Goal: Task Accomplishment & Management: Use online tool/utility

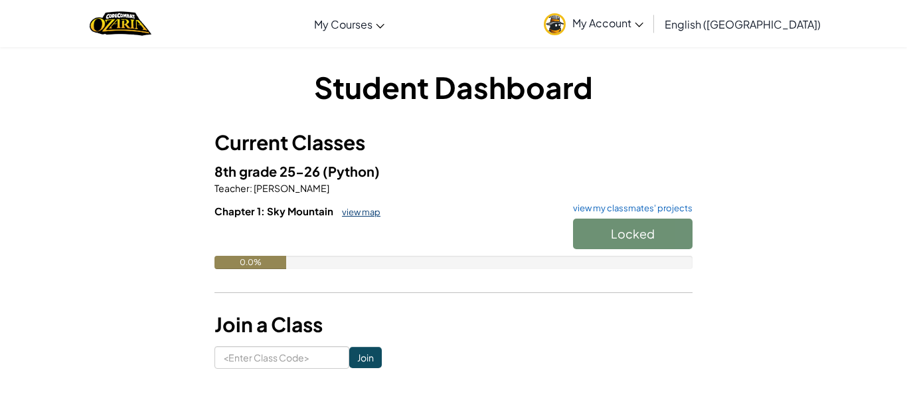
click at [355, 211] on link "view map" at bounding box center [357, 212] width 45 height 11
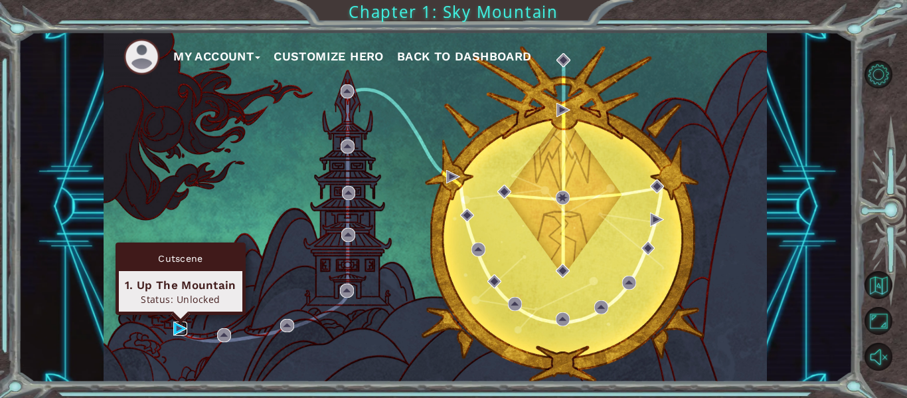
click at [179, 326] on img at bounding box center [180, 328] width 14 height 14
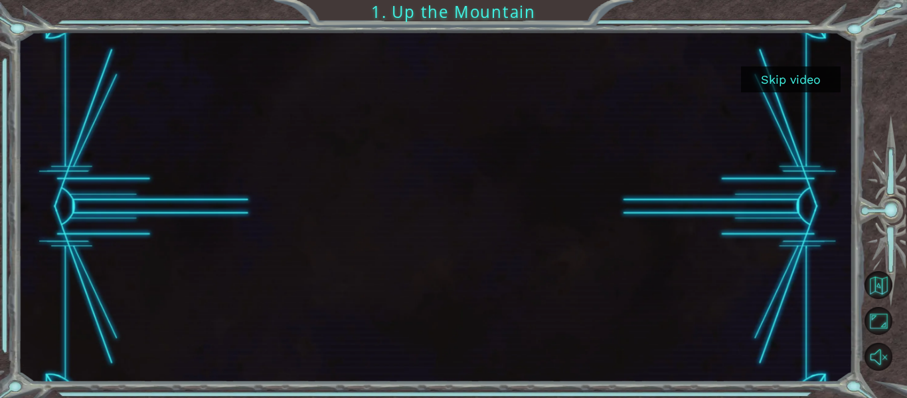
click at [788, 77] on button "Skip video" at bounding box center [791, 79] width 100 height 26
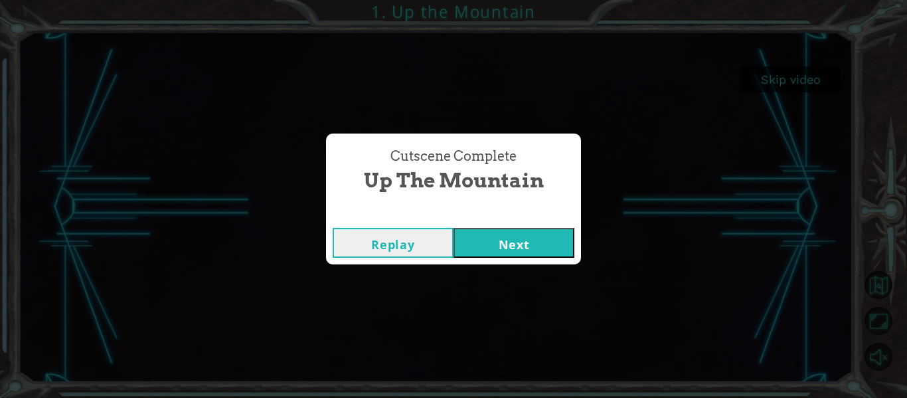
click at [469, 249] on button "Next" at bounding box center [514, 243] width 121 height 30
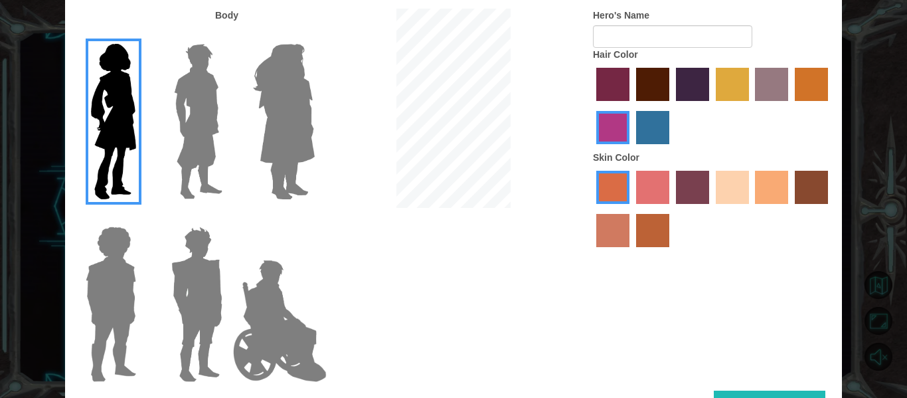
click at [299, 170] on img at bounding box center [284, 122] width 72 height 166
click at [314, 35] on input "Hero Amethyst" at bounding box center [314, 35] width 0 height 0
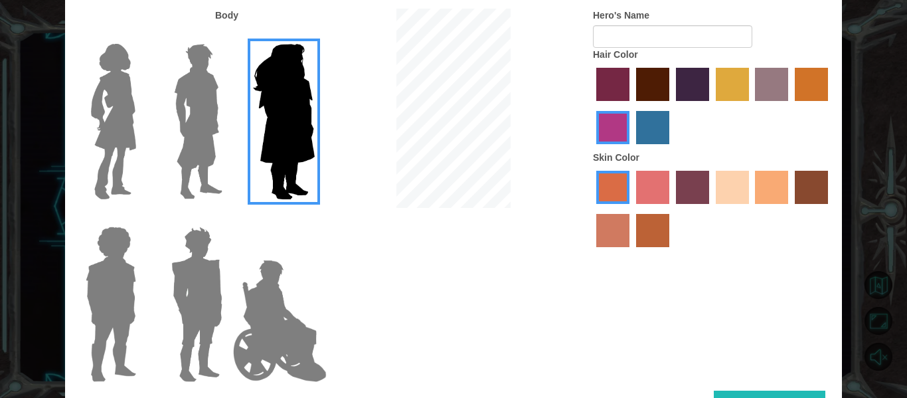
click at [270, 325] on img at bounding box center [280, 320] width 104 height 133
click at [314, 218] on input "Hero Jamie" at bounding box center [314, 218] width 0 height 0
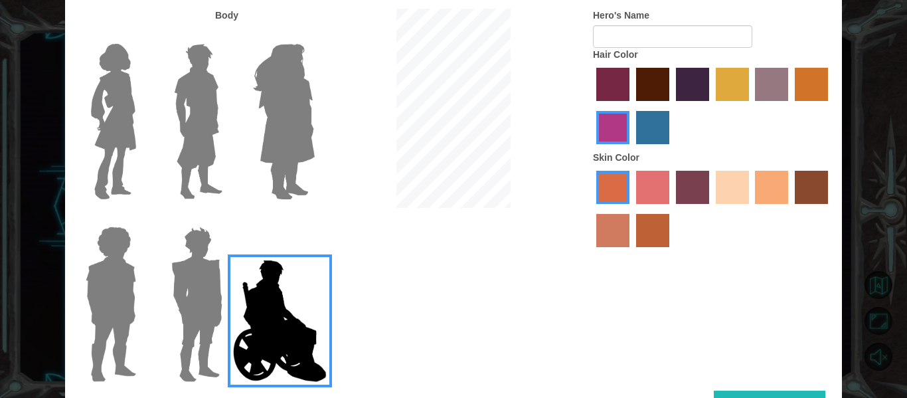
click at [654, 85] on label "maroon hair color" at bounding box center [652, 84] width 33 height 33
click at [632, 106] on input "maroon hair color" at bounding box center [632, 106] width 0 height 0
click at [732, 86] on label "tulip tree hair color" at bounding box center [732, 84] width 33 height 33
click at [711, 106] on input "tulip tree hair color" at bounding box center [711, 106] width 0 height 0
click at [769, 193] on label "tacao skin color" at bounding box center [771, 187] width 33 height 33
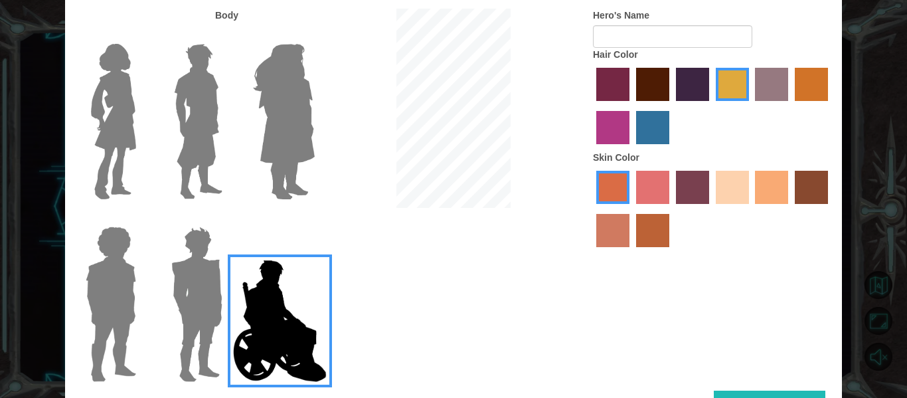
click at [751, 209] on input "tacao skin color" at bounding box center [751, 209] width 0 height 0
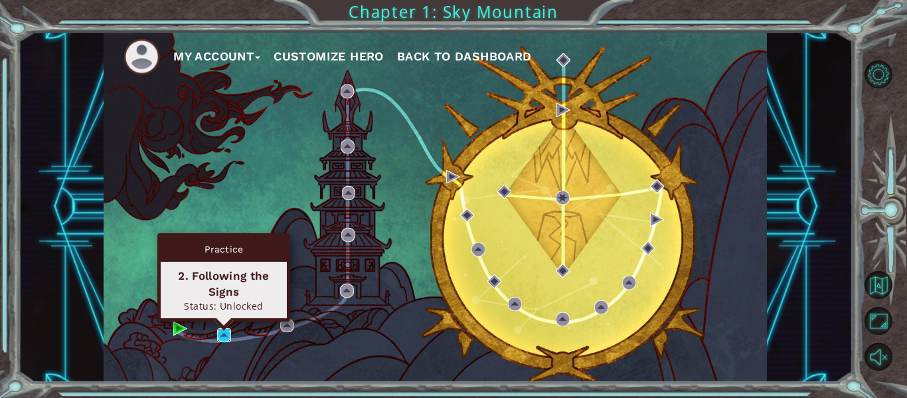
click at [226, 331] on img at bounding box center [224, 335] width 14 height 14
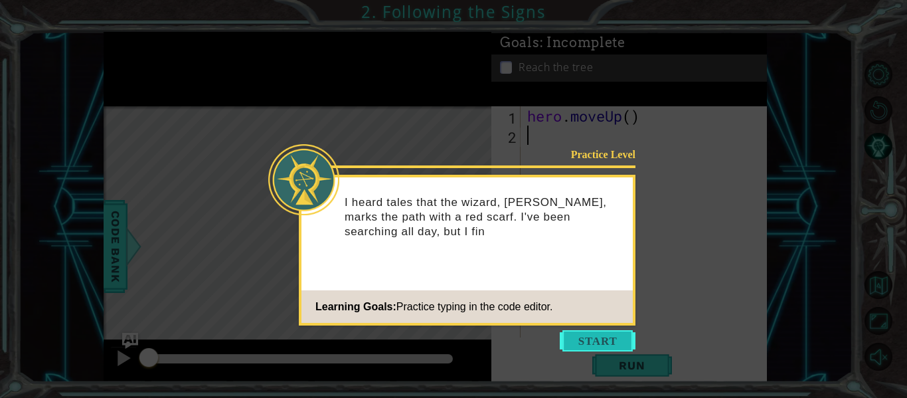
click at [581, 341] on button "Start" at bounding box center [598, 340] width 76 height 21
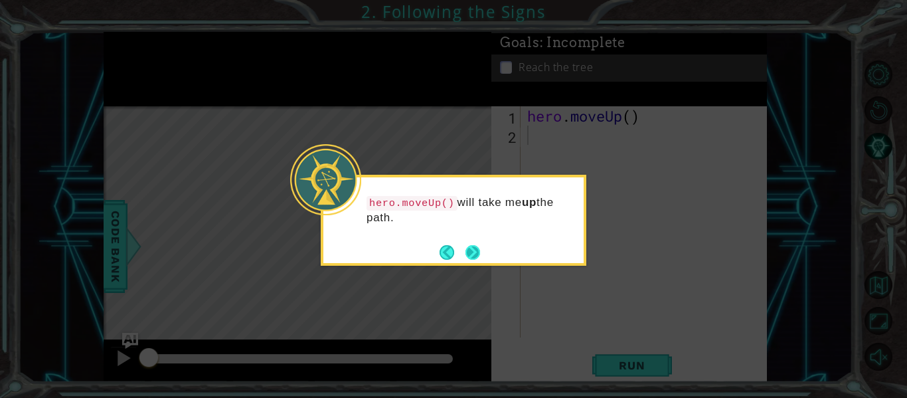
click at [473, 240] on div "hero.moveUp() will take me up the path." at bounding box center [453, 213] width 260 height 73
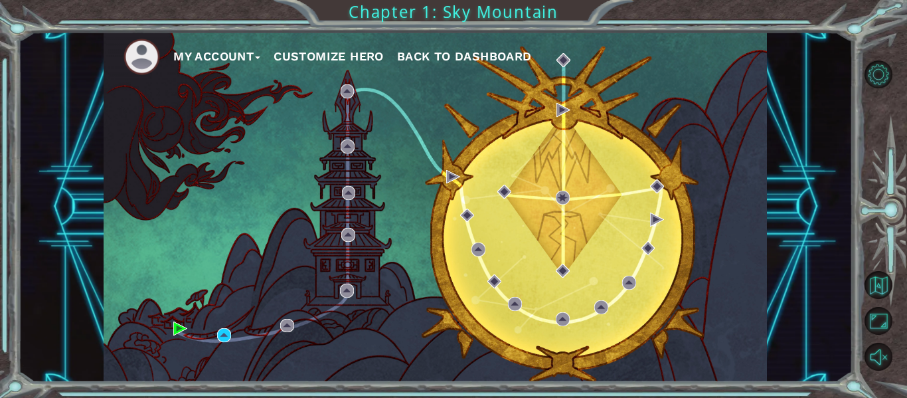
click at [309, 56] on button "Customize Hero" at bounding box center [329, 56] width 110 height 20
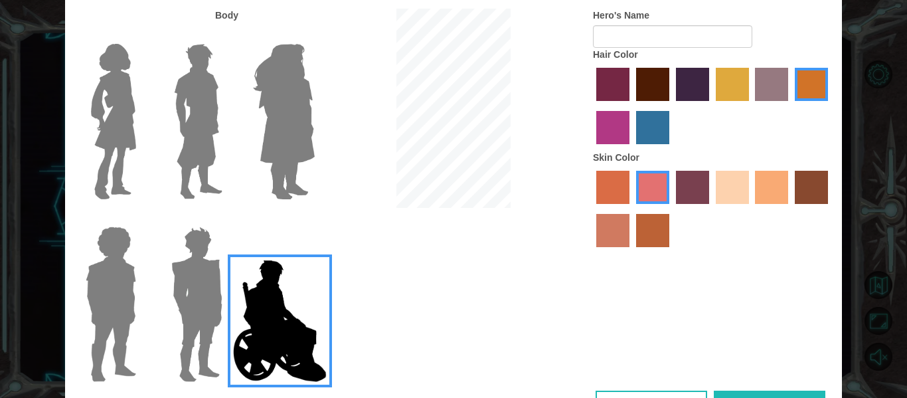
click at [740, 185] on label "sandy beach skin color" at bounding box center [732, 187] width 33 height 33
click at [711, 209] on input "sandy beach skin color" at bounding box center [711, 209] width 0 height 0
click at [642, 186] on label "froly skin color" at bounding box center [652, 187] width 33 height 33
click at [632, 209] on input "froly skin color" at bounding box center [632, 209] width 0 height 0
click at [622, 234] on label "burning sand skin color" at bounding box center [612, 230] width 33 height 33
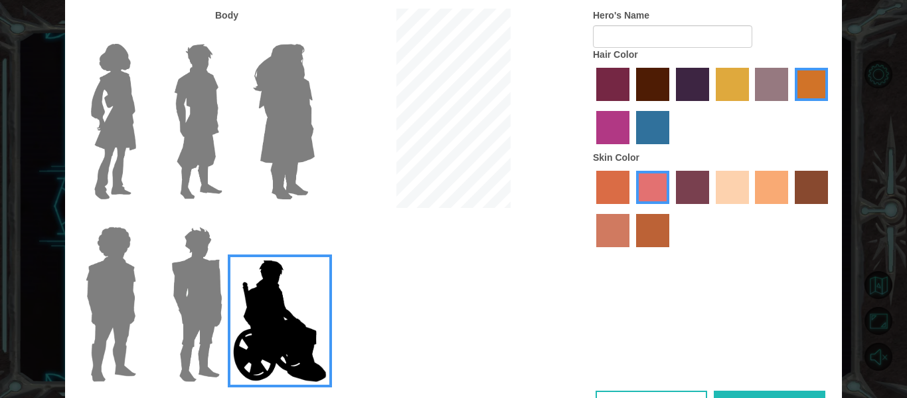
click at [830, 209] on input "burning sand skin color" at bounding box center [830, 209] width 0 height 0
click at [622, 201] on label "sorbus skin color" at bounding box center [612, 187] width 33 height 33
click at [592, 209] on input "sorbus skin color" at bounding box center [592, 209] width 0 height 0
click at [700, 195] on label "tosca skin color" at bounding box center [692, 187] width 33 height 33
click at [671, 209] on input "tosca skin color" at bounding box center [671, 209] width 0 height 0
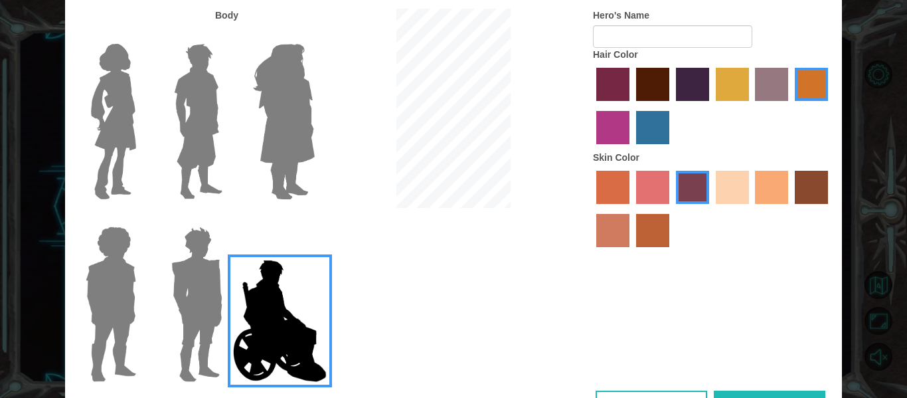
click at [730, 197] on label "sandy beach skin color" at bounding box center [732, 187] width 33 height 33
click at [711, 209] on input "sandy beach skin color" at bounding box center [711, 209] width 0 height 0
click at [771, 183] on label "tacao skin color" at bounding box center [771, 187] width 33 height 33
click at [751, 209] on input "tacao skin color" at bounding box center [751, 209] width 0 height 0
click at [738, 193] on label "sandy beach skin color" at bounding box center [732, 187] width 33 height 33
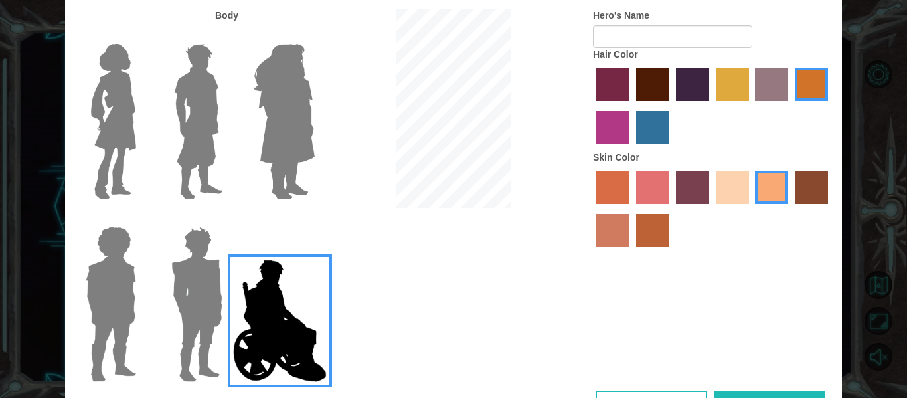
click at [711, 209] on input "sandy beach skin color" at bounding box center [711, 209] width 0 height 0
click at [769, 199] on label "tacao skin color" at bounding box center [771, 187] width 33 height 33
click at [751, 209] on input "tacao skin color" at bounding box center [751, 209] width 0 height 0
click at [749, 193] on div at bounding box center [712, 210] width 239 height 86
click at [655, 151] on div at bounding box center [712, 107] width 239 height 86
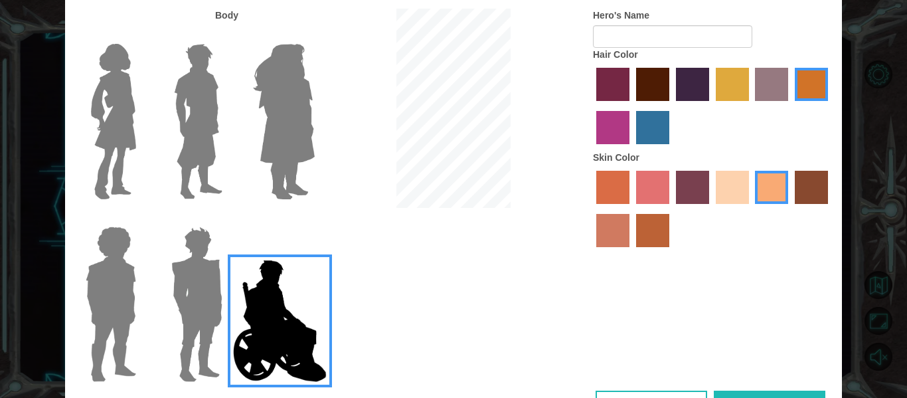
click at [651, 142] on label "lachmara hair color" at bounding box center [652, 127] width 33 height 33
click at [632, 149] on input "lachmara hair color" at bounding box center [632, 149] width 0 height 0
click at [226, 129] on img at bounding box center [198, 122] width 59 height 166
click at [228, 35] on input "Hero Lars" at bounding box center [228, 35] width 0 height 0
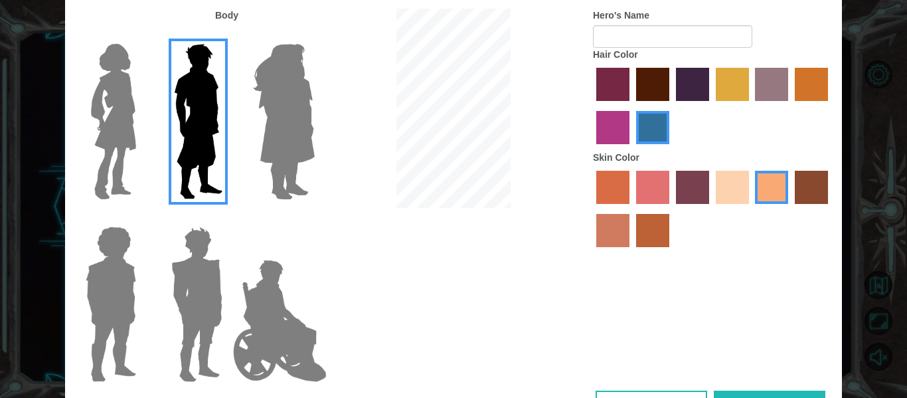
click at [135, 311] on img at bounding box center [110, 304] width 61 height 166
click at [141, 218] on input "Hero Steven" at bounding box center [141, 218] width 0 height 0
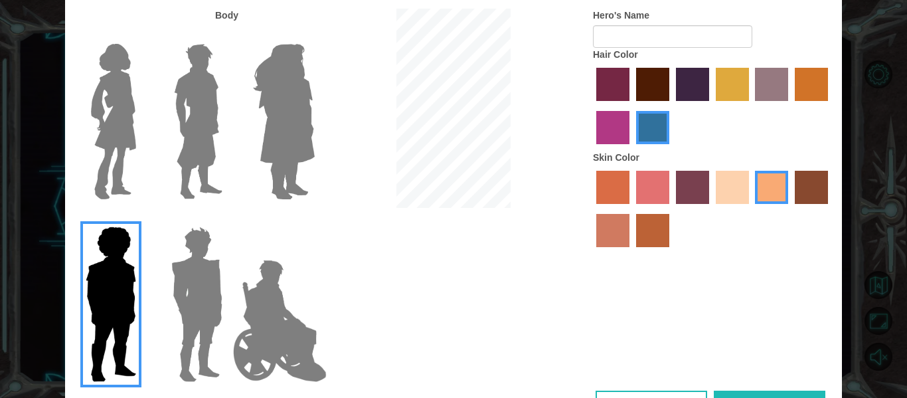
click at [168, 323] on img at bounding box center [197, 304] width 62 height 166
click at [228, 218] on input "Hero Garnet" at bounding box center [228, 218] width 0 height 0
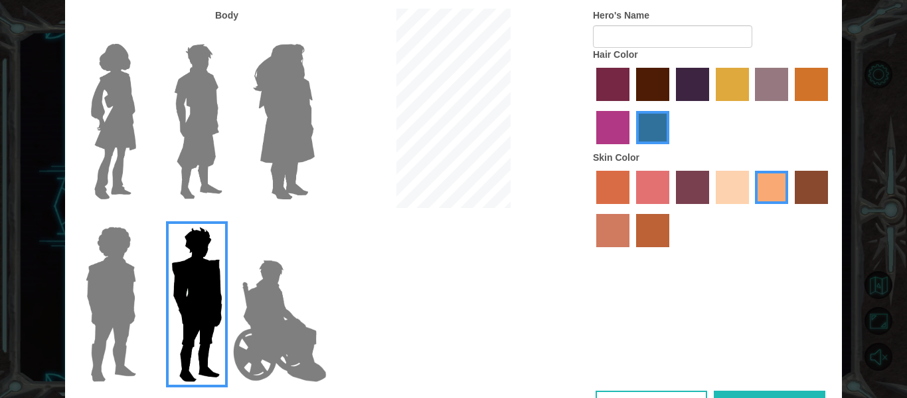
click at [106, 317] on img at bounding box center [110, 304] width 61 height 166
click at [141, 218] on input "Hero Steven" at bounding box center [141, 218] width 0 height 0
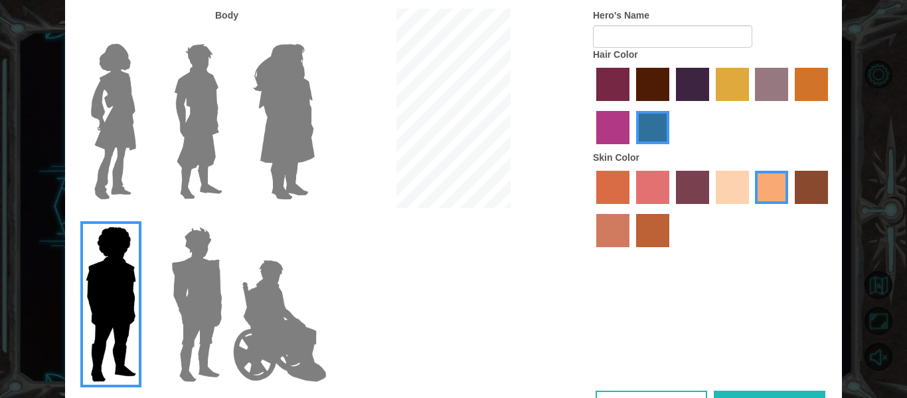
click at [117, 154] on img at bounding box center [114, 122] width 56 height 166
click at [141, 35] on input "Hero Connie" at bounding box center [141, 35] width 0 height 0
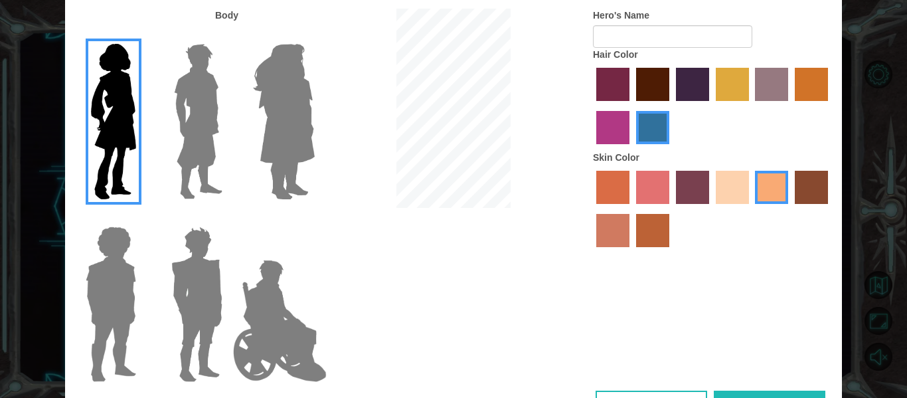
click at [306, 118] on img at bounding box center [284, 122] width 72 height 166
click at [314, 35] on input "Hero Amethyst" at bounding box center [314, 35] width 0 height 0
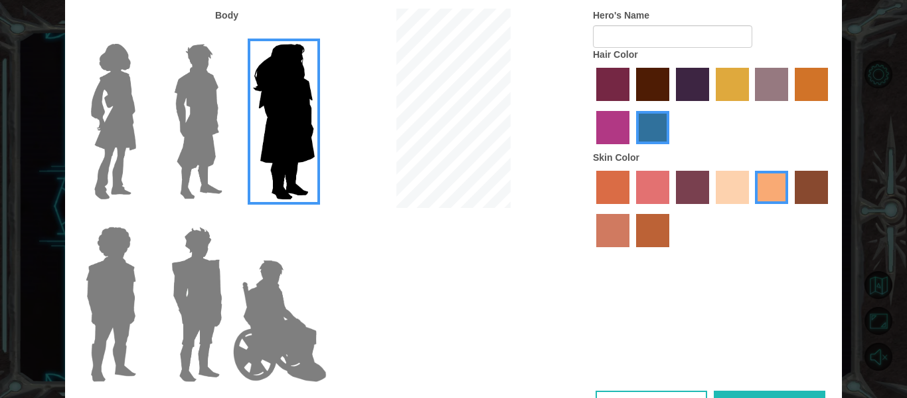
click at [214, 114] on img at bounding box center [198, 122] width 59 height 166
click at [228, 35] on input "Hero Lars" at bounding box center [228, 35] width 0 height 0
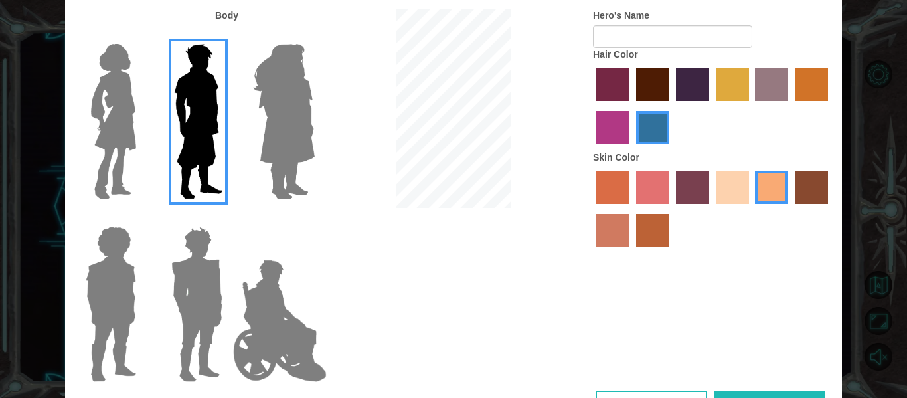
click at [624, 86] on label "paprika hair color" at bounding box center [612, 84] width 33 height 33
click at [592, 106] on input "paprika hair color" at bounding box center [592, 106] width 0 height 0
click at [650, 130] on label "lachmara hair color" at bounding box center [652, 127] width 33 height 33
click at [632, 149] on input "lachmara hair color" at bounding box center [632, 149] width 0 height 0
click at [722, 191] on label "sandy beach skin color" at bounding box center [732, 187] width 33 height 33
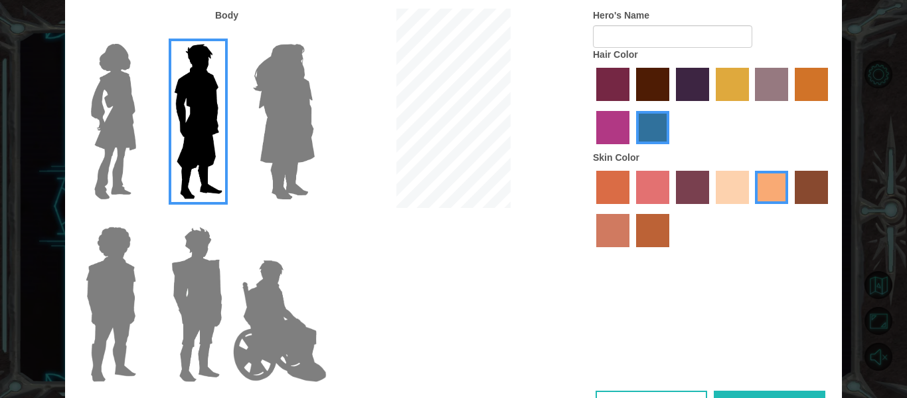
click at [711, 209] on input "sandy beach skin color" at bounding box center [711, 209] width 0 height 0
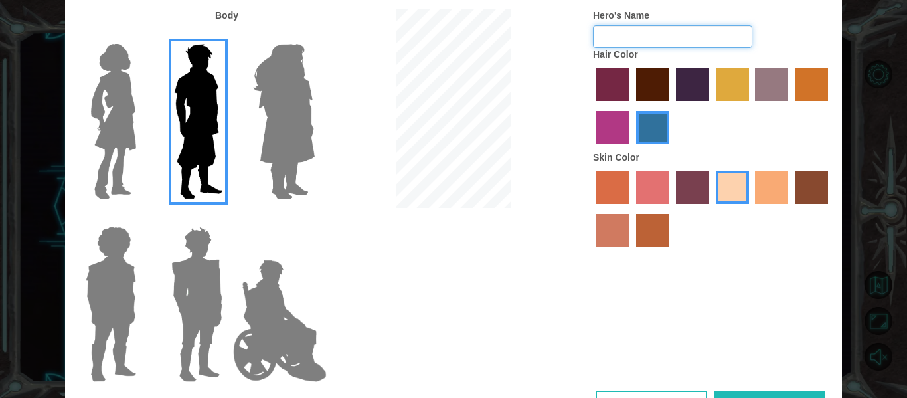
click at [636, 45] on input "Hero's Name" at bounding box center [672, 36] width 159 height 23
type input "N"
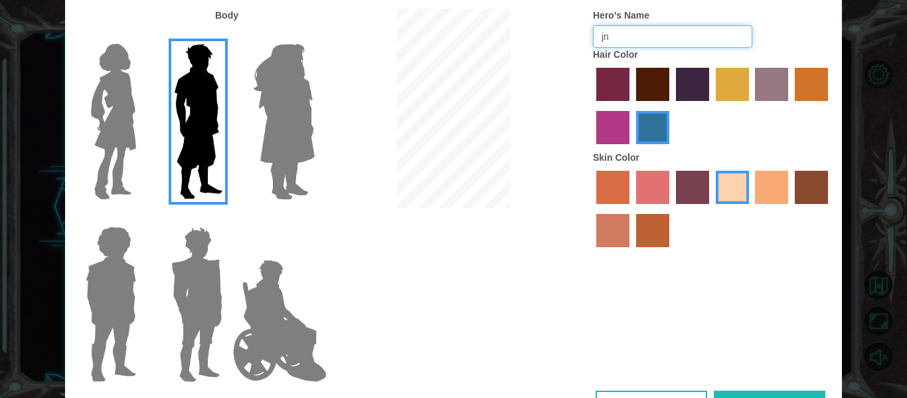
type input "j"
click at [624, 38] on input "ninja ajnin" at bounding box center [672, 36] width 159 height 23
type input "ajnin"
click at [665, 34] on input "ajnin" at bounding box center [672, 36] width 159 height 23
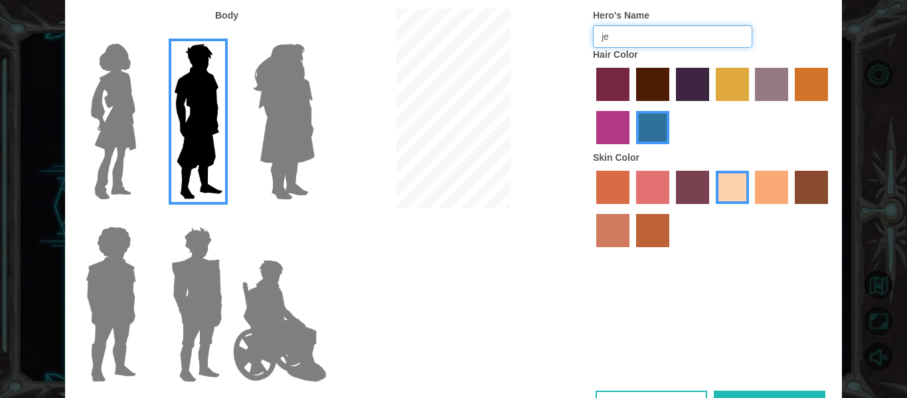
type input "j"
type input "Jeffery"
click at [510, 248] on div "Body Hero's Name Jeffery Hair Color Skin Color" at bounding box center [453, 200] width 777 height 382
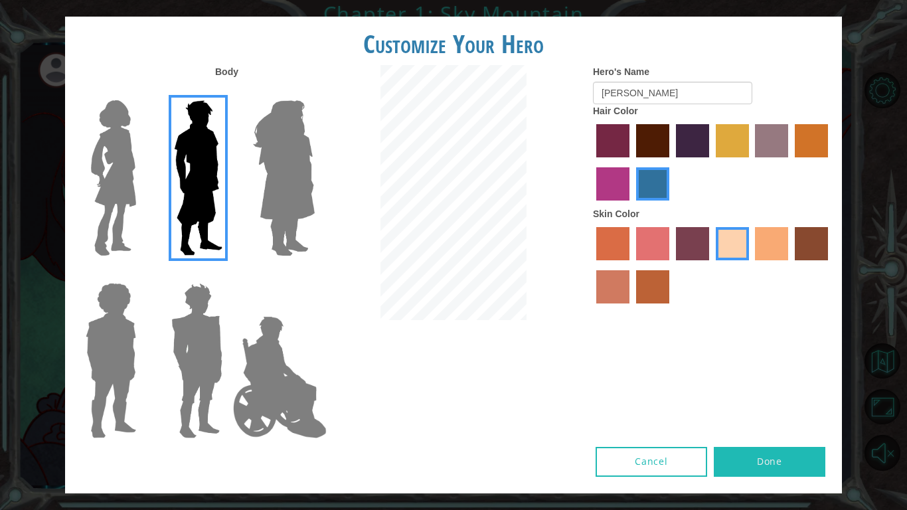
click at [781, 397] on button "Done" at bounding box center [770, 462] width 112 height 30
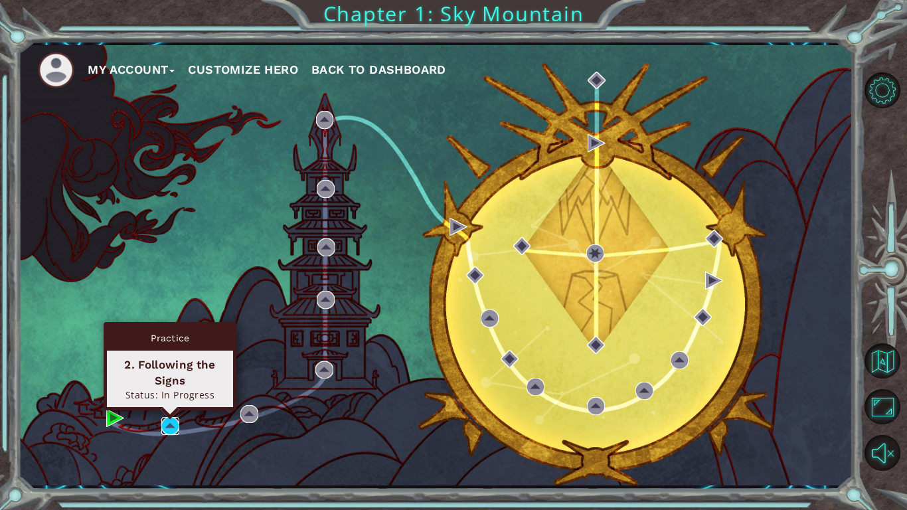
click at [174, 397] on img at bounding box center [170, 426] width 18 height 18
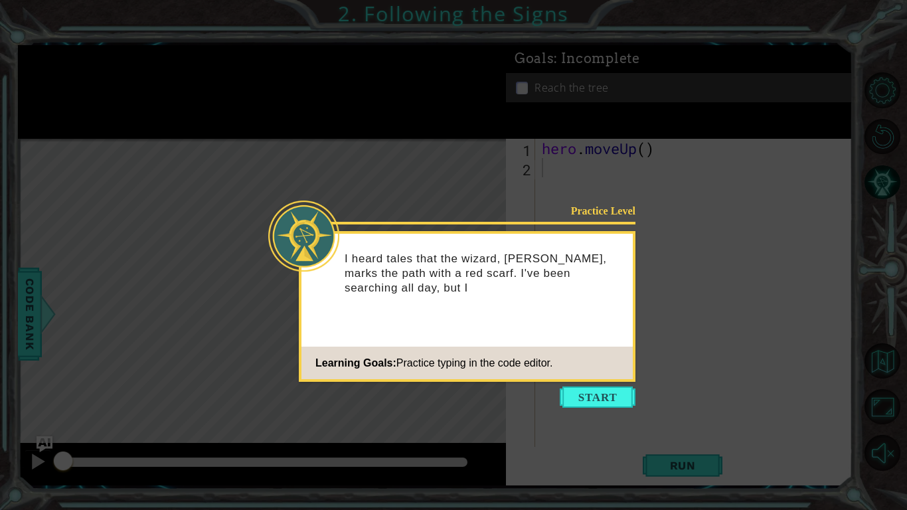
click at [588, 384] on icon at bounding box center [453, 255] width 907 height 510
click at [588, 392] on button "Start" at bounding box center [598, 396] width 76 height 21
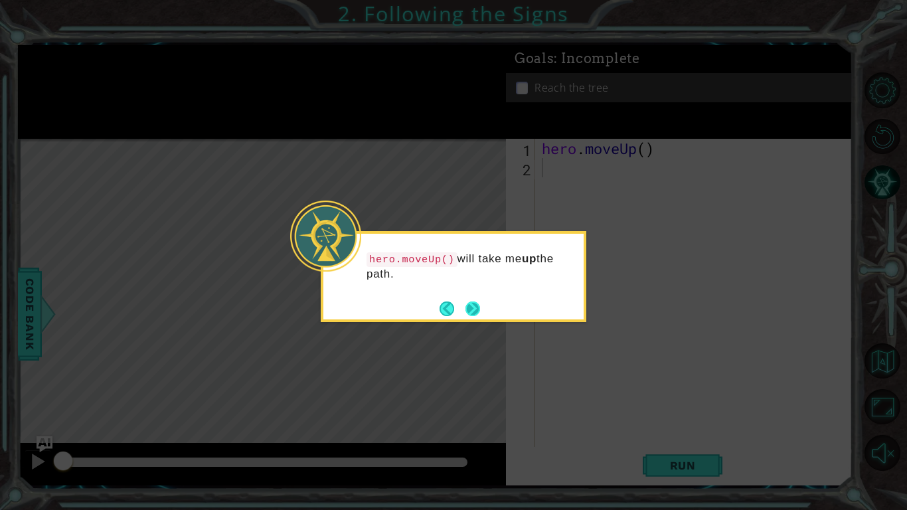
click at [473, 306] on button "Next" at bounding box center [473, 308] width 15 height 15
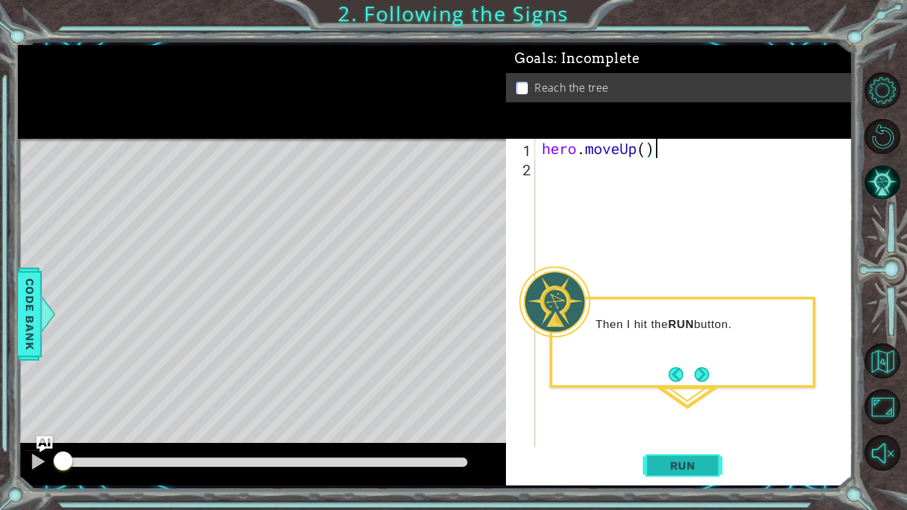
click at [689, 397] on span "Run" at bounding box center [683, 465] width 52 height 13
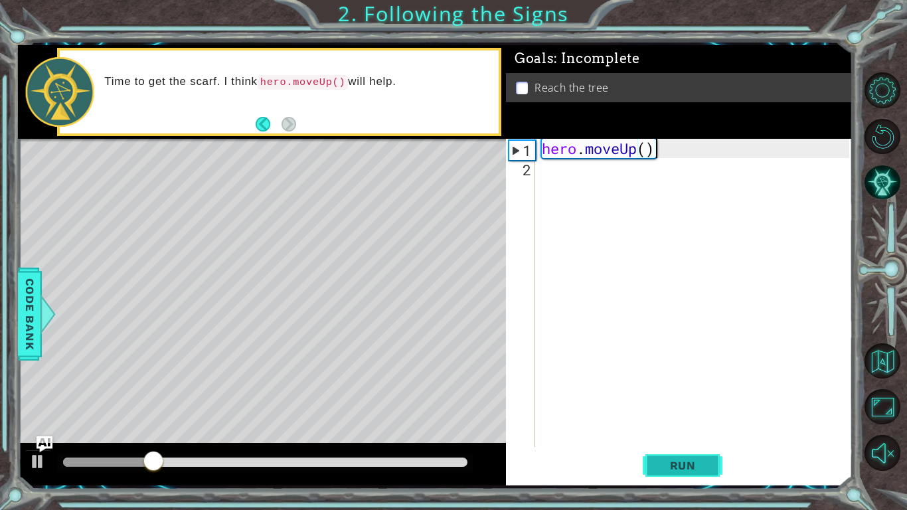
click at [682, 397] on button "Run" at bounding box center [683, 465] width 80 height 35
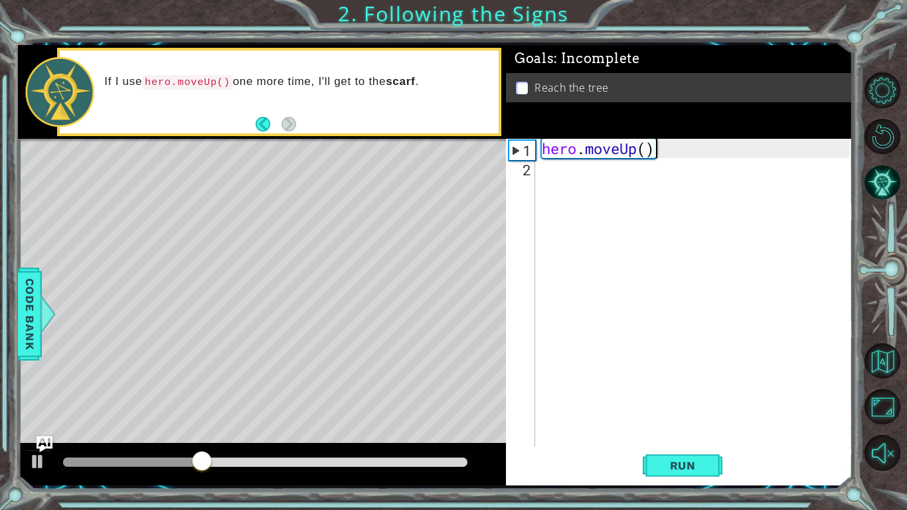
click at [582, 149] on div "hero . moveUp ( )" at bounding box center [697, 312] width 317 height 347
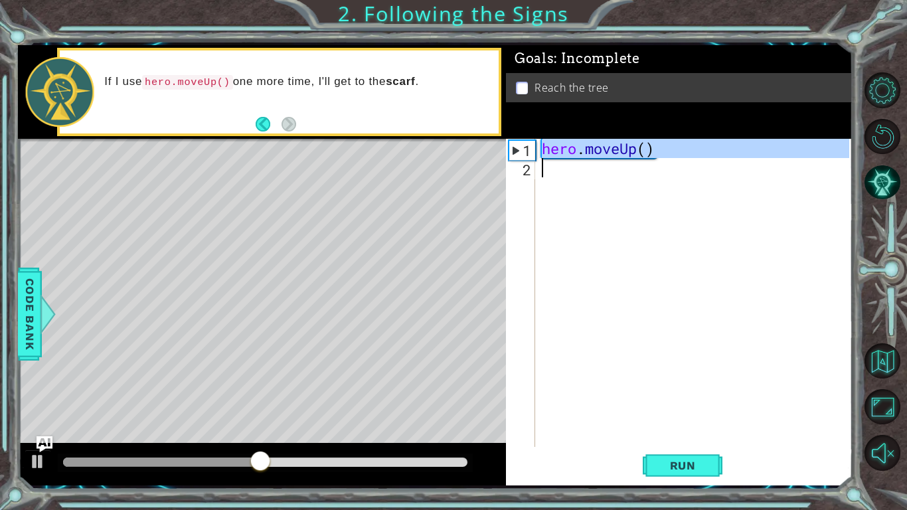
click at [651, 153] on div "hero . moveUp ( )" at bounding box center [694, 293] width 310 height 308
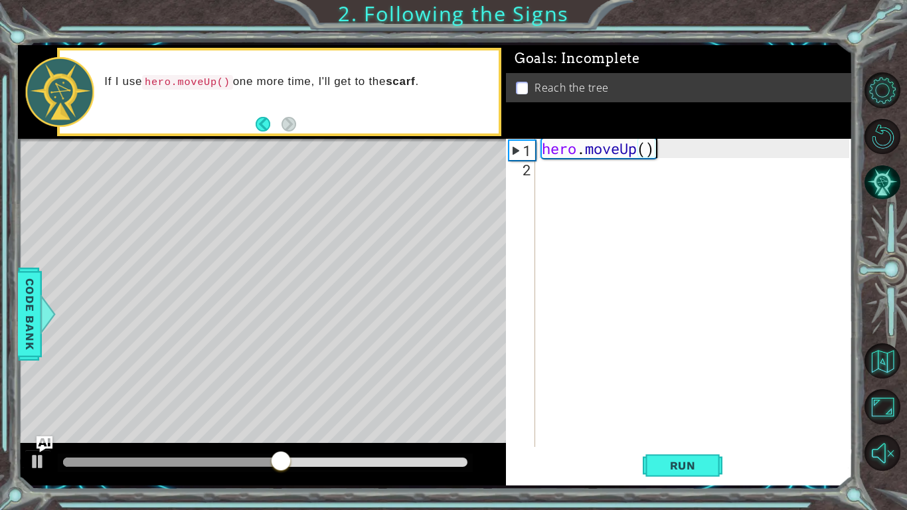
click at [649, 153] on div "hero . moveUp ( )" at bounding box center [697, 312] width 317 height 347
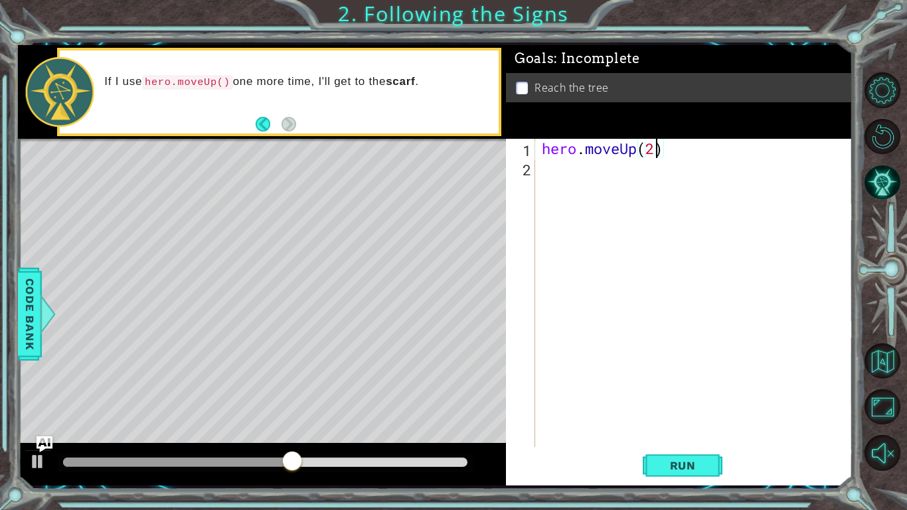
scroll to position [0, 5]
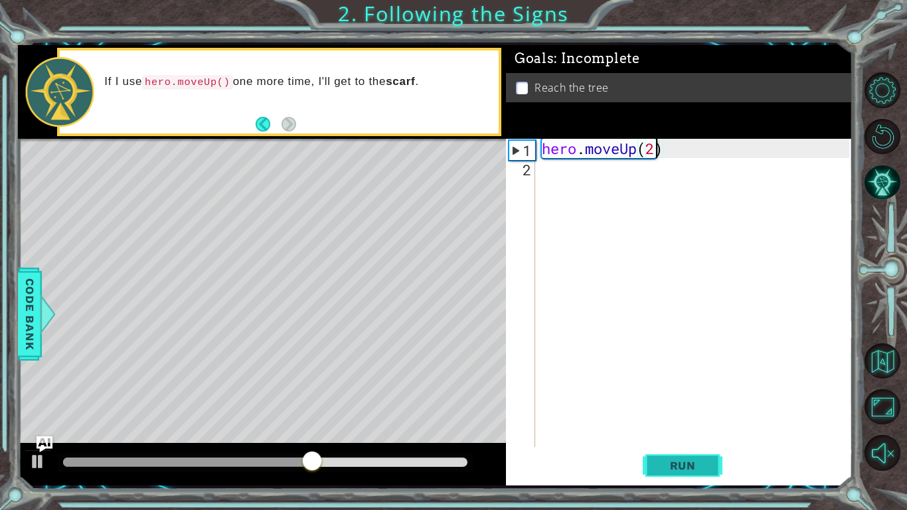
type textarea "hero.moveUp(2)"
click at [692, 397] on span "Run" at bounding box center [683, 465] width 52 height 13
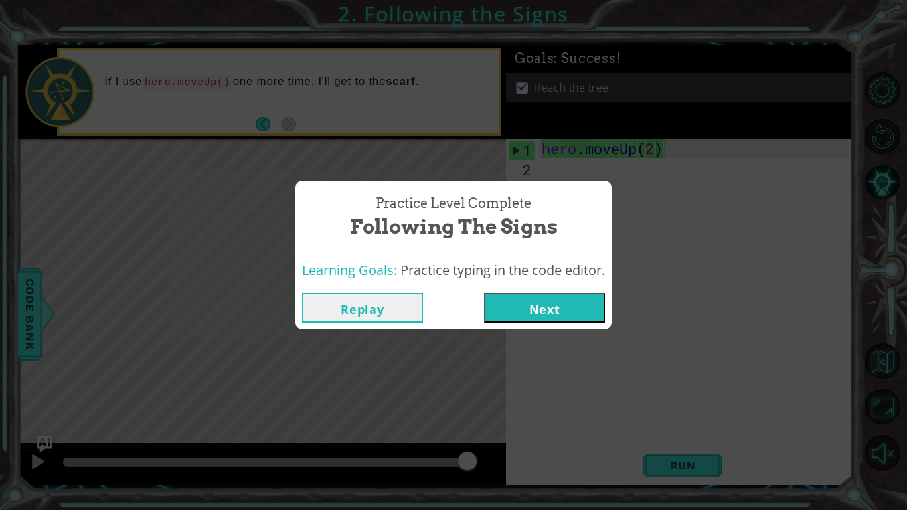
click at [554, 314] on button "Next" at bounding box center [544, 308] width 121 height 30
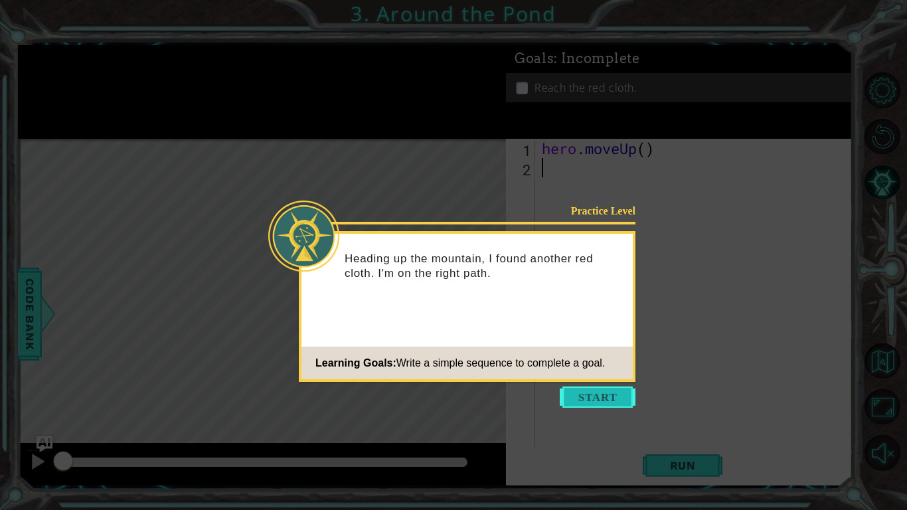
click at [602, 392] on button "Start" at bounding box center [598, 396] width 76 height 21
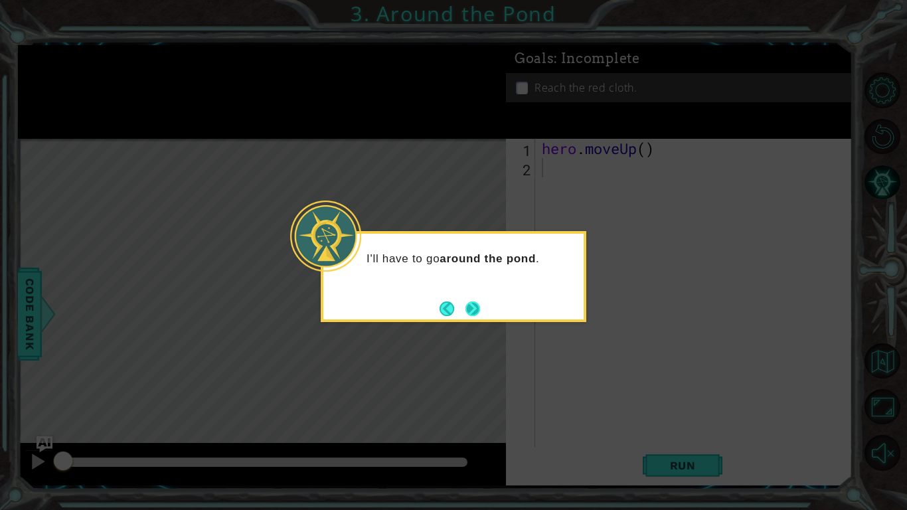
click at [473, 311] on button "Next" at bounding box center [472, 308] width 15 height 15
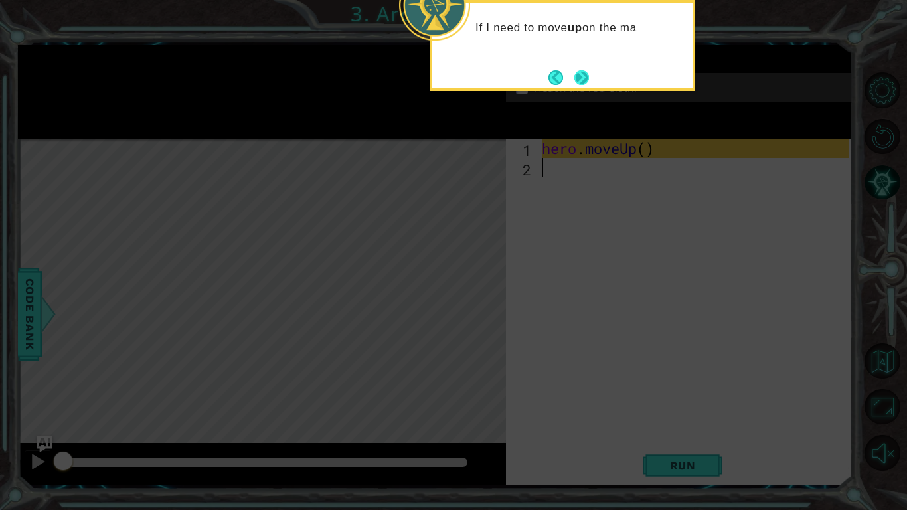
click at [581, 77] on button "Next" at bounding box center [581, 77] width 15 height 15
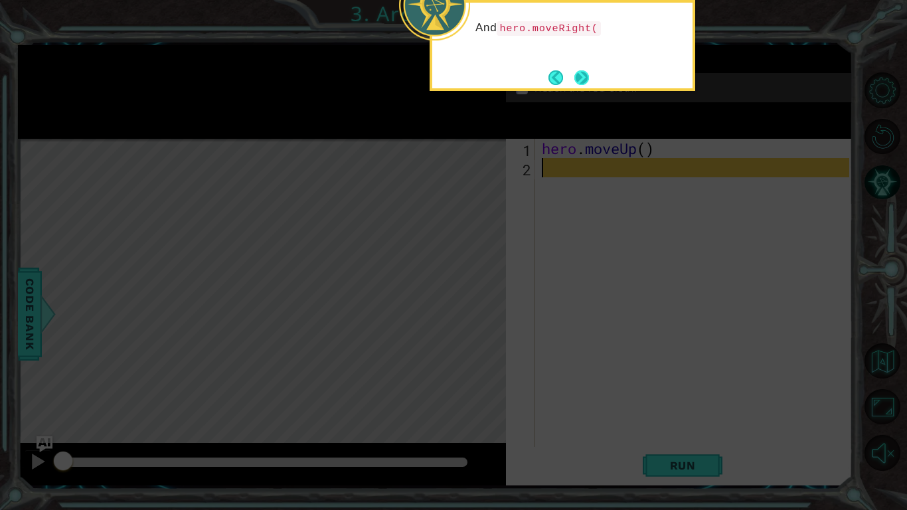
click at [580, 79] on button "Next" at bounding box center [581, 77] width 15 height 15
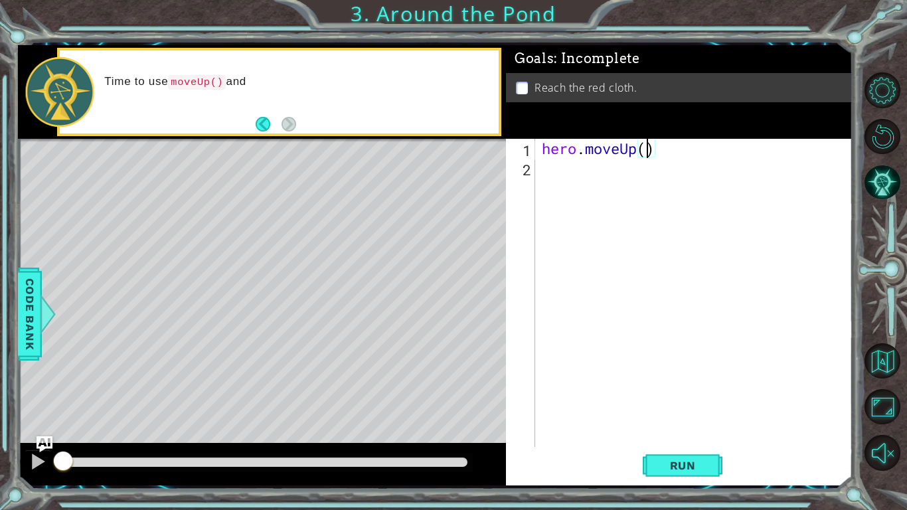
click at [647, 145] on div "hero . moveUp ( )" at bounding box center [697, 312] width 317 height 347
type textarea "hero.moveUp(2)"
click at [630, 176] on div "hero . moveUp ( 2 )" at bounding box center [697, 312] width 317 height 347
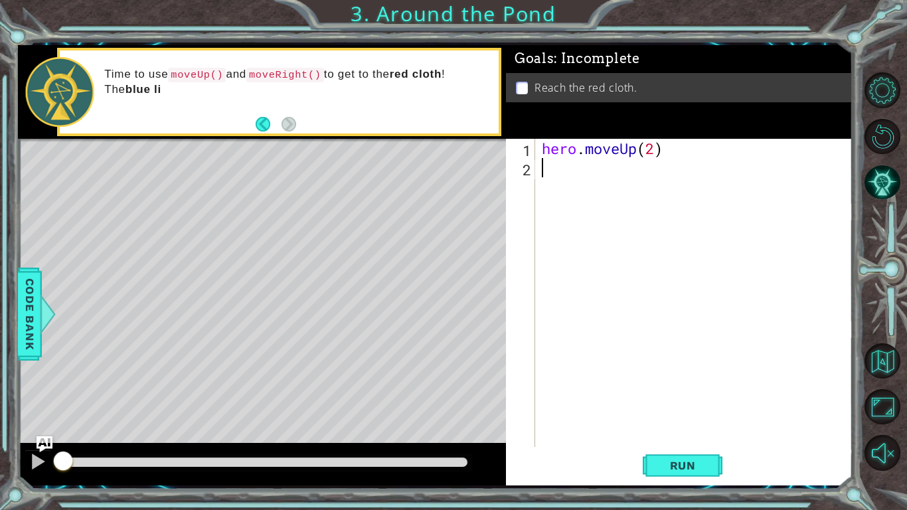
scroll to position [0, 0]
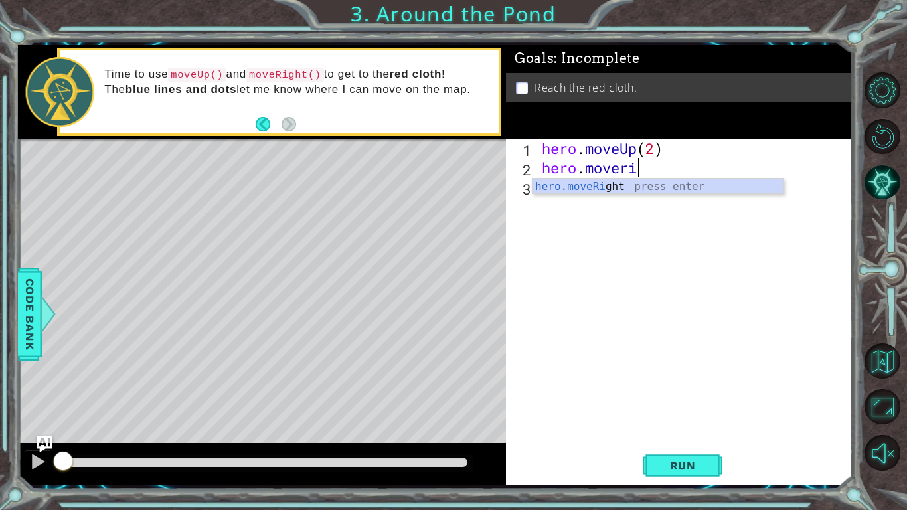
type textarea "hero.moveright"
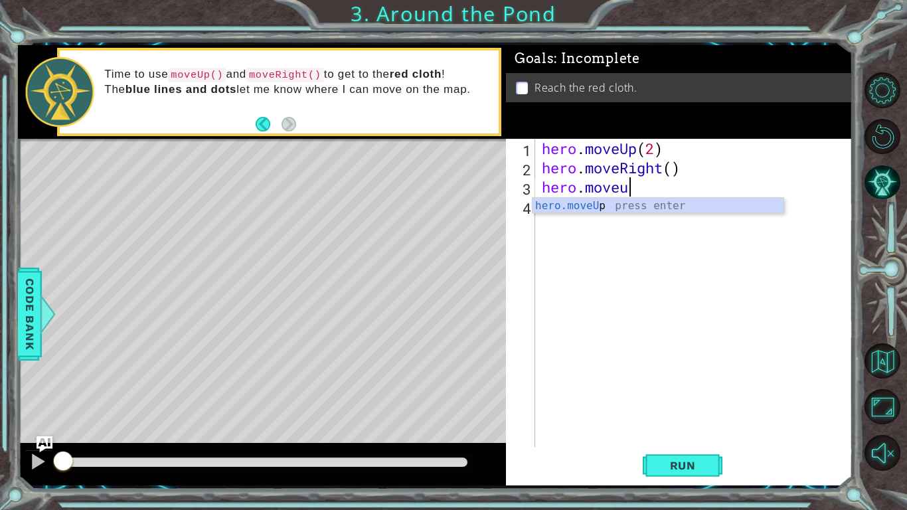
scroll to position [0, 3]
type textarea "hero.moveup"
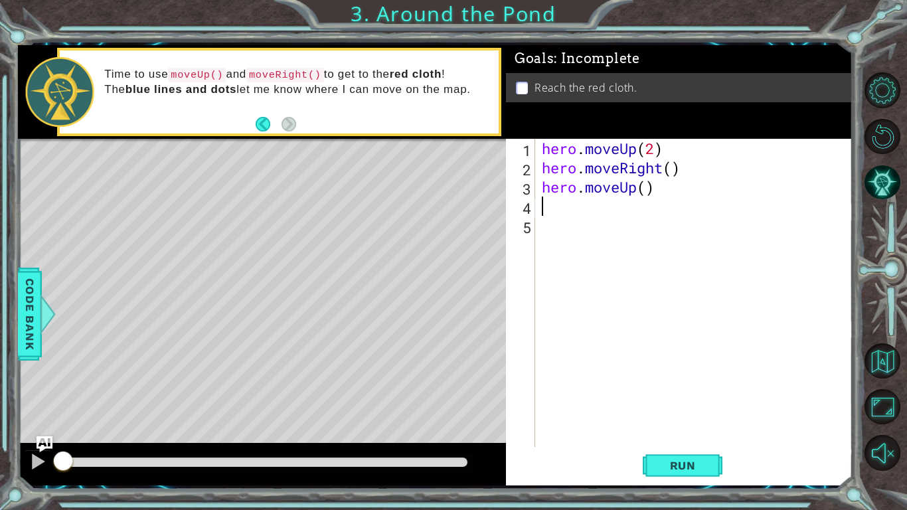
scroll to position [0, 0]
click at [681, 397] on button "Run" at bounding box center [683, 465] width 80 height 35
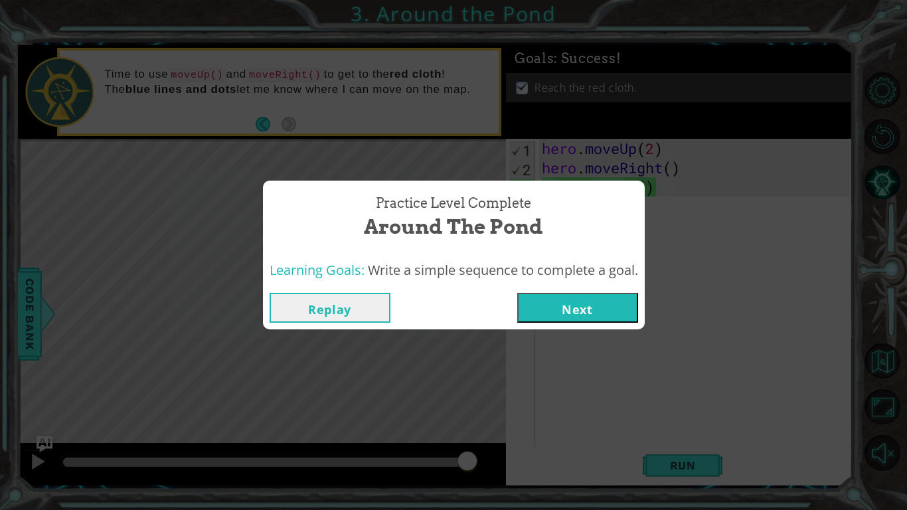
click at [586, 316] on button "Next" at bounding box center [577, 308] width 121 height 30
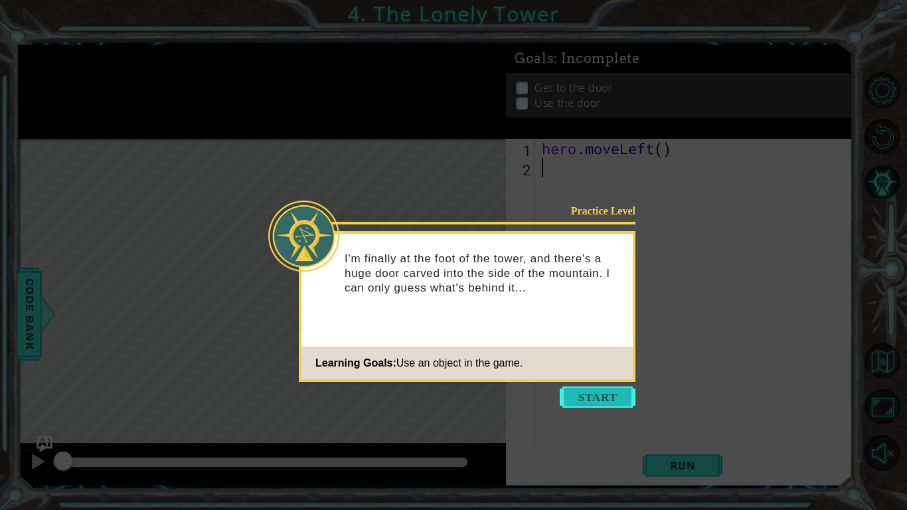
click at [604, 394] on button "Start" at bounding box center [598, 396] width 76 height 21
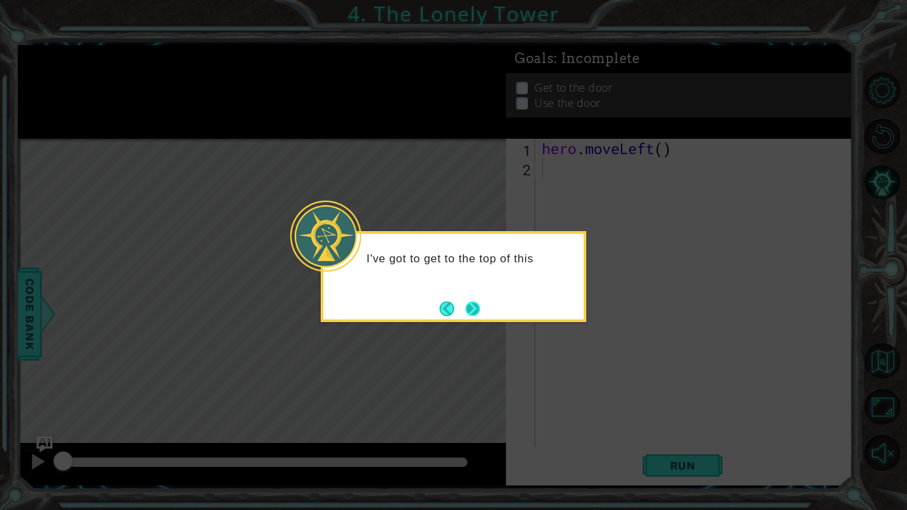
click at [473, 302] on button "Next" at bounding box center [473, 308] width 15 height 15
click at [473, 305] on button "Next" at bounding box center [473, 308] width 15 height 15
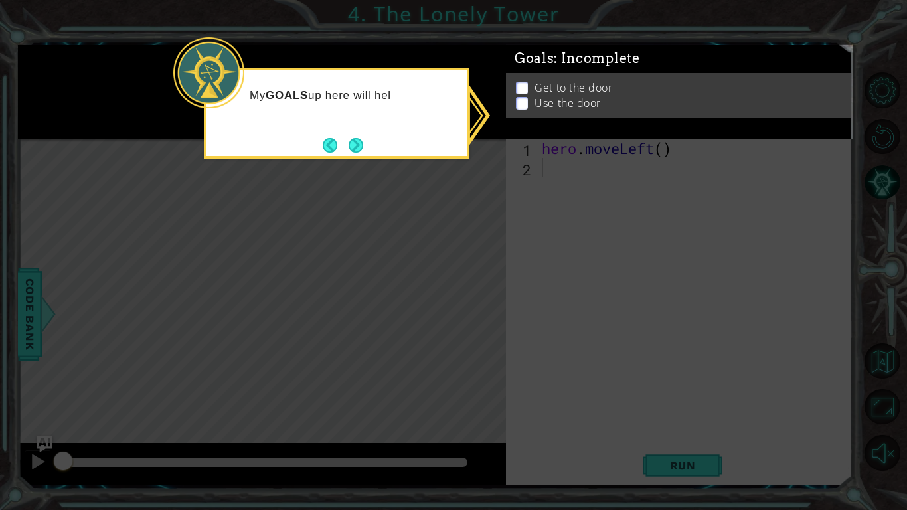
click at [717, 149] on icon at bounding box center [453, 255] width 907 height 510
click at [644, 162] on icon at bounding box center [453, 255] width 907 height 510
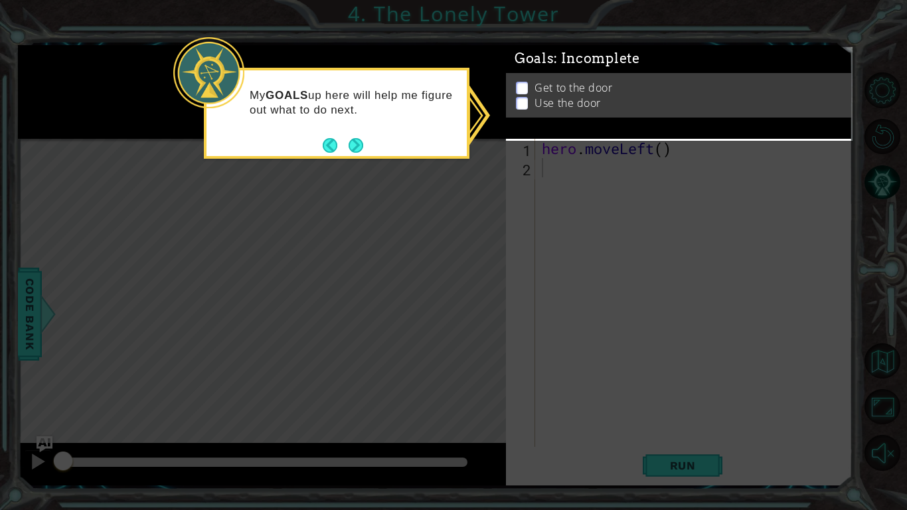
click at [644, 161] on icon at bounding box center [453, 255] width 907 height 510
click at [358, 153] on button "Next" at bounding box center [356, 145] width 15 height 15
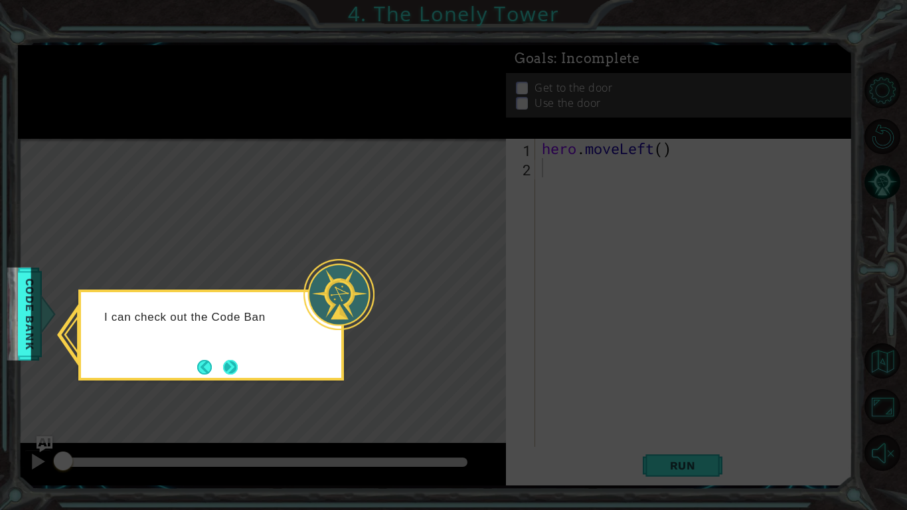
click at [230, 371] on button "Next" at bounding box center [230, 367] width 15 height 15
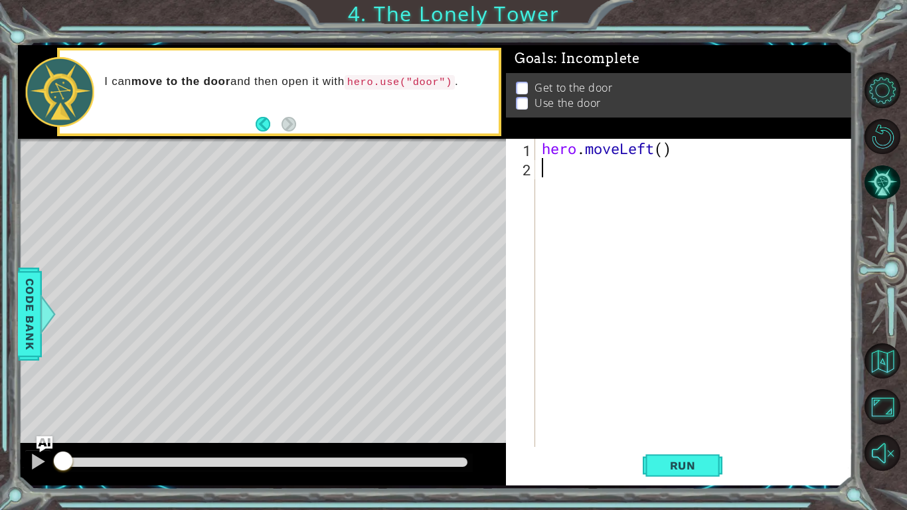
click at [663, 150] on div "hero . moveLeft ( )" at bounding box center [697, 312] width 317 height 347
type textarea "hero.moveLeft(2)"
click at [640, 175] on div "hero . moveLeft ( 2 )" at bounding box center [697, 312] width 317 height 347
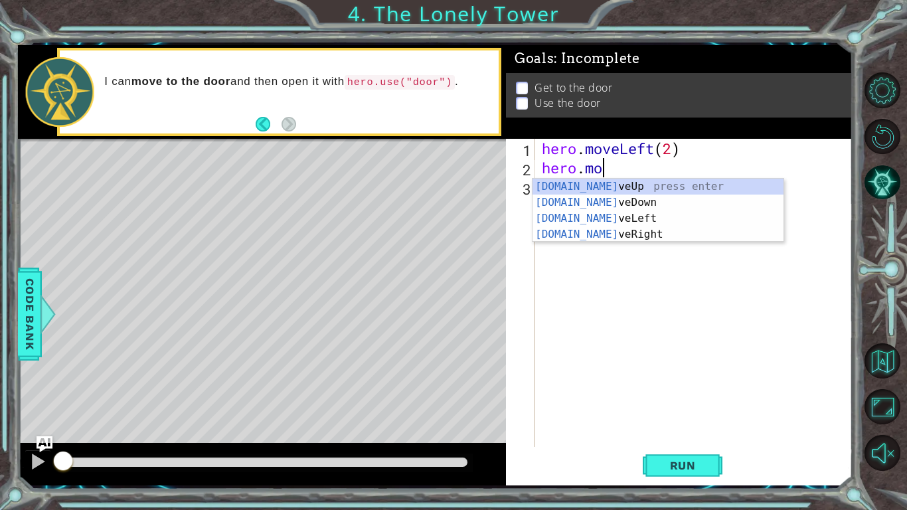
type textarea "hero.mov"
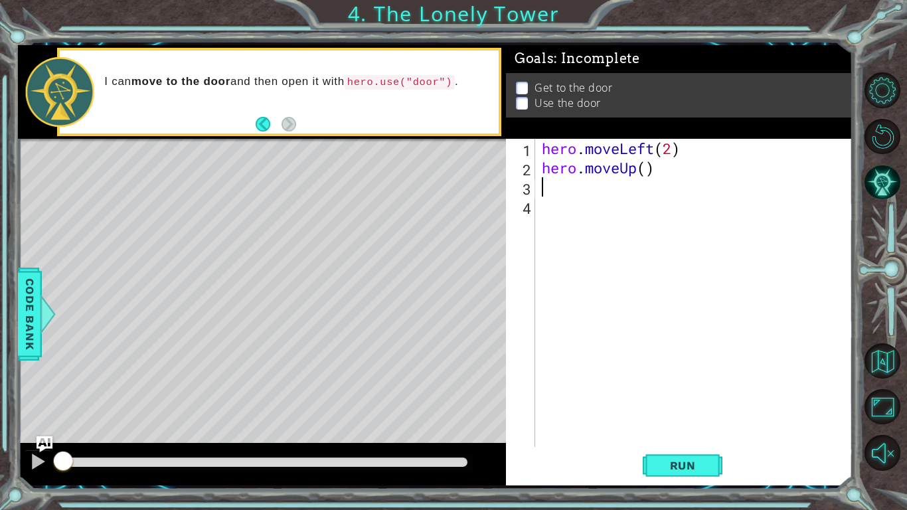
click at [647, 169] on div "hero . moveLeft ( 2 ) hero . moveUp ( )" at bounding box center [697, 312] width 317 height 347
type textarea "hero.moveUp(2)"
click at [640, 193] on div "hero . moveLeft ( 2 ) hero . moveUp ( 2 )" at bounding box center [697, 312] width 317 height 347
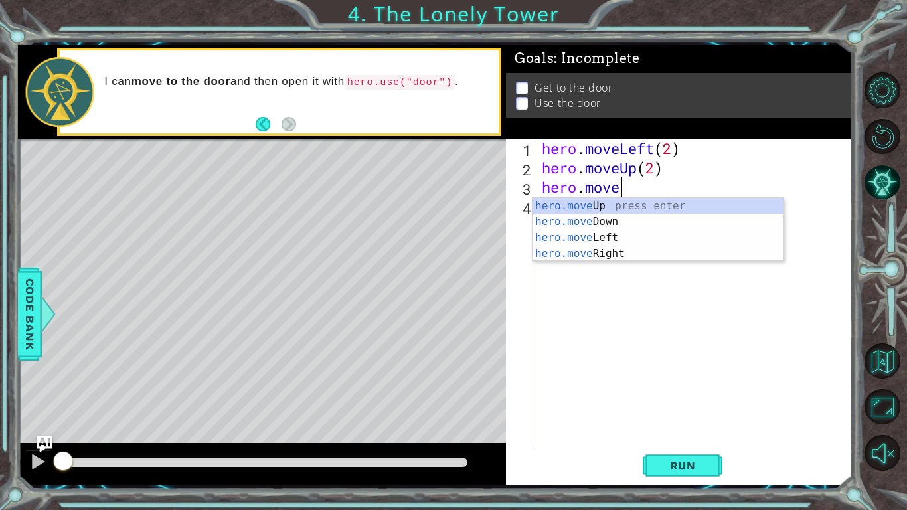
scroll to position [0, 3]
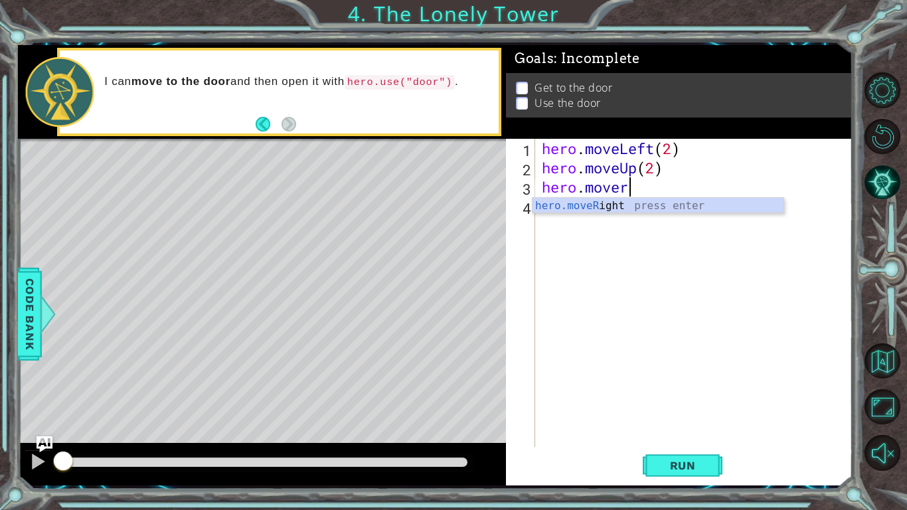
type textarea "hero.moveri"
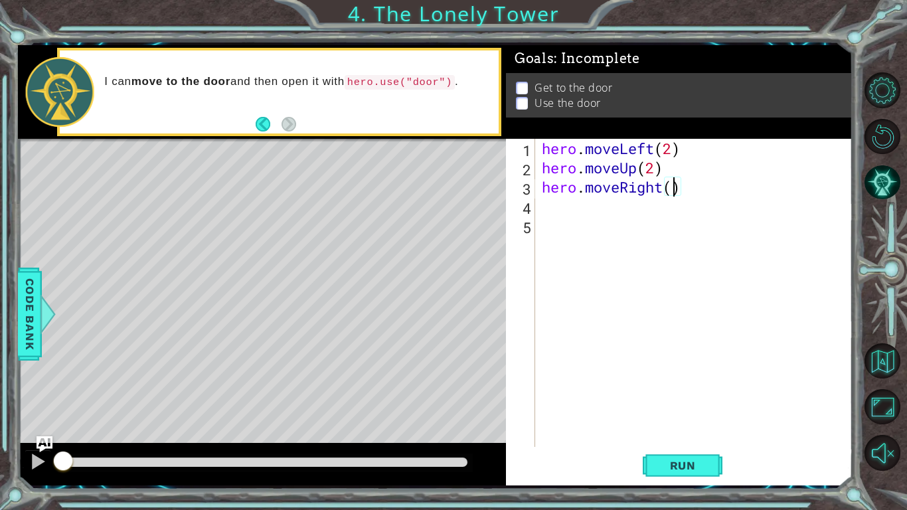
click at [670, 187] on div "hero . moveLeft ( 2 ) hero . moveUp ( 2 ) hero . moveRight ( )" at bounding box center [697, 312] width 317 height 347
type textarea "hero.moveRight(2)"
click at [617, 212] on div "hero . moveLeft ( 2 ) hero . moveUp ( 2 ) hero . moveRight ( 2 )" at bounding box center [697, 312] width 317 height 347
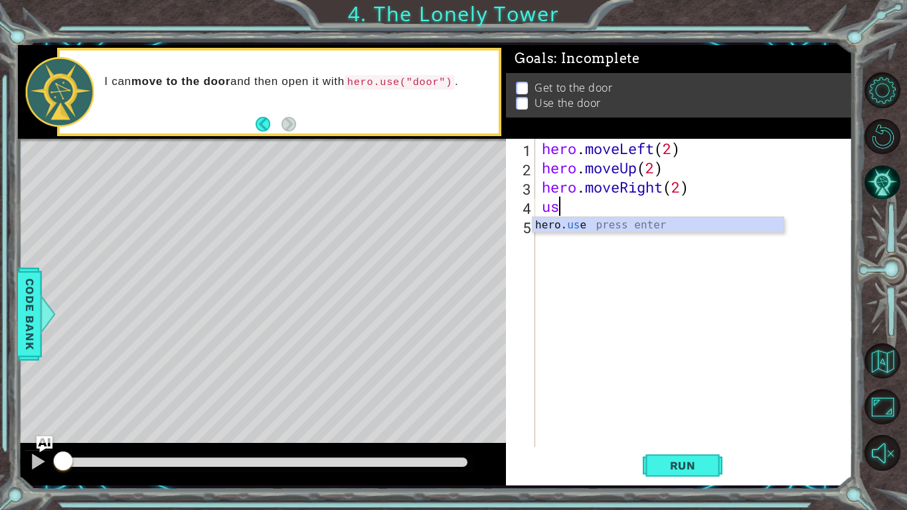
type textarea "u"
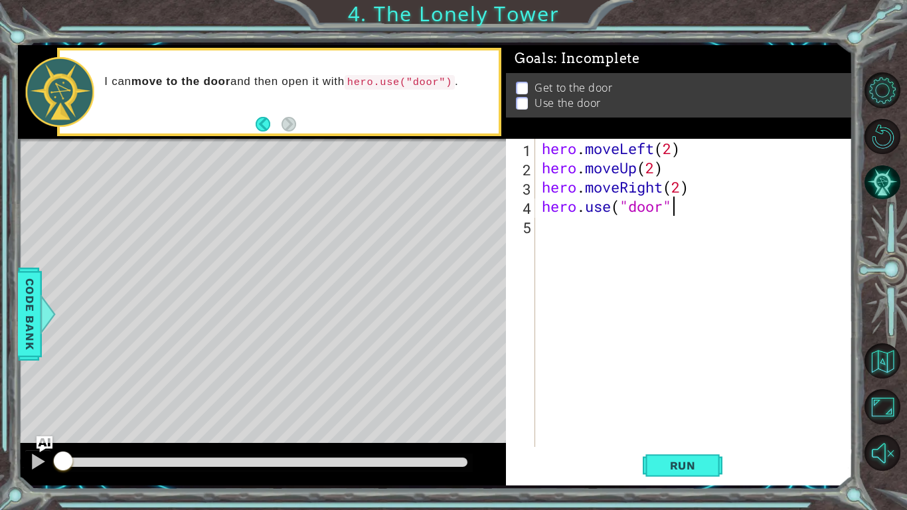
scroll to position [0, 5]
type textarea "hero.use("door")"
click at [706, 397] on button "Run" at bounding box center [683, 465] width 80 height 35
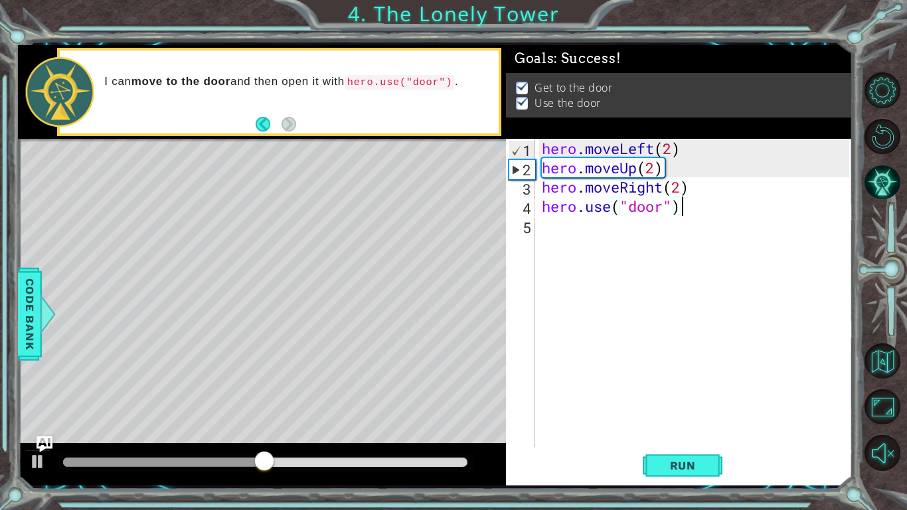
click at [420, 397] on div at bounding box center [265, 462] width 404 height 9
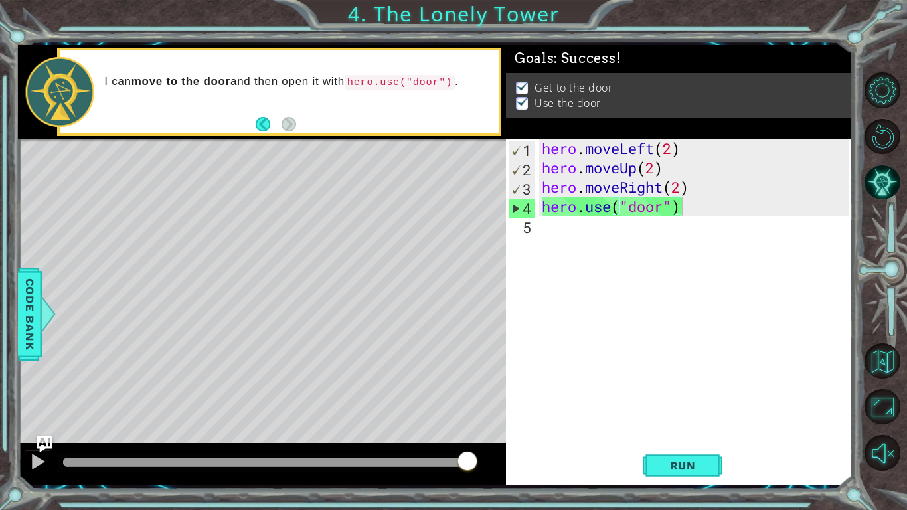
drag, startPoint x: 422, startPoint y: 456, endPoint x: 493, endPoint y: 472, distance: 72.2
click at [493, 397] on body "1 ההההההההההההההההההההההההההההההההההההההההההההההההההההההההההההההההההההההההההההה…" at bounding box center [453, 255] width 907 height 510
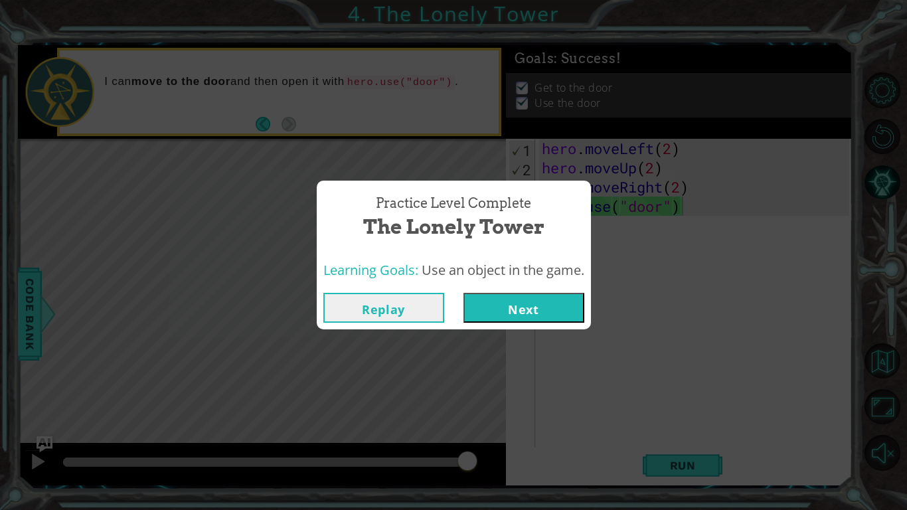
click at [491, 305] on button "Next" at bounding box center [524, 308] width 121 height 30
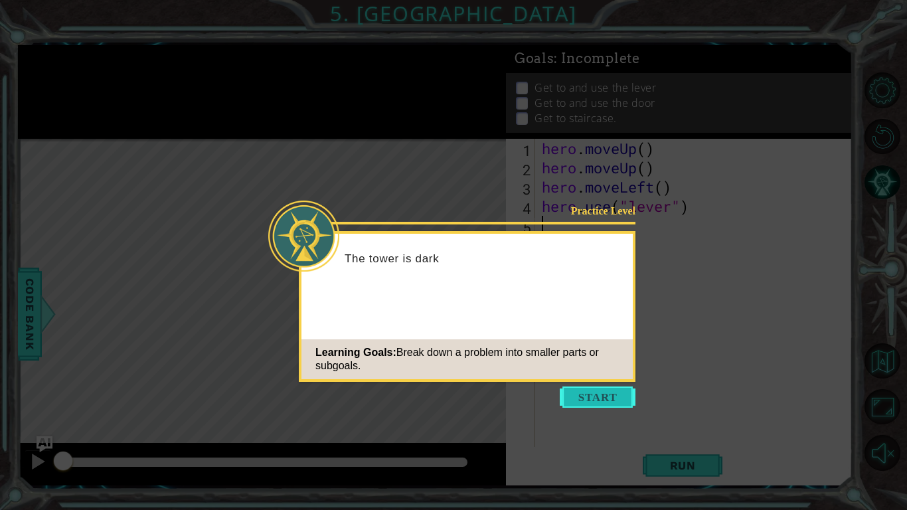
click at [574, 397] on button "Start" at bounding box center [598, 396] width 76 height 21
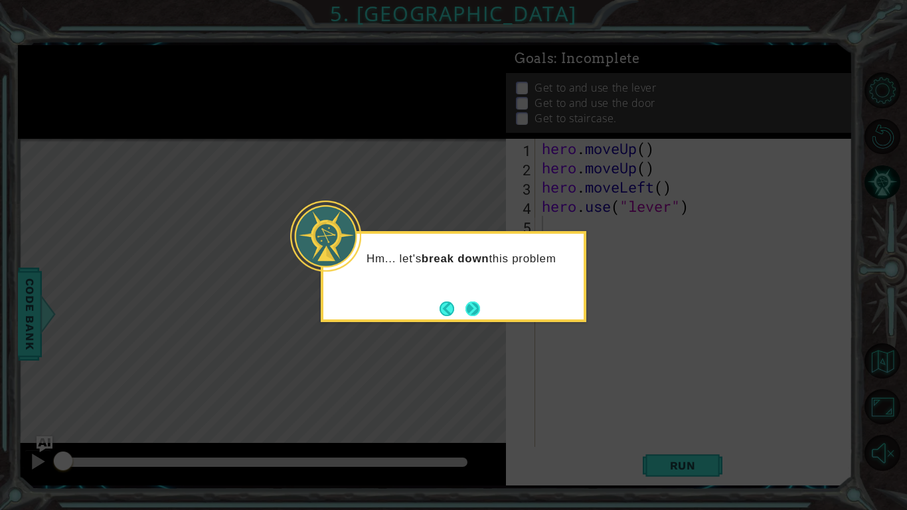
click at [470, 307] on button "Next" at bounding box center [473, 308] width 15 height 15
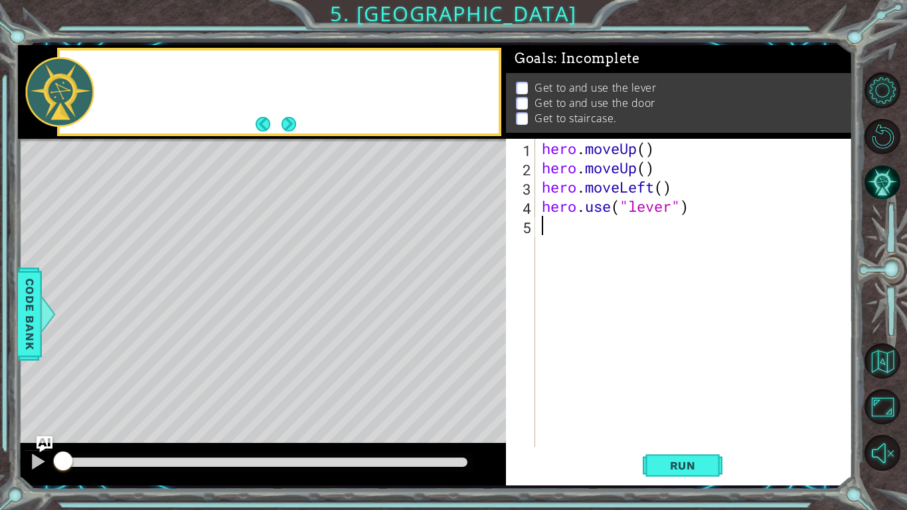
click at [470, 307] on div "Level Map" at bounding box center [325, 334] width 614 height 391
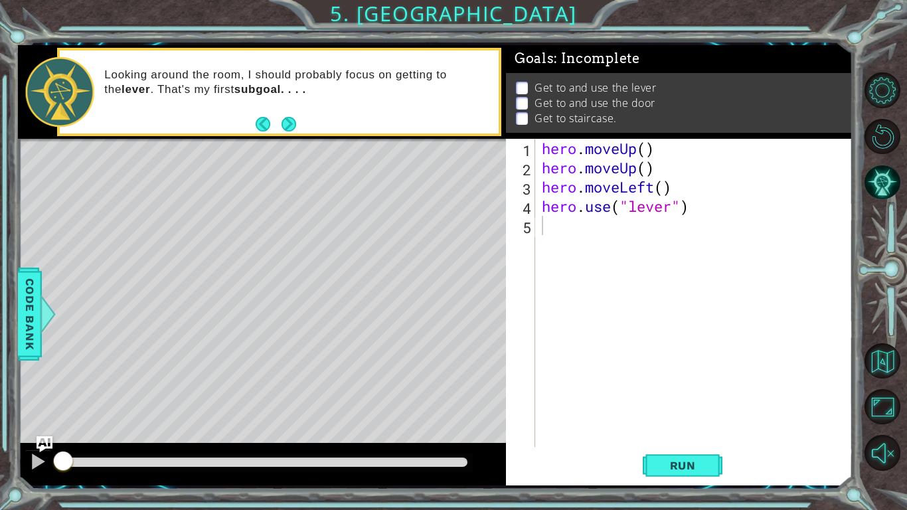
click at [646, 149] on div "hero . moveUp ( ) hero . moveUp ( ) hero . moveLeft ( ) hero . use ( "lever" )" at bounding box center [697, 312] width 317 height 347
click at [681, 397] on span "Run" at bounding box center [683, 465] width 52 height 13
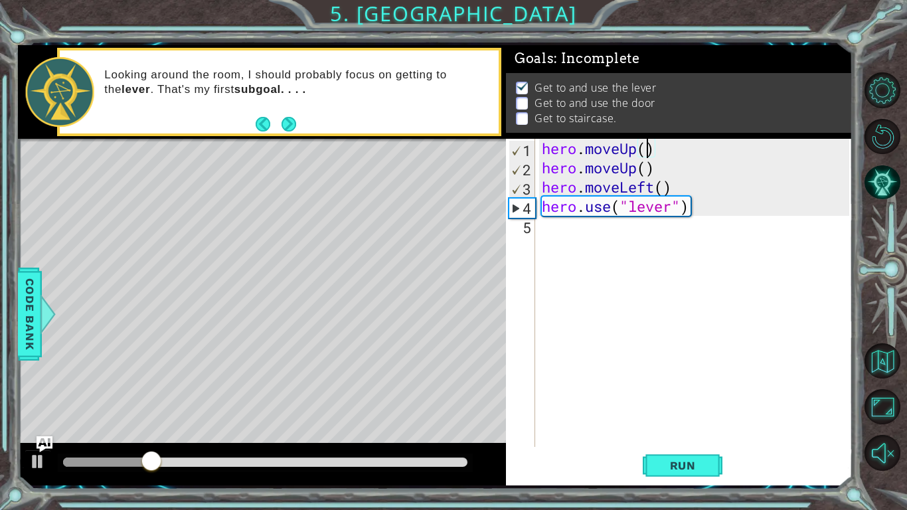
click at [593, 202] on div "hero . moveUp ( ) hero . moveUp ( ) hero . moveLeft ( ) hero . use ( "lever" )" at bounding box center [697, 312] width 317 height 347
type textarea "hero.use("lever")"
click at [592, 226] on div "hero . moveUp ( ) hero . moveUp ( ) hero . moveLeft ( ) hero . use ( "lever" )" at bounding box center [697, 312] width 317 height 347
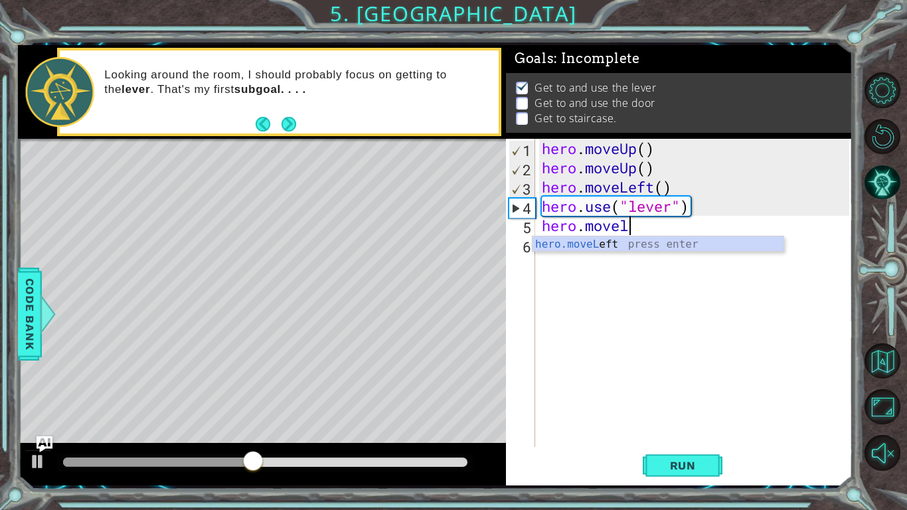
scroll to position [0, 3]
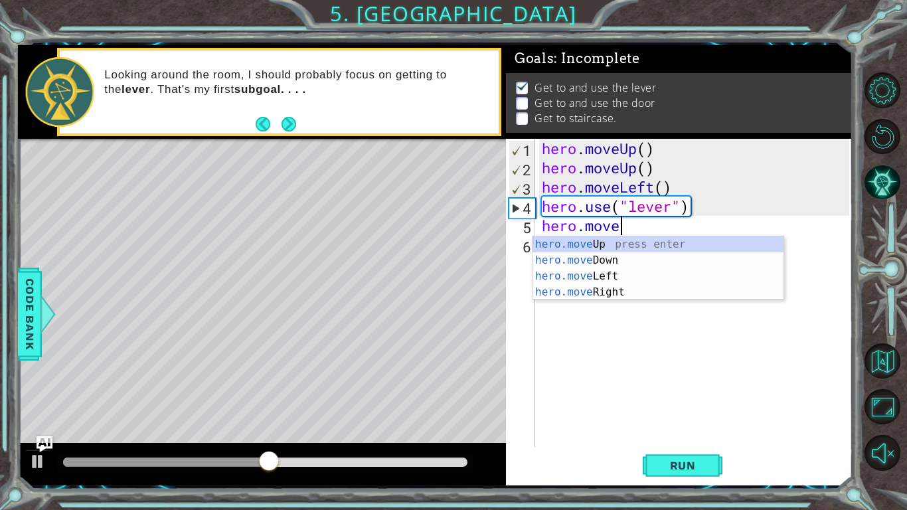
type textarea "hero.mover"
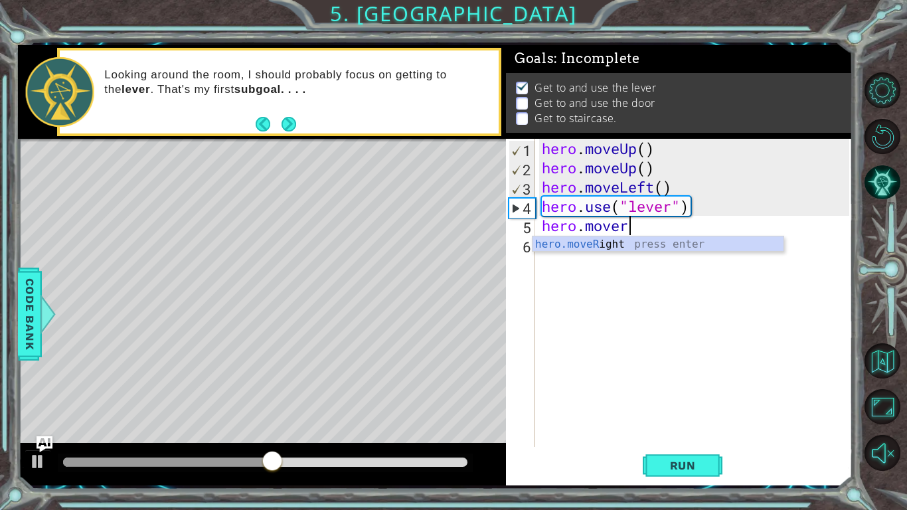
scroll to position [0, 0]
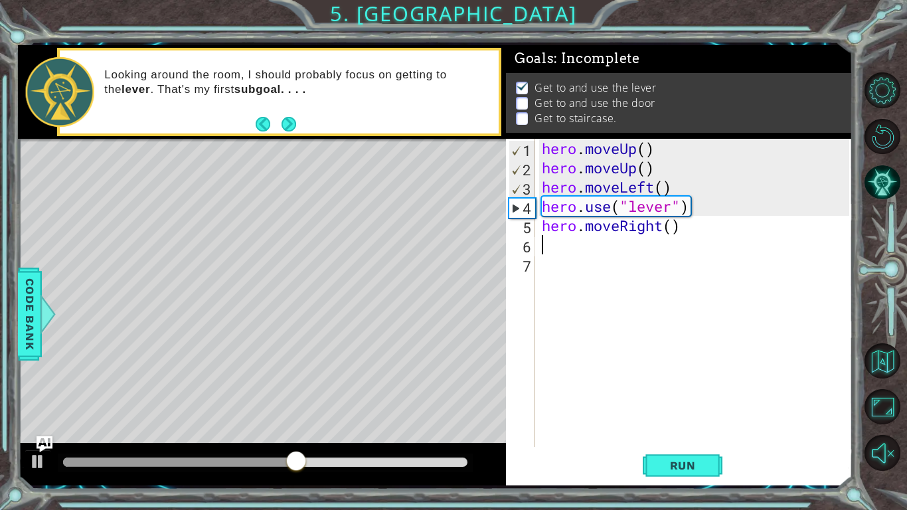
click at [673, 228] on div "hero . moveUp ( ) hero . moveUp ( ) hero . moveLeft ( ) hero . use ( "lever" ) …" at bounding box center [697, 312] width 317 height 347
type textarea "hero.moveRight(3)"
click at [652, 249] on div "hero . moveUp ( ) hero . moveUp ( ) hero . moveLeft ( ) hero . use ( "lever" ) …" at bounding box center [697, 312] width 317 height 347
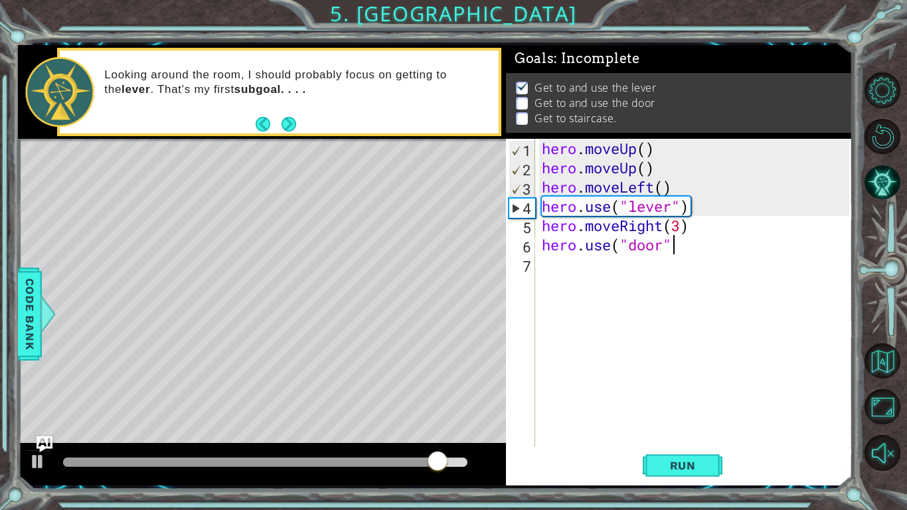
type textarea "hero.use("door")"
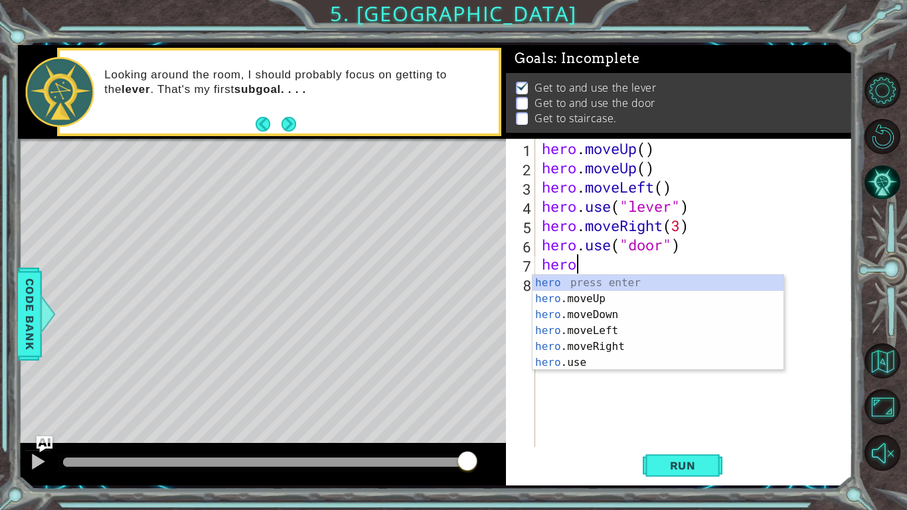
type textarea "hero."
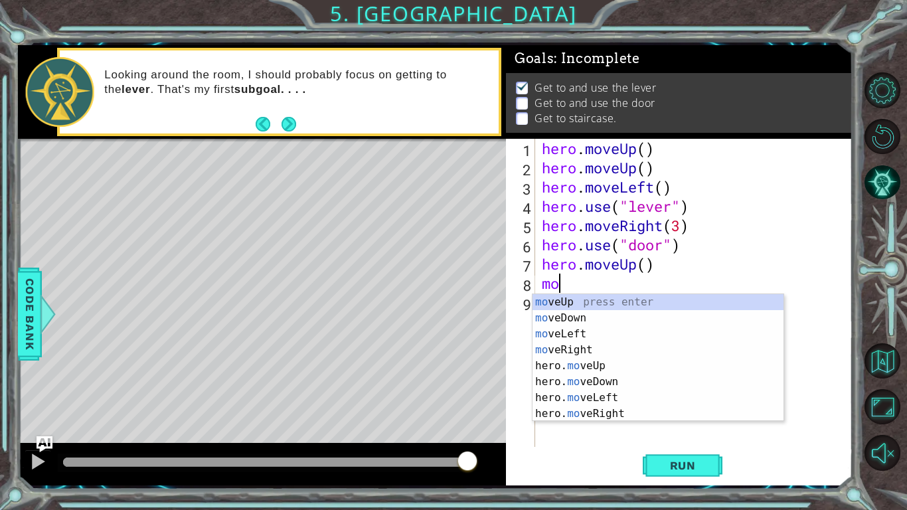
type textarea "m"
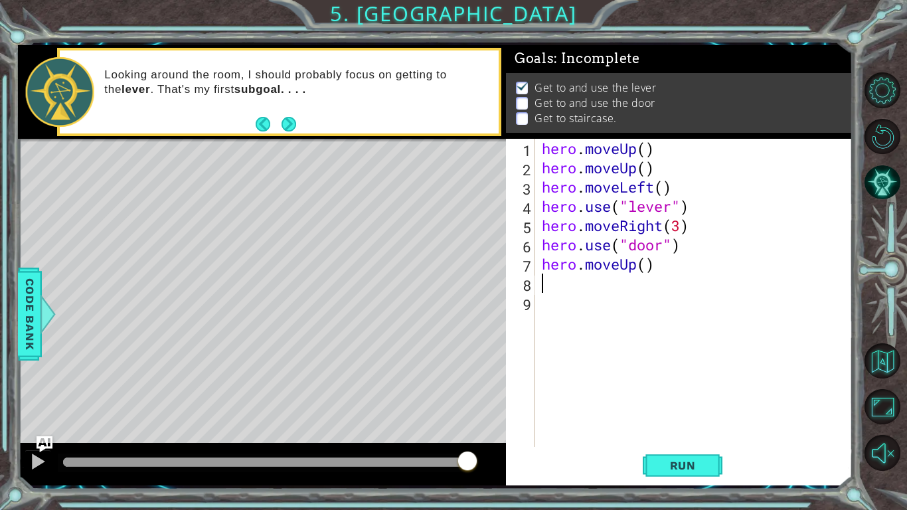
type textarea "h"
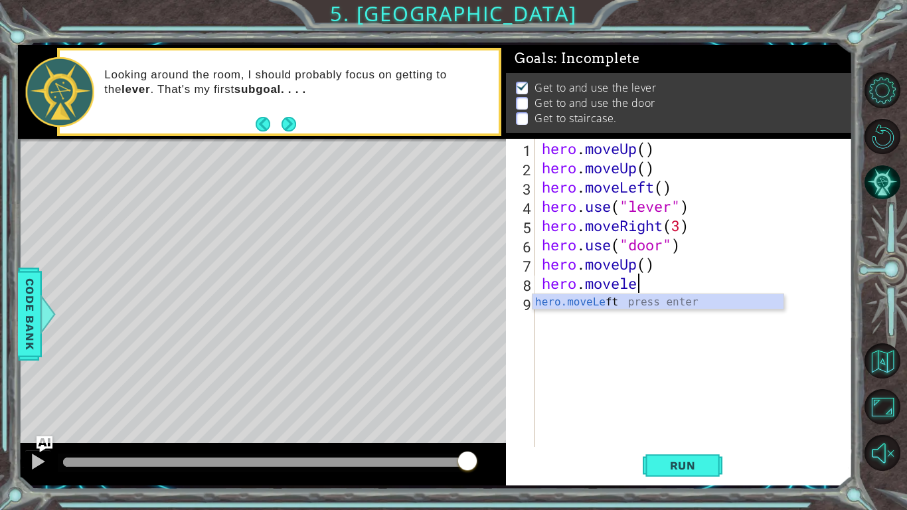
scroll to position [0, 4]
type textarea "hero.moveleft"
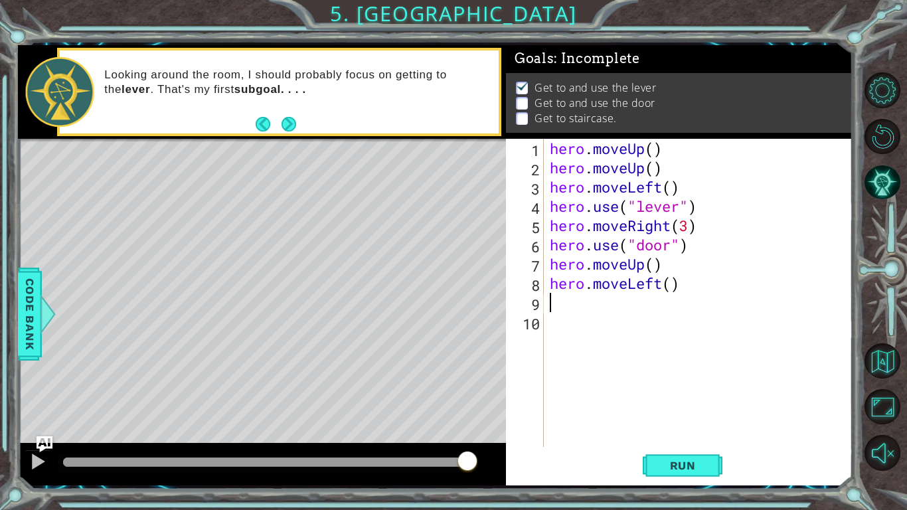
scroll to position [0, 0]
click at [673, 289] on div "hero . moveUp ( ) hero . moveUp ( ) hero . moveLeft ( ) hero . use ( "lever" ) …" at bounding box center [701, 312] width 309 height 347
click at [708, 269] on div "hero . moveUp ( ) hero . moveUp ( ) hero . moveLeft ( ) hero . use ( "lever" ) …" at bounding box center [701, 312] width 309 height 347
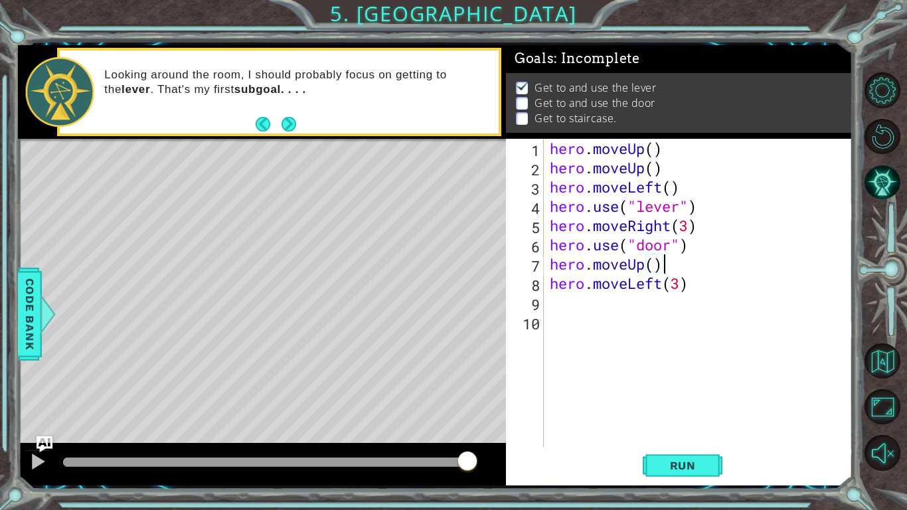
click at [707, 293] on div "hero . moveUp ( ) hero . moveUp ( ) hero . moveLeft ( ) hero . use ( "lever" ) …" at bounding box center [701, 312] width 309 height 347
click at [637, 262] on div "hero . moveUp ( ) hero . moveUp ( ) hero . moveLeft ( ) hero . use ( "lever" ) …" at bounding box center [701, 312] width 309 height 347
type textarea "hero.moveUp() hero.moveLeft(3)"
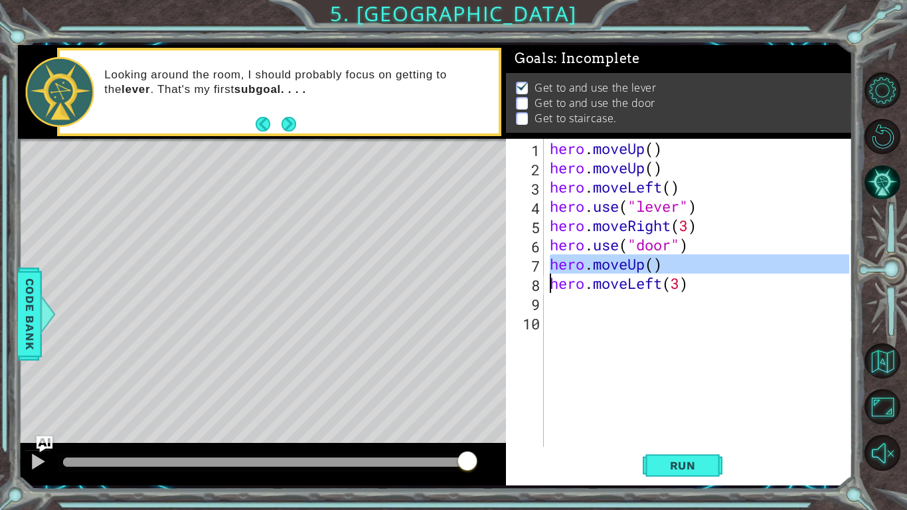
click at [620, 307] on div "hero . moveUp ( ) hero . moveUp ( ) hero . moveLeft ( ) hero . use ( "lever" ) …" at bounding box center [701, 312] width 309 height 347
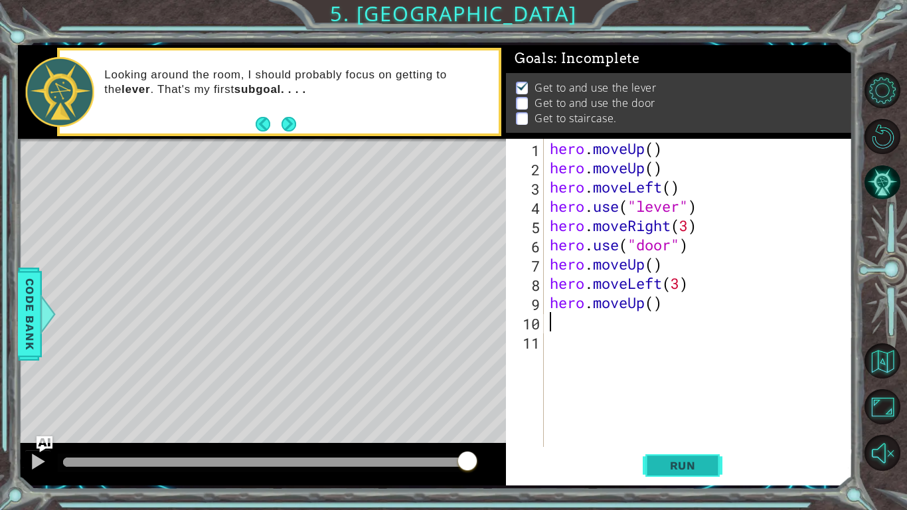
click at [689, 397] on span "Run" at bounding box center [683, 465] width 52 height 13
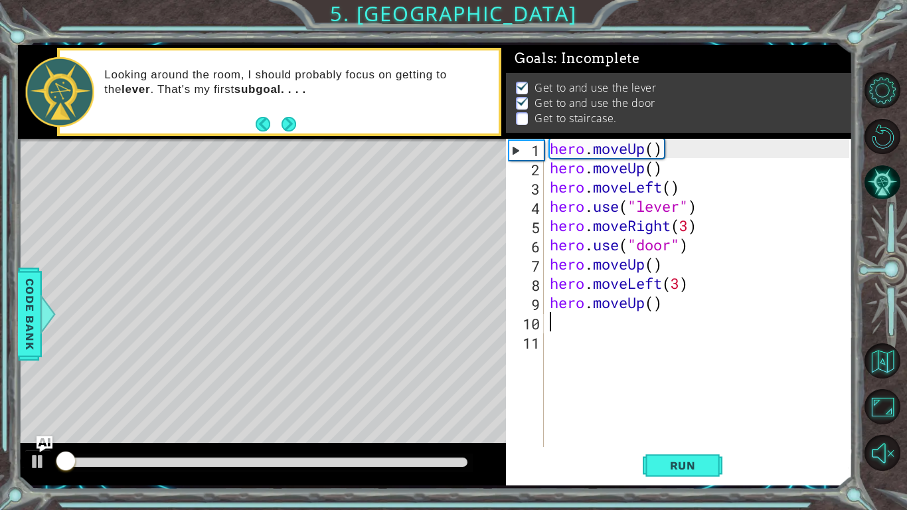
click at [442, 397] on div at bounding box center [265, 462] width 404 height 9
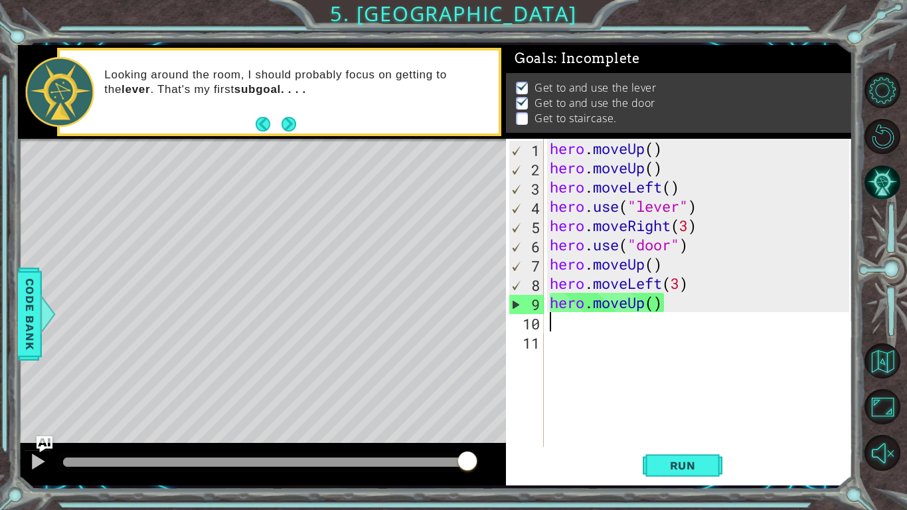
drag, startPoint x: 447, startPoint y: 465, endPoint x: 475, endPoint y: 459, distance: 29.2
click at [475, 397] on div at bounding box center [468, 462] width 24 height 24
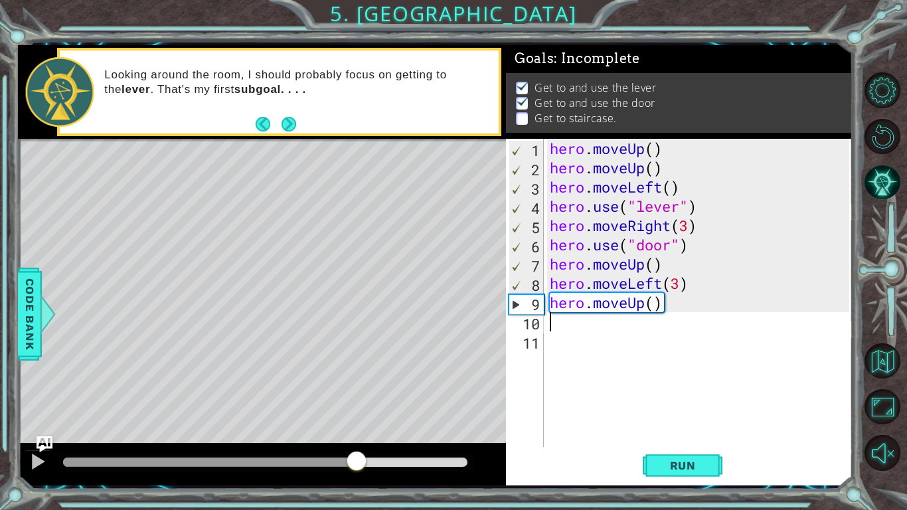
drag, startPoint x: 471, startPoint y: 459, endPoint x: 337, endPoint y: 462, distance: 134.8
click at [345, 397] on div at bounding box center [357, 462] width 24 height 24
click at [612, 270] on div "hero . moveUp ( ) hero . moveUp ( ) hero . moveLeft ( ) hero . use ( "lever" ) …" at bounding box center [701, 312] width 309 height 347
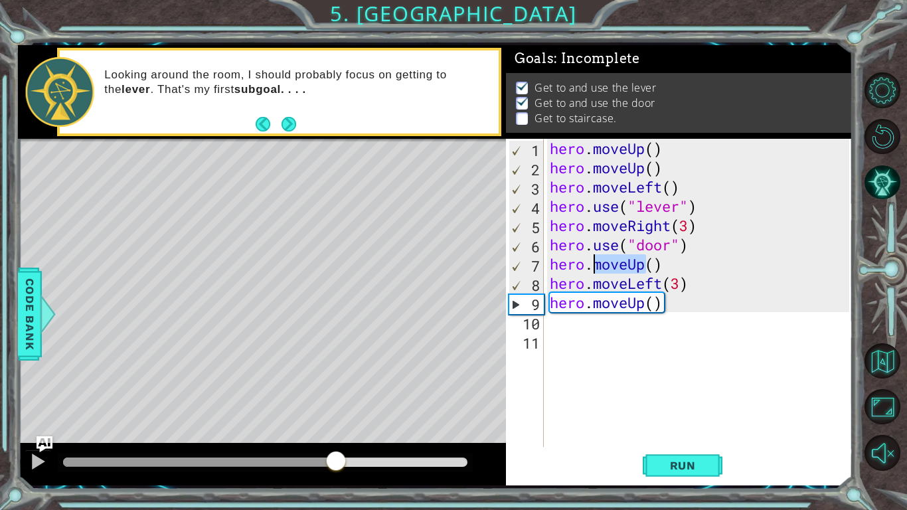
type textarea "hero.moveUp() hero.moveLeft(3)"
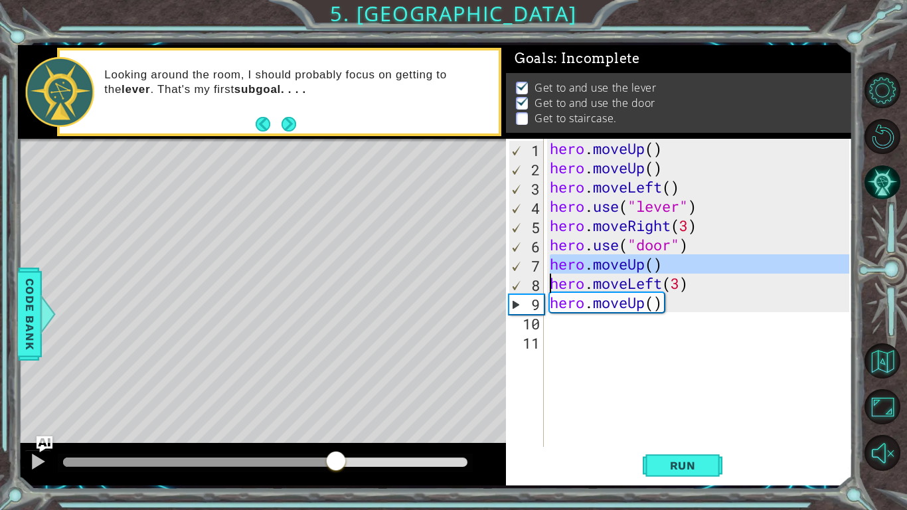
click at [613, 397] on div "hero . moveUp ( ) hero . moveUp ( ) hero . moveLeft ( ) hero . use ( "lever" ) …" at bounding box center [701, 312] width 309 height 347
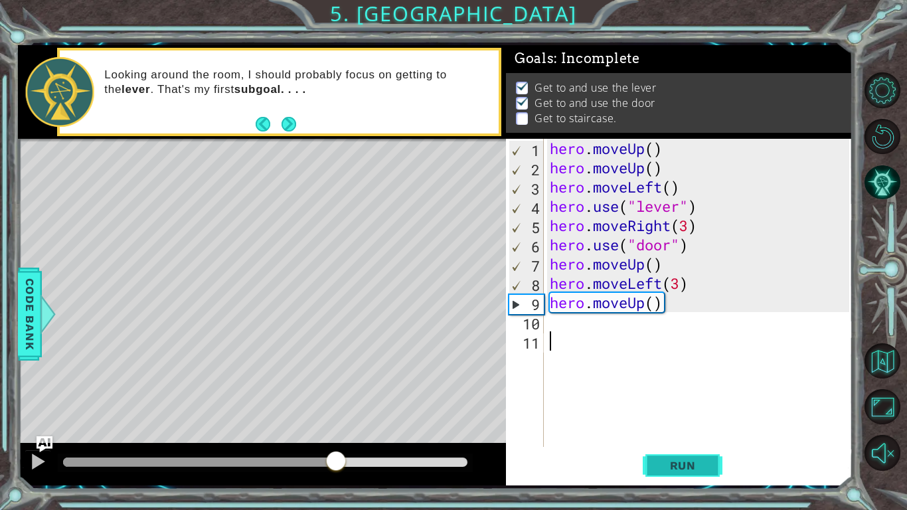
click at [671, 397] on span "Run" at bounding box center [683, 465] width 52 height 13
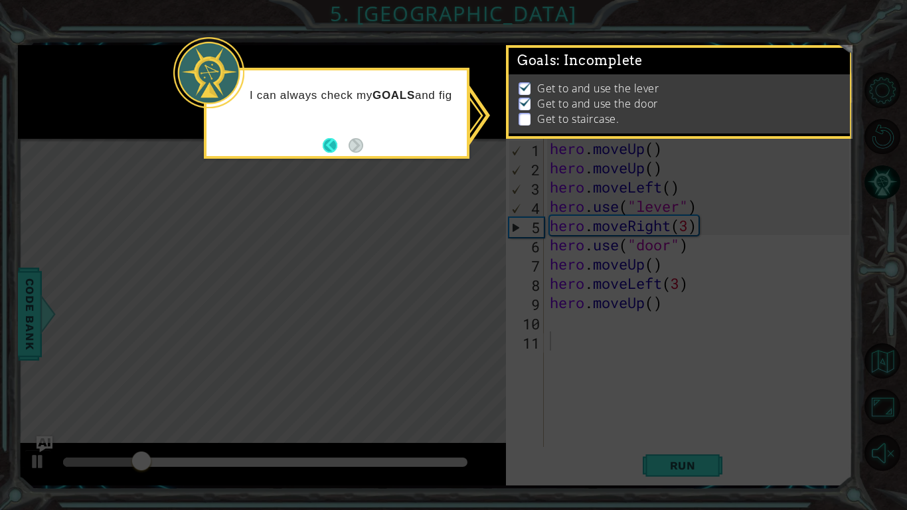
click at [331, 144] on button "Back" at bounding box center [336, 145] width 26 height 15
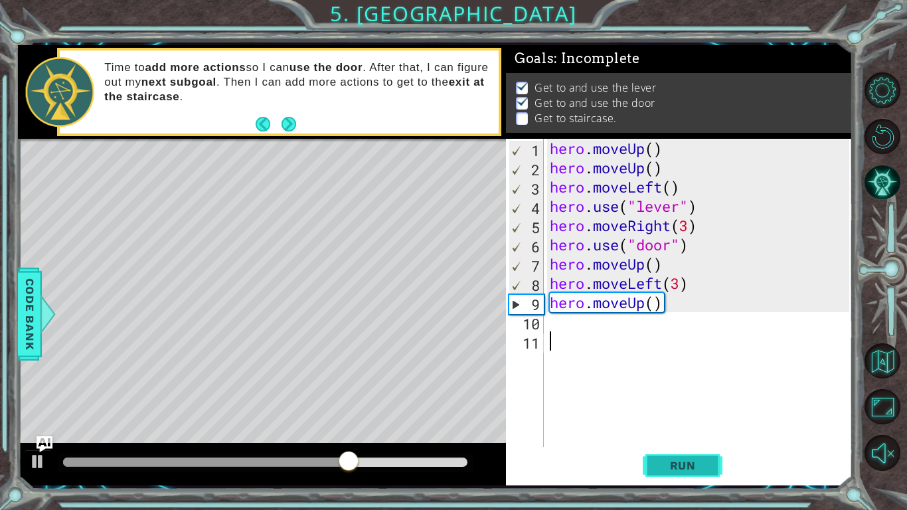
click at [676, 397] on span "Run" at bounding box center [683, 465] width 52 height 13
click at [652, 261] on div "hero . moveUp ( ) hero . moveUp ( ) hero . moveLeft ( ) hero . use ( "lever" ) …" at bounding box center [701, 312] width 309 height 347
click at [681, 397] on span "Run" at bounding box center [683, 465] width 52 height 13
click at [709, 312] on div "hero . moveUp ( ) hero . moveUp ( ) hero . moveLeft ( ) hero . use ( "lever" ) …" at bounding box center [701, 312] width 309 height 347
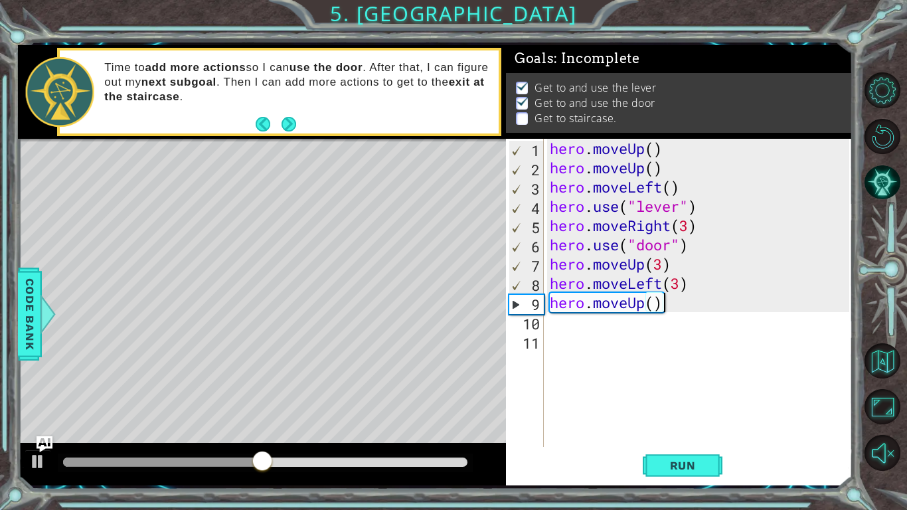
click at [663, 262] on div "hero . moveUp ( ) hero . moveUp ( ) hero . moveLeft ( ) hero . use ( "lever" ) …" at bounding box center [701, 312] width 309 height 347
type textarea "hero.moveUp(2)"
click at [697, 397] on span "Run" at bounding box center [683, 465] width 52 height 13
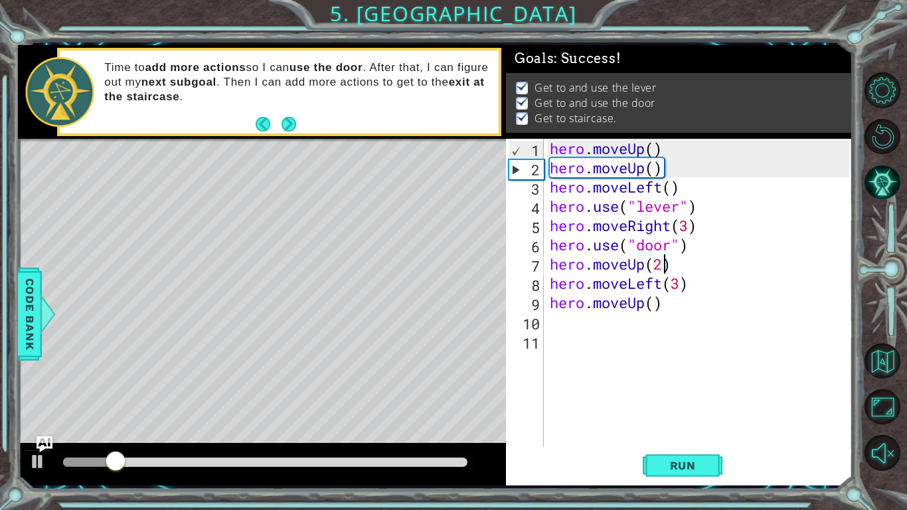
click at [451, 397] on div at bounding box center [265, 462] width 404 height 9
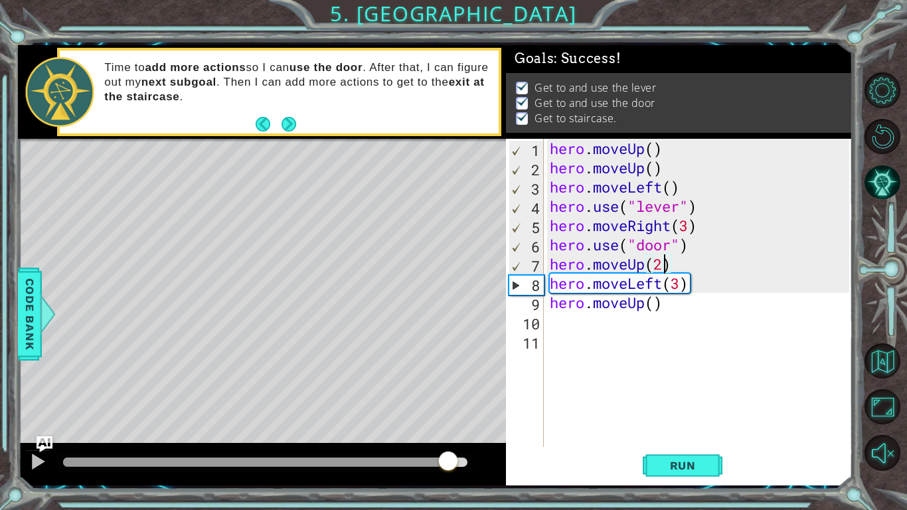
drag, startPoint x: 448, startPoint y: 462, endPoint x: 481, endPoint y: 460, distance: 33.3
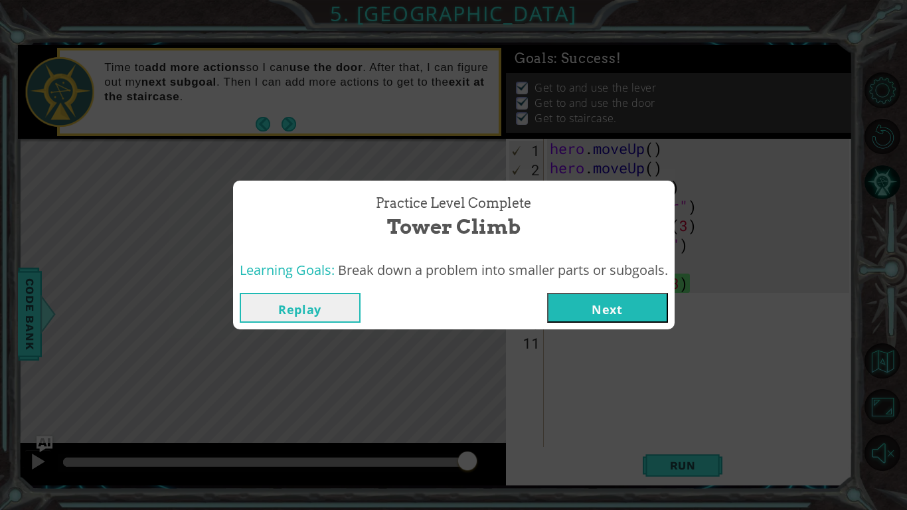
click at [604, 301] on button "Next" at bounding box center [607, 308] width 121 height 30
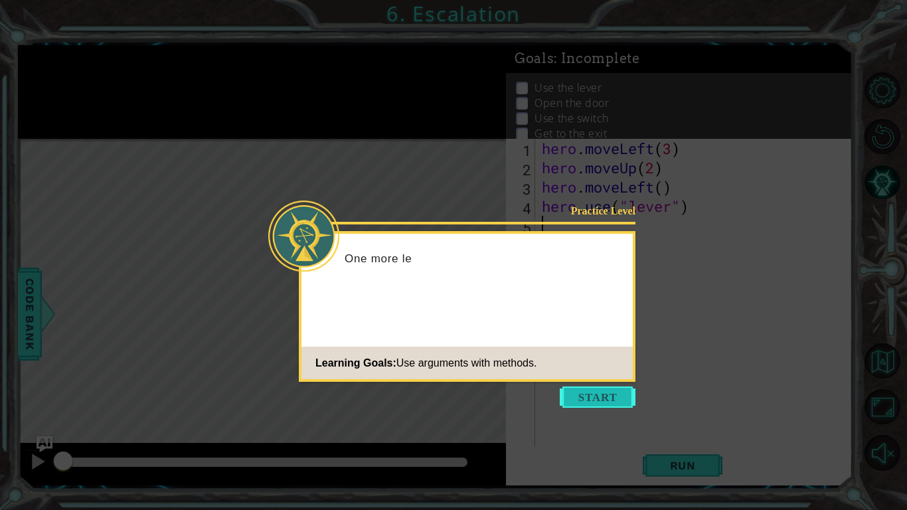
click at [583, 397] on button "Start" at bounding box center [598, 396] width 76 height 21
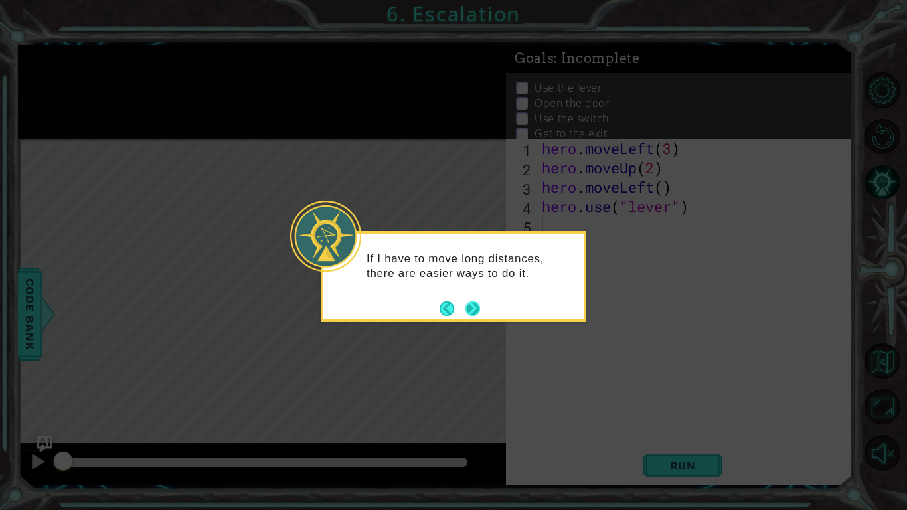
click at [470, 305] on button "Next" at bounding box center [473, 308] width 15 height 15
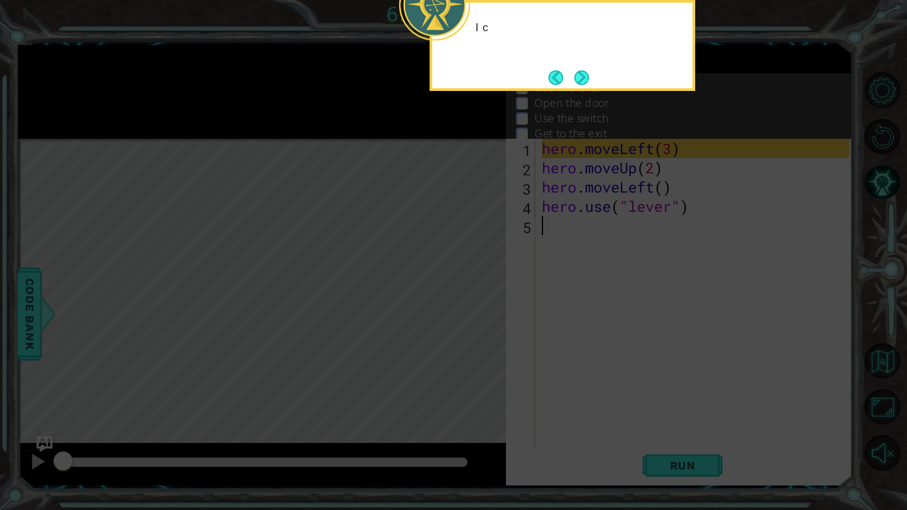
click at [469, 305] on icon at bounding box center [453, 82] width 907 height 855
click at [576, 80] on button "Next" at bounding box center [581, 77] width 15 height 15
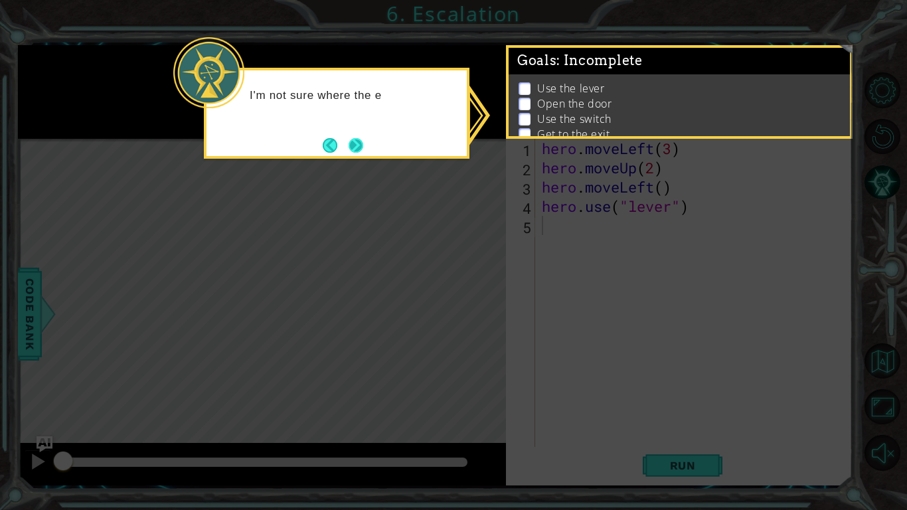
click at [354, 143] on button "Next" at bounding box center [356, 145] width 15 height 15
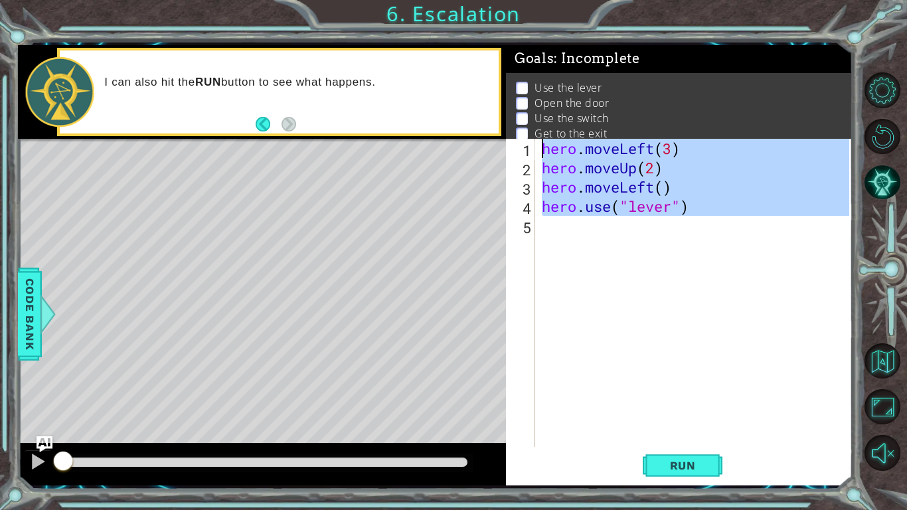
drag, startPoint x: 600, startPoint y: 226, endPoint x: 513, endPoint y: 139, distance: 123.5
click at [513, 139] on div "1 2 3 4 5 hero . moveLeft ( 3 ) hero . moveUp ( 2 ) hero . moveLeft ( ) hero . …" at bounding box center [677, 293] width 343 height 308
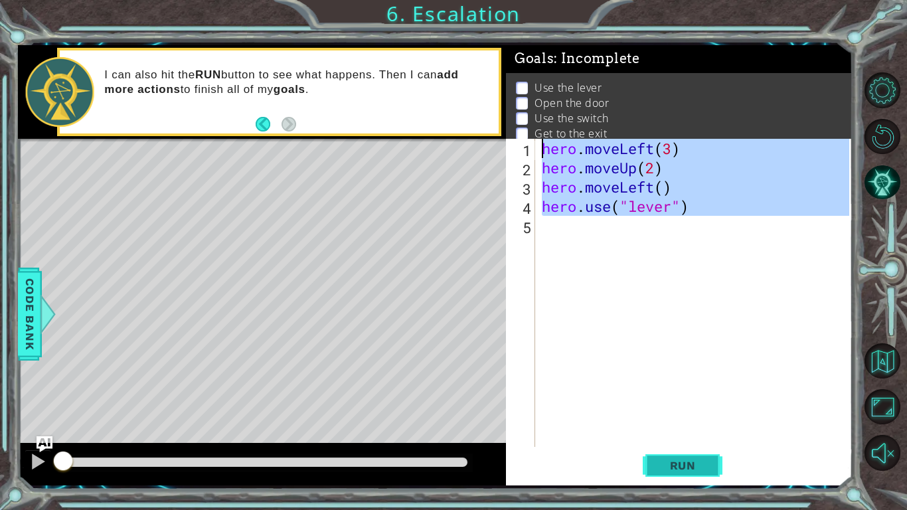
click at [688, 397] on span "Run" at bounding box center [683, 465] width 52 height 13
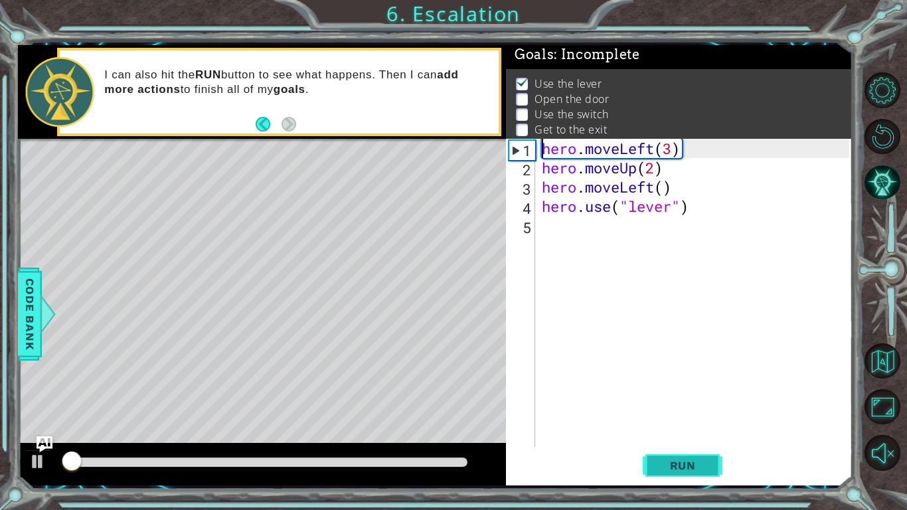
scroll to position [5, 0]
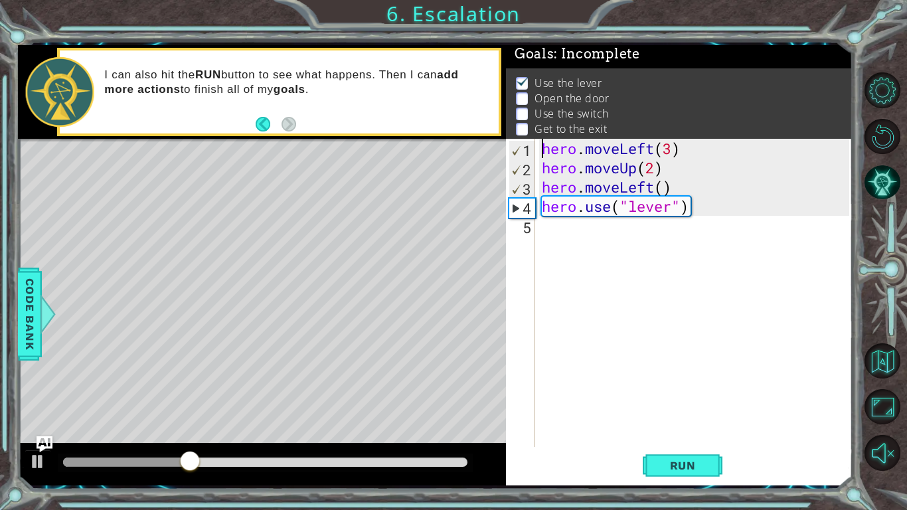
click at [598, 180] on div "hero . moveLeft ( 3 ) hero . moveUp ( 2 ) hero . moveLeft ( ) hero . use ( "lev…" at bounding box center [697, 312] width 317 height 347
type textarea "hero.moveLeft() hero.use("lever")"
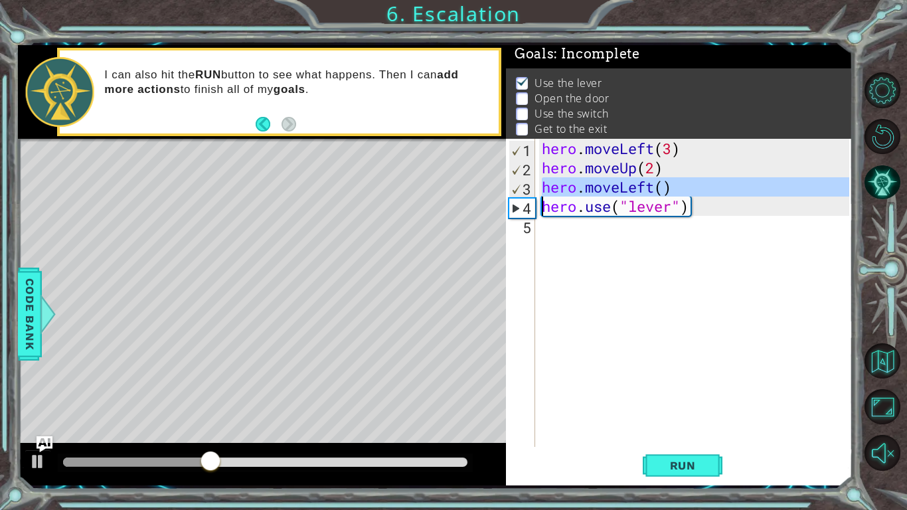
click at [602, 226] on div "hero . moveLeft ( 3 ) hero . moveUp ( 2 ) hero . moveLeft ( ) hero . use ( "lev…" at bounding box center [697, 312] width 317 height 347
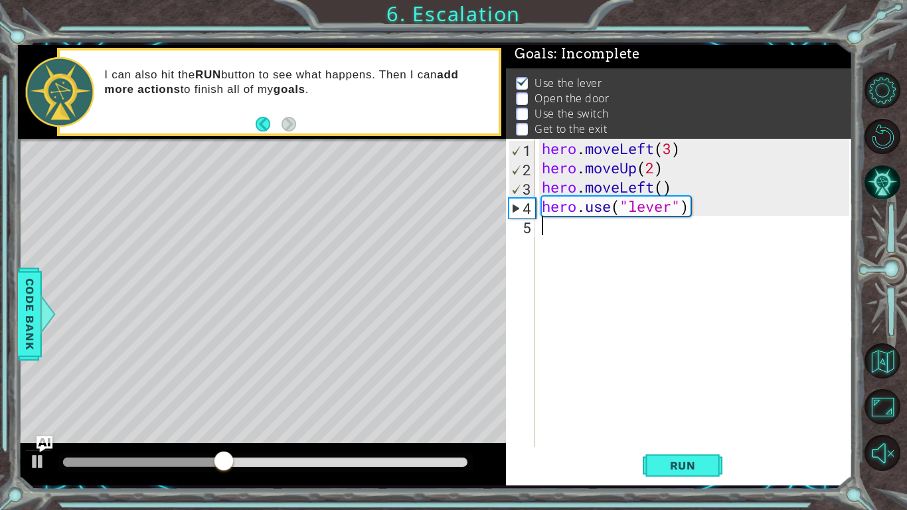
paste textarea "hero.moveUp(2)"
click at [587, 171] on div "hero . moveLeft ( 3 ) hero . moveUp ( 2 ) hero . moveLeft ( ) hero . use ( "lev…" at bounding box center [697, 312] width 317 height 347
type textarea "hero.moveUp(2) hero.moveLeft()"
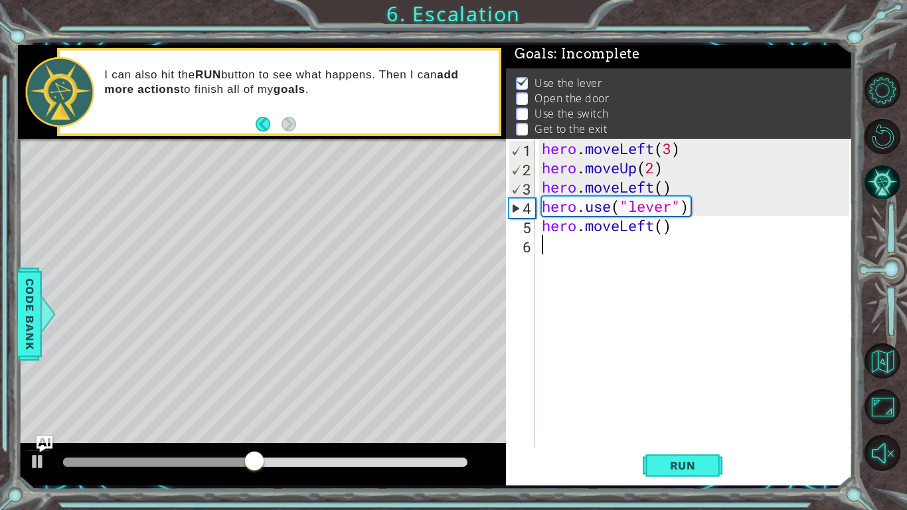
click at [566, 245] on div "hero . moveLeft ( 3 ) hero . moveUp ( 2 ) hero . moveLeft ( ) hero . use ( "lev…" at bounding box center [697, 312] width 317 height 347
paste textarea "h"
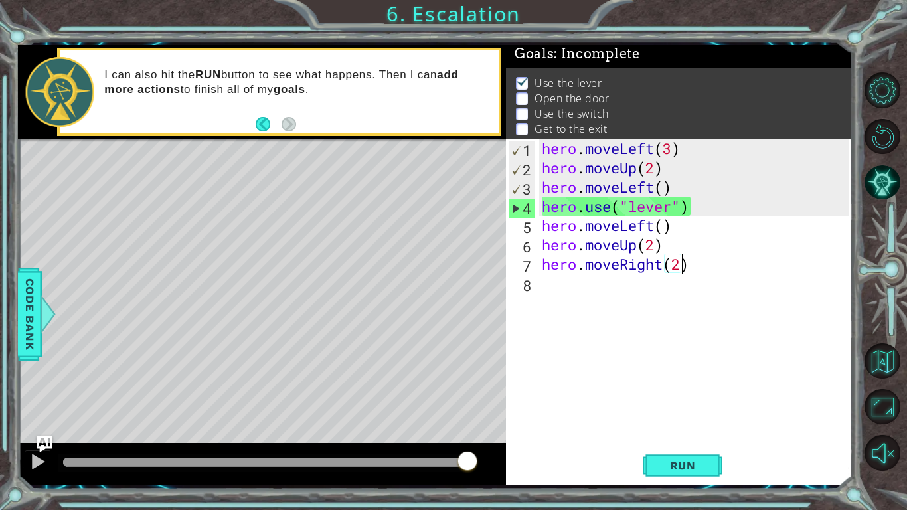
scroll to position [0, 6]
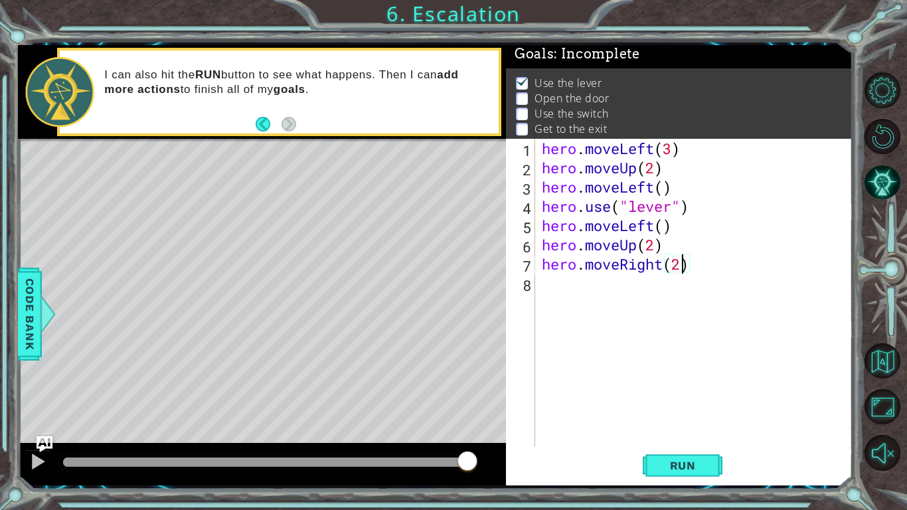
click at [605, 207] on div "hero . moveLeft ( 3 ) hero . moveUp ( 2 ) hero . moveLeft ( ) hero . use ( "lev…" at bounding box center [697, 312] width 317 height 347
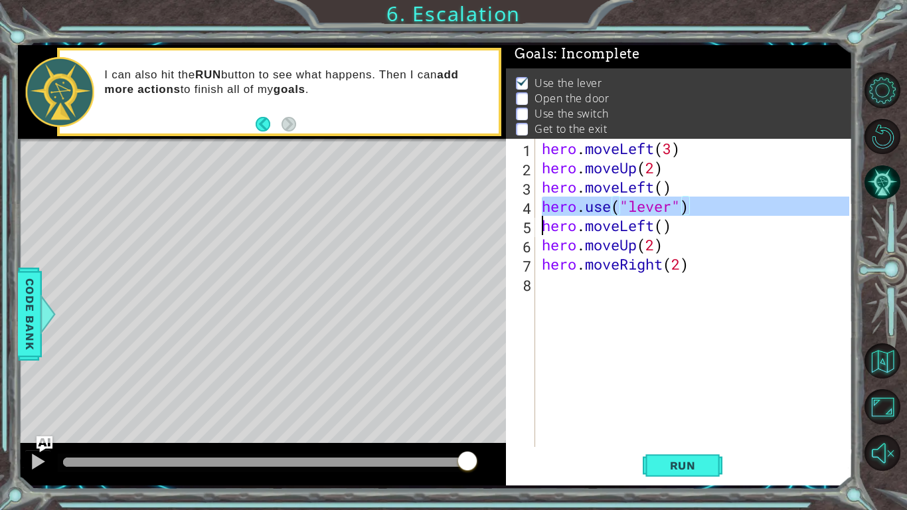
click at [605, 207] on div "hero . moveLeft ( 3 ) hero . moveUp ( 2 ) hero . moveLeft ( ) hero . use ( "lev…" at bounding box center [697, 312] width 317 height 347
type textarea "hero.use("lever") hero.moveLeft()"
click at [584, 282] on div "hero . moveLeft ( 3 ) hero . moveUp ( 2 ) hero . moveLeft ( ) hero . use ( "lev…" at bounding box center [697, 312] width 317 height 347
paste textarea "hero.moveRight(2)"
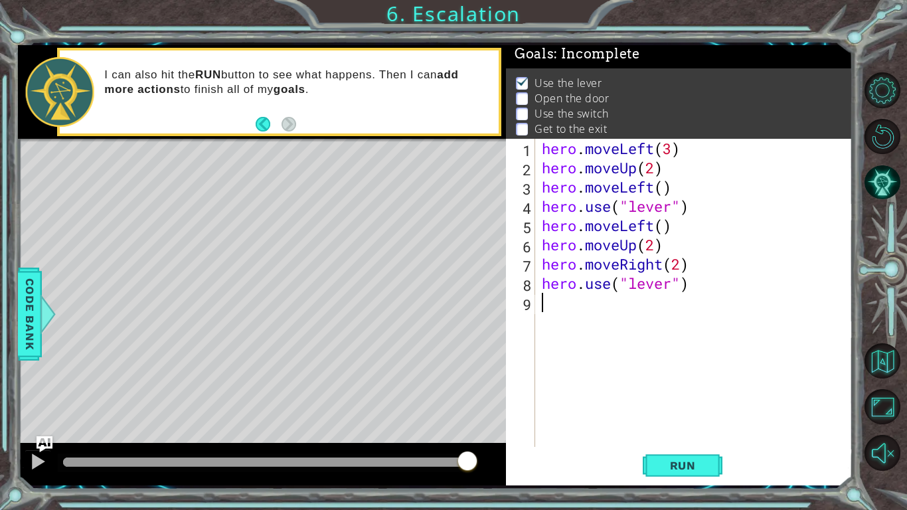
scroll to position [0, 0]
click at [576, 264] on div "hero . moveLeft ( 3 ) hero . moveUp ( 2 ) hero . moveLeft ( ) hero . use ( "lev…" at bounding box center [697, 312] width 317 height 347
click at [576, 264] on div "hero . moveLeft ( 3 ) hero . moveUp ( 2 ) hero . moveLeft ( ) hero . use ( "lev…" at bounding box center [694, 293] width 310 height 308
click at [576, 264] on div "hero . moveLeft ( 3 ) hero . moveUp ( 2 ) hero . moveLeft ( ) hero . use ( "lev…" at bounding box center [697, 312] width 317 height 347
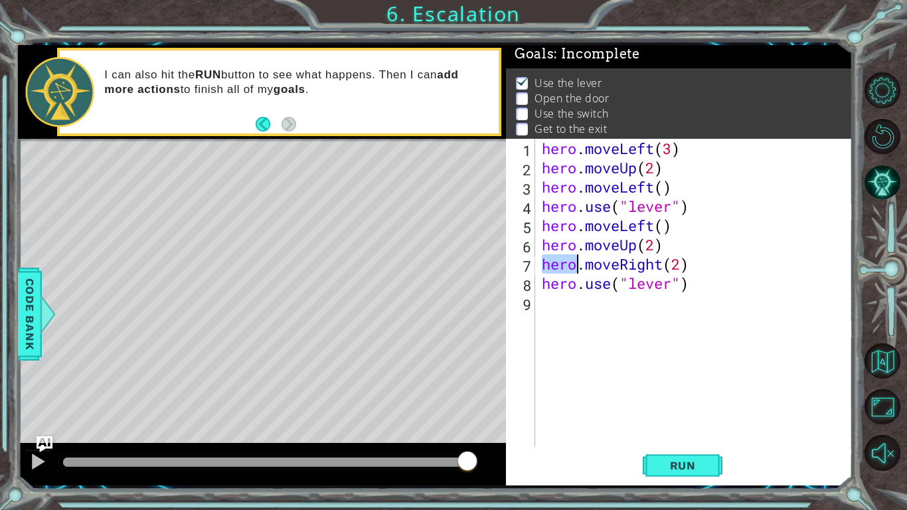
click at [576, 264] on div "hero . moveLeft ( 3 ) hero . moveUp ( 2 ) hero . moveLeft ( ) hero . use ( "lev…" at bounding box center [697, 312] width 317 height 347
type textarea "hero.moveRight(2) hero.use("lever")"
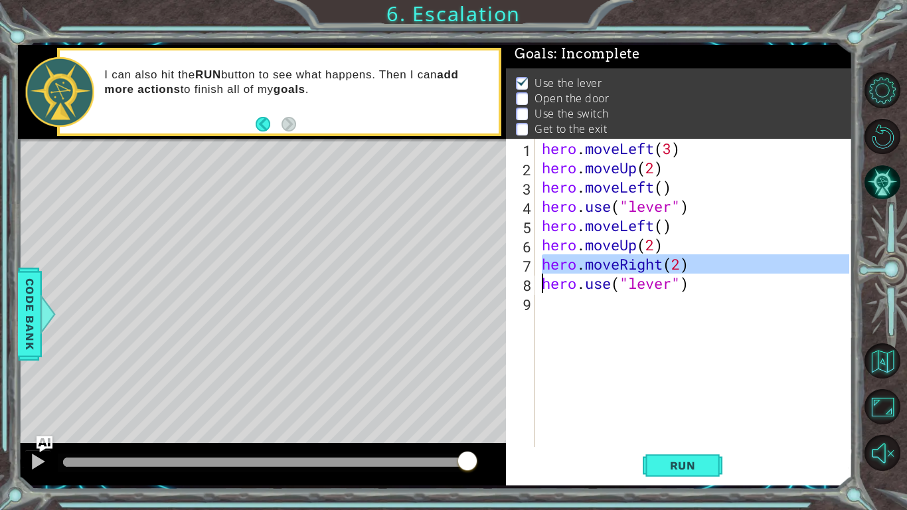
click at [579, 305] on div "hero . moveLeft ( 3 ) hero . moveUp ( 2 ) hero . moveLeft ( ) hero . use ( "lev…" at bounding box center [697, 312] width 317 height 347
paste textarea "hero.moveRight(2)"
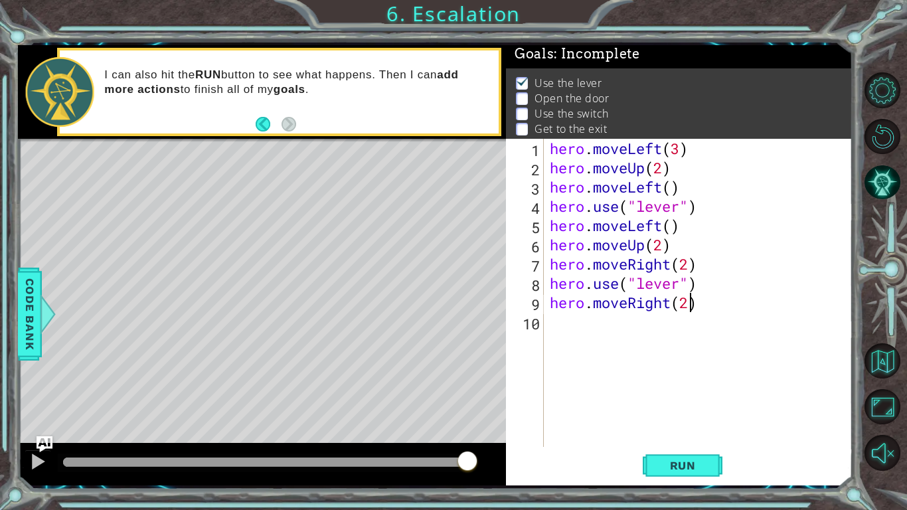
click at [689, 309] on div "hero . moveLeft ( 3 ) hero . moveUp ( 2 ) hero . moveLeft ( ) hero . use ( "lev…" at bounding box center [701, 312] width 309 height 347
type textarea "hero.moveRight(1)"
click at [663, 315] on div "hero . moveLeft ( 3 ) hero . moveUp ( 2 ) hero . moveLeft ( ) hero . use ( "lev…" at bounding box center [701, 312] width 309 height 347
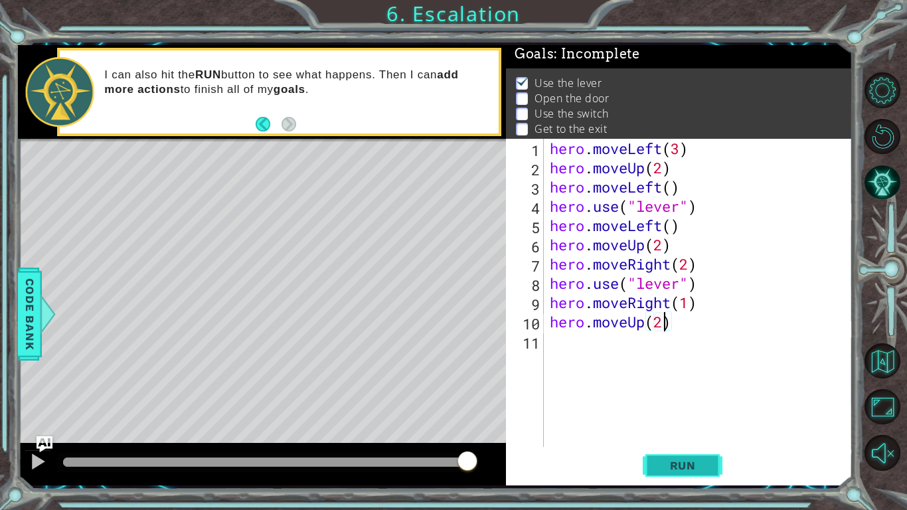
click at [675, 397] on span "Run" at bounding box center [683, 465] width 52 height 13
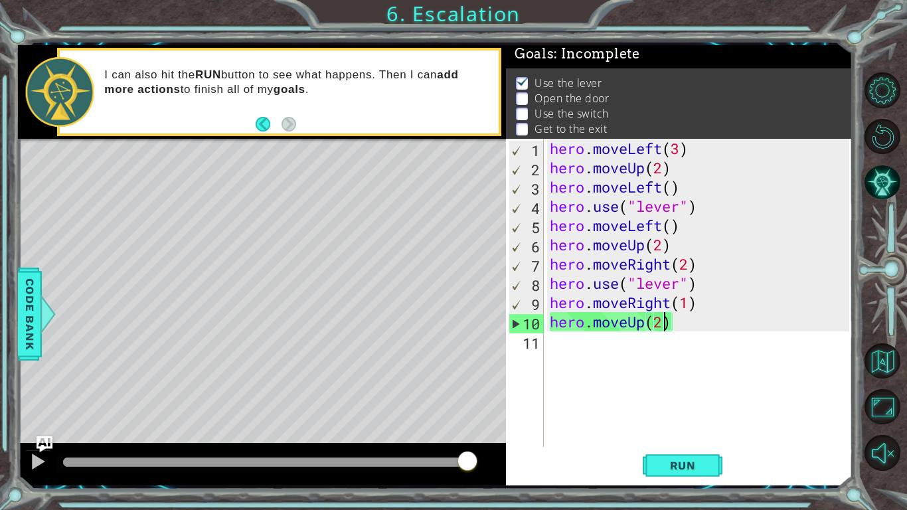
drag, startPoint x: 452, startPoint y: 458, endPoint x: 479, endPoint y: 458, distance: 26.6
click at [467, 397] on div at bounding box center [265, 462] width 404 height 9
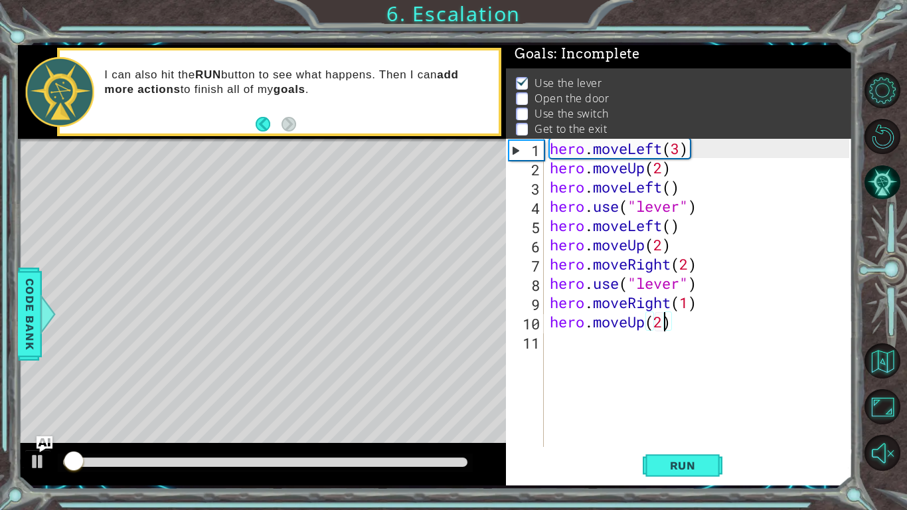
click at [436, 397] on div at bounding box center [262, 464] width 488 height 42
click at [433, 397] on div at bounding box center [265, 462] width 404 height 9
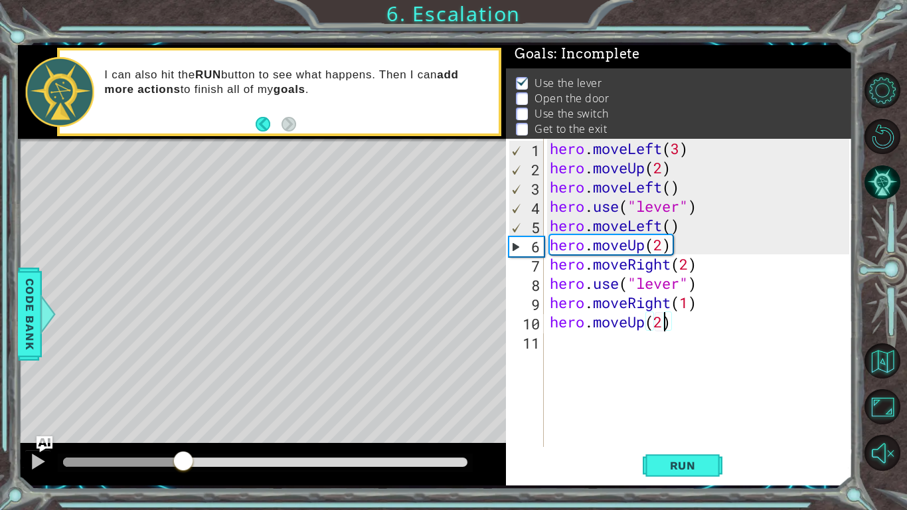
drag, startPoint x: 417, startPoint y: 461, endPoint x: 189, endPoint y: 476, distance: 228.9
click at [189, 397] on div at bounding box center [262, 464] width 488 height 42
click at [632, 236] on div "hero . moveLeft ( 3 ) hero . moveUp ( 2 ) hero . moveLeft ( ) hero . use ( "lev…" at bounding box center [701, 312] width 309 height 347
click at [623, 209] on div "hero . moveLeft ( 3 ) hero . moveUp ( 2 ) hero . moveLeft ( ) hero . use ( "lev…" at bounding box center [701, 312] width 309 height 347
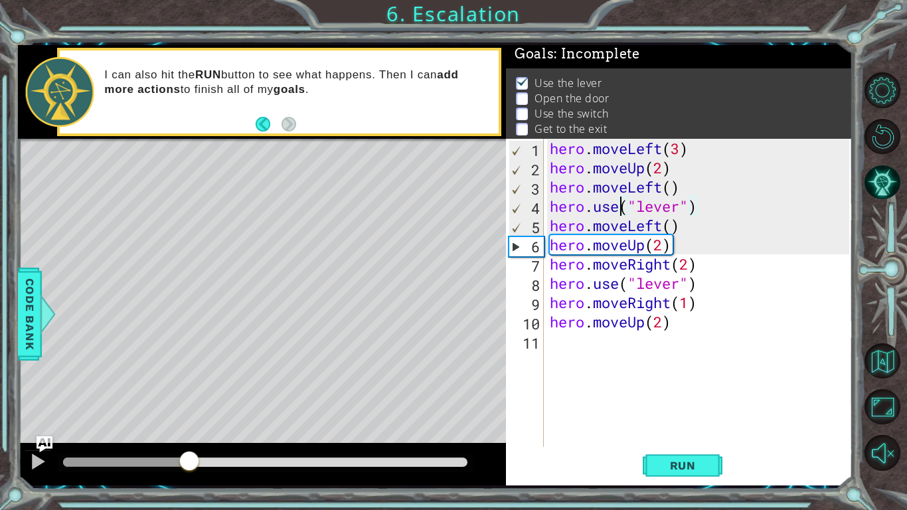
click at [623, 209] on div "hero . moveLeft ( 3 ) hero . moveUp ( 2 ) hero . moveLeft ( ) hero . use ( "lev…" at bounding box center [701, 312] width 309 height 347
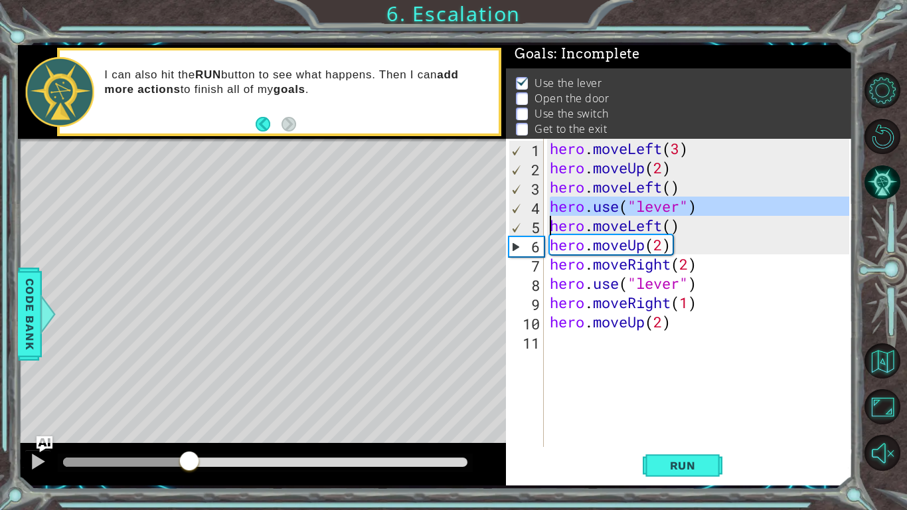
click at [552, 244] on div "hero . moveLeft ( 3 ) hero . moveUp ( 2 ) hero . moveLeft ( ) hero . use ( "lev…" at bounding box center [701, 312] width 309 height 347
type textarea "hero.moveUp(2)"
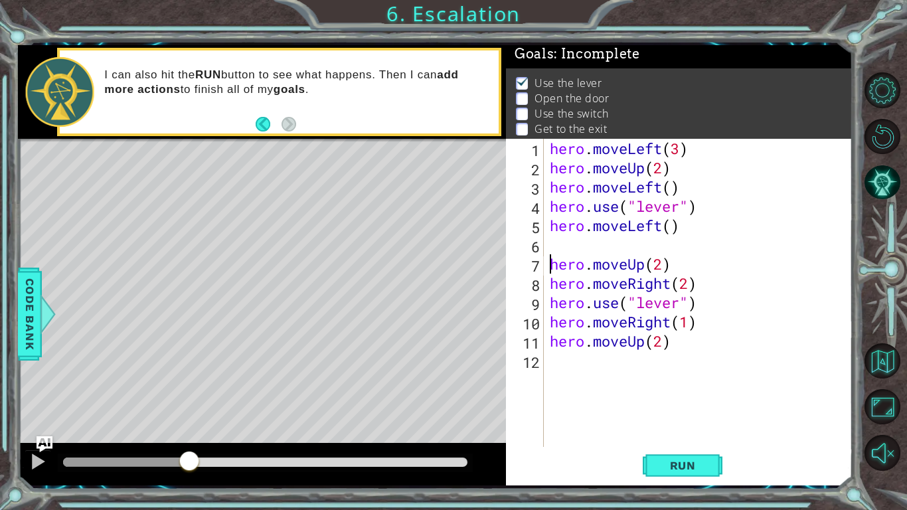
click at [560, 240] on div "hero . moveLeft ( 3 ) hero . moveUp ( 2 ) hero . moveLeft ( ) hero . use ( "lev…" at bounding box center [701, 312] width 309 height 347
paste textarea "hero.use("lever")"
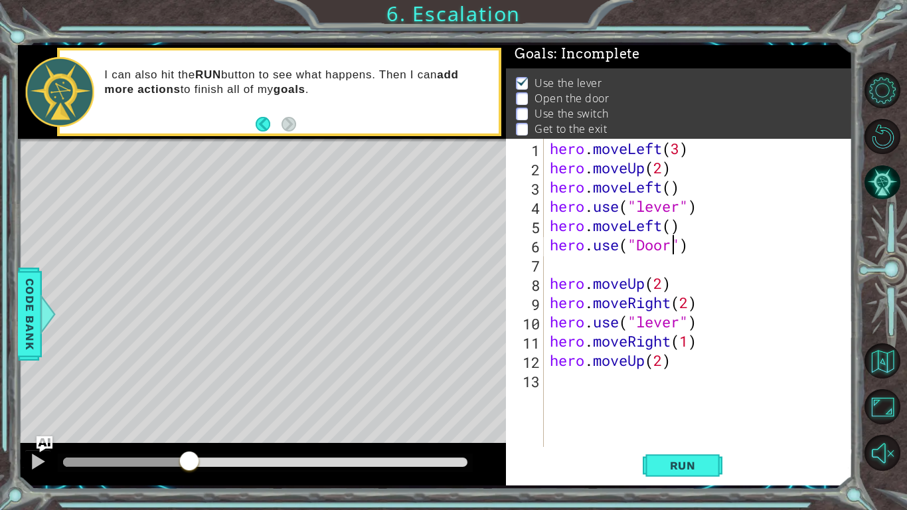
scroll to position [0, 5]
type textarea "hero.use("door")"
click at [564, 272] on div "hero . moveLeft ( 3 ) hero . moveUp ( 2 ) hero . moveLeft ( ) hero . use ( "lev…" at bounding box center [701, 312] width 309 height 347
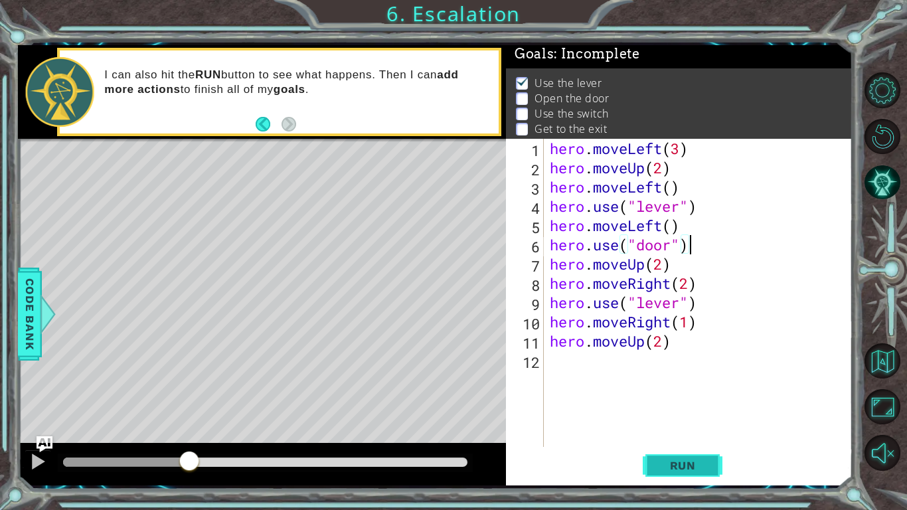
click at [718, 397] on button "Run" at bounding box center [683, 465] width 80 height 35
click at [442, 397] on div at bounding box center [262, 464] width 488 height 42
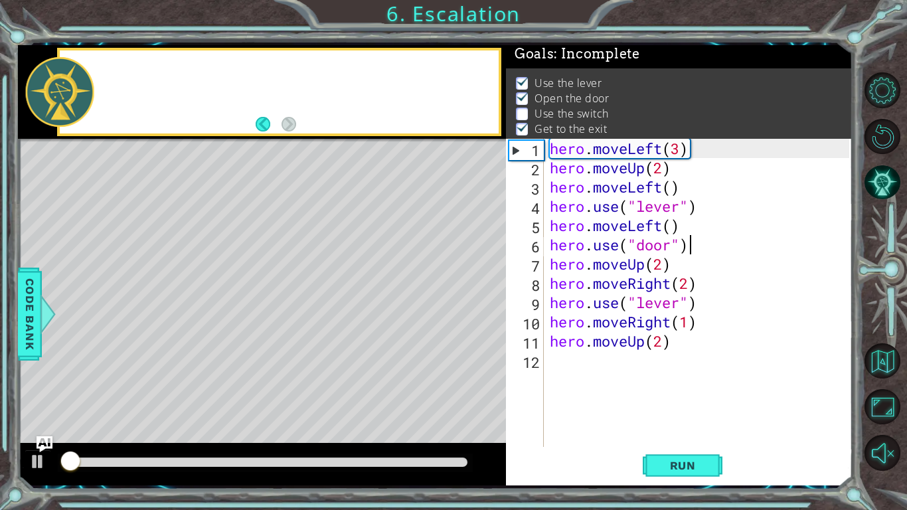
click at [446, 397] on div at bounding box center [265, 462] width 404 height 9
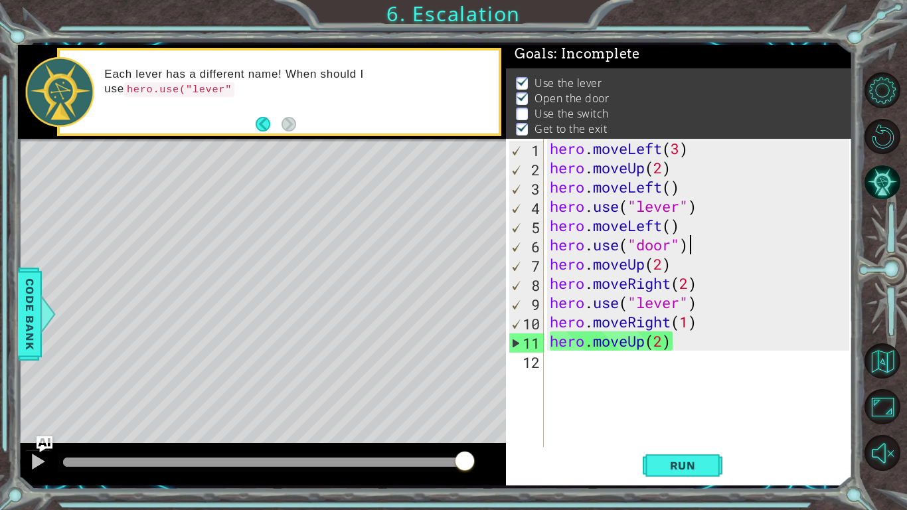
drag, startPoint x: 449, startPoint y: 461, endPoint x: 466, endPoint y: 467, distance: 18.3
click at [466, 397] on div at bounding box center [465, 462] width 24 height 24
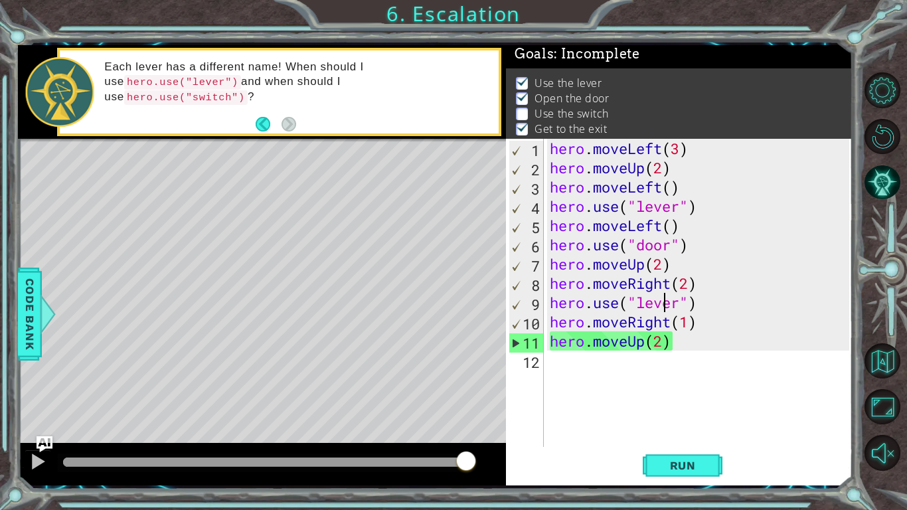
click at [661, 306] on div "hero . moveLeft ( 3 ) hero . moveUp ( 2 ) hero . moveLeft ( ) hero . use ( "lev…" at bounding box center [701, 312] width 309 height 347
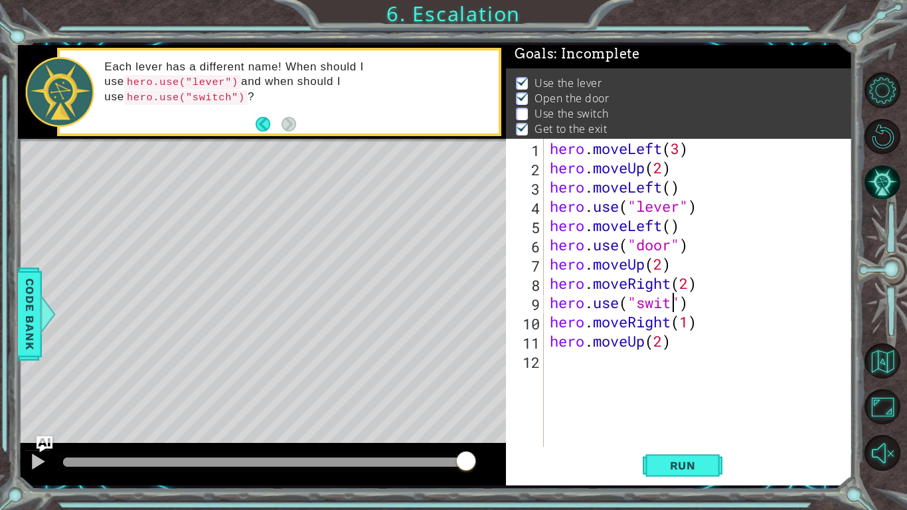
scroll to position [0, 6]
type textarea "hero.use("switch")"
click at [697, 397] on span "Run" at bounding box center [683, 465] width 52 height 13
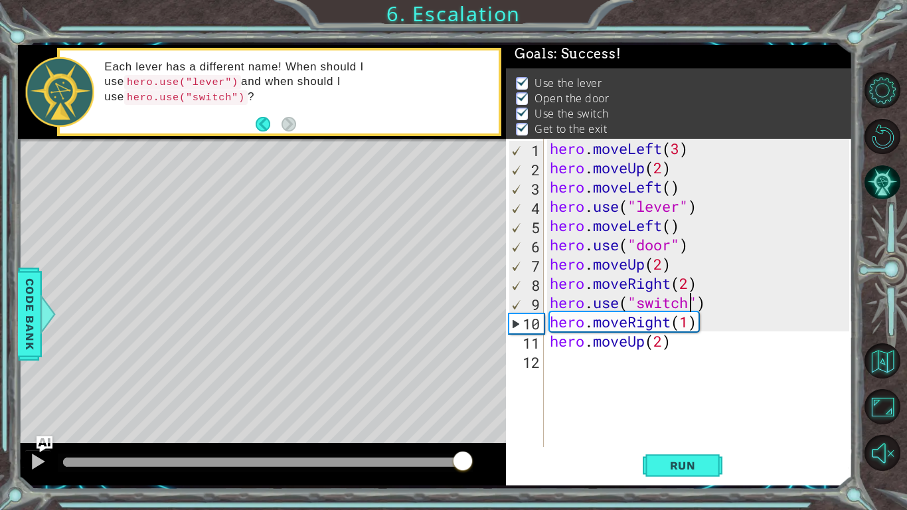
drag, startPoint x: 454, startPoint y: 462, endPoint x: 473, endPoint y: 462, distance: 18.6
click at [467, 397] on div at bounding box center [265, 462] width 404 height 9
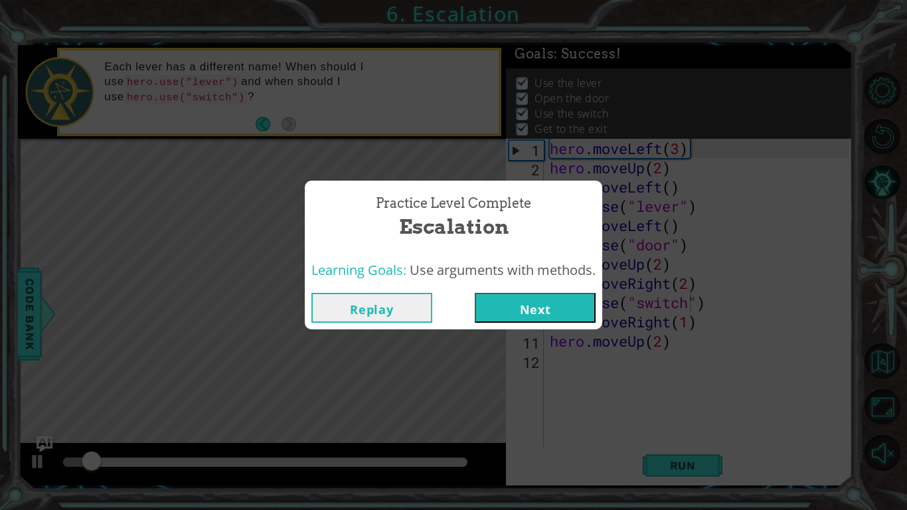
click at [576, 300] on button "Next" at bounding box center [535, 308] width 121 height 30
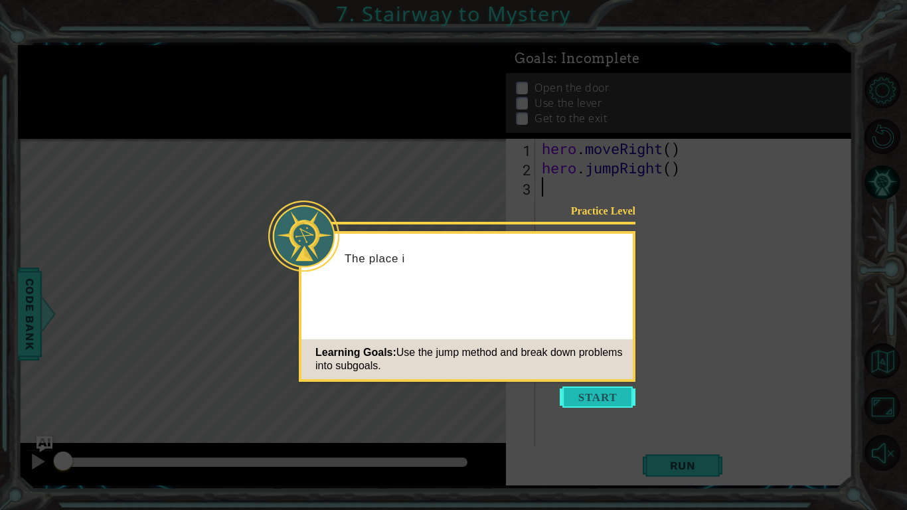
click at [571, 397] on button "Start" at bounding box center [598, 396] width 76 height 21
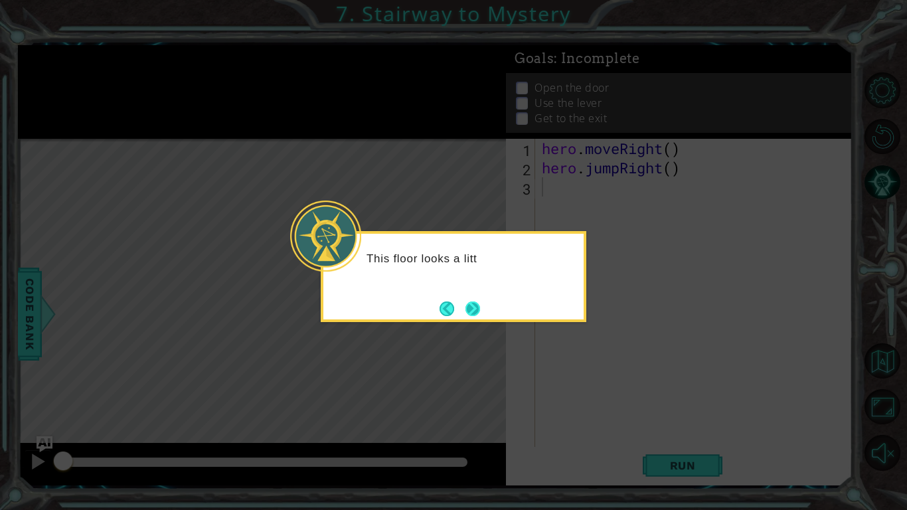
click at [468, 307] on button "Next" at bounding box center [473, 308] width 15 height 15
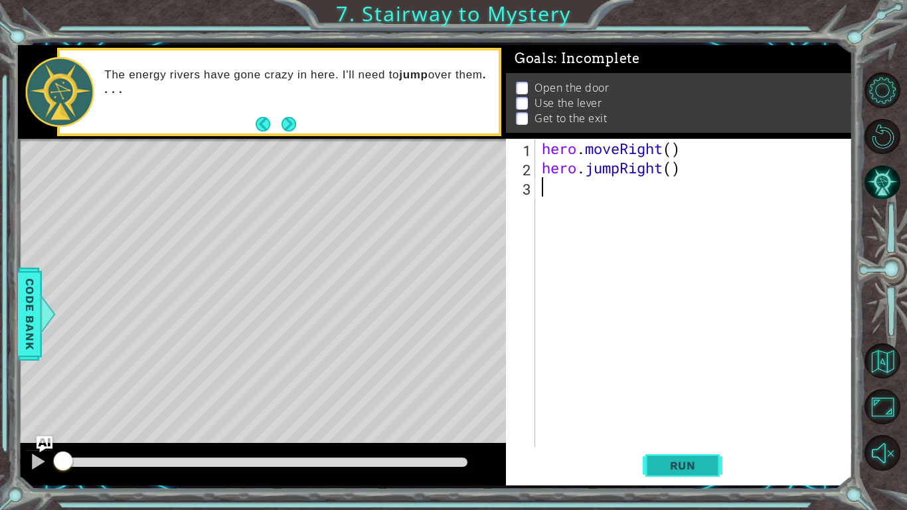
click at [671, 397] on button "Run" at bounding box center [683, 465] width 80 height 35
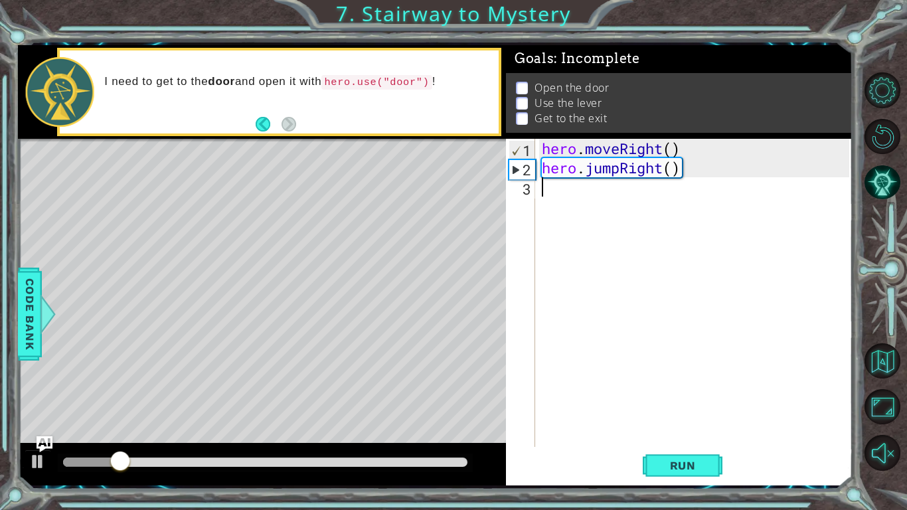
click at [627, 148] on div "hero . moveRight ( ) hero . jumpRight ( )" at bounding box center [697, 312] width 317 height 347
drag, startPoint x: 622, startPoint y: 151, endPoint x: 591, endPoint y: 142, distance: 32.4
click at [591, 142] on div "hero . moveRight ( ) hero . jumpRight ( )" at bounding box center [697, 312] width 317 height 347
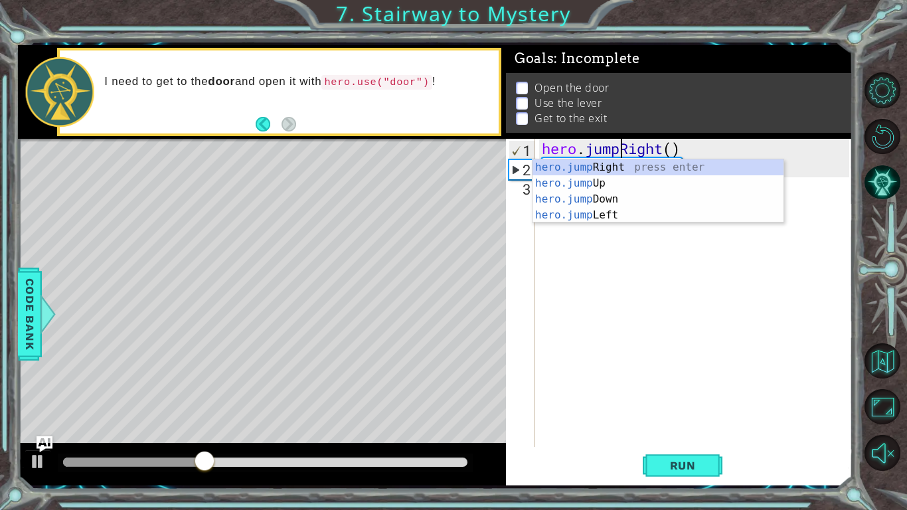
scroll to position [0, 3]
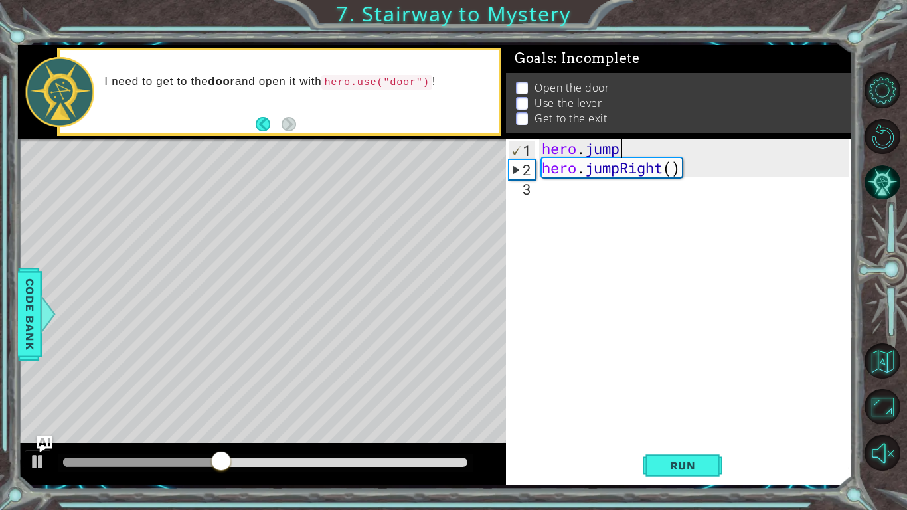
click at [634, 151] on div "hero . jump hero . jumpRight ( )" at bounding box center [697, 312] width 317 height 347
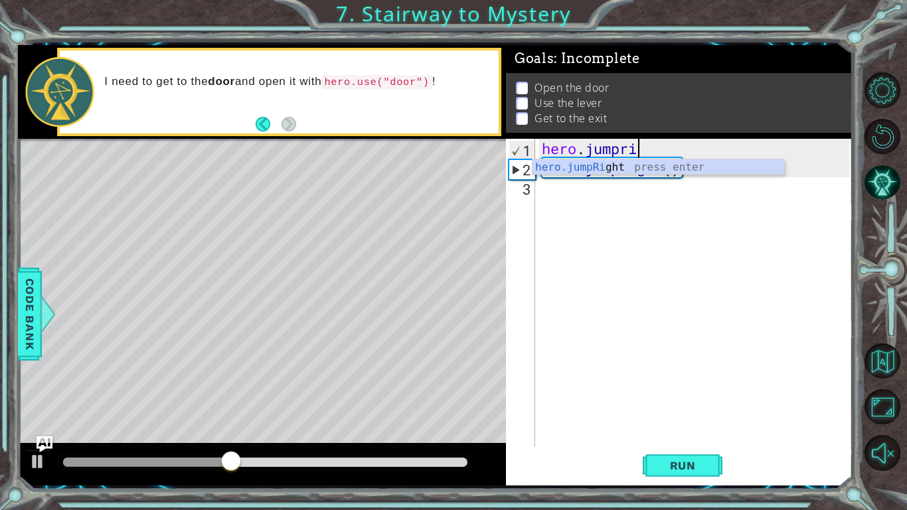
type textarea "hero.jumpright"
click at [641, 167] on div "hero.jumpRight press enter" at bounding box center [658, 183] width 251 height 48
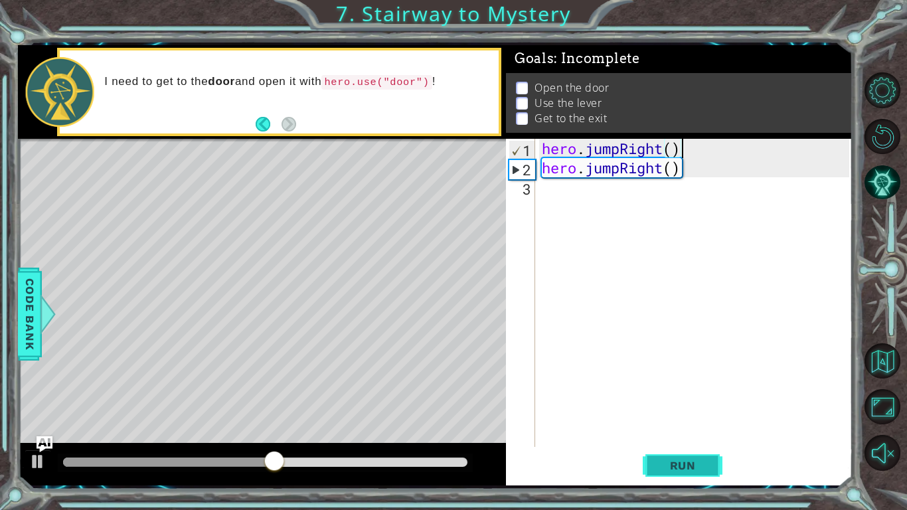
type textarea "hero.jumpRight()"
click at [667, 397] on span "Run" at bounding box center [683, 465] width 52 height 13
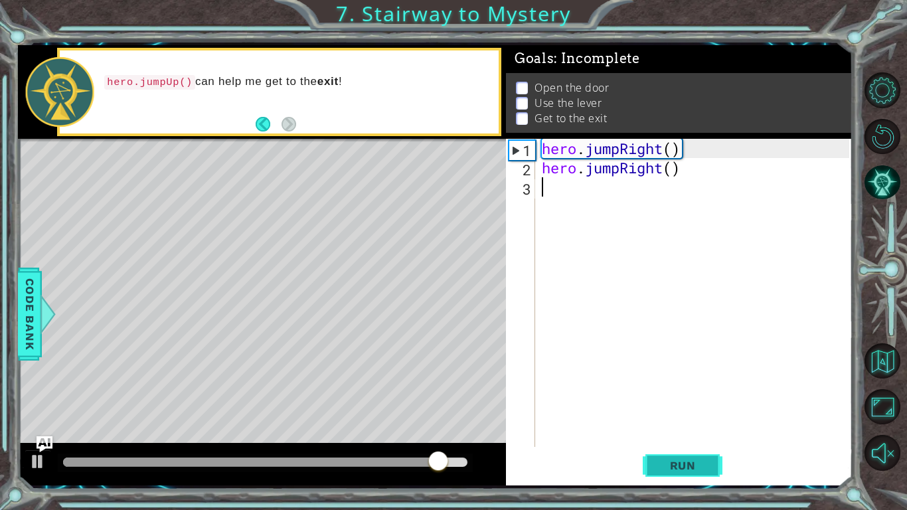
click at [700, 397] on span "Run" at bounding box center [683, 465] width 52 height 13
click at [680, 146] on div "hero . jumpRight ( ) hero . jumpRight ( )" at bounding box center [697, 312] width 317 height 347
click at [639, 145] on div "hero . jumpRight ( ) hero . jumpRight ( )" at bounding box center [697, 312] width 317 height 347
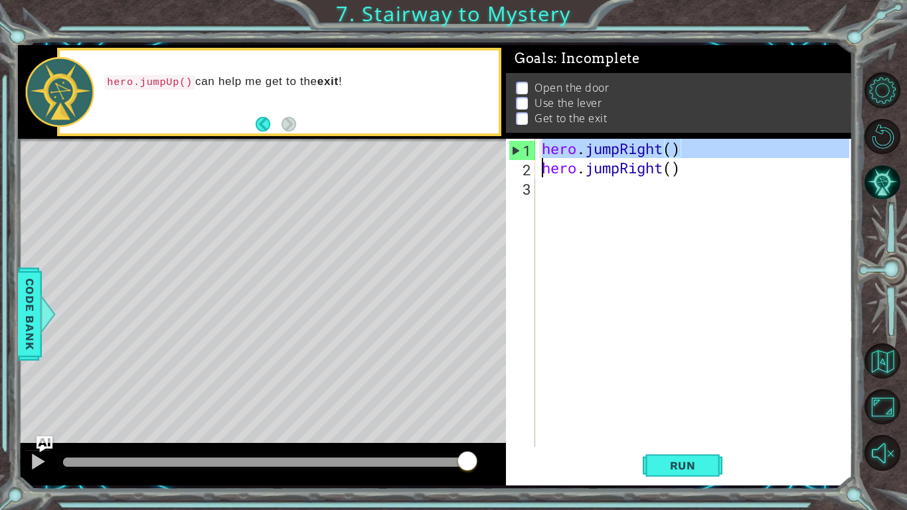
click at [639, 145] on div "hero . jumpRight ( ) hero . jumpRight ( )" at bounding box center [697, 312] width 317 height 347
click at [639, 145] on div "hero . jumpRight ( ) hero . jumpRight ( )" at bounding box center [694, 293] width 310 height 308
click at [639, 145] on div "hero . jumpRight ( ) hero . jumpRight ( )" at bounding box center [697, 312] width 317 height 347
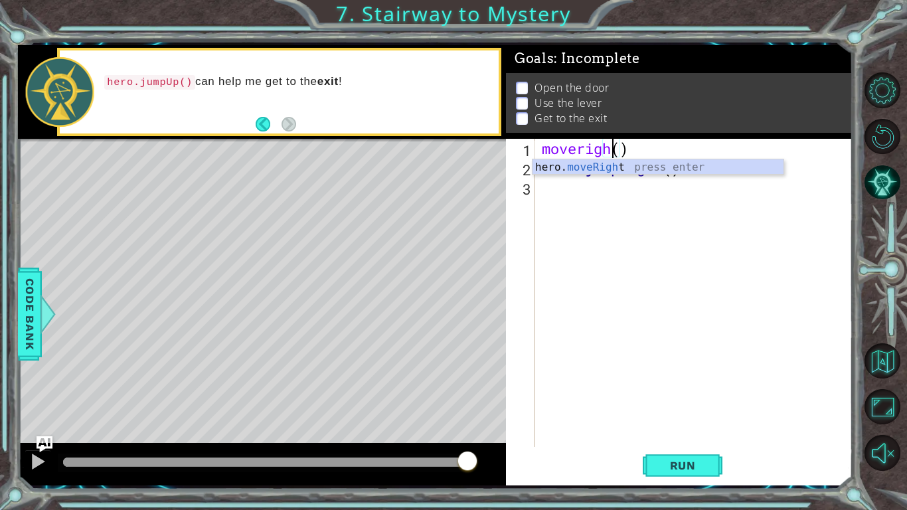
scroll to position [0, 3]
type textarea "hero.moveRight(1)"
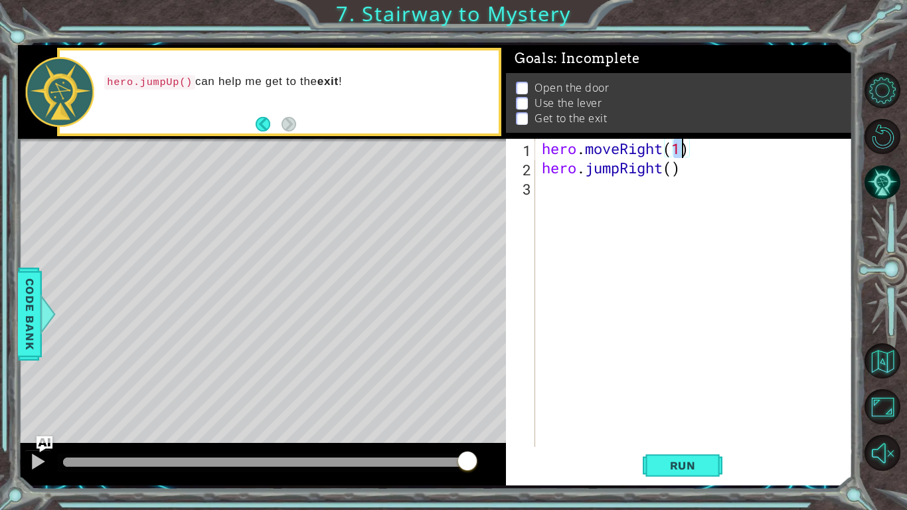
click at [641, 191] on div "hero . moveRight ( 1 ) hero . jumpRight ( )" at bounding box center [697, 312] width 317 height 347
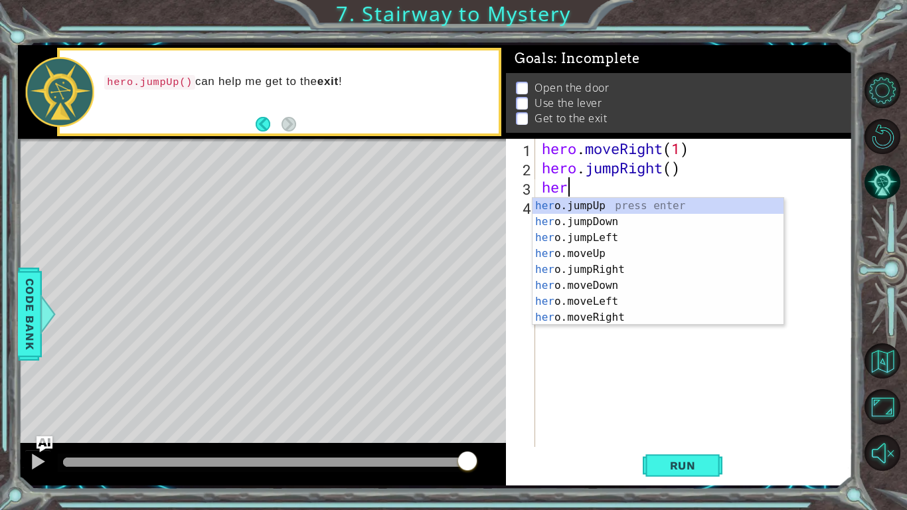
type textarea "hero"
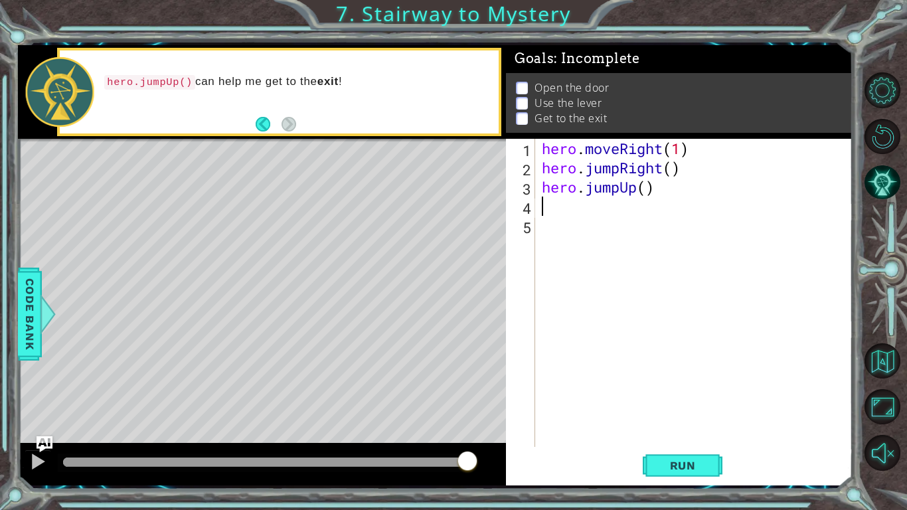
scroll to position [0, 0]
click at [697, 397] on button "Run" at bounding box center [683, 465] width 80 height 35
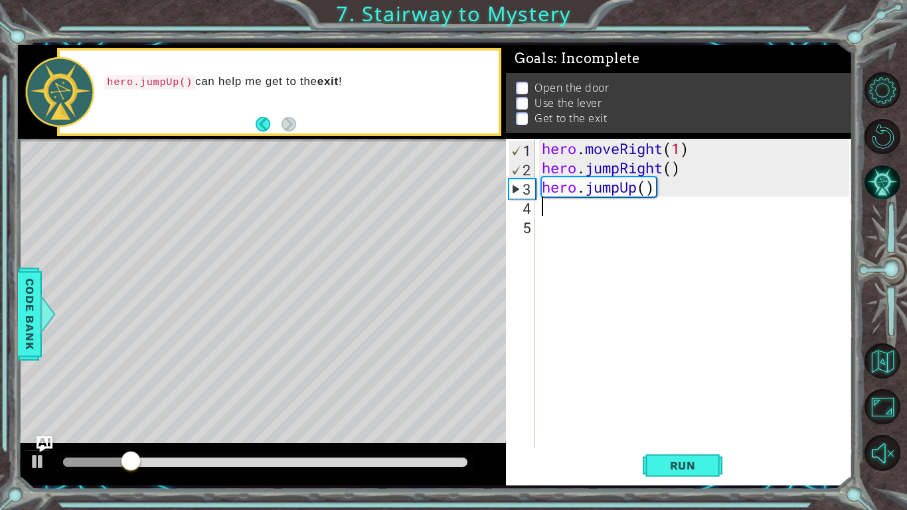
click at [608, 194] on div "hero . moveRight ( 1 ) hero . jumpRight ( ) hero . jumpUp ( )" at bounding box center [697, 312] width 317 height 347
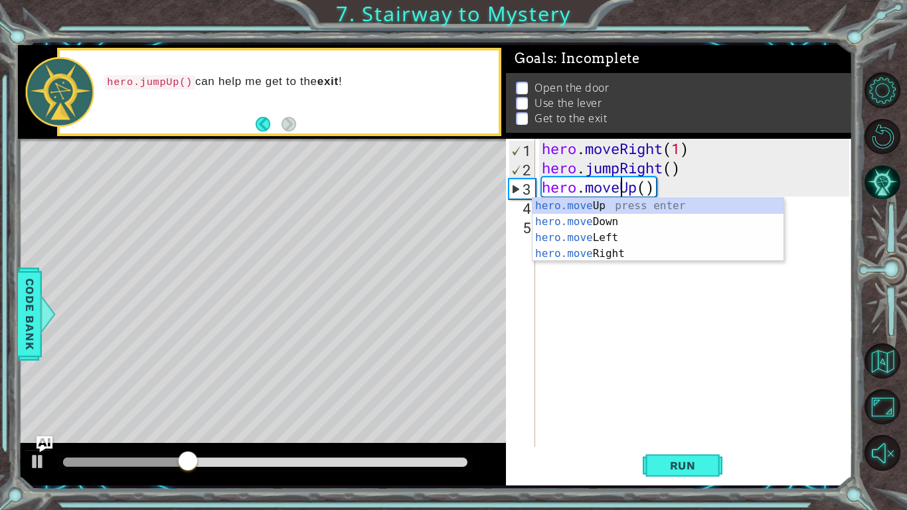
scroll to position [0, 3]
click at [671, 181] on div "hero . moveRight ( 1 ) hero . jumpRight ( ) hero . moveUp ( )" at bounding box center [697, 312] width 317 height 347
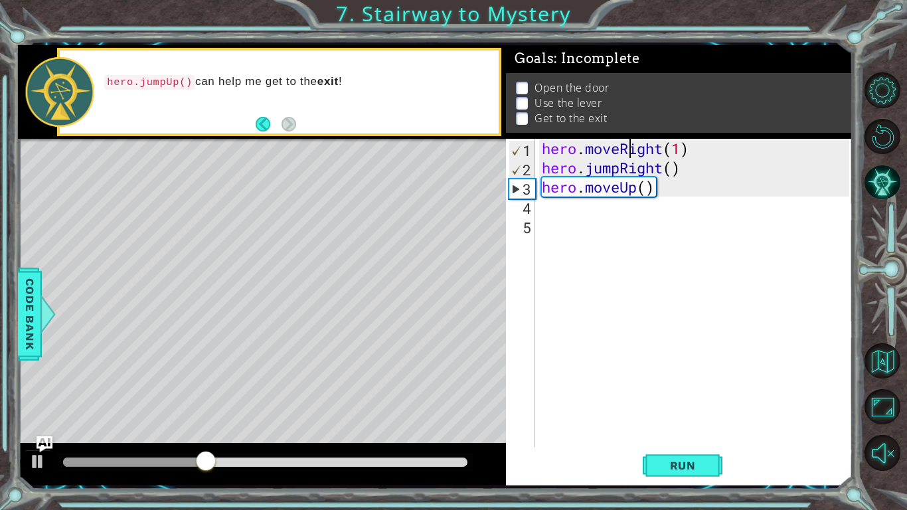
click at [634, 154] on div "hero . moveRight ( 1 ) hero . jumpRight ( ) hero . moveUp ( )" at bounding box center [697, 312] width 317 height 347
type textarea "hero.moveRight(1) hero.jumpRight()"
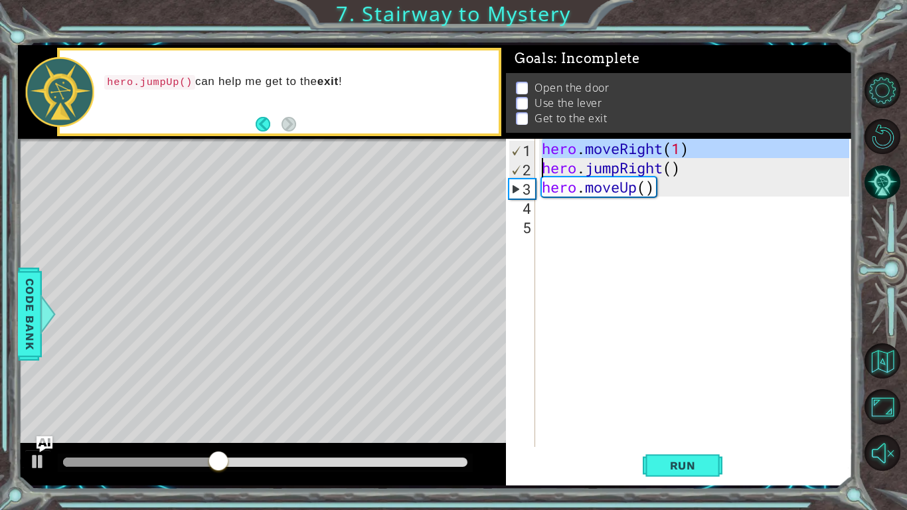
click at [632, 212] on div "hero . moveRight ( 1 ) hero . jumpRight ( ) hero . moveUp ( )" at bounding box center [697, 312] width 317 height 347
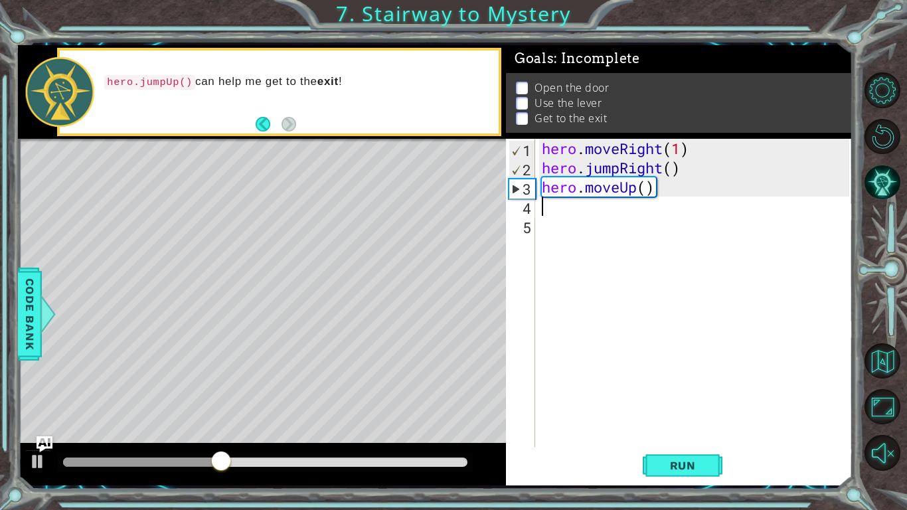
paste textarea "e"
click at [630, 222] on div "hero . moveRight ( 1 ) hero . jumpRight ( ) hero . moveUp ( ) hero . moveRight …" at bounding box center [697, 312] width 317 height 347
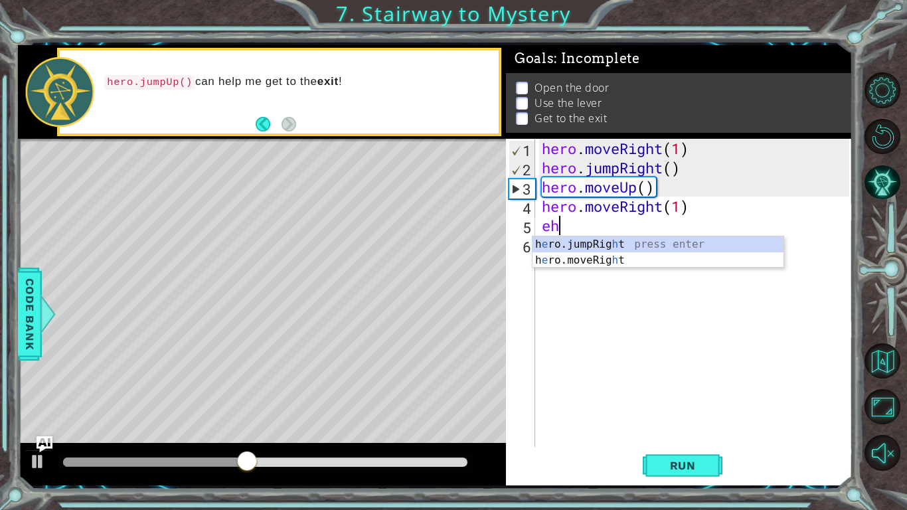
type textarea "e"
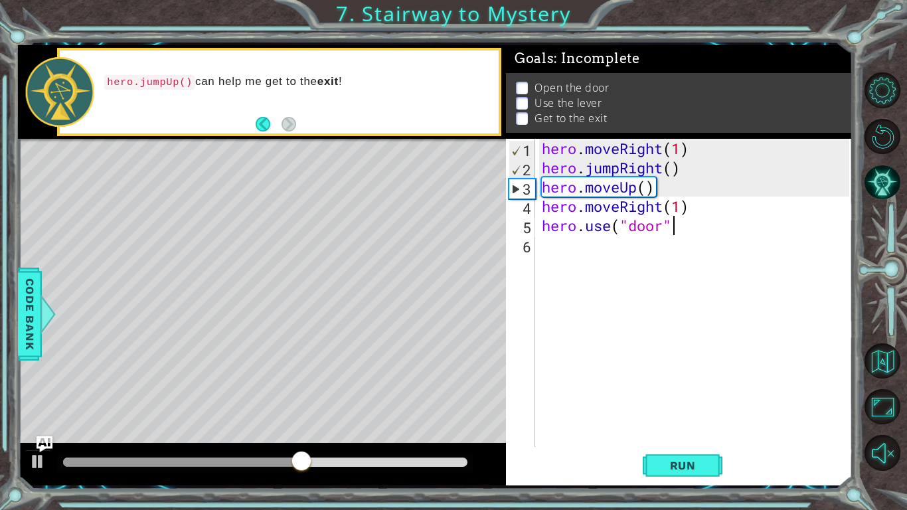
scroll to position [0, 5]
type textarea "hero.use("door")"
click at [599, 247] on div "hero . moveRight ( 1 ) hero . jumpRight ( ) hero . moveUp ( ) hero . moveRight …" at bounding box center [697, 312] width 317 height 347
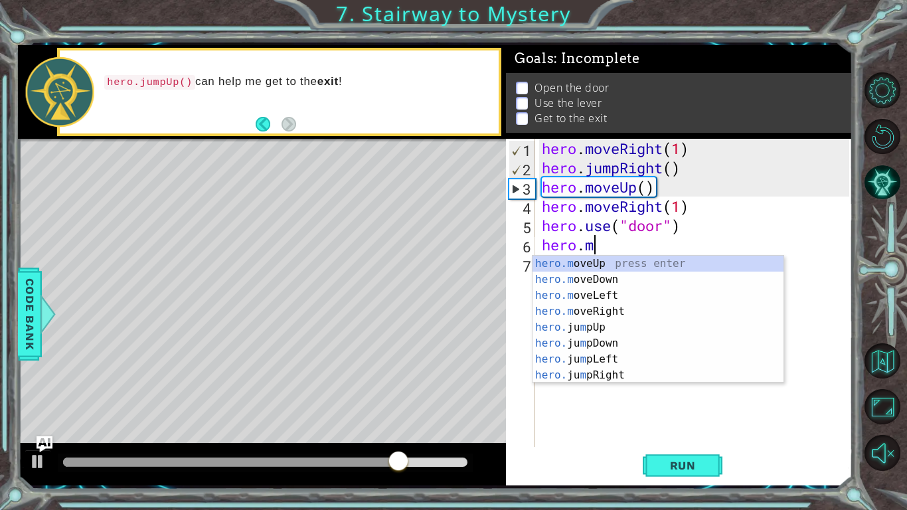
scroll to position [0, 2]
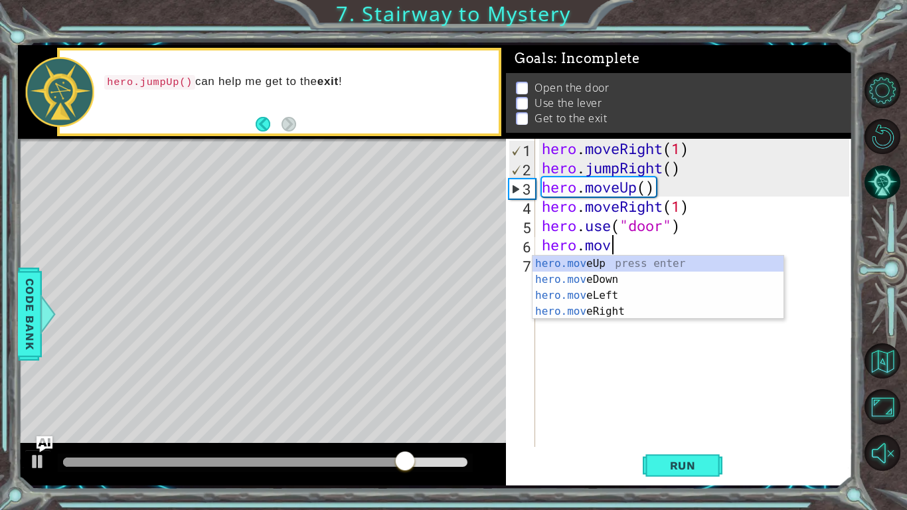
type textarea "hero.moveUp(1)"
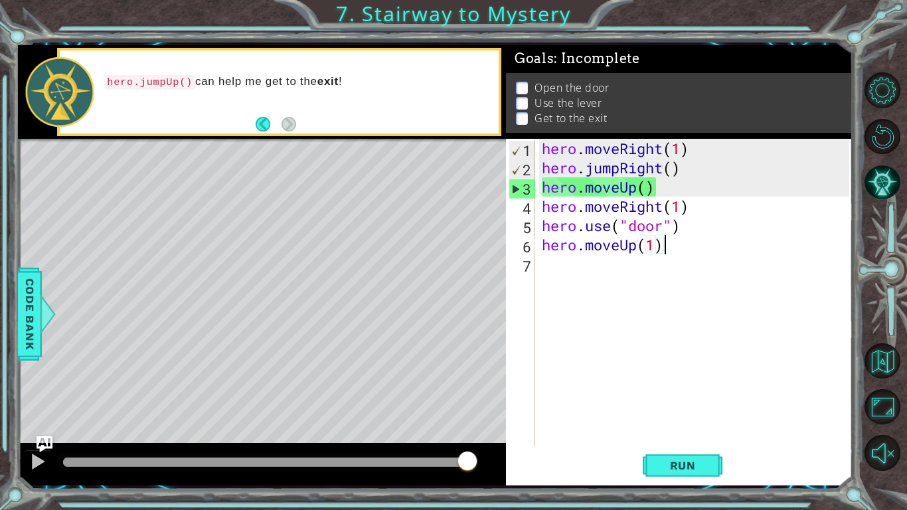
click at [688, 250] on div "hero . moveRight ( 1 ) hero . jumpRight ( ) hero . moveUp ( ) hero . moveRight …" at bounding box center [697, 312] width 317 height 347
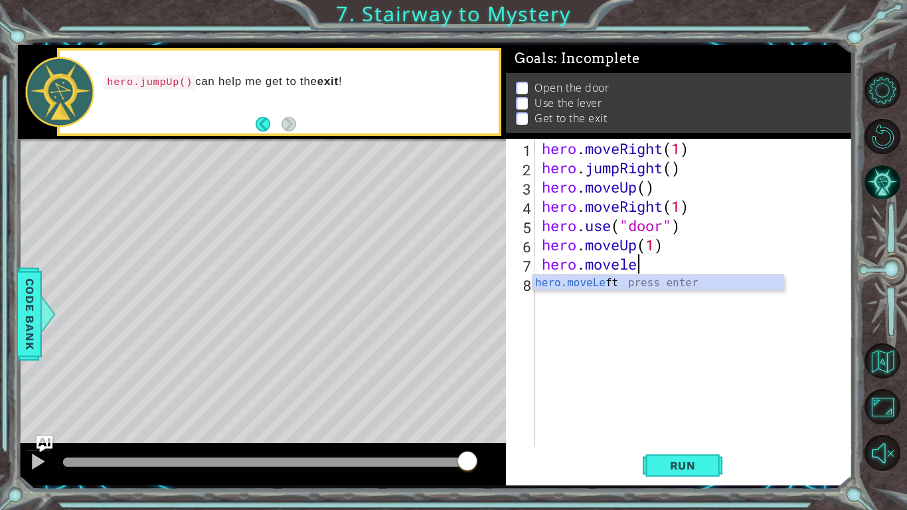
scroll to position [0, 4]
click at [697, 265] on div "hero . moveRight ( 1 ) hero . jumpRight ( ) hero . moveUp ( ) hero . moveRight …" at bounding box center [697, 312] width 317 height 347
click at [655, 244] on div "hero . moveRight ( 1 ) hero . jumpRight ( ) hero . moveUp ( ) hero . moveRight …" at bounding box center [697, 312] width 317 height 347
click at [695, 267] on div "hero . moveRight ( 1 ) hero . jumpRight ( ) hero . moveUp ( ) hero . moveRight …" at bounding box center [697, 312] width 317 height 347
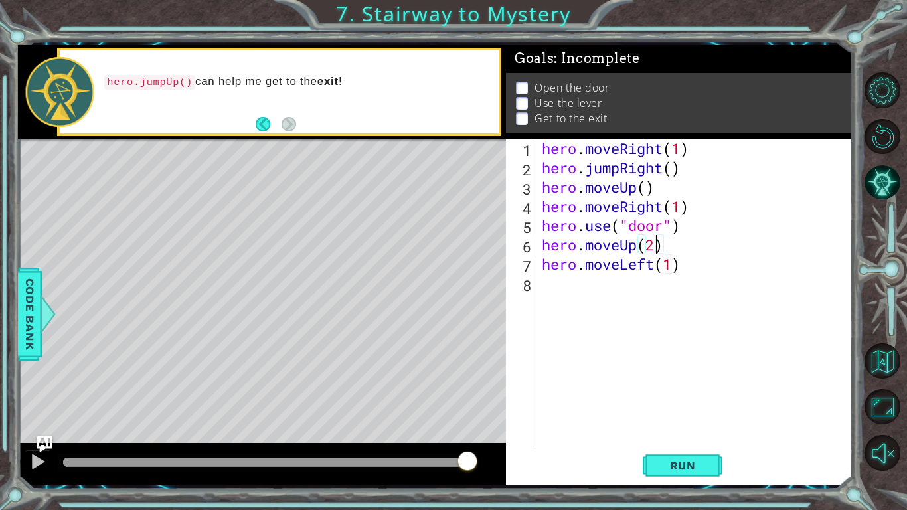
type textarea "hero.moveLeft(1)"
type textarea "hero.use(lever)"
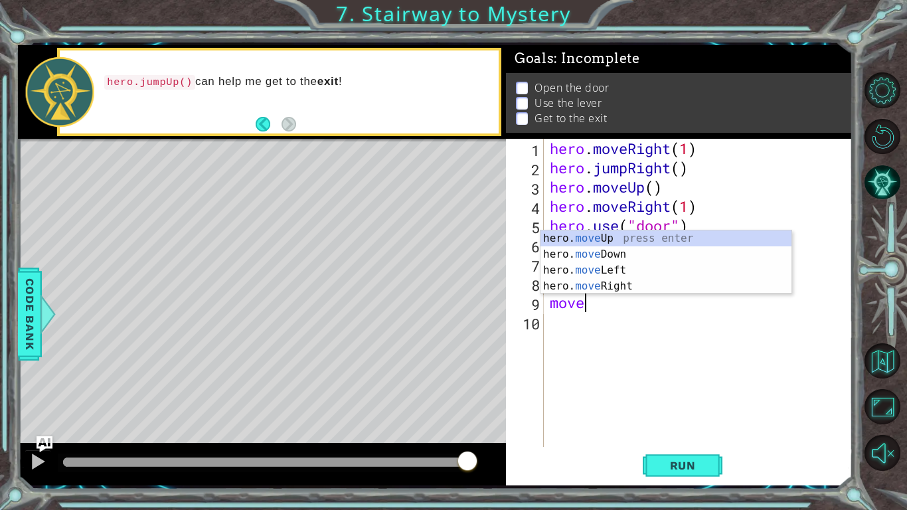
scroll to position [0, 1]
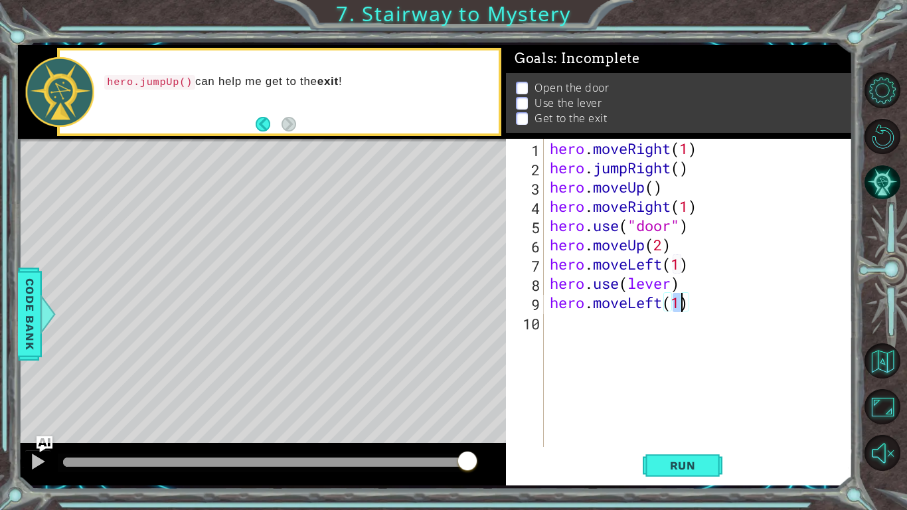
type textarea "hero.moveLeft(2)"
click at [700, 323] on div "hero . moveRight ( 1 ) hero . jumpRight ( ) hero . moveUp ( ) hero . moveRight …" at bounding box center [701, 312] width 309 height 347
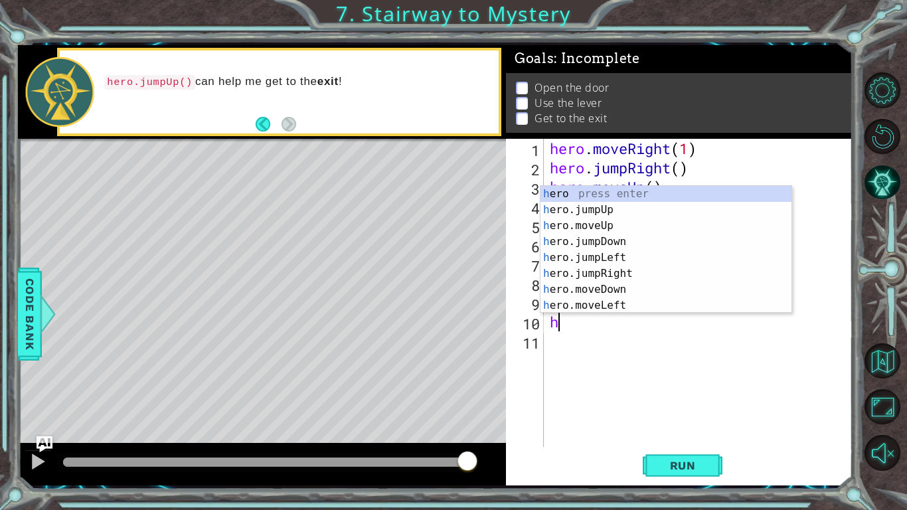
type textarea "hero"
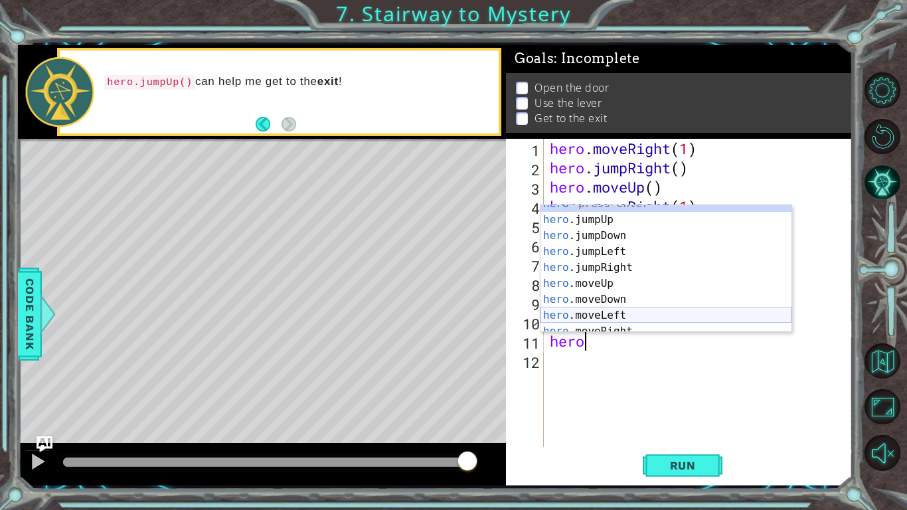
scroll to position [11, 0]
click at [671, 327] on div "hero press enter hero .jumpUp press enter hero .jumpDown press enter hero .jump…" at bounding box center [666, 274] width 251 height 159
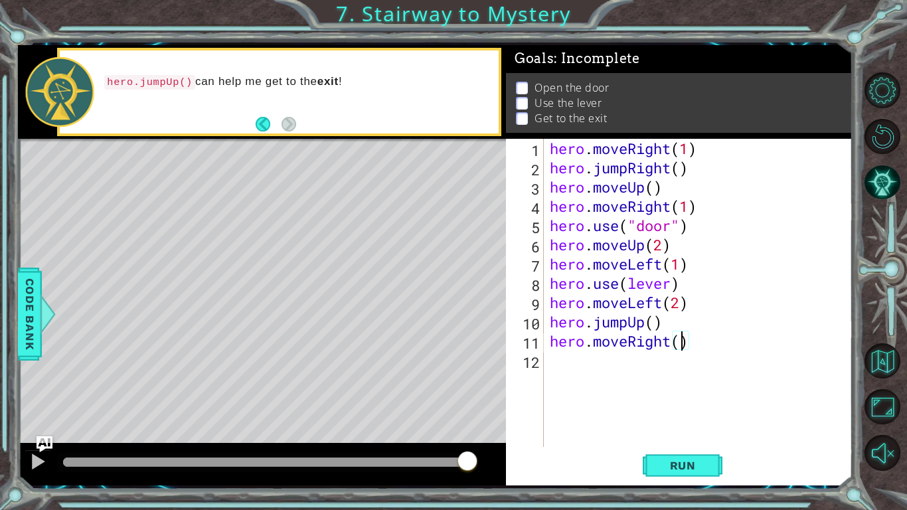
scroll to position [0, 6]
click at [686, 397] on span "Run" at bounding box center [683, 465] width 52 height 13
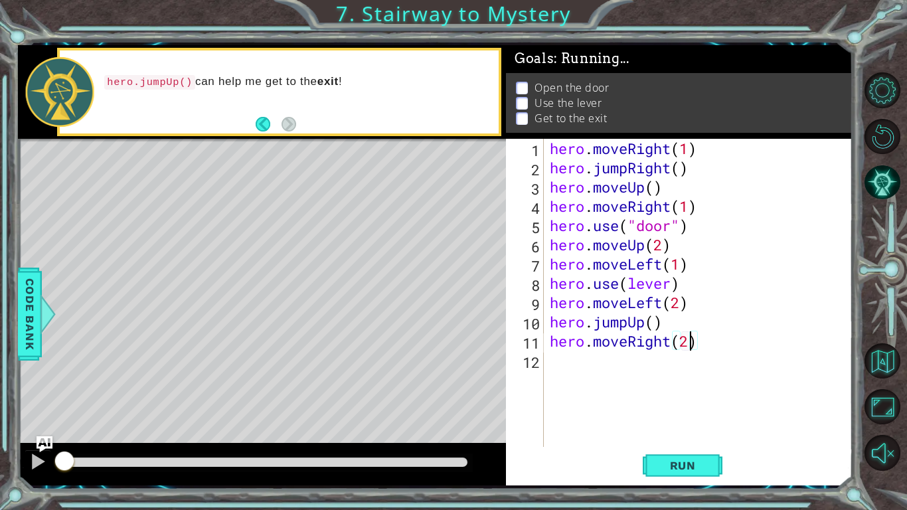
click at [457, 397] on div at bounding box center [265, 462] width 404 height 9
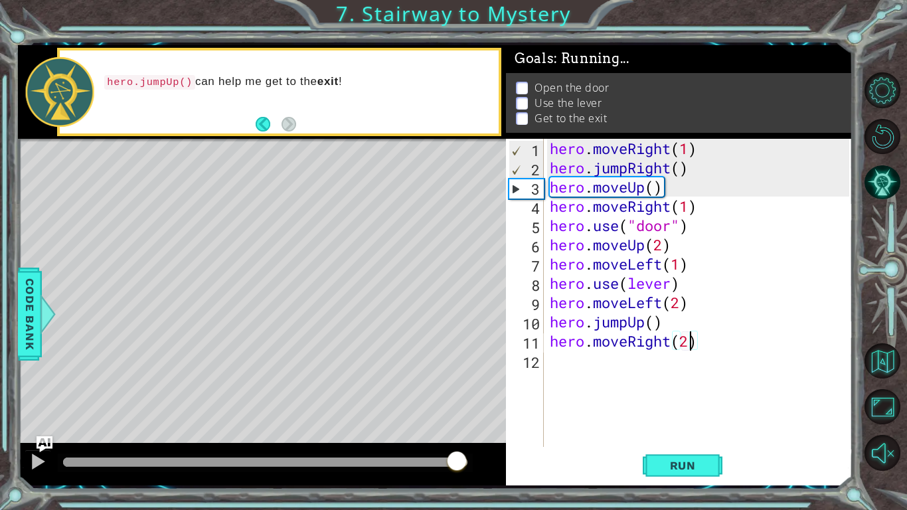
click at [472, 397] on div at bounding box center [265, 463] width 415 height 19
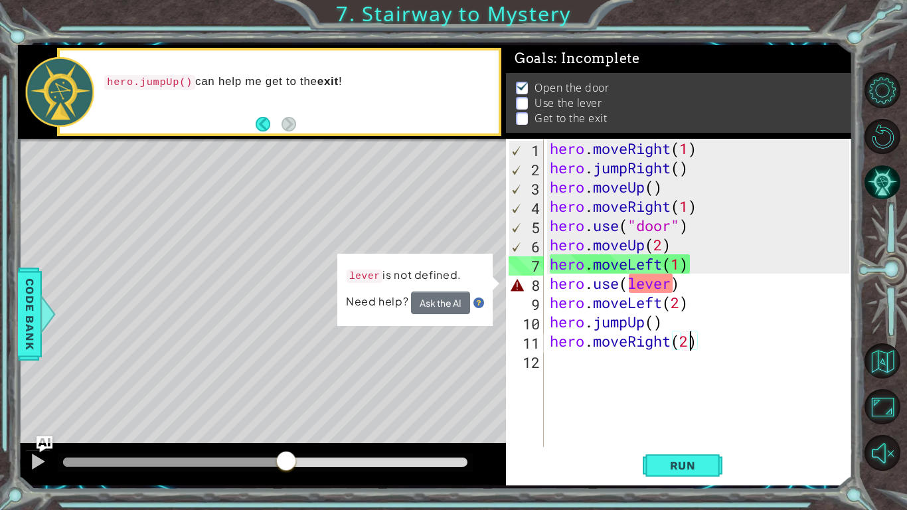
drag, startPoint x: 369, startPoint y: 462, endPoint x: 105, endPoint y: 476, distance: 264.0
click at [105, 397] on div at bounding box center [262, 464] width 488 height 42
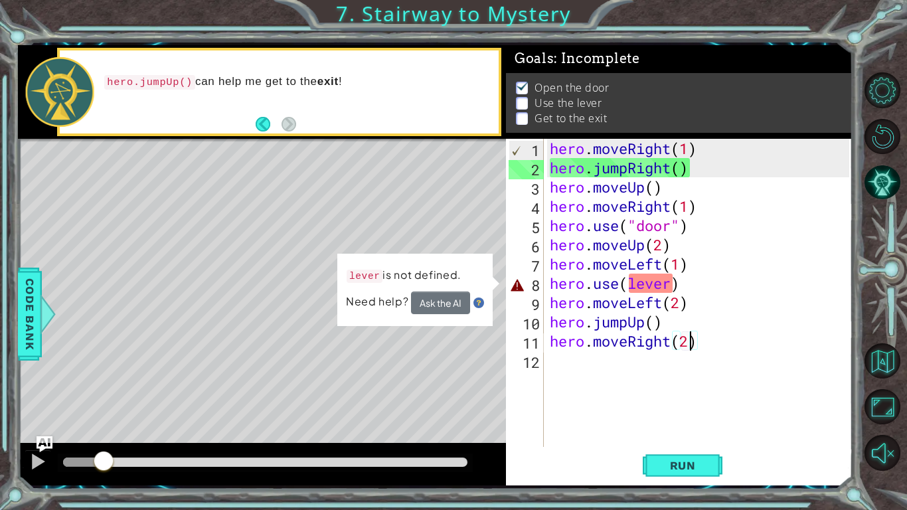
click at [236, 387] on div "Level Map" at bounding box center [325, 334] width 614 height 391
click at [577, 299] on div "hero . moveRight ( 1 ) hero . jumpRight ( ) hero . moveUp ( ) hero . moveRight …" at bounding box center [701, 312] width 309 height 347
click at [695, 262] on div "hero . moveRight ( 1 ) hero . jumpRight ( ) hero . moveUp ( ) hero . moveRight …" at bounding box center [701, 312] width 309 height 347
click at [653, 288] on div "hero . moveRight ( 1 ) hero . jumpRight ( ) hero . moveUp ( ) hero . moveRight …" at bounding box center [701, 312] width 309 height 347
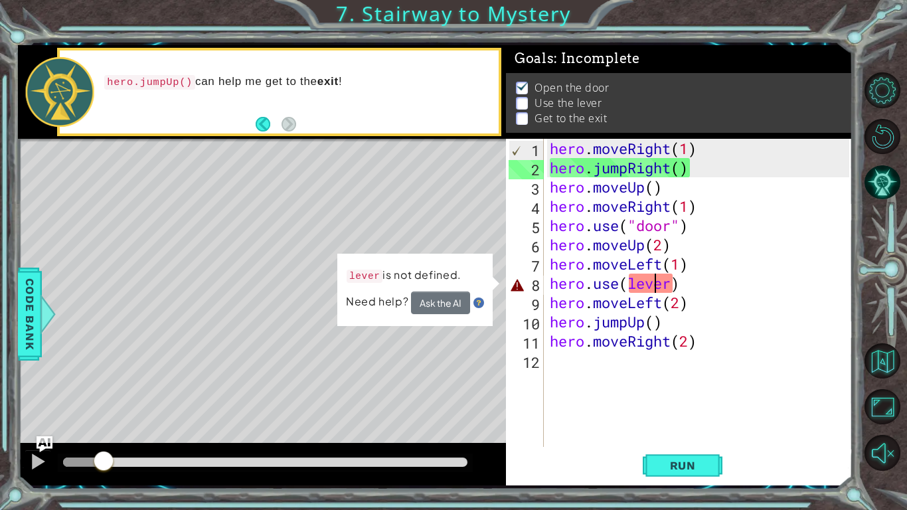
click at [371, 397] on div at bounding box center [265, 462] width 404 height 9
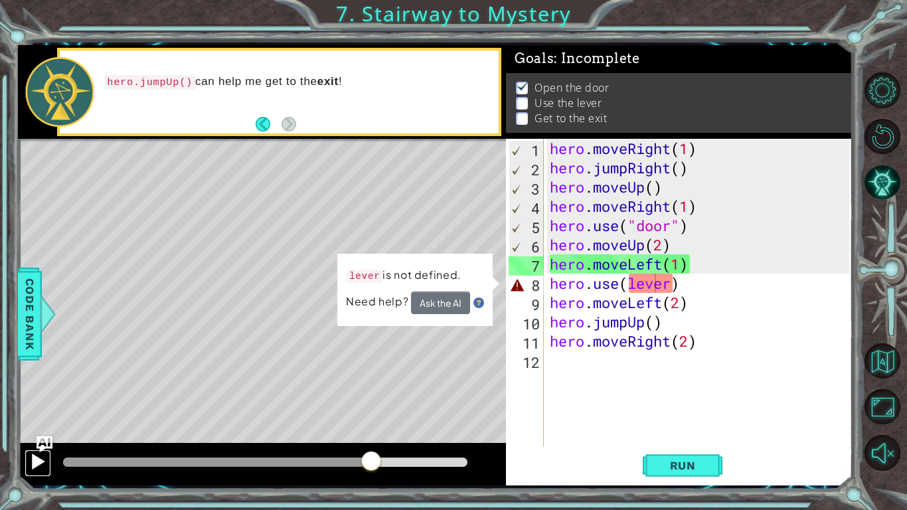
click at [40, 397] on div at bounding box center [37, 461] width 17 height 17
click at [466, 305] on button "Ask the AI" at bounding box center [440, 303] width 59 height 23
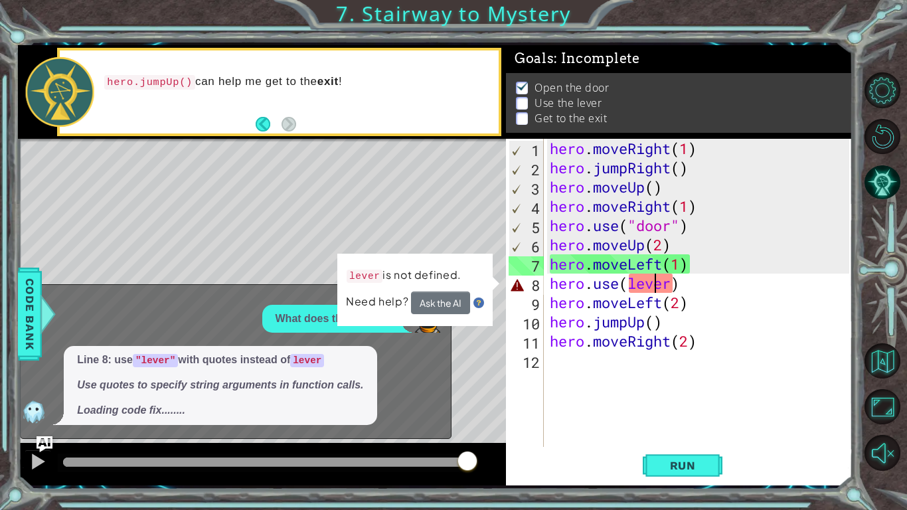
click at [630, 284] on div "hero . moveRight ( 1 ) hero . jumpRight ( ) hero . moveUp ( ) hero . moveRight …" at bounding box center [701, 312] width 309 height 347
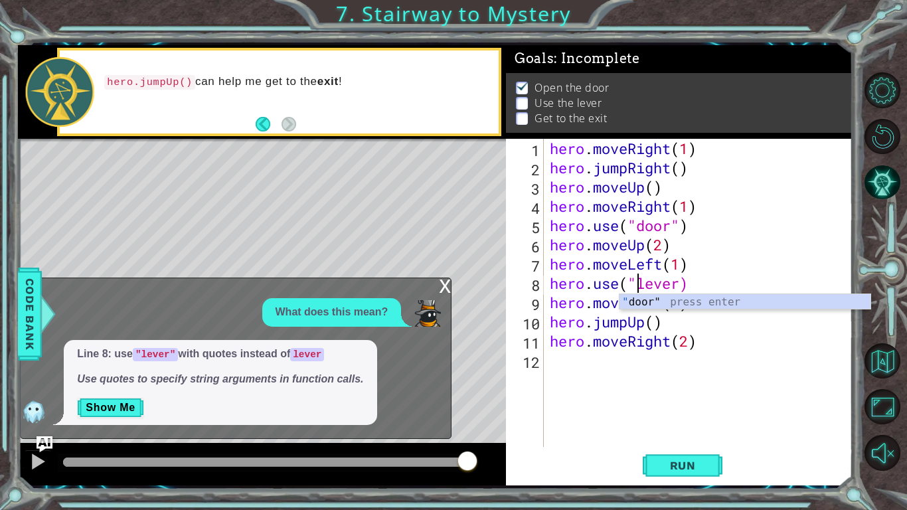
click at [679, 284] on div "hero . moveRight ( 1 ) hero . jumpRight ( ) hero . moveUp ( ) hero . moveRight …" at bounding box center [701, 312] width 309 height 347
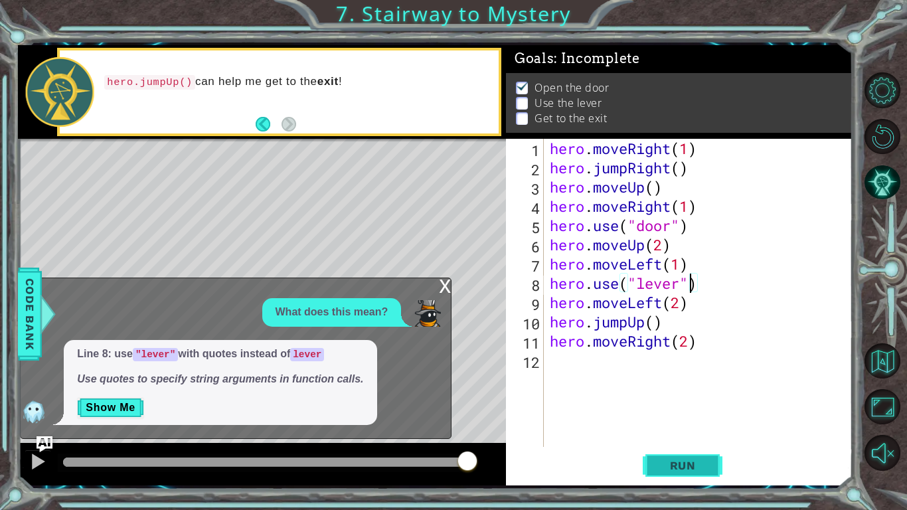
type textarea "hero.use("lever")"
click at [710, 397] on button "Run" at bounding box center [683, 465] width 80 height 35
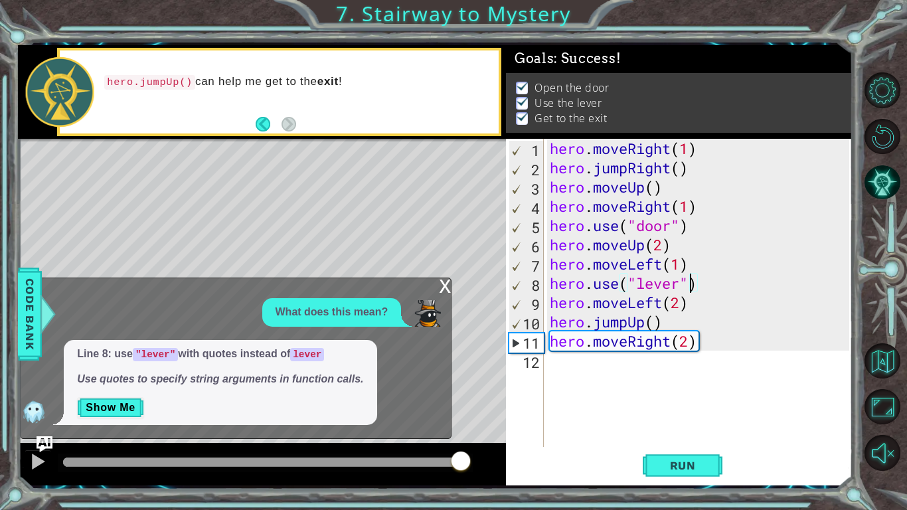
drag, startPoint x: 460, startPoint y: 461, endPoint x: 468, endPoint y: 461, distance: 8.0
click at [467, 397] on div at bounding box center [265, 462] width 404 height 9
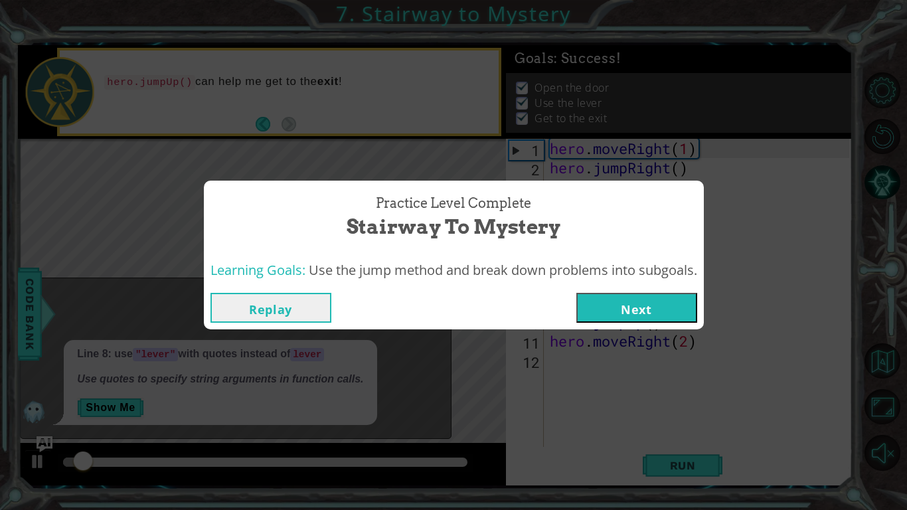
click at [614, 305] on button "Next" at bounding box center [636, 308] width 121 height 30
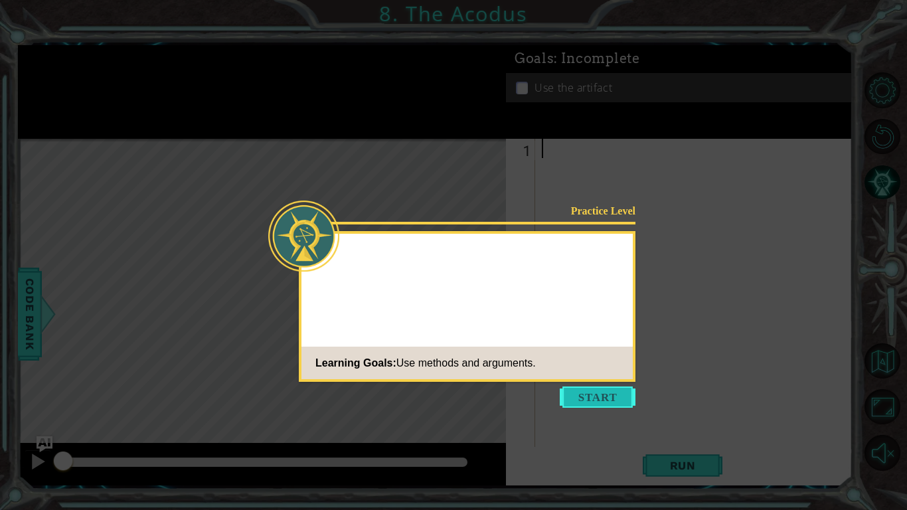
click at [580, 397] on button "Start" at bounding box center [598, 396] width 76 height 21
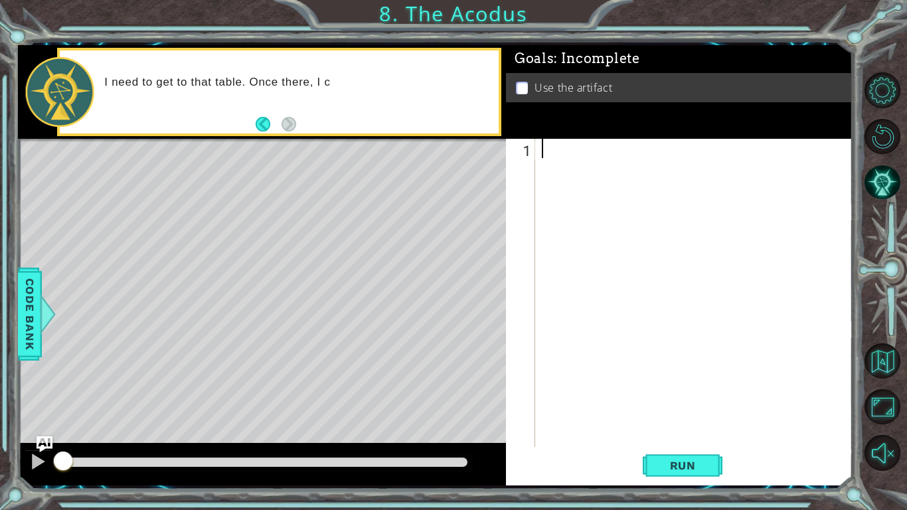
click at [539, 258] on div at bounding box center [697, 312] width 317 height 347
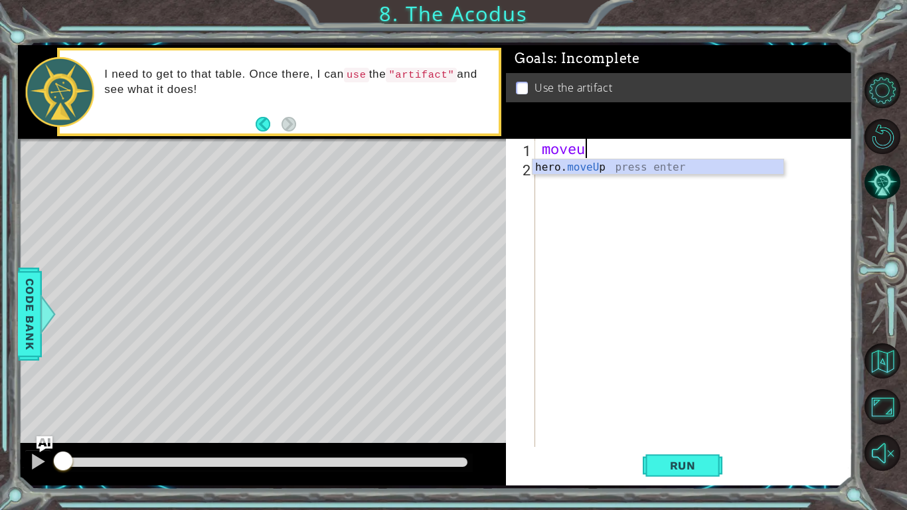
scroll to position [0, 1]
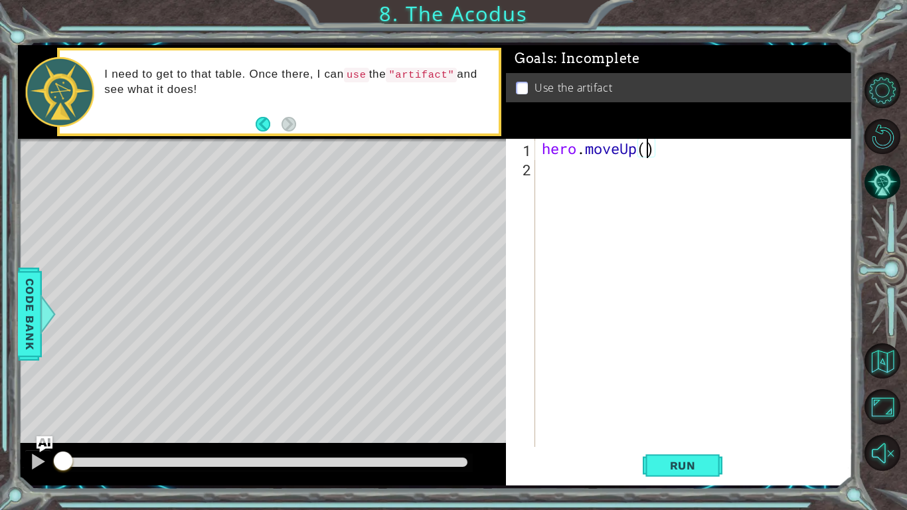
type textarea "hero.moveUp(2)"
click at [558, 172] on div "hero . moveUp ( 2 )" at bounding box center [697, 312] width 317 height 347
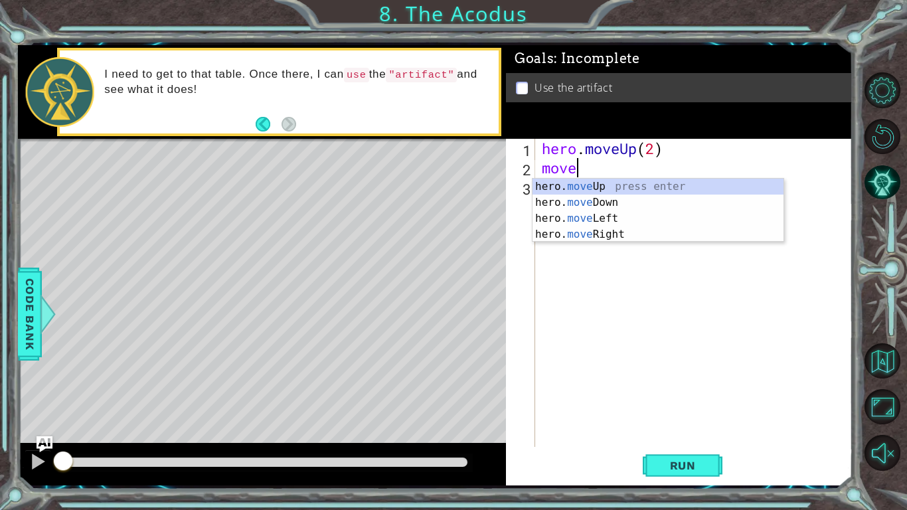
scroll to position [0, 1]
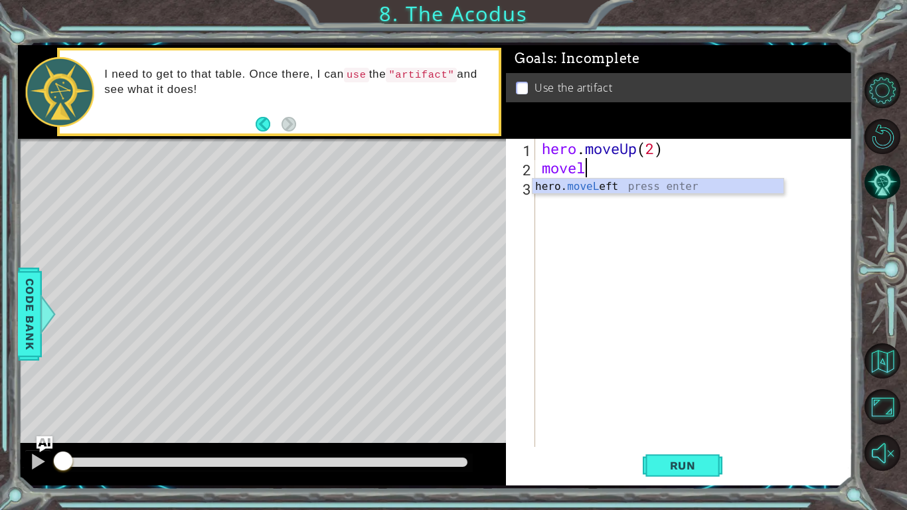
type textarea "hero.moveLeft(1)"
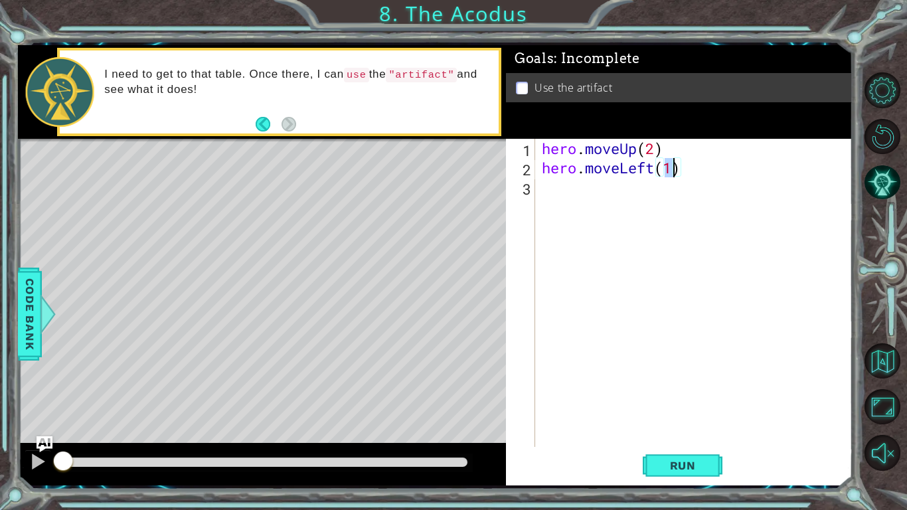
click at [558, 186] on div "hero . moveUp ( 2 ) hero . moveLeft ( 1 )" at bounding box center [697, 312] width 317 height 347
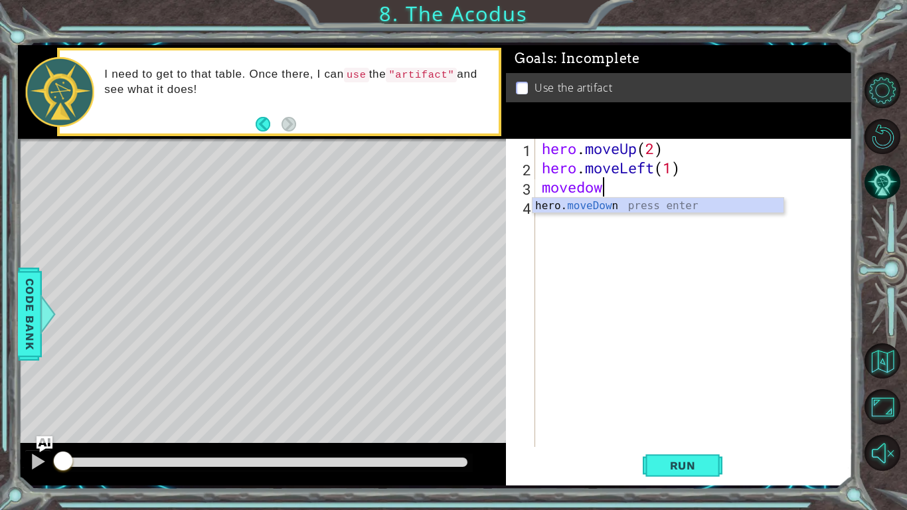
scroll to position [0, 2]
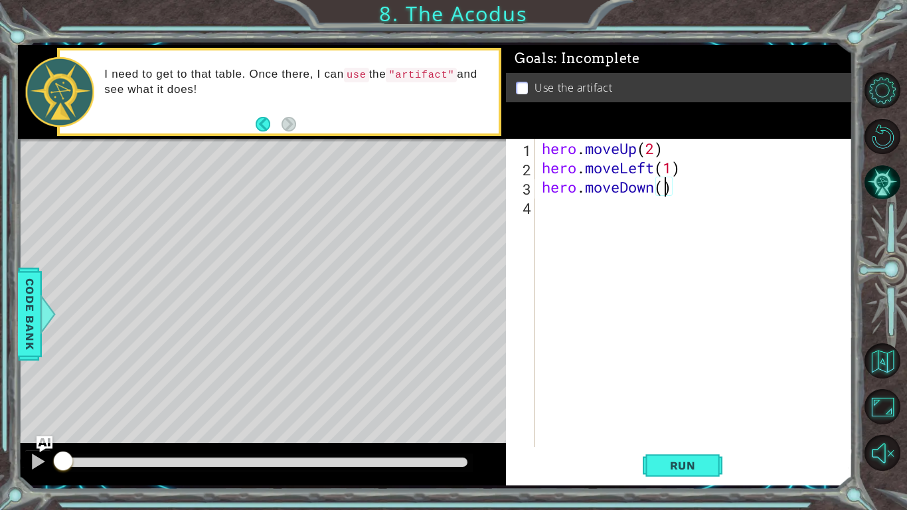
type textarea "hero.moveDown(2)"
click at [570, 202] on div "hero . moveUp ( 2 ) hero . moveLeft ( 1 ) hero . moveDown ( 2 )" at bounding box center [697, 312] width 317 height 347
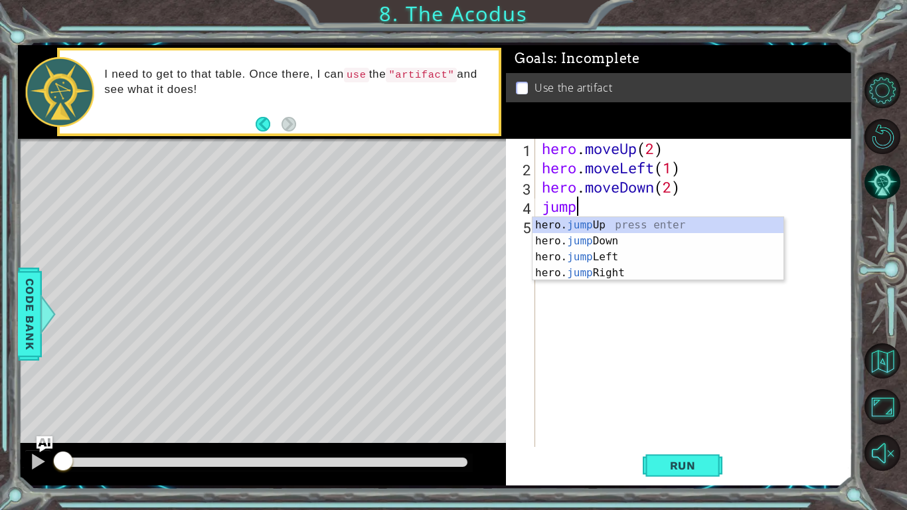
type textarea "jumpl"
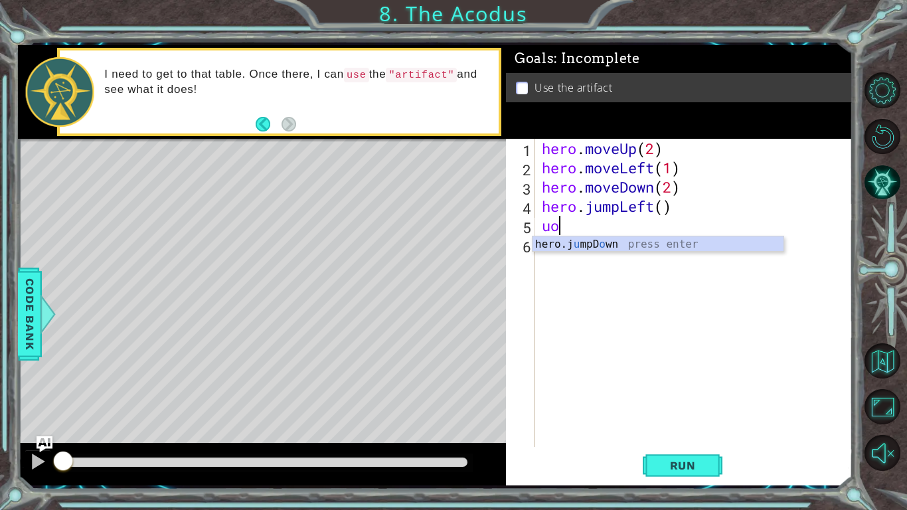
type textarea "u"
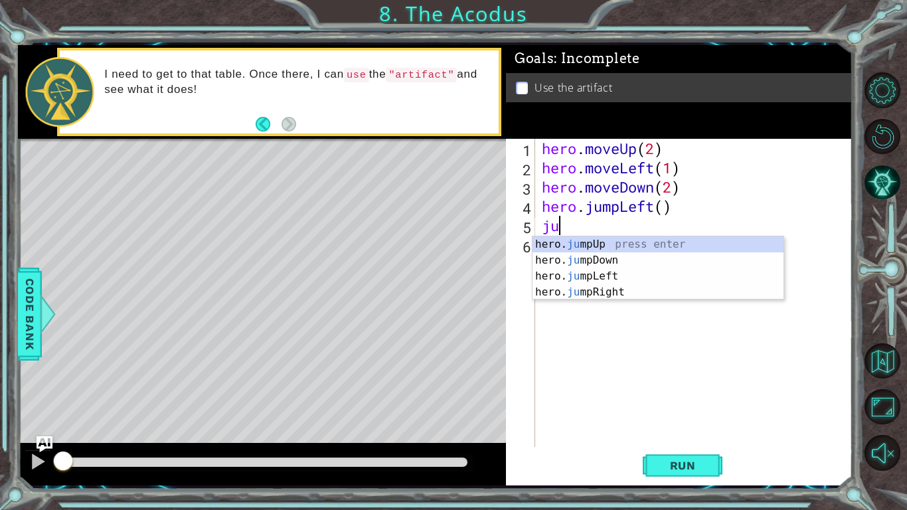
type textarea "j"
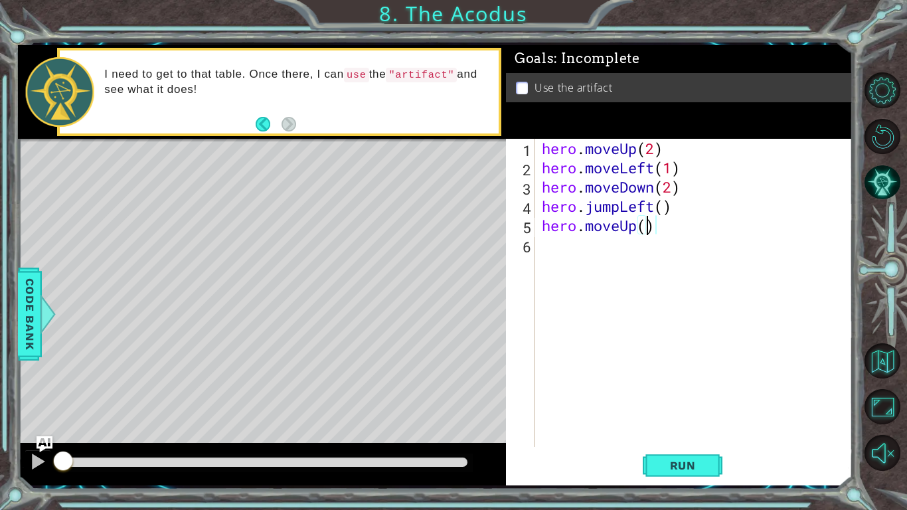
type textarea "hero.moveUp(2)"
click at [594, 248] on div "hero . moveUp ( 2 ) hero . moveLeft ( 1 ) hero . moveDown ( 2 ) hero . jumpLeft…" at bounding box center [697, 312] width 317 height 347
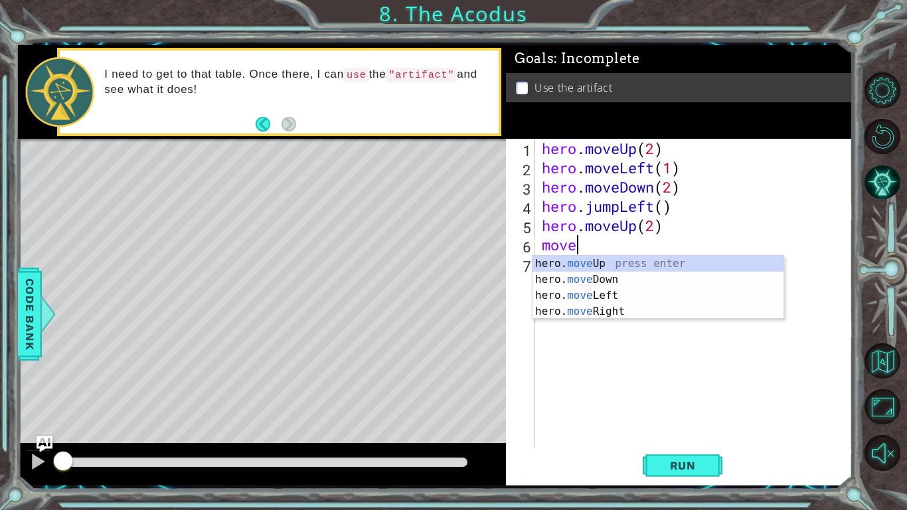
scroll to position [0, 1]
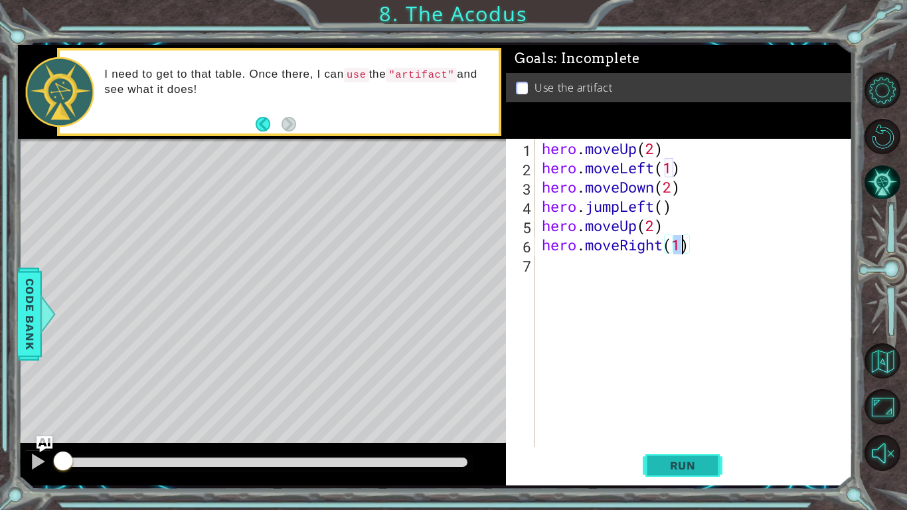
type textarea "hero.moveRight(1)"
click at [678, 397] on button "Run" at bounding box center [683, 465] width 80 height 35
click at [694, 397] on span "Run" at bounding box center [683, 465] width 52 height 13
click at [467, 397] on div at bounding box center [265, 463] width 415 height 19
click at [464, 397] on div at bounding box center [265, 462] width 404 height 9
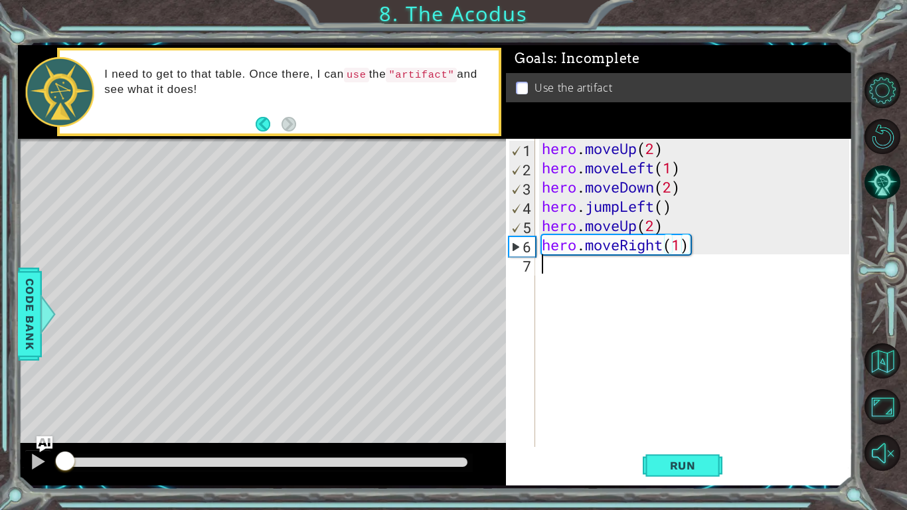
click at [628, 280] on div "hero . moveUp ( 2 ) hero . moveLeft ( 1 ) hero . moveDown ( 2 ) hero . jumpLeft…" at bounding box center [697, 312] width 317 height 347
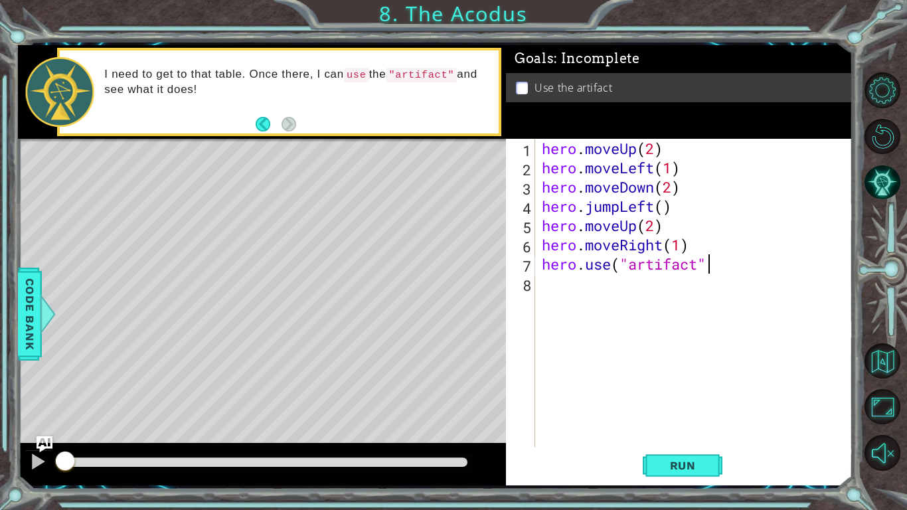
scroll to position [0, 7]
type textarea "hero.use("artifact")"
click at [670, 397] on span "Run" at bounding box center [683, 465] width 52 height 13
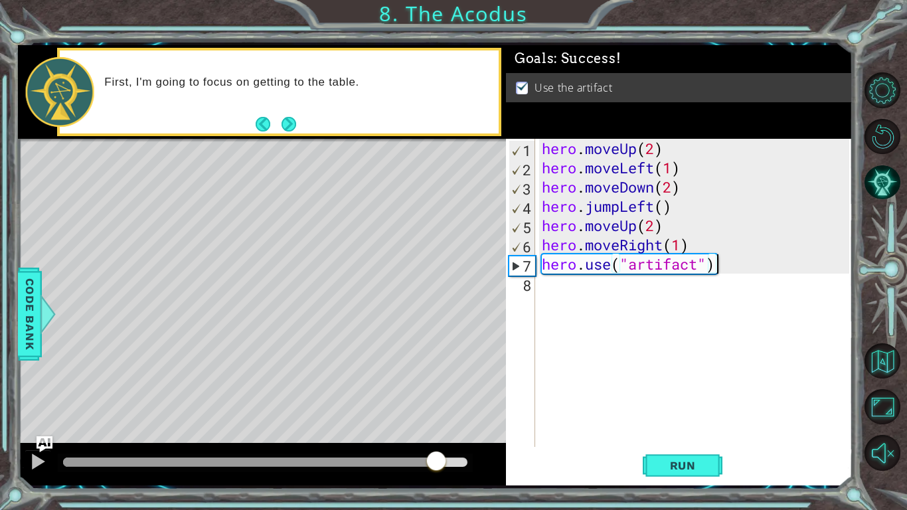
drag, startPoint x: 436, startPoint y: 464, endPoint x: 480, endPoint y: 466, distance: 44.5
click at [480, 397] on div at bounding box center [262, 464] width 488 height 42
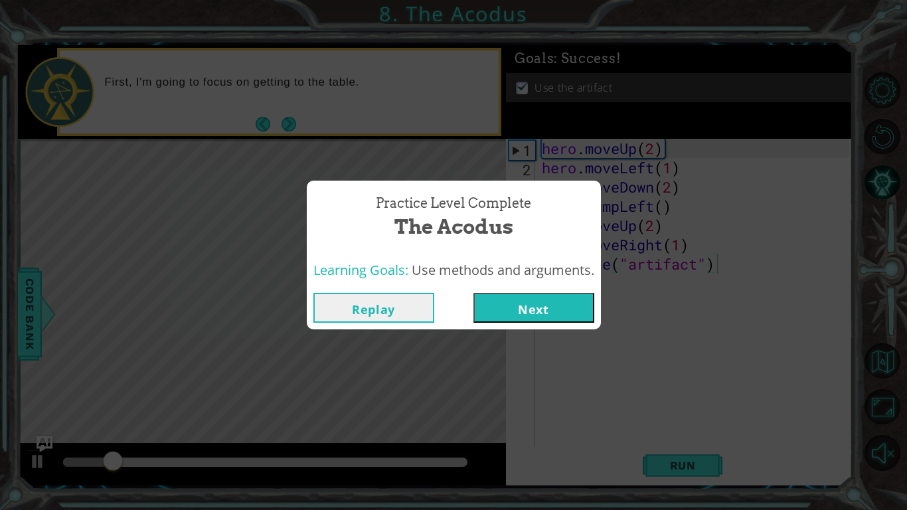
click at [517, 305] on button "Next" at bounding box center [533, 308] width 121 height 30
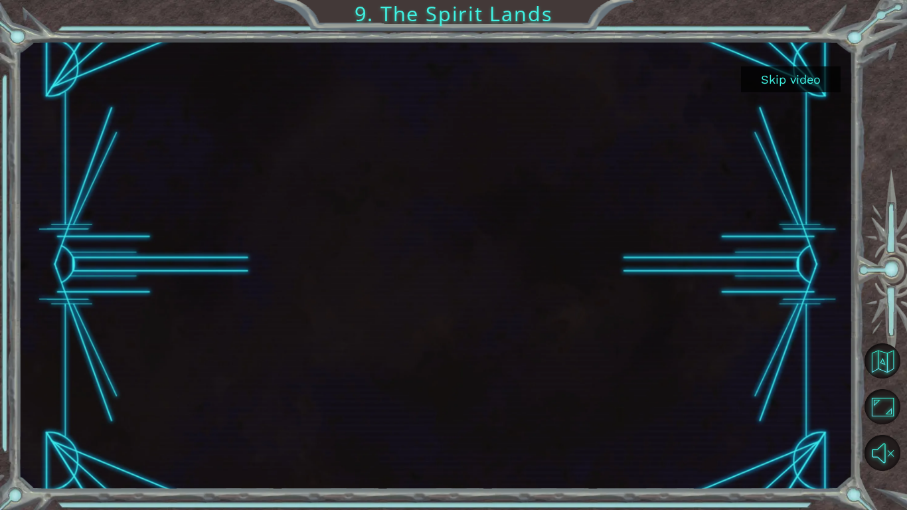
click at [708, 173] on div at bounding box center [436, 265] width 798 height 449
click at [697, 189] on div at bounding box center [436, 265] width 798 height 449
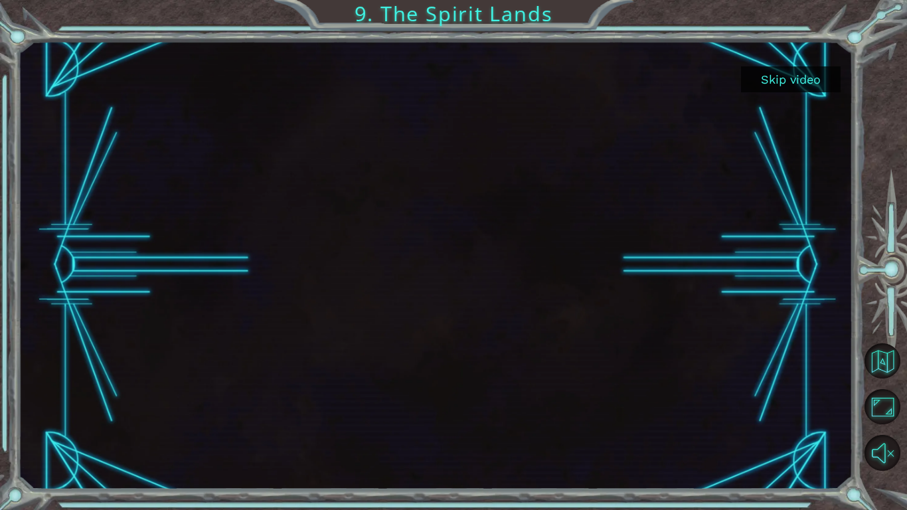
click at [697, 189] on div at bounding box center [436, 265] width 798 height 449
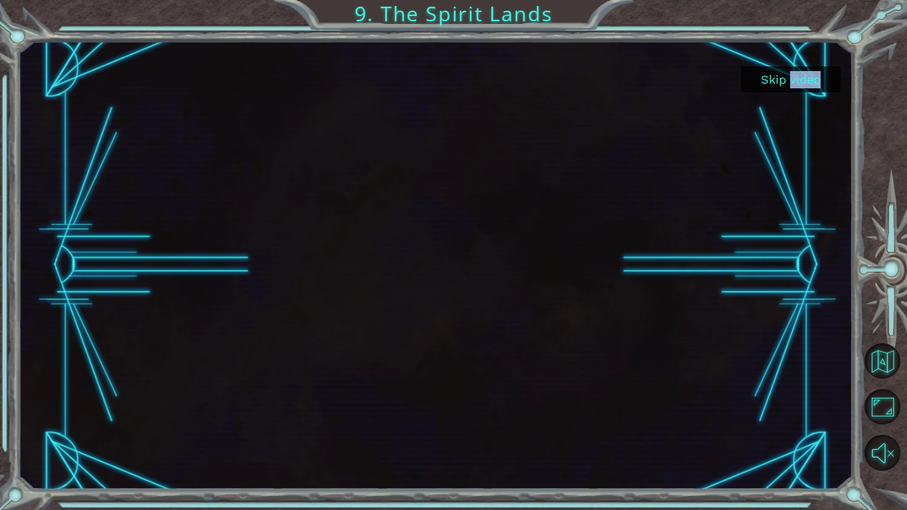
click at [783, 86] on button "Skip video" at bounding box center [791, 79] width 100 height 26
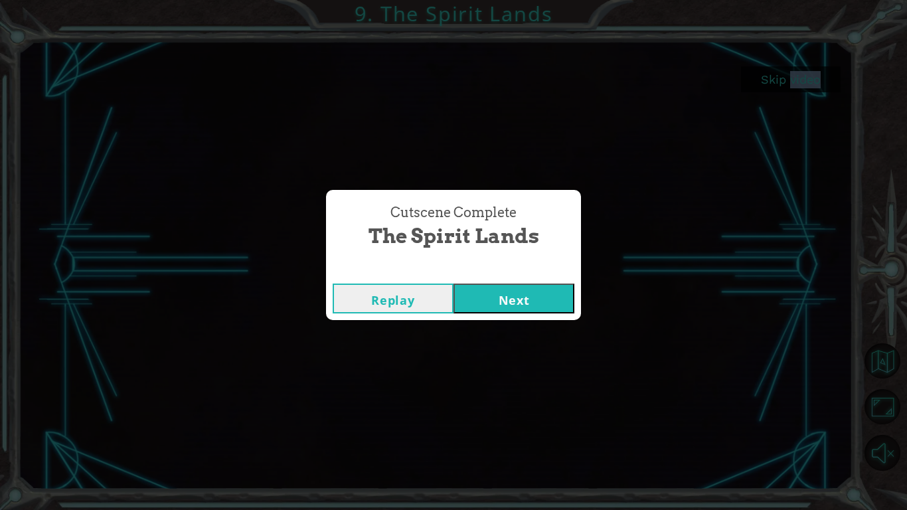
click at [535, 290] on button "Next" at bounding box center [514, 299] width 121 height 30
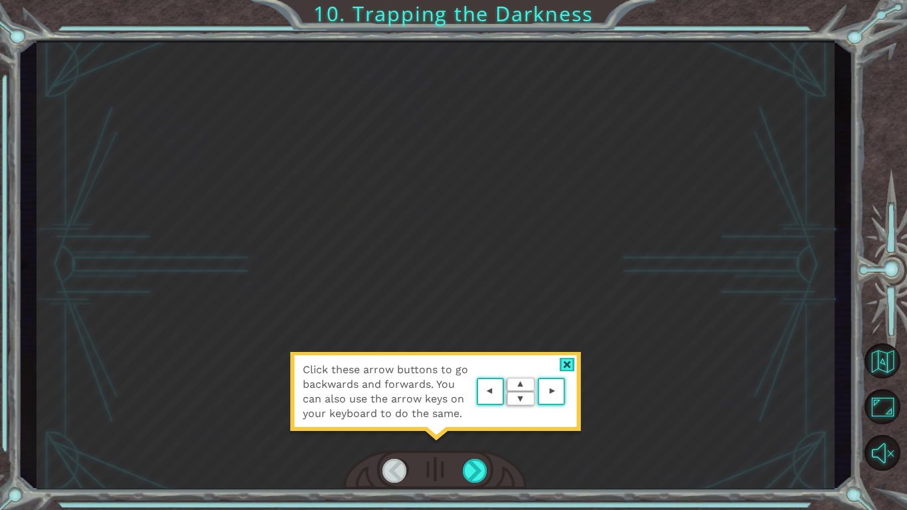
click at [537, 290] on div "Click these arrow buttons to go backwards and forwards. You can also use the ar…" at bounding box center [436, 265] width 798 height 449
click at [568, 361] on div at bounding box center [567, 365] width 15 height 14
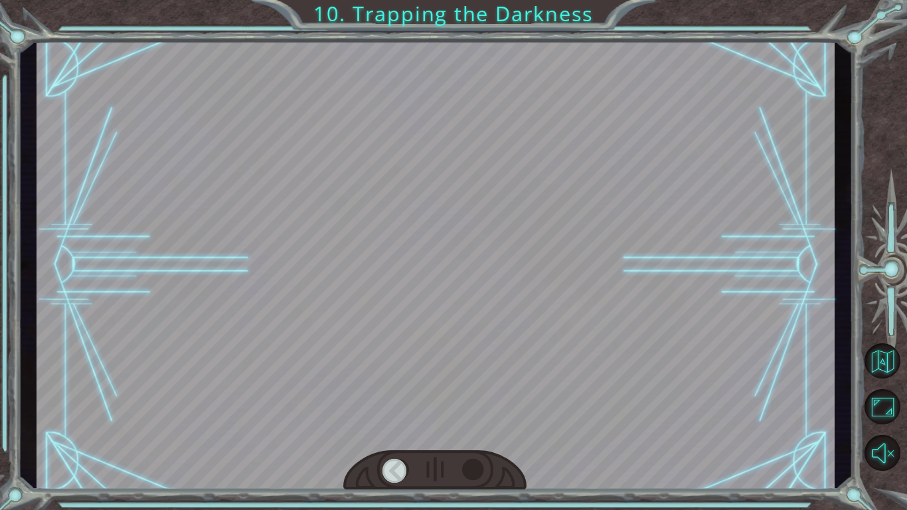
click at [475, 397] on div at bounding box center [475, 471] width 25 height 24
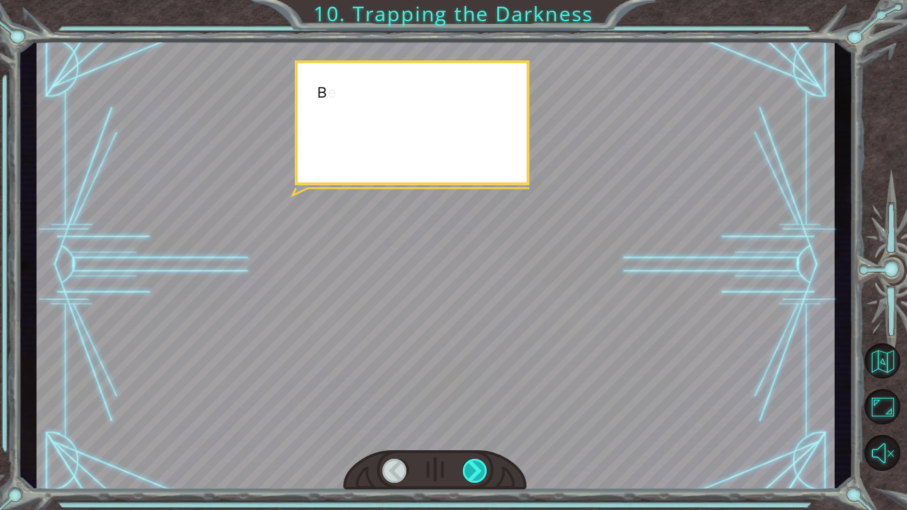
click at [475, 397] on div at bounding box center [475, 471] width 25 height 24
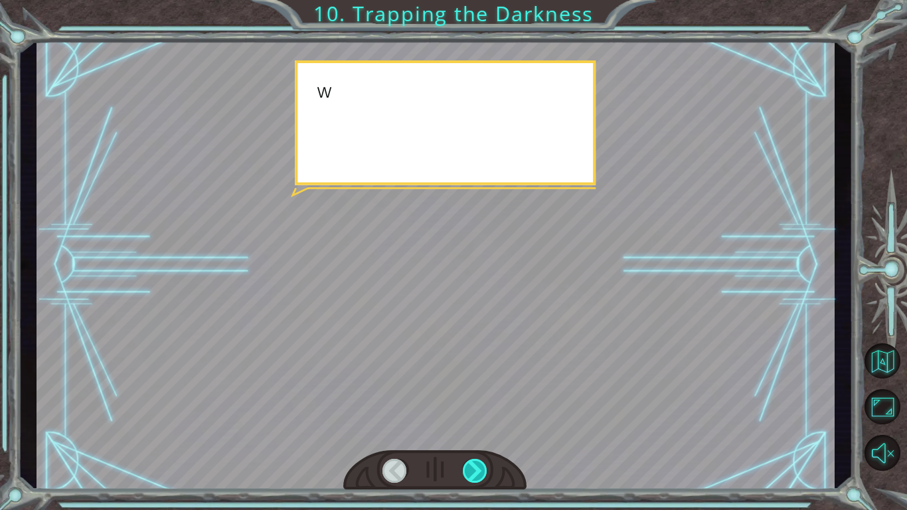
click at [475, 397] on div at bounding box center [475, 471] width 25 height 24
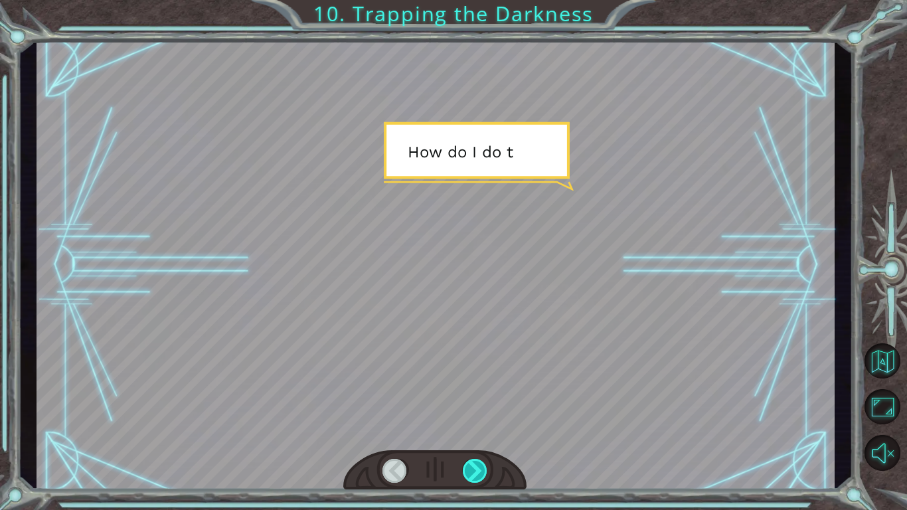
click at [475, 397] on div at bounding box center [475, 471] width 25 height 24
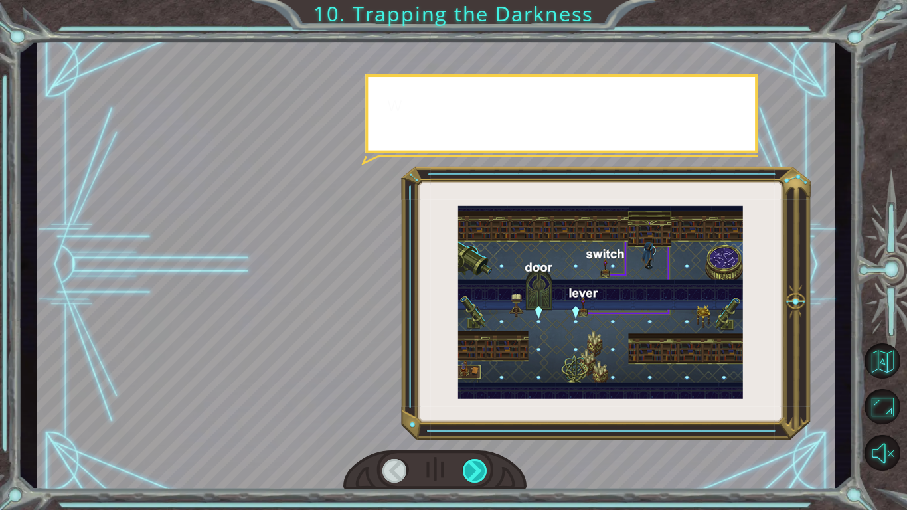
click at [475, 397] on div at bounding box center [475, 471] width 25 height 24
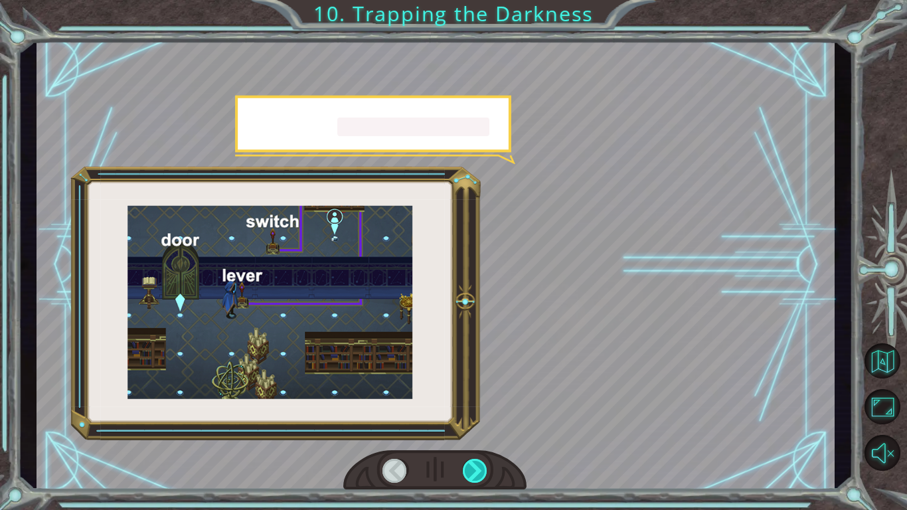
click at [475, 397] on div at bounding box center [475, 471] width 25 height 24
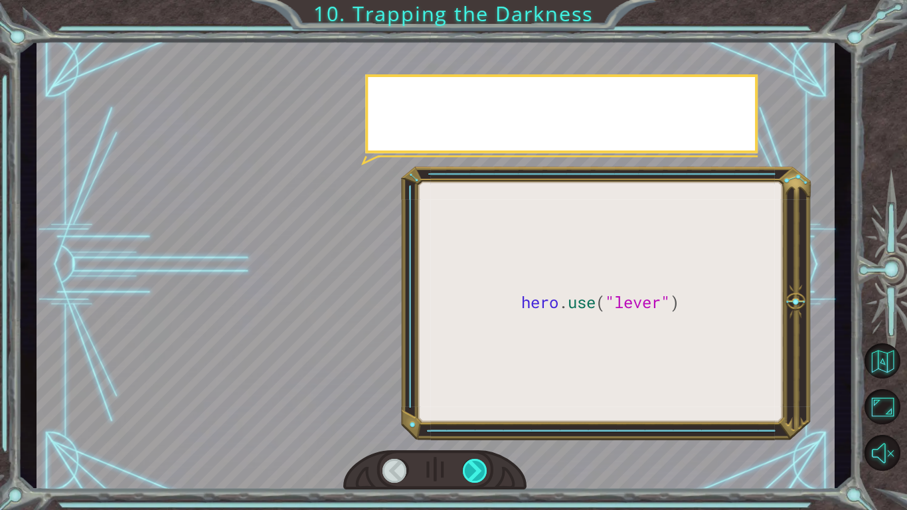
click at [475, 397] on div at bounding box center [475, 471] width 25 height 24
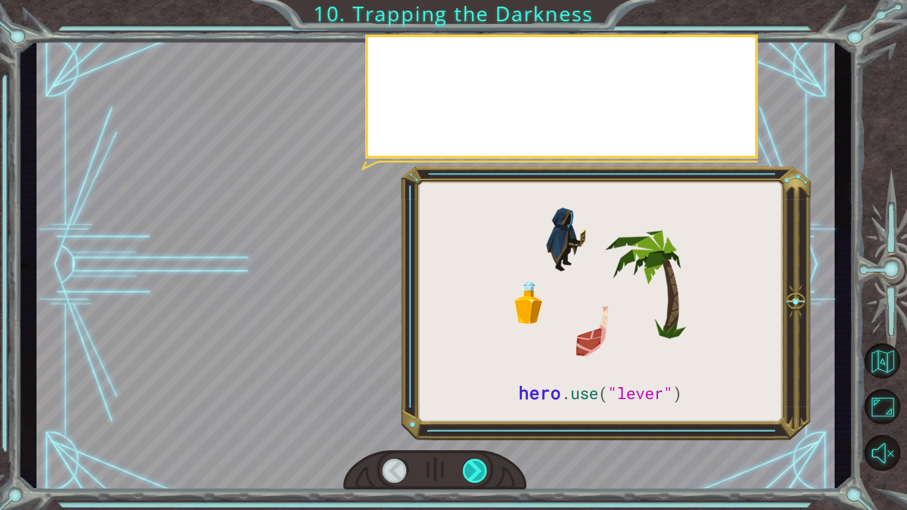
click at [475, 397] on div at bounding box center [475, 471] width 25 height 24
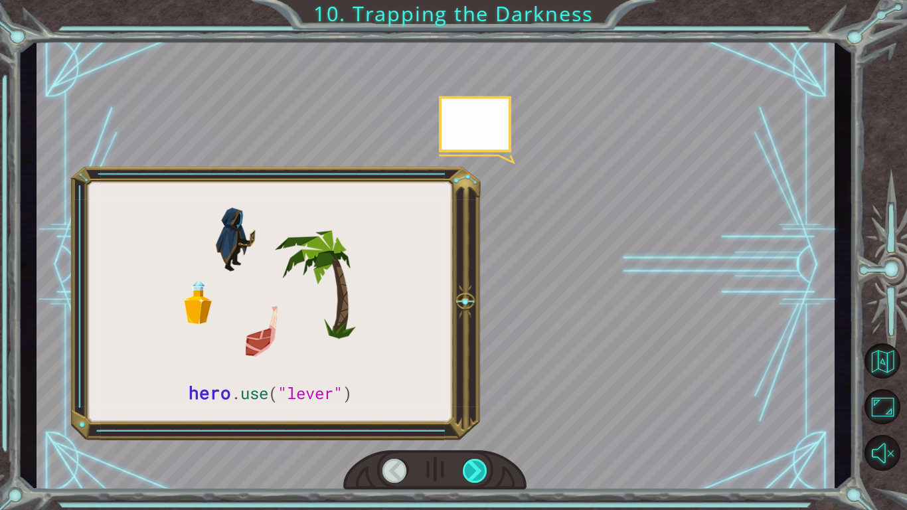
click at [475, 397] on div at bounding box center [475, 471] width 25 height 24
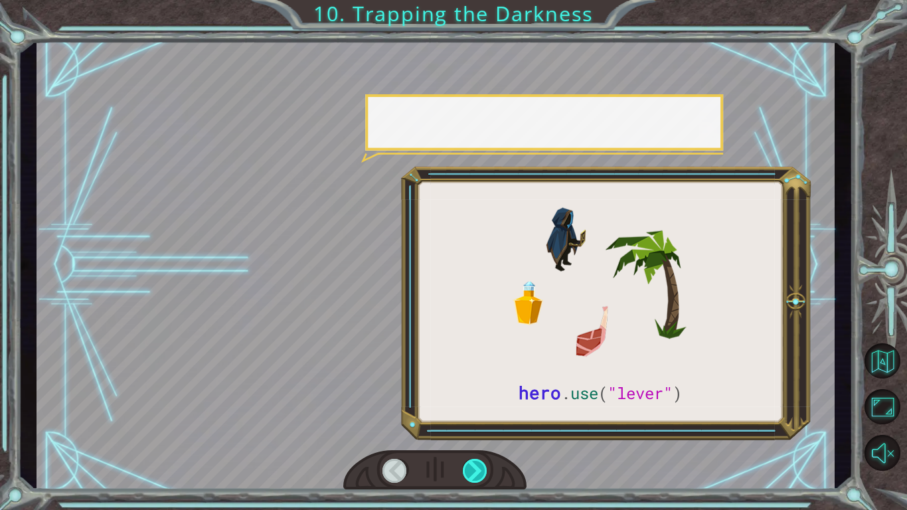
click at [475, 397] on div at bounding box center [475, 471] width 25 height 24
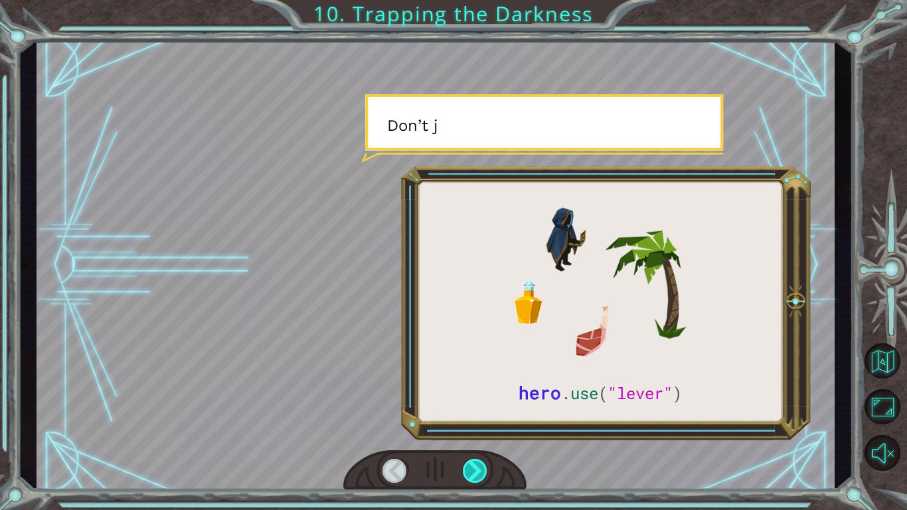
click at [475, 397] on div at bounding box center [475, 471] width 25 height 24
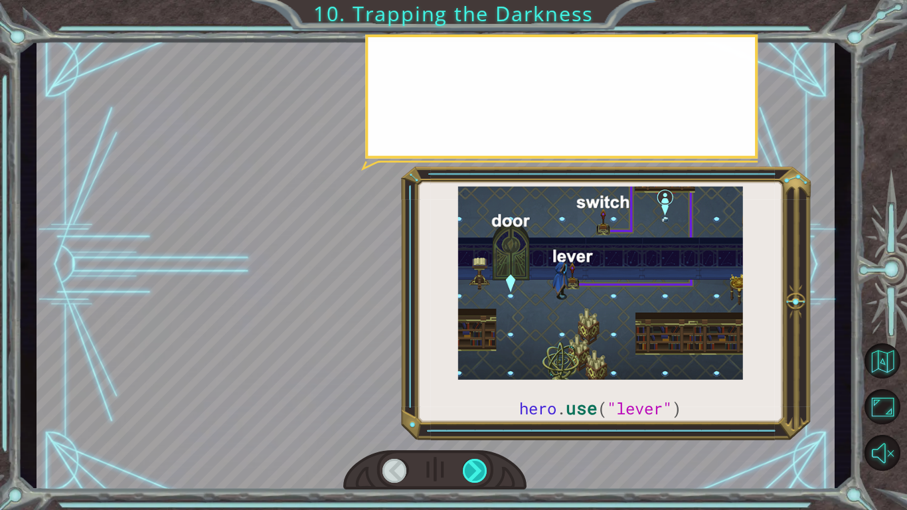
click at [475, 397] on div at bounding box center [475, 471] width 25 height 24
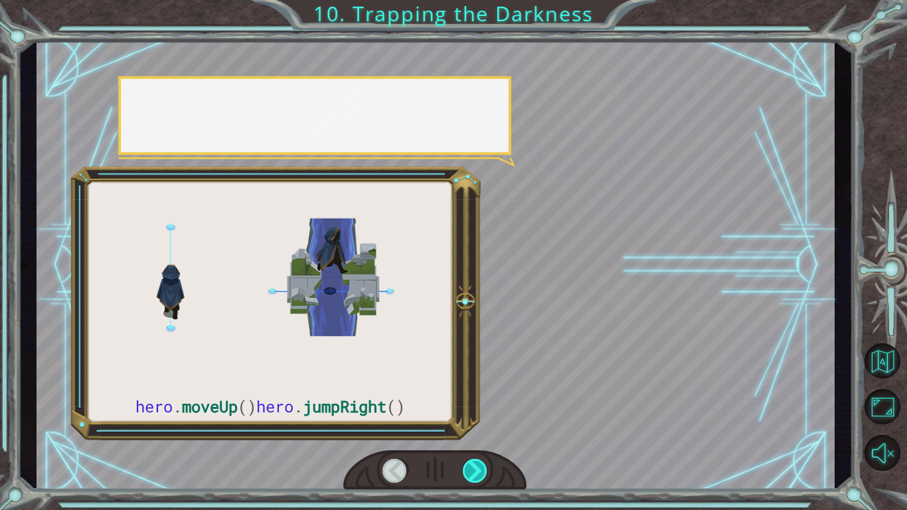
click at [475, 397] on div at bounding box center [475, 471] width 25 height 24
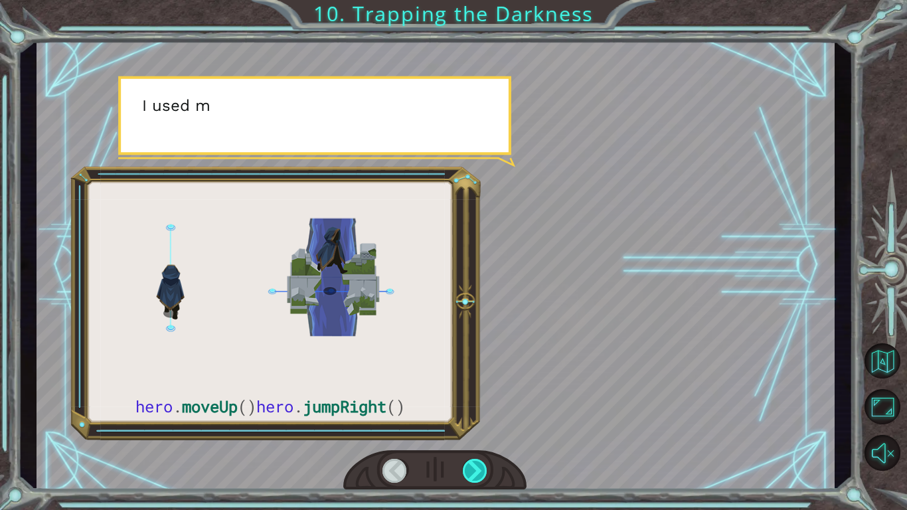
click at [475, 397] on div at bounding box center [475, 471] width 25 height 24
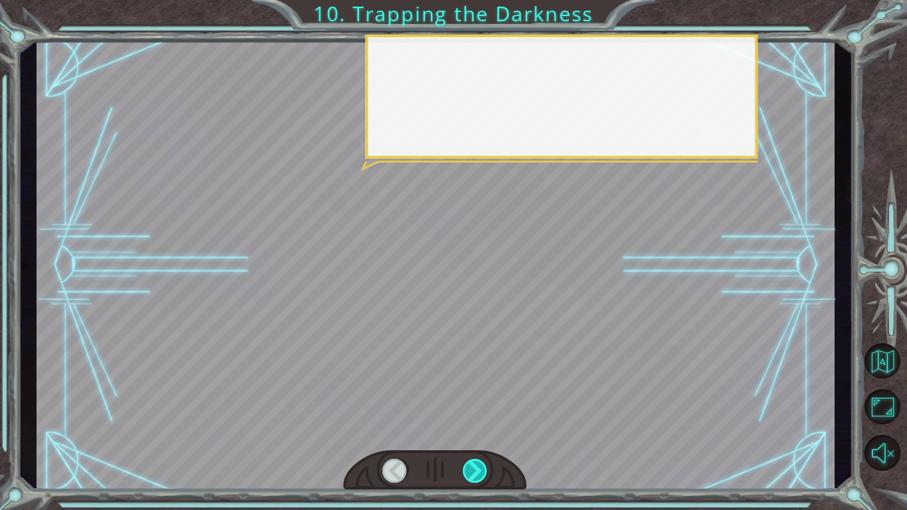
click at [475, 397] on div at bounding box center [475, 471] width 25 height 24
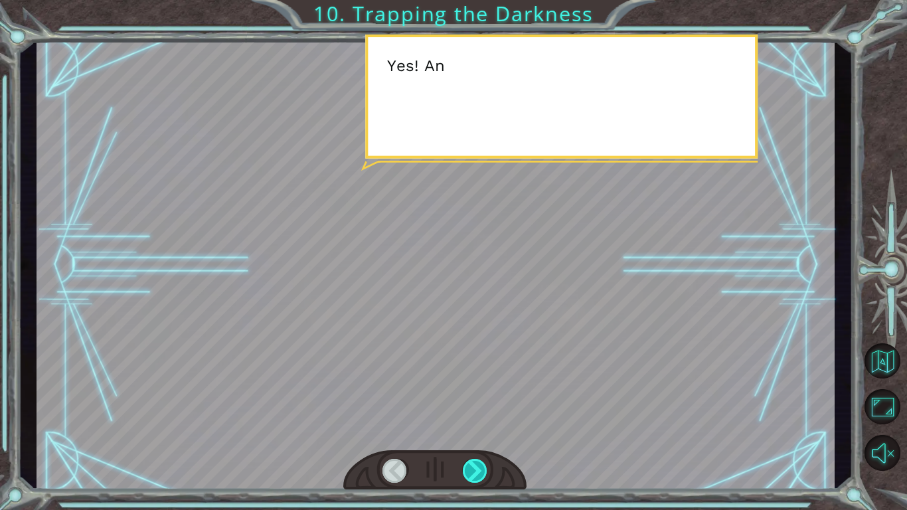
click at [475, 397] on div at bounding box center [475, 471] width 25 height 24
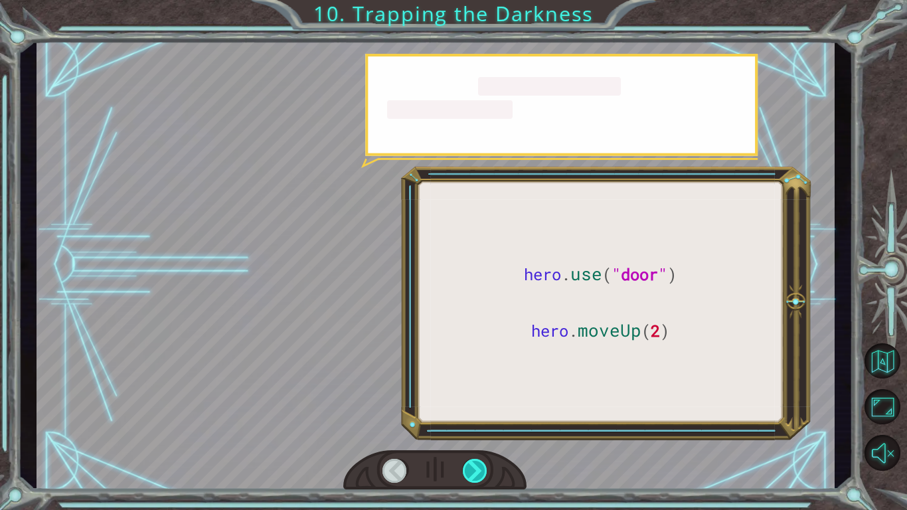
click at [475, 397] on div at bounding box center [475, 471] width 25 height 24
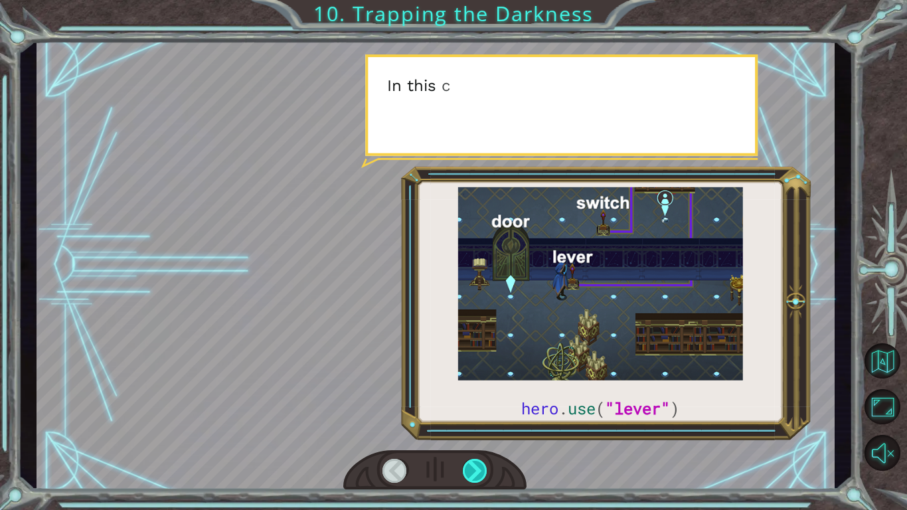
click at [475, 397] on div at bounding box center [475, 471] width 25 height 24
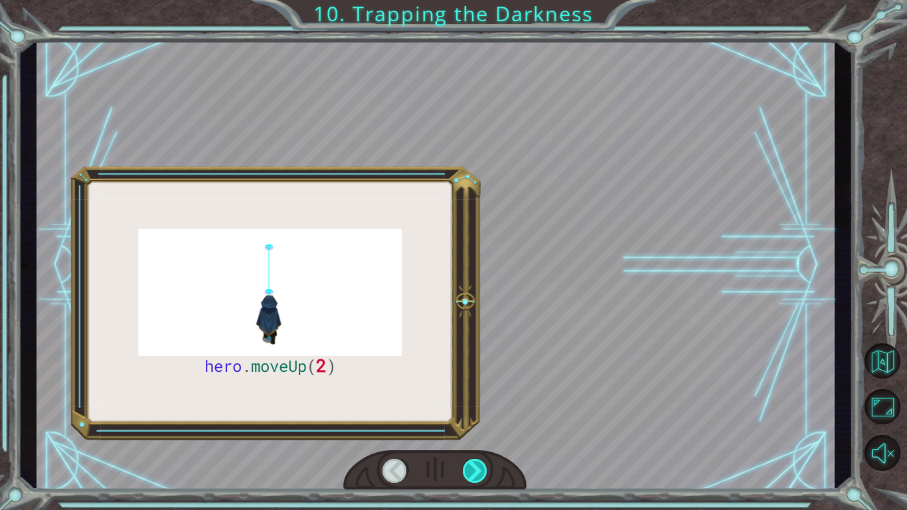
click at [475, 397] on div at bounding box center [475, 471] width 25 height 24
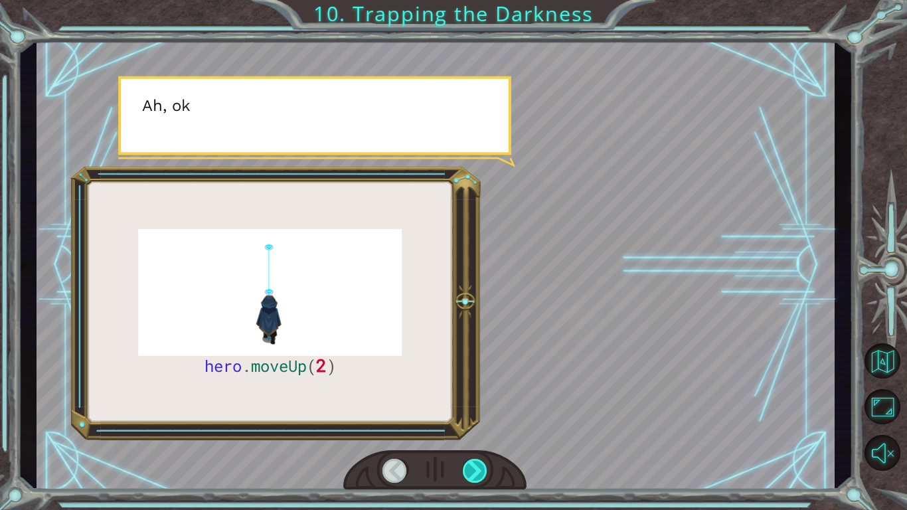
click at [475, 397] on div at bounding box center [475, 471] width 25 height 24
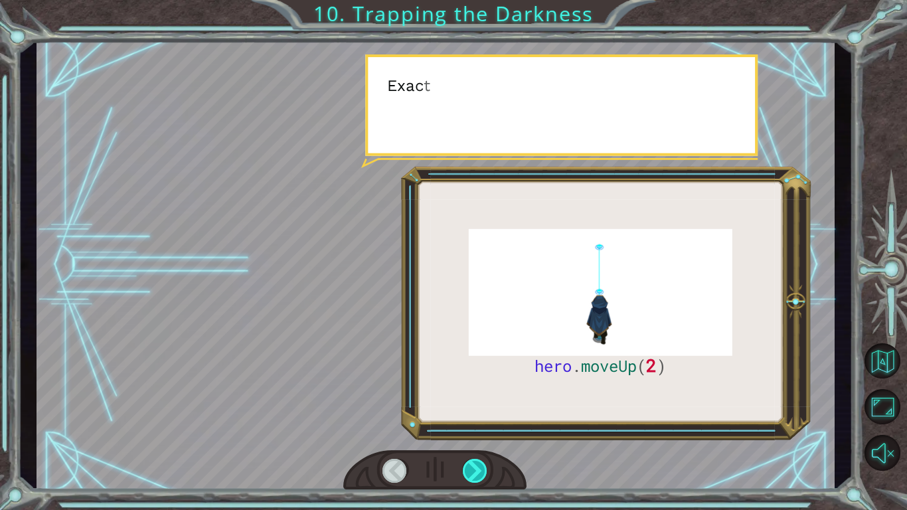
click at [475, 397] on div at bounding box center [475, 471] width 25 height 24
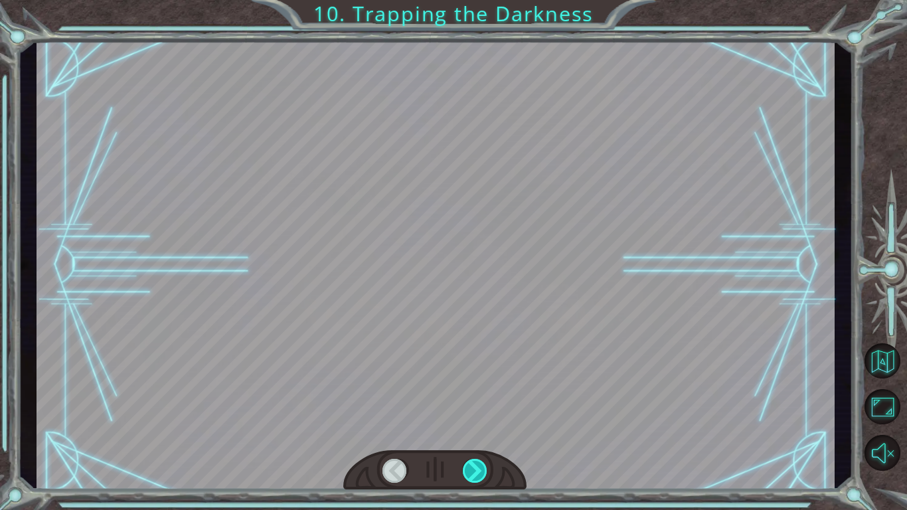
click at [475, 397] on div at bounding box center [475, 471] width 25 height 24
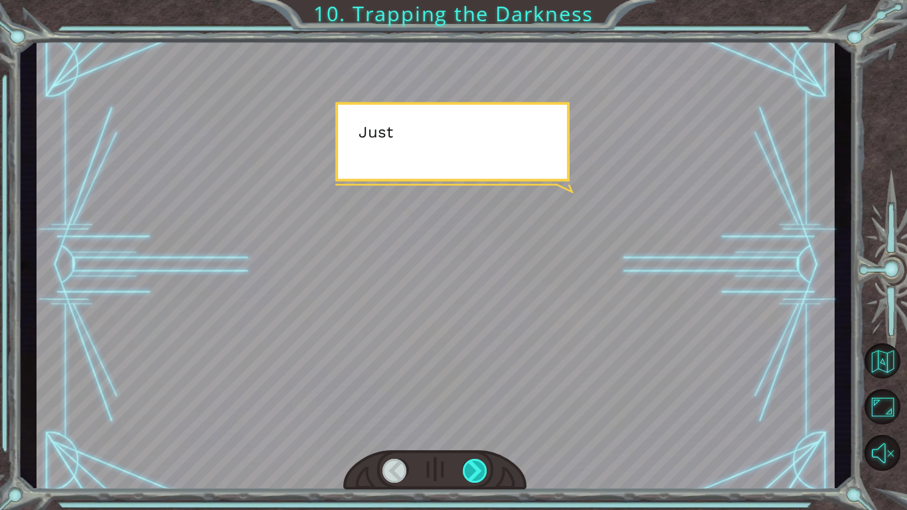
click at [475, 397] on div at bounding box center [475, 471] width 25 height 24
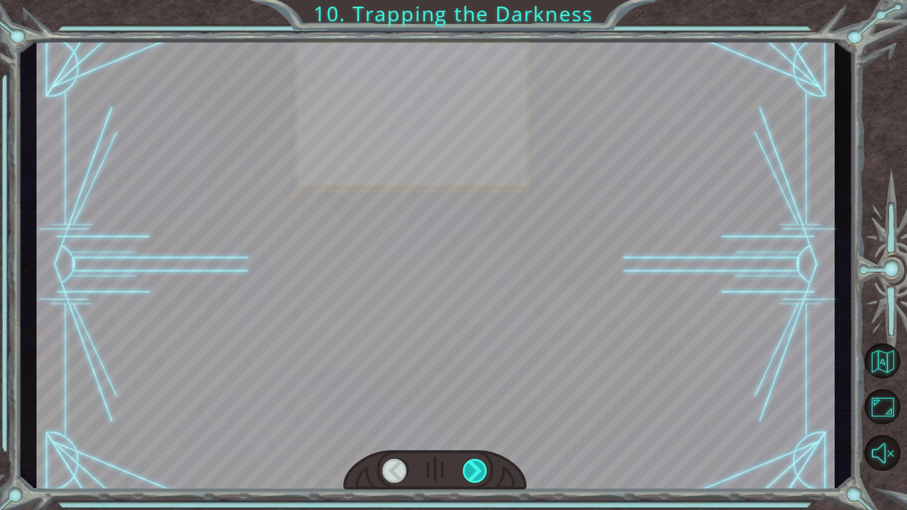
click at [475, 397] on div at bounding box center [475, 471] width 25 height 24
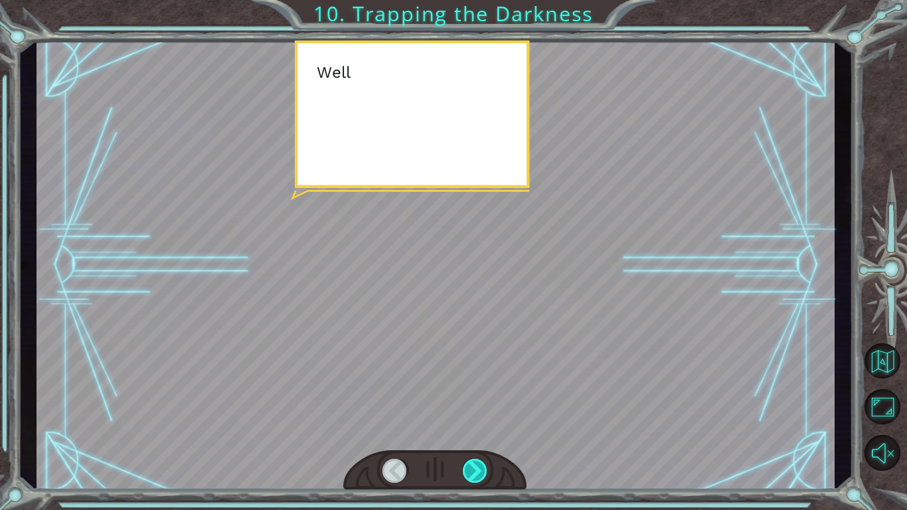
click at [475, 397] on div at bounding box center [475, 471] width 25 height 24
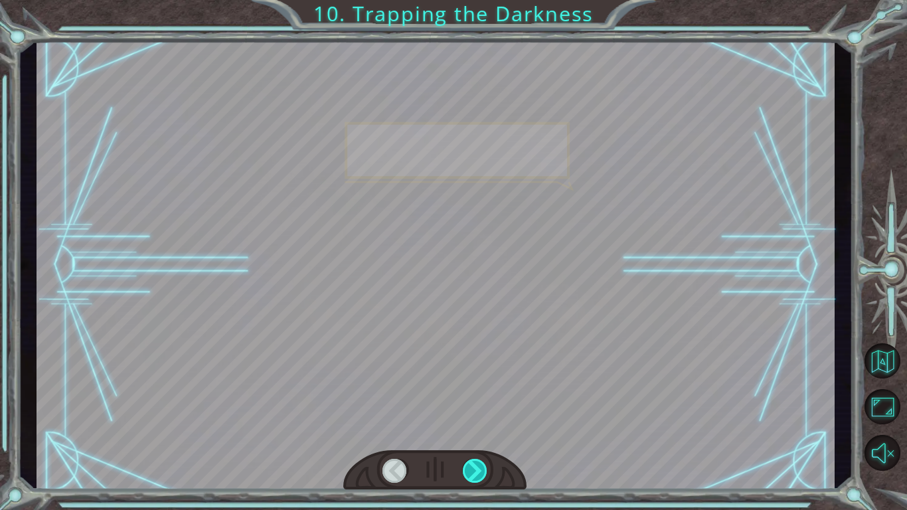
click at [475, 397] on div at bounding box center [475, 471] width 25 height 24
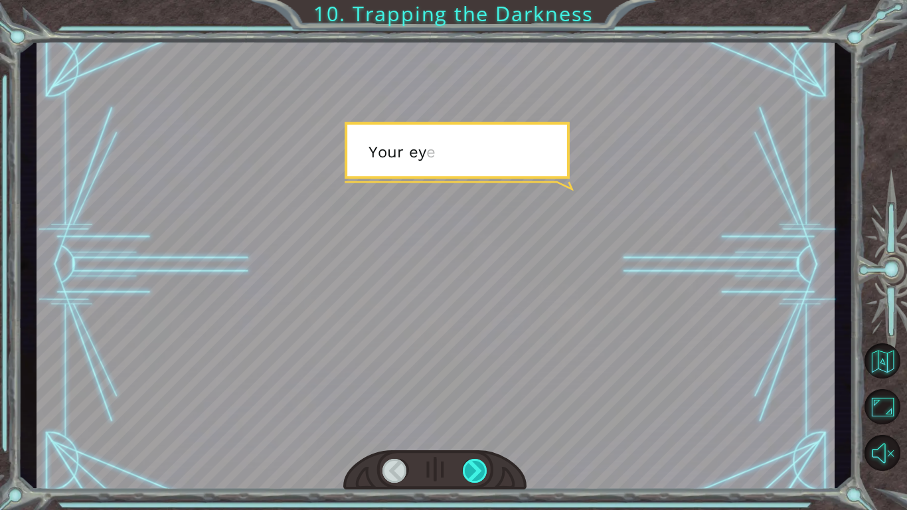
click at [475, 397] on div at bounding box center [475, 471] width 25 height 24
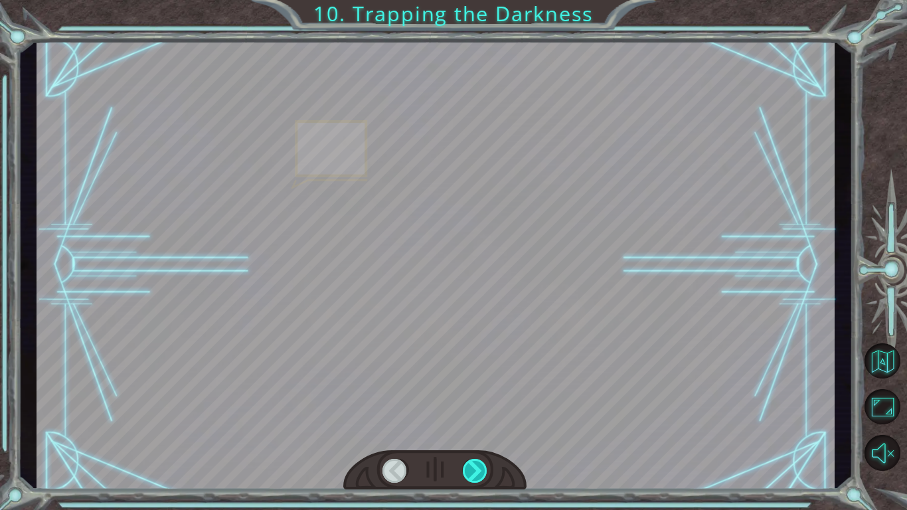
click at [475, 397] on div at bounding box center [475, 471] width 25 height 24
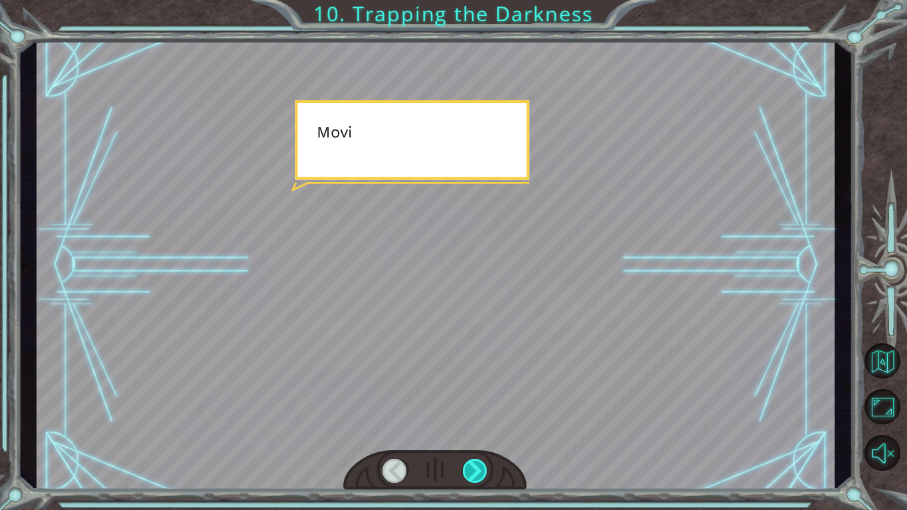
click at [475, 397] on div at bounding box center [475, 471] width 25 height 24
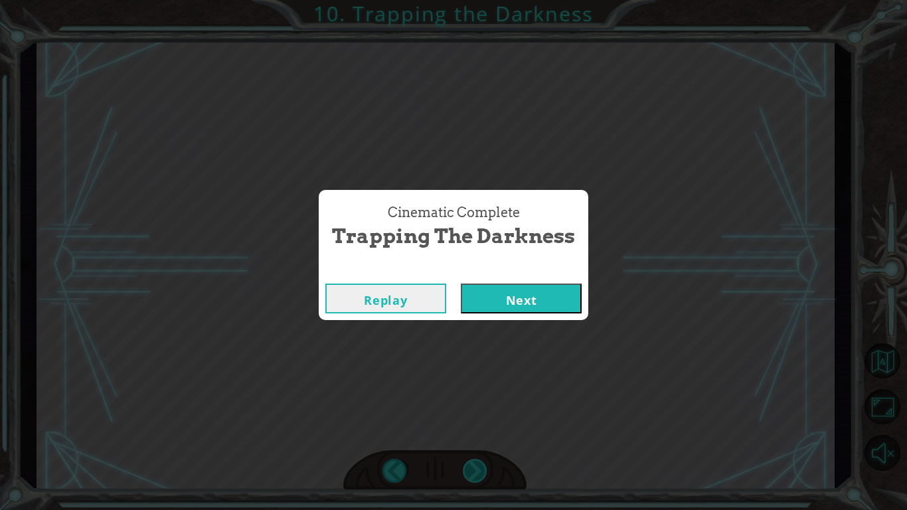
click at [475, 397] on div "Cinematic Complete Trapping the Darkness Replay Next" at bounding box center [453, 255] width 907 height 510
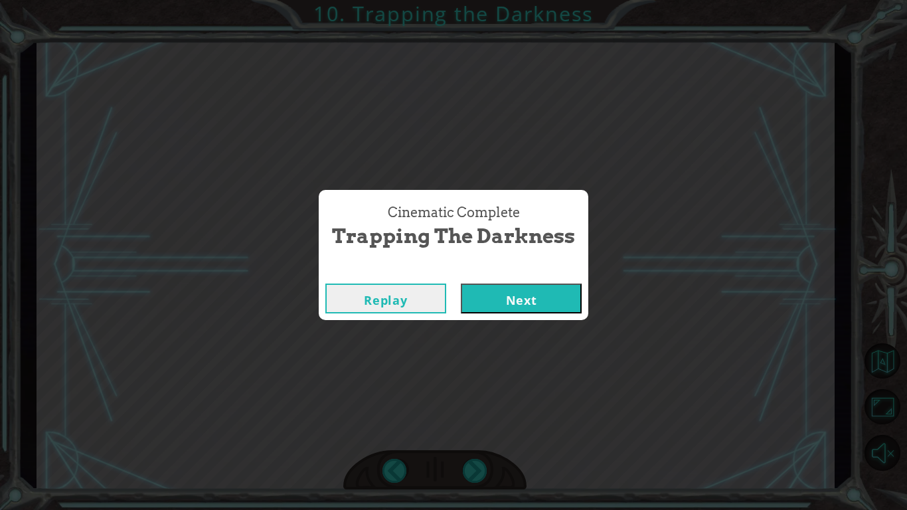
click at [475, 397] on div "Cinematic Complete Trapping the Darkness Replay Next" at bounding box center [453, 255] width 907 height 510
click at [535, 297] on button "Next" at bounding box center [521, 299] width 121 height 30
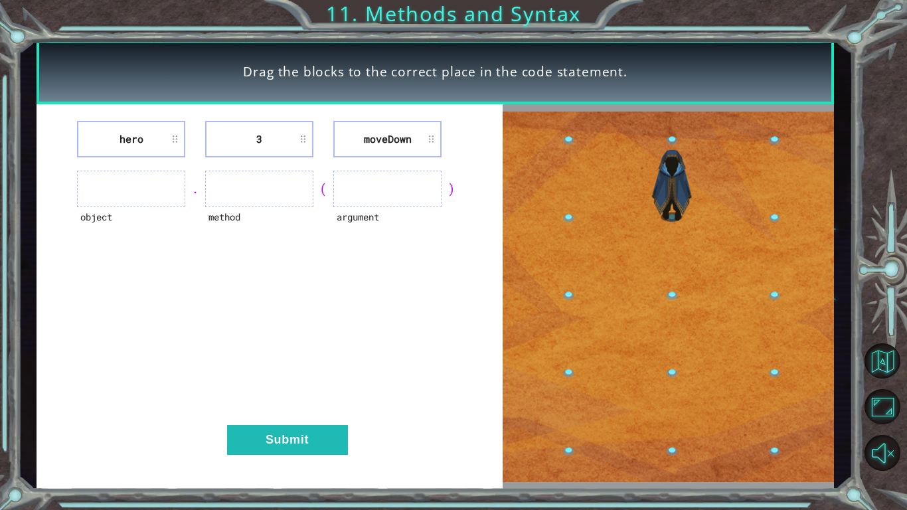
click at [98, 290] on div "hero 3 moveDown object . method ( argument ) Submit" at bounding box center [270, 297] width 466 height 386
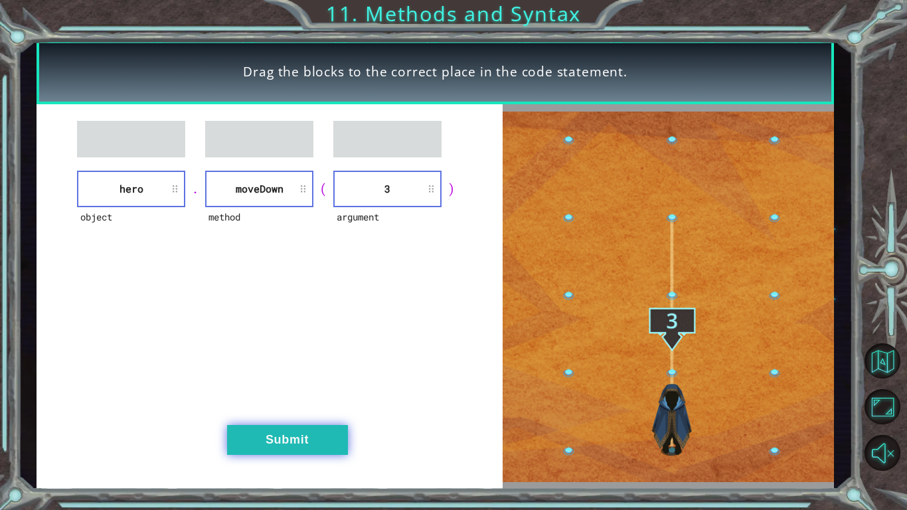
click at [260, 397] on button "Submit" at bounding box center [287, 440] width 121 height 30
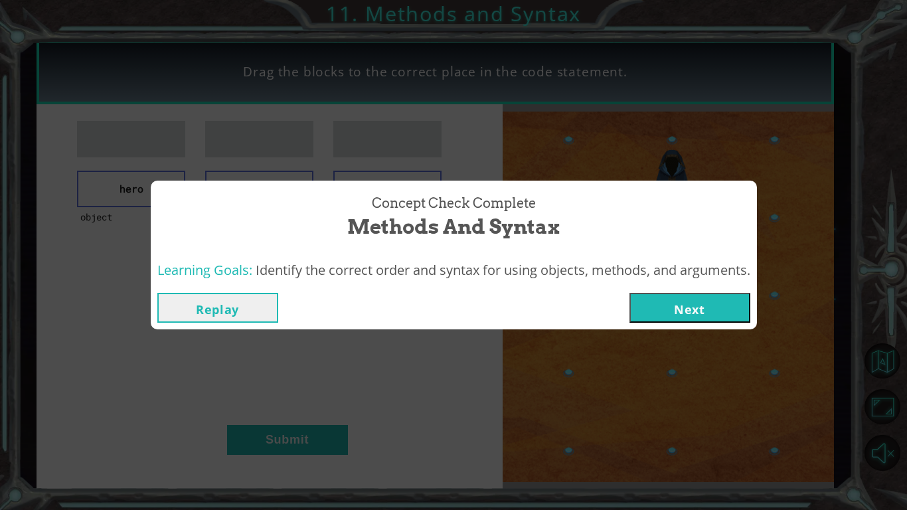
click at [689, 302] on button "Next" at bounding box center [690, 308] width 121 height 30
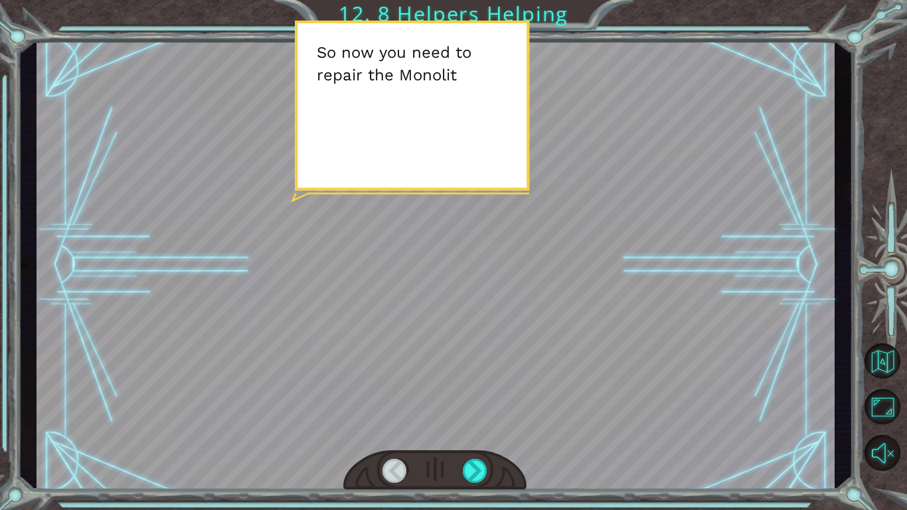
click at [519, 268] on div at bounding box center [436, 265] width 798 height 449
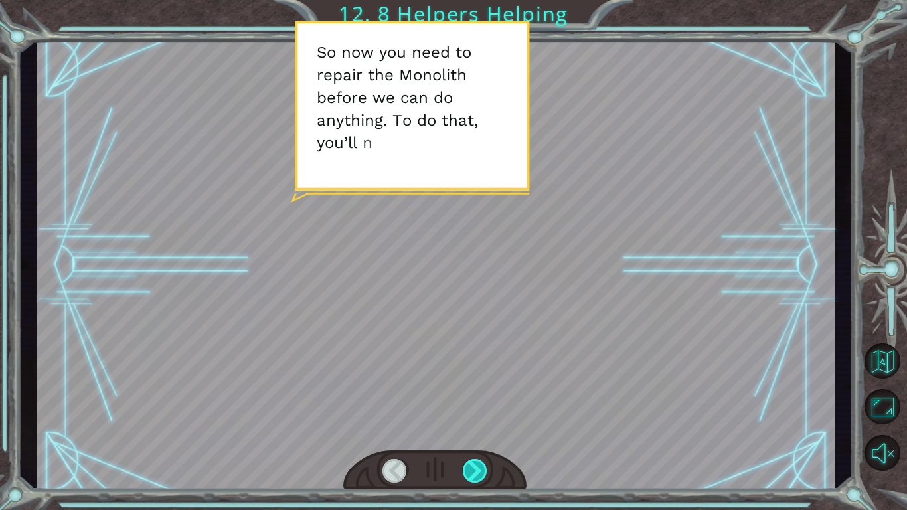
click at [468, 397] on div at bounding box center [475, 471] width 25 height 24
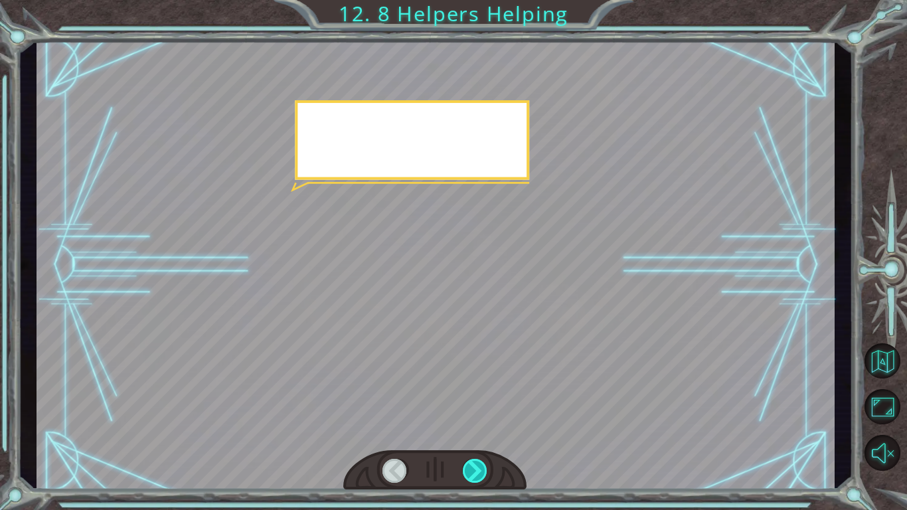
click at [468, 397] on div at bounding box center [475, 471] width 25 height 24
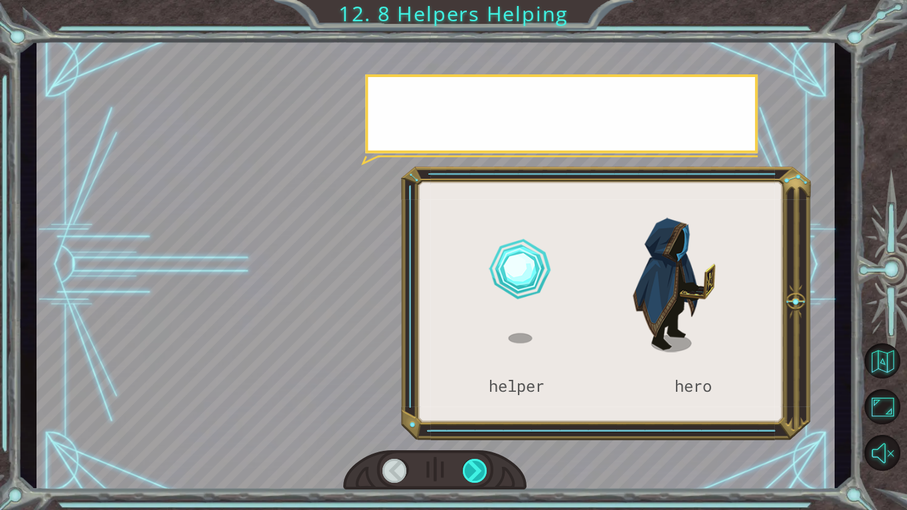
click at [468, 397] on div at bounding box center [475, 471] width 25 height 24
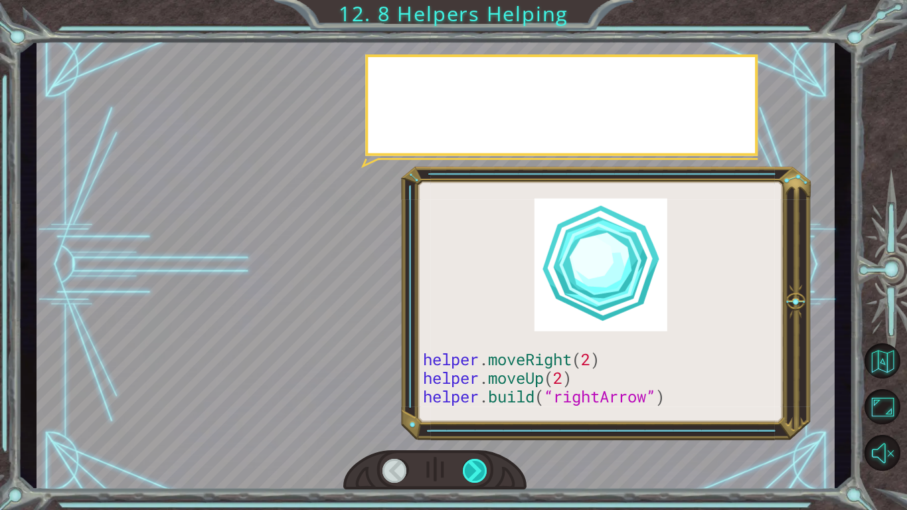
click at [468, 397] on div at bounding box center [475, 471] width 25 height 24
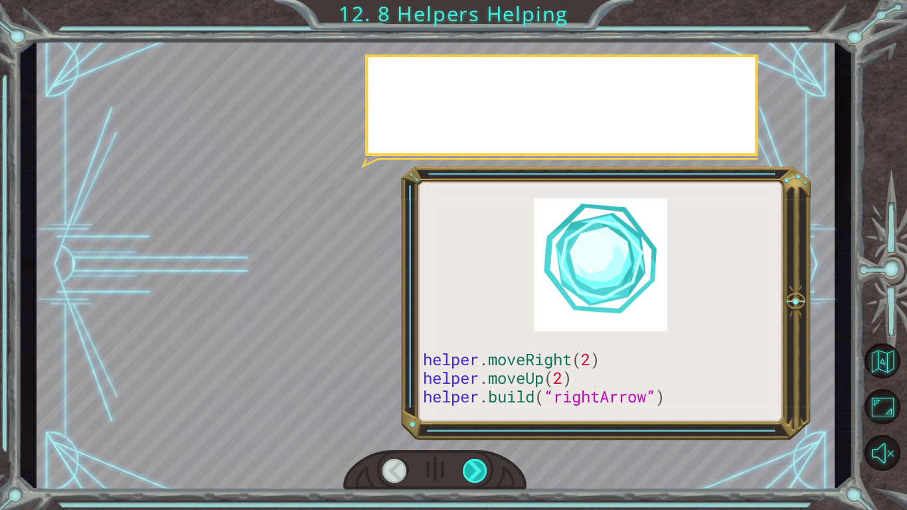
click at [468, 397] on div at bounding box center [475, 471] width 25 height 24
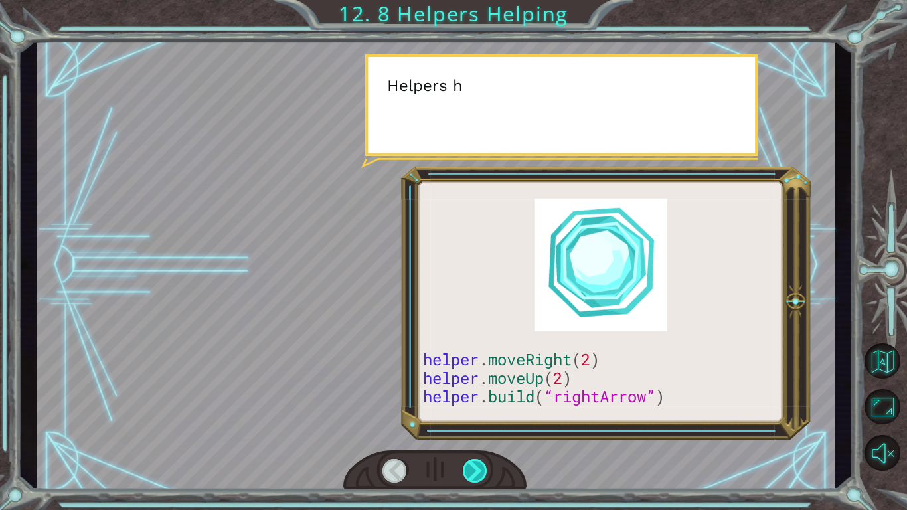
click at [468, 397] on div at bounding box center [475, 471] width 25 height 24
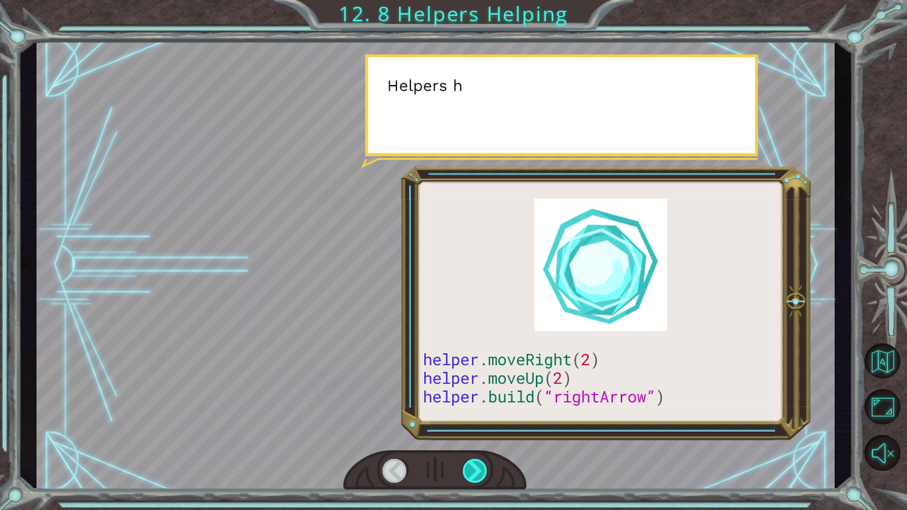
click at [468, 397] on div at bounding box center [475, 471] width 25 height 24
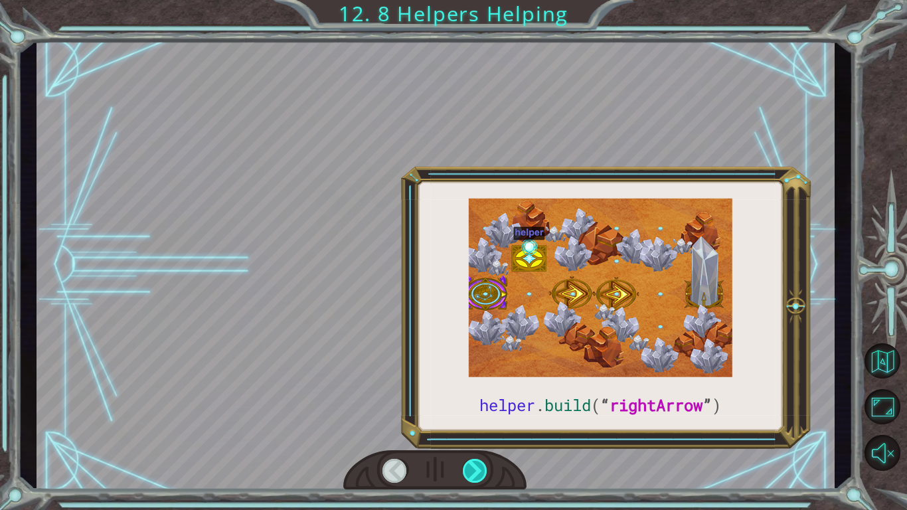
click at [468, 397] on div at bounding box center [475, 471] width 25 height 24
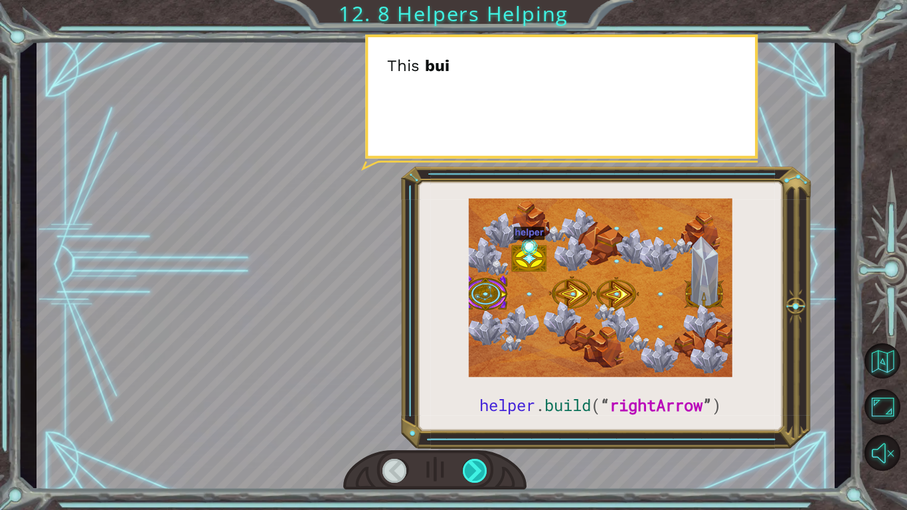
click at [468, 397] on div at bounding box center [475, 471] width 25 height 24
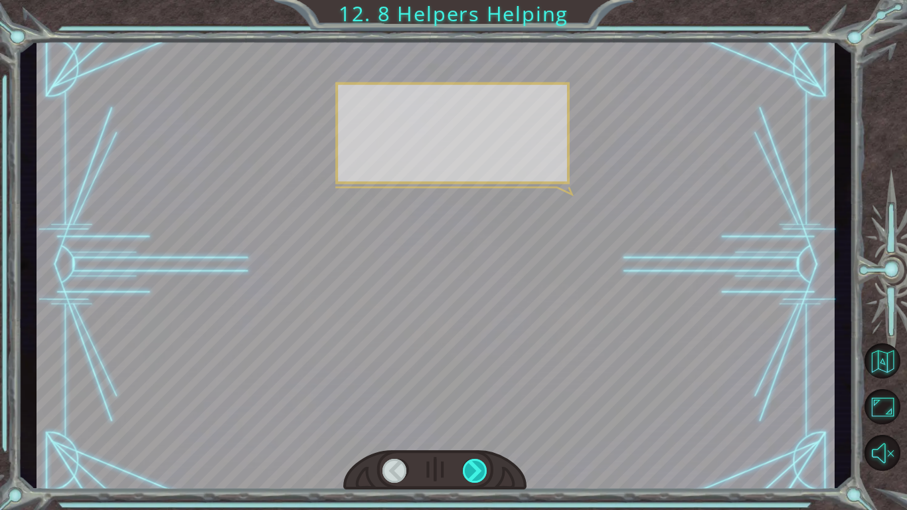
click at [468, 397] on div at bounding box center [475, 471] width 25 height 24
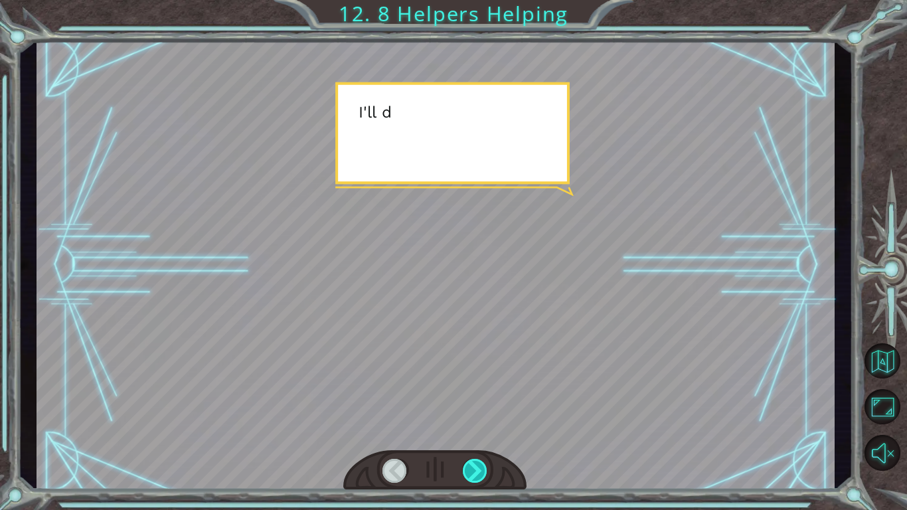
click at [468, 397] on div at bounding box center [475, 471] width 25 height 24
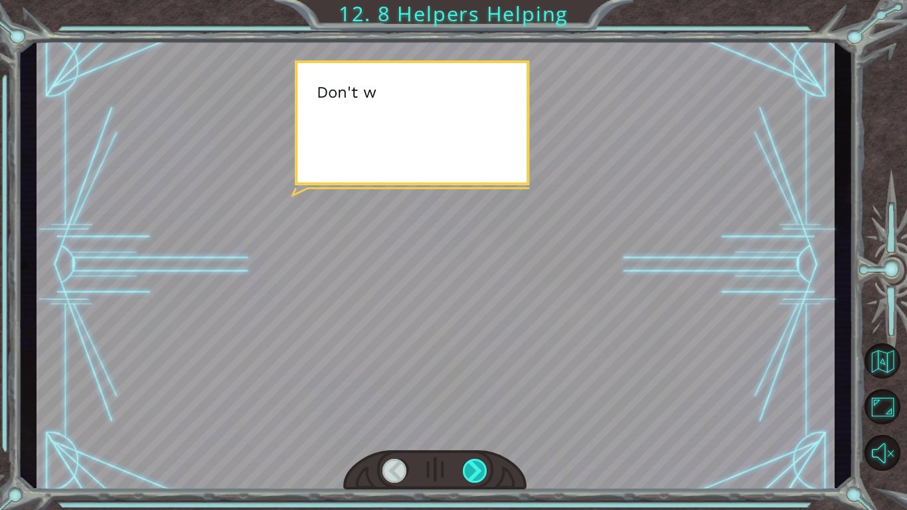
click at [468, 397] on div at bounding box center [475, 471] width 25 height 24
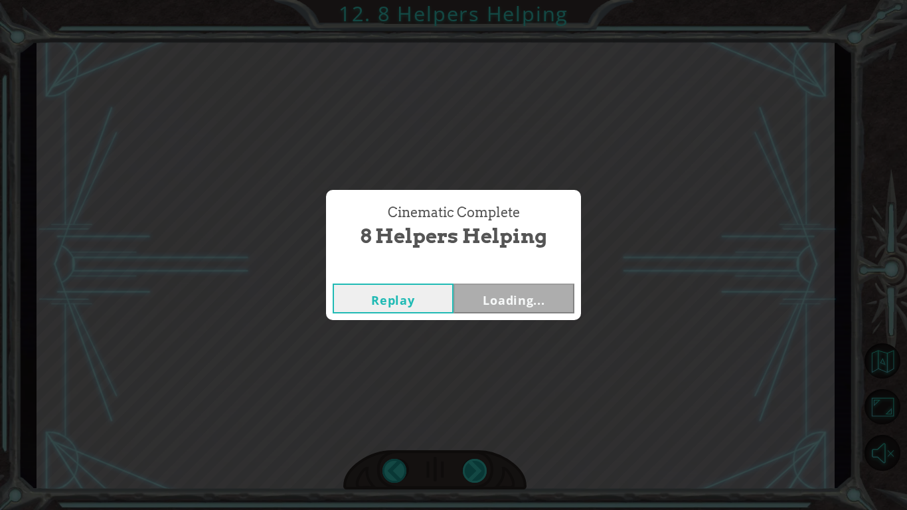
click at [468, 397] on div "Cinematic Complete 8 Helpers Helping Replay Loading..." at bounding box center [453, 255] width 907 height 510
click at [535, 305] on button "Next" at bounding box center [514, 299] width 121 height 30
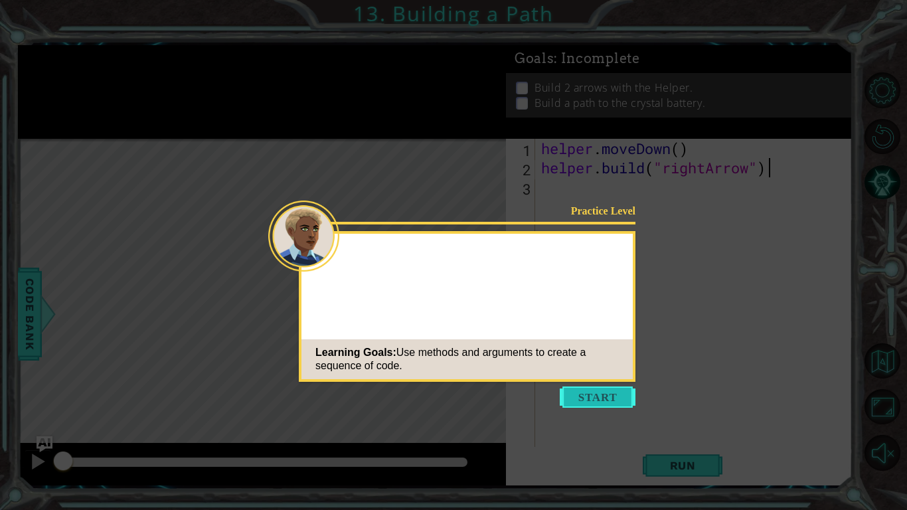
click at [623, 396] on button "Start" at bounding box center [598, 396] width 76 height 21
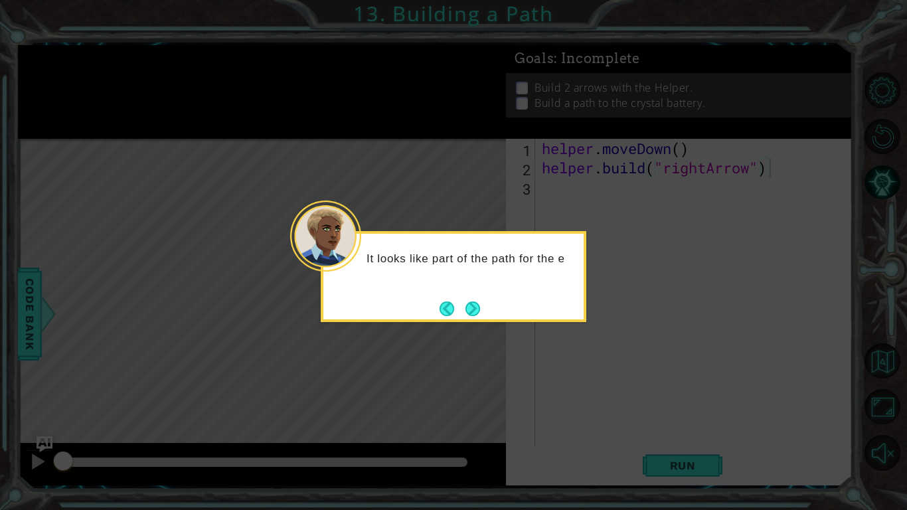
click at [582, 397] on icon at bounding box center [453, 255] width 907 height 510
click at [471, 315] on button "Next" at bounding box center [473, 308] width 15 height 15
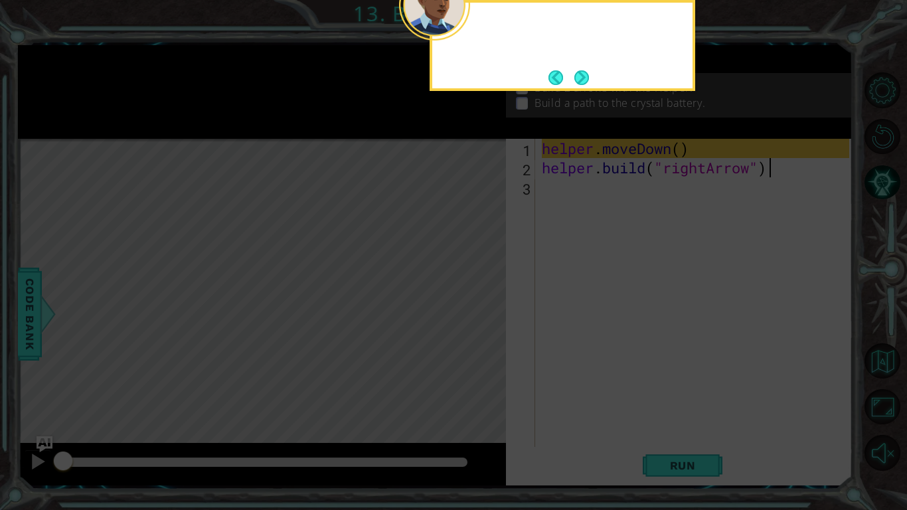
click at [471, 315] on icon at bounding box center [453, 82] width 907 height 855
click at [582, 72] on button "Next" at bounding box center [581, 77] width 15 height 15
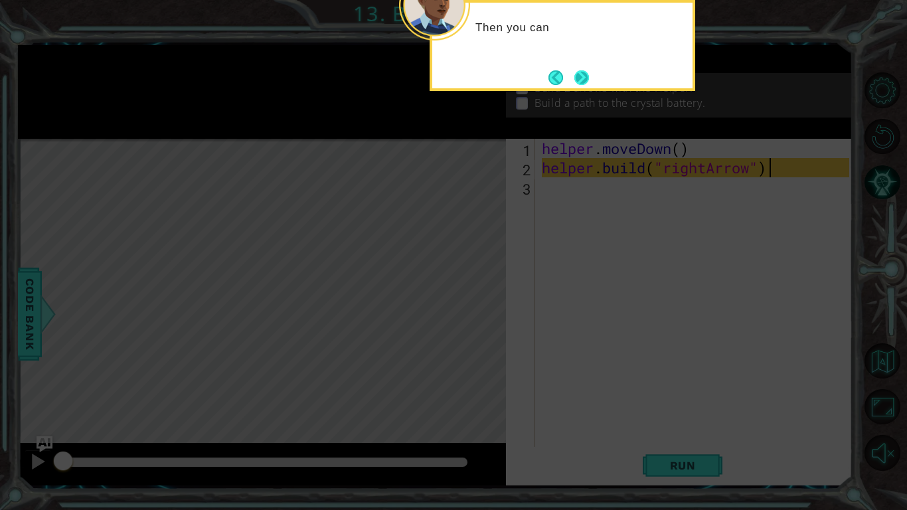
click at [581, 80] on button "Next" at bounding box center [581, 77] width 15 height 15
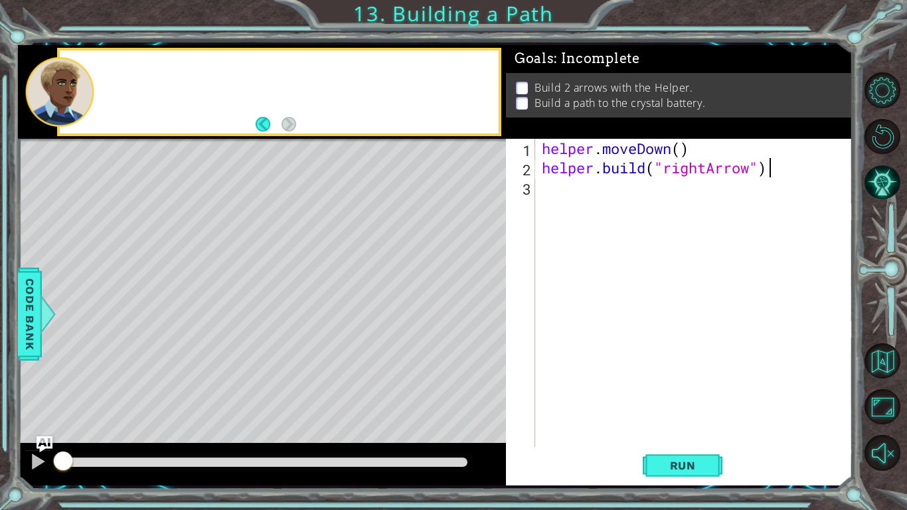
click at [581, 80] on p "Build 2 arrows with the Helper." at bounding box center [614, 87] width 158 height 15
click at [693, 397] on button "Run" at bounding box center [683, 465] width 80 height 35
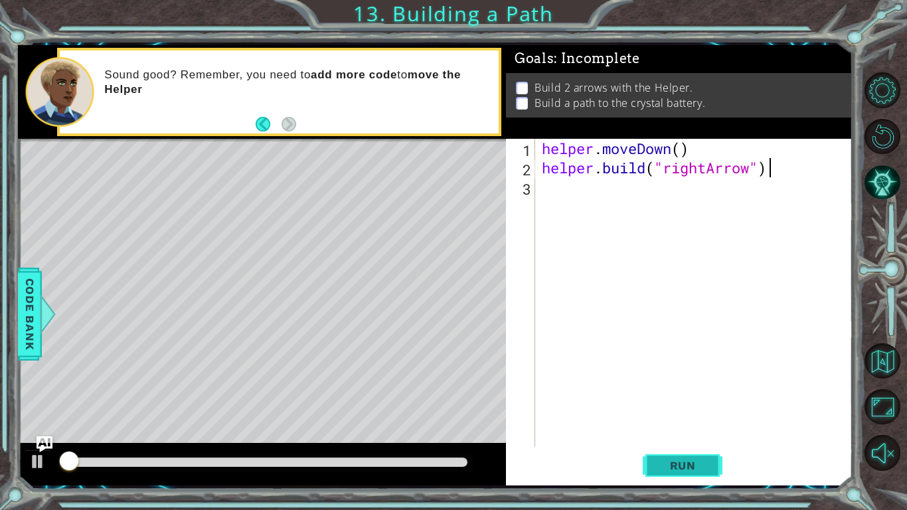
click at [691, 397] on button "Run" at bounding box center [683, 465] width 80 height 35
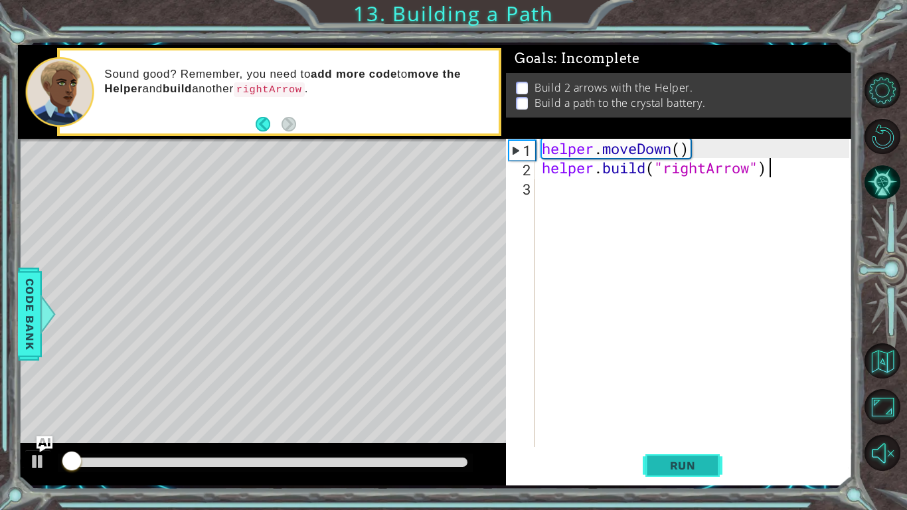
click at [689, 397] on span "Run" at bounding box center [683, 465] width 52 height 13
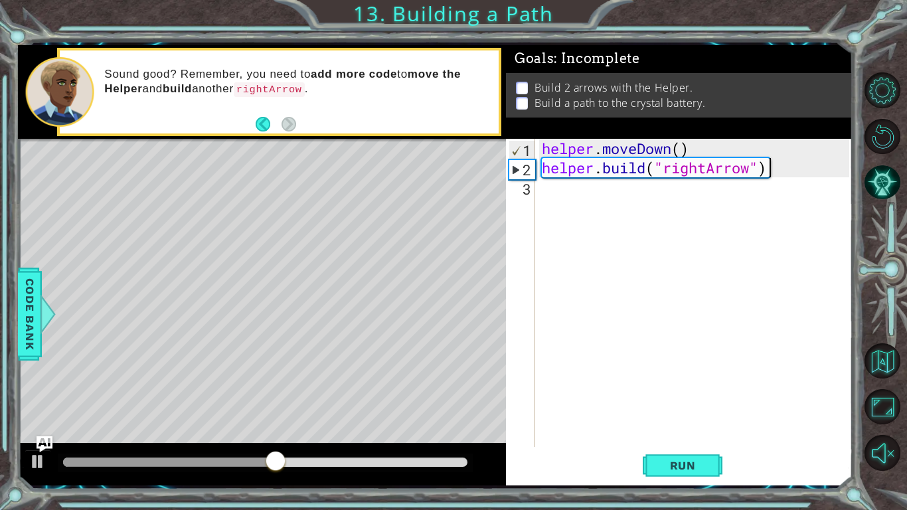
click at [613, 187] on div "helper . moveDown ( ) helper . build ( "rightArrow" )" at bounding box center [697, 312] width 317 height 347
click at [613, 188] on div "helper . moveDown ( ) helper . build ( "rightArrow" )" at bounding box center [697, 312] width 317 height 347
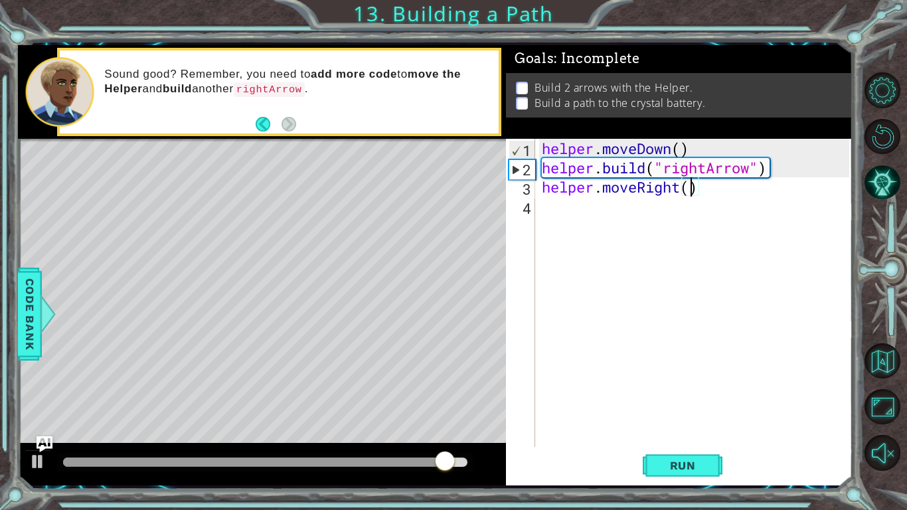
scroll to position [0, 7]
click at [705, 174] on div "helper . moveDown ( ) helper . build ( "rightArrow" ) helper . moveRight ( 3 )" at bounding box center [697, 312] width 317 height 347
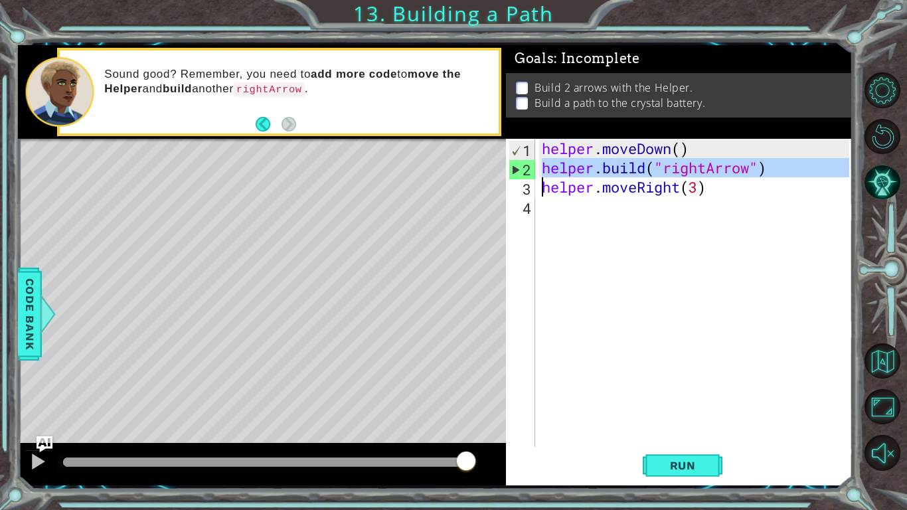
click at [705, 174] on div "helper . moveDown ( ) helper . build ( "rightArrow" ) helper . moveRight ( 3 )" at bounding box center [697, 312] width 317 height 347
type textarea "helper.build("rightArrow") helper.moveRight(3)"
click at [698, 207] on div "helper . moveDown ( ) helper . build ( "rightArrow" ) helper . moveRight ( 3 )" at bounding box center [697, 312] width 317 height 347
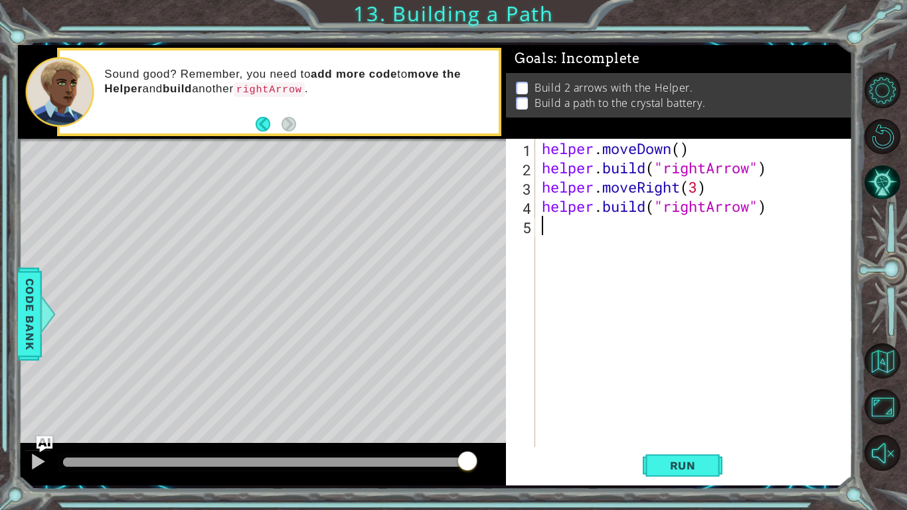
scroll to position [0, 0]
click at [683, 397] on span "Run" at bounding box center [683, 465] width 52 height 13
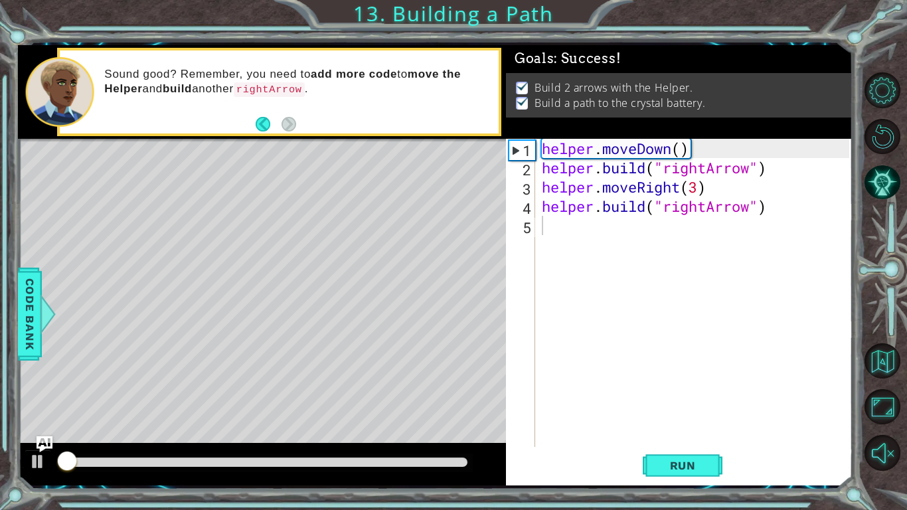
click at [467, 397] on div at bounding box center [265, 463] width 415 height 19
click at [462, 397] on div at bounding box center [265, 462] width 404 height 9
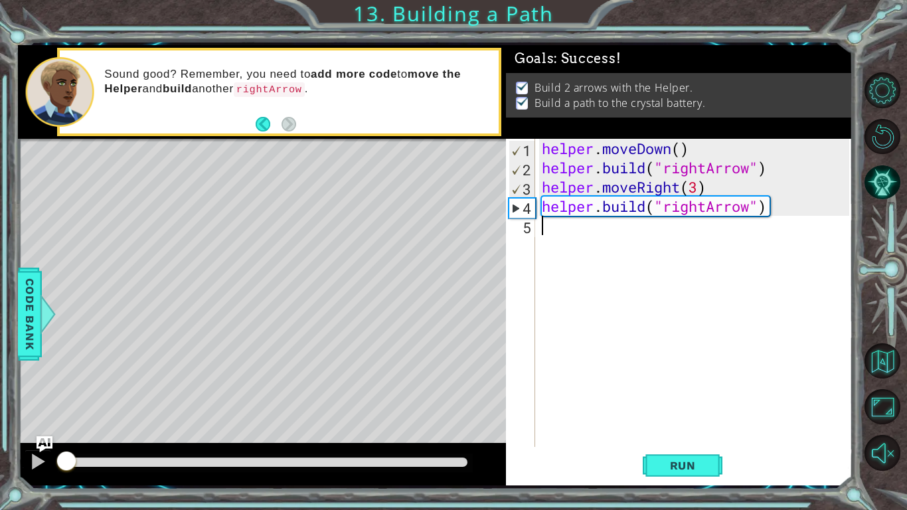
click at [466, 397] on div at bounding box center [265, 462] width 404 height 9
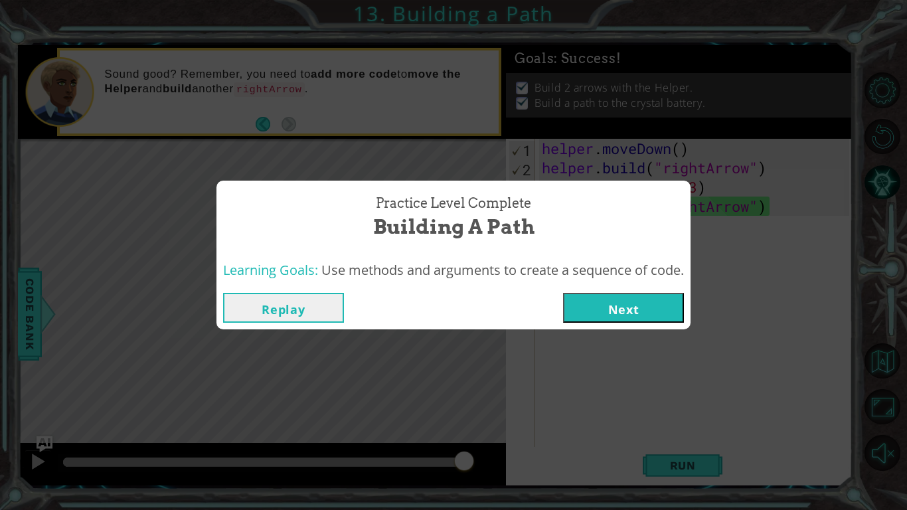
click at [616, 293] on button "Next" at bounding box center [623, 308] width 121 height 30
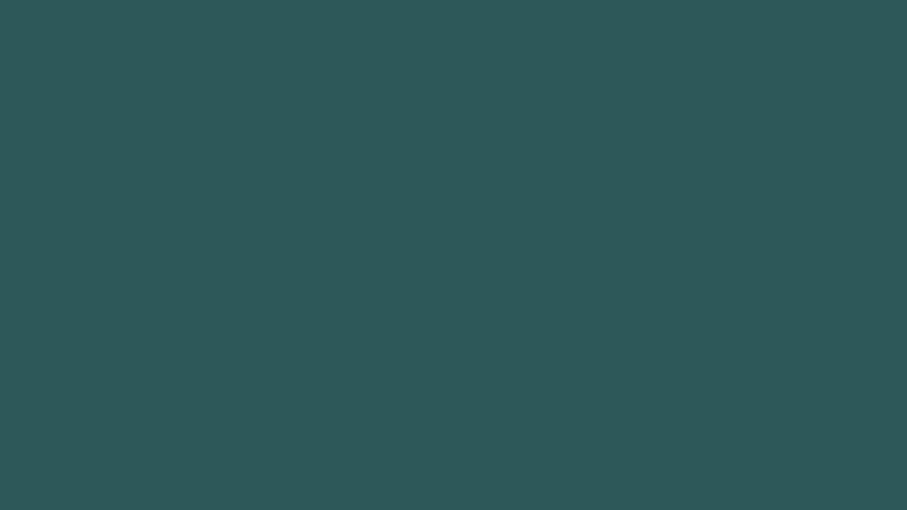
click at [617, 301] on body "Got it 1 2 3 4 hero.moveUp press enter הההההההההההההההההההההההההההההההההההההההה…" at bounding box center [453, 255] width 907 height 510
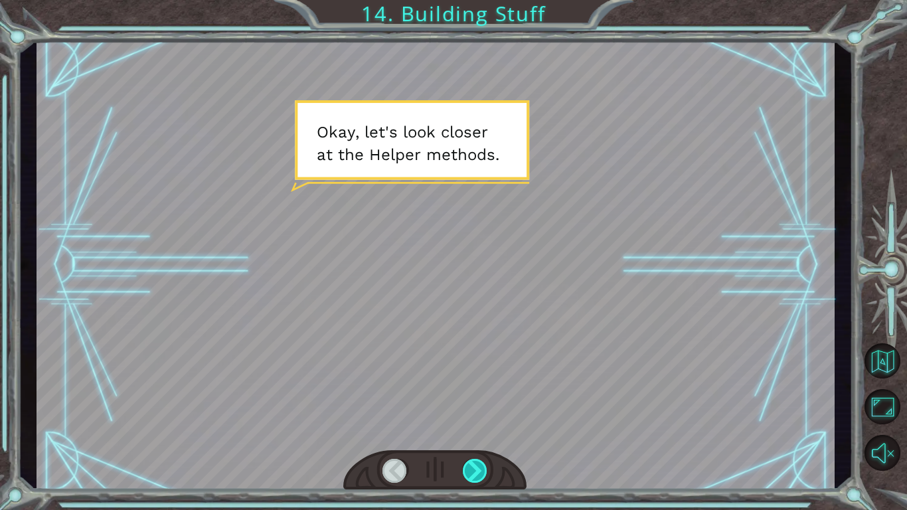
click at [485, 397] on div at bounding box center [475, 471] width 25 height 24
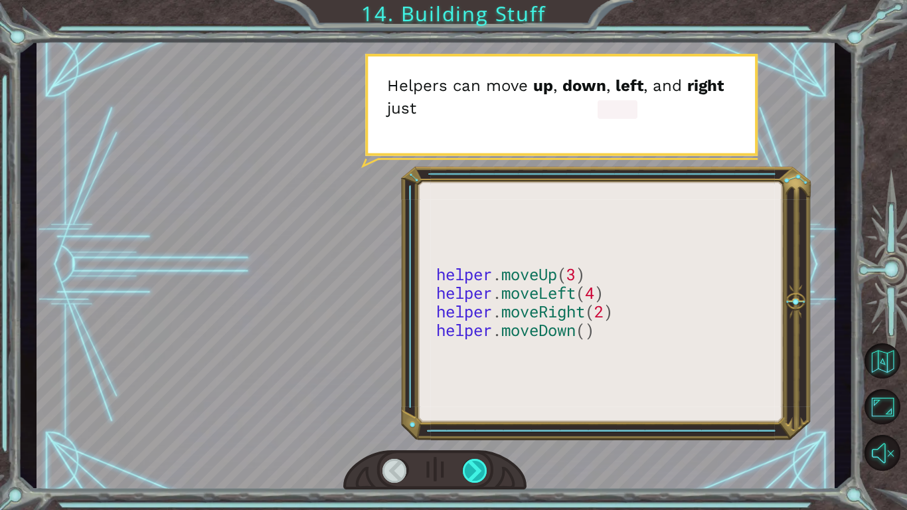
click at [480, 397] on div at bounding box center [475, 471] width 25 height 24
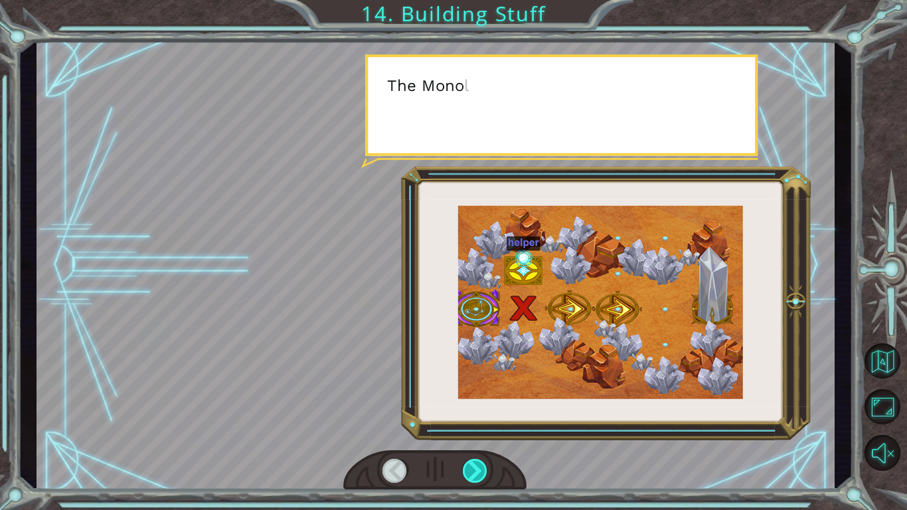
click at [480, 397] on div at bounding box center [475, 471] width 25 height 24
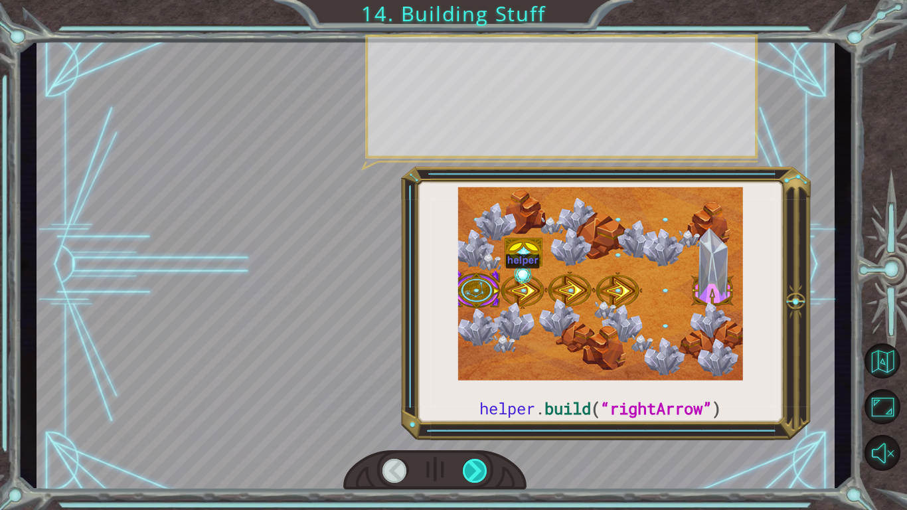
click at [480, 397] on div at bounding box center [475, 471] width 25 height 24
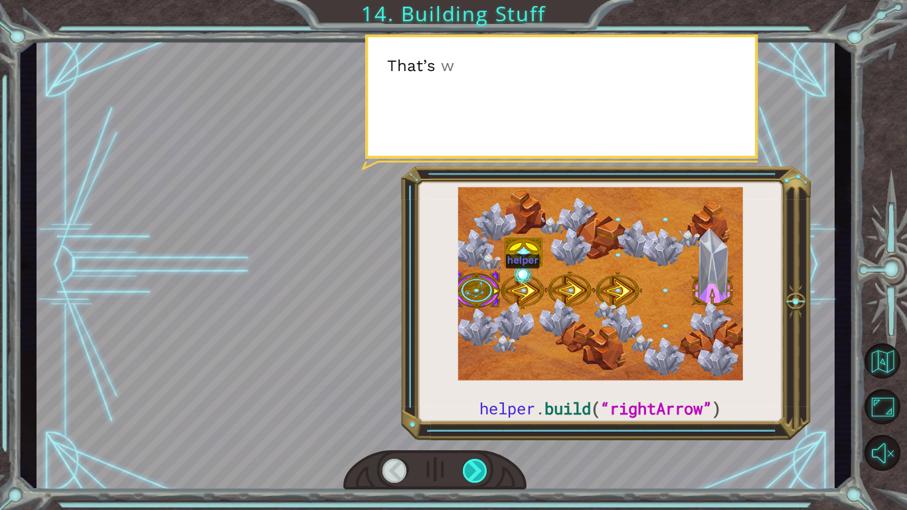
click at [480, 397] on div at bounding box center [475, 471] width 25 height 24
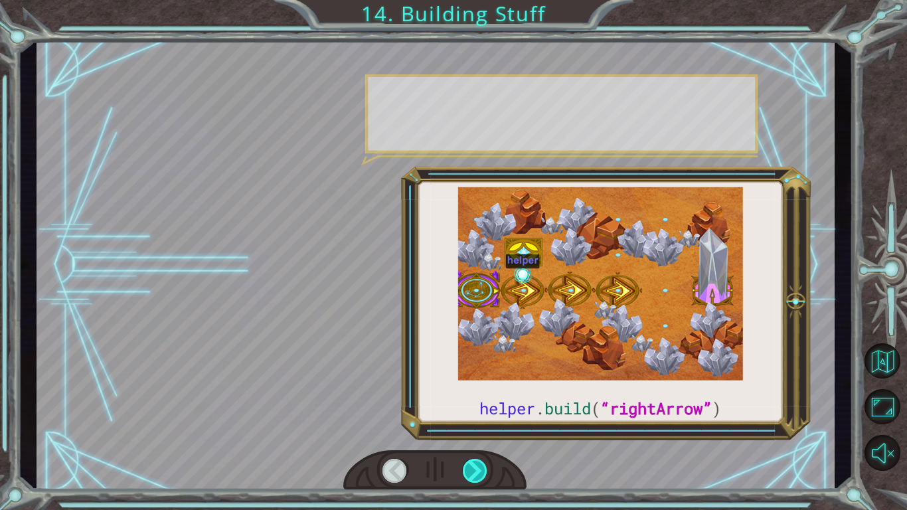
click at [480, 397] on div at bounding box center [475, 471] width 25 height 24
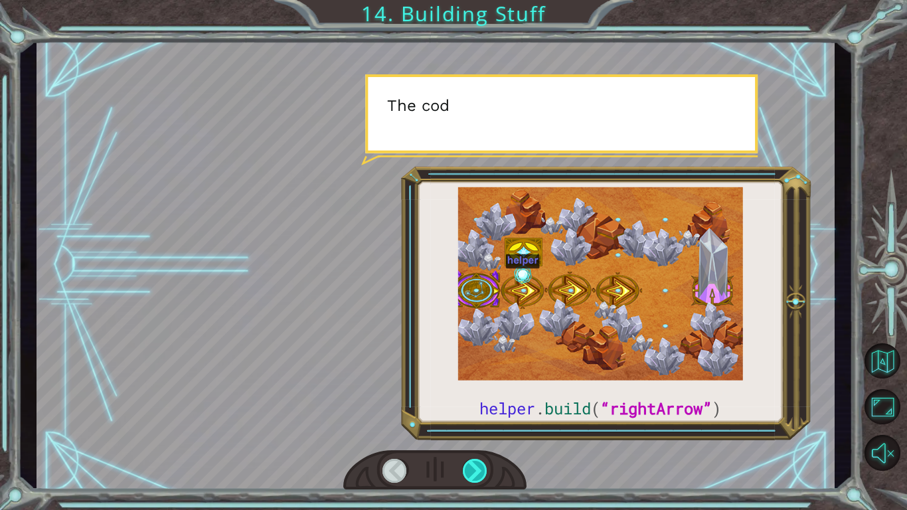
click at [480, 397] on div at bounding box center [475, 471] width 25 height 24
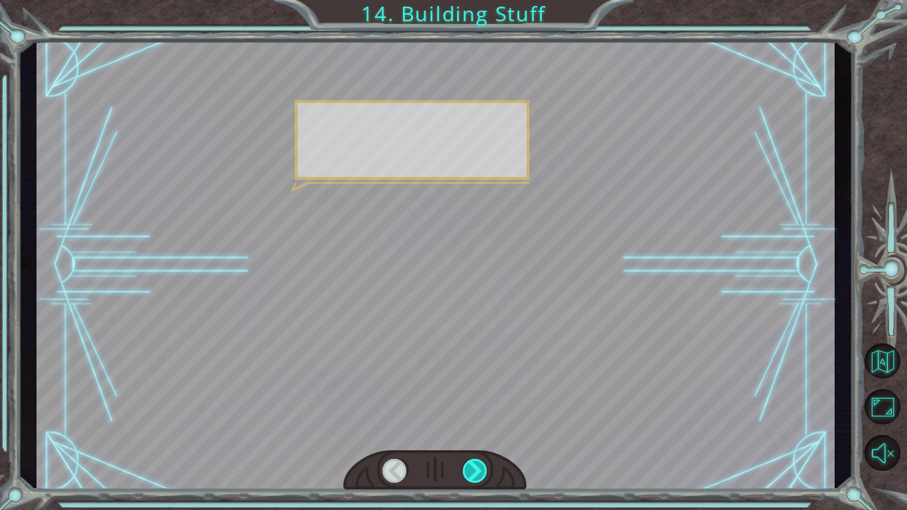
click at [480, 397] on div at bounding box center [475, 471] width 25 height 24
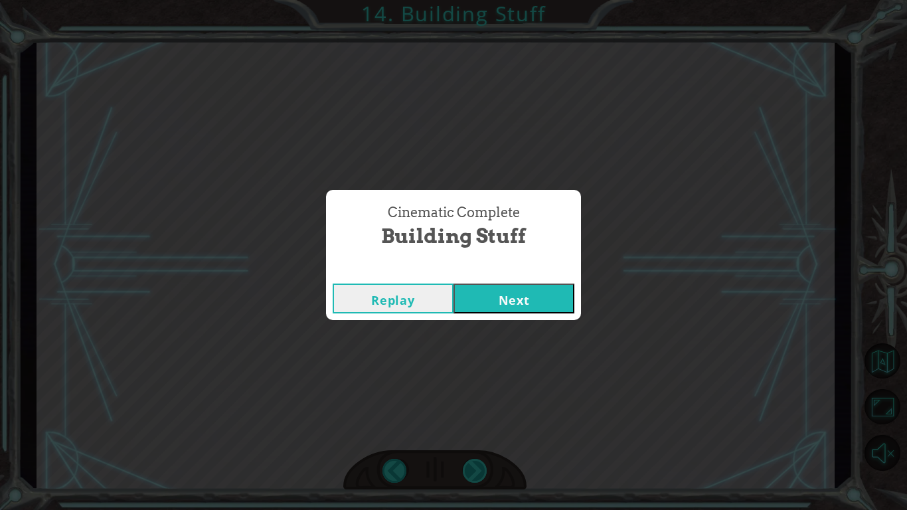
click at [480, 397] on div "Cinematic Complete Building Stuff Replay Next" at bounding box center [453, 255] width 907 height 510
click at [545, 297] on button "Next" at bounding box center [514, 299] width 121 height 30
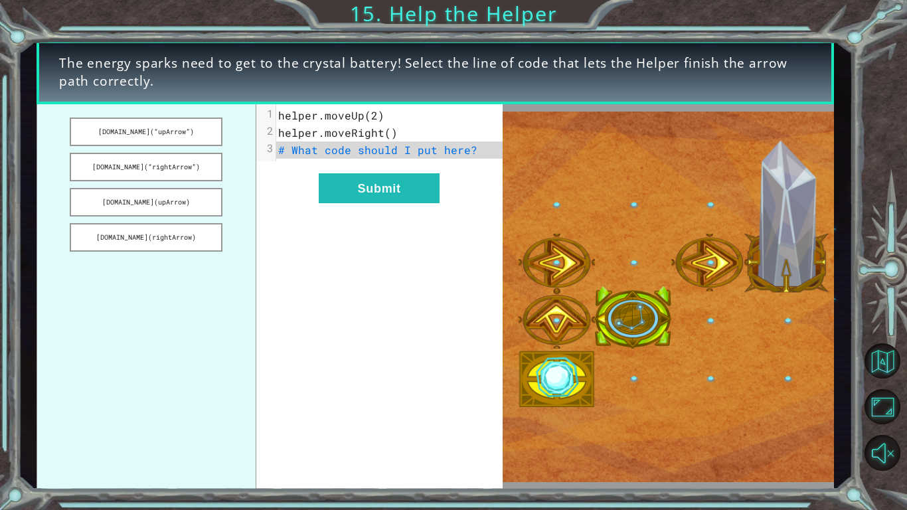
click at [292, 254] on div "xxxxxxxxxx 3 1 helper.moveUp(2) 2 helper.moveRight() 3 # What code should I put…" at bounding box center [379, 297] width 246 height 386
drag, startPoint x: 175, startPoint y: 171, endPoint x: 296, endPoint y: 157, distance: 122.2
click at [296, 157] on div "helper.build(“upArrow”) helper.build(“rightArrow”) helper.build(upArrow) helper…" at bounding box center [270, 297] width 466 height 386
click at [179, 164] on button "helper.build(“rightArrow”)" at bounding box center [146, 167] width 153 height 29
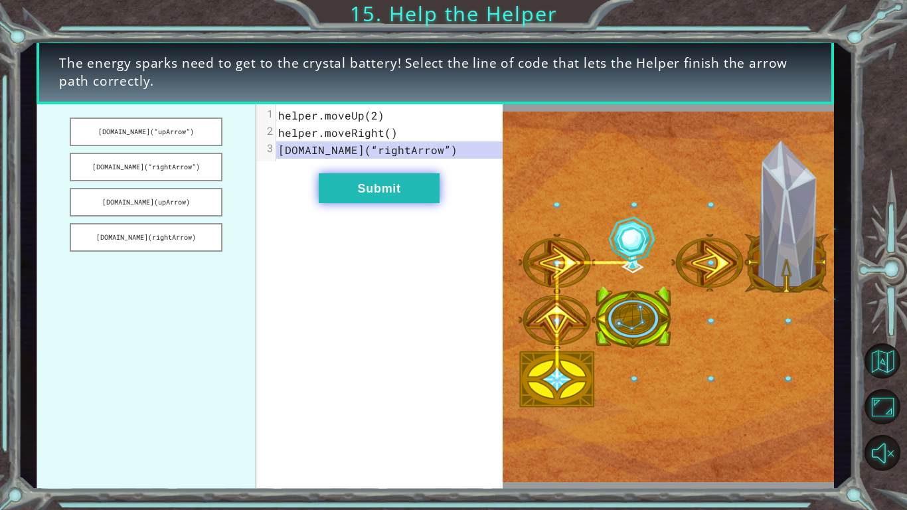
click at [355, 176] on button "Submit" at bounding box center [379, 188] width 121 height 30
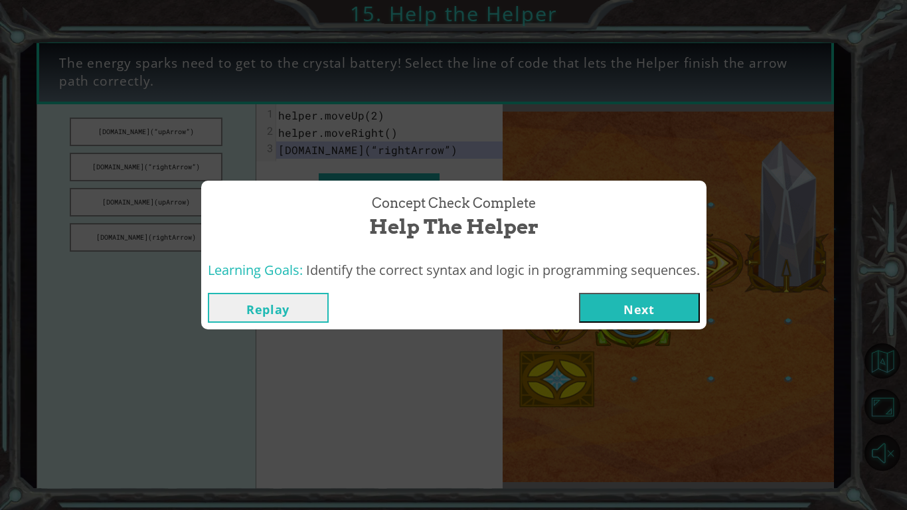
click at [641, 292] on div "Replay Next" at bounding box center [453, 307] width 505 height 43
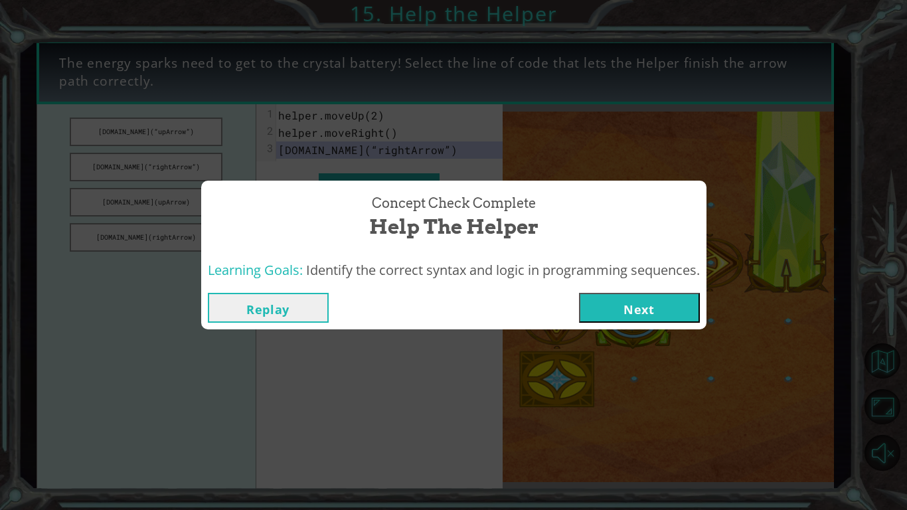
click at [644, 298] on button "Next" at bounding box center [639, 308] width 121 height 30
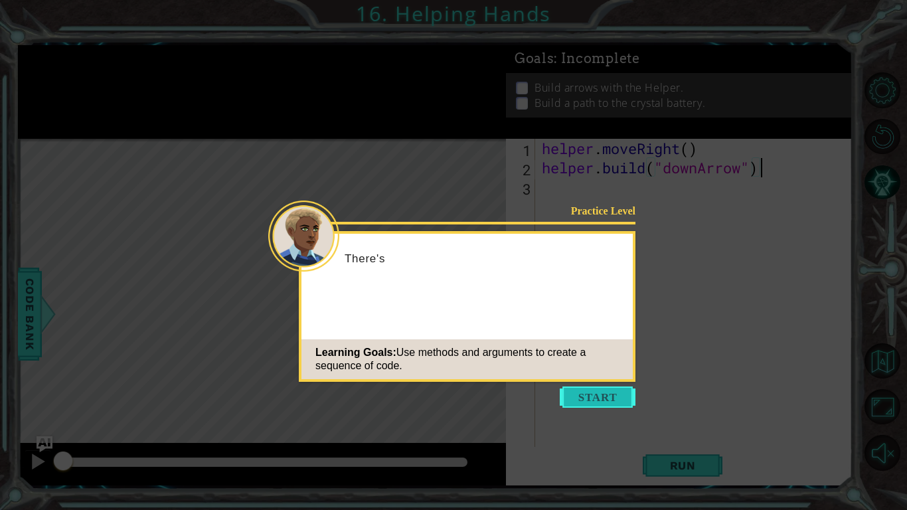
click at [582, 395] on button "Start" at bounding box center [598, 396] width 76 height 21
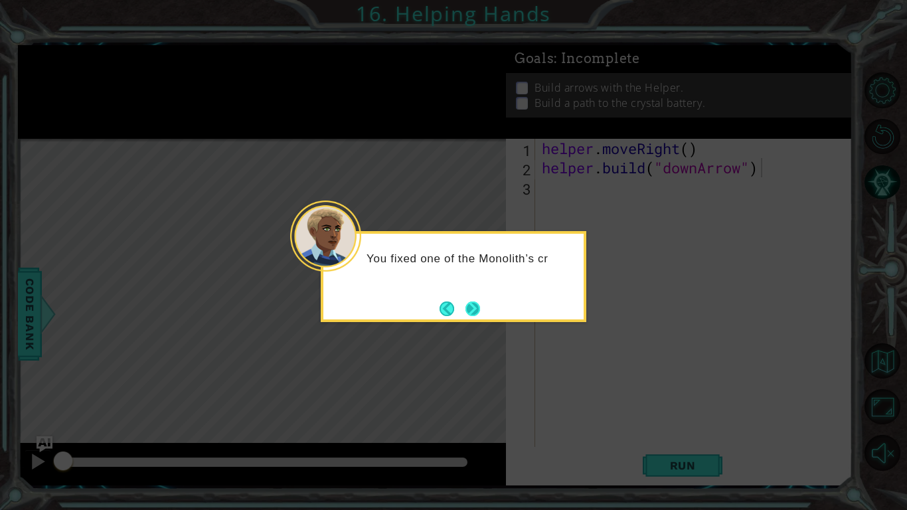
click at [471, 314] on button "Next" at bounding box center [473, 308] width 15 height 15
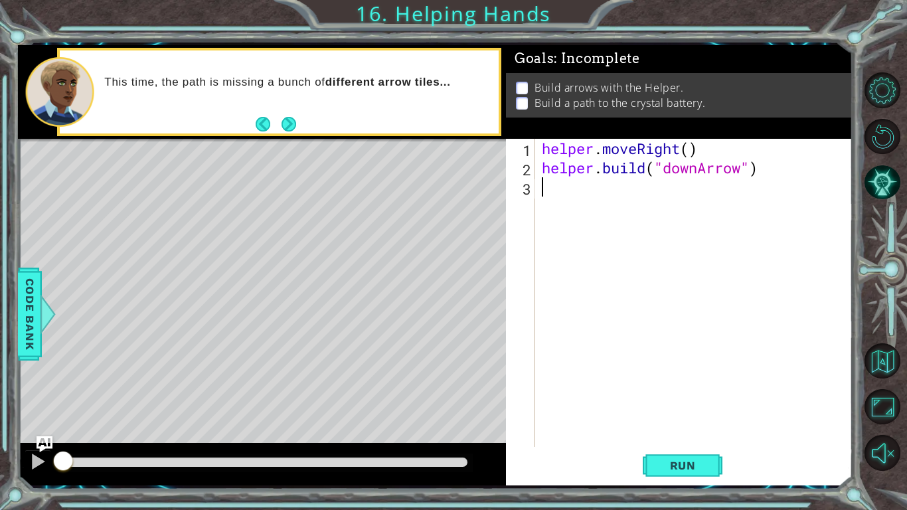
click at [671, 193] on div "helper . moveRight ( ) helper . build ( "downArrow" )" at bounding box center [697, 312] width 317 height 347
type textarea "h"
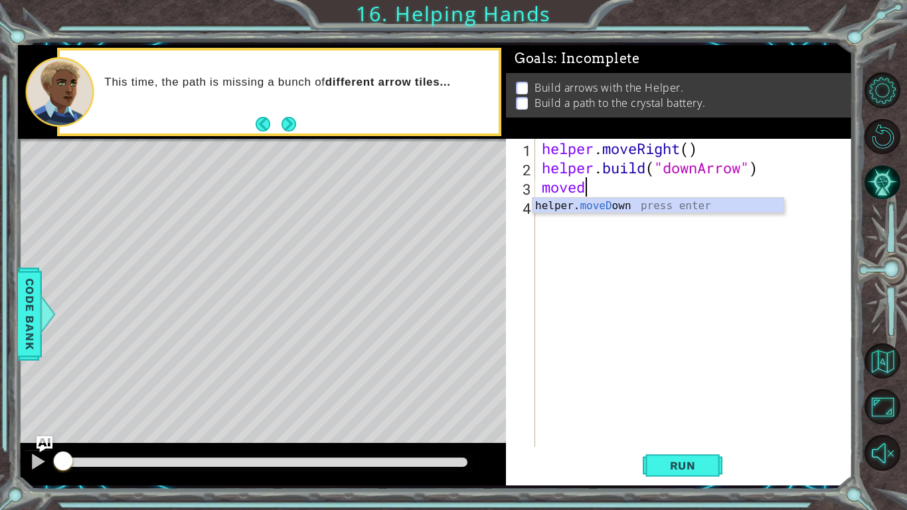
scroll to position [0, 1]
type textarea "helper.moveDown(1)"
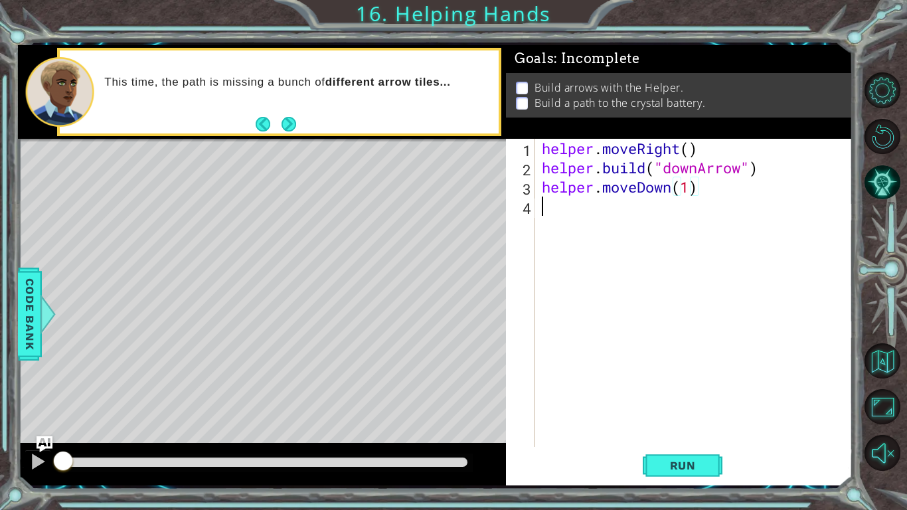
click at [666, 205] on div "helper . moveRight ( ) helper . build ( "downArrow" ) helper . moveDown ( 1 )" at bounding box center [697, 312] width 317 height 347
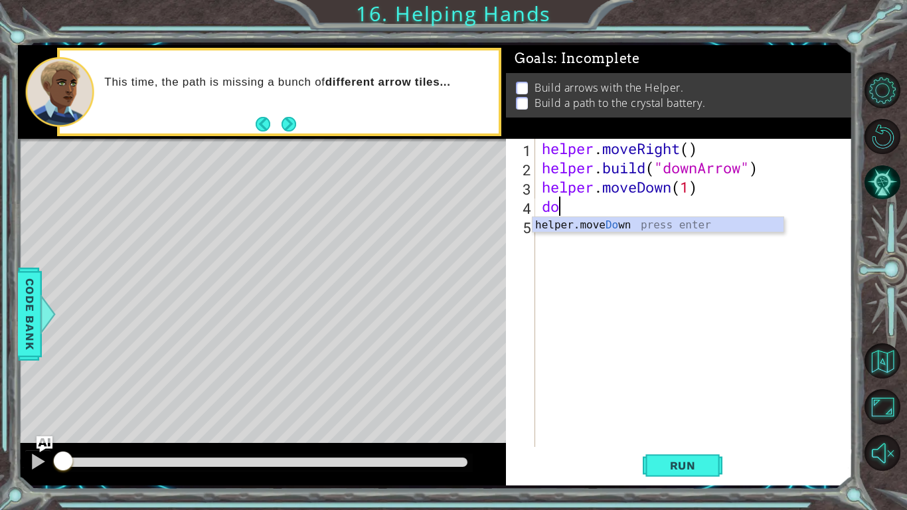
scroll to position [0, 0]
type textarea "d"
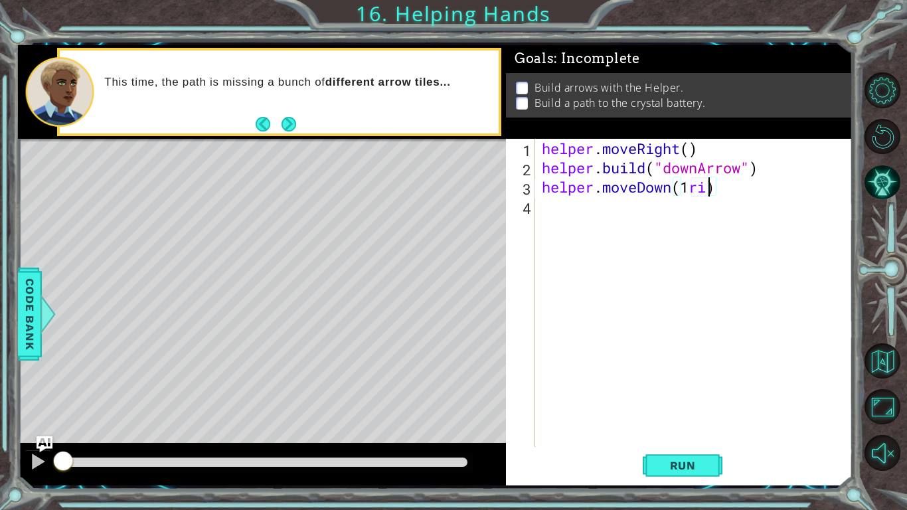
type textarea "helper.moveDown(1)"
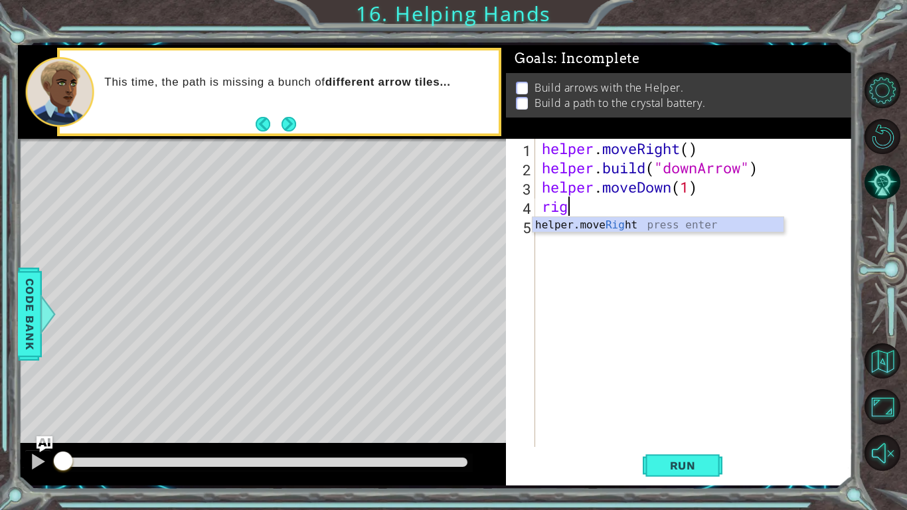
type textarea "r"
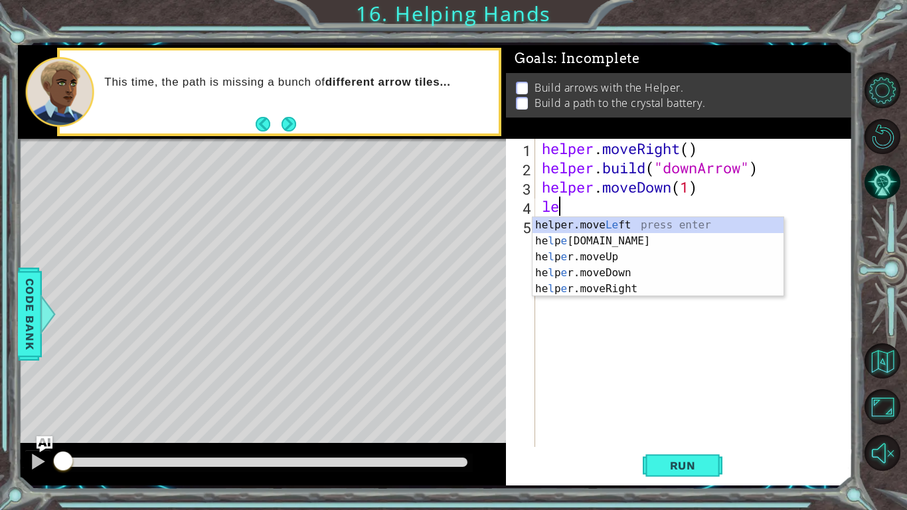
type textarea "l"
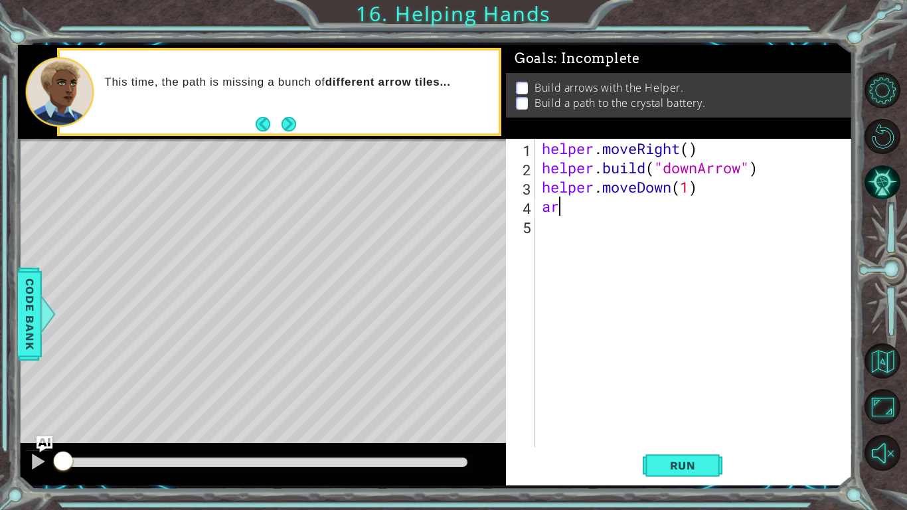
type textarea "a"
click at [699, 397] on span "Run" at bounding box center [683, 465] width 52 height 13
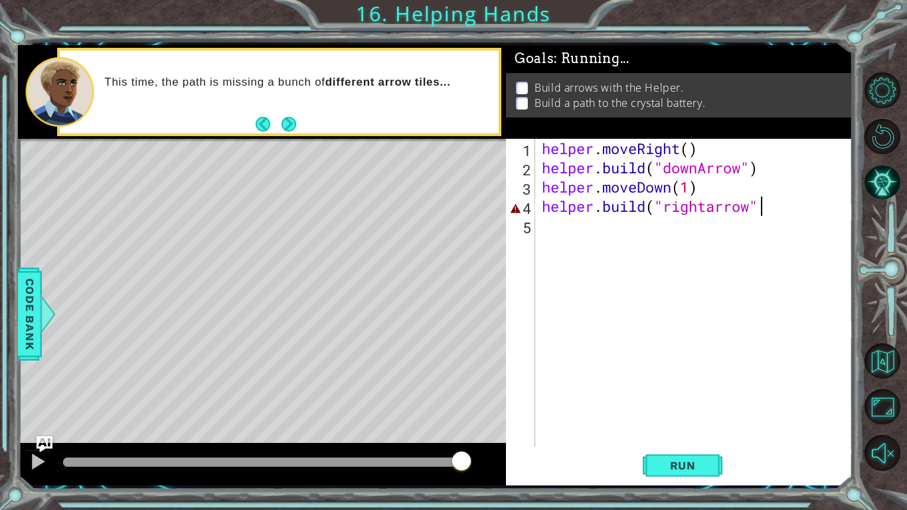
click at [462, 397] on div at bounding box center [265, 462] width 404 height 9
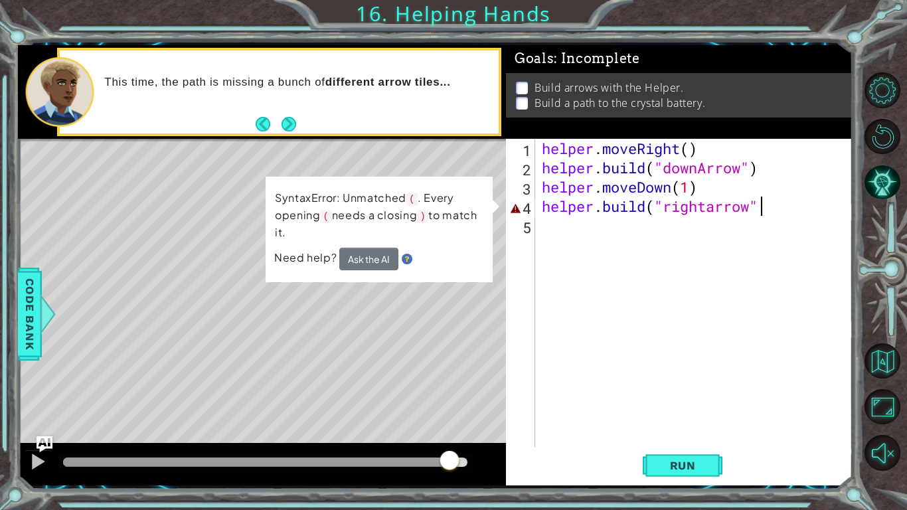
click at [410, 397] on div at bounding box center [265, 462] width 404 height 9
drag, startPoint x: 82, startPoint y: 456, endPoint x: 61, endPoint y: 461, distance: 21.9
click at [61, 397] on div at bounding box center [265, 463] width 415 height 19
click at [67, 397] on div at bounding box center [233, 462] width 341 height 9
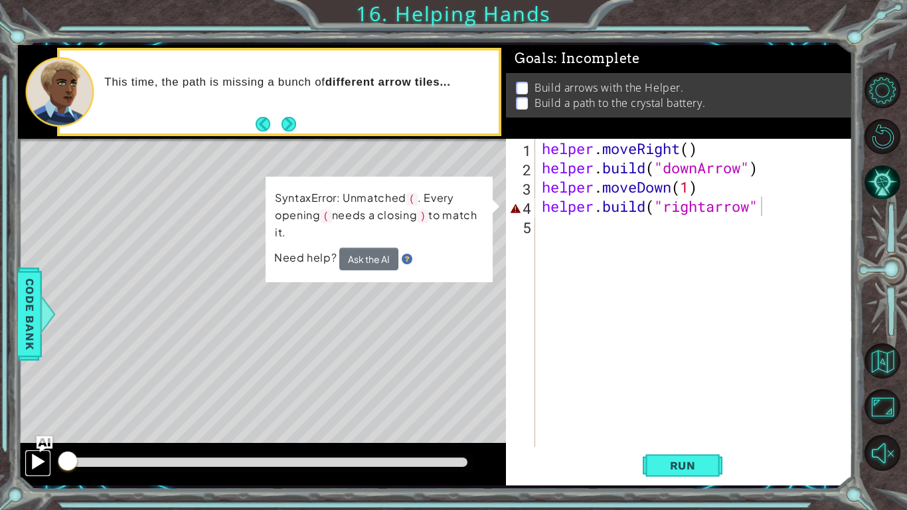
click at [39, 397] on div at bounding box center [37, 461] width 17 height 17
click at [685, 205] on div "helper . moveRight ( ) helper . build ( "downArrow" ) helper . moveDown ( 1 ) h…" at bounding box center [697, 312] width 317 height 347
click at [803, 203] on div "helper . moveRight ( ) helper . build ( "downArrow" ) helper . moveDown ( 1 ) h…" at bounding box center [697, 312] width 317 height 347
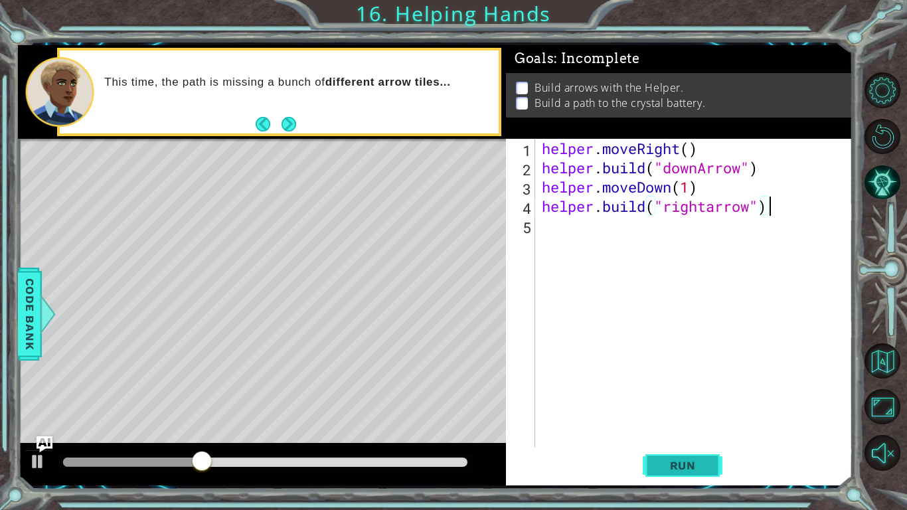
type textarea "helper.build("rightarrow")"
click at [675, 397] on span "Run" at bounding box center [683, 465] width 52 height 13
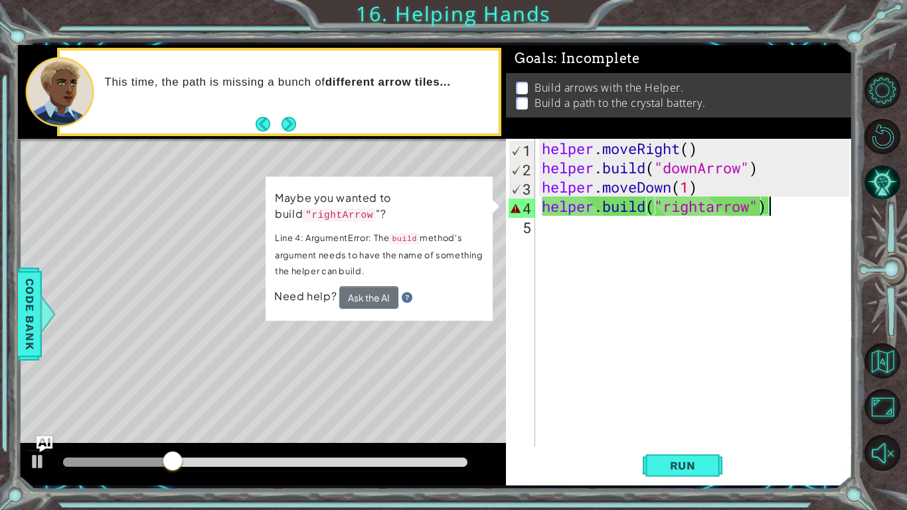
click at [719, 220] on div "helper . moveRight ( ) helper . build ( "downArrow" ) helper . moveDown ( 1 ) h…" at bounding box center [697, 312] width 317 height 347
click at [719, 213] on div "helper . moveRight ( ) helper . build ( "downArrow" ) helper . moveDown ( 1 ) h…" at bounding box center [697, 312] width 317 height 347
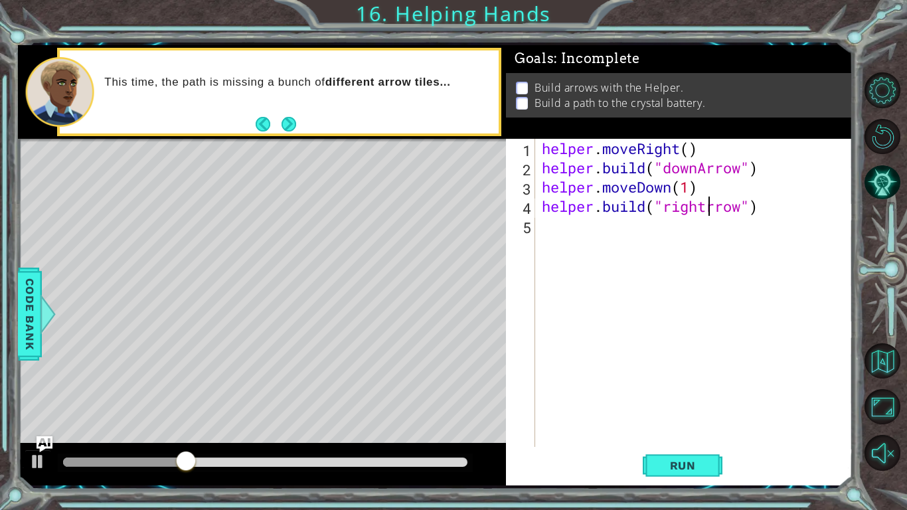
scroll to position [0, 8]
click at [689, 397] on span "Run" at bounding box center [683, 465] width 52 height 13
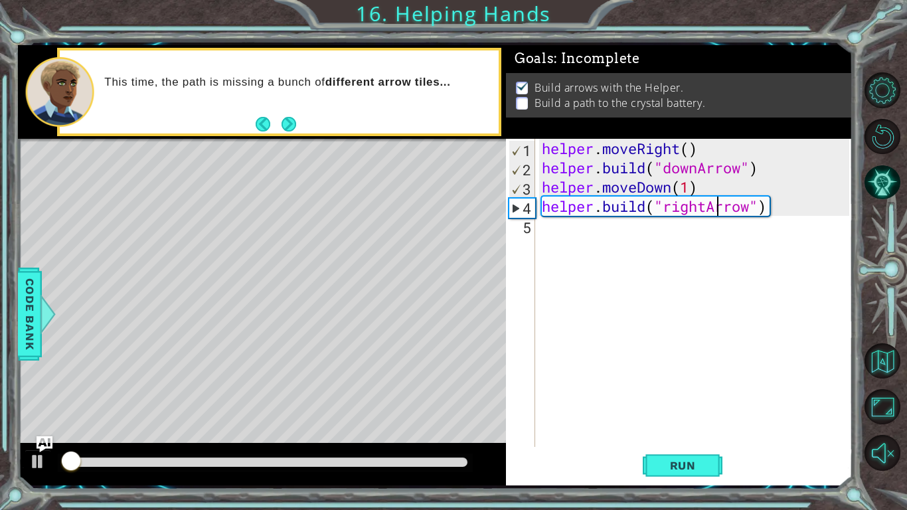
click at [434, 397] on div at bounding box center [265, 462] width 404 height 9
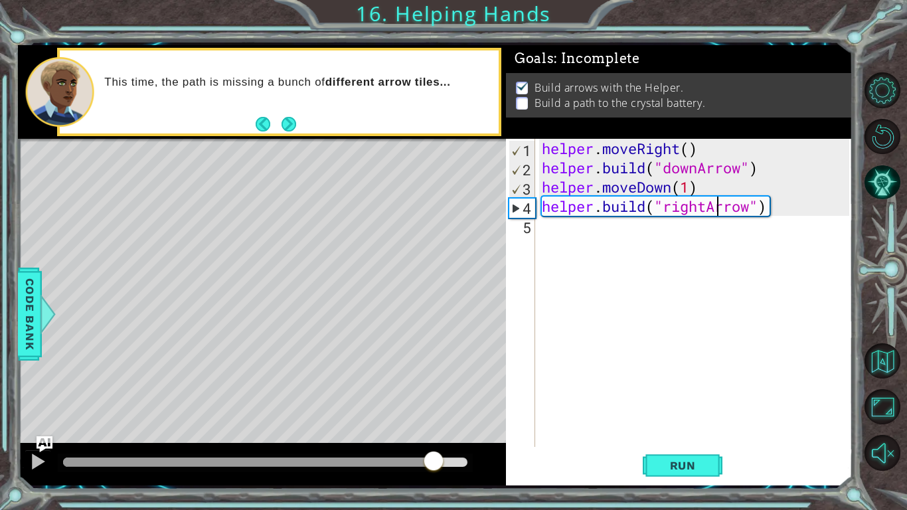
click at [690, 207] on div "helper . moveRight ( ) helper . build ( "downArrow" ) helper . moveDown ( 1 ) h…" at bounding box center [697, 312] width 317 height 347
click at [691, 208] on div "helper . moveRight ( ) helper . build ( "downArrow" ) helper . moveDown ( 1 ) h…" at bounding box center [697, 312] width 317 height 347
type textarea "[DOMAIN_NAME]("rightArrow")"
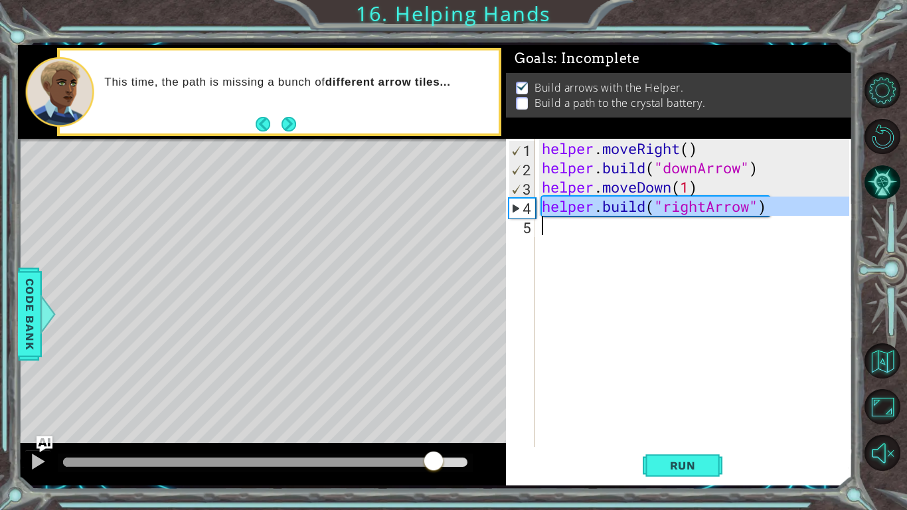
click at [683, 230] on div "helper . moveRight ( ) helper . build ( "downArrow" ) helper . moveDown ( 1 ) h…" at bounding box center [694, 293] width 310 height 308
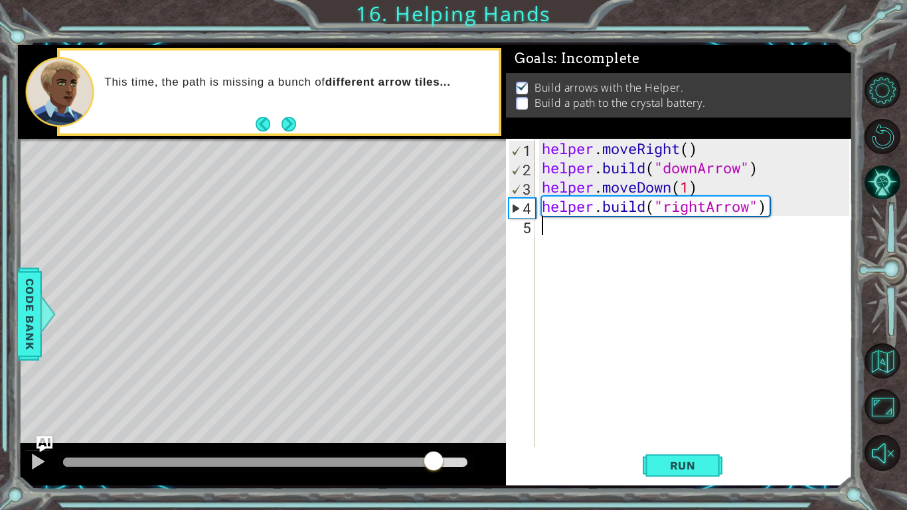
paste textarea "[DOMAIN_NAME]("rightArrow")"
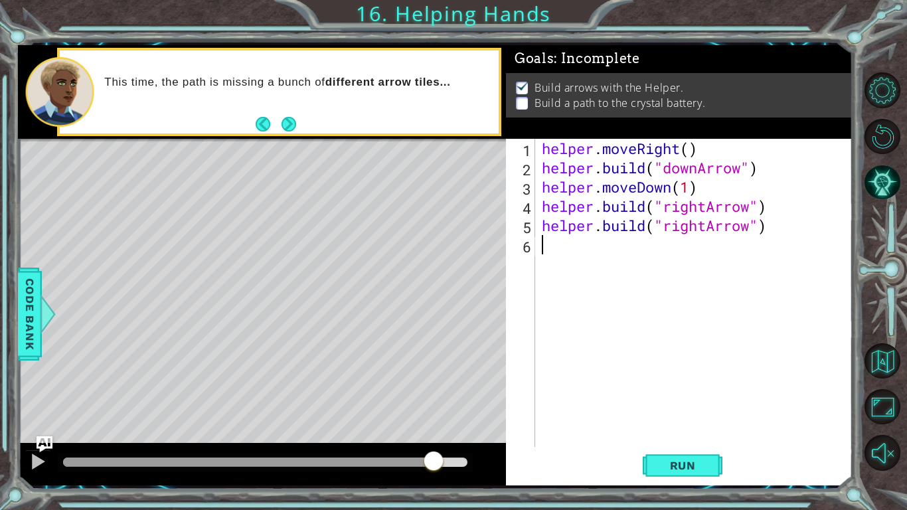
click at [683, 231] on div "helper . moveRight ( ) helper . build ( "downArrow" ) helper . moveDown ( 1 ) h…" at bounding box center [697, 312] width 317 height 347
type textarea "[DOMAIN_NAME]("rightArrow")"
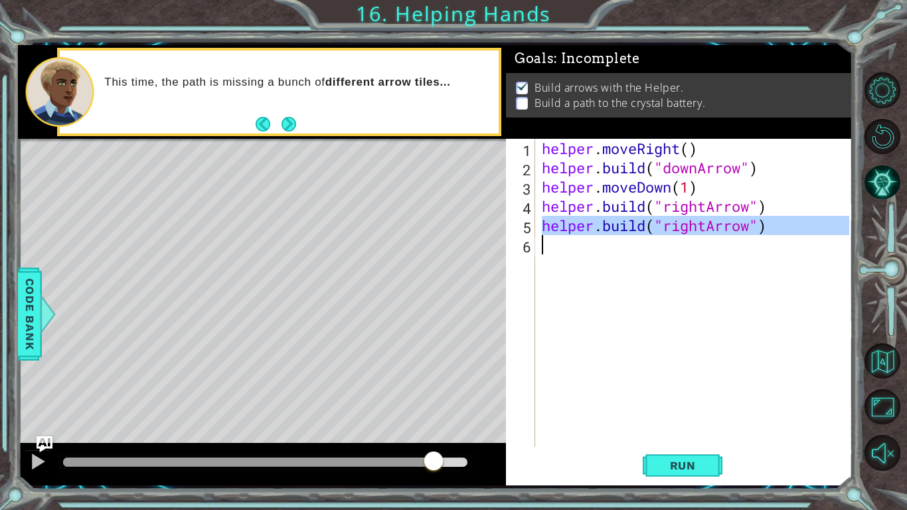
click at [683, 250] on div "helper . moveRight ( ) helper . build ( "downArrow" ) helper . moveDown ( 1 ) h…" at bounding box center [694, 293] width 310 height 308
paste textarea "[DOMAIN_NAME]("rightArrow")"
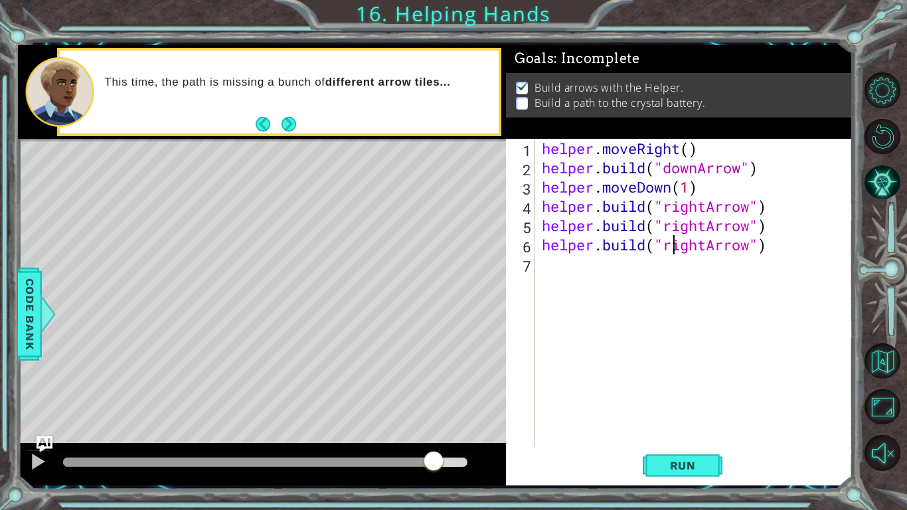
click at [677, 250] on div "helper . moveRight ( ) helper . build ( "downArrow" ) helper . moveDown ( 1 ) h…" at bounding box center [697, 312] width 317 height 347
click at [686, 248] on div "helper . moveRight ( ) helper . build ( "downArrow" ) helper . moveDown ( 1 ) h…" at bounding box center [697, 312] width 317 height 347
click at [709, 250] on div "helper . moveRight ( ) helper . build ( "downArrow" ) helper . moveDown ( 1 ) h…" at bounding box center [694, 293] width 310 height 308
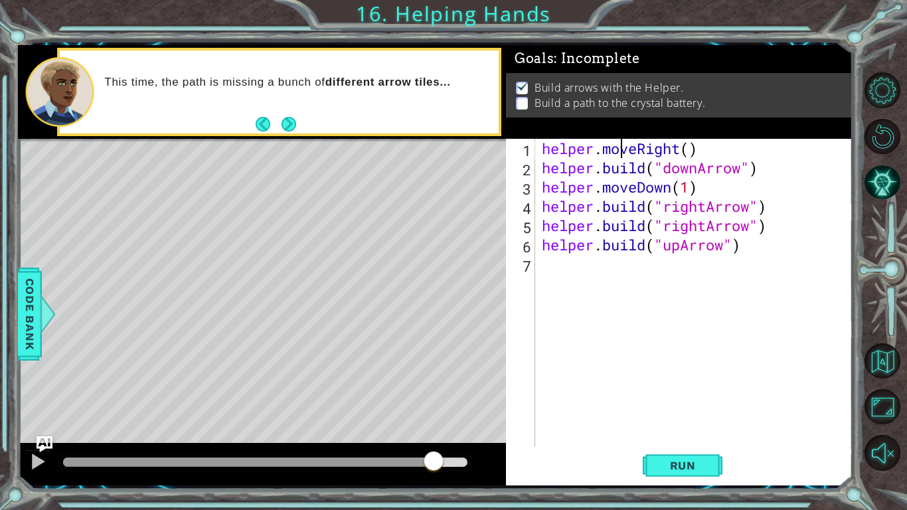
click at [623, 147] on div "helper . moveRight ( ) helper . build ( "downArrow" ) helper . moveDown ( 1 ) h…" at bounding box center [697, 312] width 317 height 347
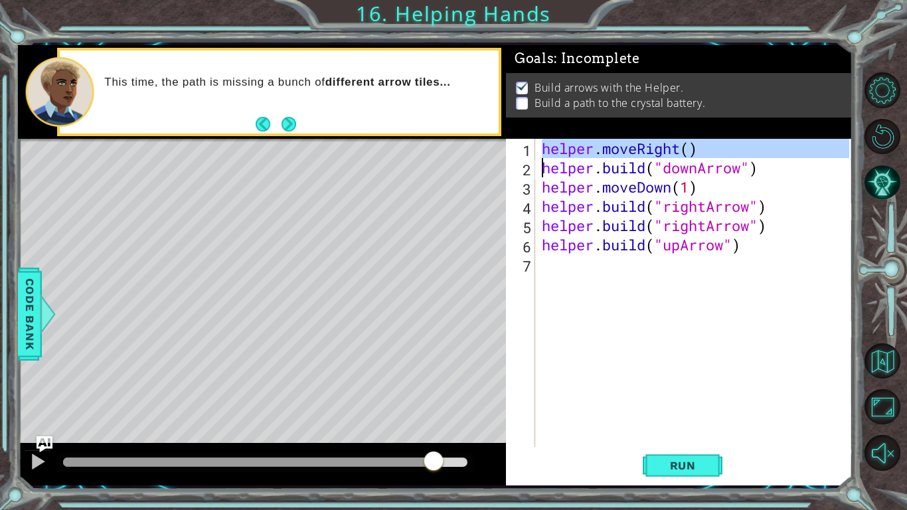
click at [542, 216] on div "helper . moveRight ( ) helper . build ( "downArrow" ) helper . moveDown ( 1 ) h…" at bounding box center [697, 312] width 317 height 347
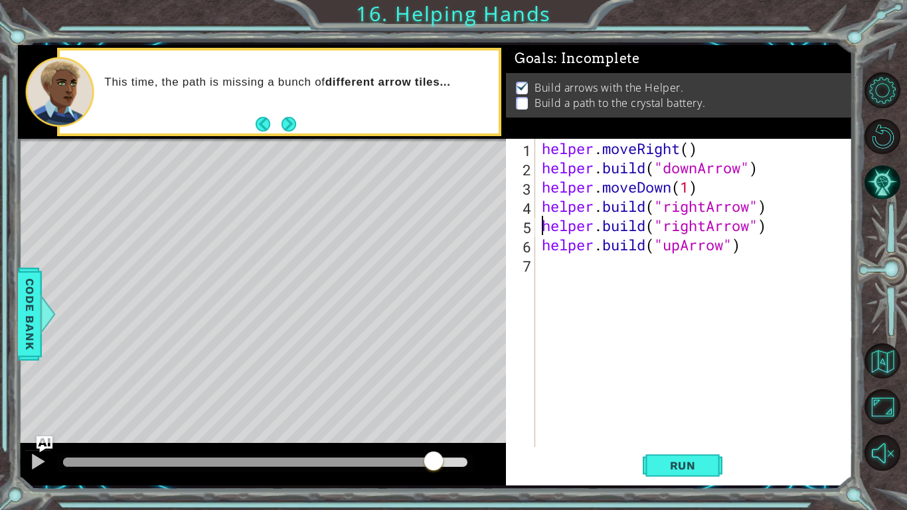
type textarea "[DOMAIN_NAME]("rightArrow")"
click at [538, 216] on div "helper.build("rightArrow") 1 2 3 4 5 6 7 helper . moveRight ( ) helper . build …" at bounding box center [677, 293] width 343 height 308
click at [537, 205] on div "helper.build("rightArrow") 1 2 3 4 5 6 7 helper . moveRight ( ) helper . build …" at bounding box center [677, 293] width 343 height 308
click at [545, 209] on div "helper . moveRight ( ) helper . build ( "downArrow" ) helper . moveDown ( 1 ) h…" at bounding box center [697, 312] width 317 height 347
click at [543, 229] on div "helper . moveRight ( ) helper . build ( "downArrow" ) helper . moveDown ( 1 ) h…" at bounding box center [697, 312] width 317 height 347
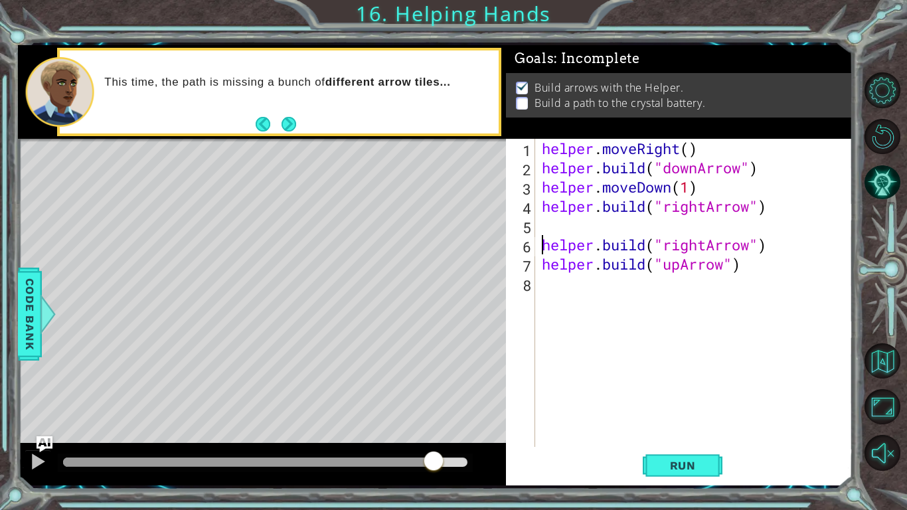
click at [543, 230] on div "helper . moveRight ( ) helper . build ( "downArrow" ) helper . moveDown ( 1 ) h…" at bounding box center [697, 312] width 317 height 347
paste textarea "[DOMAIN_NAME]("rightArrow")"
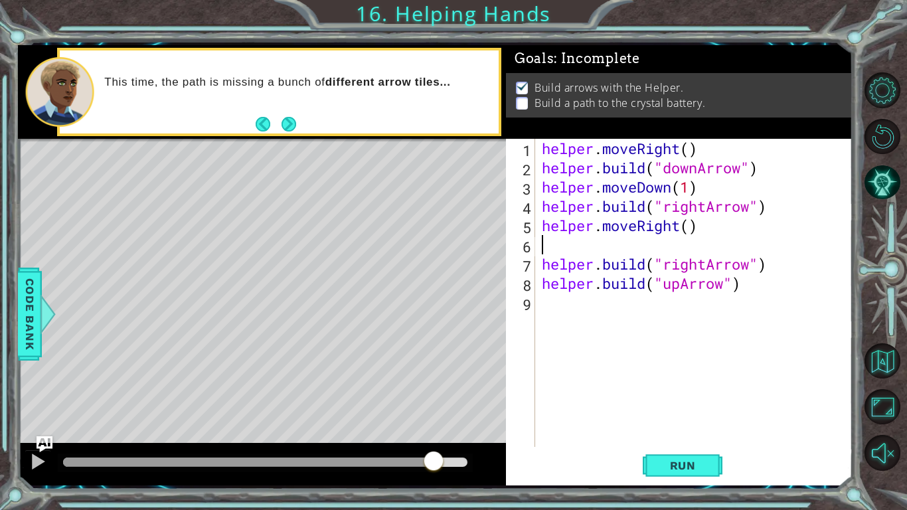
click at [544, 271] on div "helper . moveRight ( ) helper . build ( "downArrow" ) helper . moveDown ( 1 ) h…" at bounding box center [697, 312] width 317 height 347
type textarea "[DOMAIN_NAME]("rightArrow")"
paste textarea "Code Area"
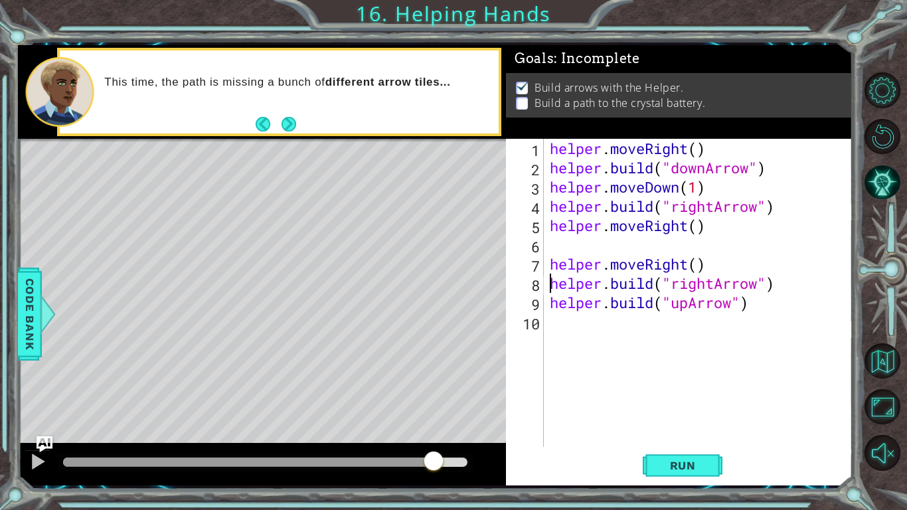
click at [571, 252] on div "helper . moveRight ( ) helper . build ( "downArrow" ) helper . moveDown ( 1 ) h…" at bounding box center [701, 312] width 309 height 347
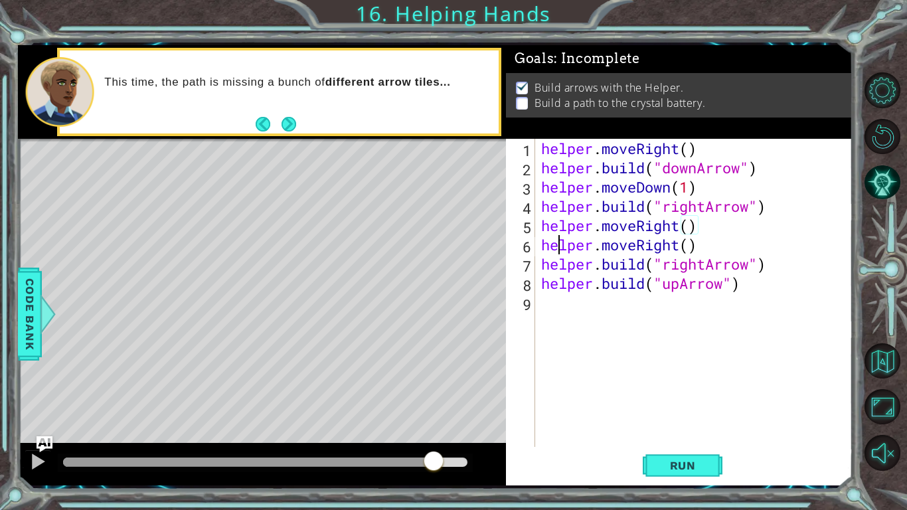
click at [554, 246] on div "helper . moveRight ( ) helper . build ( "downArrow" ) helper . moveDown ( 1 ) h…" at bounding box center [697, 312] width 317 height 347
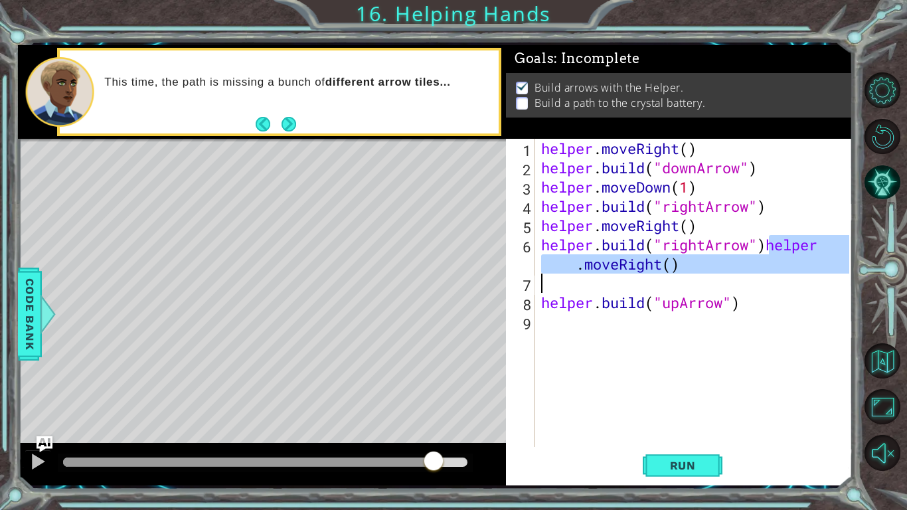
click at [769, 250] on div "helper . moveRight ( ) helper . build ( "downArrow" ) helper . moveDown ( 1 ) h…" at bounding box center [694, 293] width 311 height 308
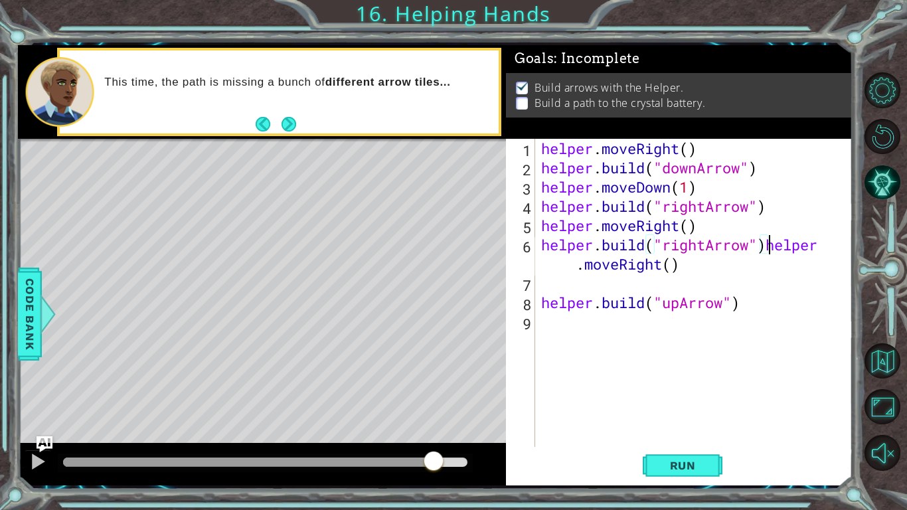
type textarea "helper.moveRight()"
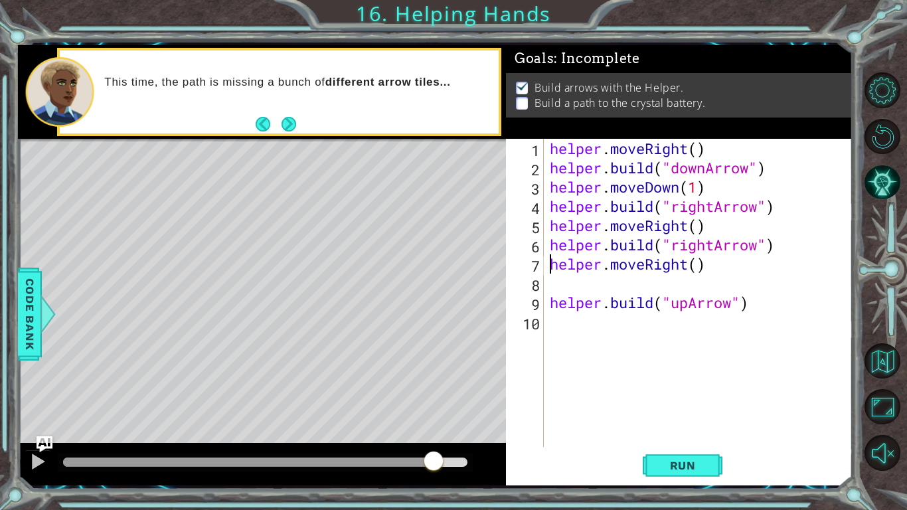
click at [566, 286] on div "helper . moveRight ( ) helper . build ( "downArrow" ) helper . moveDown ( 1 ) h…" at bounding box center [701, 312] width 309 height 347
type textarea "\"
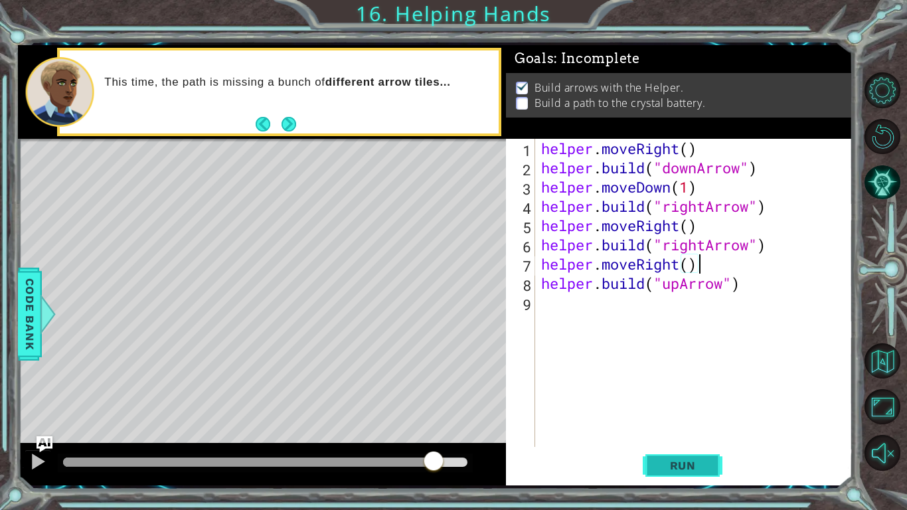
type textarea "helper.moveRight()"
click at [692, 397] on span "Run" at bounding box center [683, 465] width 52 height 13
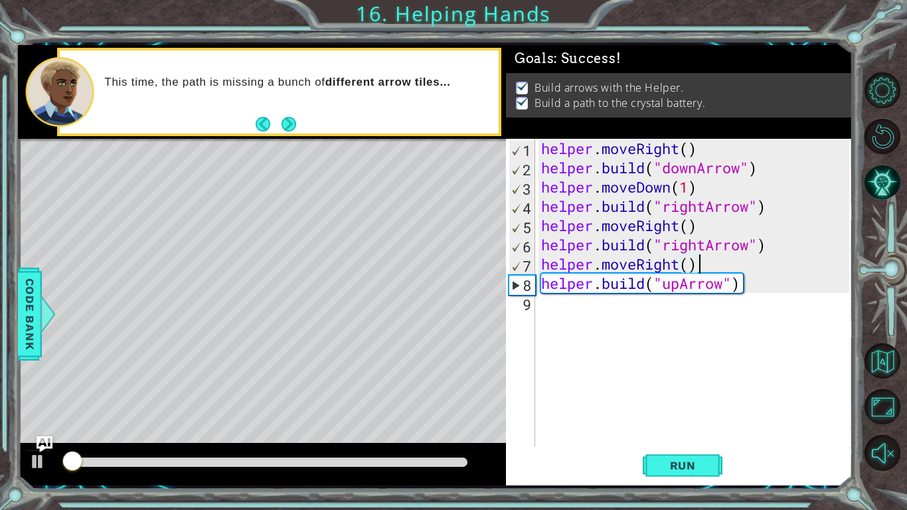
click at [471, 397] on div at bounding box center [265, 463] width 415 height 19
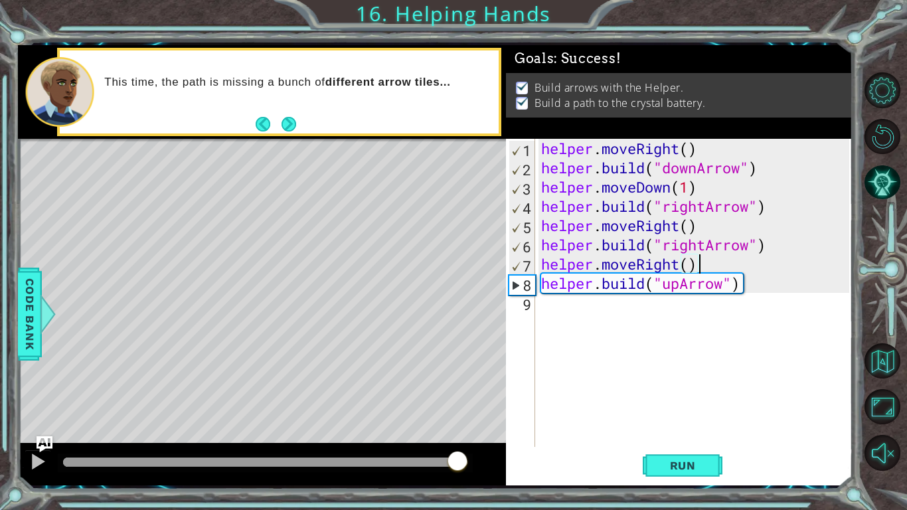
click at [457, 397] on div at bounding box center [265, 462] width 404 height 9
click at [41, 397] on div at bounding box center [37, 461] width 17 height 17
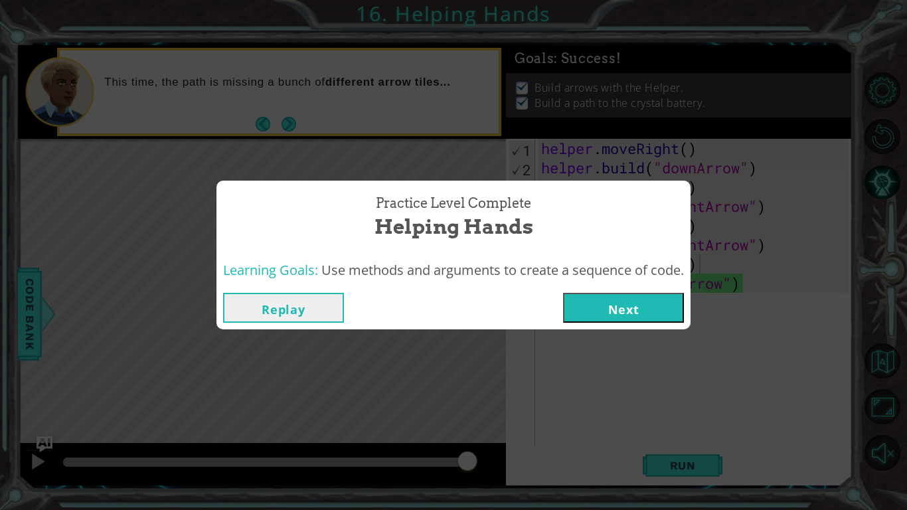
click at [621, 314] on button "Next" at bounding box center [623, 308] width 121 height 30
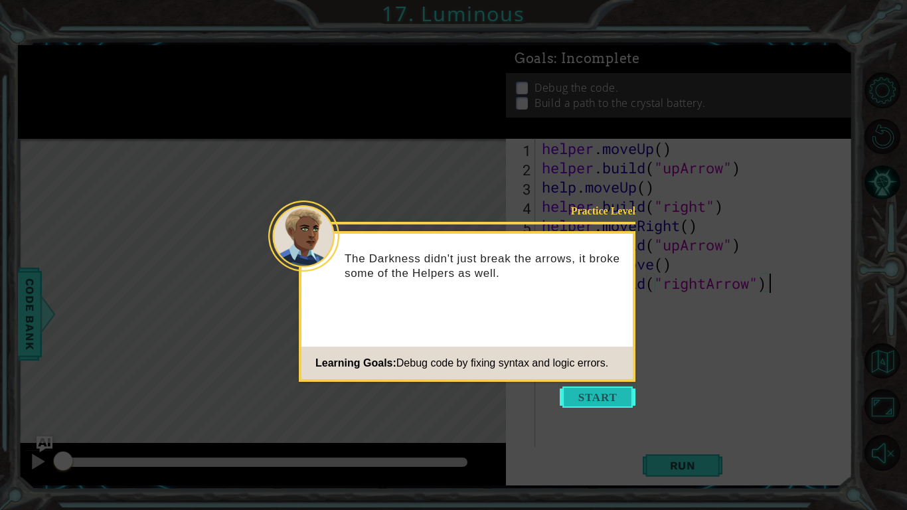
click at [594, 397] on button "Start" at bounding box center [598, 396] width 76 height 21
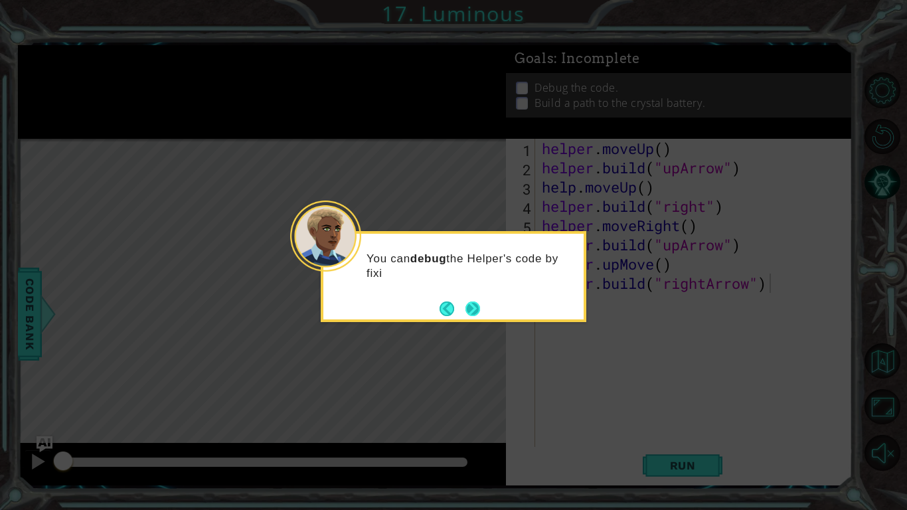
click at [480, 303] on button "Next" at bounding box center [473, 308] width 15 height 15
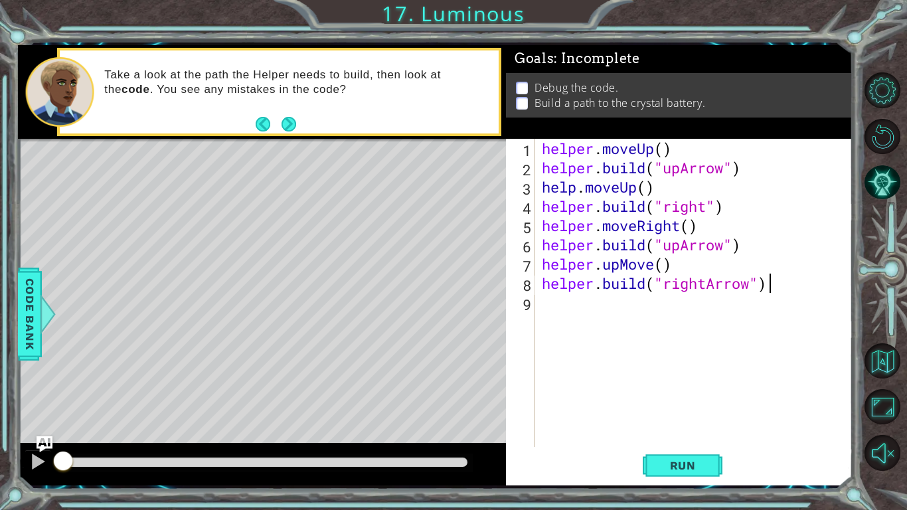
click at [708, 210] on div "helper . moveUp ( ) helper . build ( "upArrow" ) help . moveUp ( ) helper . bui…" at bounding box center [697, 312] width 317 height 347
click at [693, 397] on span "Run" at bounding box center [683, 465] width 52 height 13
click at [692, 397] on span "Run" at bounding box center [683, 465] width 52 height 13
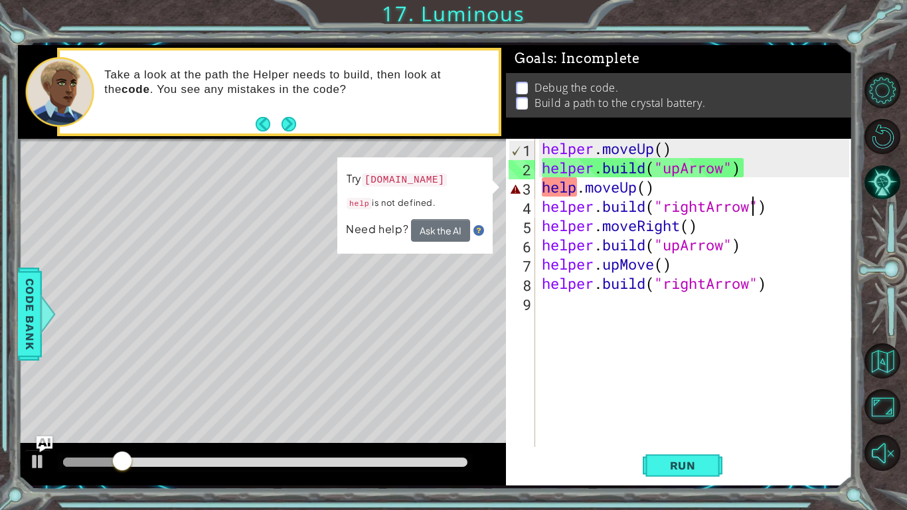
click at [573, 191] on div "helper . moveUp ( ) helper . build ( "upArrow" ) help . moveUp ( ) helper . bui…" at bounding box center [697, 312] width 317 height 347
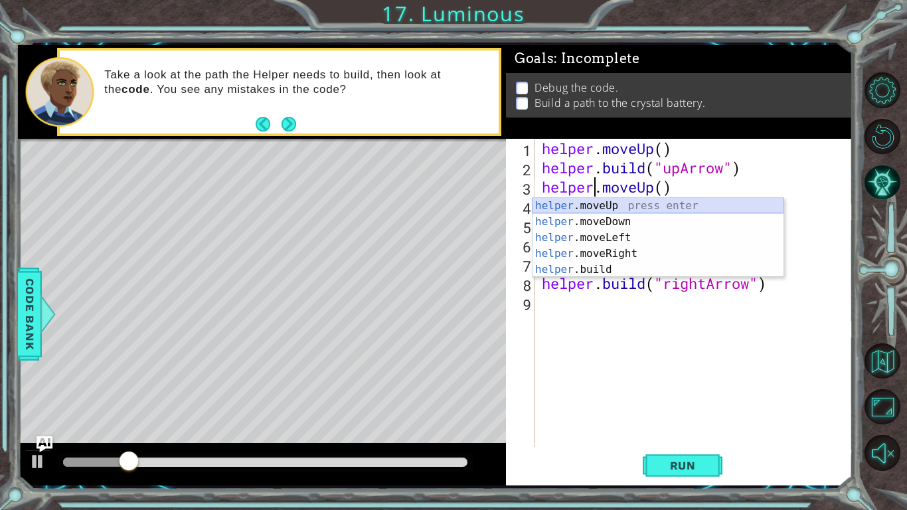
scroll to position [0, 2]
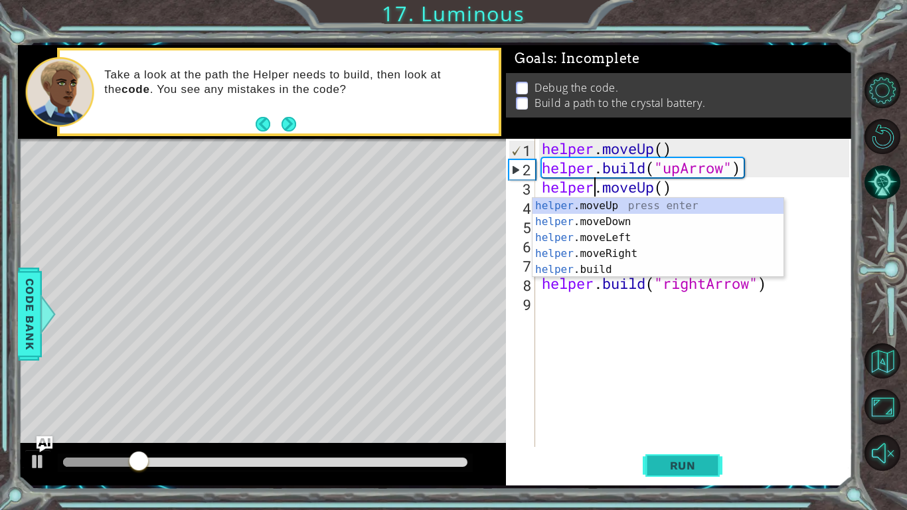
click at [657, 397] on button "Run" at bounding box center [683, 465] width 80 height 35
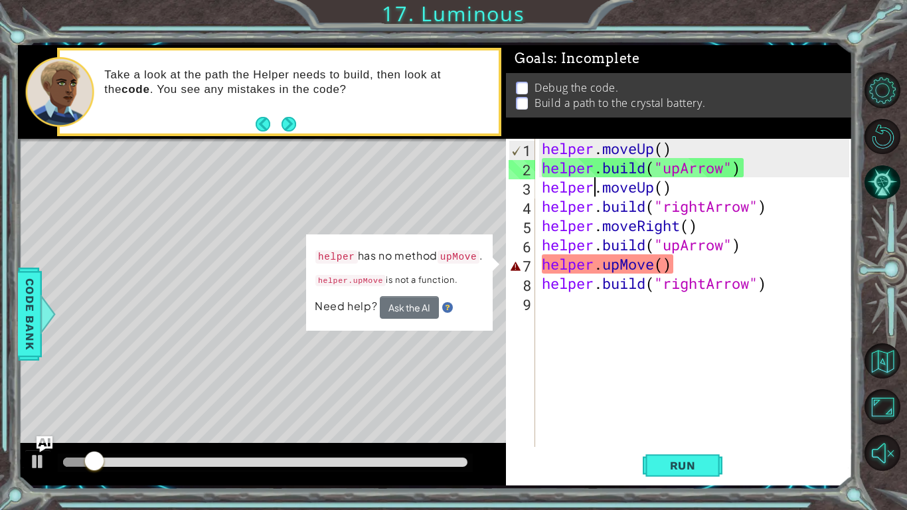
click at [645, 264] on div "helper . moveUp ( ) helper . build ( "upArrow" ) helper . moveUp ( ) helper . b…" at bounding box center [697, 312] width 317 height 347
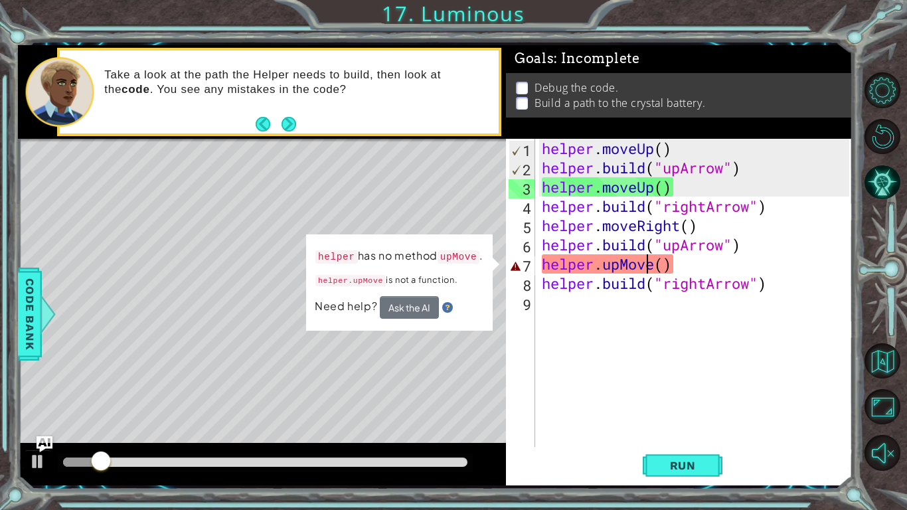
click at [643, 264] on div "helper . moveUp ( ) helper . build ( "upArrow" ) helper . moveUp ( ) helper . b…" at bounding box center [697, 312] width 317 height 347
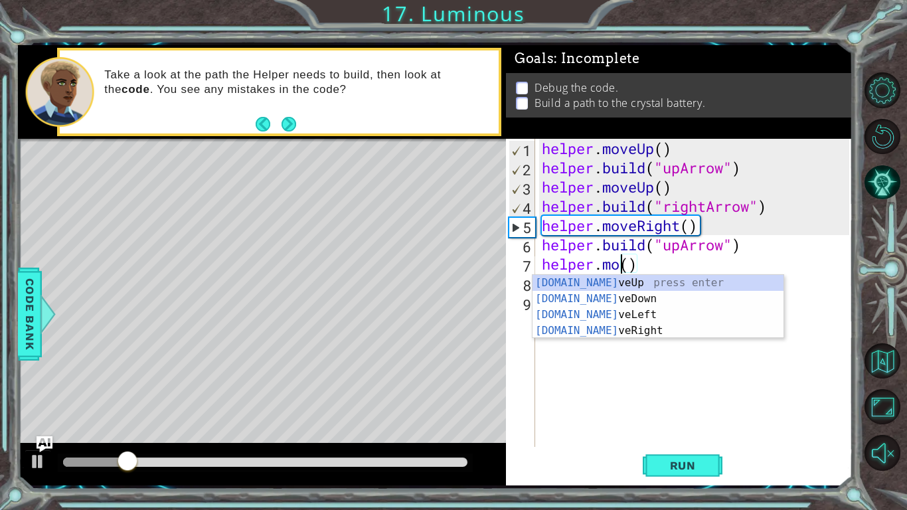
scroll to position [0, 3]
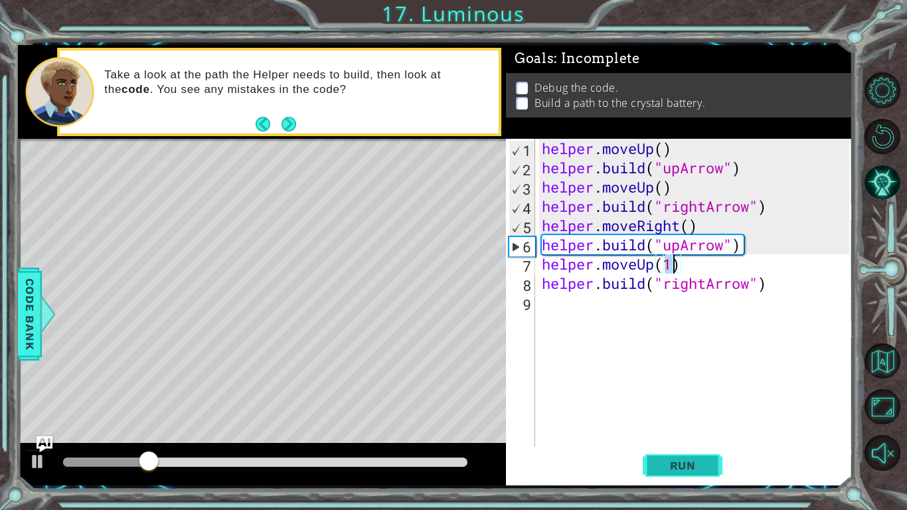
type textarea "helper.moveUp(1)"
click at [689, 397] on span "Run" at bounding box center [683, 465] width 52 height 13
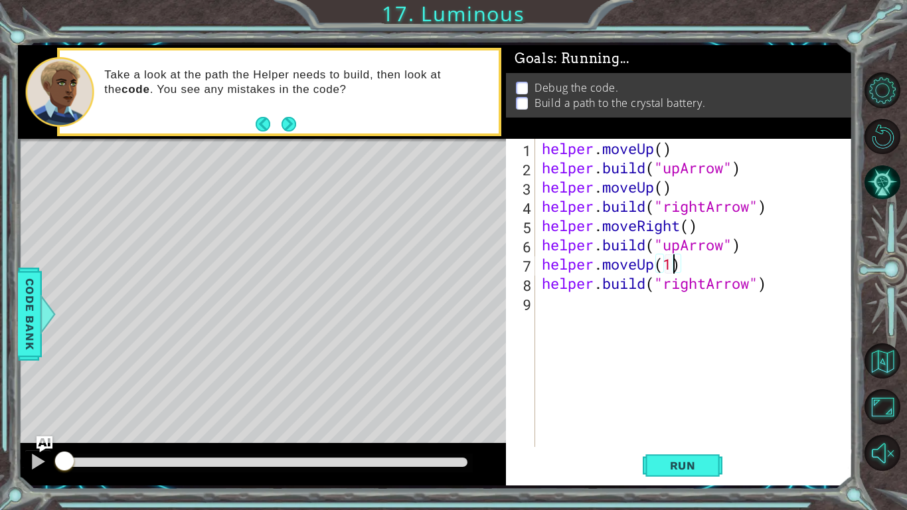
click at [663, 376] on div "helper . moveUp ( ) helper . build ( "upArrow" ) helper . moveUp ( ) helper . b…" at bounding box center [697, 312] width 317 height 347
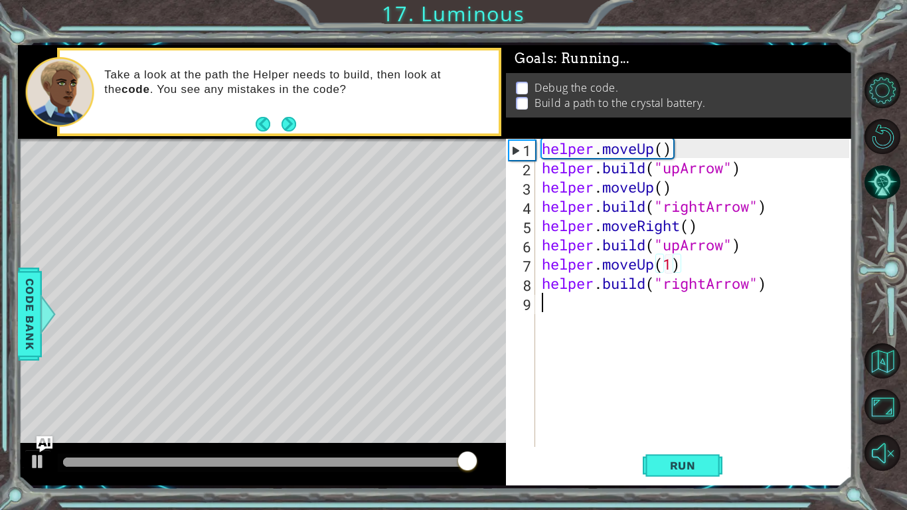
scroll to position [0, 0]
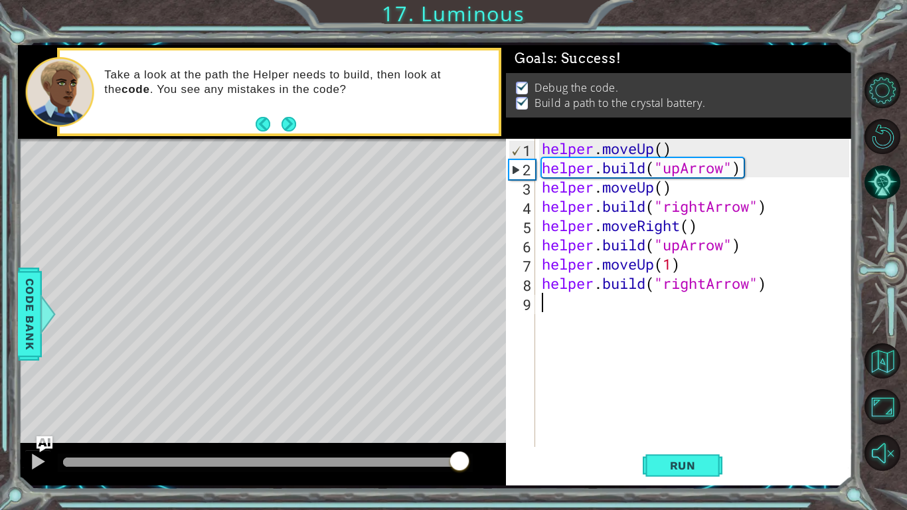
click at [460, 397] on div at bounding box center [265, 462] width 404 height 9
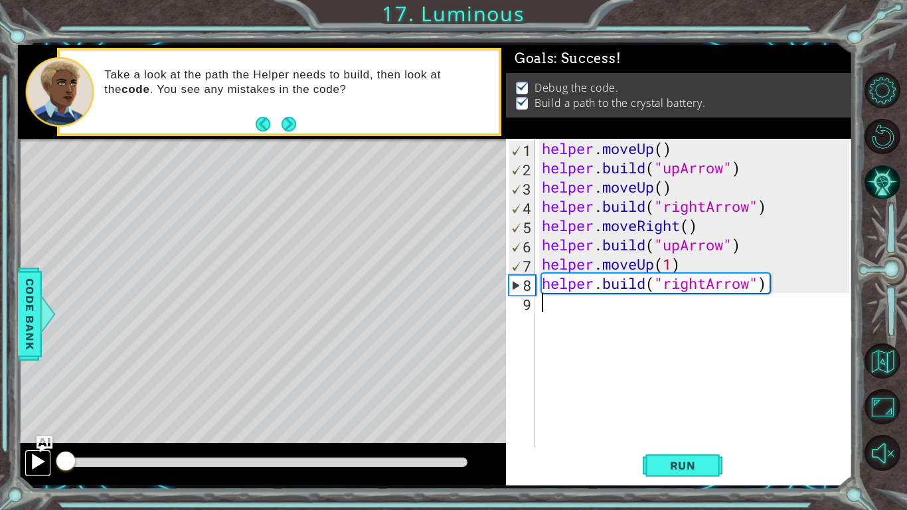
click at [40, 397] on div at bounding box center [37, 461] width 17 height 17
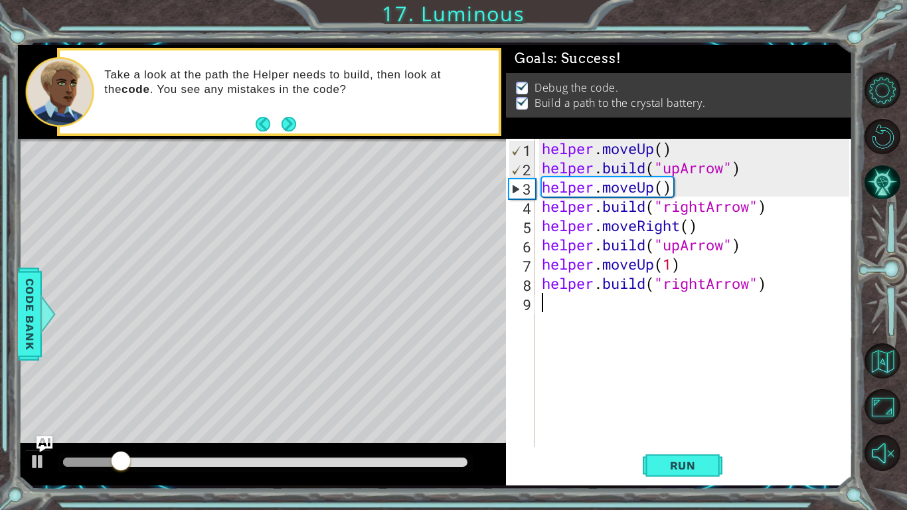
click at [455, 397] on div at bounding box center [265, 462] width 404 height 9
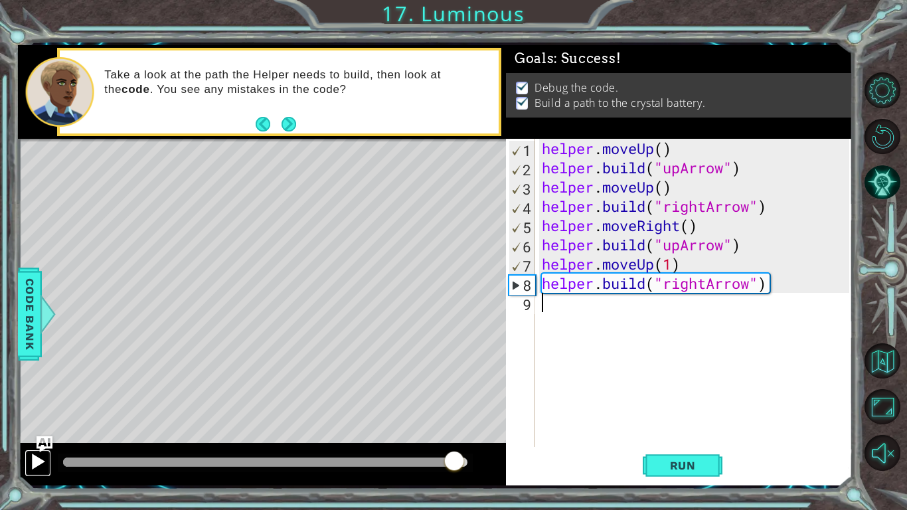
click at [35, 397] on div at bounding box center [37, 461] width 17 height 17
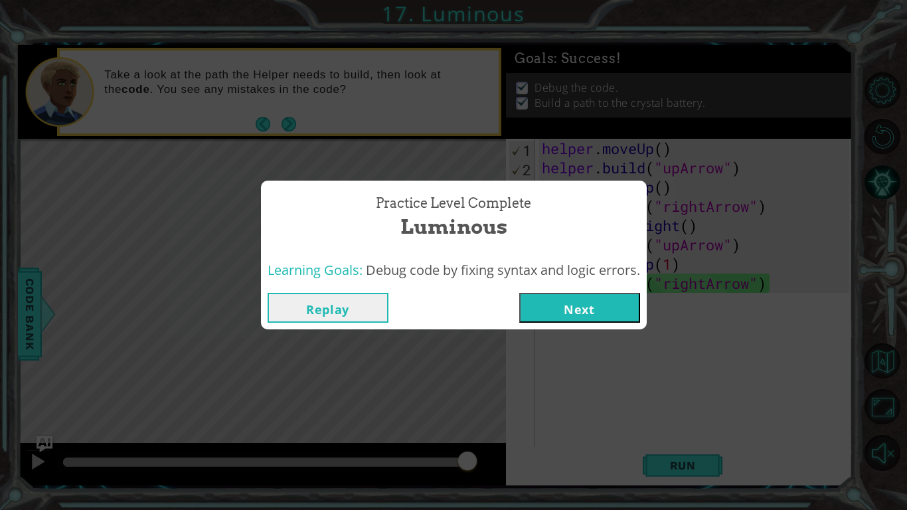
click at [540, 306] on button "Next" at bounding box center [579, 308] width 121 height 30
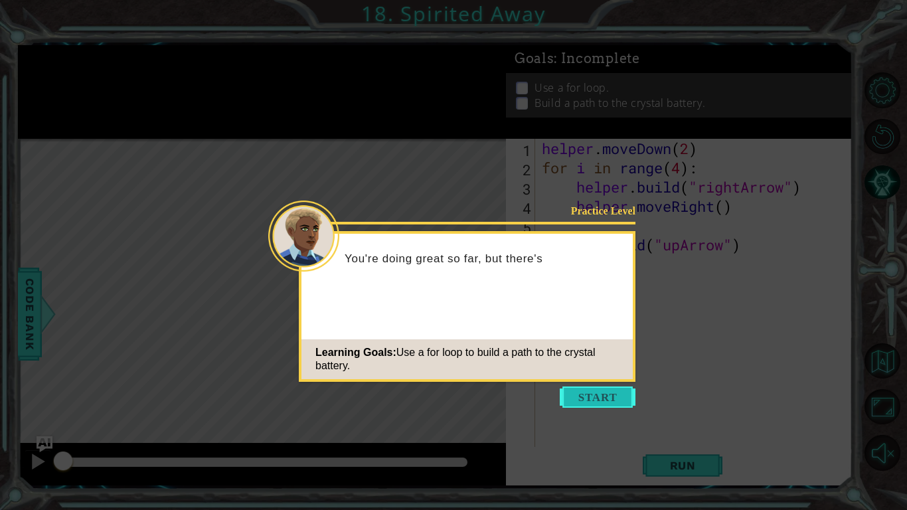
click at [602, 397] on button "Start" at bounding box center [598, 396] width 76 height 21
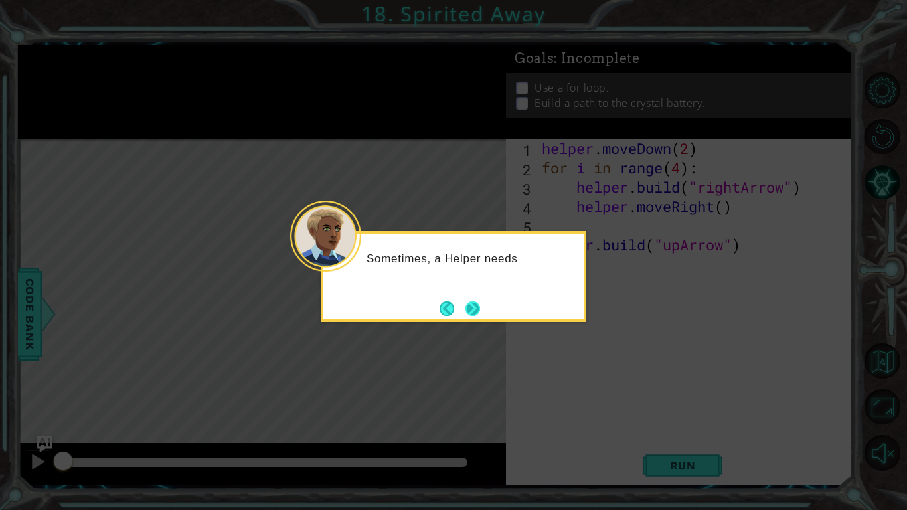
click at [481, 304] on button "Next" at bounding box center [472, 308] width 17 height 17
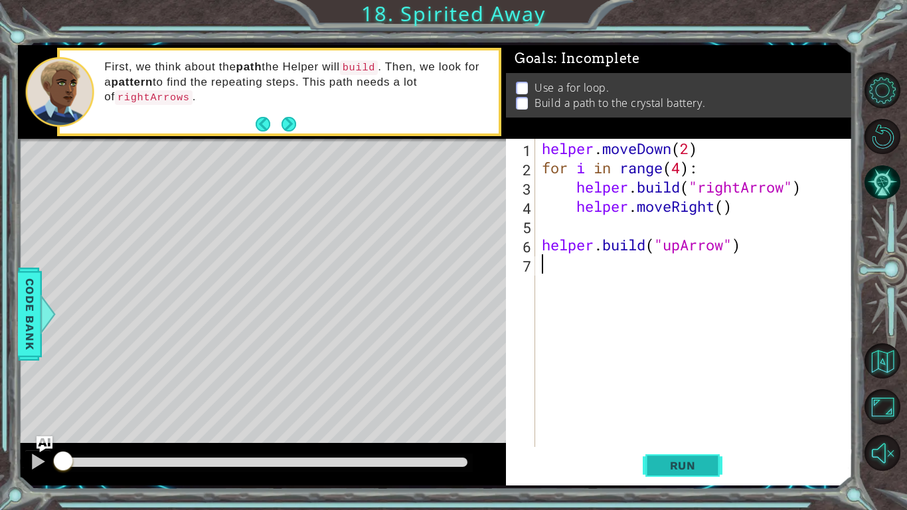
click at [678, 397] on span "Run" at bounding box center [683, 465] width 52 height 13
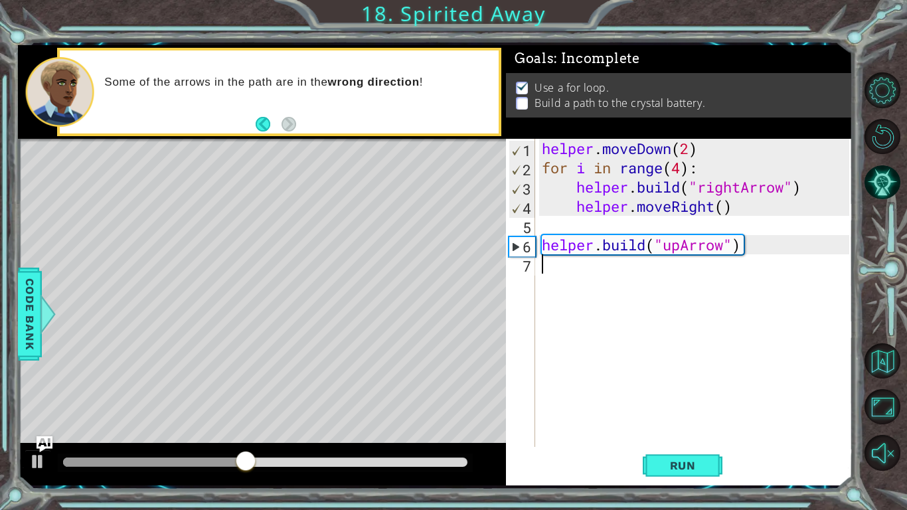
click at [627, 248] on div "helper . moveDown ( 2 ) for i in range ( 4 ) : helper . build ( "rightArrow" ) …" at bounding box center [697, 312] width 317 height 347
type textarea "helper.build("upArrow")"
click at [627, 248] on div "helper . moveDown ( 2 ) for i in range ( 4 ) : helper . build ( "rightArrow" ) …" at bounding box center [697, 312] width 317 height 347
click at [637, 273] on div "helper . moveDown ( 2 ) for i in range ( 4 ) : helper . build ( "rightArrow" ) …" at bounding box center [697, 312] width 317 height 347
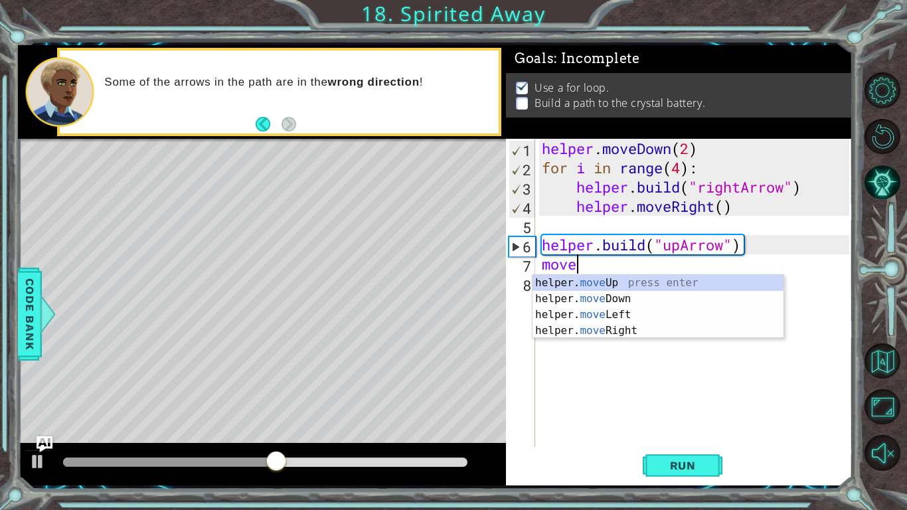
scroll to position [0, 1]
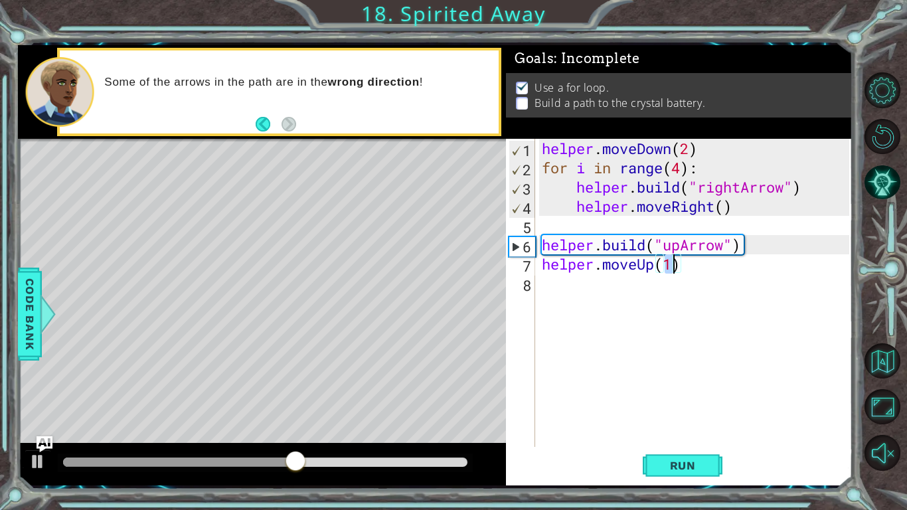
click at [643, 245] on div "helper . moveDown ( 2 ) for i in range ( 4 ) : helper . build ( "rightArrow" ) …" at bounding box center [697, 312] width 317 height 347
type textarea "helper.build("upArrow") helper.moveUp(1)"
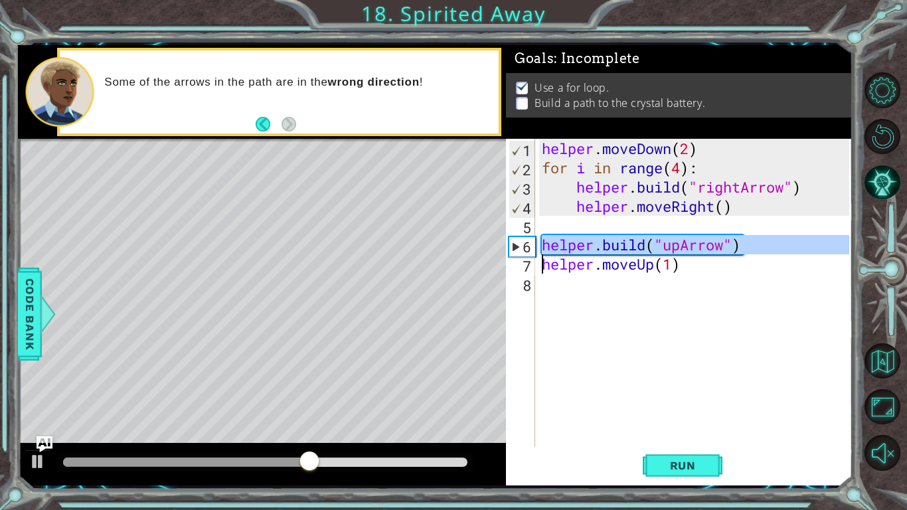
click at [639, 280] on div "helper . moveDown ( 2 ) for i in range ( 4 ) : helper . build ( "rightArrow" ) …" at bounding box center [697, 312] width 317 height 347
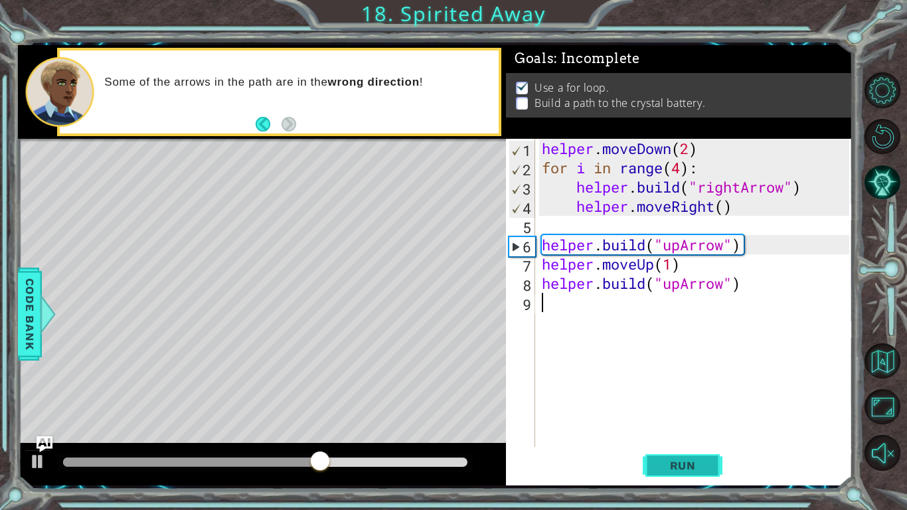
click at [675, 397] on span "Run" at bounding box center [683, 465] width 52 height 13
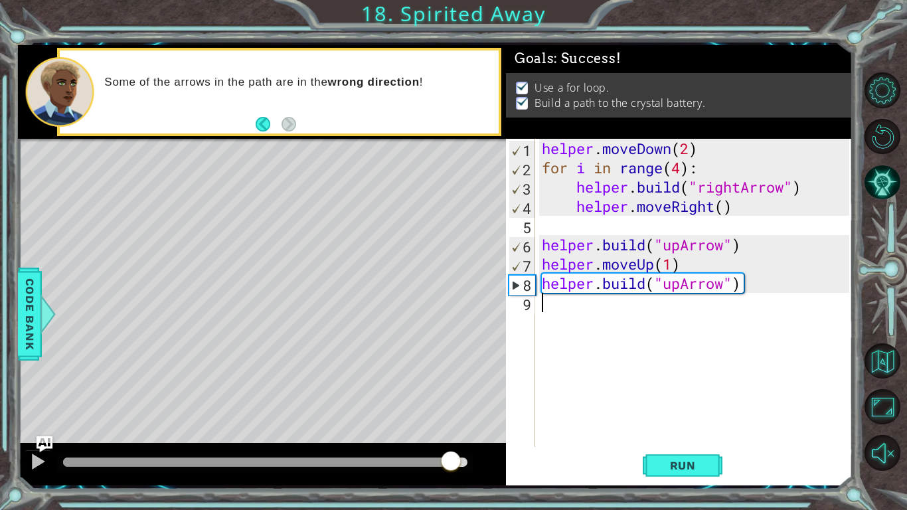
drag, startPoint x: 451, startPoint y: 465, endPoint x: 485, endPoint y: 457, distance: 35.4
click at [485, 397] on div at bounding box center [262, 464] width 488 height 42
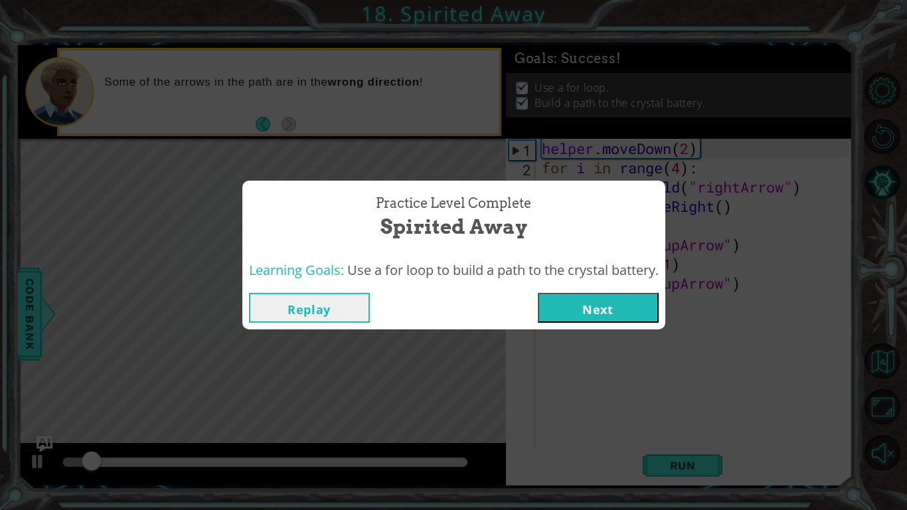
click at [594, 300] on button "Next" at bounding box center [598, 308] width 121 height 30
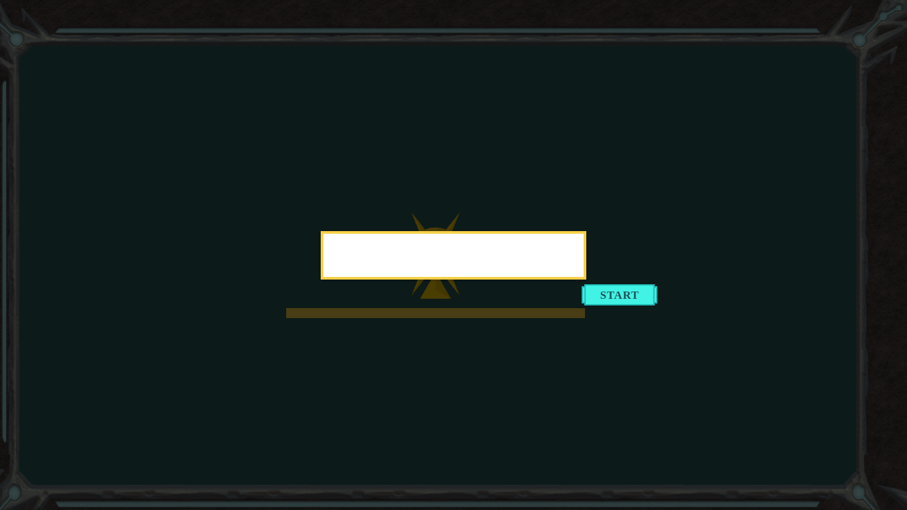
click at [594, 300] on button "Start" at bounding box center [620, 294] width 76 height 21
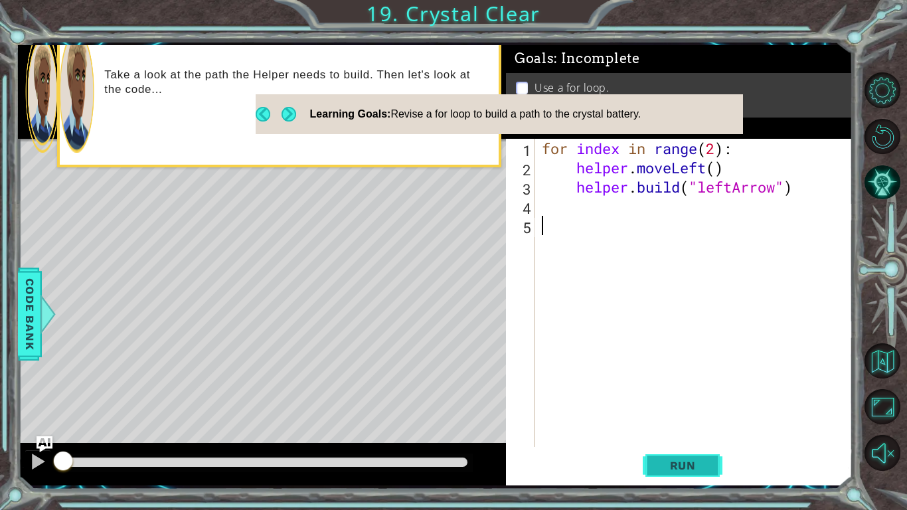
click at [674, 397] on span "Run" at bounding box center [683, 465] width 52 height 13
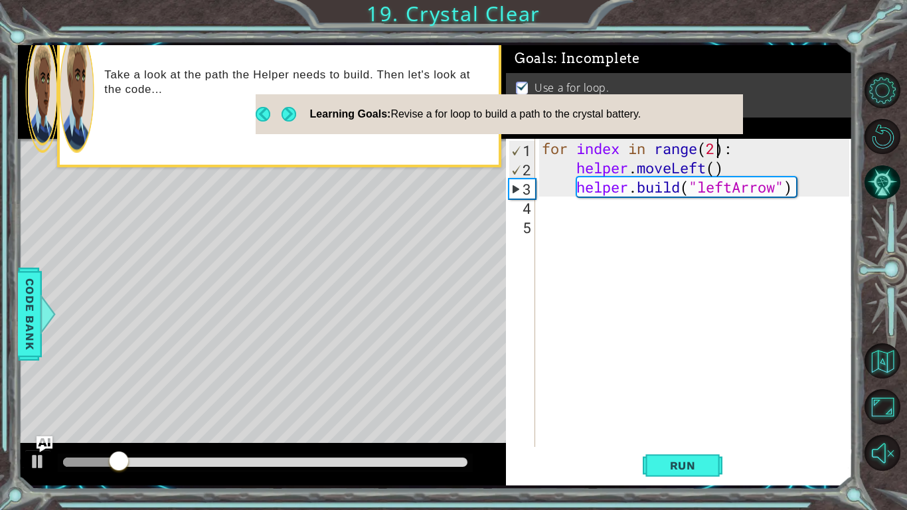
click at [715, 151] on div "for index in range ( 2 ) : helper . moveLeft ( ) helper . build ( "leftArrow" )" at bounding box center [697, 312] width 317 height 347
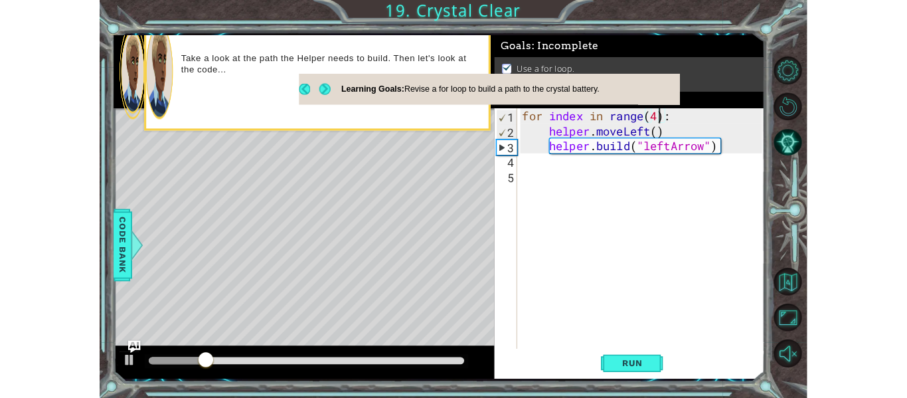
scroll to position [0, 8]
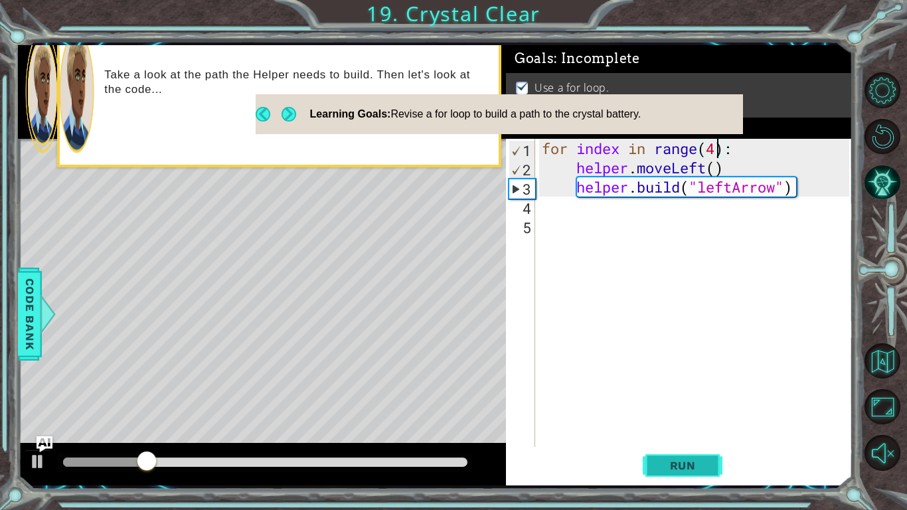
type textarea "for index in range(4):"
click at [709, 397] on button "Run" at bounding box center [683, 465] width 80 height 35
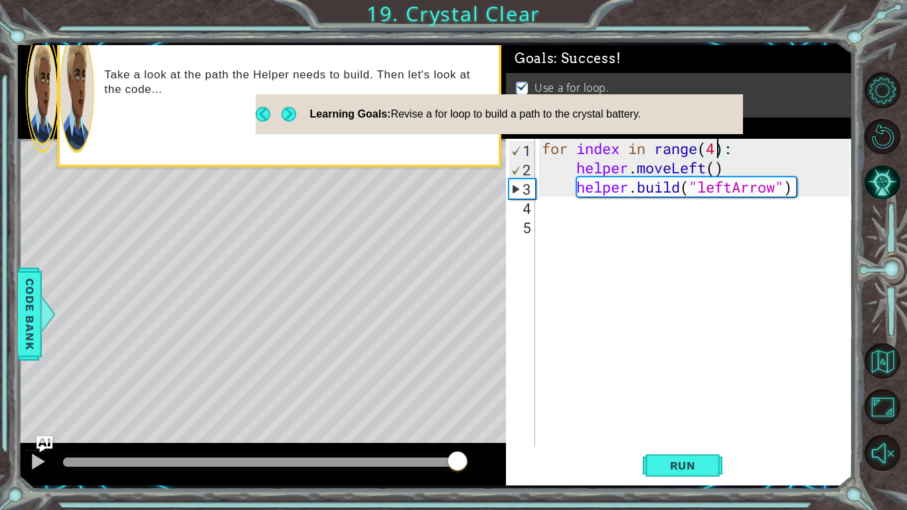
drag, startPoint x: 421, startPoint y: 461, endPoint x: 508, endPoint y: 450, distance: 87.7
click at [508, 397] on div "1 ההההההההההההההההההההההההההההההההההההההההההההההההההההההההההההההההההההההההההההה…" at bounding box center [435, 265] width 835 height 440
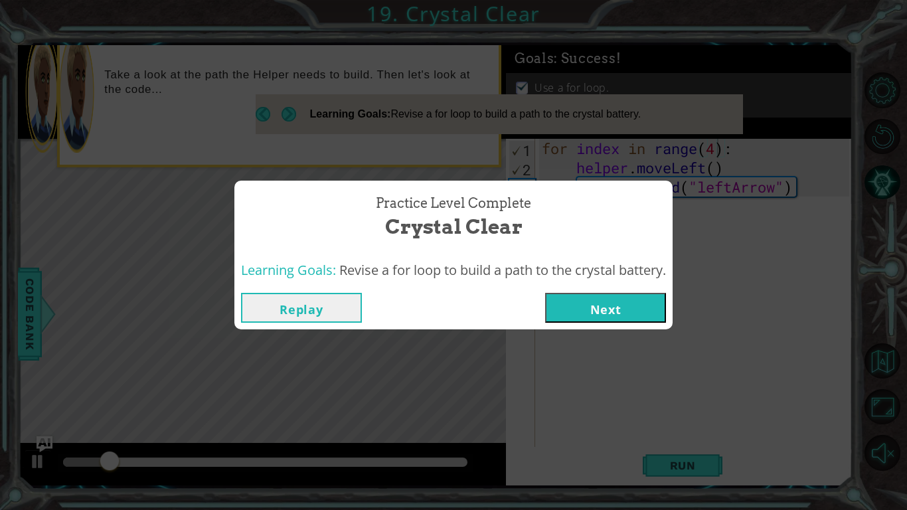
click at [623, 295] on button "Next" at bounding box center [605, 308] width 121 height 30
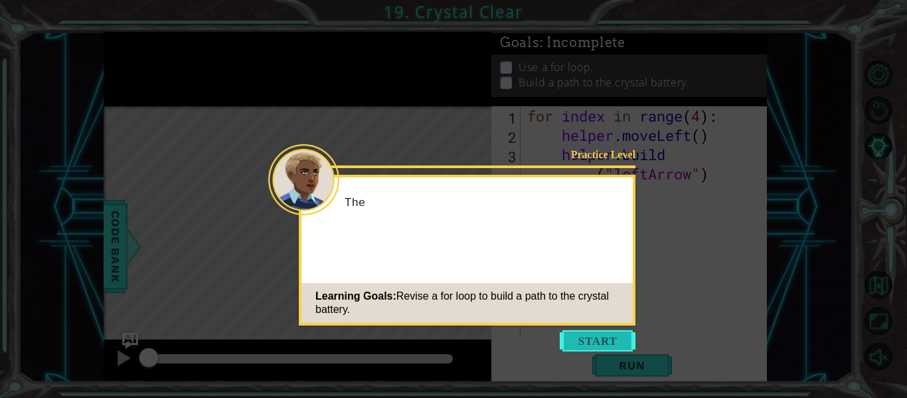
click at [614, 337] on button "Start" at bounding box center [598, 340] width 76 height 21
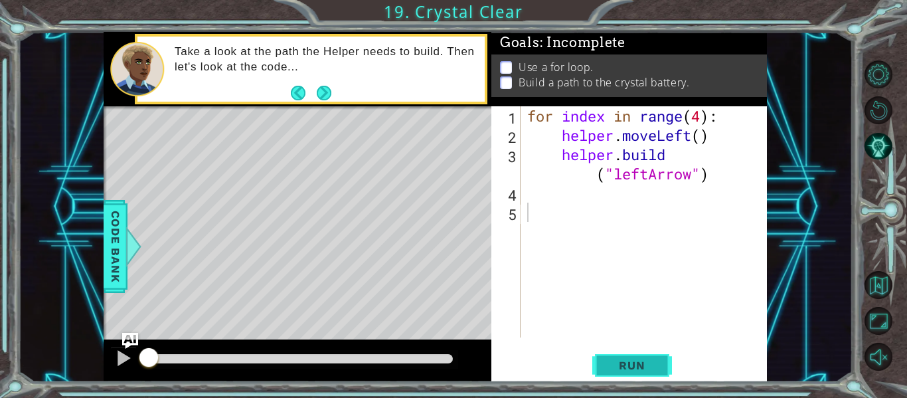
click at [625, 361] on span "Run" at bounding box center [632, 365] width 52 height 13
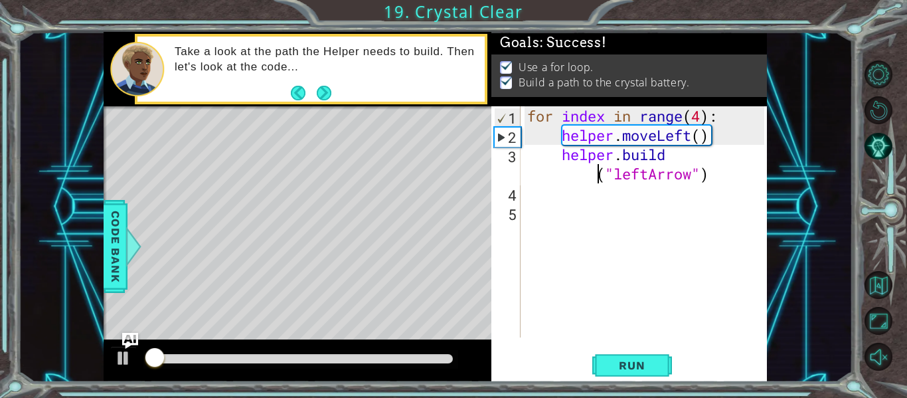
click at [601, 173] on div "for index in range ( 4 ) : helper . moveLeft ( ) helper . build ( "leftArrow" )" at bounding box center [648, 241] width 246 height 270
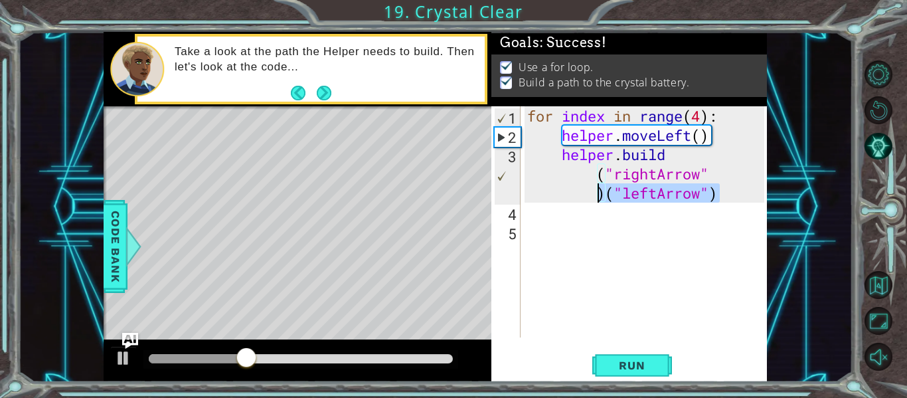
drag, startPoint x: 724, startPoint y: 197, endPoint x: 581, endPoint y: 197, distance: 142.8
click at [581, 197] on div "for index in range ( 4 ) : helper . moveLeft ( ) helper . build ( "rightArrow" …" at bounding box center [648, 241] width 246 height 270
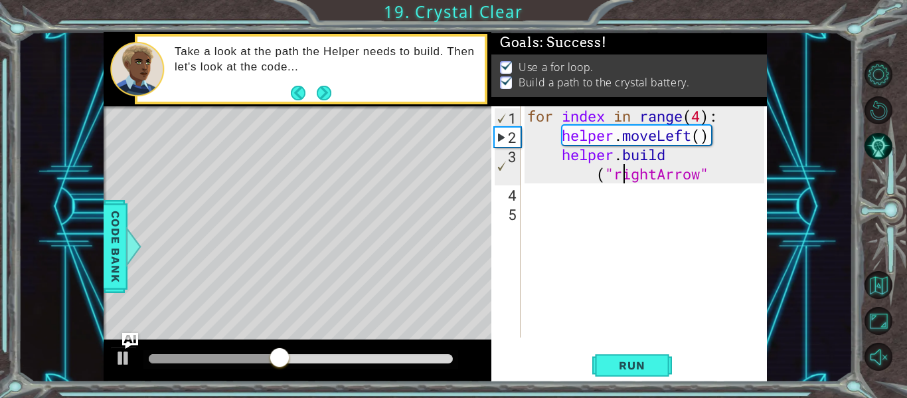
click at [628, 180] on div "for index in range ( 4 ) : helper . moveLeft ( ) helper . build ( "rightArrow"" at bounding box center [648, 241] width 246 height 270
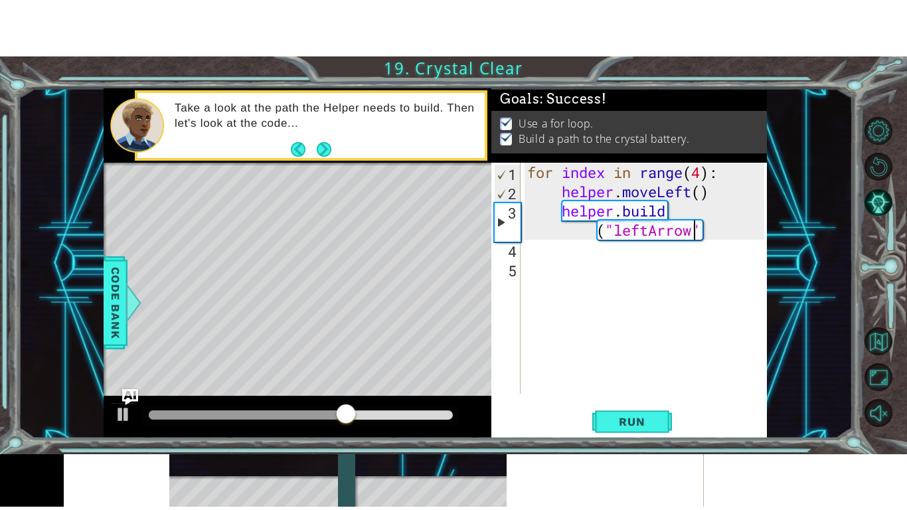
scroll to position [0, 11]
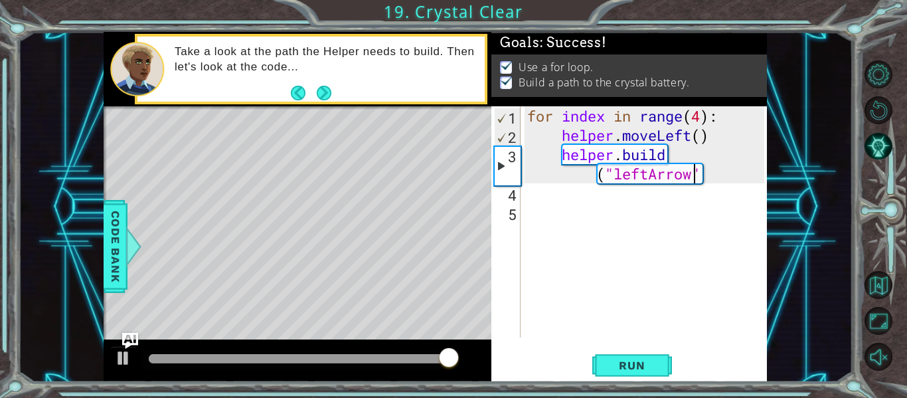
type textarea "helper.build("leftArrow""
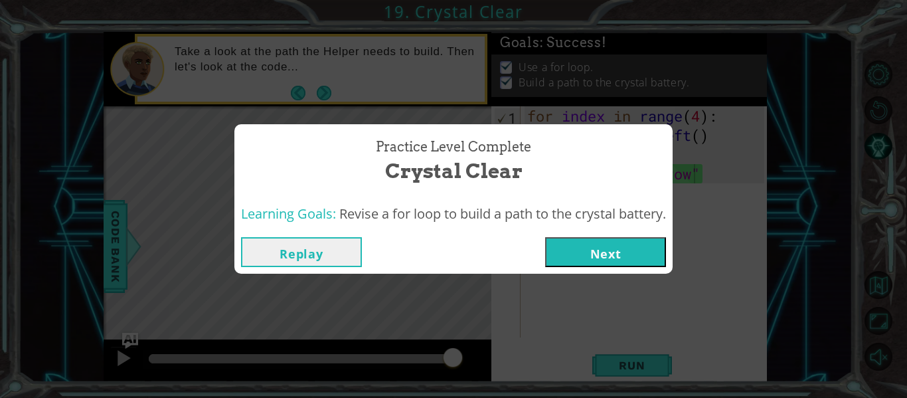
click at [608, 251] on button "Next" at bounding box center [605, 252] width 121 height 30
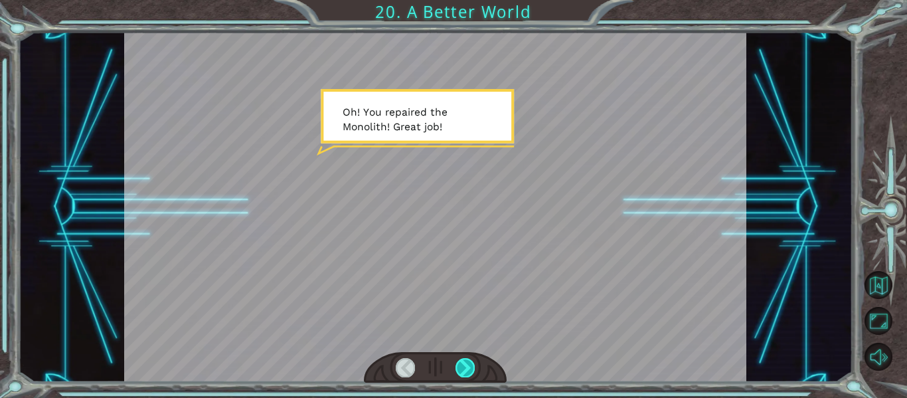
click at [462, 368] on div at bounding box center [465, 367] width 19 height 19
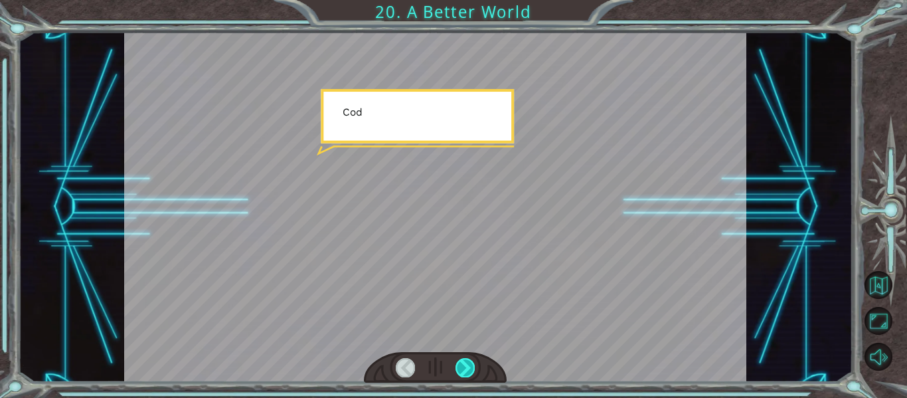
click at [462, 368] on div at bounding box center [465, 367] width 19 height 19
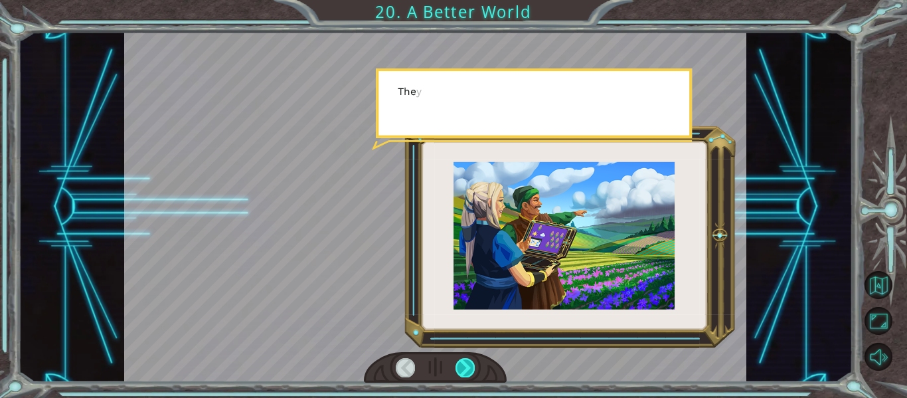
click at [462, 368] on div at bounding box center [465, 367] width 19 height 19
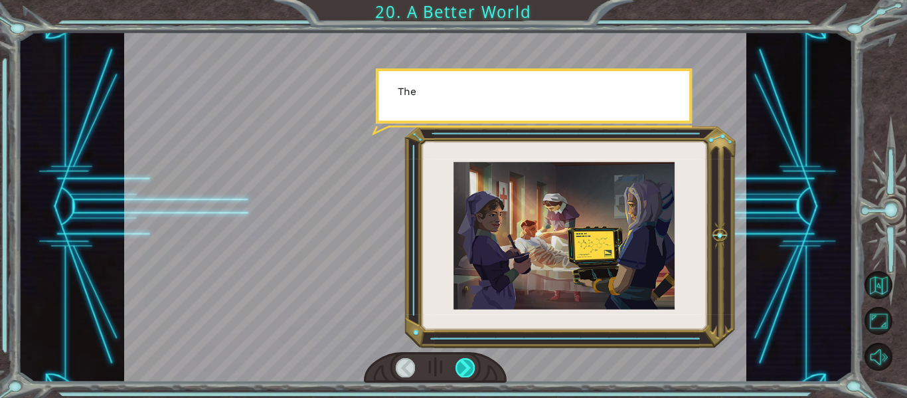
click at [462, 368] on div at bounding box center [465, 367] width 19 height 19
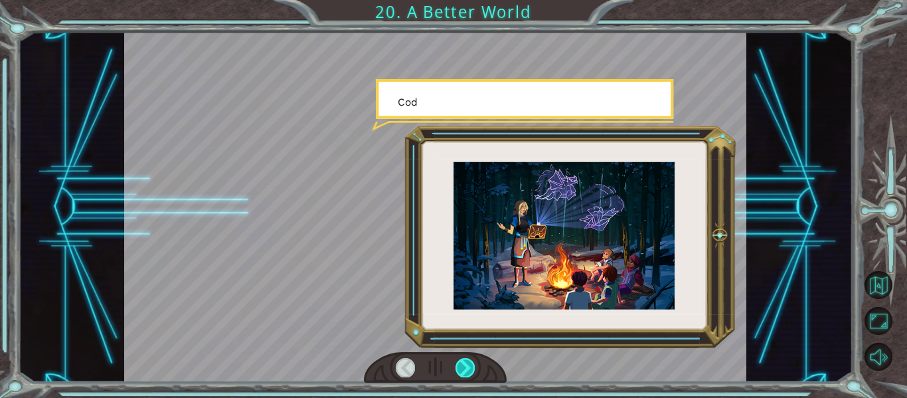
click at [462, 368] on div at bounding box center [465, 367] width 19 height 19
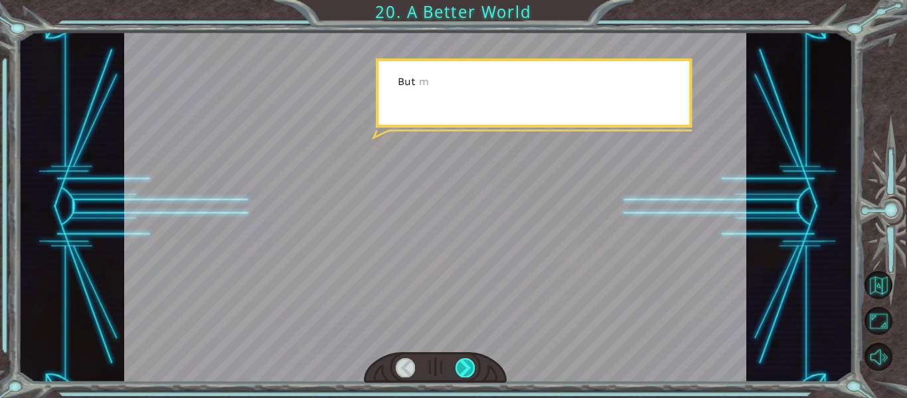
click at [462, 368] on div at bounding box center [465, 367] width 19 height 19
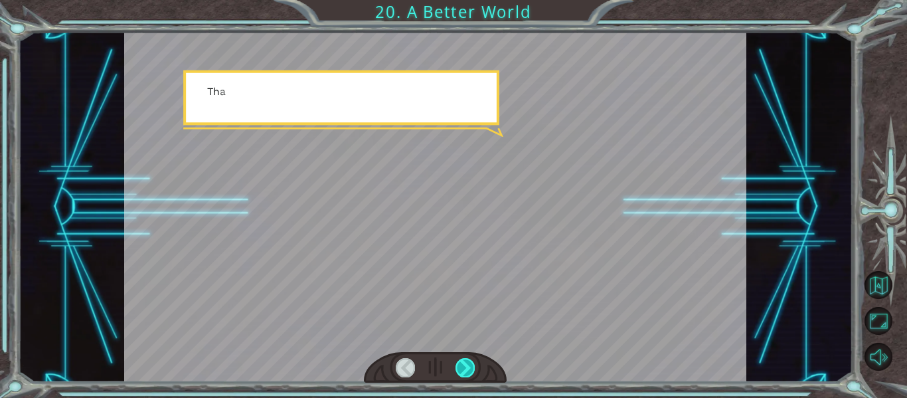
click at [462, 368] on div at bounding box center [465, 367] width 19 height 19
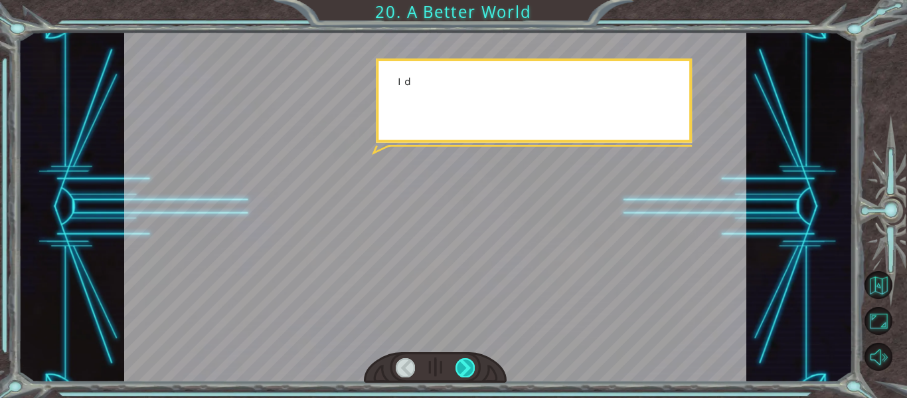
click at [462, 368] on div at bounding box center [465, 367] width 19 height 19
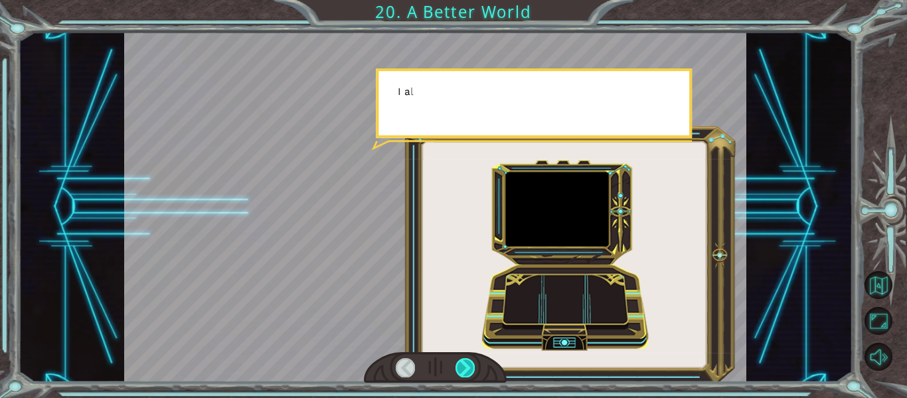
click at [462, 368] on div at bounding box center [465, 367] width 19 height 19
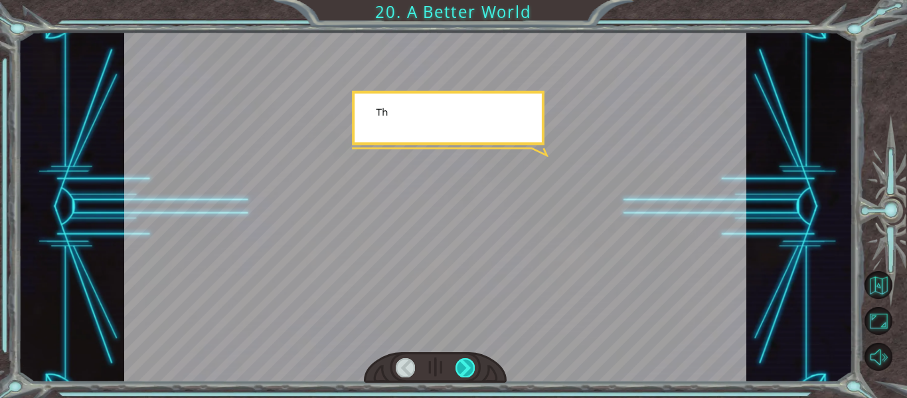
click at [462, 368] on div at bounding box center [465, 367] width 19 height 19
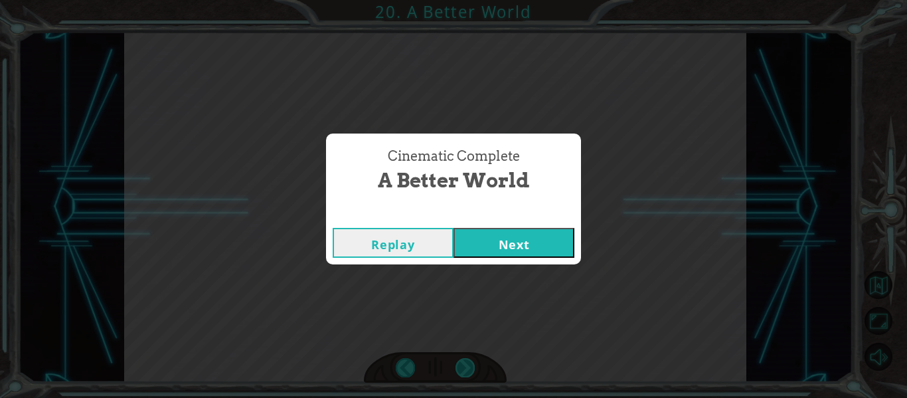
click at [462, 368] on div "Cinematic Complete A Better World Replay Next" at bounding box center [453, 199] width 907 height 398
click at [518, 242] on button "Next" at bounding box center [514, 243] width 121 height 30
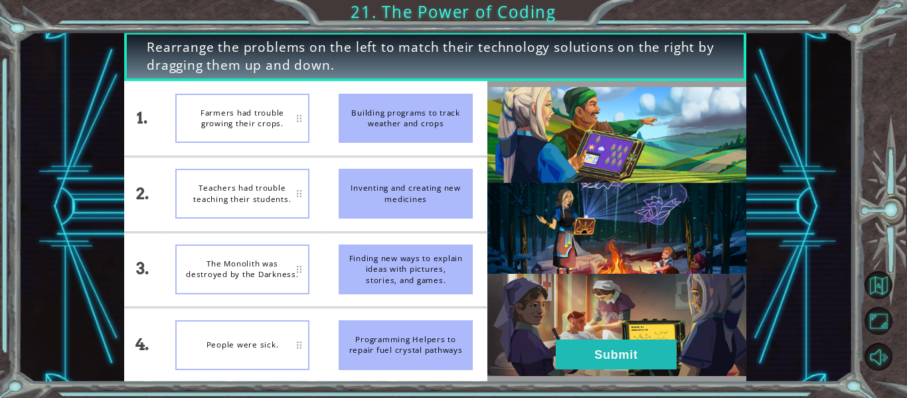
click at [258, 290] on div "The Monolith was destroyed by the Darkness." at bounding box center [242, 269] width 134 height 50
click at [278, 287] on div "The Monolith was destroyed by the Darkness." at bounding box center [242, 269] width 134 height 50
click at [438, 130] on div "Building programs to track weather and crops" at bounding box center [406, 119] width 134 height 50
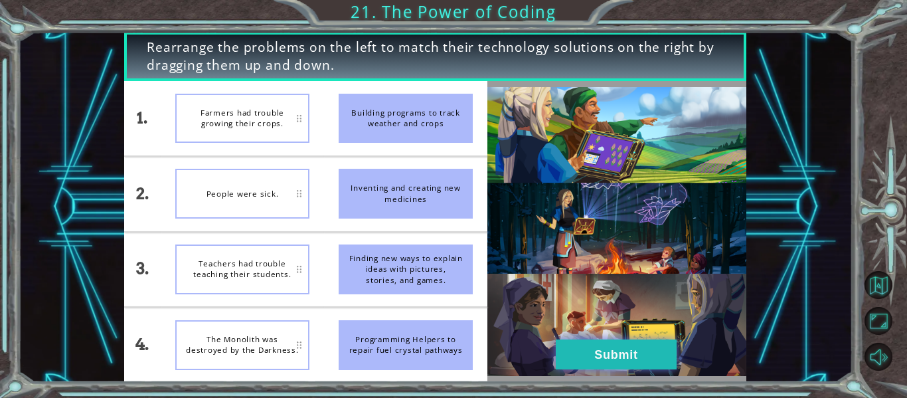
click at [620, 355] on button "Submit" at bounding box center [616, 354] width 121 height 30
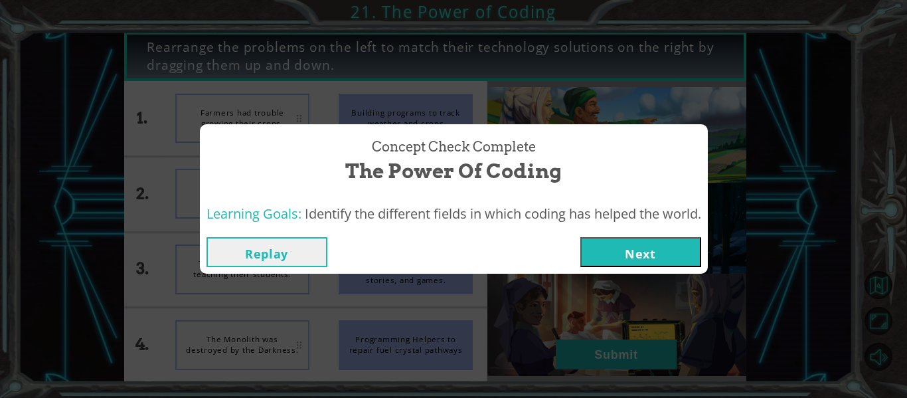
click at [655, 248] on button "Next" at bounding box center [640, 252] width 121 height 30
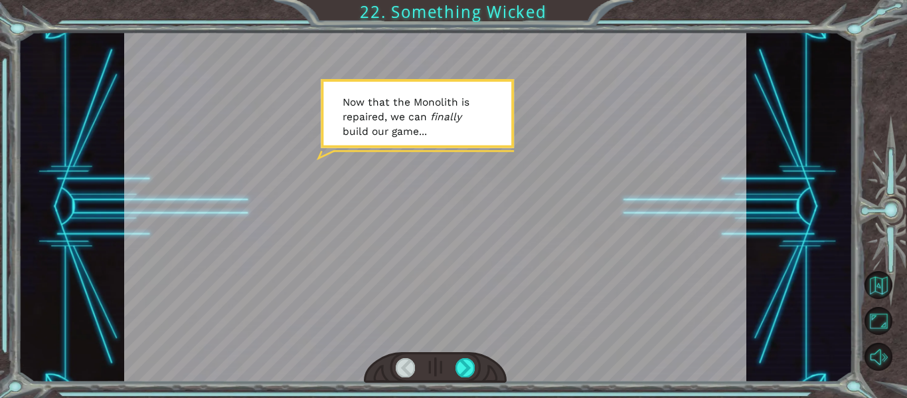
click at [460, 380] on div at bounding box center [435, 367] width 143 height 31
click at [463, 371] on div at bounding box center [465, 367] width 19 height 19
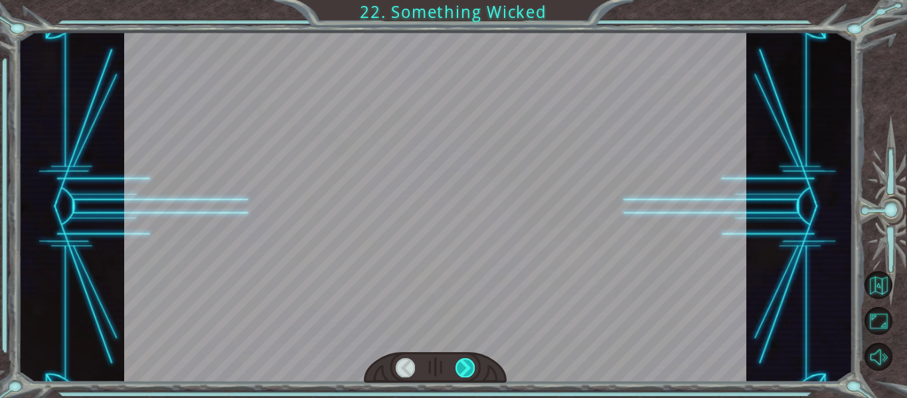
click at [463, 371] on div at bounding box center [465, 367] width 19 height 19
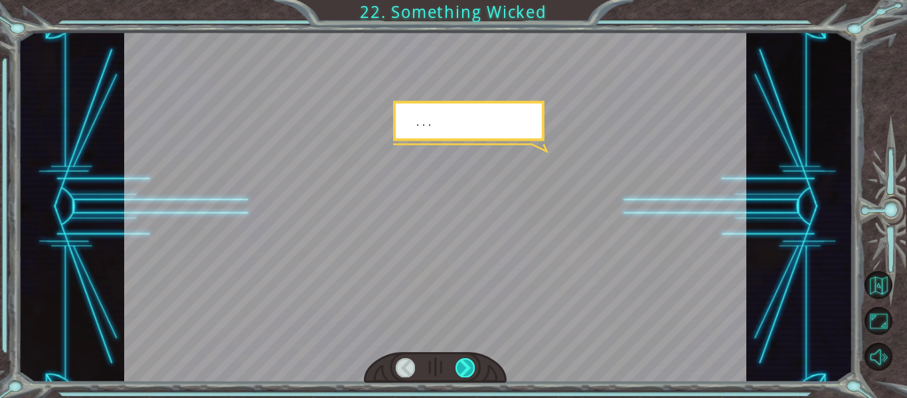
click at [463, 371] on div at bounding box center [465, 367] width 19 height 19
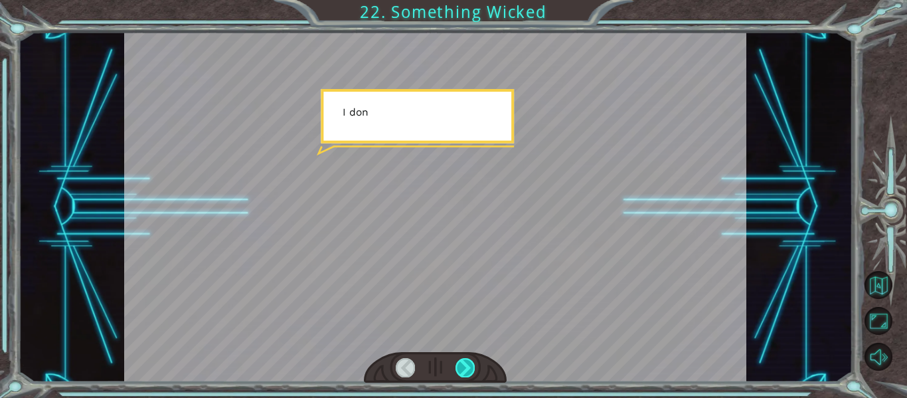
click at [463, 371] on div at bounding box center [465, 367] width 19 height 19
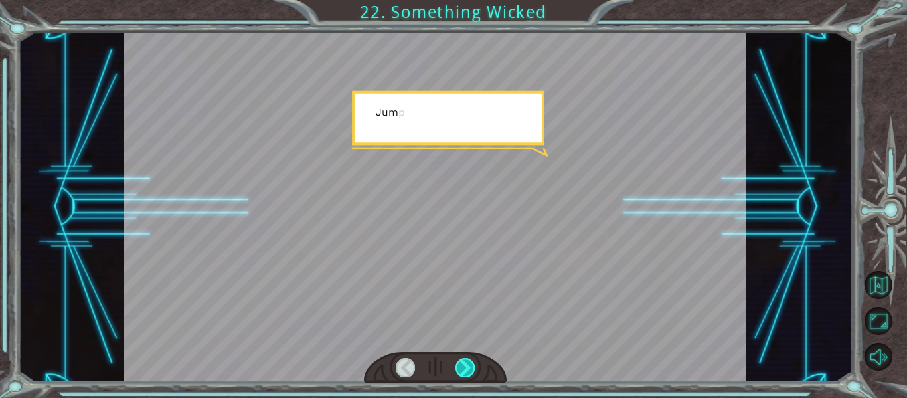
click at [463, 371] on div at bounding box center [465, 367] width 19 height 19
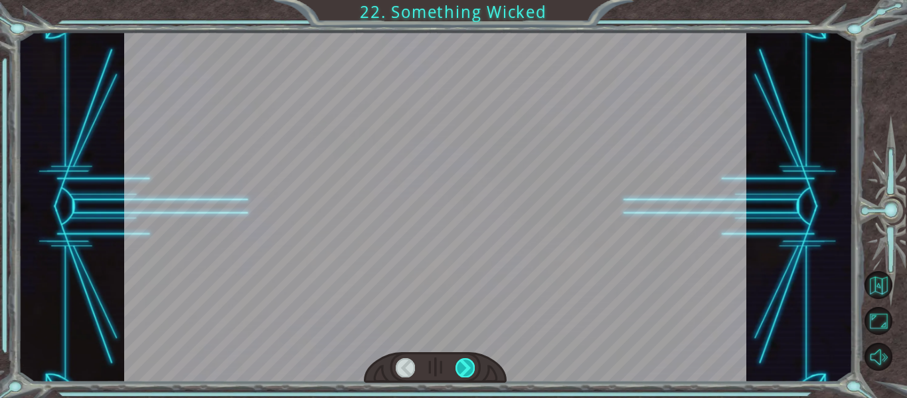
click at [463, 371] on div at bounding box center [465, 367] width 19 height 19
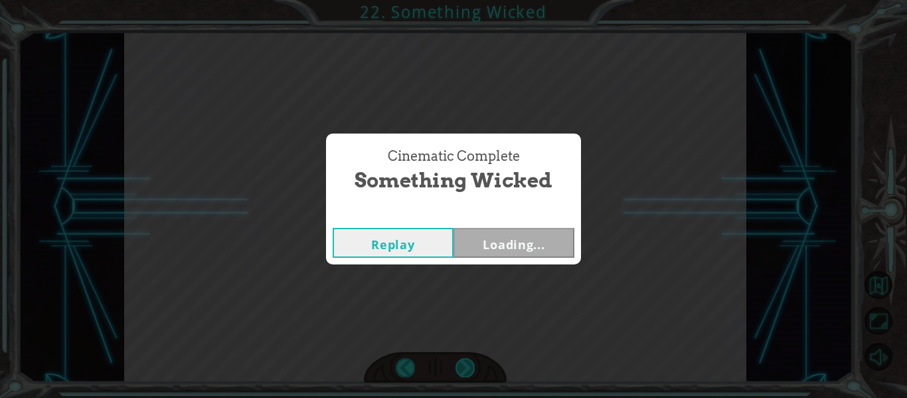
click at [463, 371] on div "Cinematic Complete Something Wicked Replay Loading..." at bounding box center [453, 199] width 907 height 398
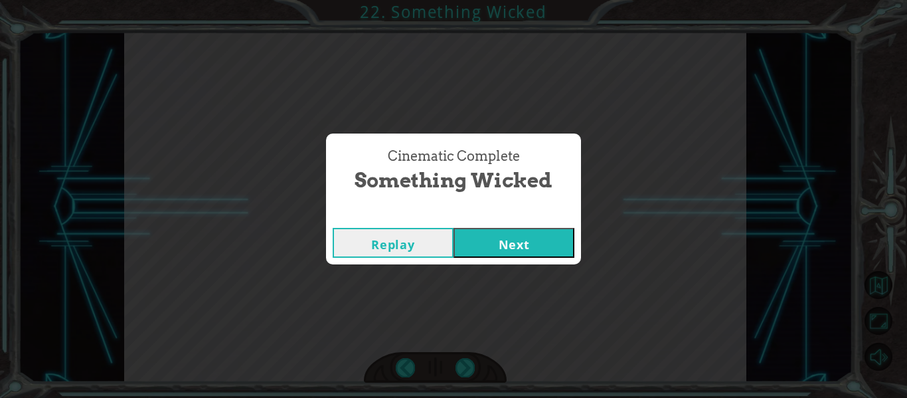
click at [513, 236] on button "Next" at bounding box center [514, 243] width 121 height 30
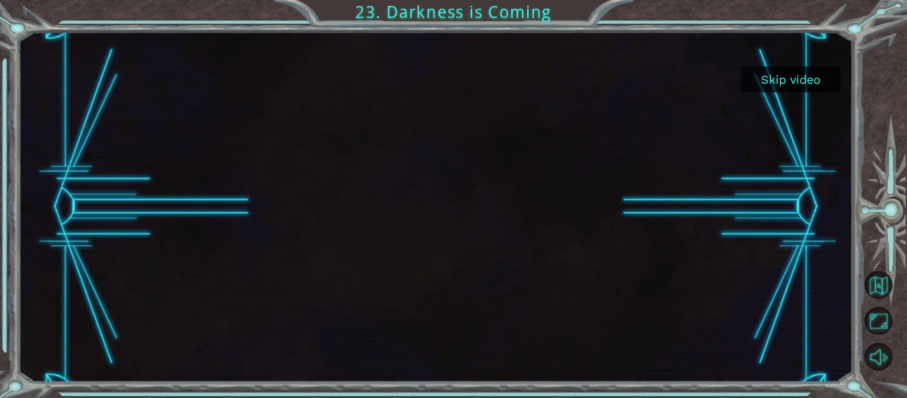
click at [806, 78] on button "Skip video" at bounding box center [791, 79] width 100 height 26
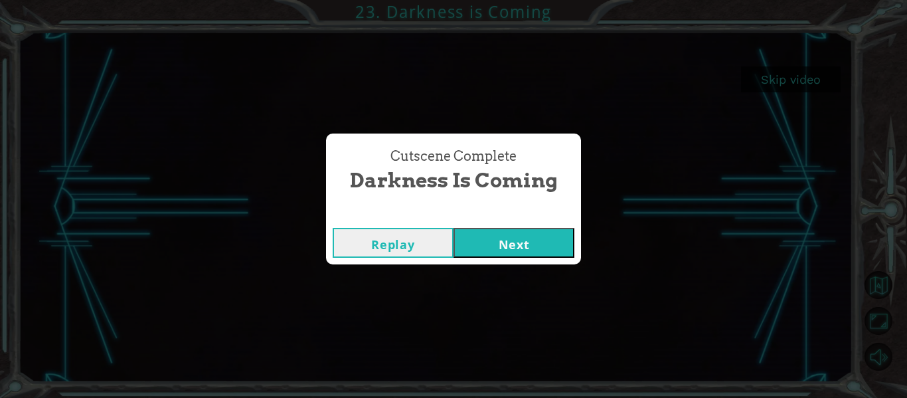
click at [541, 235] on button "Next" at bounding box center [514, 243] width 121 height 30
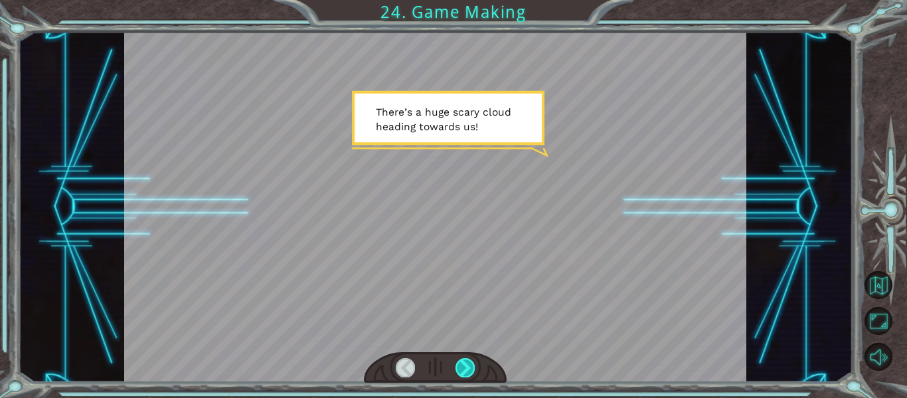
click at [460, 369] on div at bounding box center [465, 367] width 19 height 19
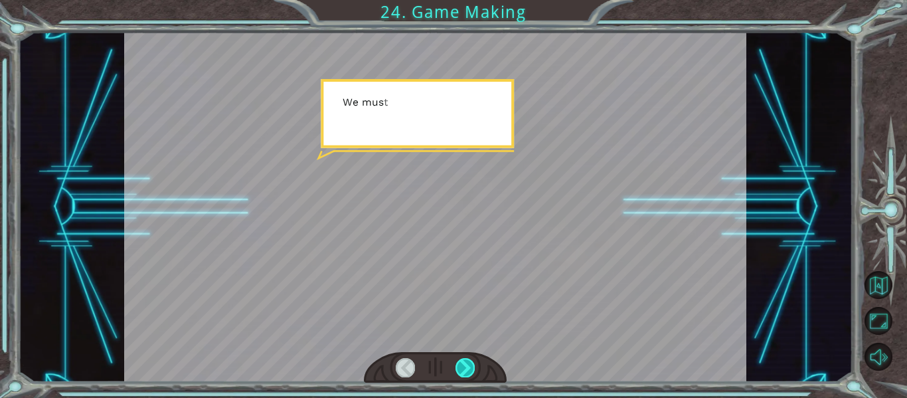
click at [460, 369] on div at bounding box center [465, 367] width 19 height 19
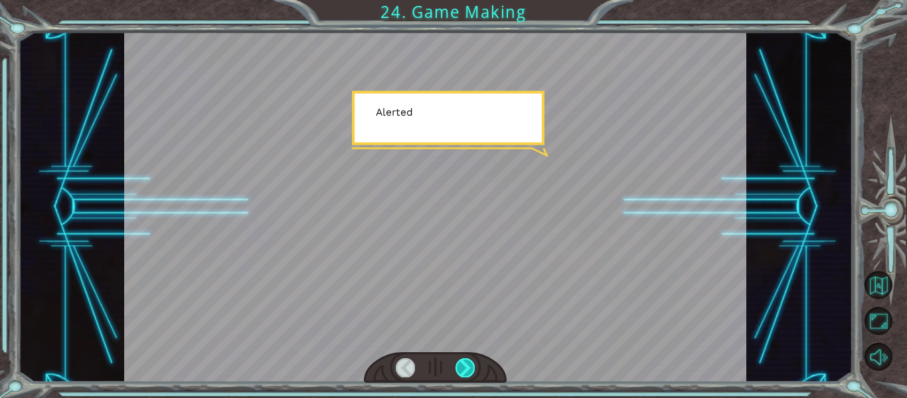
click at [460, 369] on div at bounding box center [465, 367] width 19 height 19
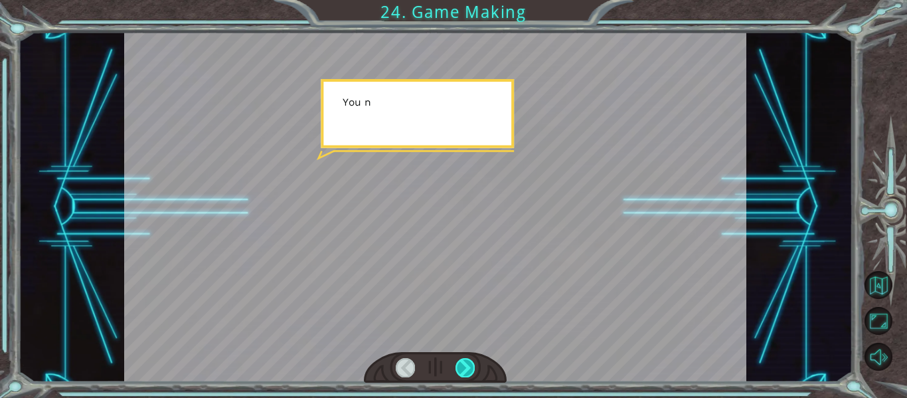
click at [460, 369] on div at bounding box center [465, 367] width 19 height 19
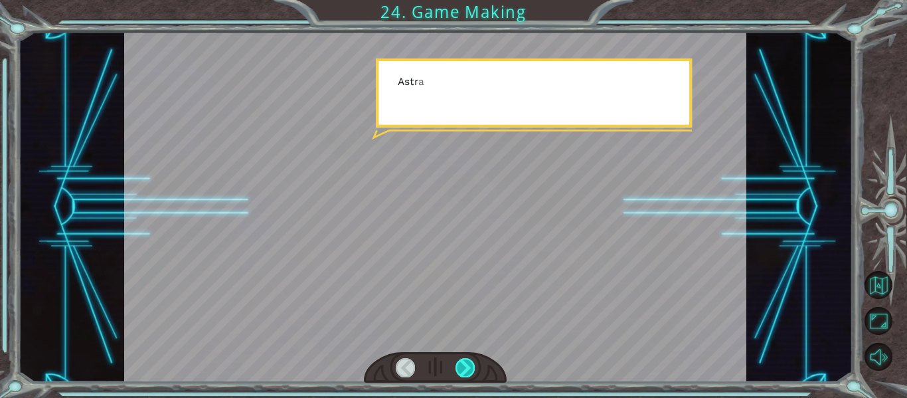
click at [460, 369] on div at bounding box center [465, 367] width 19 height 19
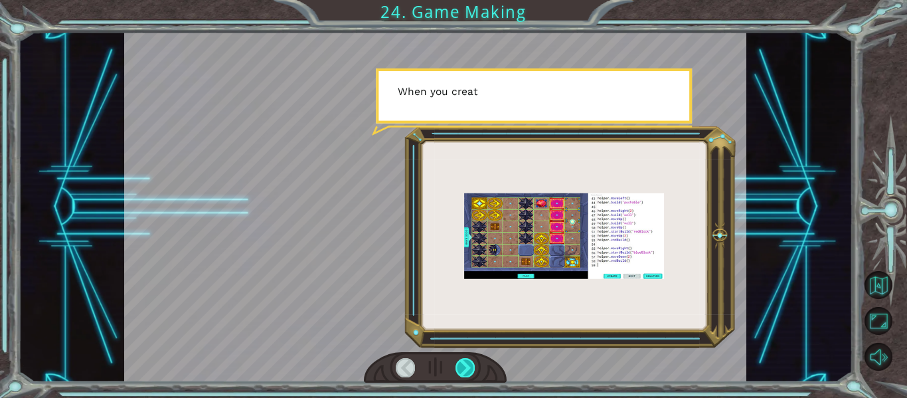
click at [458, 369] on div at bounding box center [465, 367] width 19 height 19
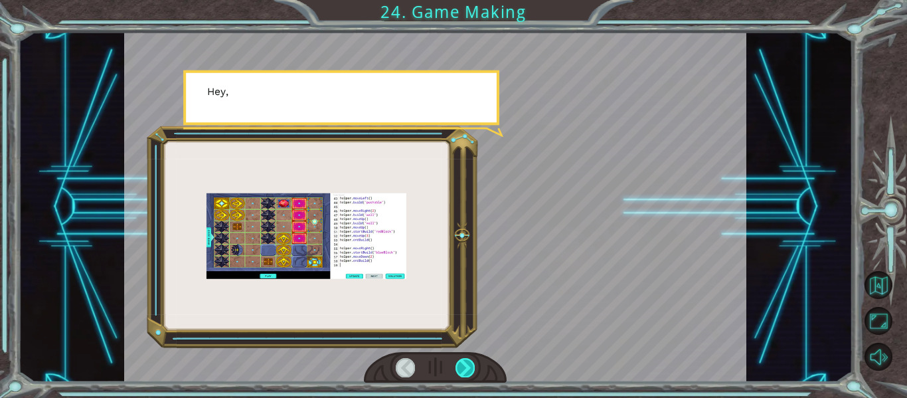
click at [458, 369] on div at bounding box center [465, 367] width 19 height 19
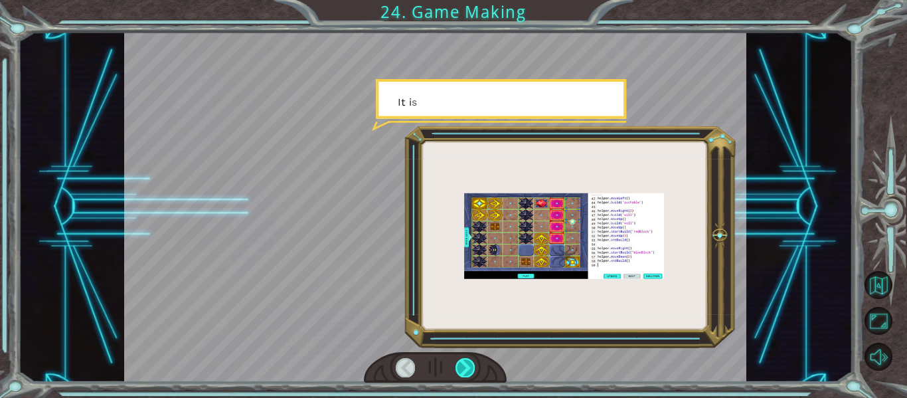
click at [458, 369] on div at bounding box center [465, 367] width 19 height 19
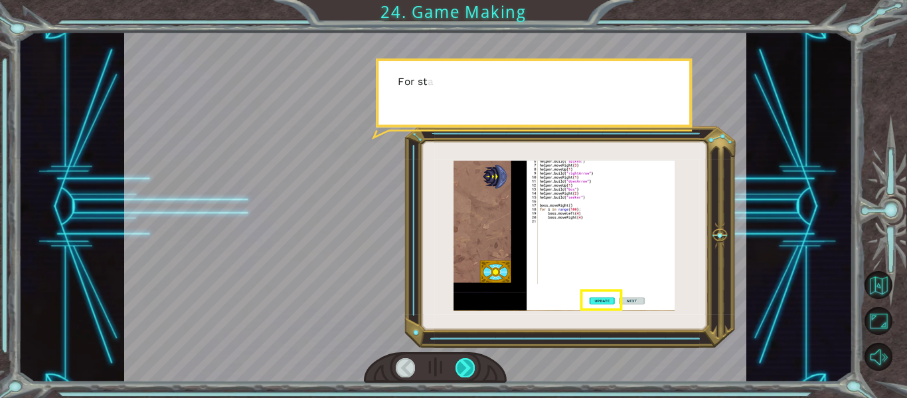
click at [458, 369] on div at bounding box center [465, 367] width 19 height 19
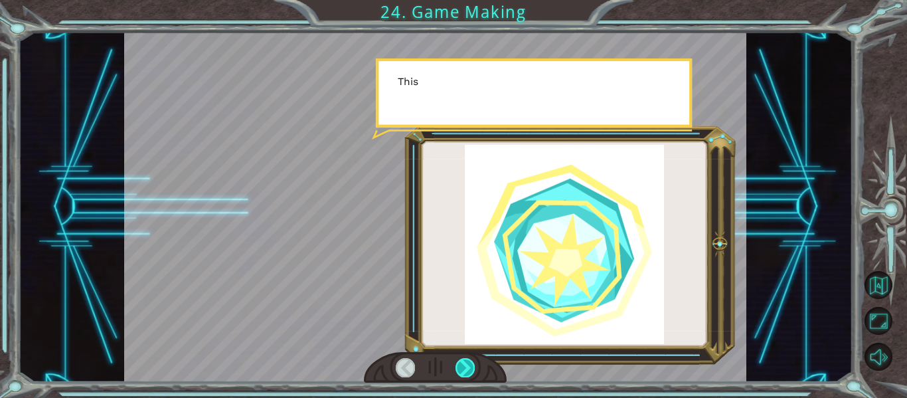
click at [458, 369] on div at bounding box center [465, 367] width 19 height 19
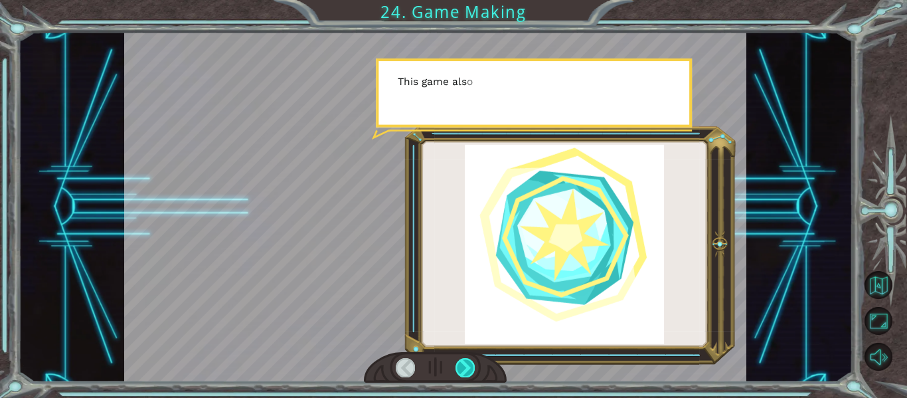
click at [458, 369] on div at bounding box center [465, 367] width 19 height 19
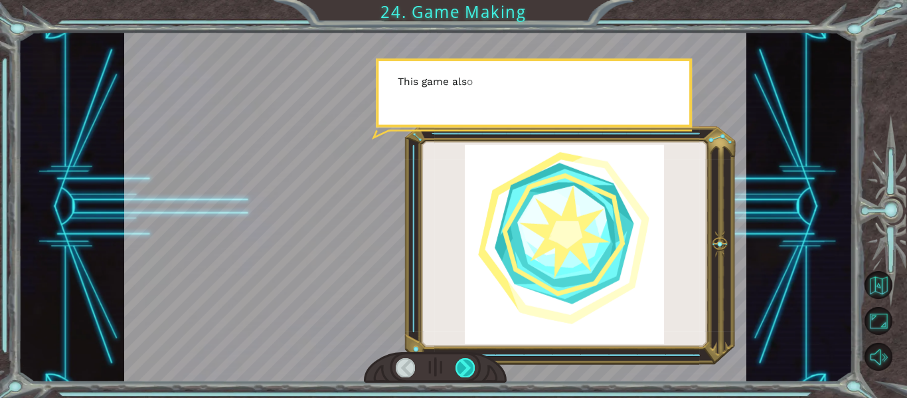
click at [458, 369] on div at bounding box center [465, 367] width 19 height 19
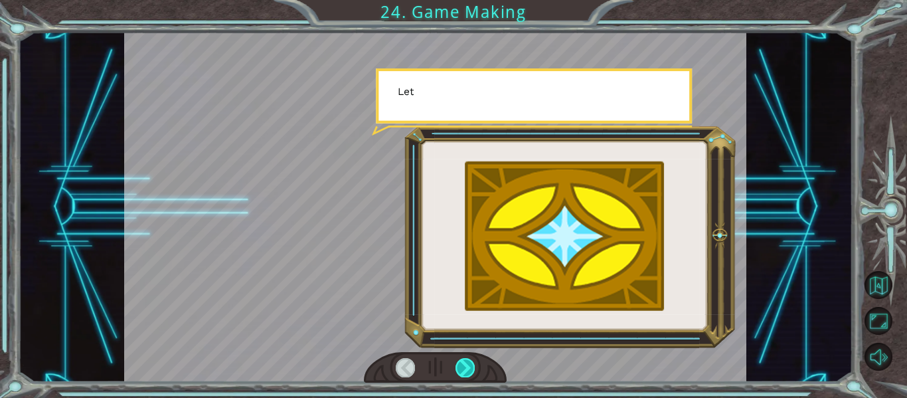
click at [458, 369] on div at bounding box center [465, 367] width 19 height 19
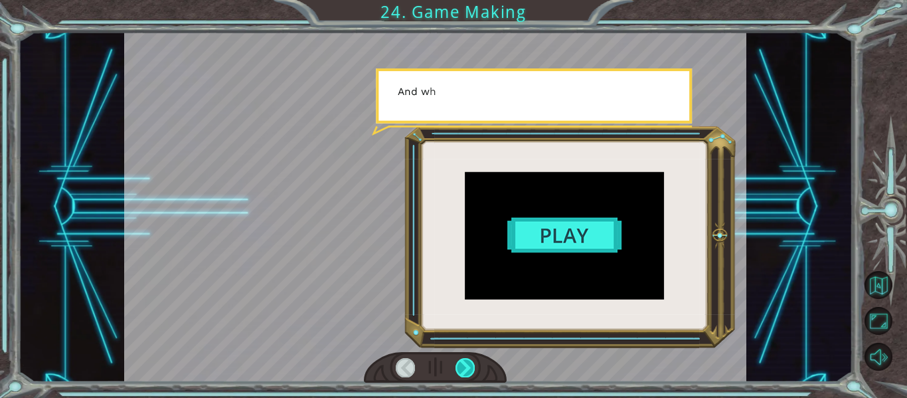
click at [458, 369] on div at bounding box center [465, 367] width 19 height 19
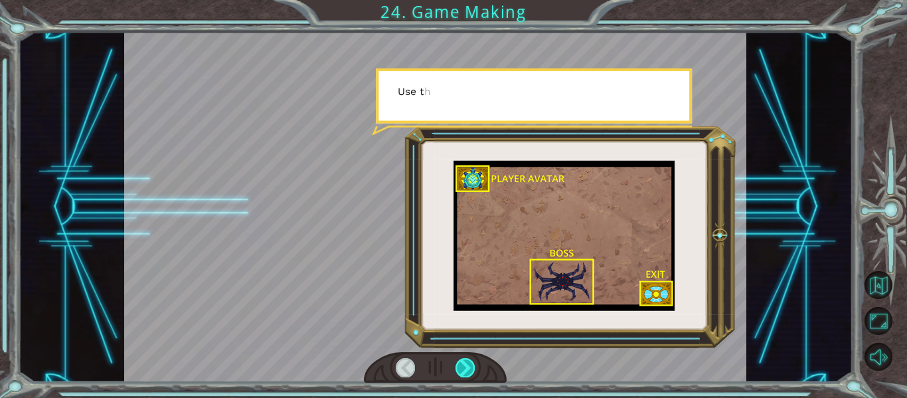
click at [458, 369] on div at bounding box center [465, 367] width 19 height 19
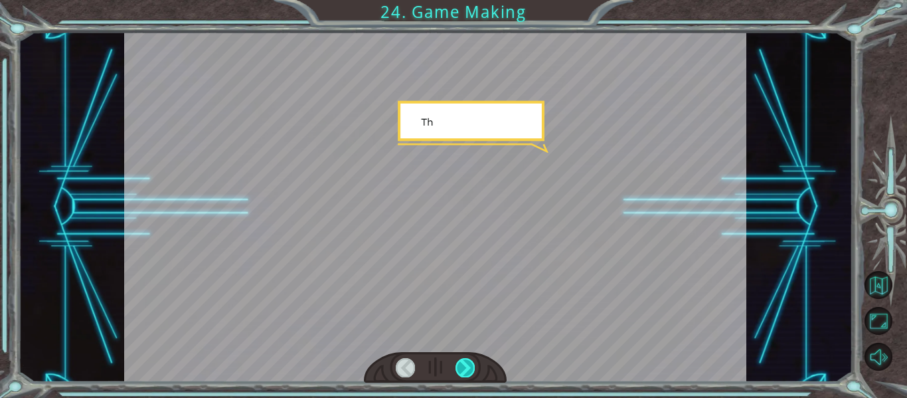
click at [458, 369] on div at bounding box center [465, 367] width 19 height 19
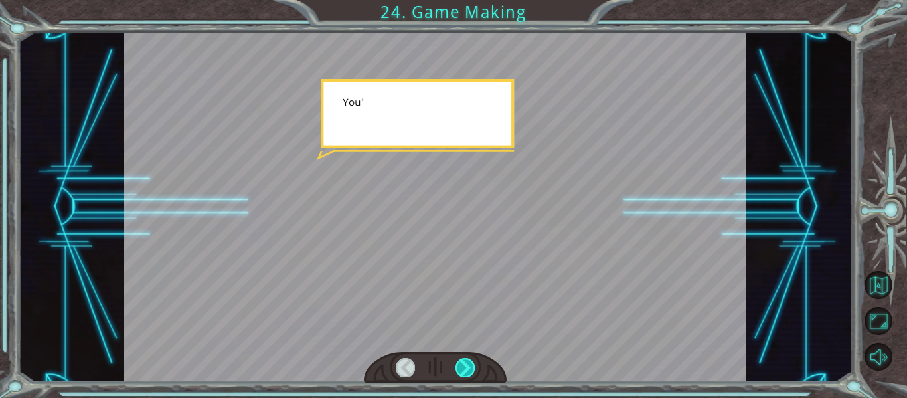
click at [458, 369] on div at bounding box center [465, 367] width 19 height 19
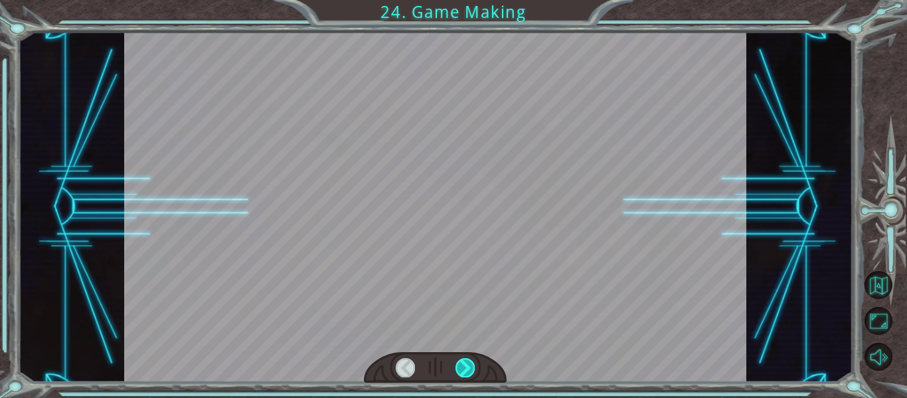
click at [458, 369] on div at bounding box center [465, 367] width 19 height 19
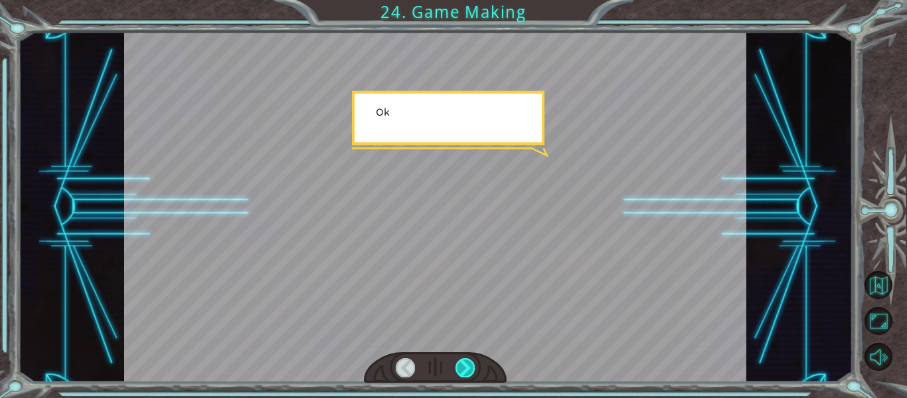
click at [458, 369] on div at bounding box center [465, 367] width 19 height 19
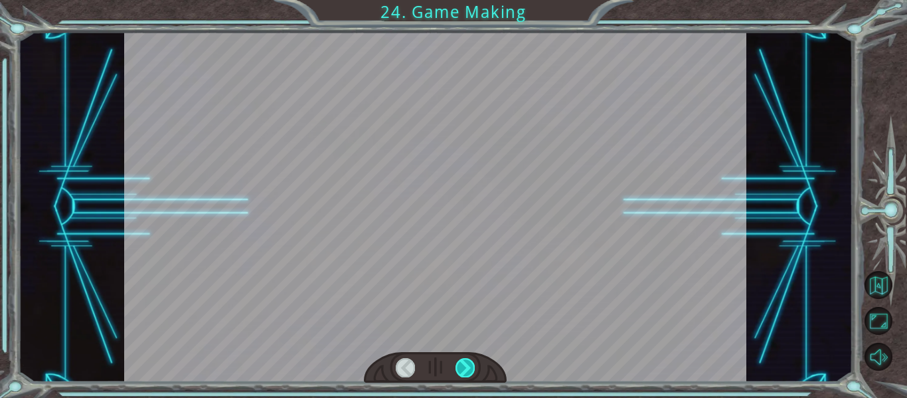
click at [458, 369] on div at bounding box center [465, 367] width 19 height 19
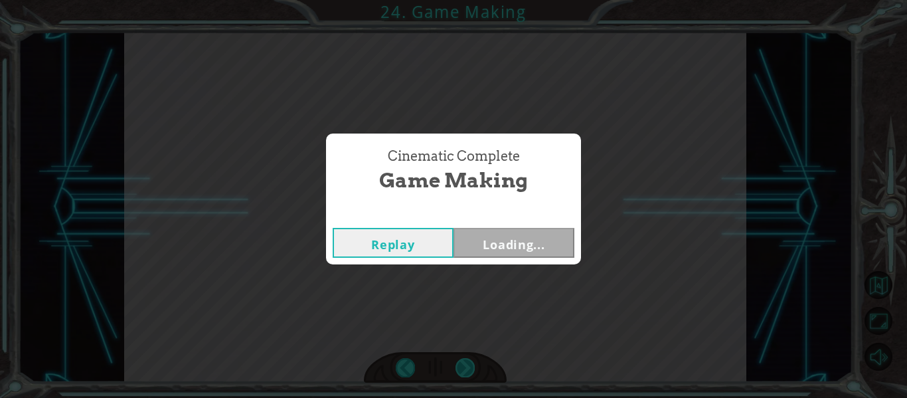
click at [458, 369] on div "Cinematic Complete Game Making Replay Loading..." at bounding box center [453, 199] width 907 height 398
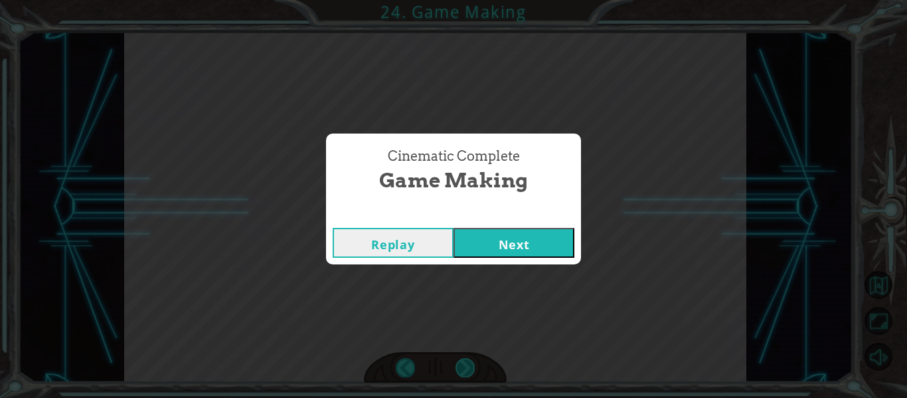
click at [458, 369] on div "Cinematic Complete Game Making Replay Next" at bounding box center [453, 199] width 907 height 398
click at [554, 226] on div "Replay Next" at bounding box center [453, 242] width 255 height 43
click at [550, 256] on button "Next" at bounding box center [514, 243] width 121 height 30
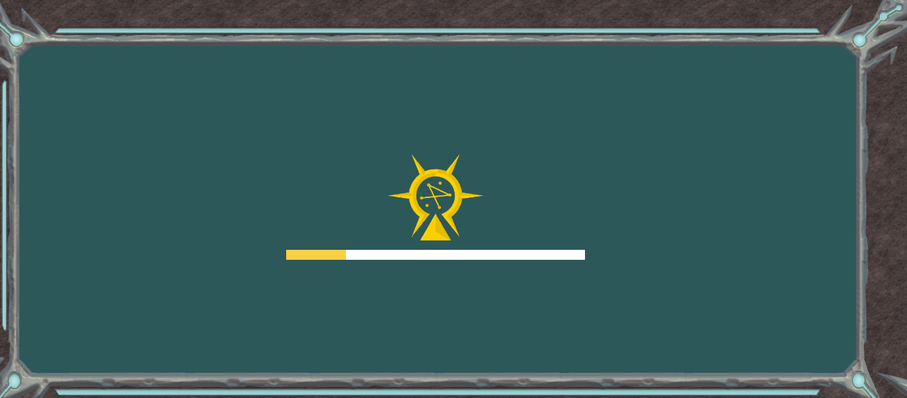
click at [546, 256] on div at bounding box center [435, 255] width 299 height 10
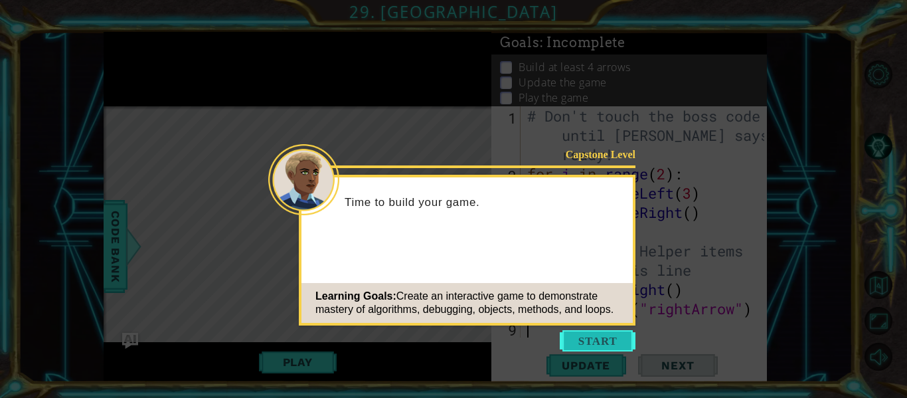
click at [610, 346] on button "Start" at bounding box center [598, 340] width 76 height 21
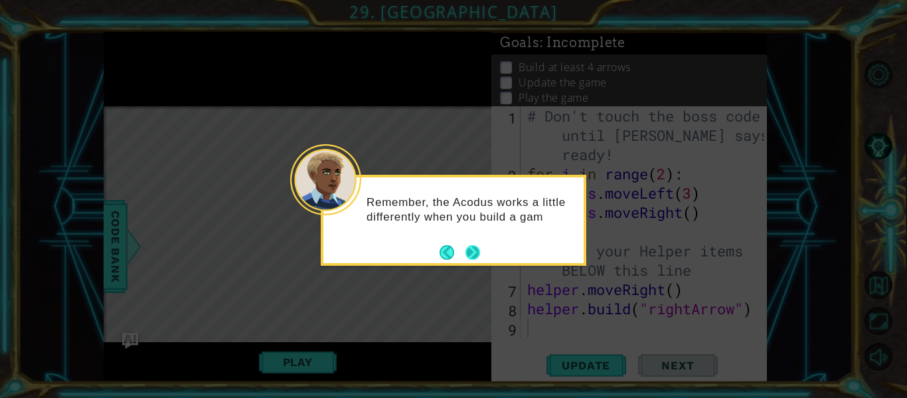
click at [473, 250] on button "Next" at bounding box center [473, 252] width 19 height 19
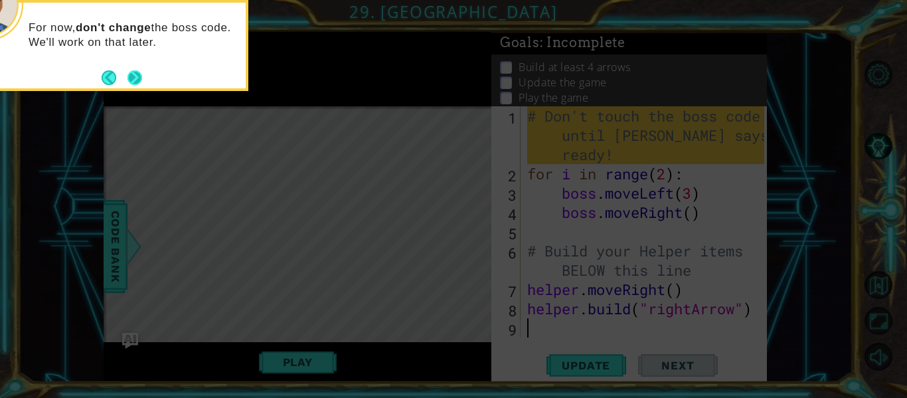
click at [135, 78] on button "Next" at bounding box center [134, 77] width 21 height 21
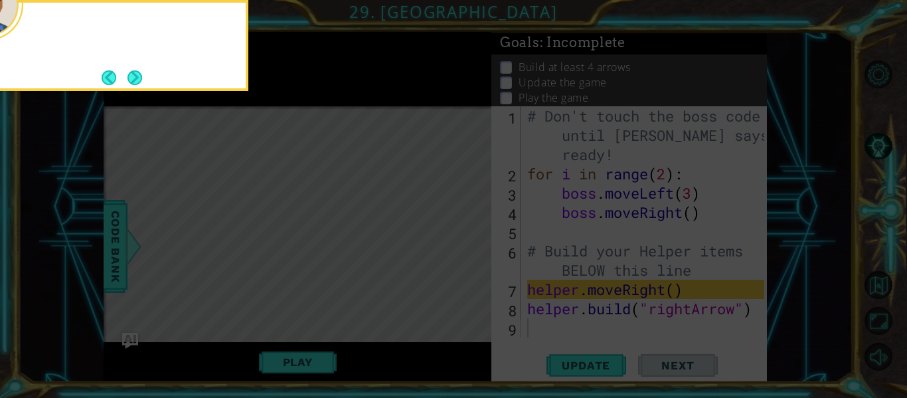
click at [135, 78] on button "Next" at bounding box center [135, 77] width 25 height 25
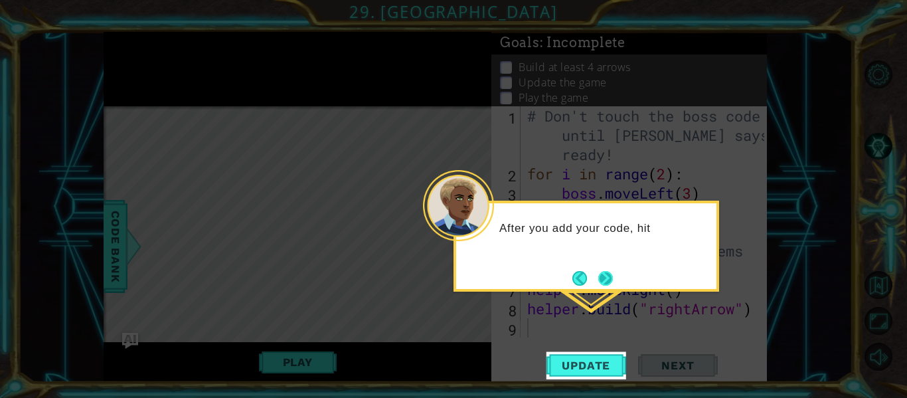
click at [595, 280] on button "Next" at bounding box center [605, 278] width 23 height 23
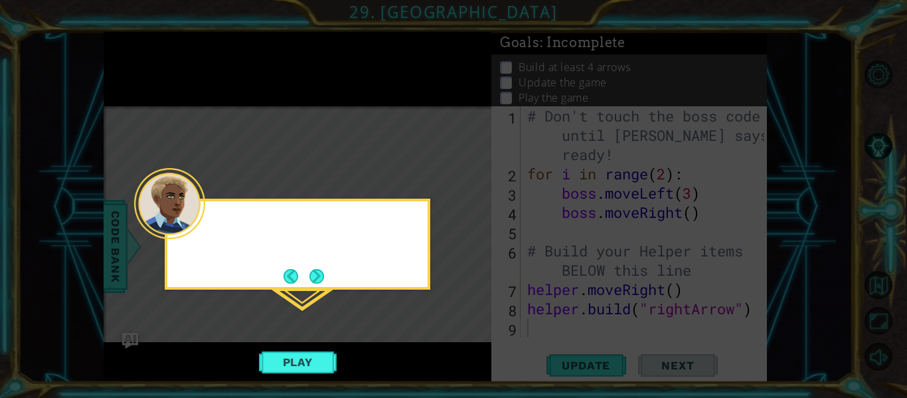
click at [595, 280] on icon at bounding box center [453, 199] width 907 height 398
click at [311, 252] on div "Hit the PLAY button when you're ready" at bounding box center [297, 233] width 260 height 52
click at [312, 274] on button "Next" at bounding box center [316, 276] width 21 height 21
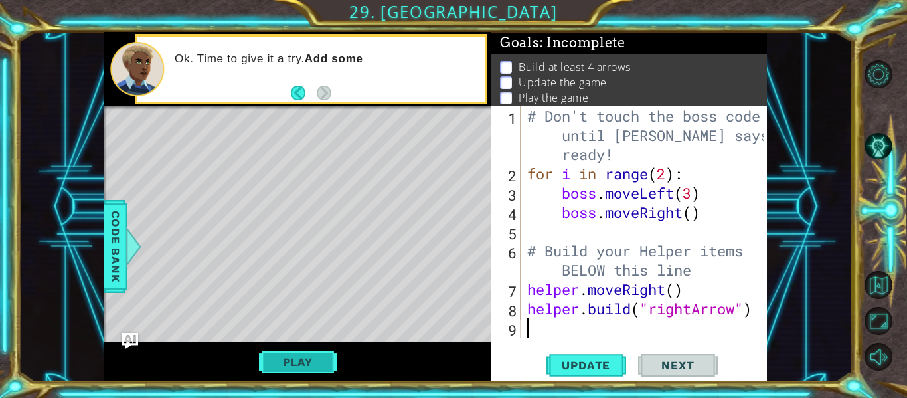
click at [303, 353] on button "Play" at bounding box center [298, 361] width 78 height 25
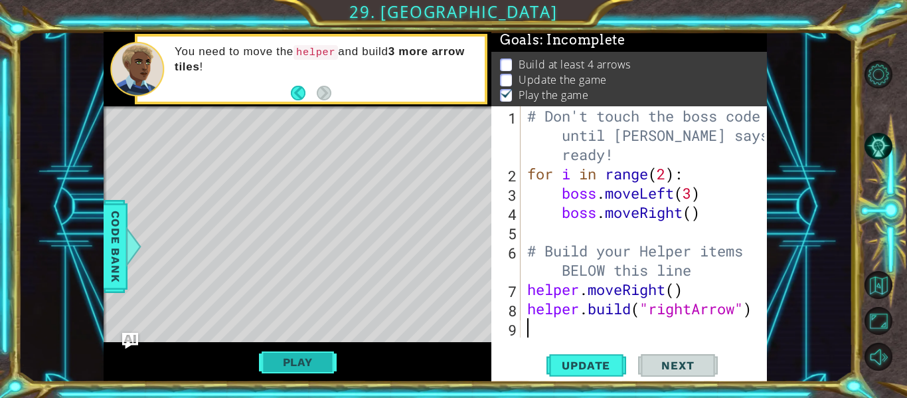
click at [303, 353] on button "Play" at bounding box center [298, 361] width 78 height 25
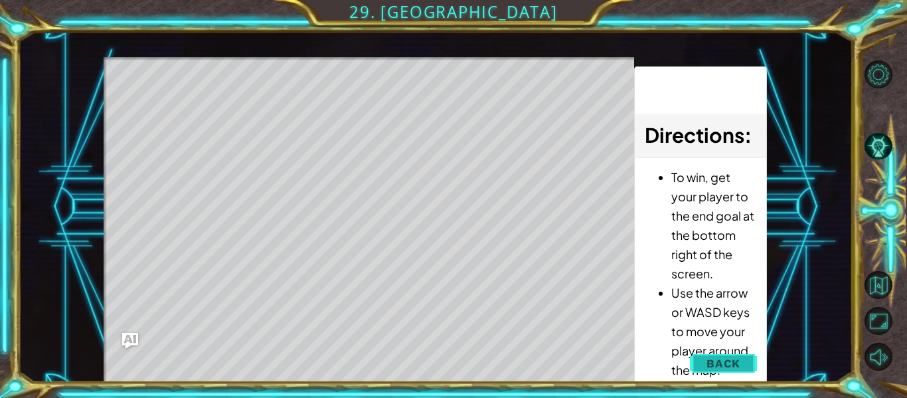
click at [740, 371] on button "Back" at bounding box center [723, 363] width 67 height 27
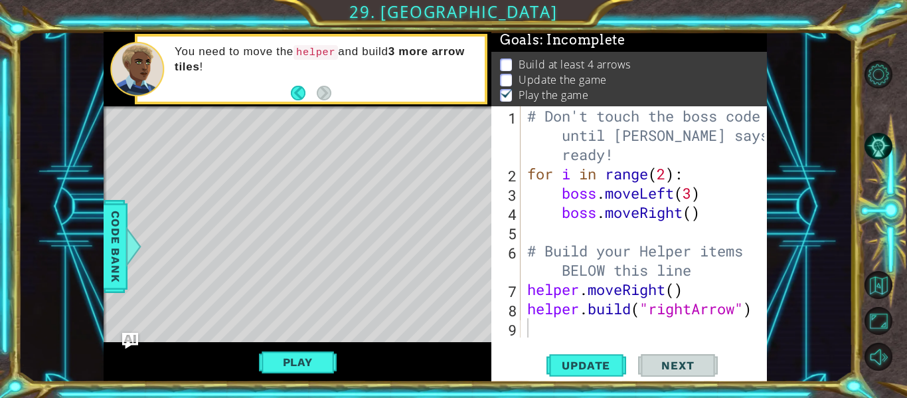
click at [531, 292] on div "# Don't touch the boss code until [PERSON_NAME] says you're ready! for i in ran…" at bounding box center [648, 260] width 246 height 308
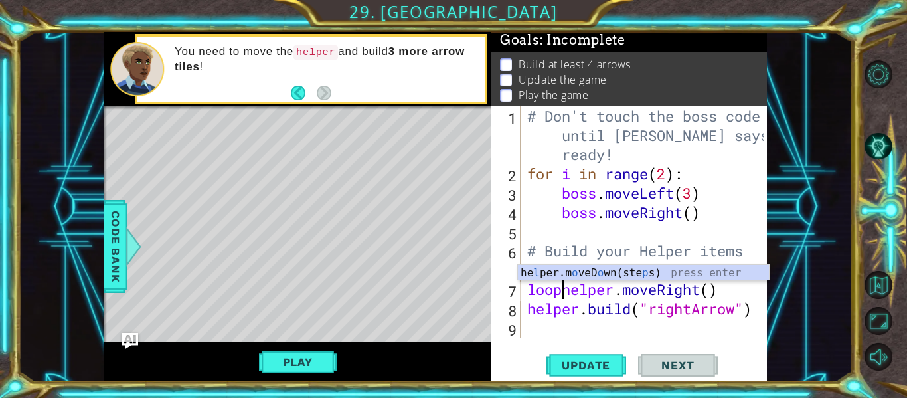
scroll to position [0, 2]
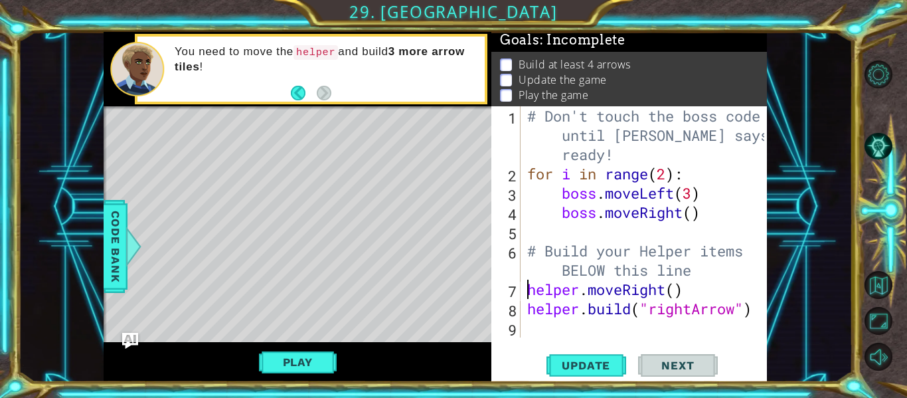
click at [531, 285] on div "# Don't touch the boss code until [PERSON_NAME] says you're ready! for i in ran…" at bounding box center [648, 260] width 246 height 308
click at [530, 279] on div "# Don't touch the boss code until [PERSON_NAME] says you're ready! for i in ran…" at bounding box center [648, 260] width 246 height 308
click at [525, 290] on div "# Don't touch the boss code until [PERSON_NAME] says you're ready! for i in ran…" at bounding box center [648, 260] width 246 height 308
type textarea "helper.moveRight()"
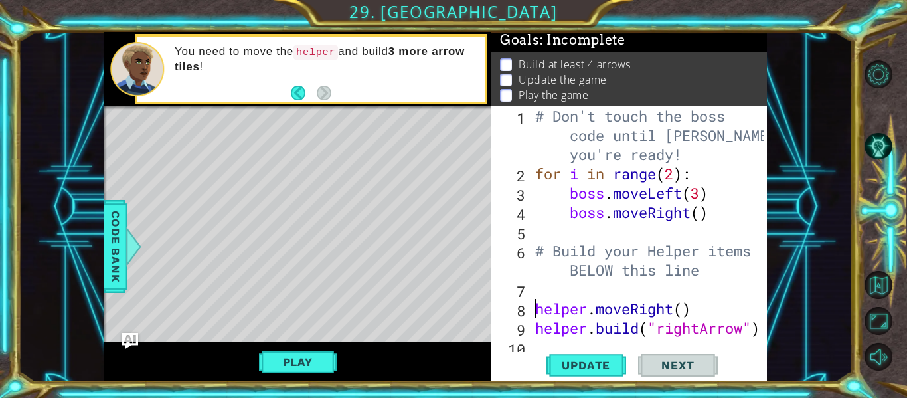
click at [535, 291] on div "# Don't touch the boss code until [PERSON_NAME] says you're ready! for i in ran…" at bounding box center [652, 260] width 238 height 308
click at [539, 303] on div "# Don't touch the boss code until [PERSON_NAME] says you're ready! for i in ran…" at bounding box center [652, 260] width 238 height 308
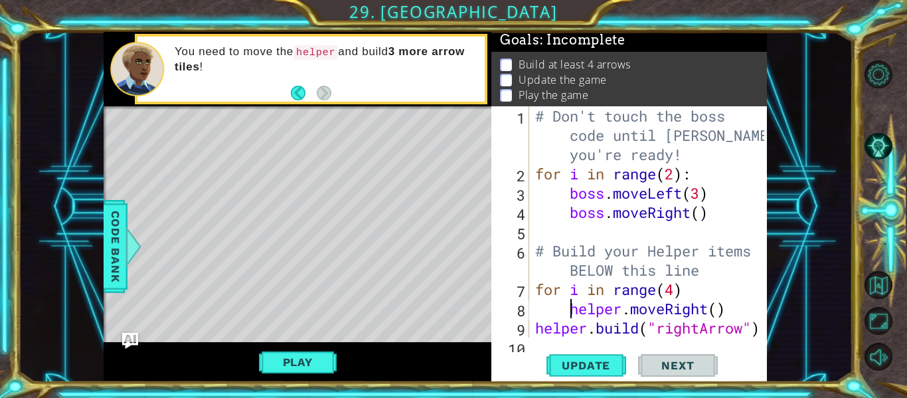
click at [535, 328] on div "# Don't touch the boss code until [PERSON_NAME] says you're ready! for i in ran…" at bounding box center [652, 260] width 238 height 308
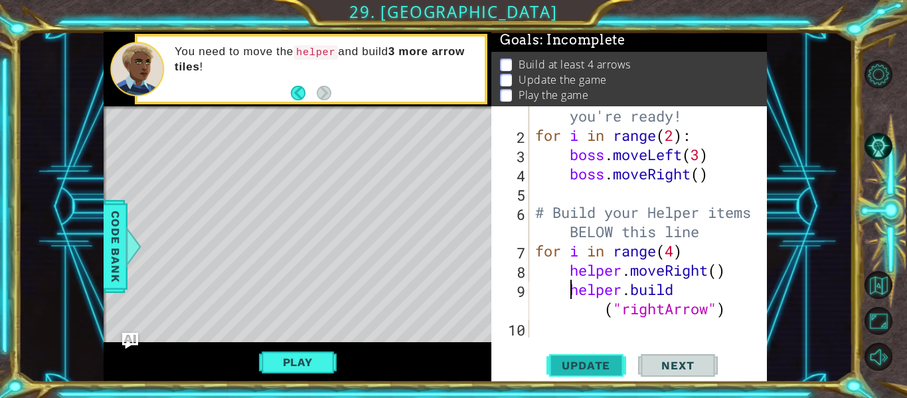
click at [609, 369] on span "Update" at bounding box center [586, 365] width 75 height 13
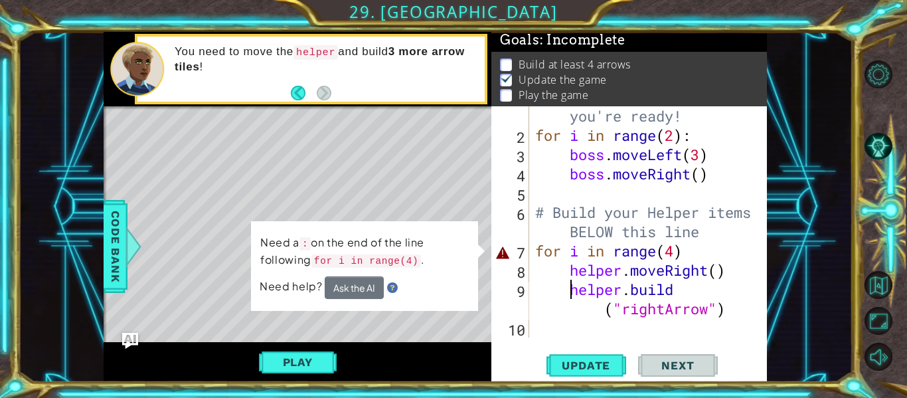
click at [689, 255] on div "# Don't touch the boss code until [PERSON_NAME] says you're ready! for i in ran…" at bounding box center [652, 222] width 238 height 308
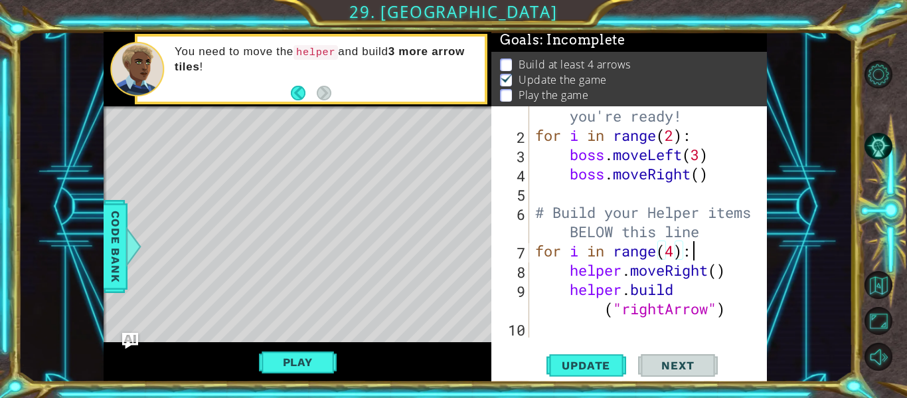
scroll to position [0, 7]
type textarea "for i in range(4):"
click at [315, 353] on button "Play" at bounding box center [298, 361] width 78 height 25
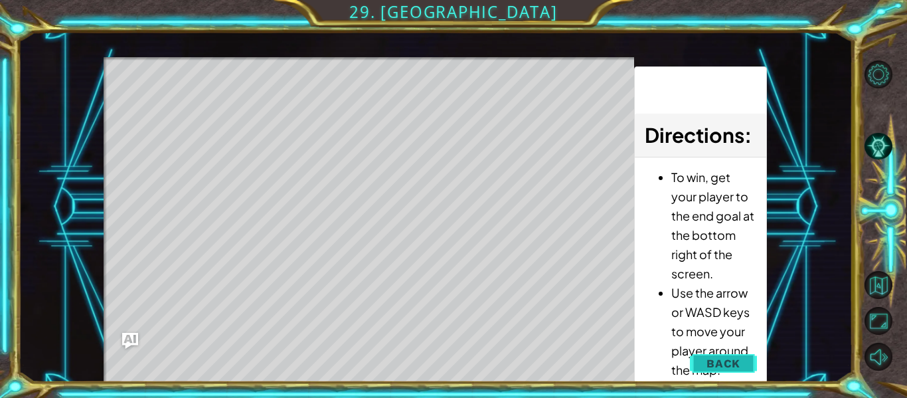
click at [732, 352] on button "Back" at bounding box center [723, 363] width 67 height 27
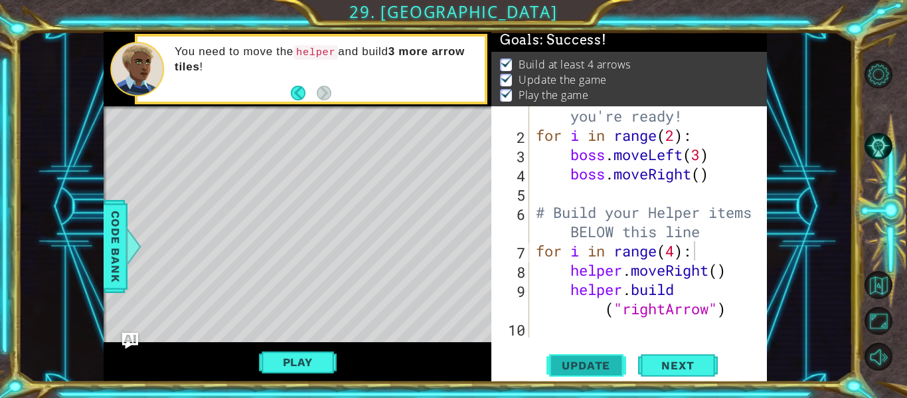
click at [556, 359] on span "Update" at bounding box center [586, 365] width 75 height 13
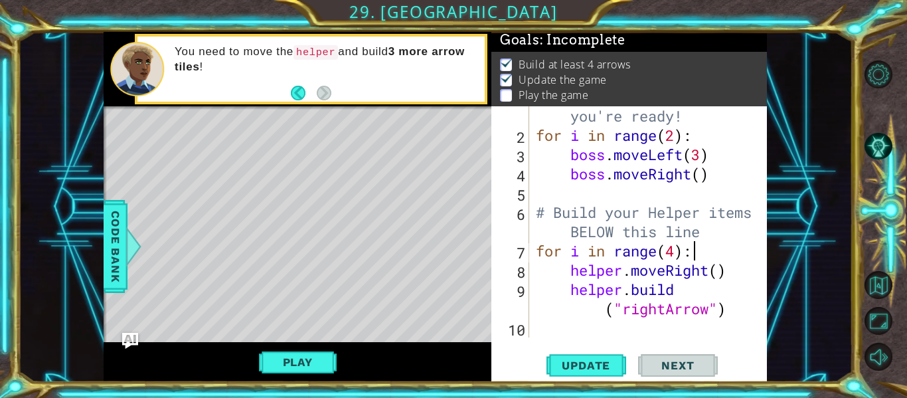
click at [303, 345] on div "Play" at bounding box center [298, 362] width 388 height 40
click at [307, 361] on button "Play" at bounding box center [298, 361] width 78 height 25
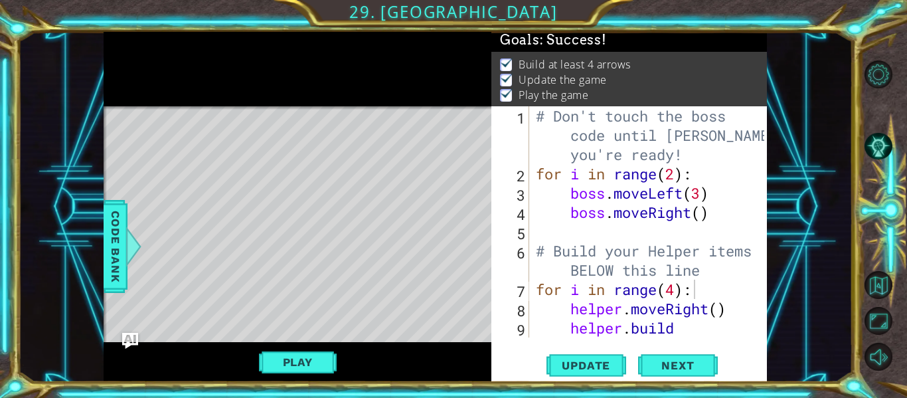
scroll to position [0, 0]
click at [676, 370] on button "Next" at bounding box center [678, 365] width 80 height 27
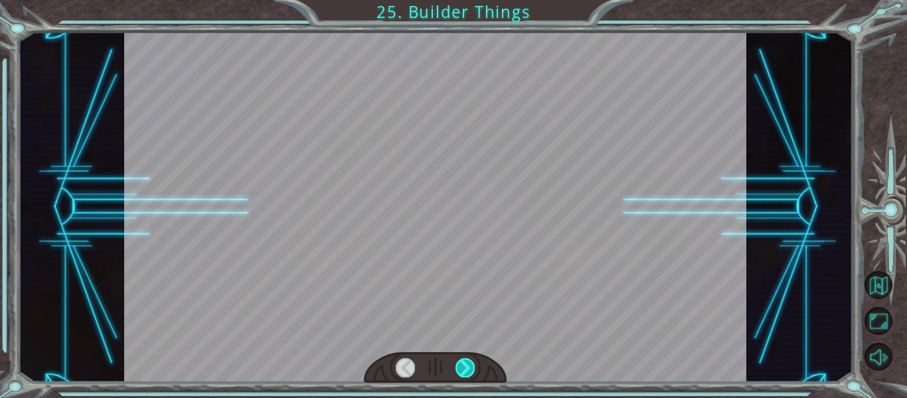
click at [468, 362] on div at bounding box center [465, 367] width 19 height 19
click at [466, 363] on div at bounding box center [465, 367] width 19 height 19
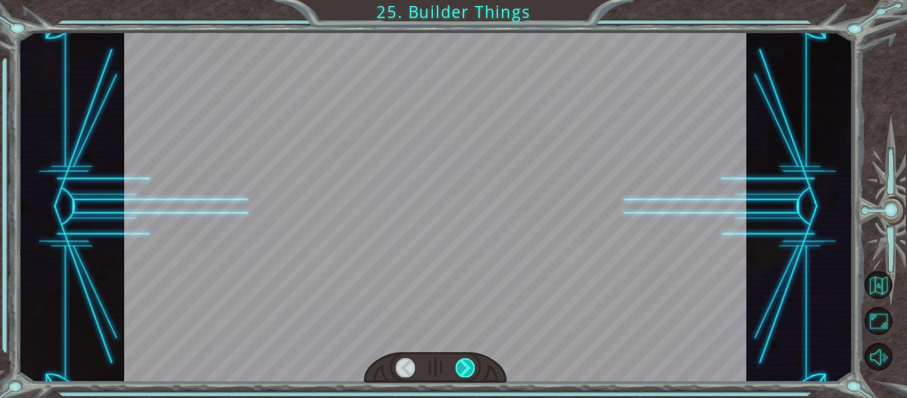
click at [466, 363] on div at bounding box center [465, 367] width 19 height 19
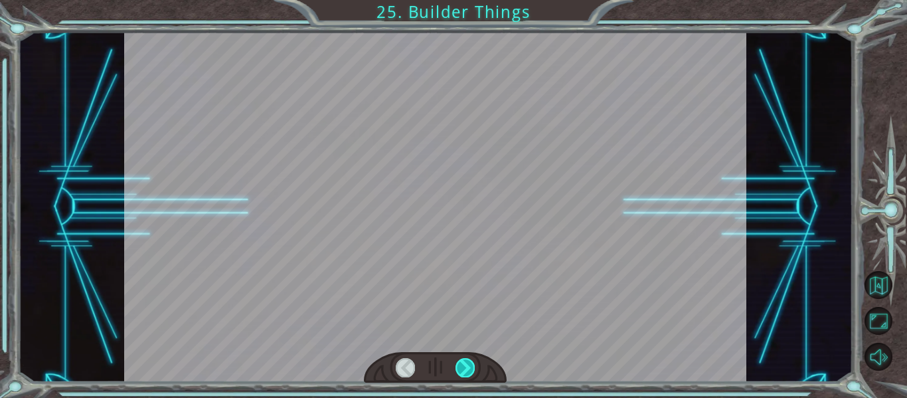
click at [466, 363] on div at bounding box center [465, 367] width 19 height 19
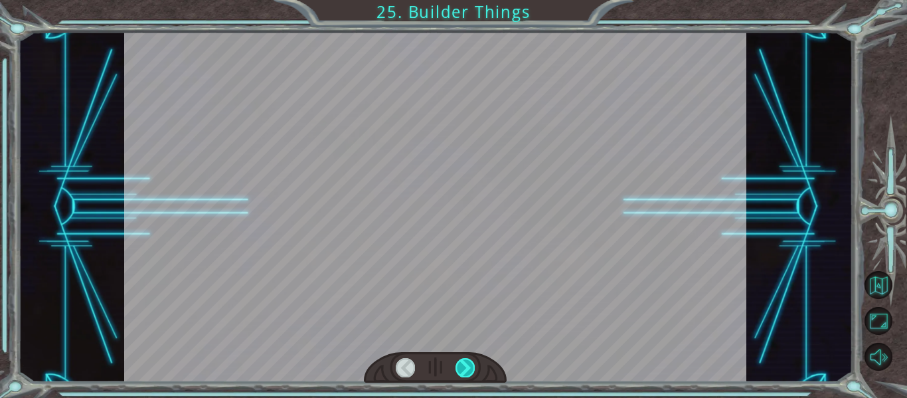
click at [466, 363] on div at bounding box center [465, 367] width 19 height 19
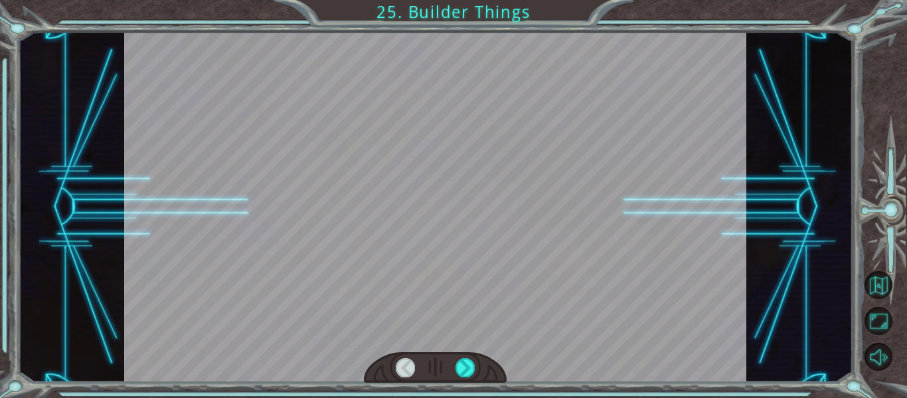
click at [466, 363] on div at bounding box center [465, 367] width 19 height 19
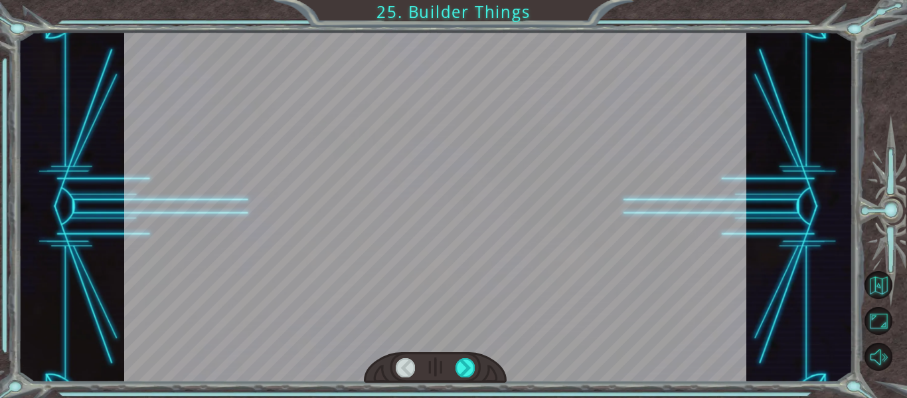
click at [466, 363] on div at bounding box center [465, 367] width 19 height 19
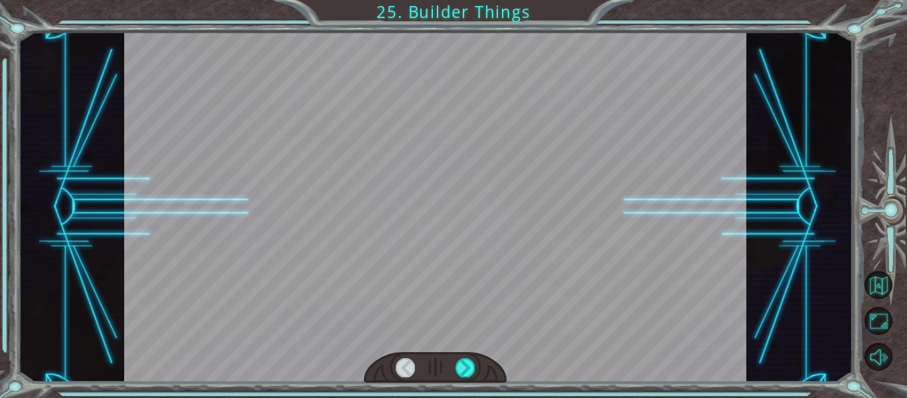
click at [466, 363] on div at bounding box center [465, 367] width 19 height 19
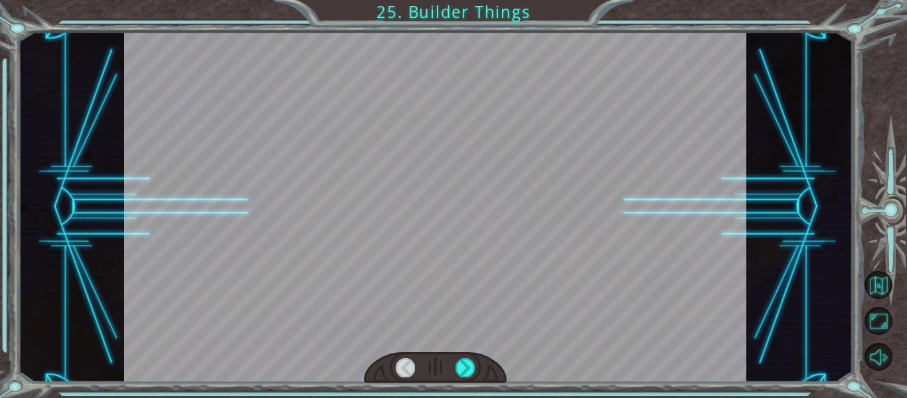
click at [466, 363] on div at bounding box center [465, 367] width 19 height 19
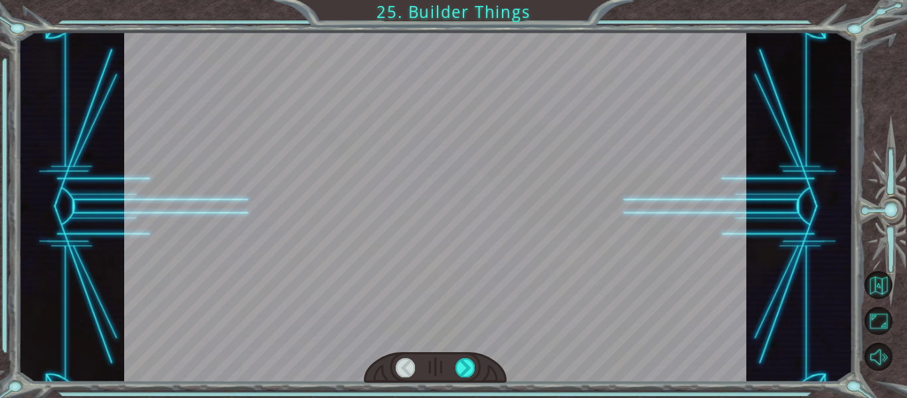
click at [466, 363] on div at bounding box center [465, 367] width 19 height 19
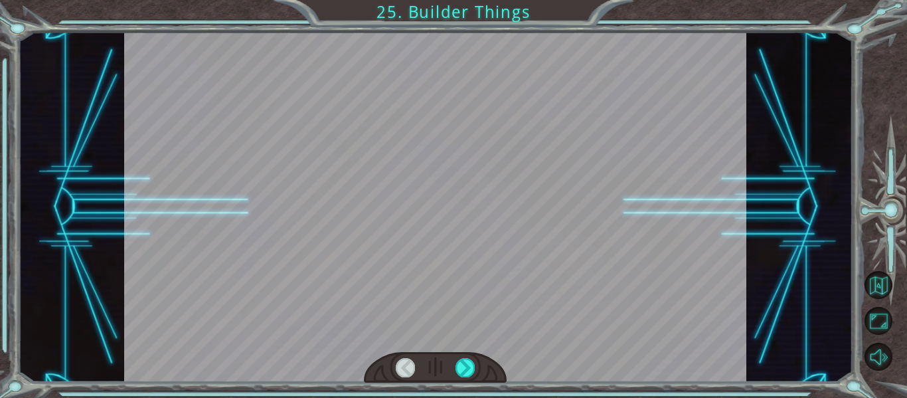
click at [466, 363] on div at bounding box center [465, 367] width 19 height 19
click at [354, 341] on div at bounding box center [435, 207] width 623 height 350
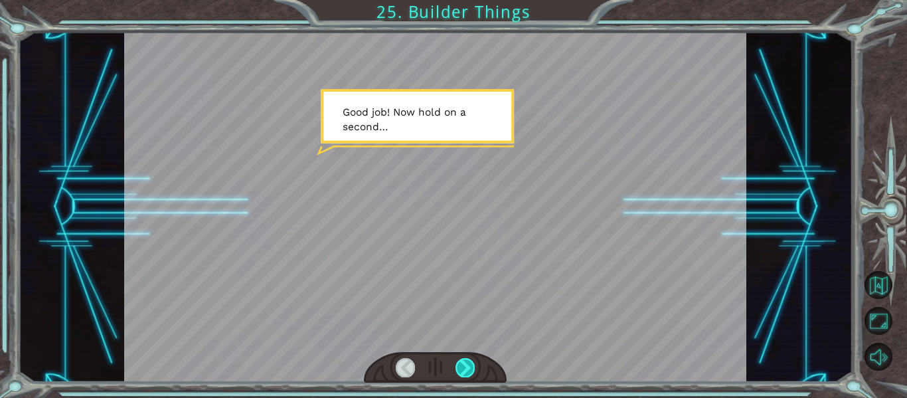
click at [463, 375] on div at bounding box center [465, 367] width 19 height 19
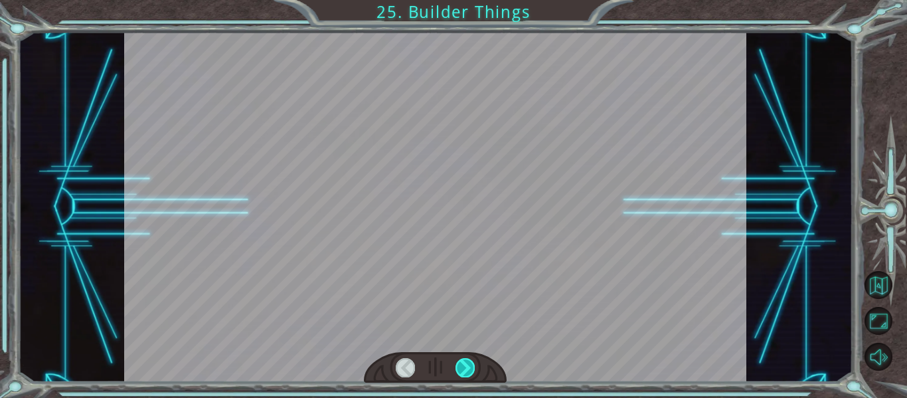
click at [463, 375] on div at bounding box center [465, 367] width 19 height 19
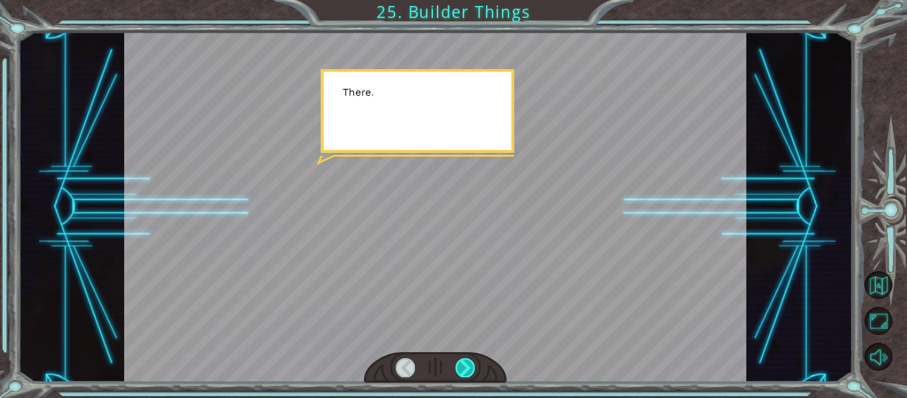
click at [463, 375] on div at bounding box center [465, 367] width 19 height 19
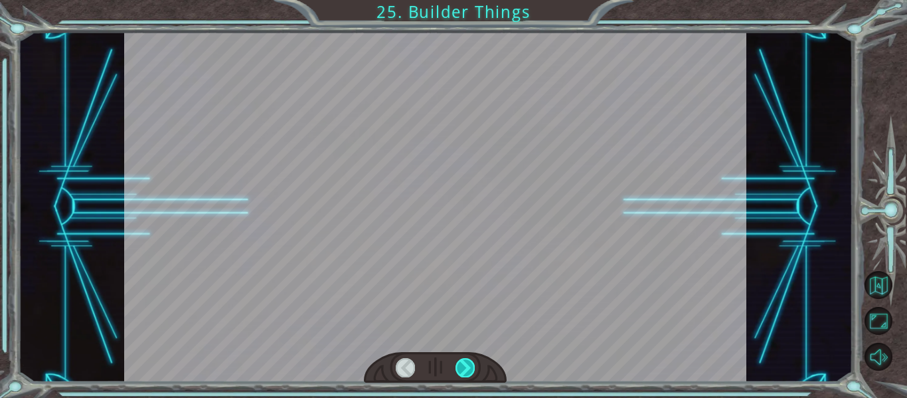
click at [463, 375] on div at bounding box center [465, 367] width 19 height 19
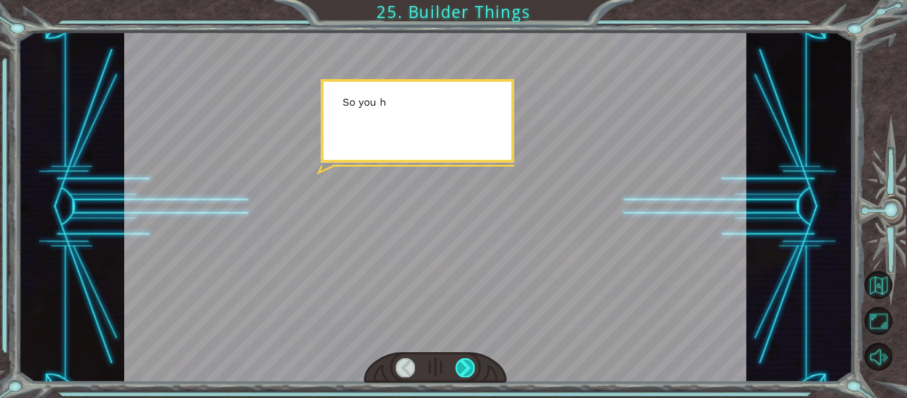
click at [463, 375] on div at bounding box center [465, 367] width 19 height 19
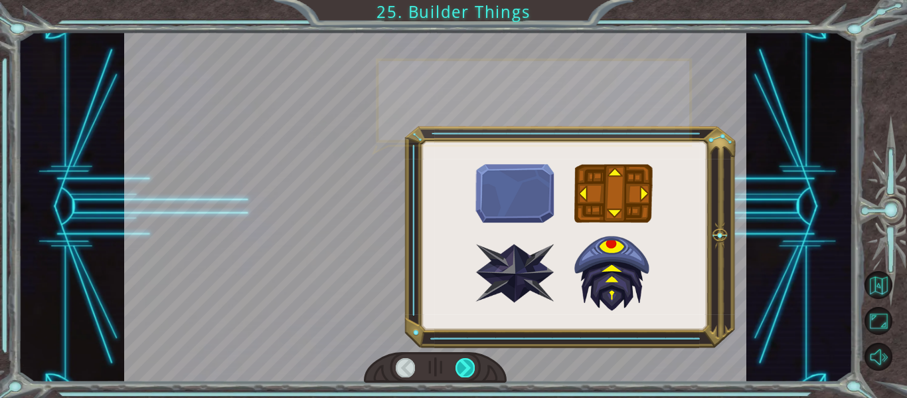
click at [463, 375] on div at bounding box center [465, 367] width 19 height 19
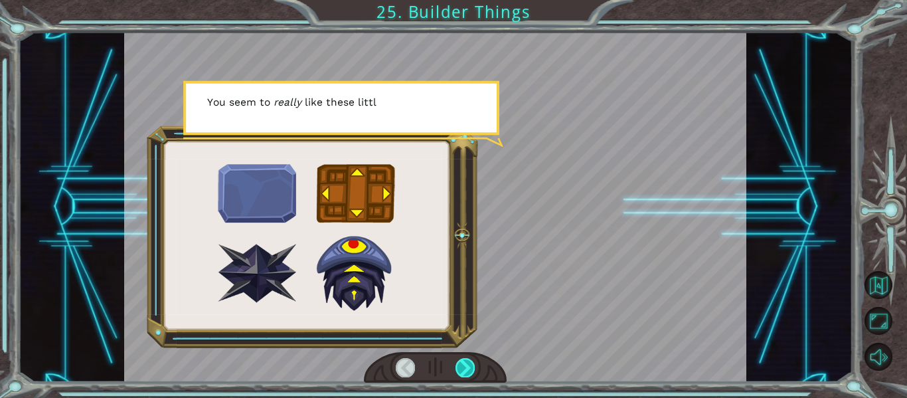
click at [465, 366] on div at bounding box center [465, 367] width 19 height 19
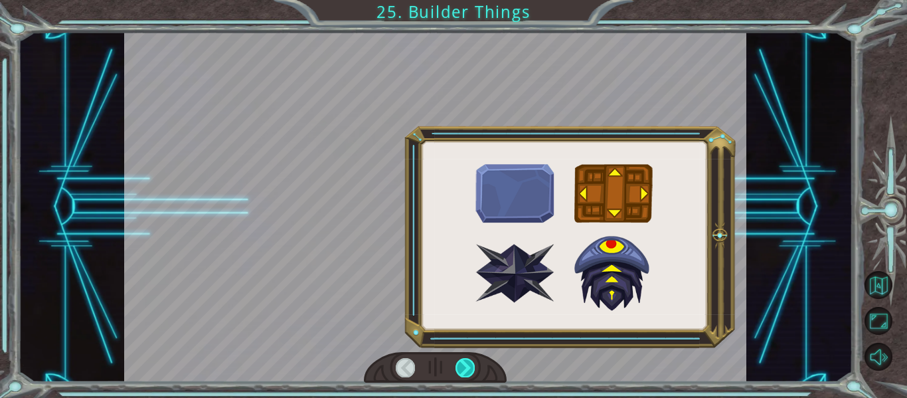
click at [465, 366] on div at bounding box center [465, 367] width 19 height 19
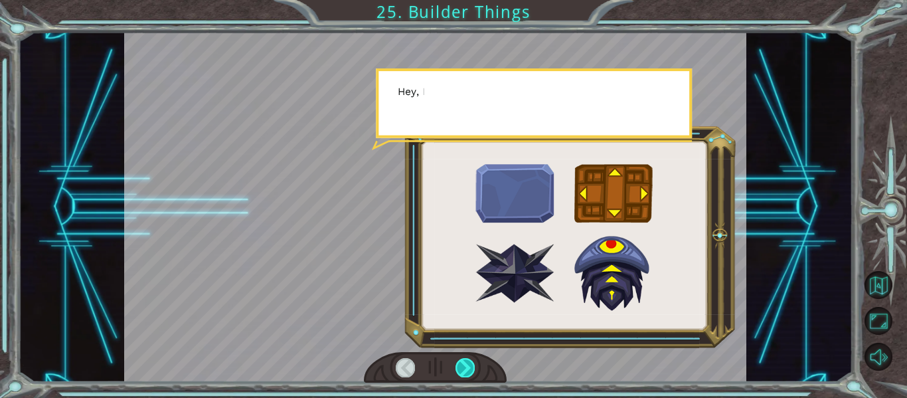
click at [465, 366] on div at bounding box center [465, 367] width 19 height 19
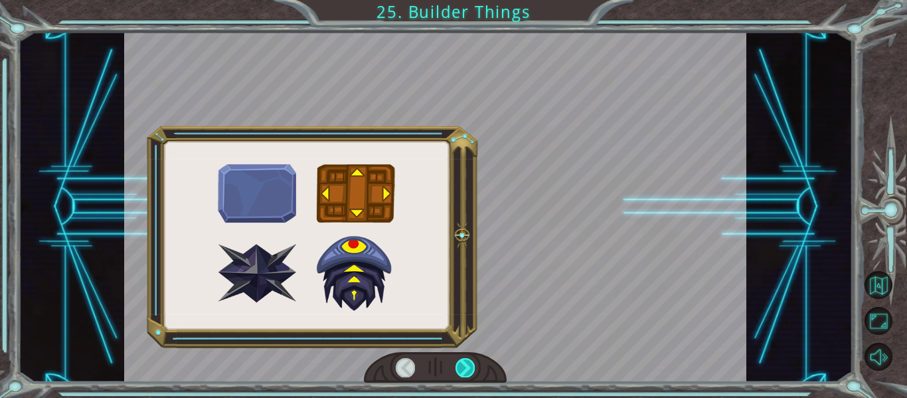
click at [465, 366] on div at bounding box center [465, 367] width 19 height 19
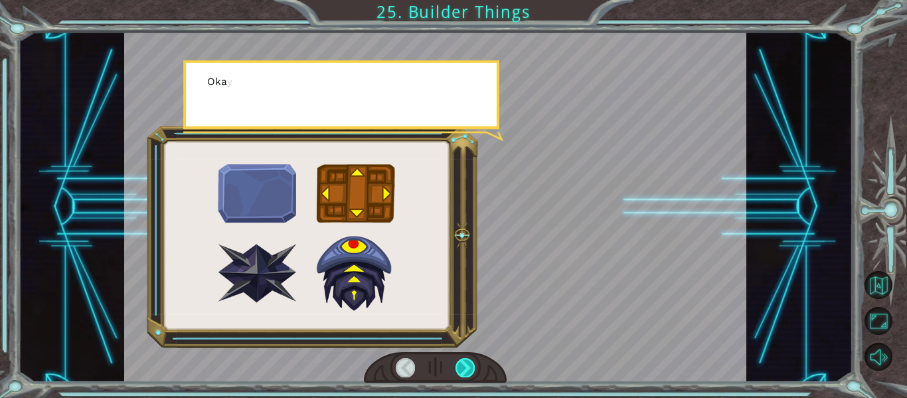
click at [465, 366] on div at bounding box center [465, 367] width 19 height 19
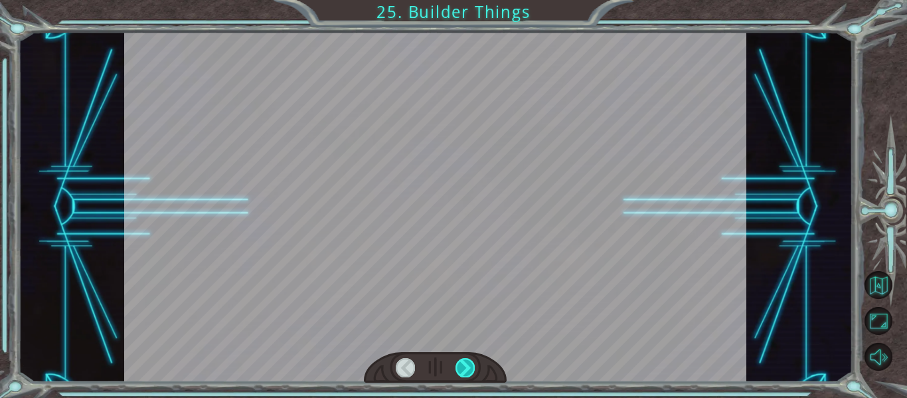
click at [465, 366] on div at bounding box center [465, 367] width 19 height 19
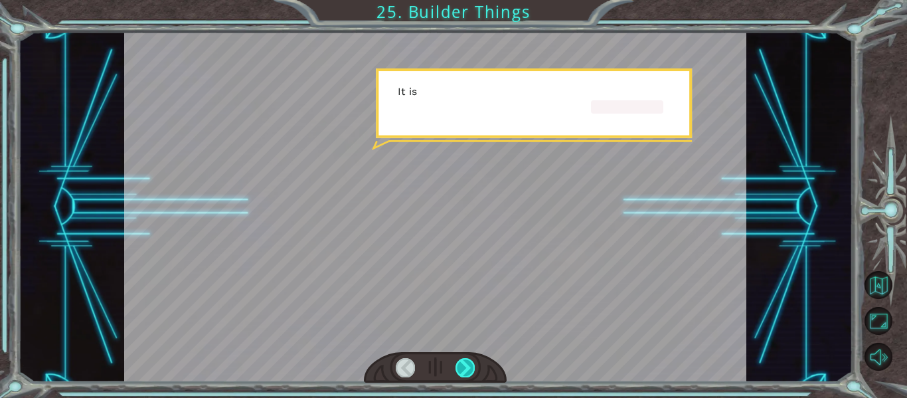
click at [465, 366] on div at bounding box center [465, 367] width 19 height 19
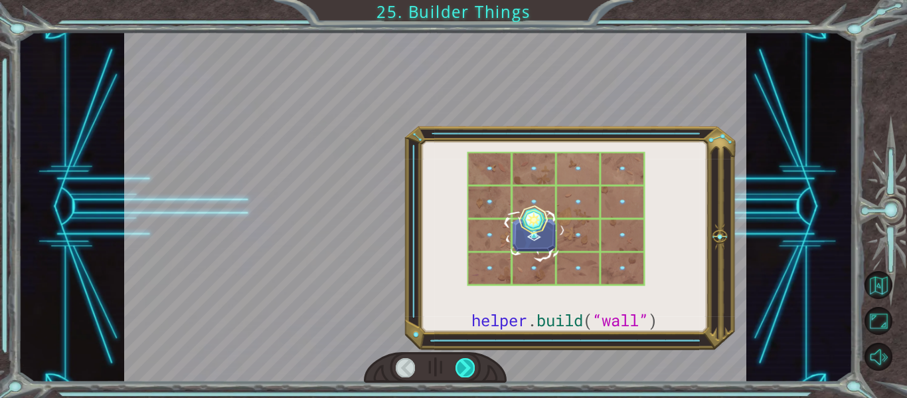
click at [465, 366] on div at bounding box center [465, 367] width 19 height 19
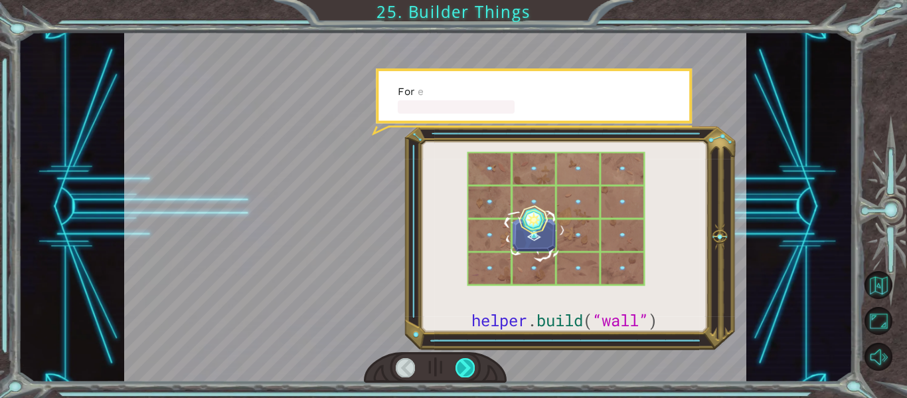
click at [465, 366] on div at bounding box center [465, 367] width 19 height 19
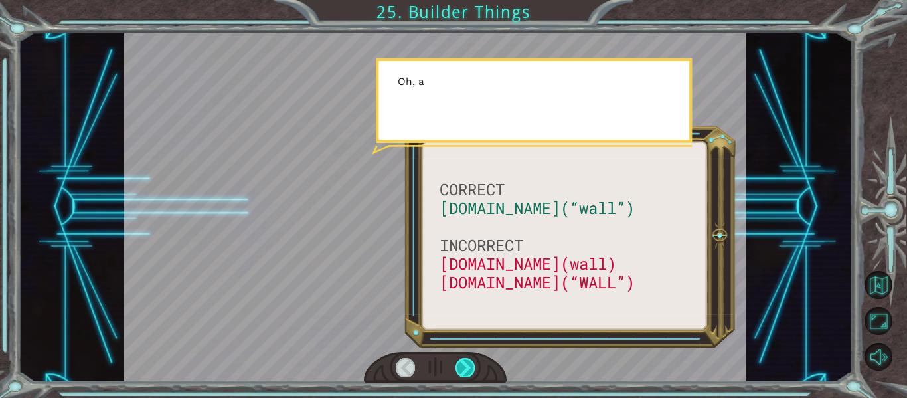
click at [465, 366] on div at bounding box center [465, 367] width 19 height 19
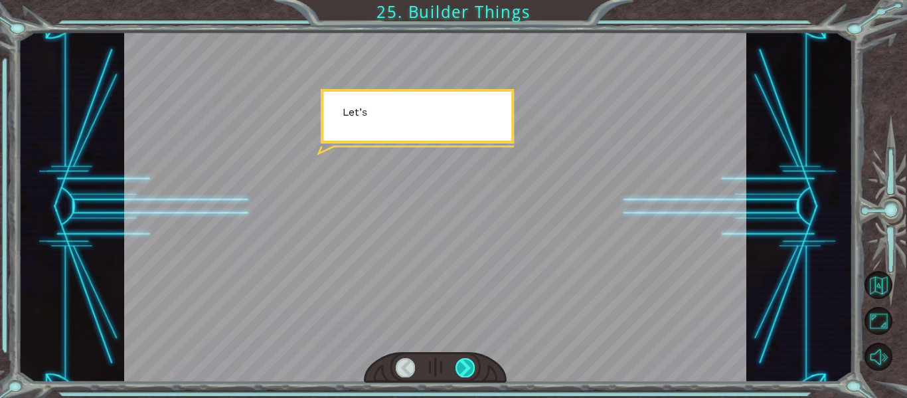
click at [465, 366] on div at bounding box center [465, 367] width 19 height 19
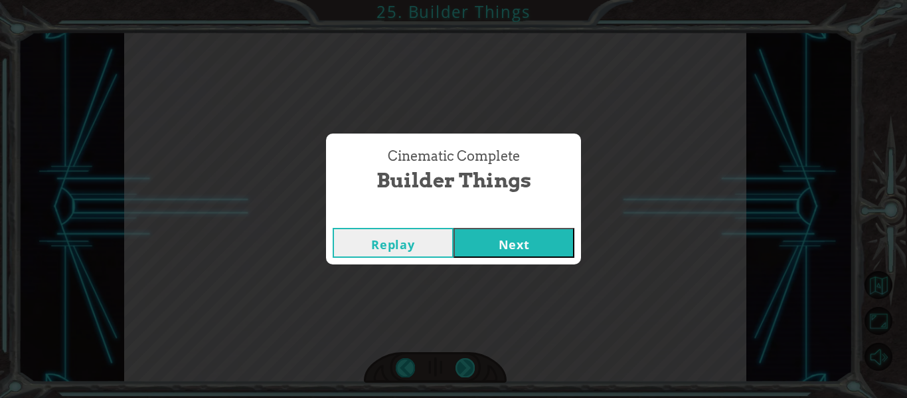
click at [465, 366] on div "Cinematic Complete Builder Things Replay Next" at bounding box center [453, 199] width 907 height 398
click at [524, 230] on button "Next" at bounding box center [514, 243] width 121 height 30
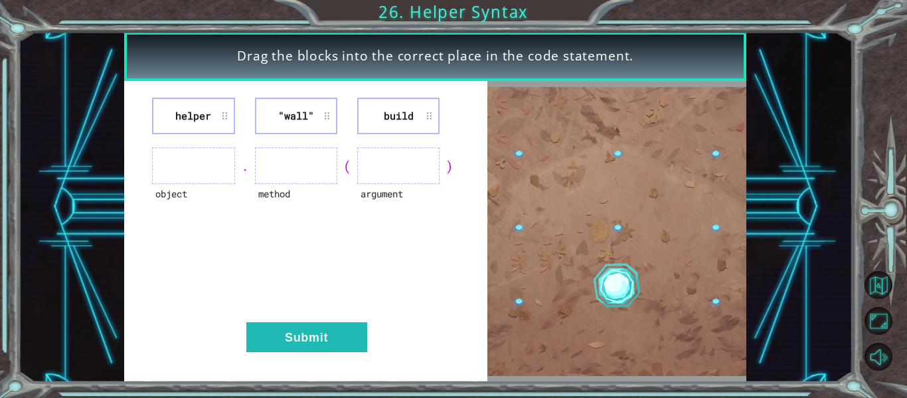
click at [502, 266] on img at bounding box center [616, 231] width 259 height 289
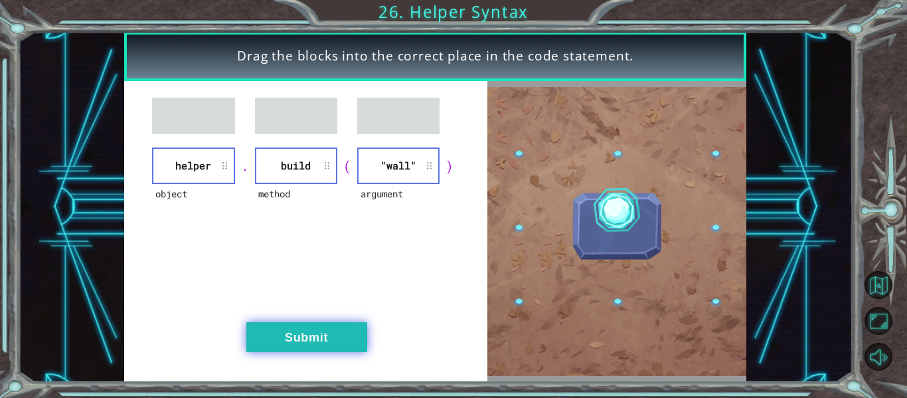
click at [325, 336] on button "Submit" at bounding box center [306, 337] width 121 height 30
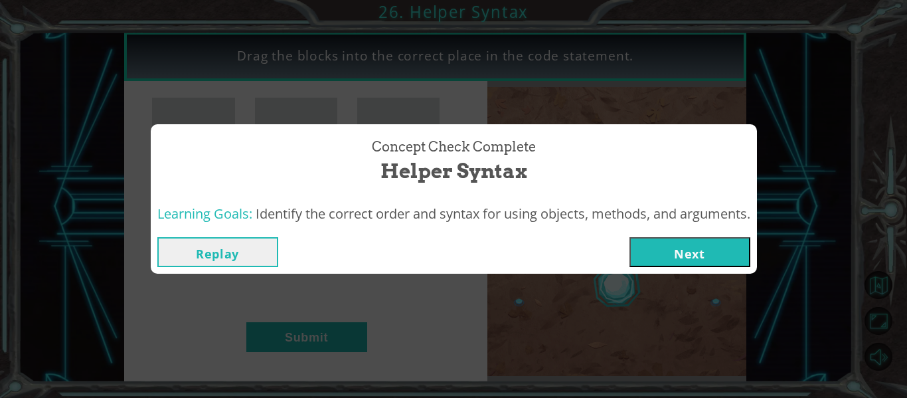
click at [665, 252] on button "Next" at bounding box center [690, 252] width 121 height 30
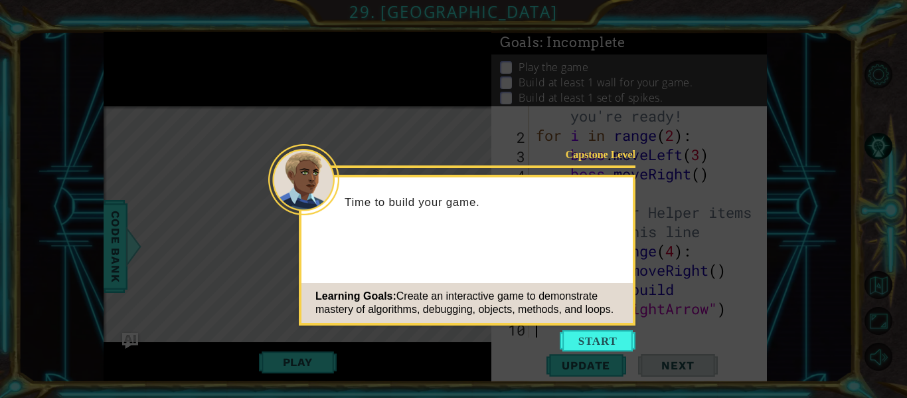
scroll to position [39, 0]
click at [618, 337] on button "Start" at bounding box center [598, 340] width 76 height 21
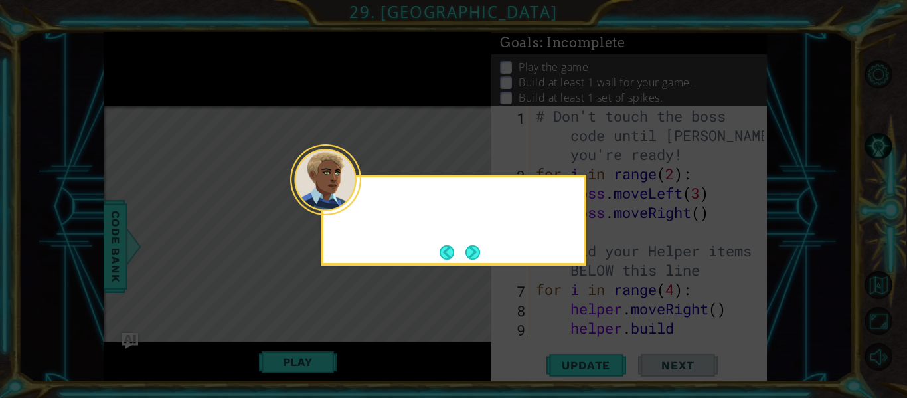
scroll to position [0, 0]
click at [470, 245] on button "Next" at bounding box center [473, 252] width 15 height 15
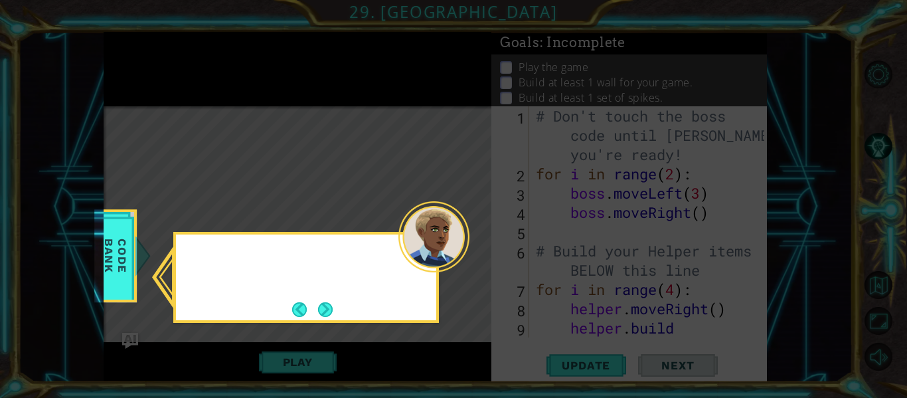
click at [470, 241] on icon at bounding box center [453, 199] width 907 height 398
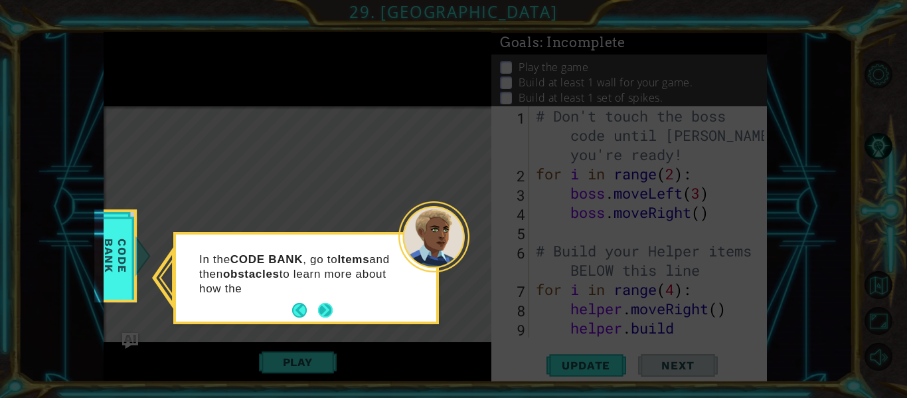
click at [327, 315] on button "Next" at bounding box center [325, 310] width 15 height 15
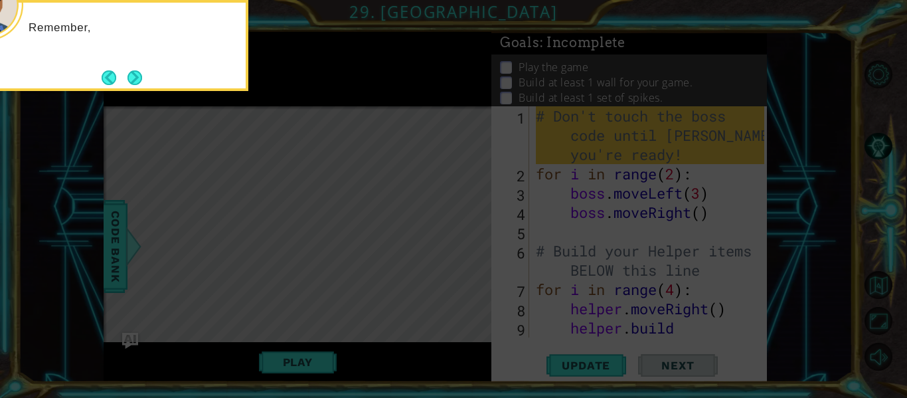
click at [363, 319] on icon at bounding box center [453, 59] width 907 height 677
click at [301, 367] on icon at bounding box center [453, 59] width 907 height 677
click at [139, 84] on button "Next" at bounding box center [134, 77] width 15 height 15
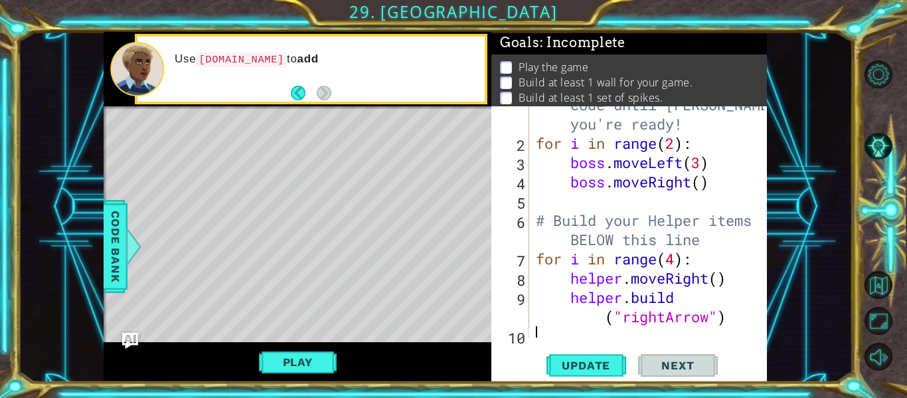
scroll to position [39, 0]
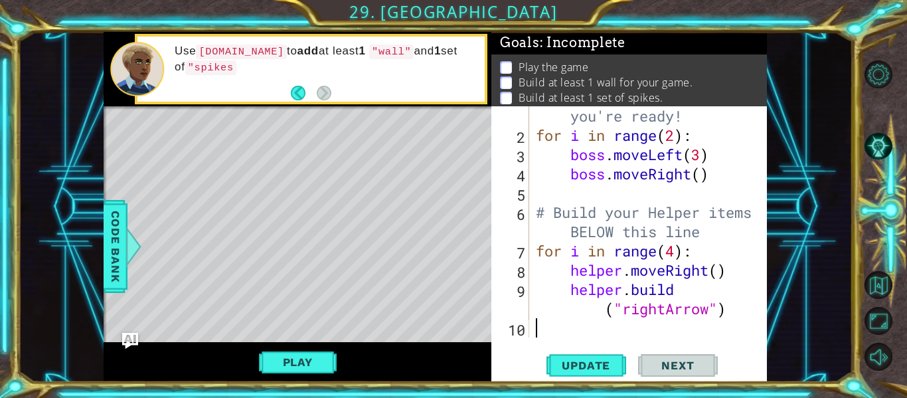
click at [673, 313] on div "# Don't touch the boss code until Vega says you're ready! for i in range ( 2 ) …" at bounding box center [652, 222] width 238 height 308
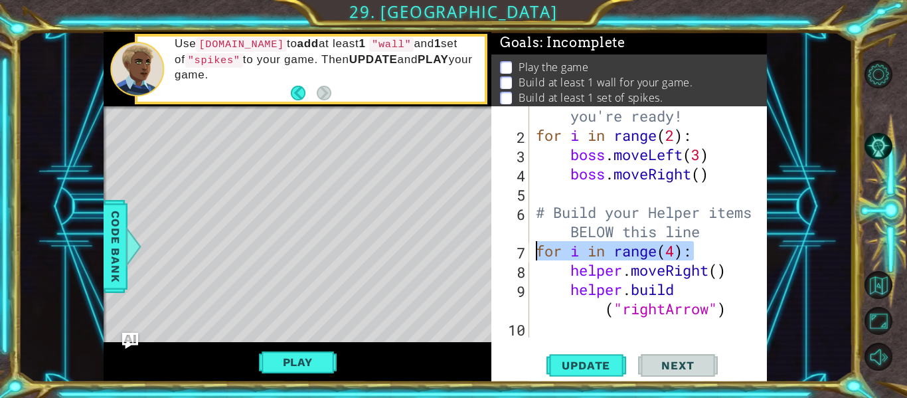
drag, startPoint x: 697, startPoint y: 252, endPoint x: 517, endPoint y: 248, distance: 180.0
click at [517, 248] on div "helper.build("rightArrow") 1 2 3 4 5 6 7 8 9 10 # Don't touch the boss code unt…" at bounding box center [627, 221] width 273 height 231
type textarea "for i in range(4):"
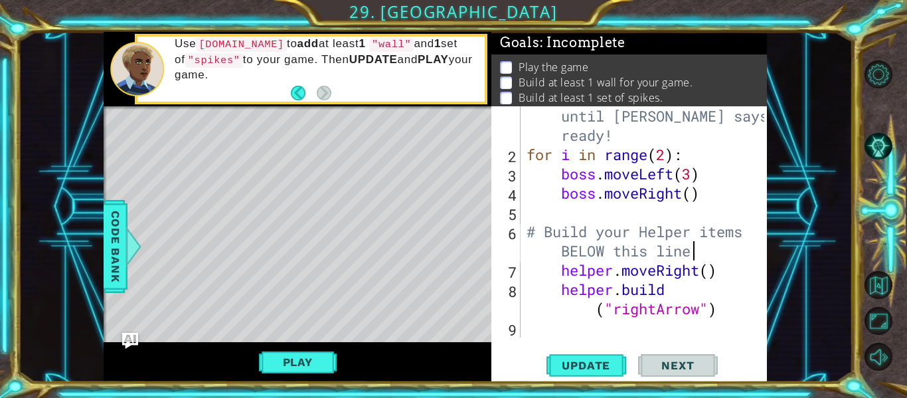
scroll to position [19, 0]
click at [560, 269] on div "# Don't touch the boss code until Vega says you're ready! for i in range ( 2 ) …" at bounding box center [647, 241] width 247 height 308
click at [558, 285] on div "# Don't touch the boss code until Vega says you're ready! for i in range ( 2 ) …" at bounding box center [647, 241] width 247 height 308
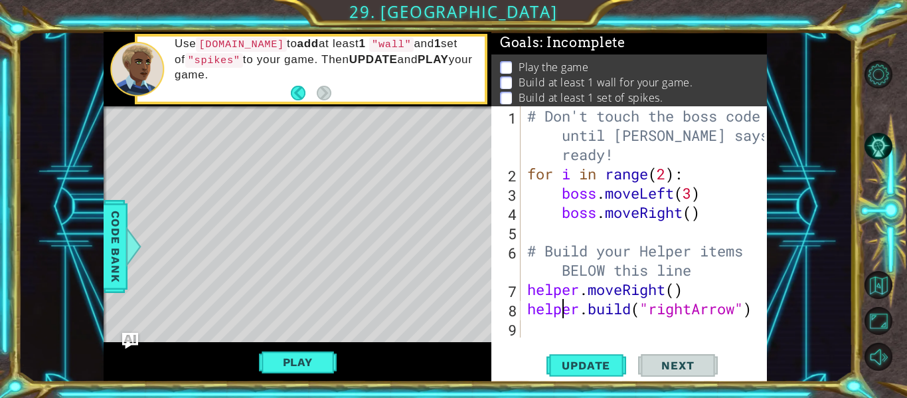
click at [559, 303] on div "# Don't touch the boss code until [PERSON_NAME] says you're ready! for i in ran…" at bounding box center [648, 260] width 246 height 308
drag, startPoint x: 522, startPoint y: 286, endPoint x: 755, endPoint y: 306, distance: 234.0
click at [755, 306] on div "helper.build("rightArrow") 1 2 3 4 5 6 7 8 9 # Don't touch the boss code until …" at bounding box center [627, 221] width 273 height 231
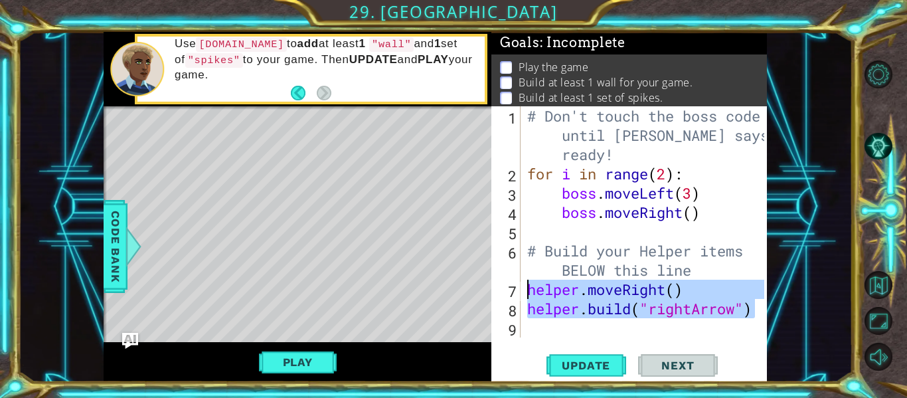
drag, startPoint x: 755, startPoint y: 306, endPoint x: 511, endPoint y: 287, distance: 244.5
click at [511, 287] on div "helper.build("rightArrow") 1 2 3 4 5 6 7 8 9 # Don't touch the boss code until …" at bounding box center [627, 221] width 273 height 231
type textarea "helper.moveRight() helper.build("rightArrow")"
click at [527, 324] on div "# Don't touch the boss code until [PERSON_NAME] says you're ready! for i in ran…" at bounding box center [648, 260] width 246 height 308
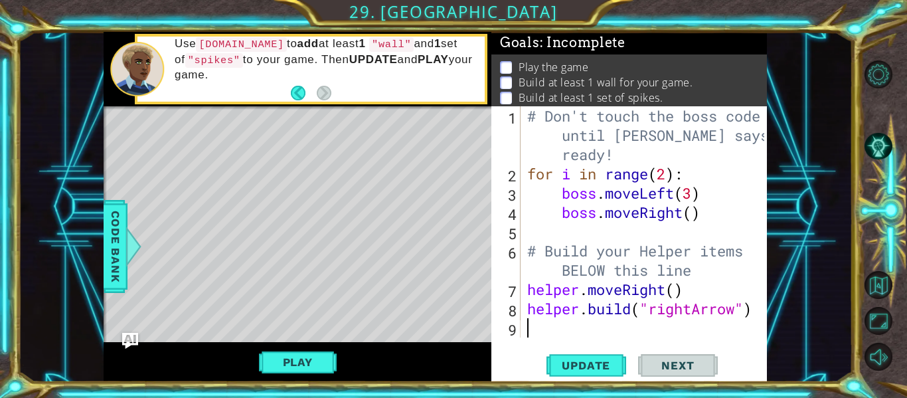
paste textarea "[DOMAIN_NAME]("rightArrow")"
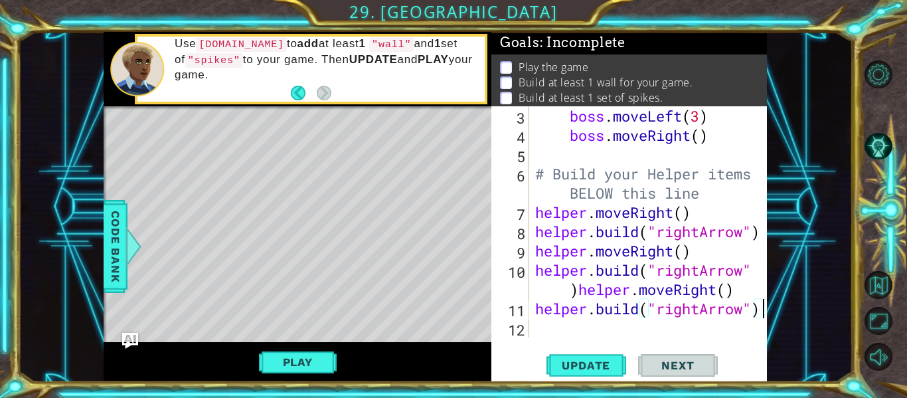
scroll to position [116, 0]
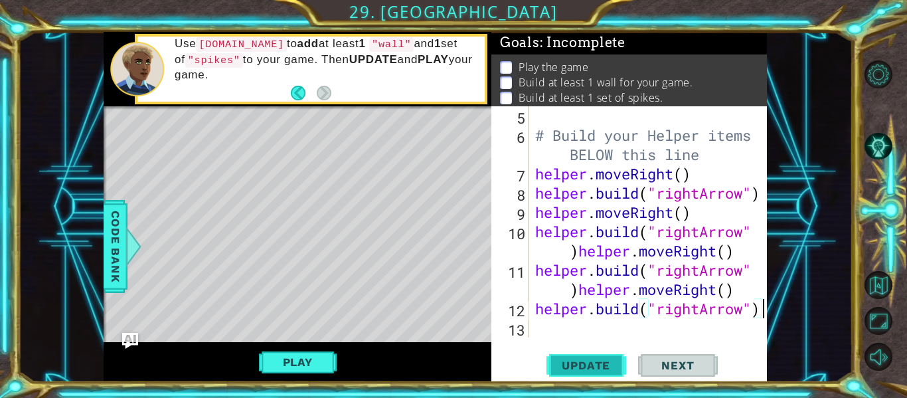
click at [616, 359] on span "Update" at bounding box center [586, 365] width 75 height 13
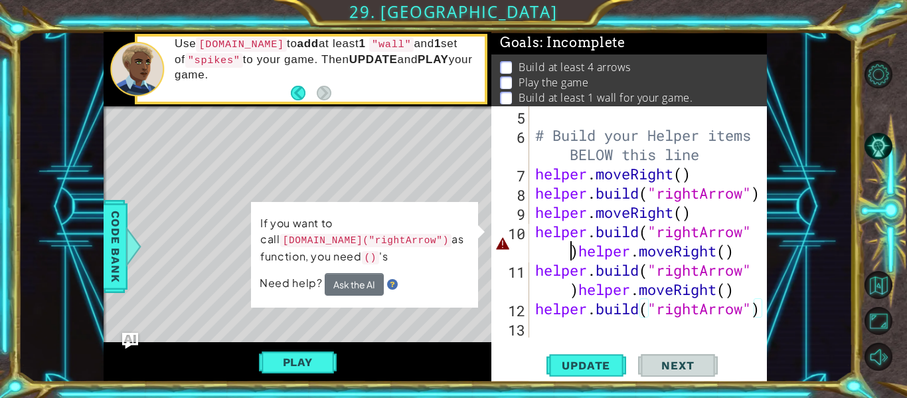
click at [569, 254] on div "# Build your Helper items BELOW this line helper . moveRight ( ) helper . build…" at bounding box center [652, 241] width 238 height 270
click at [578, 255] on div "# Build your Helper items BELOW this line helper . moveRight ( ) helper . build…" at bounding box center [652, 241] width 238 height 270
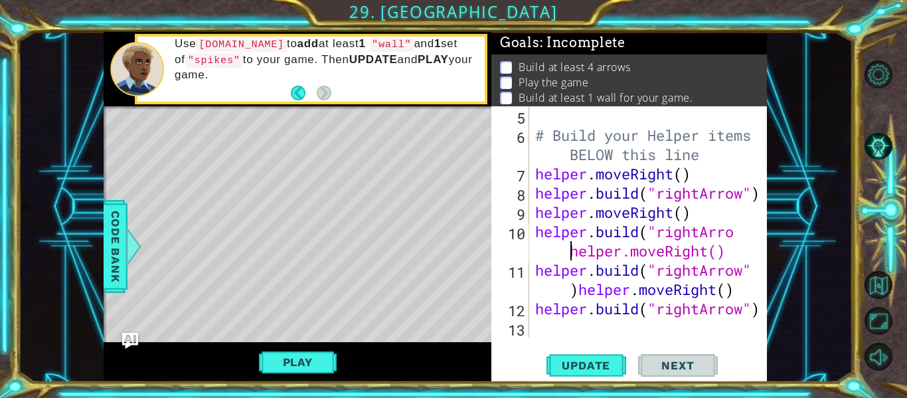
scroll to position [0, 11]
type textarea "[DOMAIN_NAME]("rightArrow")"
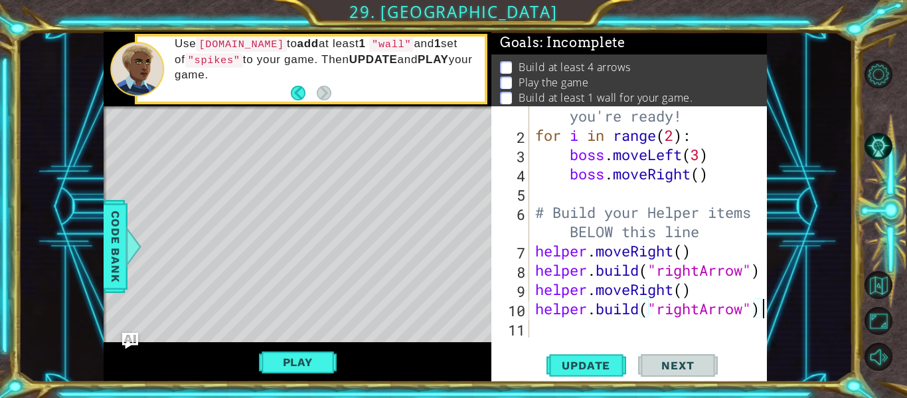
scroll to position [39, 0]
click at [580, 331] on div "# Don't touch the boss code until Vega says you're ready! for i in range ( 2 ) …" at bounding box center [652, 222] width 238 height 308
paste textarea "[DOMAIN_NAME]("rightArrow")"
type textarea "[DOMAIN_NAME]("rightArrow")"
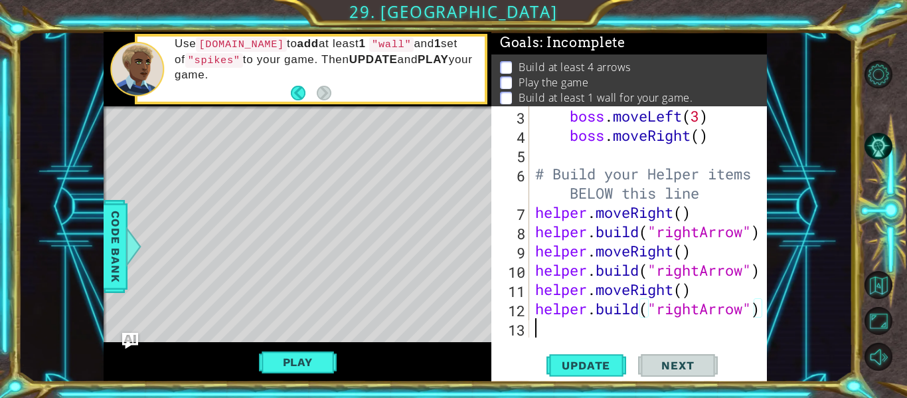
click at [580, 332] on div "boss . moveLeft ( 3 ) boss . moveRight ( ) # Build your Helper items BELOW this…" at bounding box center [652, 241] width 238 height 270
paste textarea "[DOMAIN_NAME]("rightArrow")"
type textarea "[DOMAIN_NAME]("rightArrow")"
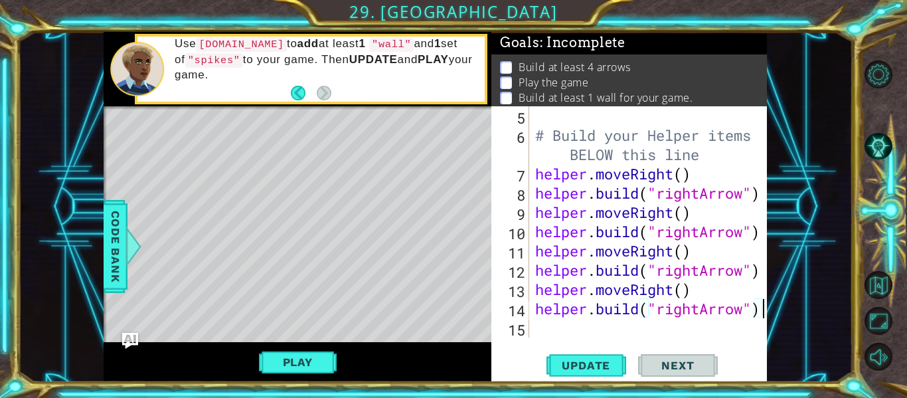
click at [580, 335] on div "# Build your Helper items BELOW this line helper . moveRight ( ) helper . build…" at bounding box center [652, 241] width 238 height 270
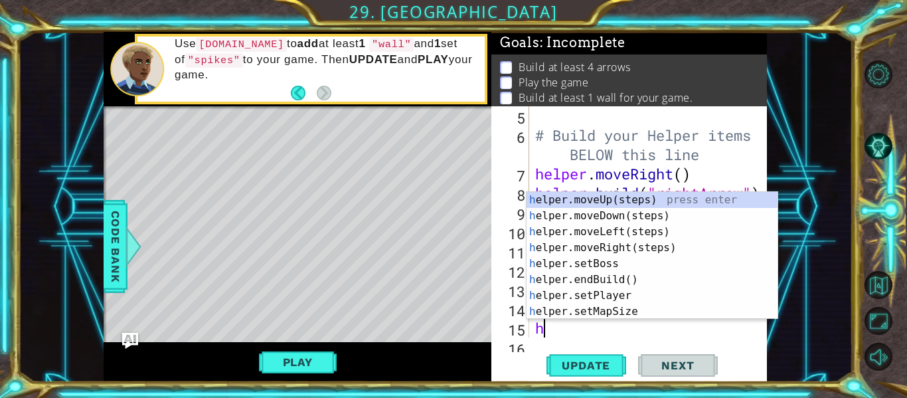
scroll to position [135, 0]
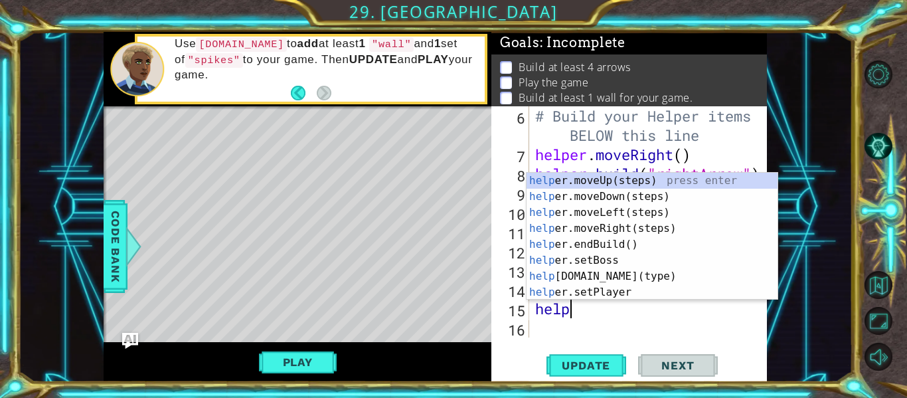
type textarea "helper"
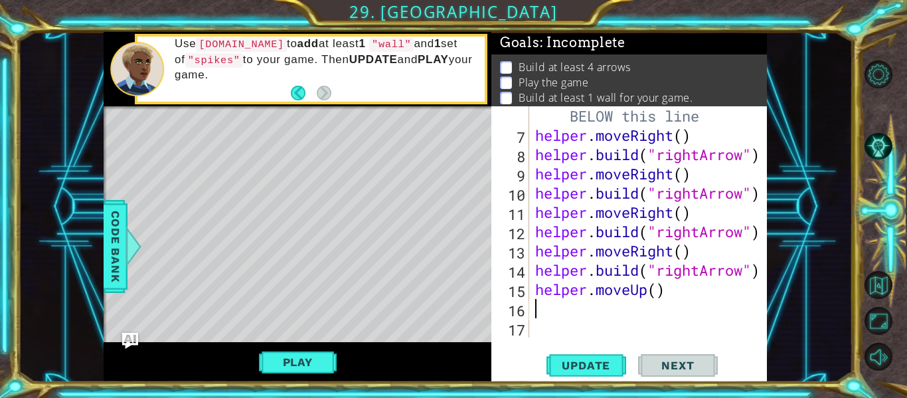
scroll to position [154, 0]
click at [647, 290] on div "# Build your Helper items BELOW this line helper . moveRight ( ) helper . build…" at bounding box center [652, 231] width 238 height 289
click at [644, 290] on div "# Build your Helper items BELOW this line helper . moveRight ( ) helper . build…" at bounding box center [652, 231] width 238 height 289
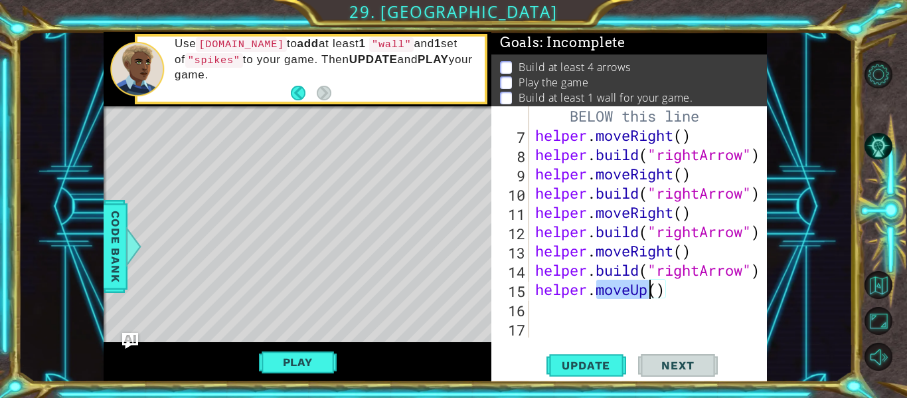
click at [644, 290] on div "# Build your Helper items BELOW this line helper . moveRight ( ) helper . build…" at bounding box center [649, 221] width 232 height 231
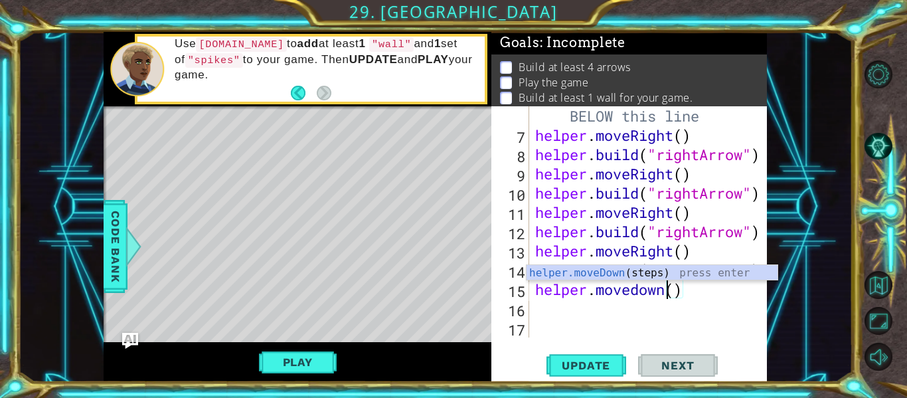
type textarea "helper.moveDown"
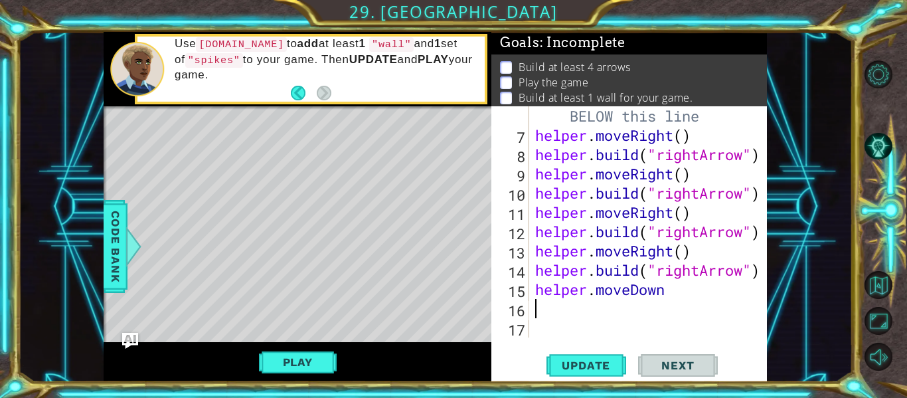
click at [646, 308] on div "# Build your Helper items BELOW this line helper . moveRight ( ) helper . build…" at bounding box center [652, 231] width 238 height 289
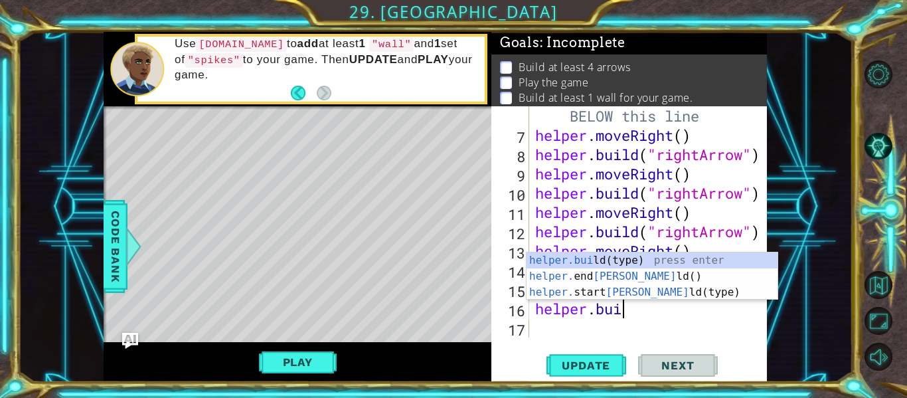
scroll to position [0, 4]
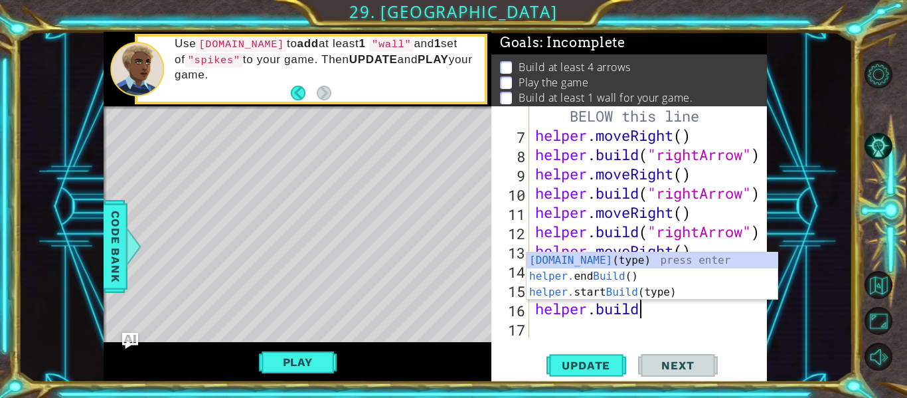
type textarea "helper.build("wall")"
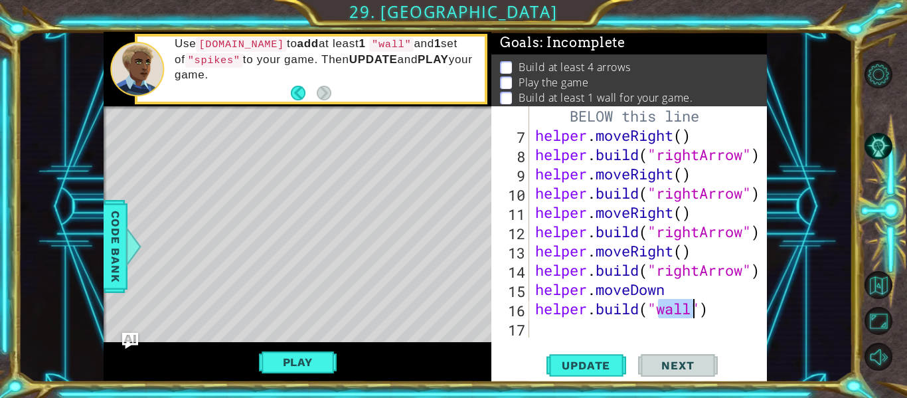
click at [620, 328] on div "# Build your Helper items BELOW this line helper . moveRight ( ) helper . build…" at bounding box center [652, 231] width 238 height 289
click at [609, 296] on div "# Build your Helper items BELOW this line helper . moveRight ( ) helper . build…" at bounding box center [652, 231] width 238 height 289
click at [606, 293] on div "# Build your Helper items BELOW this line helper . moveRight ( ) helper . build…" at bounding box center [649, 221] width 232 height 231
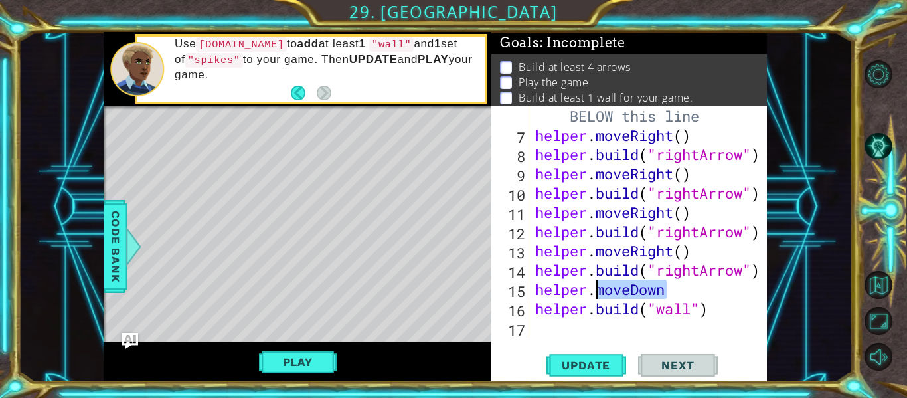
click at [606, 293] on div "# Build your Helper items BELOW this line helper . moveRight ( ) helper . build…" at bounding box center [652, 231] width 238 height 289
type textarea "helper.moveDown helper.build("wall")"
click at [606, 335] on div "# Build your Helper items BELOW this line helper . moveRight ( ) helper . build…" at bounding box center [652, 231] width 238 height 289
paste textarea "helper.moveDown"
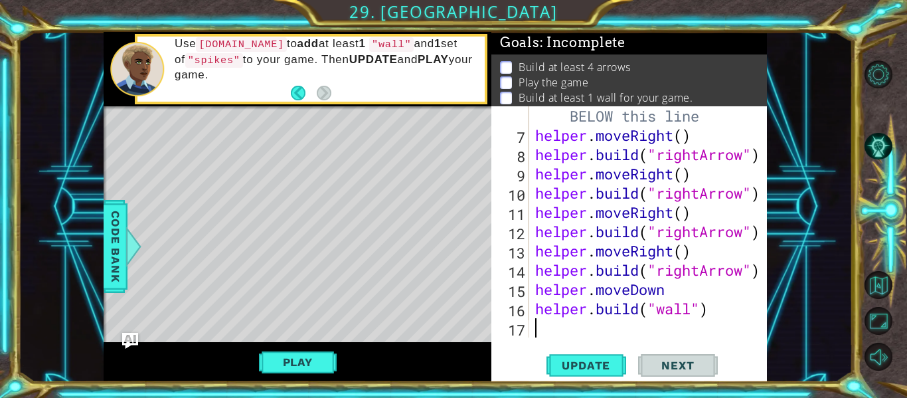
scroll to position [173, 0]
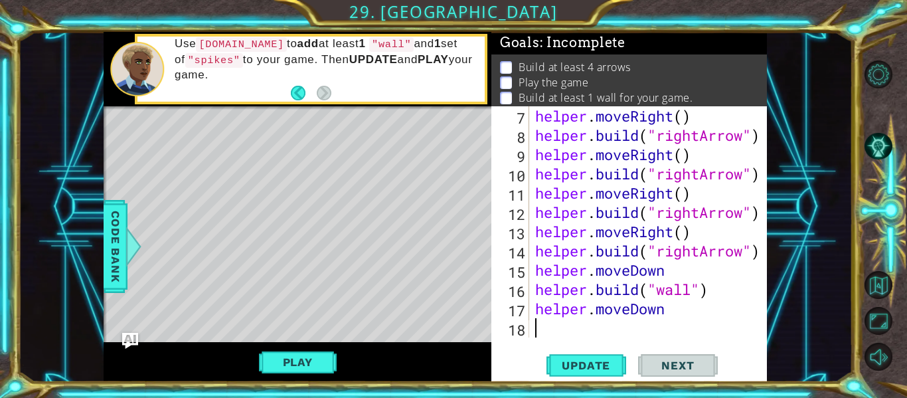
click at [624, 307] on div "helper . moveRight ( ) helper . build ( "rightArrow" ) helper . moveRight ( ) h…" at bounding box center [652, 241] width 238 height 270
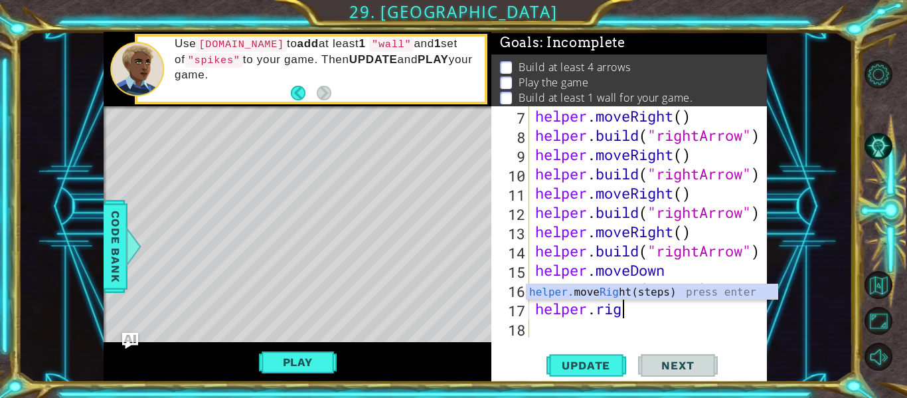
type textarea "helper.righ"
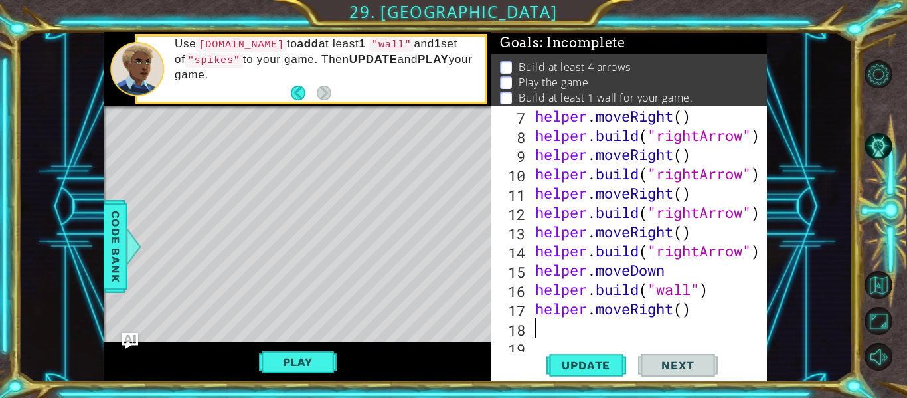
scroll to position [193, 0]
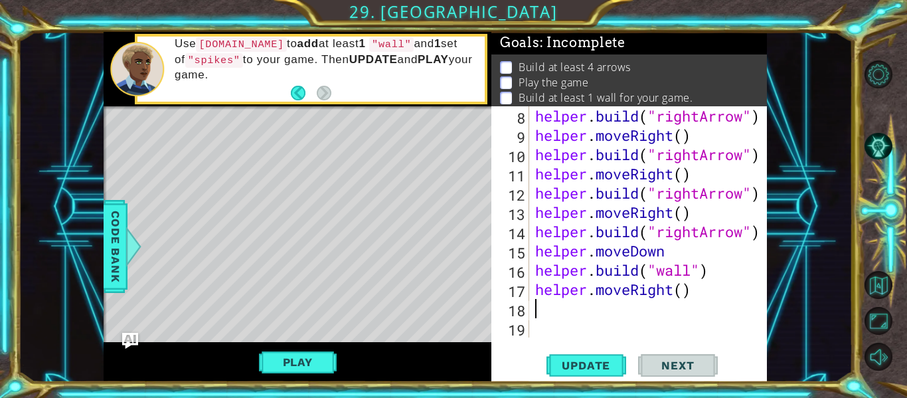
click at [635, 274] on div "helper . build ( "rightArrow" ) helper . moveRight ( ) helper . build ( "rightA…" at bounding box center [652, 241] width 238 height 270
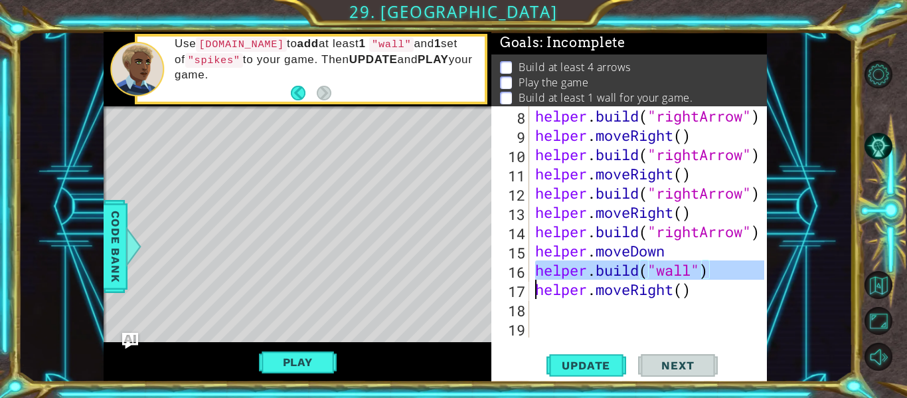
click at [635, 274] on div "helper . build ( "rightArrow" ) helper . moveRight ( ) helper . build ( "rightA…" at bounding box center [652, 241] width 238 height 270
type textarea "helper.build("wall") helper.moveRight()"
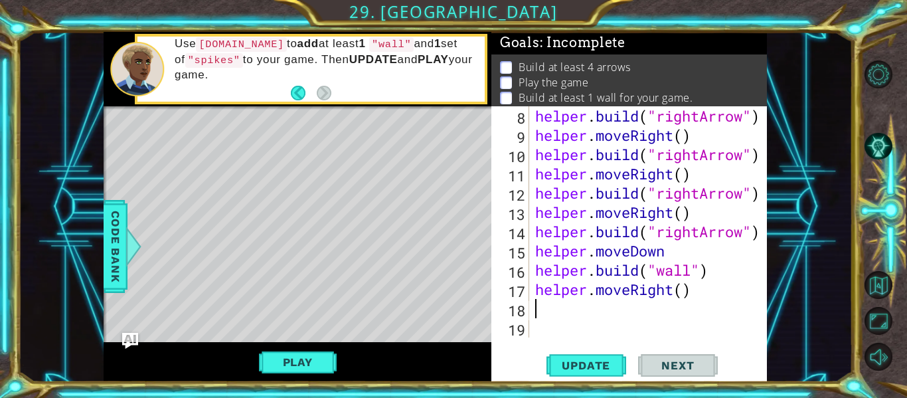
click at [628, 312] on div "helper . build ( "rightArrow" ) helper . moveRight ( ) helper . build ( "rightA…" at bounding box center [652, 241] width 238 height 270
paste textarea "helper.build("wall")"
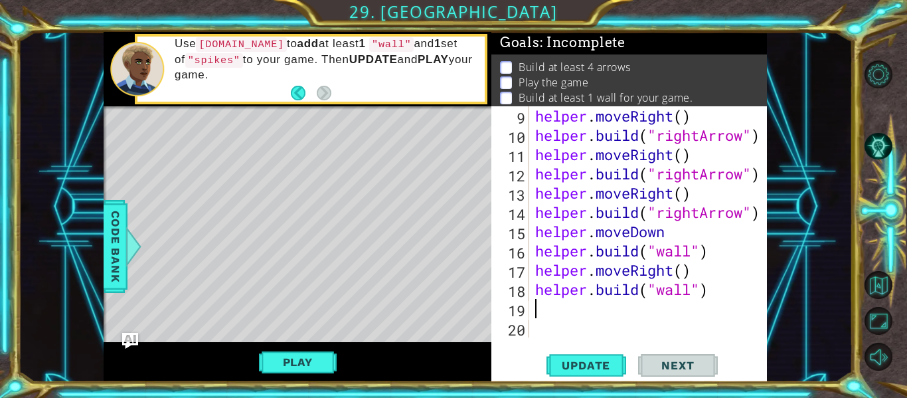
scroll to position [212, 0]
click at [669, 294] on div "helper . moveRight ( ) helper . build ( "rightArrow" ) helper . moveRight ( ) h…" at bounding box center [652, 241] width 238 height 270
click at [687, 290] on div "helper . moveRight ( ) helper . build ( "rightArrow" ) helper . moveRight ( ) h…" at bounding box center [652, 241] width 238 height 270
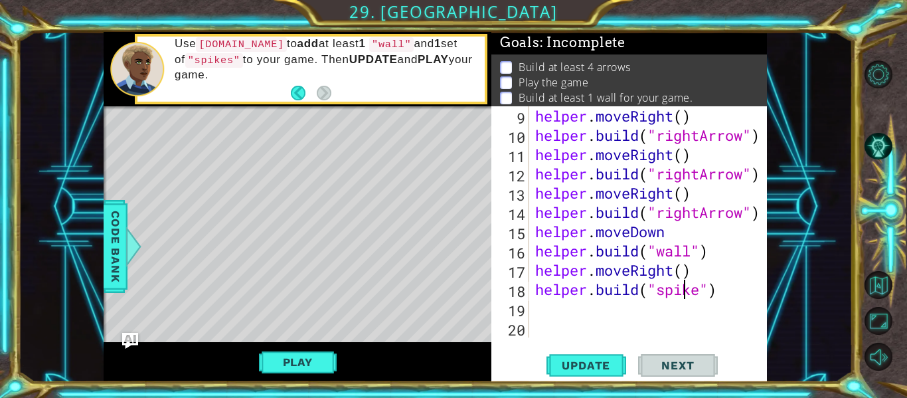
click at [687, 290] on div "helper . moveRight ( ) helper . build ( "rightArrow" ) helper . moveRight ( ) h…" at bounding box center [652, 241] width 238 height 270
click at [734, 284] on div "helper . moveRight ( ) helper . build ( "rightArrow" ) helper . moveRight ( ) h…" at bounding box center [652, 241] width 238 height 270
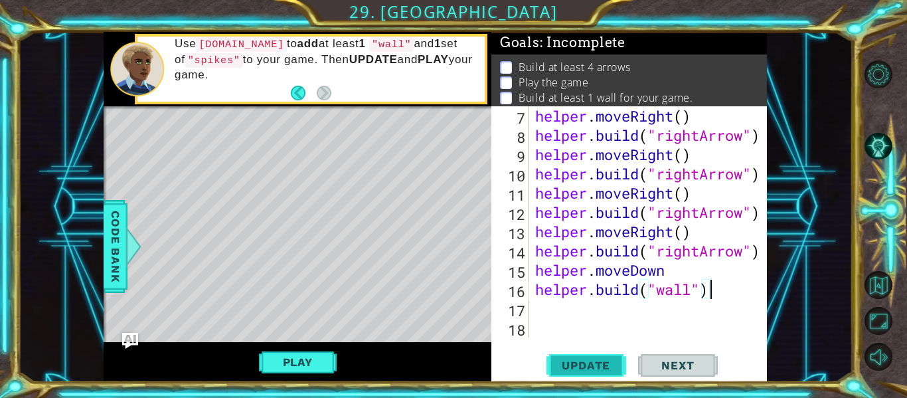
click at [601, 367] on span "Update" at bounding box center [586, 365] width 75 height 13
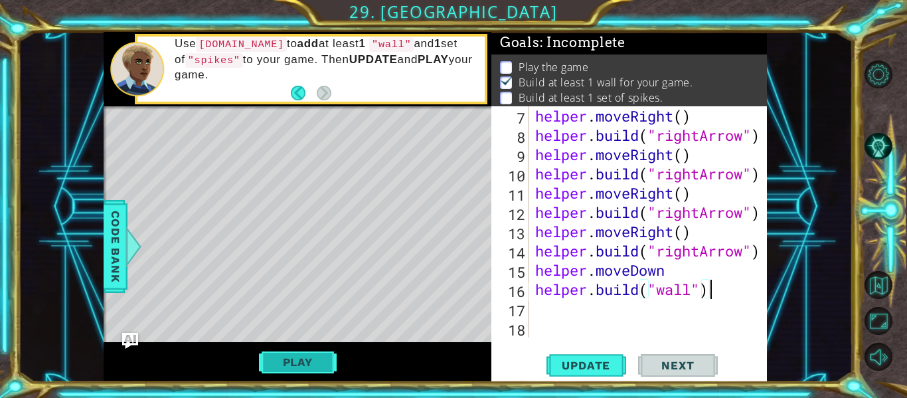
scroll to position [6, 0]
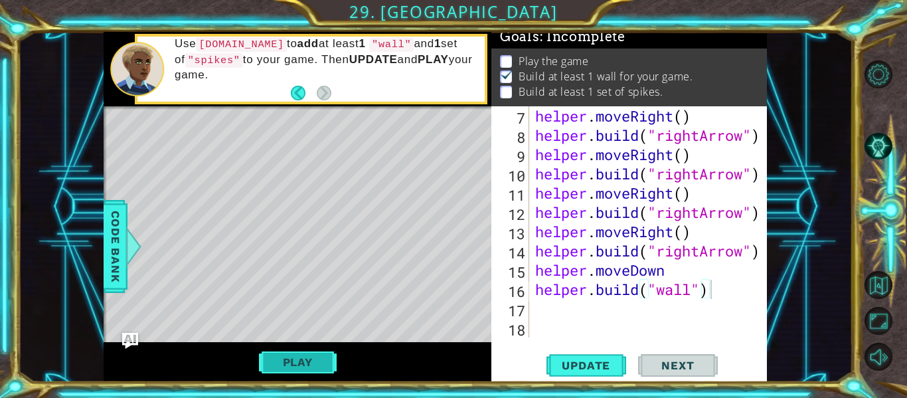
click at [294, 357] on button "Play" at bounding box center [298, 361] width 78 height 25
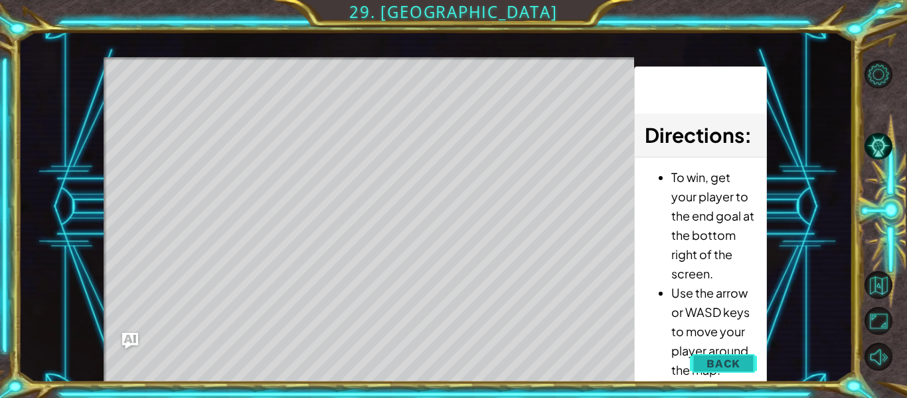
click at [743, 370] on button "Back" at bounding box center [723, 363] width 67 height 27
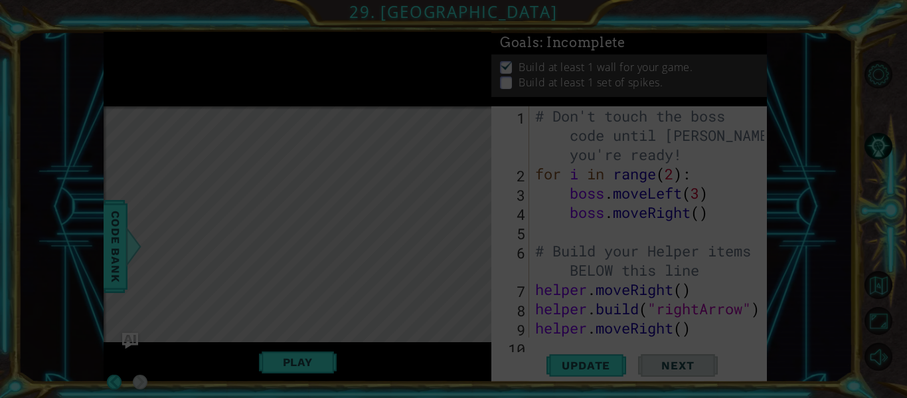
scroll to position [0, 0]
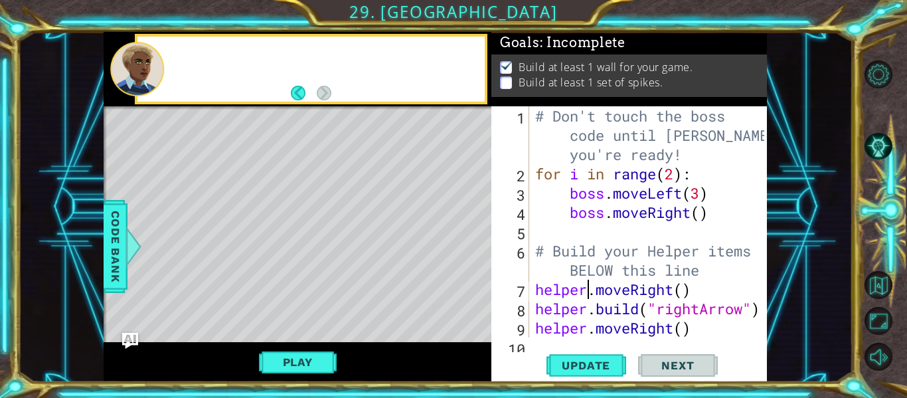
click at [592, 293] on div "# Don't touch the boss code until Vega says you're ready! for i in range ( 2 ) …" at bounding box center [652, 260] width 238 height 308
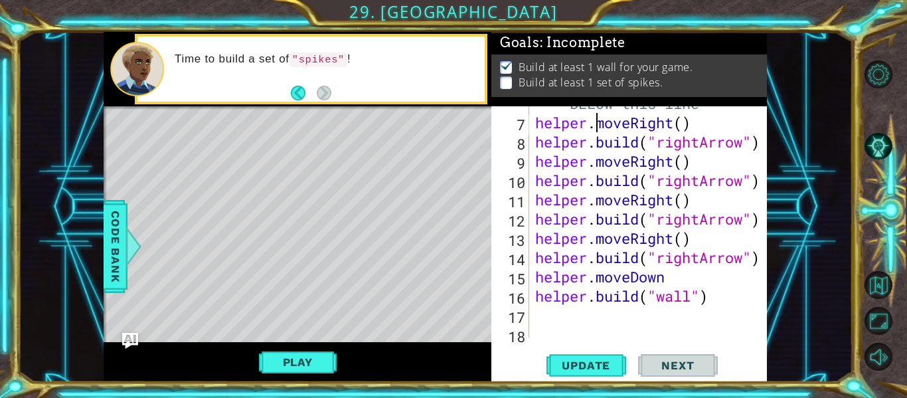
scroll to position [169, 0]
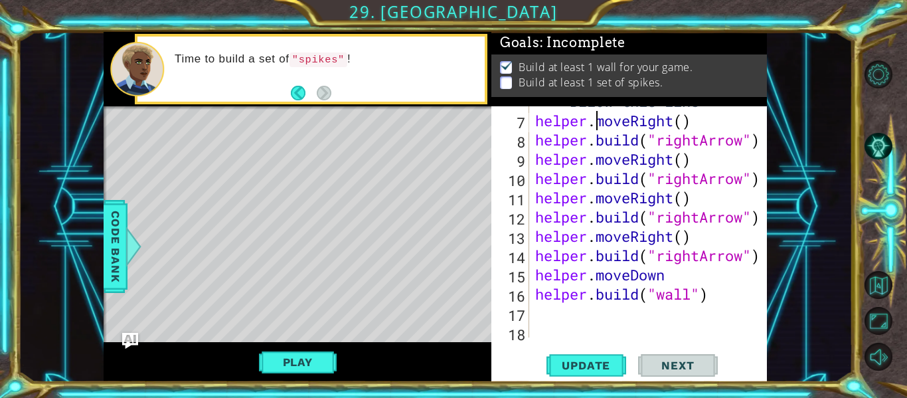
click at [673, 272] on div "# Build your Helper items BELOW this line helper . moveRight ( ) helper . build…" at bounding box center [652, 216] width 238 height 289
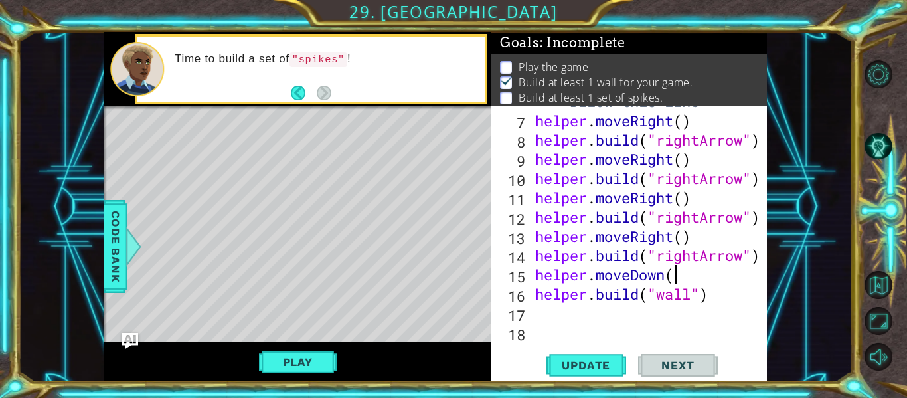
type textarea "helper.moveDown()"
click at [707, 322] on div "# Build your Helper items BELOW this line helper . moveRight ( ) helper . build…" at bounding box center [652, 216] width 238 height 289
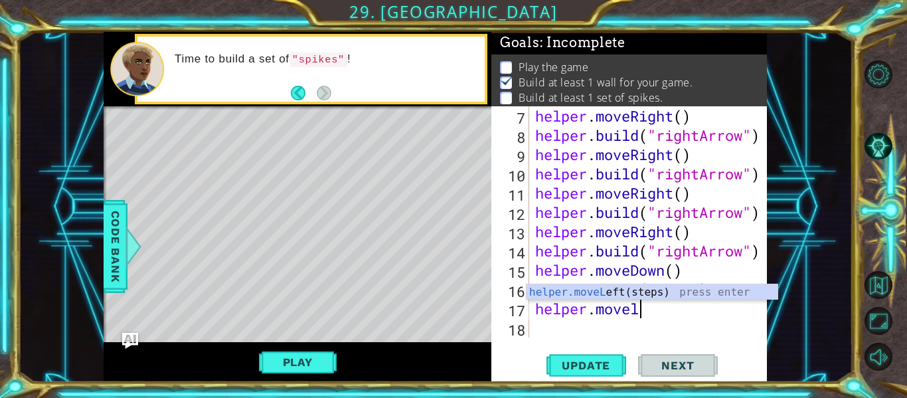
scroll to position [0, 5]
type textarea "helper.moveleft"
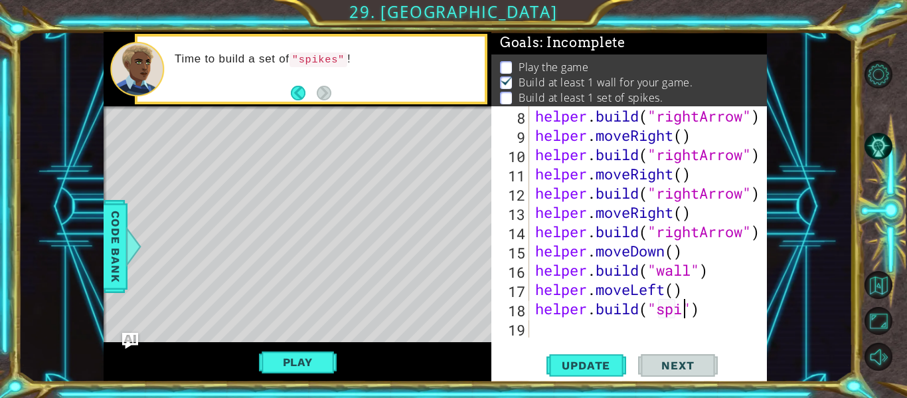
scroll to position [0, 8]
click at [606, 369] on span "Update" at bounding box center [586, 365] width 75 height 13
click at [588, 367] on span "Update" at bounding box center [586, 365] width 75 height 13
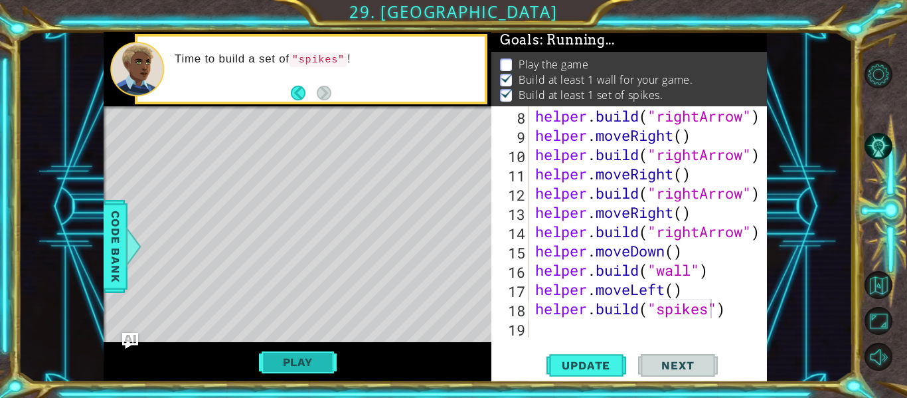
click at [299, 357] on button "Play" at bounding box center [298, 361] width 78 height 25
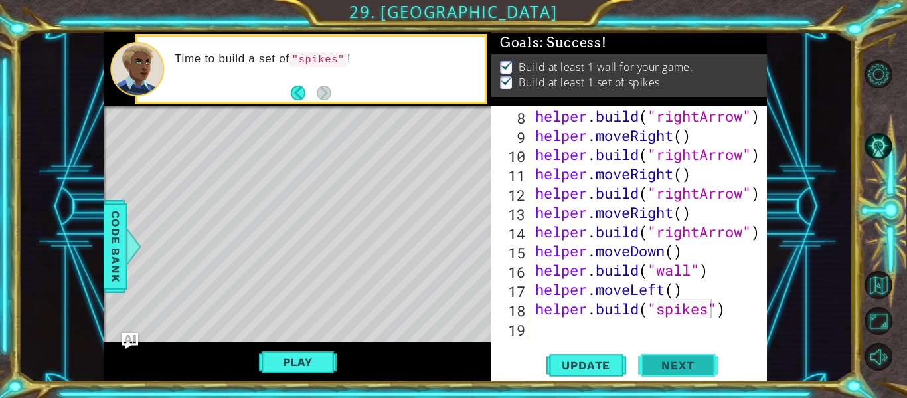
click at [665, 359] on span "Next" at bounding box center [677, 365] width 59 height 13
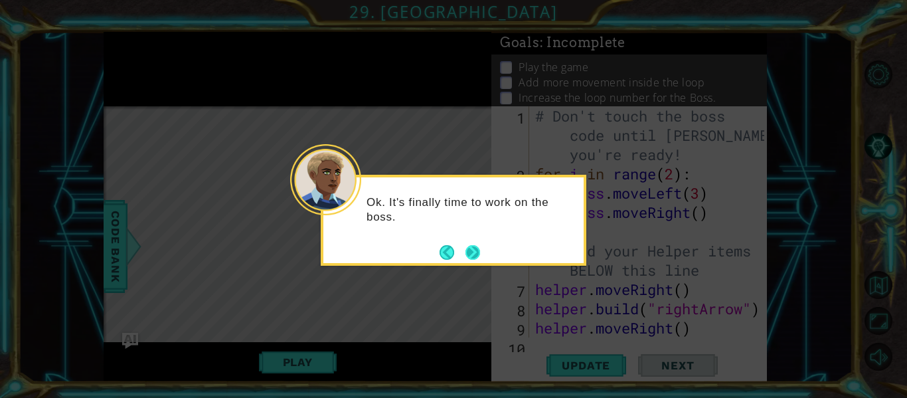
click at [472, 245] on button "Next" at bounding box center [473, 252] width 15 height 15
click at [472, 243] on icon at bounding box center [453, 199] width 907 height 398
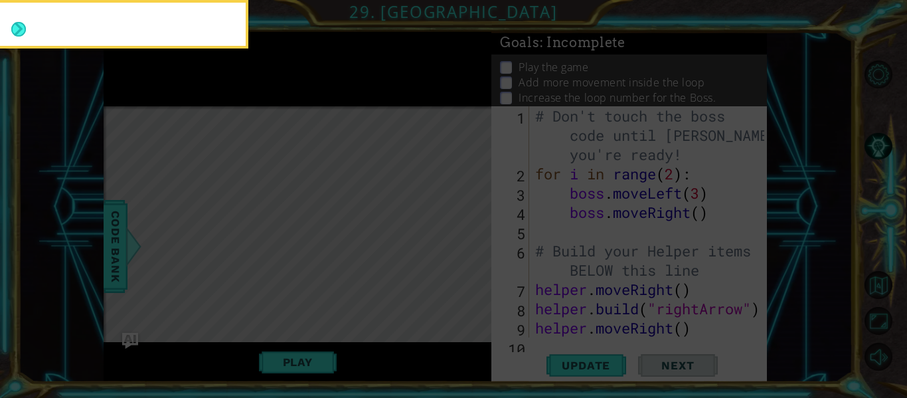
click at [472, 238] on icon at bounding box center [453, 59] width 907 height 677
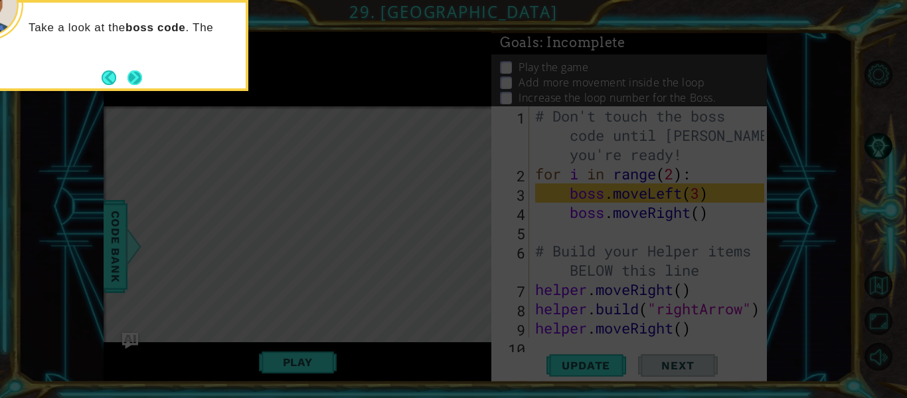
click at [128, 70] on button "Next" at bounding box center [134, 77] width 15 height 15
click at [132, 74] on icon at bounding box center [453, 59] width 907 height 677
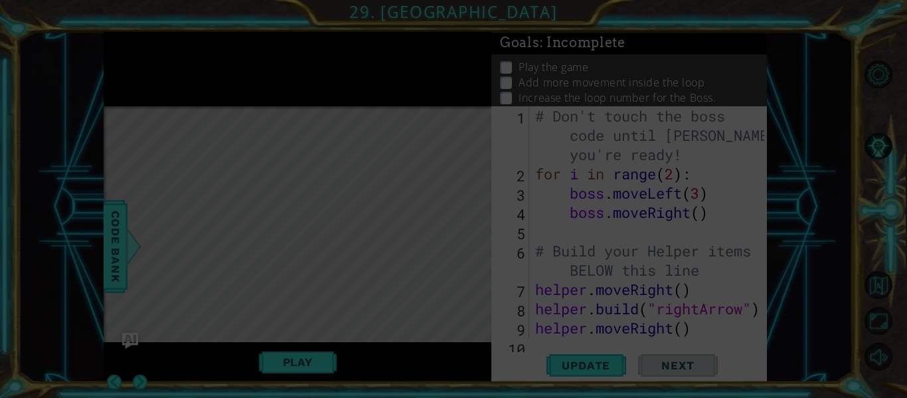
click at [132, 75] on icon at bounding box center [453, 199] width 907 height 398
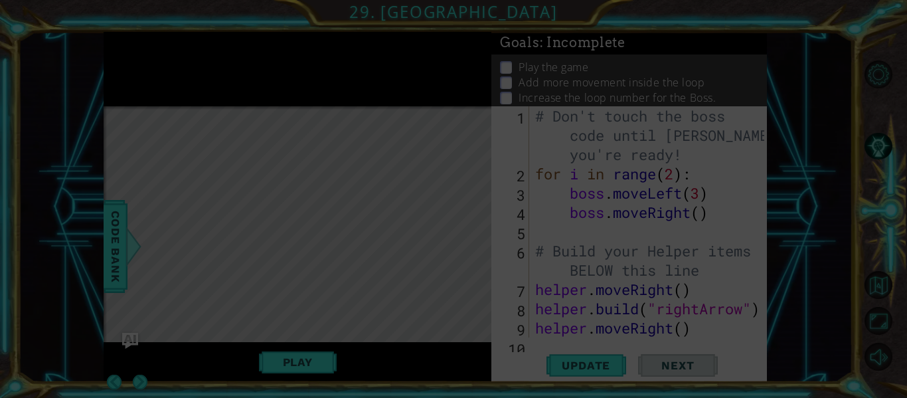
click at [132, 75] on icon at bounding box center [453, 199] width 907 height 398
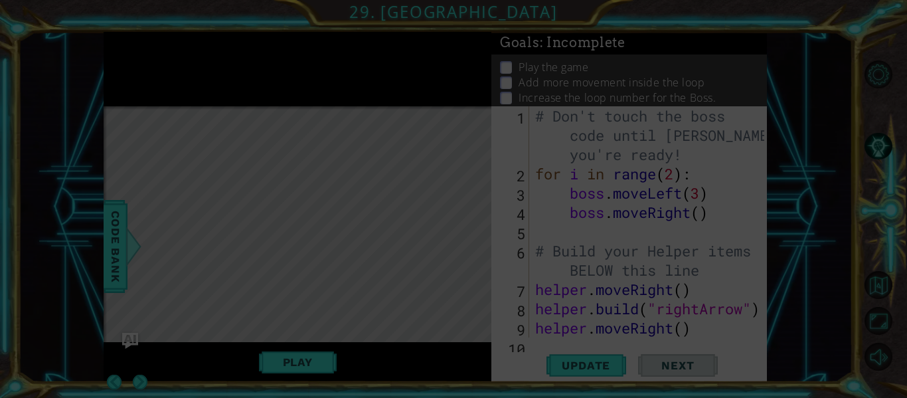
click at [132, 75] on icon at bounding box center [453, 199] width 907 height 398
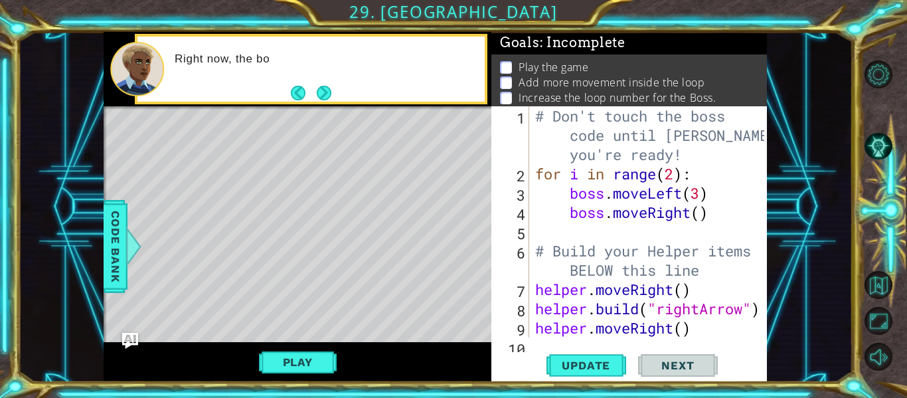
click at [673, 173] on div "# Don't touch the boss code until Vega says you're ready! for i in range ( 2 ) …" at bounding box center [652, 260] width 238 height 308
click at [703, 212] on div "# Don't touch the boss code until Vega says you're ready! for i in range ( 5 ) …" at bounding box center [652, 260] width 238 height 308
type textarea "boss.moveRight()"
click at [691, 223] on div "# Don't touch the boss code until Vega says you're ready! for i in range ( 5 ) …" at bounding box center [652, 260] width 238 height 308
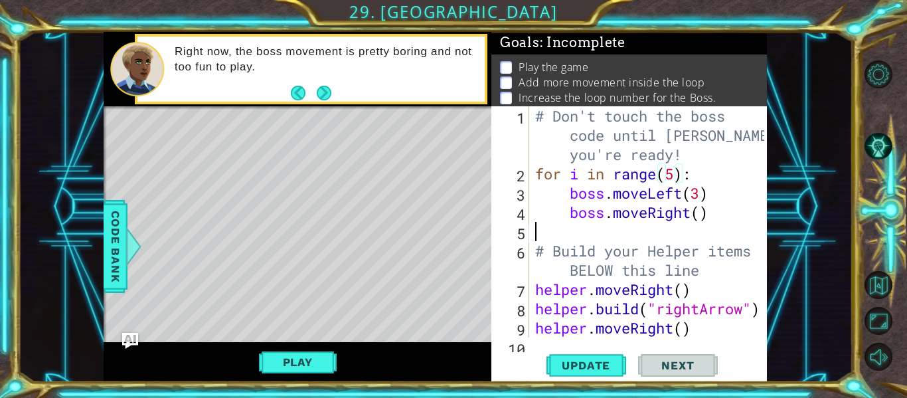
scroll to position [0, 0]
click at [697, 212] on div "# Don't touch the boss code until Vega says you're ready! for i in range ( 5 ) …" at bounding box center [652, 260] width 238 height 308
click at [698, 214] on div "# Don't touch the boss code until Vega says you're ready! for i in range ( 5 ) …" at bounding box center [652, 260] width 238 height 308
click at [675, 214] on div "# Don't touch the boss code until Vega says you're ready! for i in range ( 5 ) …" at bounding box center [652, 260] width 238 height 308
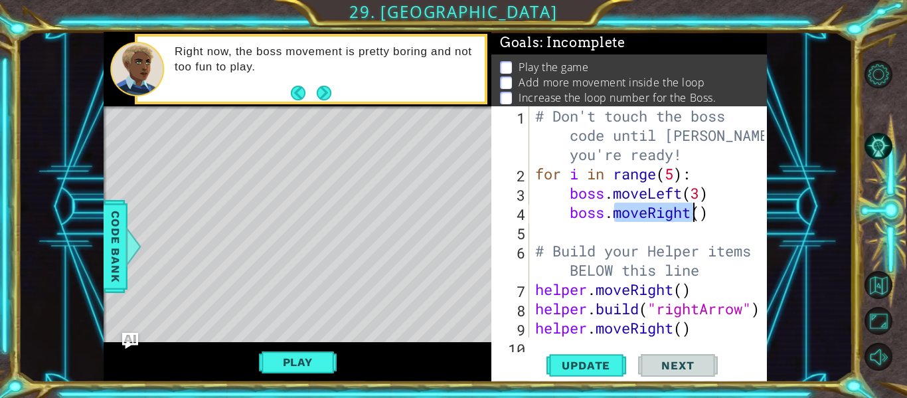
click at [688, 216] on div "# Don't touch the boss code until Vega says you're ready! for i in range ( 5 ) …" at bounding box center [649, 221] width 232 height 231
click at [691, 214] on div "# Don't touch the boss code until Vega says you're ready! for i in range ( 5 ) …" at bounding box center [652, 260] width 238 height 308
type textarea "boss.moveUp(3)"
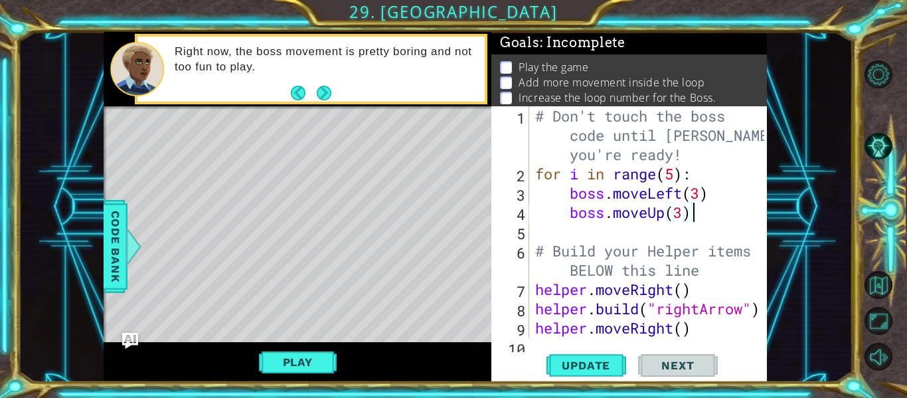
click at [693, 228] on div "# Don't touch the boss code until Vega says you're ready! for i in range ( 5 ) …" at bounding box center [652, 260] width 238 height 308
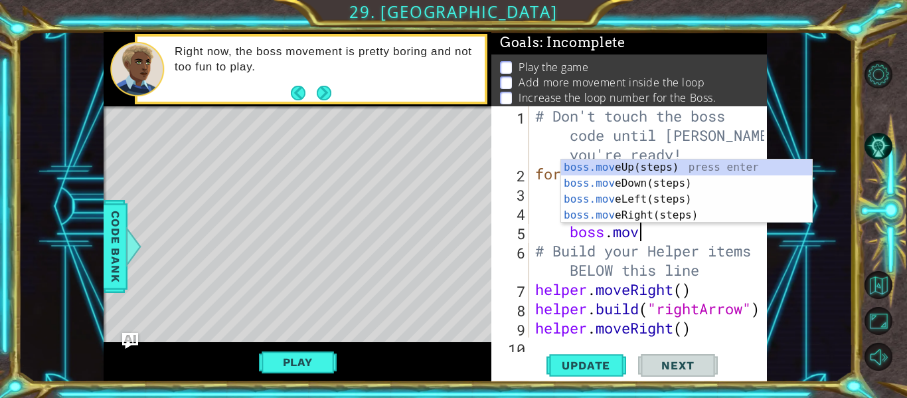
scroll to position [0, 5]
type textarea "boss.move"
click at [610, 214] on div "boss.move Up(steps) press enter boss.move Down(steps) press enter boss.move Lef…" at bounding box center [686, 207] width 251 height 96
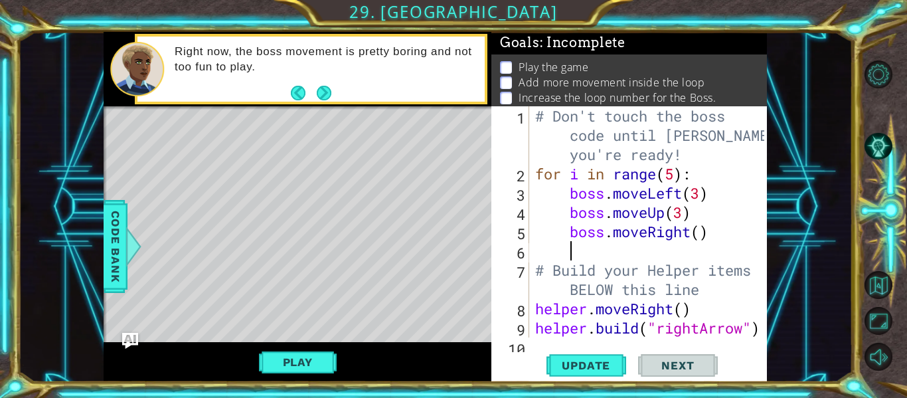
scroll to position [0, 1]
click at [707, 234] on div "# Don't touch the boss code until Vega says you're ready! for i in range ( 5 ) …" at bounding box center [652, 260] width 238 height 308
click at [703, 233] on div "# Don't touch the boss code until Vega says you're ready! for i in range ( 5 ) …" at bounding box center [652, 260] width 238 height 308
type textarea "boss.moveRight(2)"
click at [702, 250] on div "# Don't touch the boss code until Vega says you're ready! for i in range ( 5 ) …" at bounding box center [652, 260] width 238 height 308
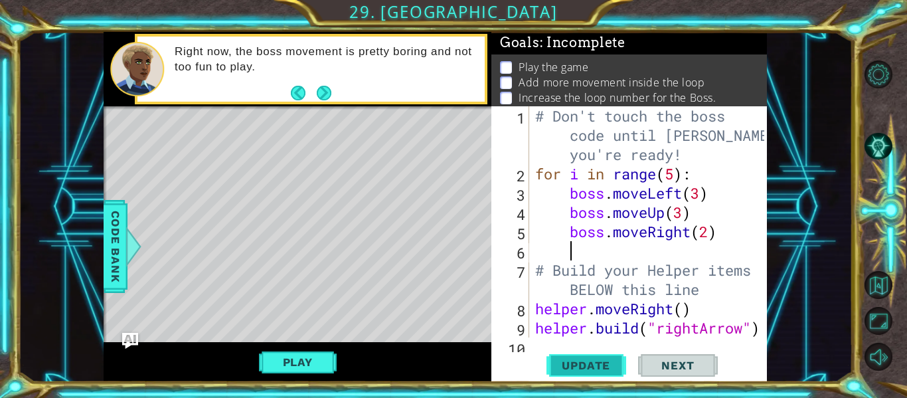
click at [580, 374] on button "Update" at bounding box center [587, 365] width 80 height 27
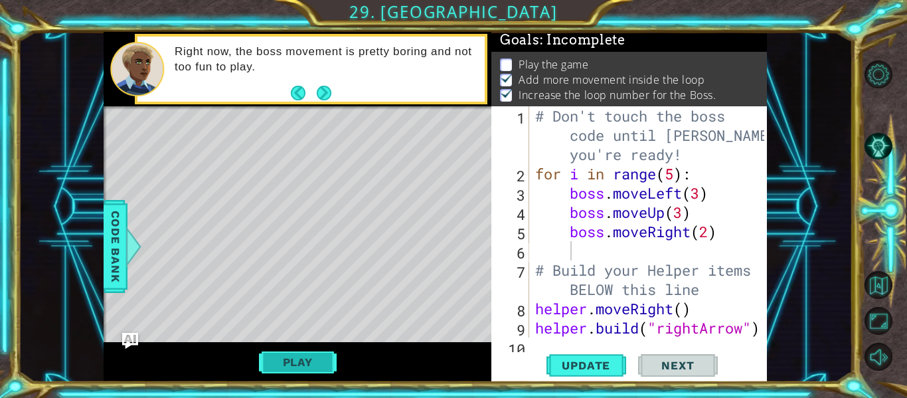
click at [315, 365] on button "Play" at bounding box center [298, 361] width 78 height 25
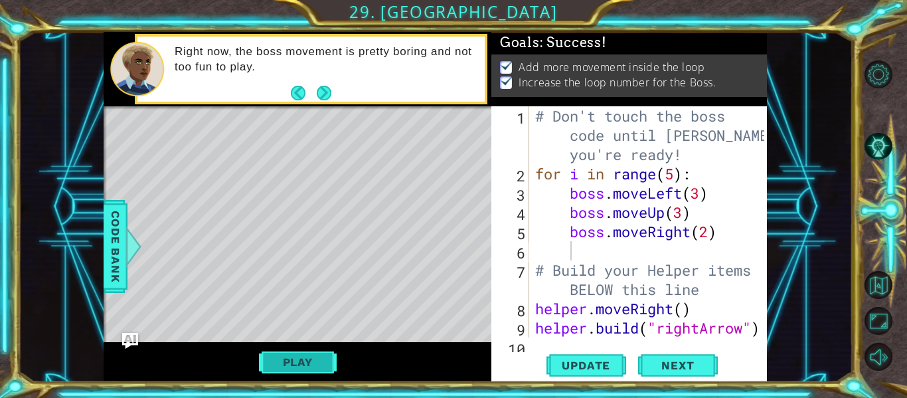
scroll to position [0, 0]
click at [664, 359] on span "Next" at bounding box center [677, 365] width 59 height 13
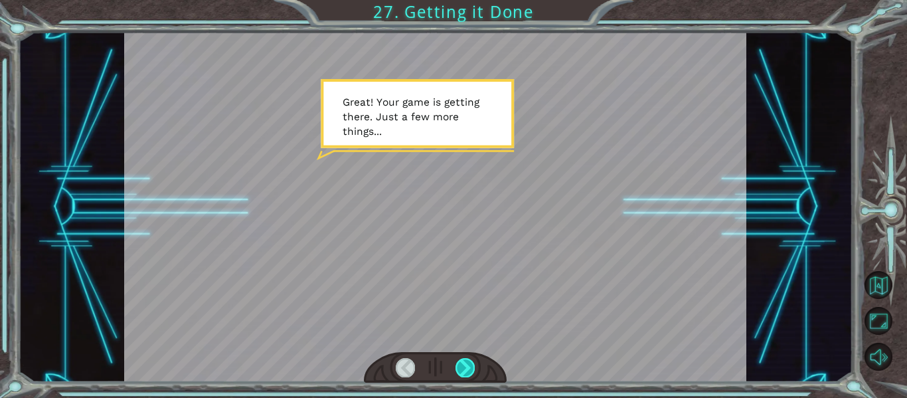
click at [461, 359] on div at bounding box center [465, 367] width 19 height 19
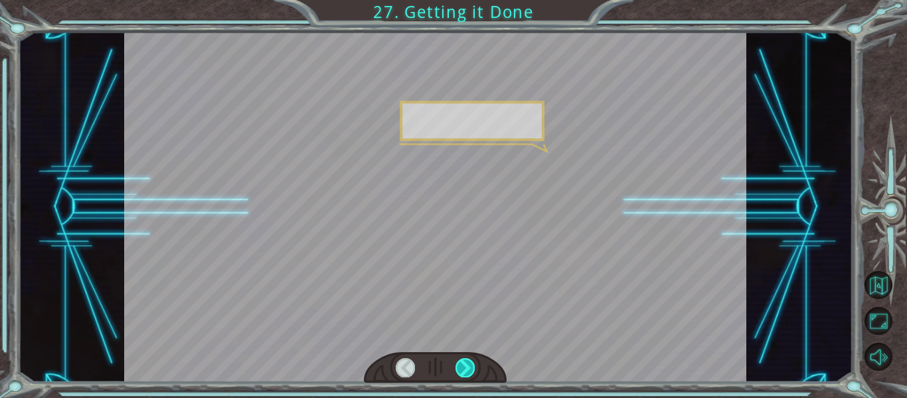
click at [461, 359] on div at bounding box center [465, 367] width 19 height 19
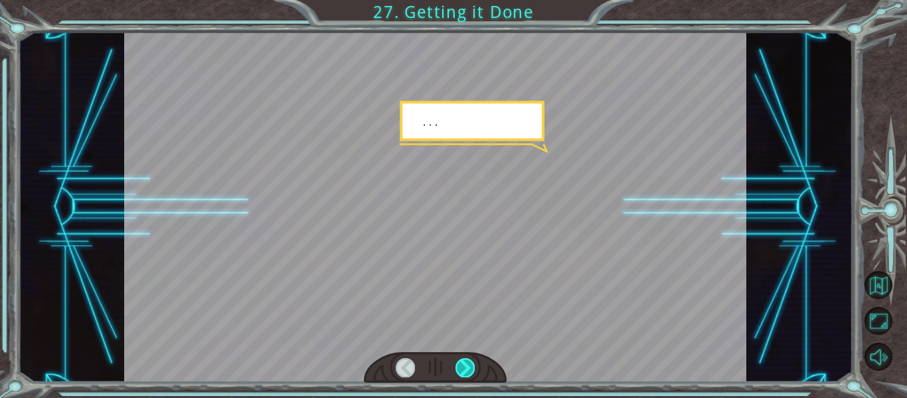
click at [461, 359] on div at bounding box center [465, 367] width 19 height 19
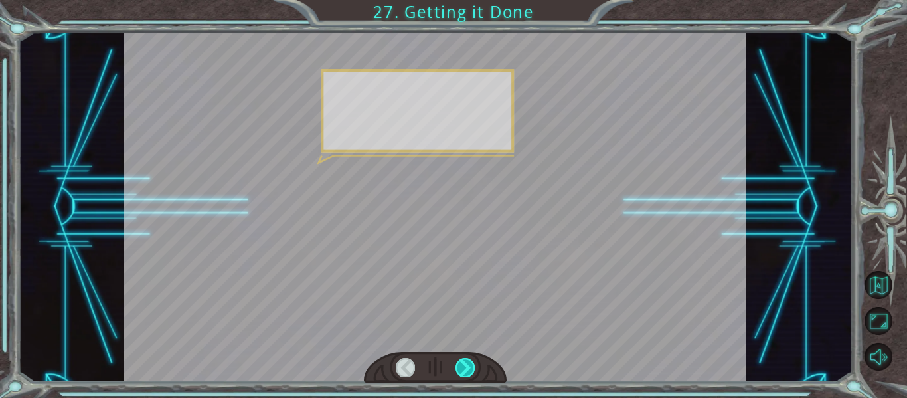
click at [461, 359] on div at bounding box center [465, 367] width 19 height 19
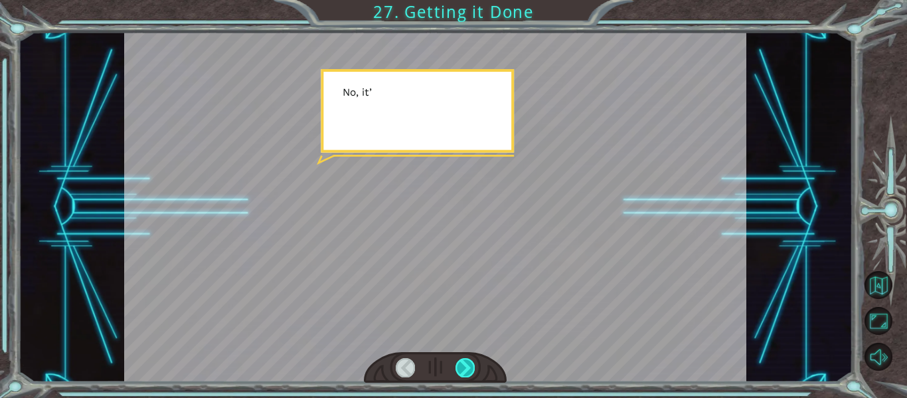
click at [461, 359] on div at bounding box center [465, 367] width 19 height 19
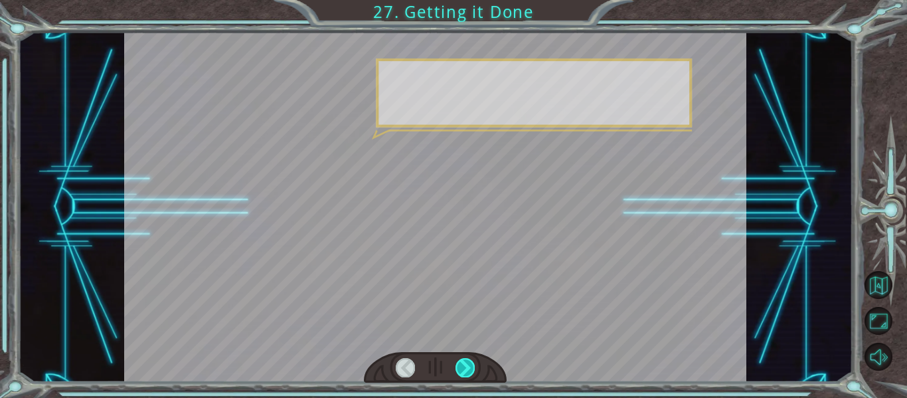
click at [461, 359] on div at bounding box center [465, 367] width 19 height 19
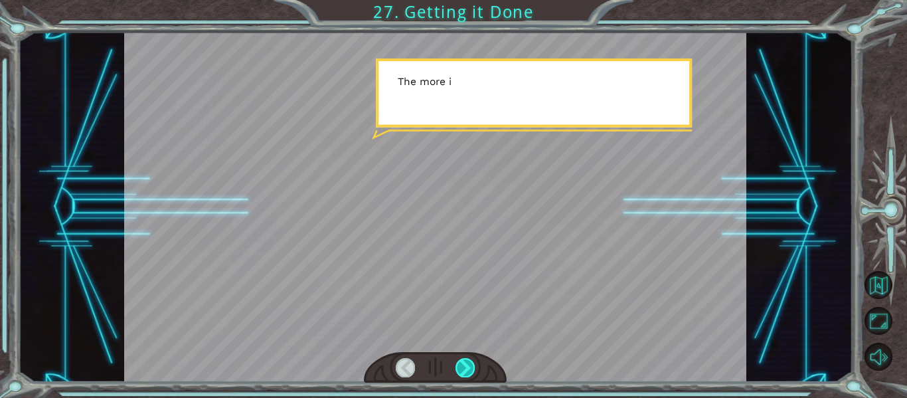
click at [461, 359] on div at bounding box center [465, 367] width 19 height 19
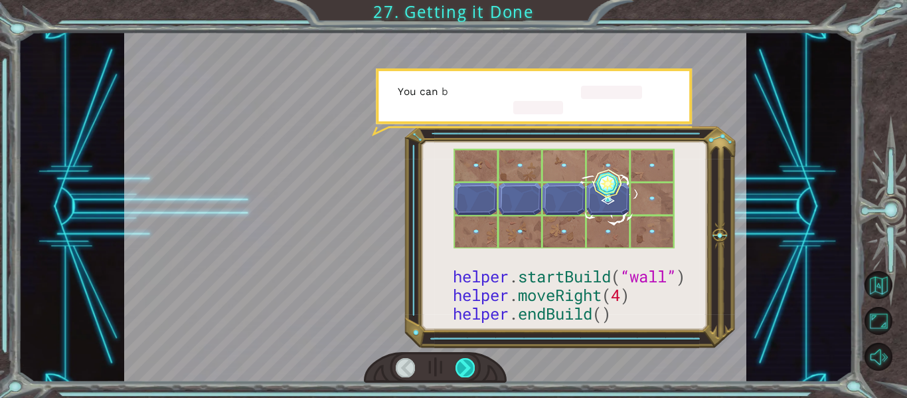
click at [462, 361] on div at bounding box center [465, 367] width 19 height 19
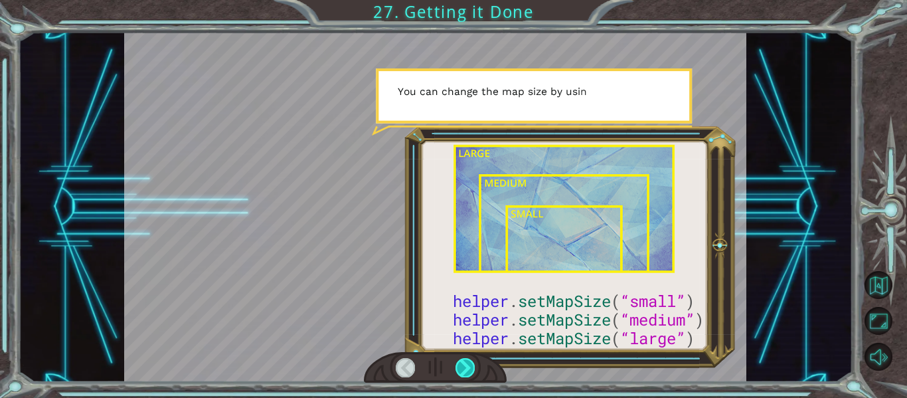
click at [462, 361] on div at bounding box center [465, 367] width 19 height 19
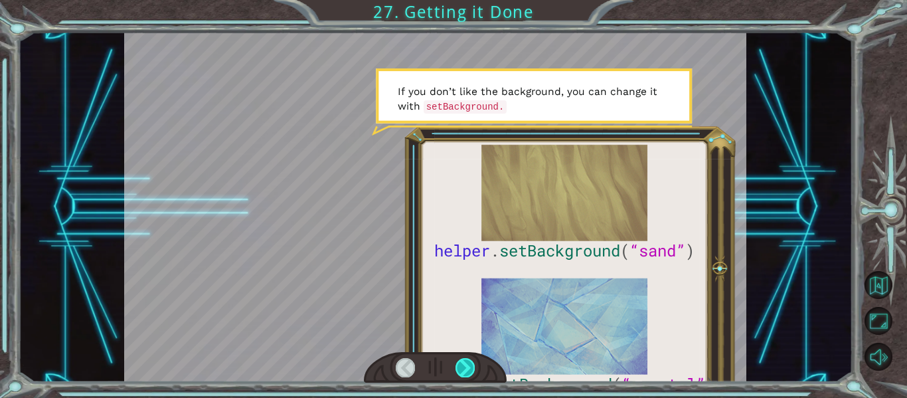
click at [461, 365] on div at bounding box center [465, 367] width 19 height 19
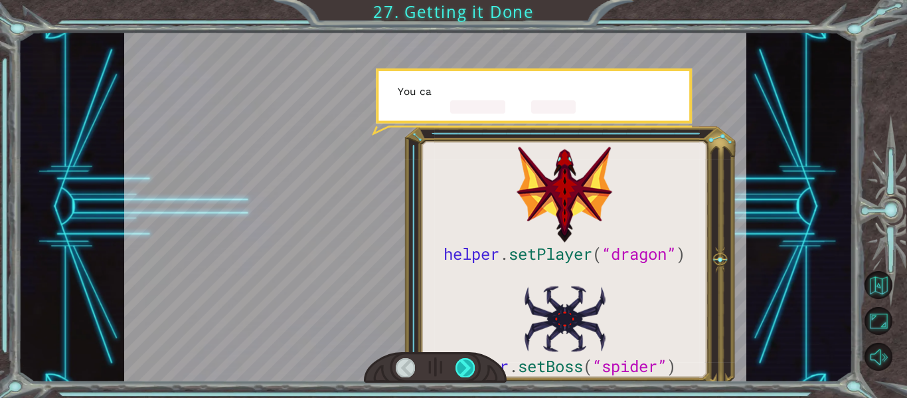
click at [461, 365] on div at bounding box center [465, 367] width 19 height 19
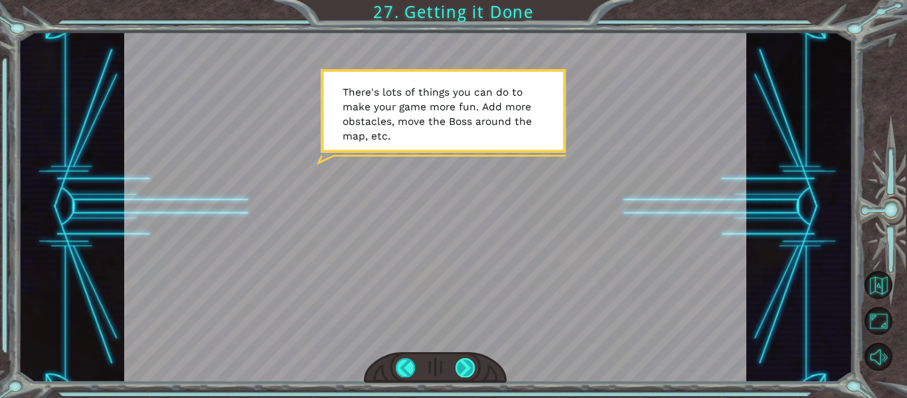
click at [461, 365] on div at bounding box center [465, 367] width 19 height 19
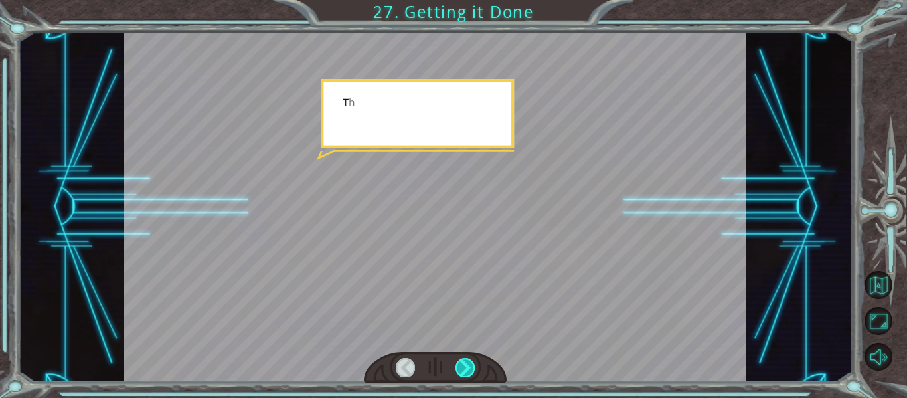
click at [461, 365] on div at bounding box center [465, 367] width 19 height 19
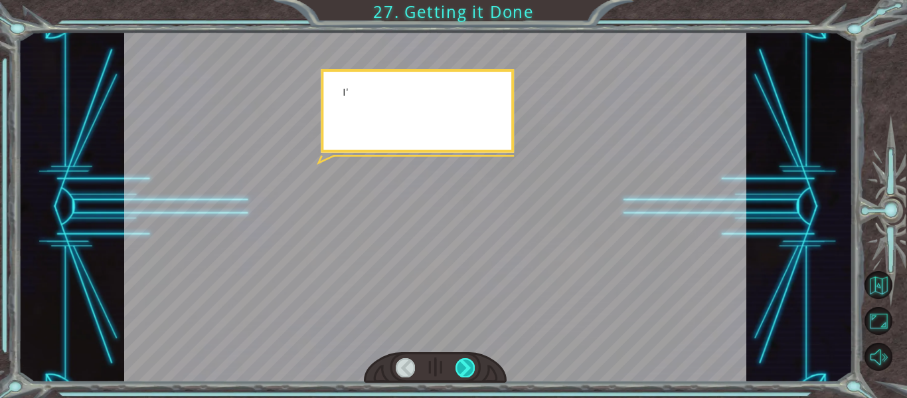
click at [461, 365] on div at bounding box center [465, 367] width 19 height 19
click at [461, 0] on div "helper . setPlayer ( “dragon” ) helper . setBoss ( “spider” ) G r e a t ! Y o u…" at bounding box center [453, 0] width 907 height 0
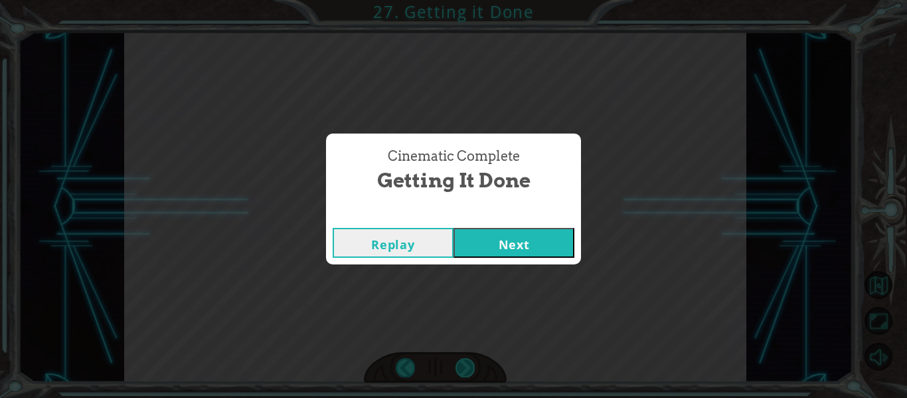
click at [461, 365] on div "Cinematic Complete Getting it Done Replay Next" at bounding box center [453, 199] width 907 height 398
click at [480, 244] on button "Next" at bounding box center [514, 243] width 121 height 30
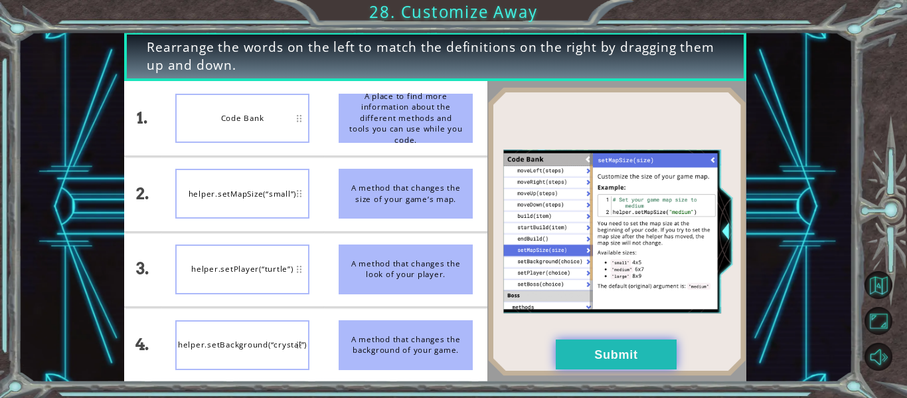
click at [618, 348] on button "Submit" at bounding box center [616, 354] width 121 height 30
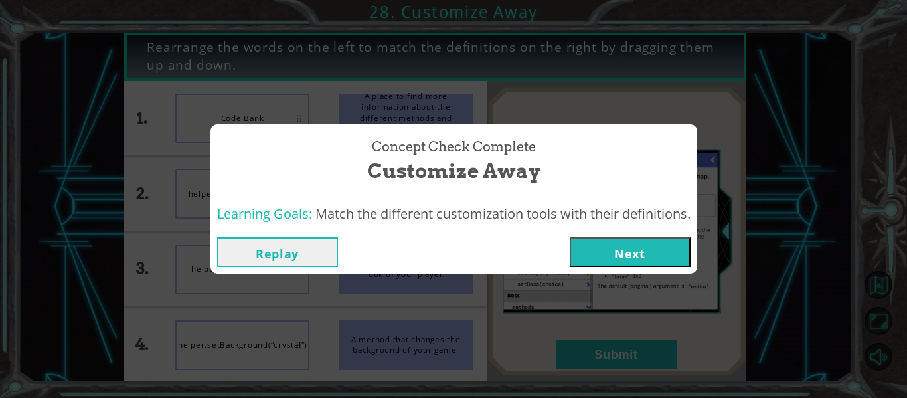
click at [635, 263] on button "Next" at bounding box center [630, 252] width 121 height 30
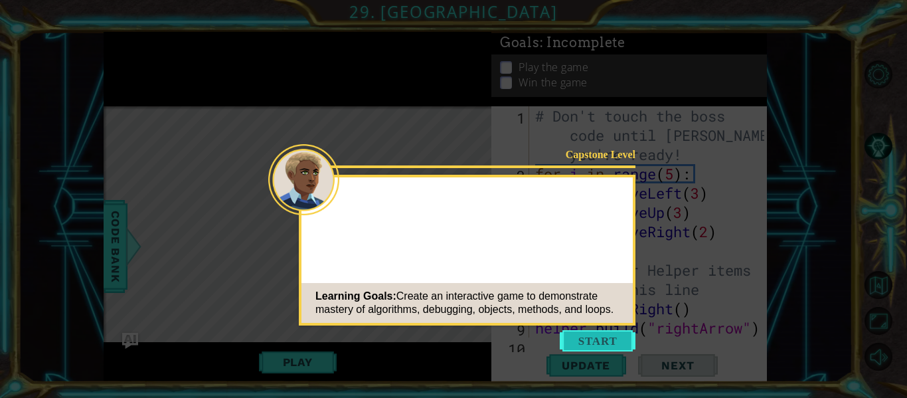
click at [593, 334] on button "Start" at bounding box center [598, 340] width 76 height 21
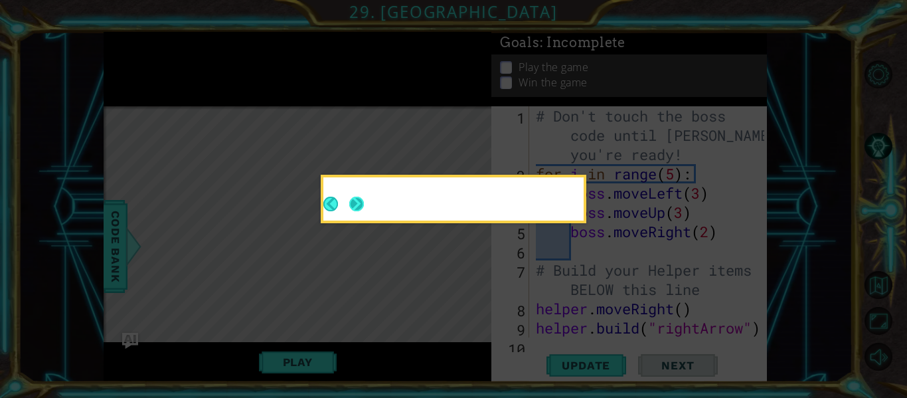
click at [364, 211] on button "Next" at bounding box center [356, 204] width 15 height 15
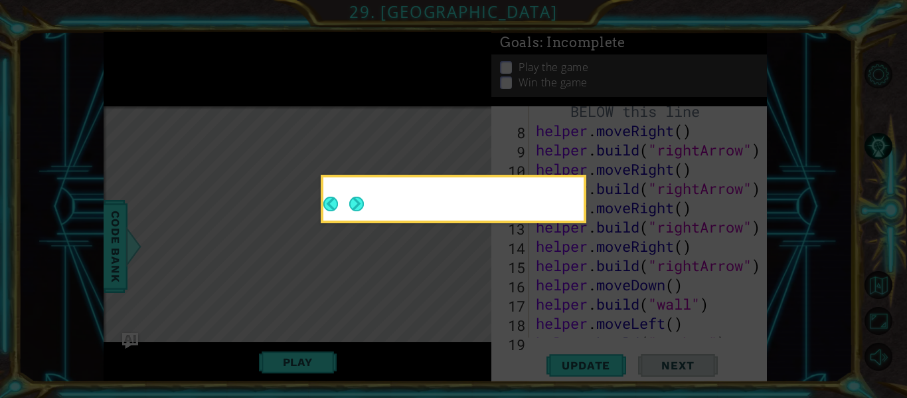
click at [475, 256] on icon at bounding box center [453, 199] width 907 height 398
click at [363, 207] on button "Next" at bounding box center [356, 204] width 15 height 15
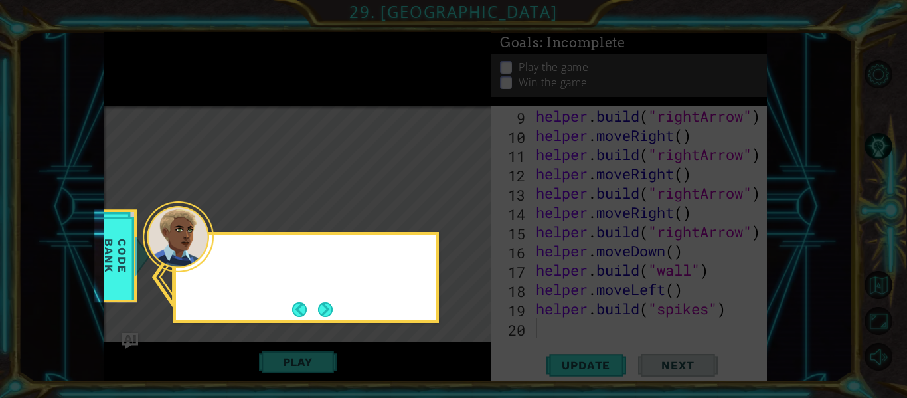
click at [363, 207] on icon at bounding box center [453, 199] width 907 height 398
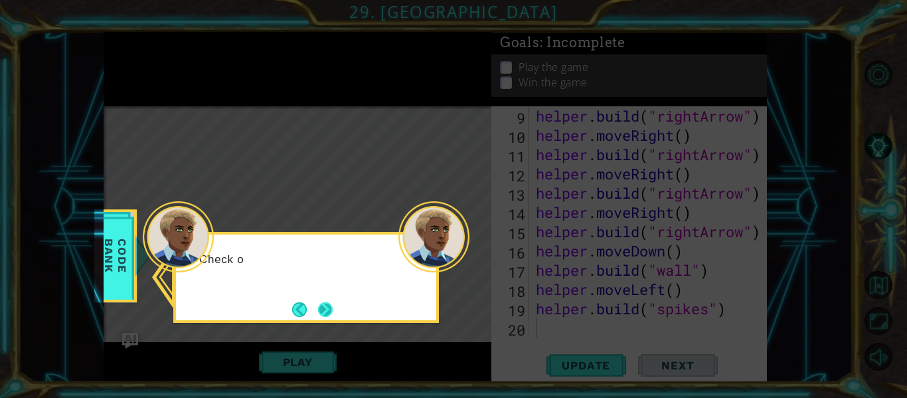
click at [325, 313] on button "Next" at bounding box center [325, 309] width 15 height 15
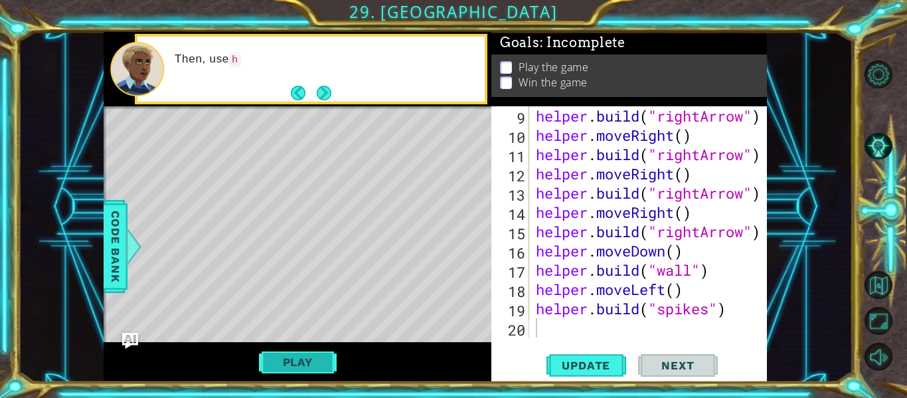
click at [284, 365] on button "Play" at bounding box center [298, 361] width 78 height 25
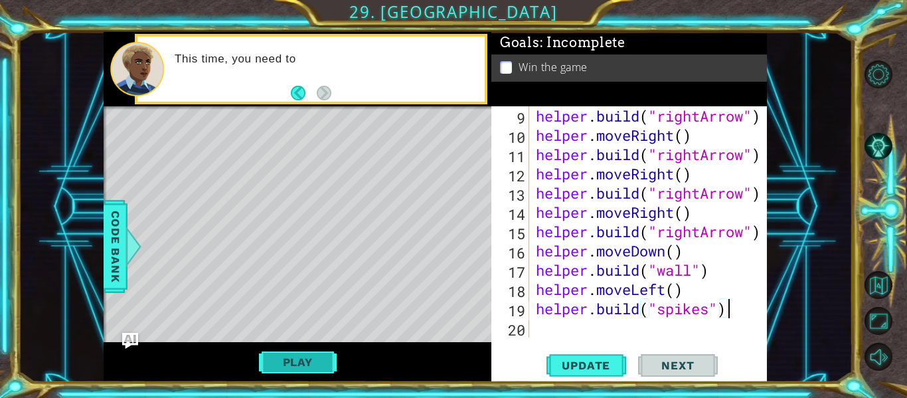
type textarea "helper.build("spikes")"
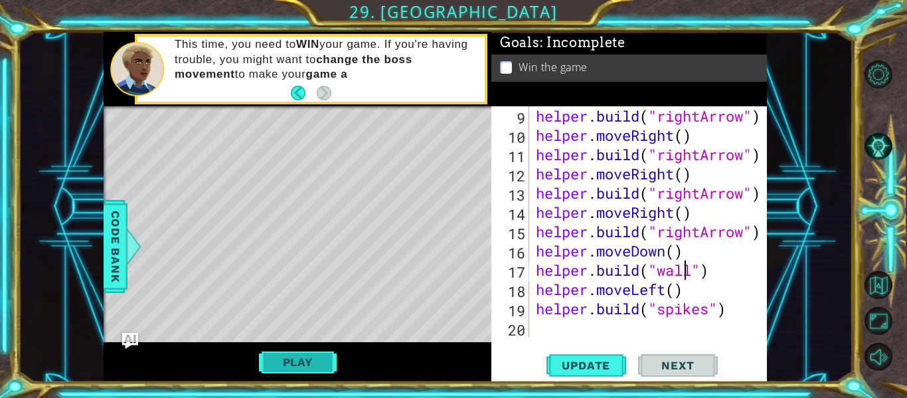
type textarea "helper.moveLeft()"
click at [314, 362] on button "Play" at bounding box center [298, 361] width 78 height 25
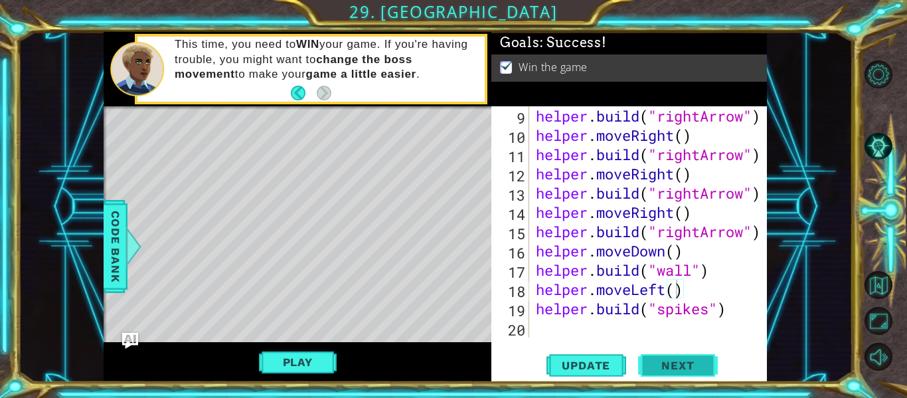
click at [694, 370] on span "Next" at bounding box center [677, 365] width 59 height 13
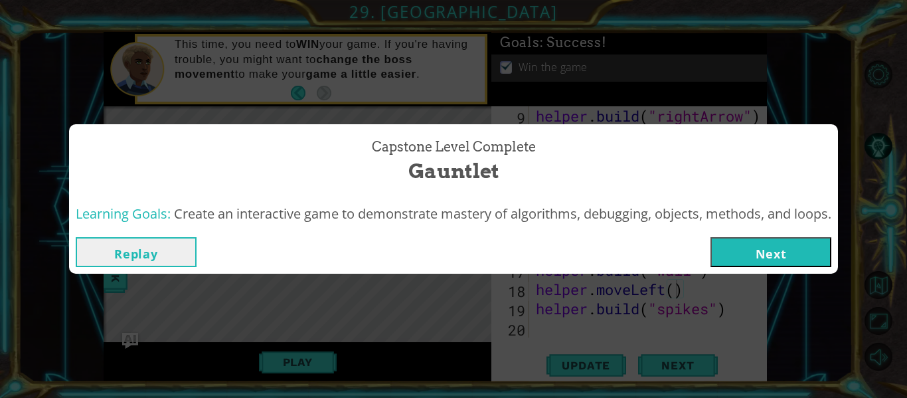
click at [800, 250] on button "Next" at bounding box center [771, 252] width 121 height 30
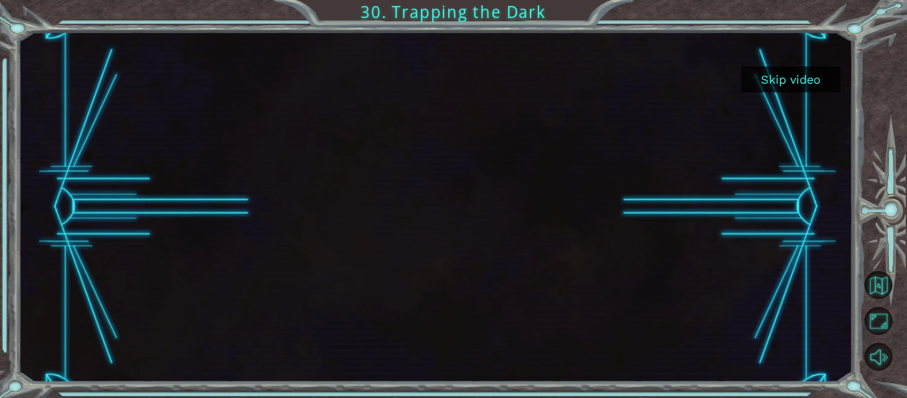
click at [798, 86] on button "Skip video" at bounding box center [791, 79] width 100 height 26
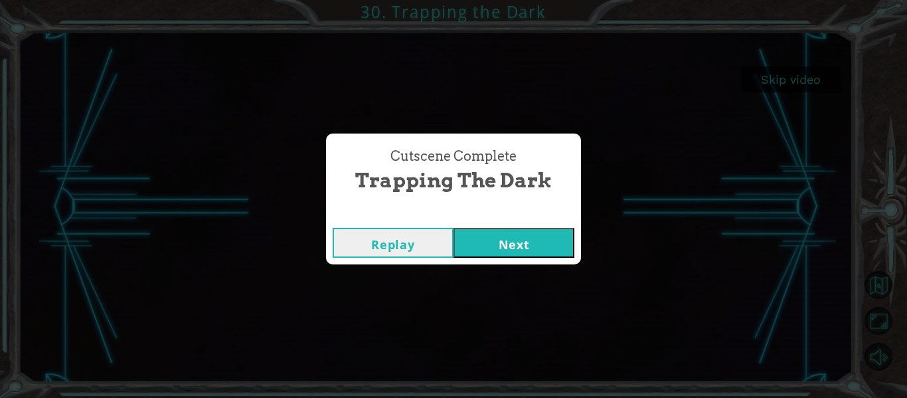
click at [486, 257] on button "Next" at bounding box center [514, 243] width 121 height 30
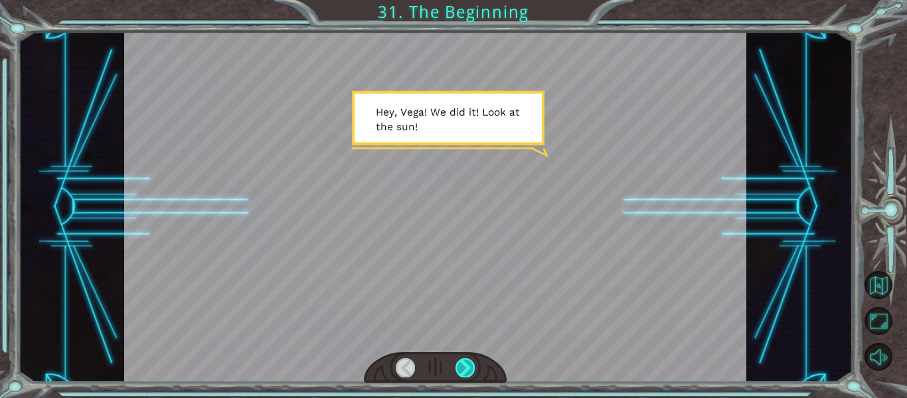
click at [473, 370] on div at bounding box center [465, 367] width 19 height 19
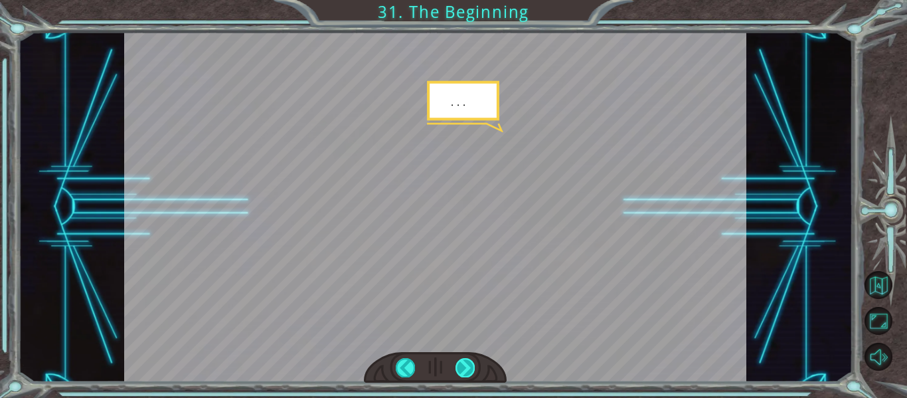
click at [473, 370] on div at bounding box center [465, 367] width 19 height 19
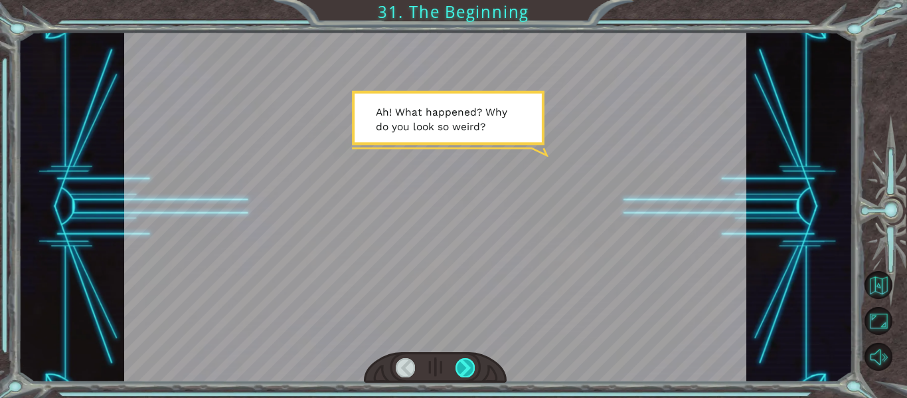
click at [473, 370] on div at bounding box center [465, 367] width 19 height 19
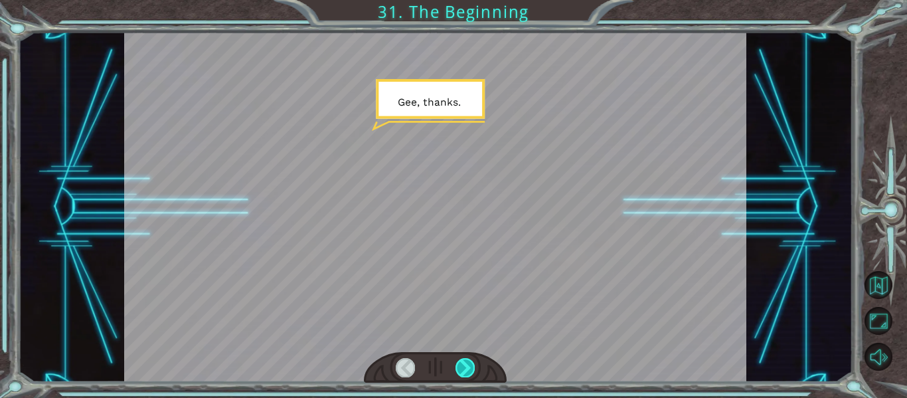
click at [473, 370] on div at bounding box center [465, 367] width 19 height 19
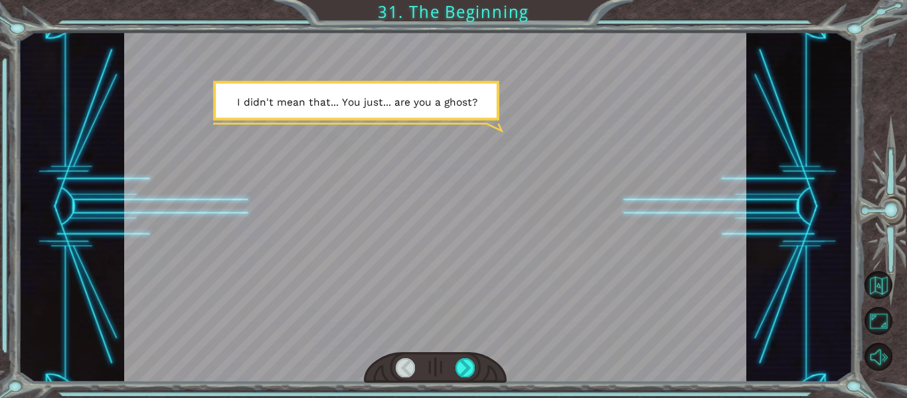
click at [430, 321] on div at bounding box center [435, 207] width 623 height 350
click at [466, 370] on div at bounding box center [465, 367] width 19 height 19
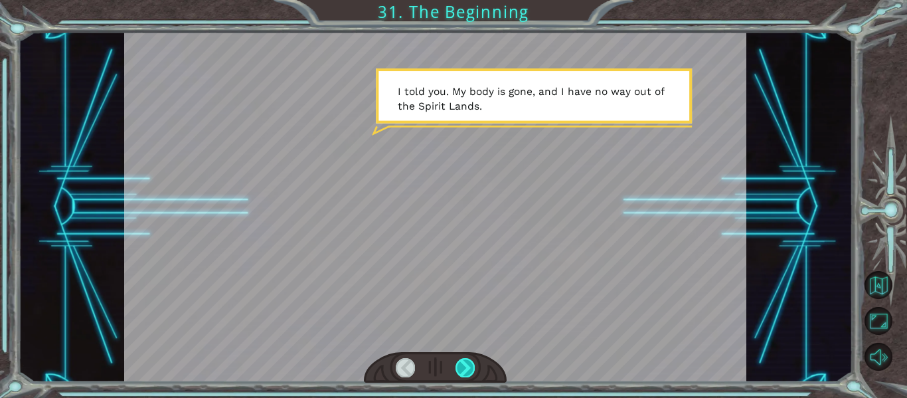
click at [464, 369] on div at bounding box center [465, 367] width 19 height 19
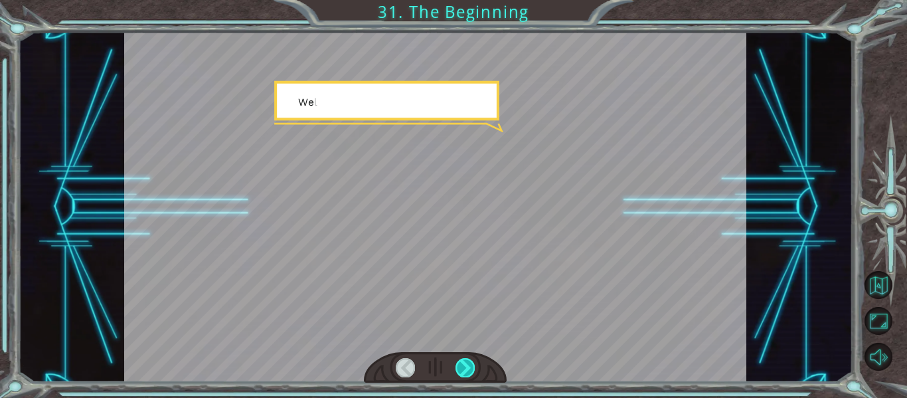
click at [464, 369] on div at bounding box center [465, 367] width 19 height 19
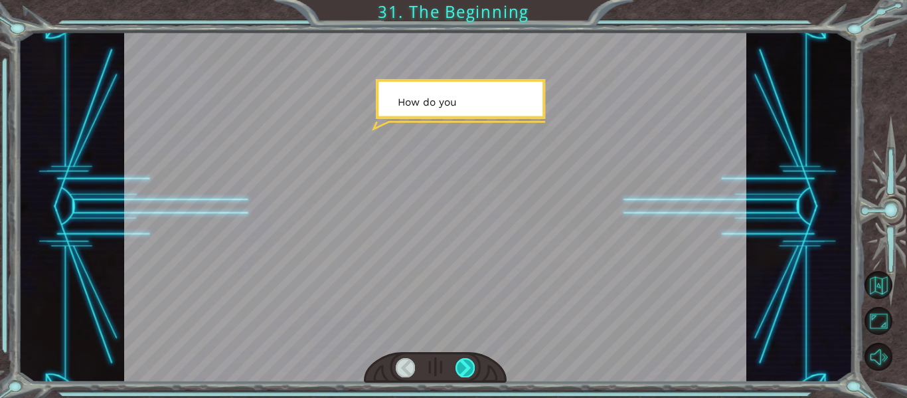
click at [464, 369] on div at bounding box center [465, 367] width 19 height 19
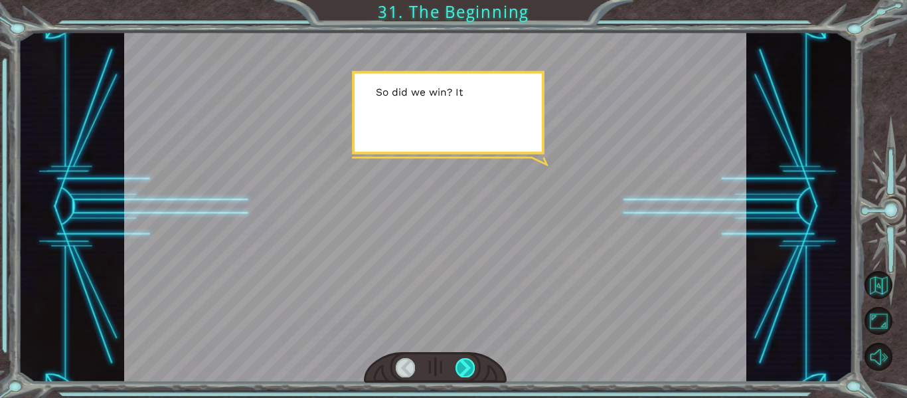
click at [464, 369] on div at bounding box center [465, 367] width 19 height 19
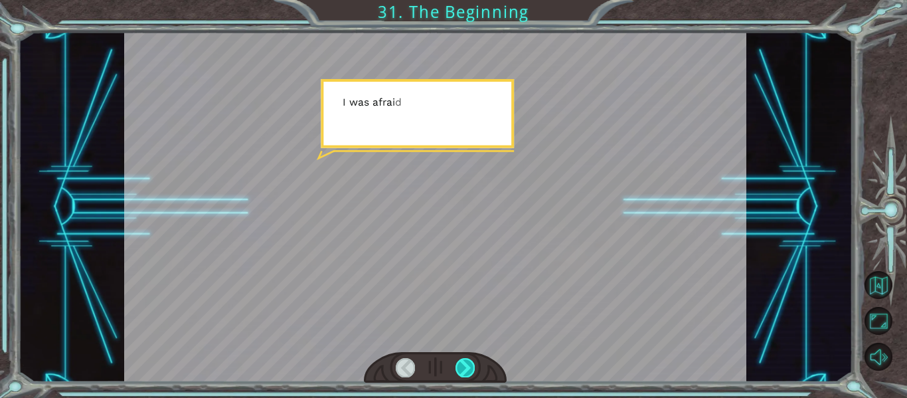
click at [464, 369] on div at bounding box center [465, 367] width 19 height 19
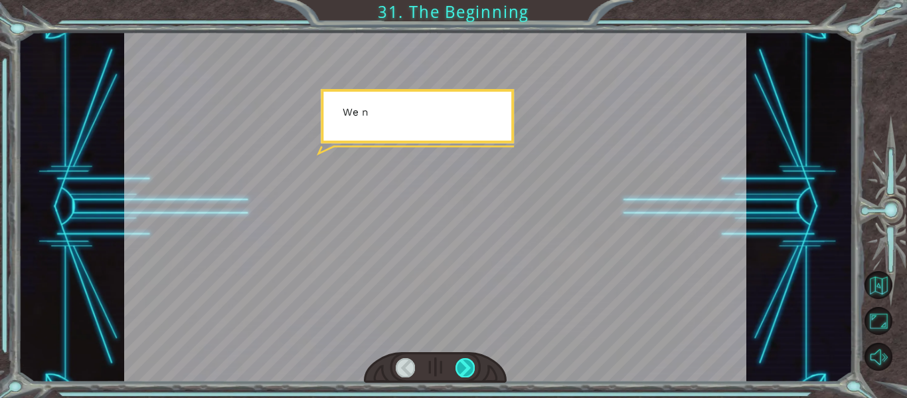
click at [464, 369] on div at bounding box center [465, 367] width 19 height 19
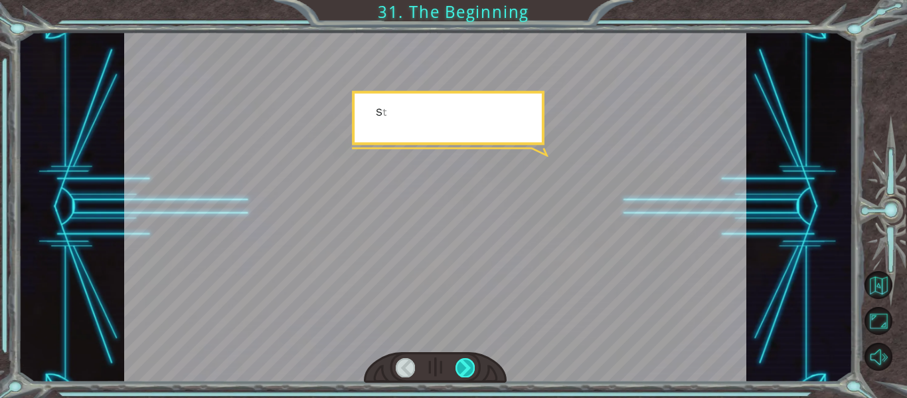
click at [464, 369] on div at bounding box center [465, 367] width 19 height 19
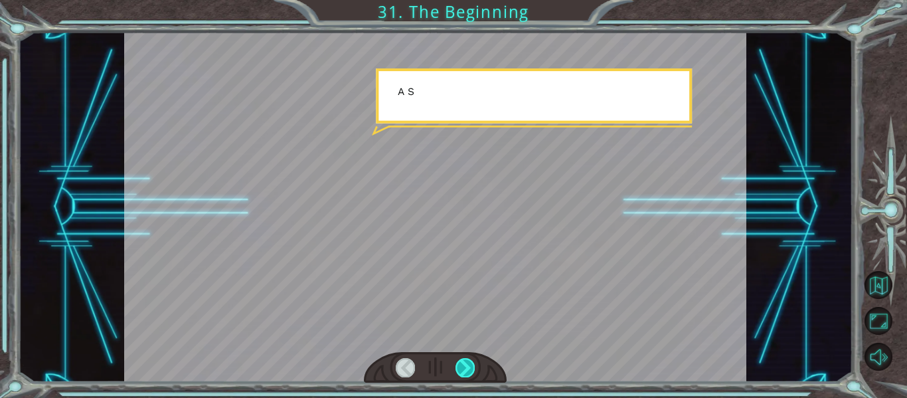
click at [464, 369] on div at bounding box center [465, 367] width 19 height 19
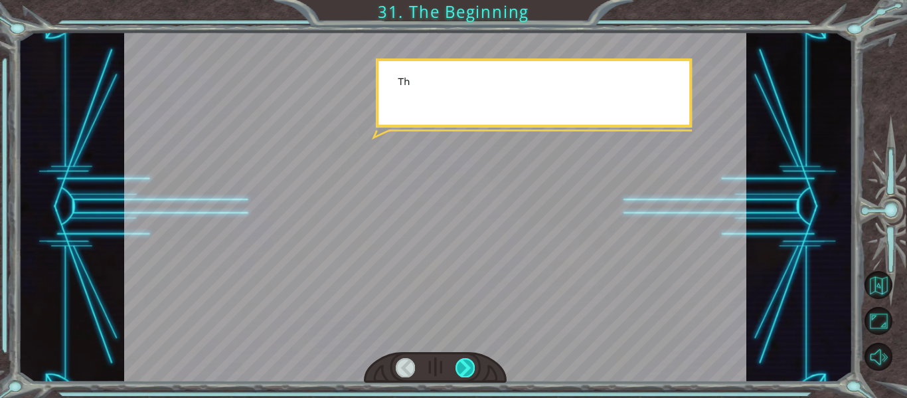
click at [464, 369] on div at bounding box center [465, 367] width 19 height 19
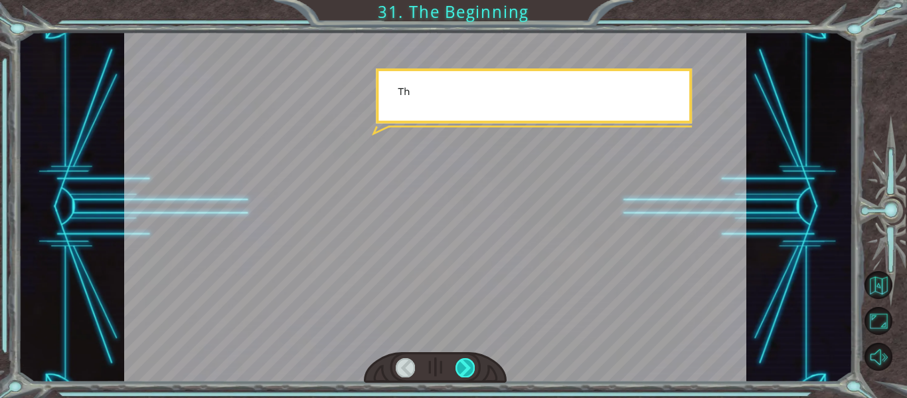
click at [464, 369] on div at bounding box center [465, 367] width 19 height 19
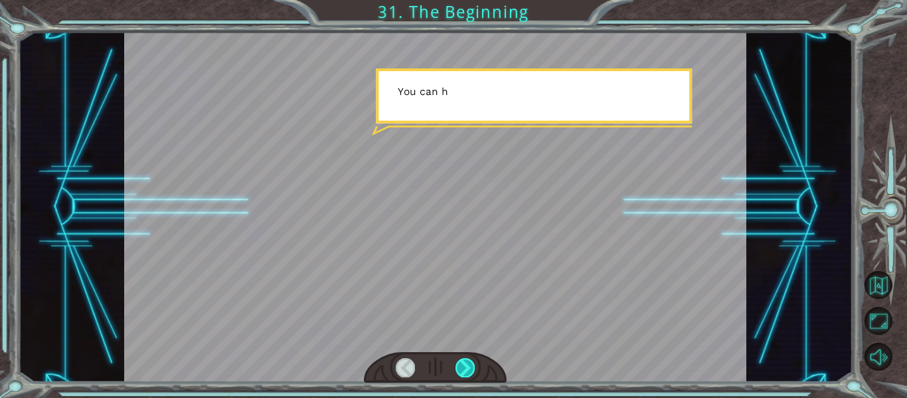
click at [464, 369] on div at bounding box center [465, 367] width 19 height 19
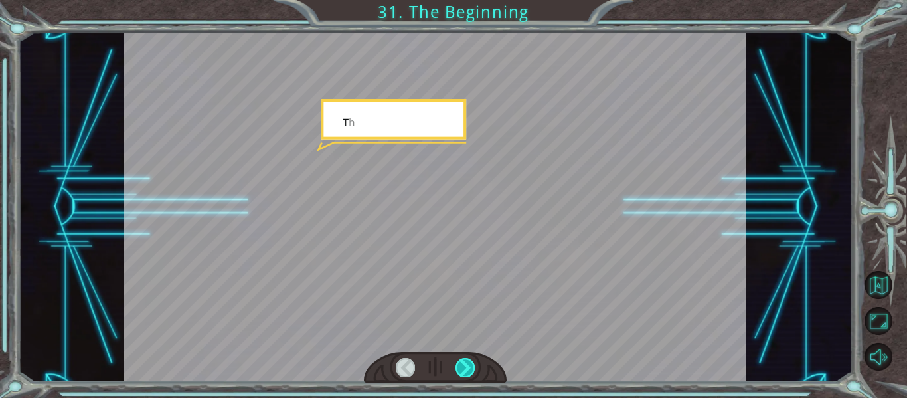
click at [464, 369] on div at bounding box center [465, 367] width 19 height 19
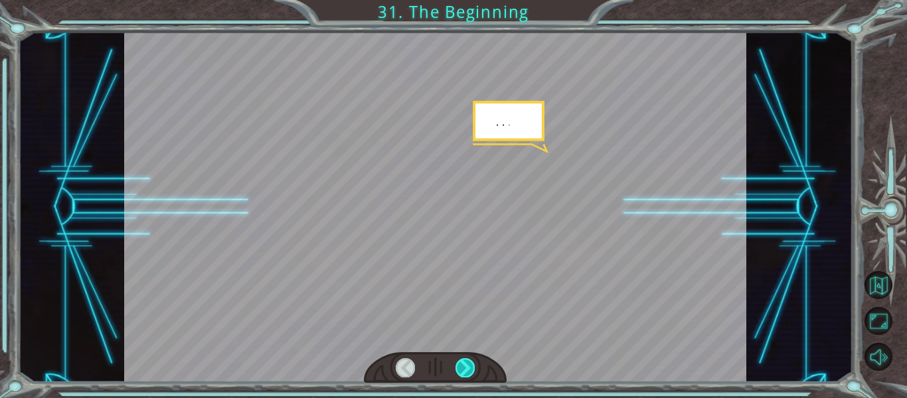
click at [464, 369] on div at bounding box center [465, 367] width 19 height 19
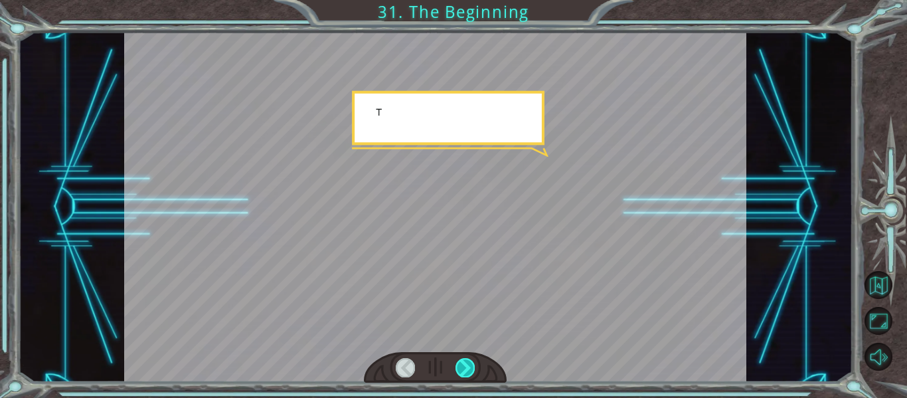
click at [464, 369] on div at bounding box center [465, 367] width 19 height 19
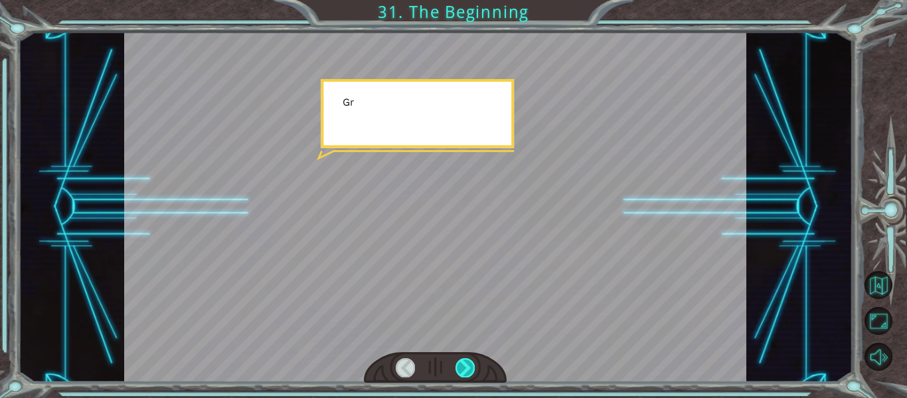
click at [464, 369] on div at bounding box center [465, 367] width 19 height 19
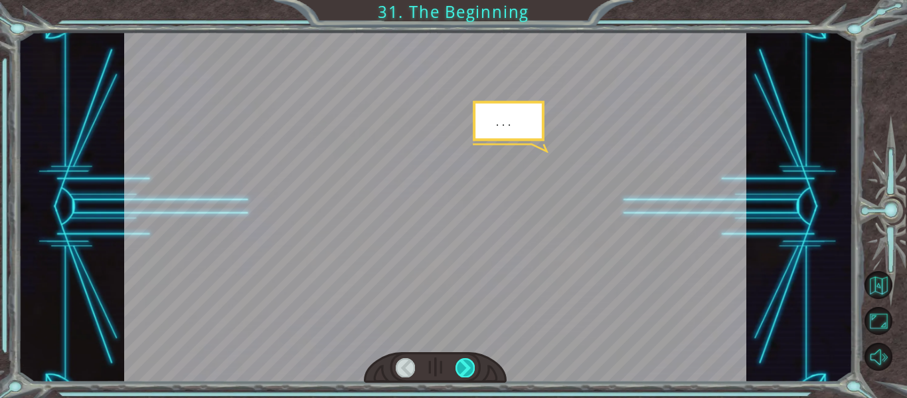
click at [464, 369] on div at bounding box center [465, 367] width 19 height 19
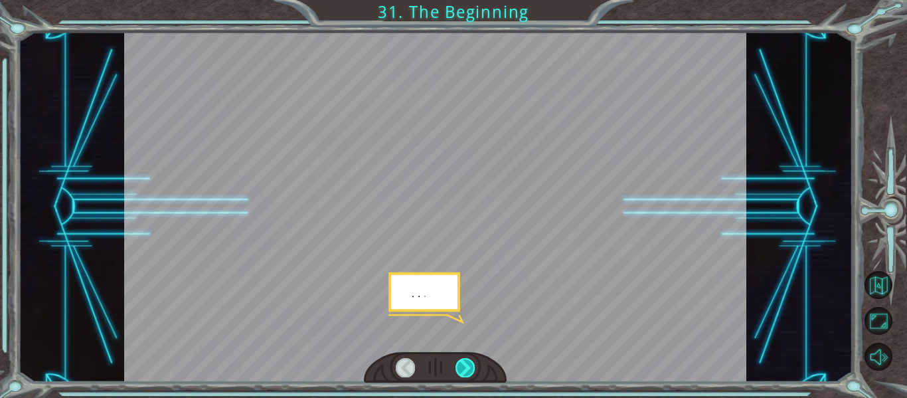
click at [464, 369] on div at bounding box center [465, 367] width 19 height 19
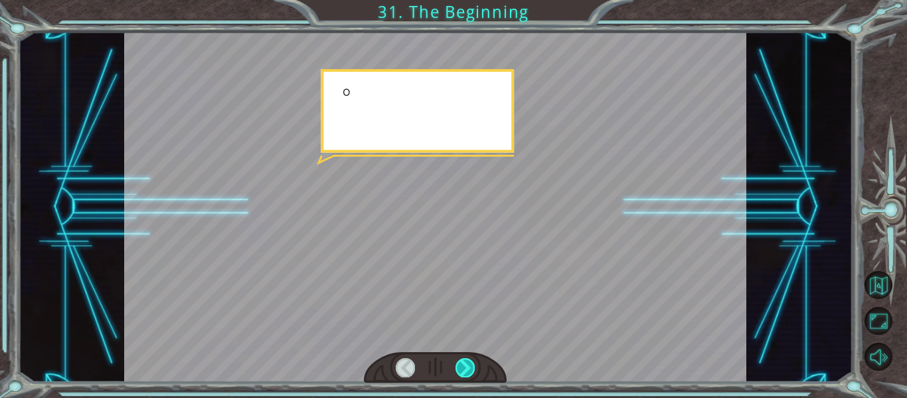
click at [464, 369] on div at bounding box center [465, 367] width 19 height 19
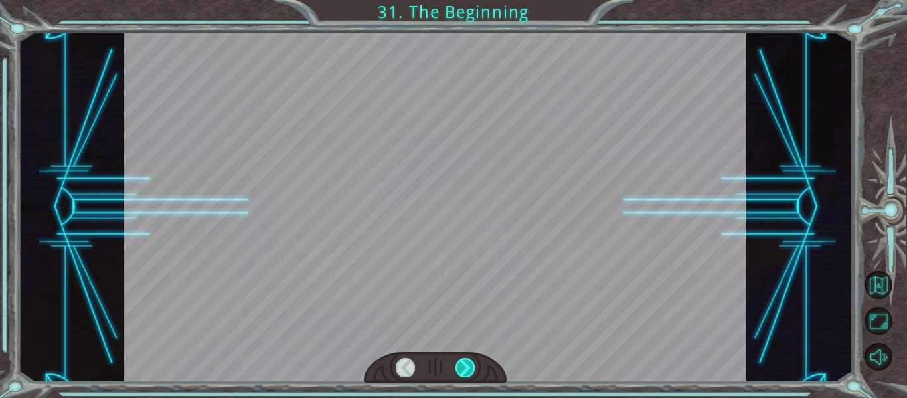
click at [462, 369] on div at bounding box center [465, 367] width 19 height 19
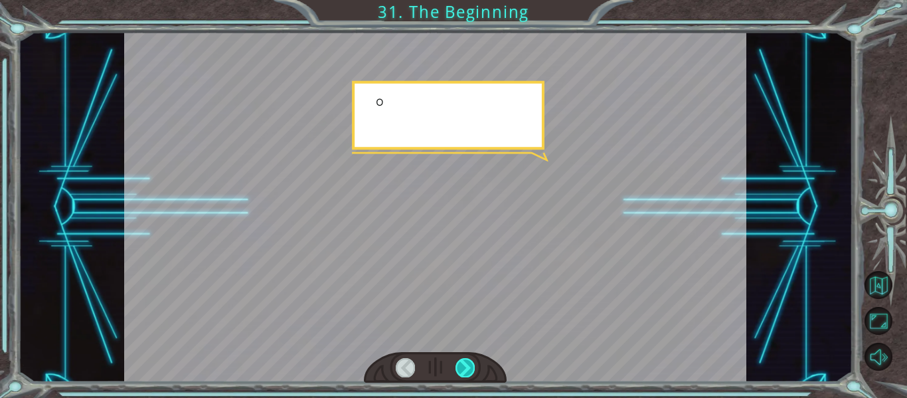
click at [462, 369] on div at bounding box center [465, 367] width 19 height 19
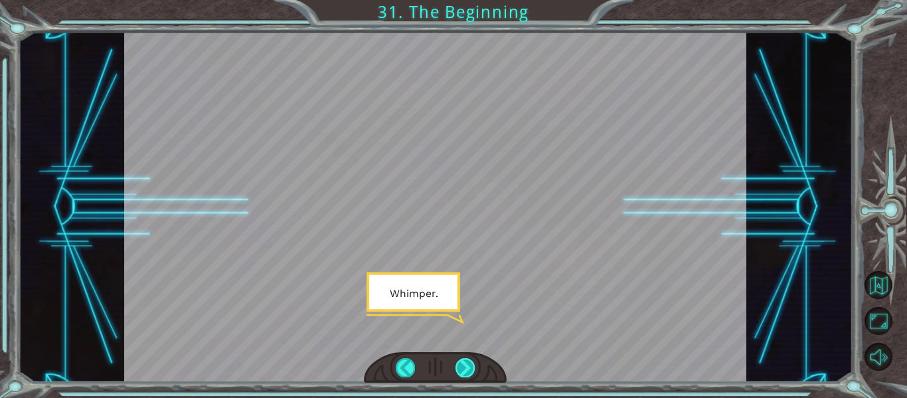
click at [462, 369] on div at bounding box center [465, 367] width 19 height 19
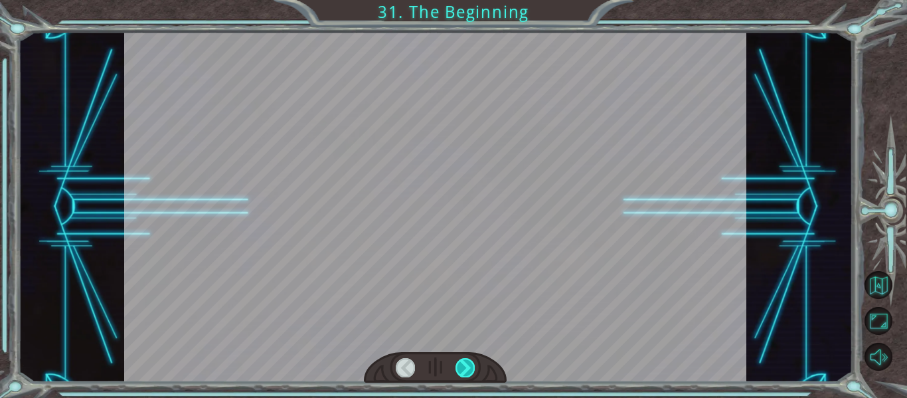
click at [462, 369] on div at bounding box center [465, 367] width 19 height 19
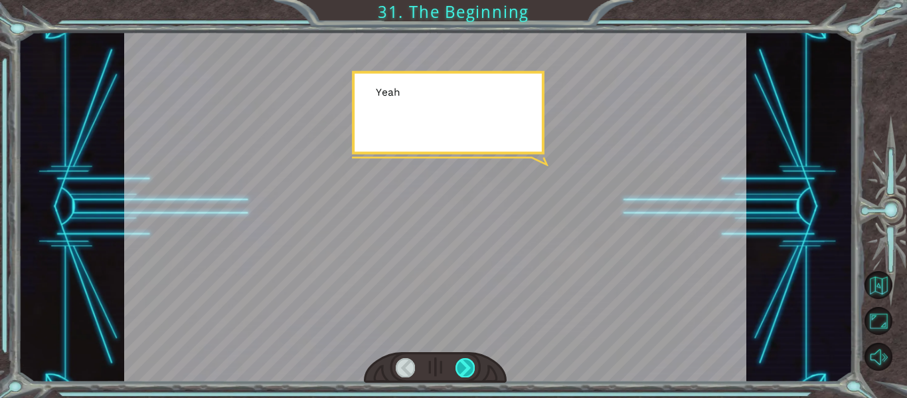
click at [462, 369] on div at bounding box center [465, 367] width 19 height 19
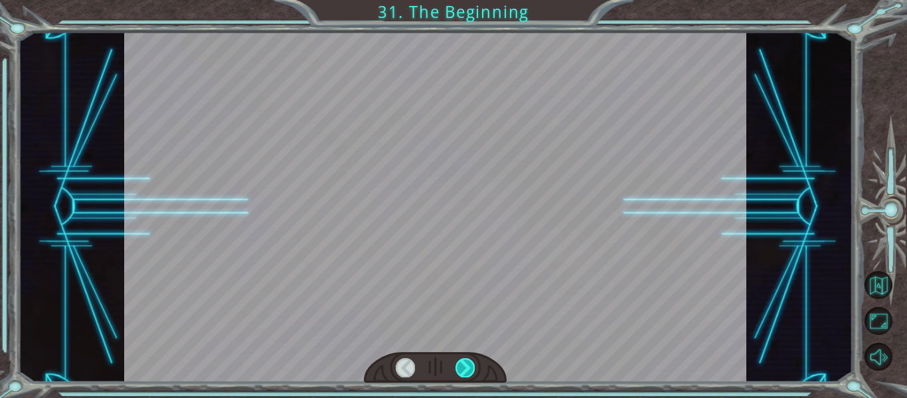
click at [462, 369] on div at bounding box center [465, 367] width 19 height 19
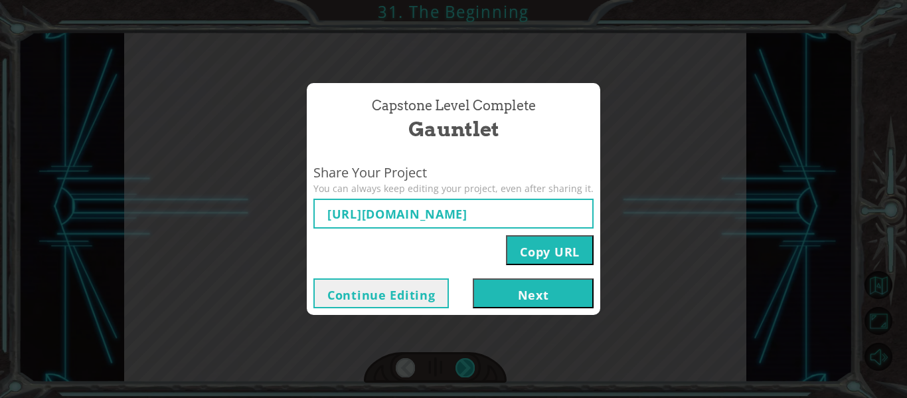
type input "https://www.ozaria.com/play/game-dev-level/1fhcapstoneb/68cadc4560b2d4298e601a7…"
click at [418, 267] on div "Share Your Project You can always keep editing your project, even after sharing…" at bounding box center [454, 215] width 294 height 116
click at [485, 303] on button "Next" at bounding box center [533, 293] width 121 height 30
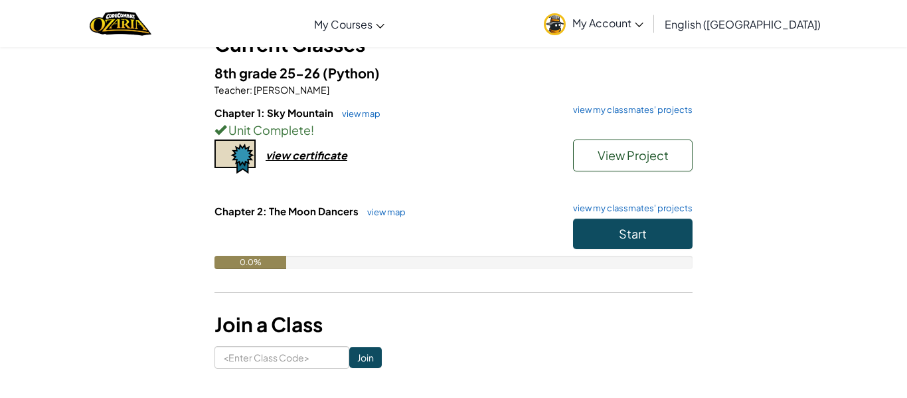
scroll to position [111, 0]
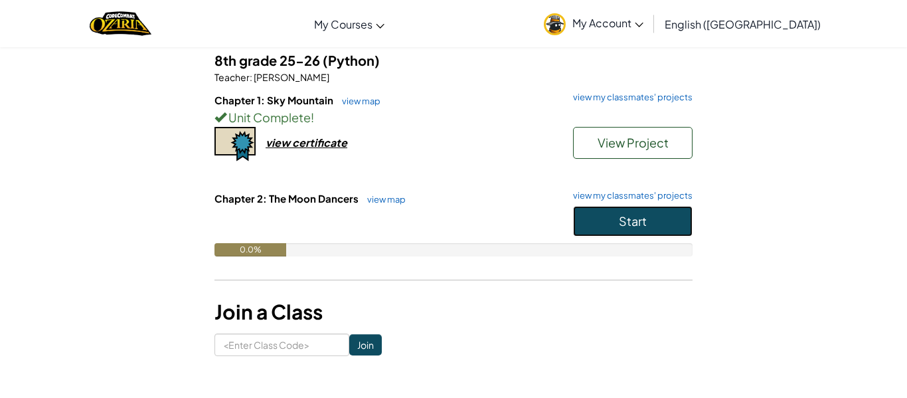
click at [611, 220] on button "Start" at bounding box center [633, 221] width 120 height 31
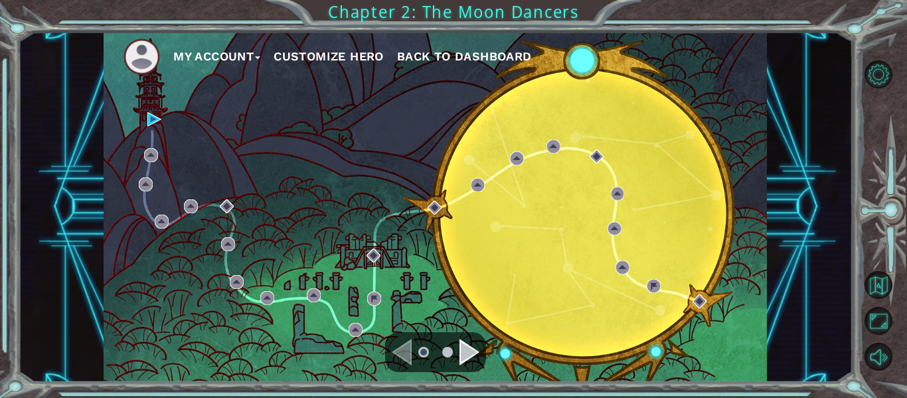
click at [468, 359] on div "Navigate to the next page" at bounding box center [470, 352] width 20 height 27
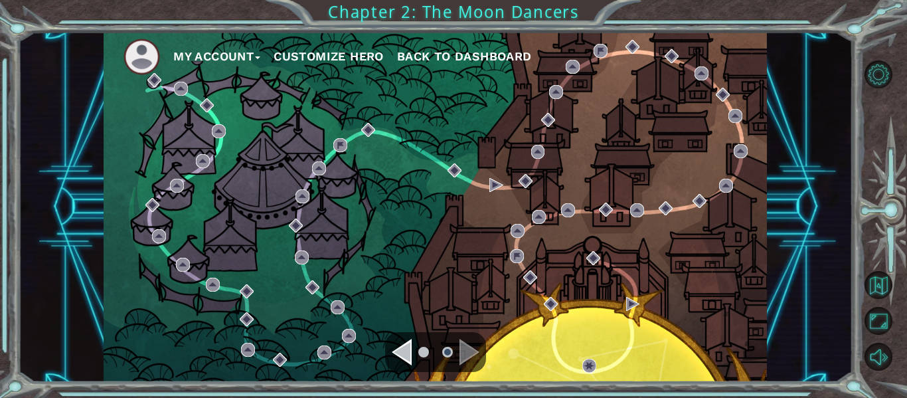
click at [396, 353] on div "Navigate to the previous page" at bounding box center [402, 352] width 20 height 27
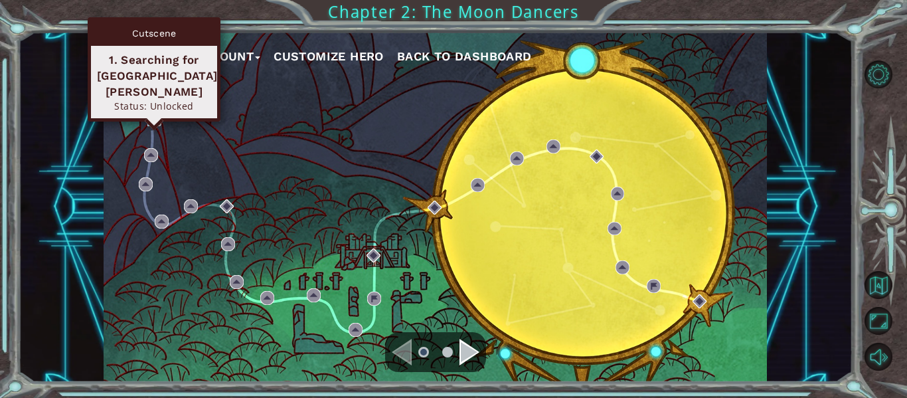
click at [147, 124] on img at bounding box center [154, 119] width 14 height 14
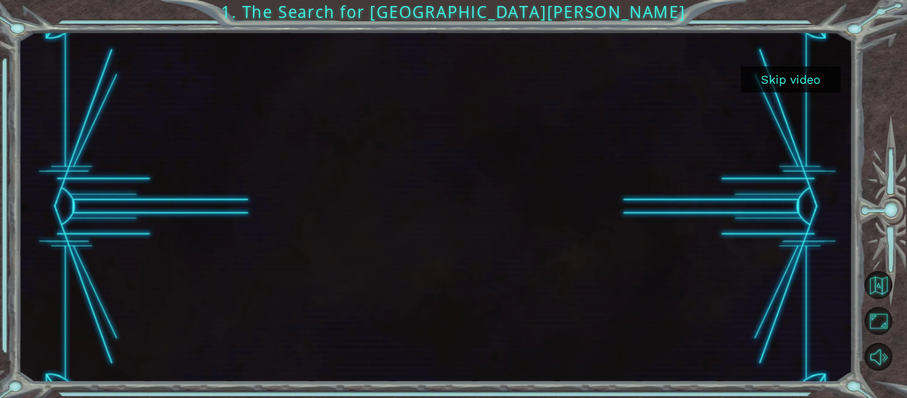
click at [774, 83] on button "Skip video" at bounding box center [791, 79] width 100 height 26
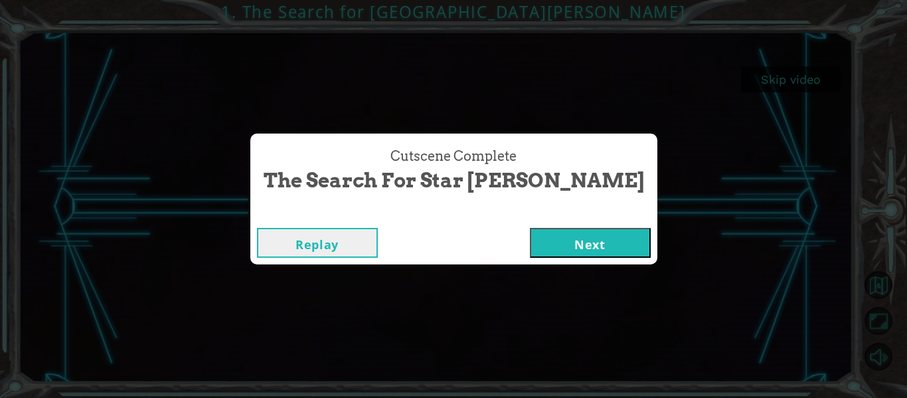
click at [530, 244] on button "Next" at bounding box center [590, 243] width 121 height 30
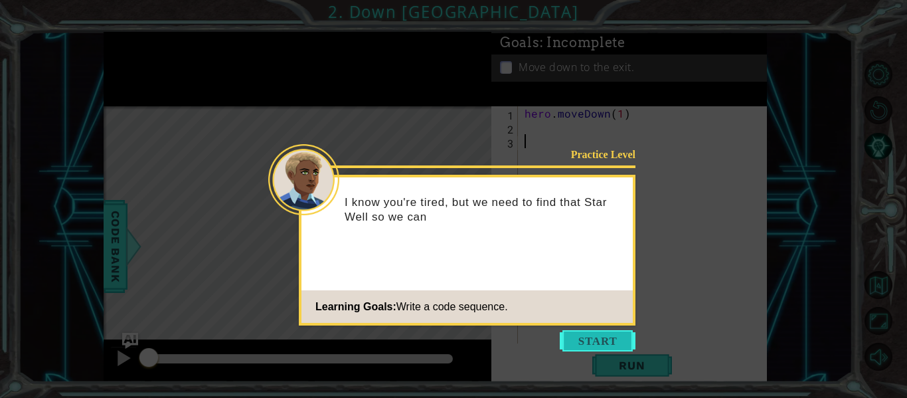
click at [591, 341] on button "Start" at bounding box center [598, 340] width 76 height 21
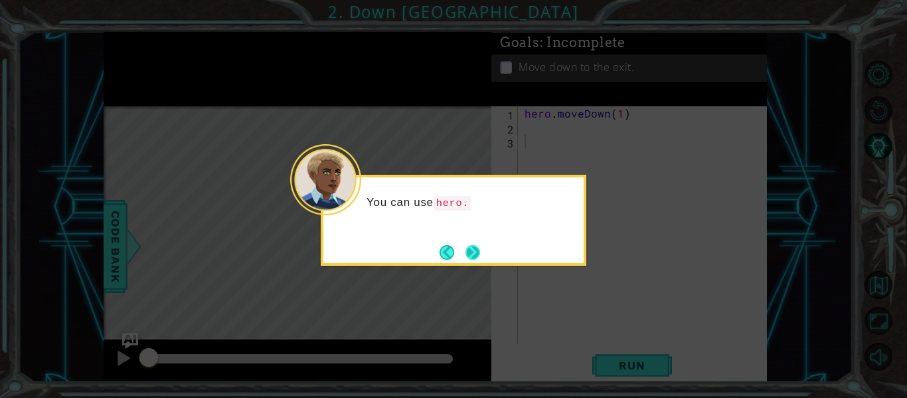
click at [473, 252] on button "Next" at bounding box center [473, 252] width 15 height 15
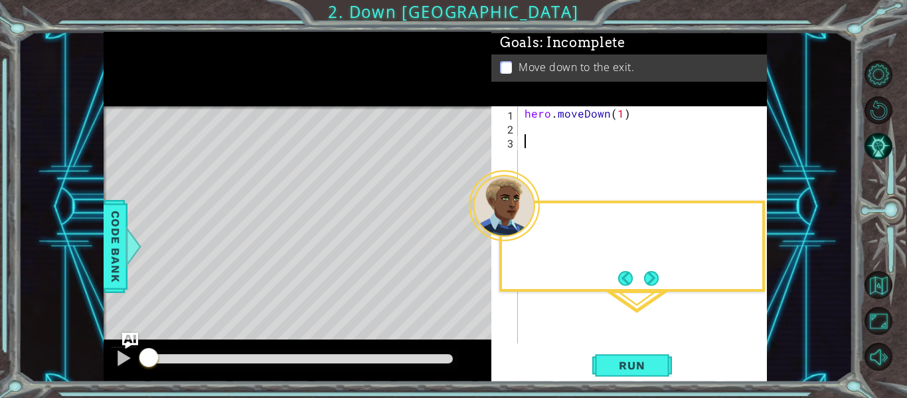
click at [473, 252] on div "Level Map" at bounding box center [411, 301] width 614 height 391
click at [659, 285] on button "Next" at bounding box center [651, 278] width 15 height 15
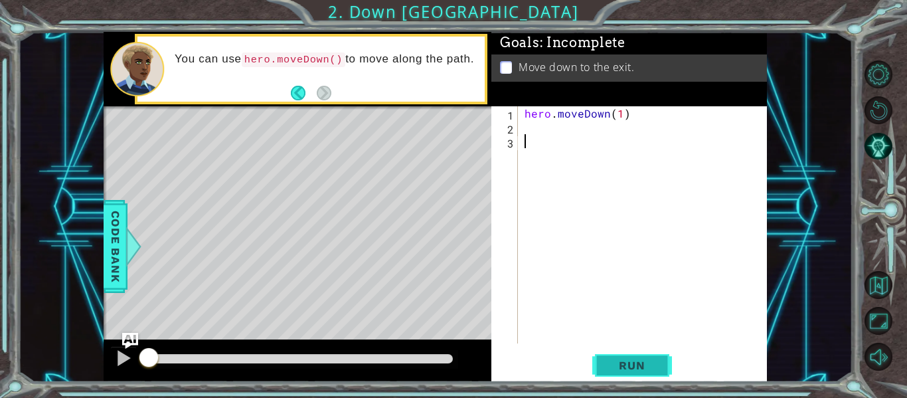
click at [643, 366] on span "Run" at bounding box center [632, 365] width 52 height 13
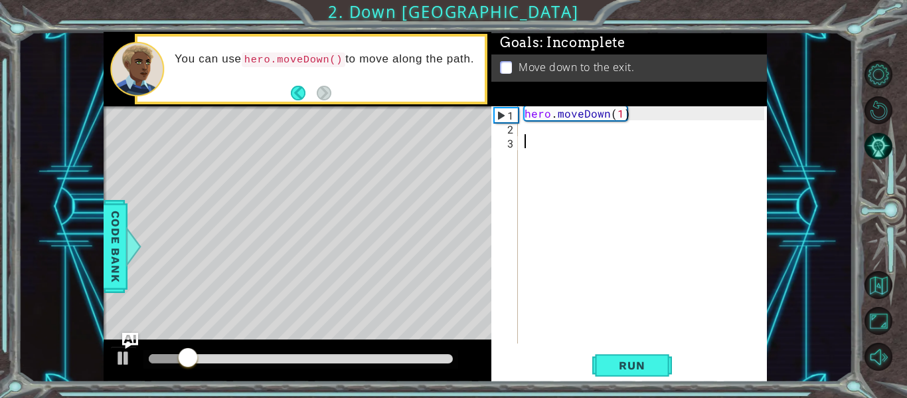
click at [620, 112] on div "hero . moveDown ( 1 )" at bounding box center [646, 238] width 249 height 265
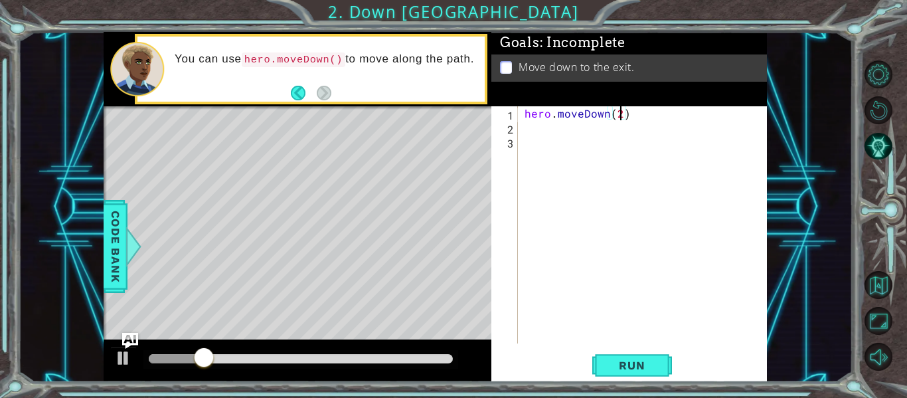
scroll to position [0, 6]
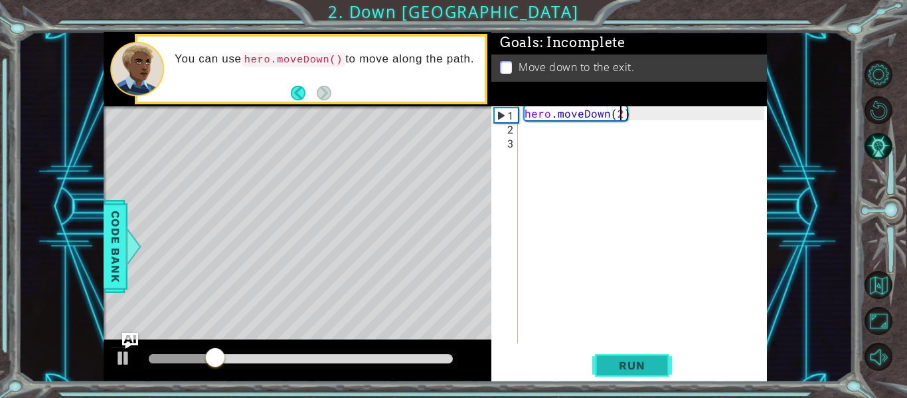
type textarea "hero.moveDown(2)"
click at [641, 355] on button "Run" at bounding box center [632, 365] width 80 height 27
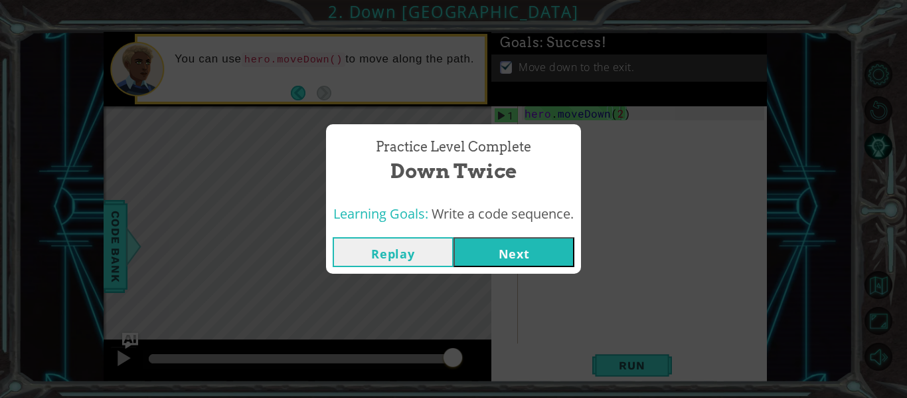
click at [541, 249] on button "Next" at bounding box center [514, 252] width 121 height 30
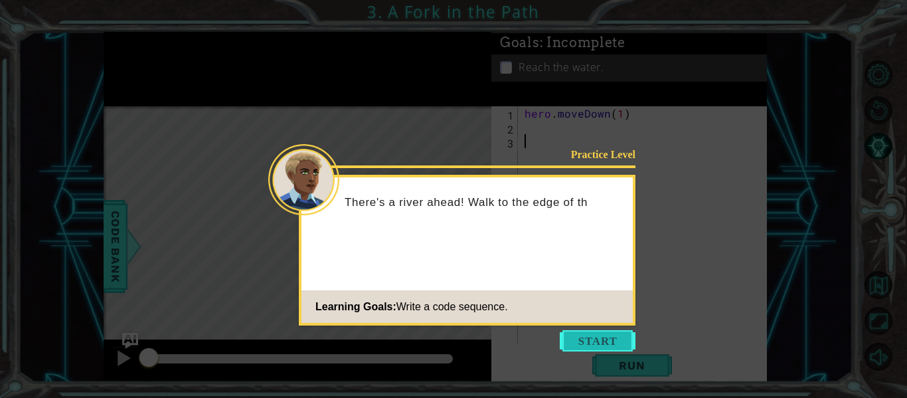
click at [587, 342] on button "Start" at bounding box center [598, 340] width 76 height 21
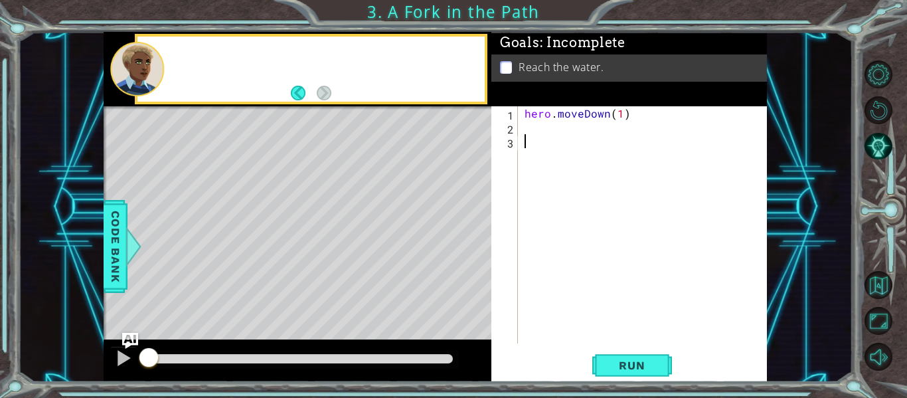
click at [587, 345] on div "1 2 3 hero . moveDown ( 1 ) ההההההההההההההההההההההההההההההההההההההההההההההההההה…" at bounding box center [629, 244] width 276 height 276
click at [568, 137] on div "hero . moveDown ( 1 )" at bounding box center [646, 238] width 249 height 265
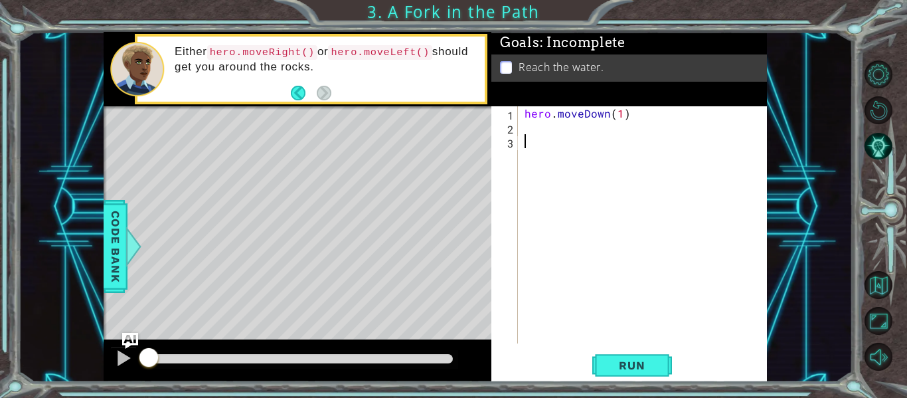
click at [564, 129] on div "hero . moveDown ( 1 )" at bounding box center [646, 238] width 249 height 265
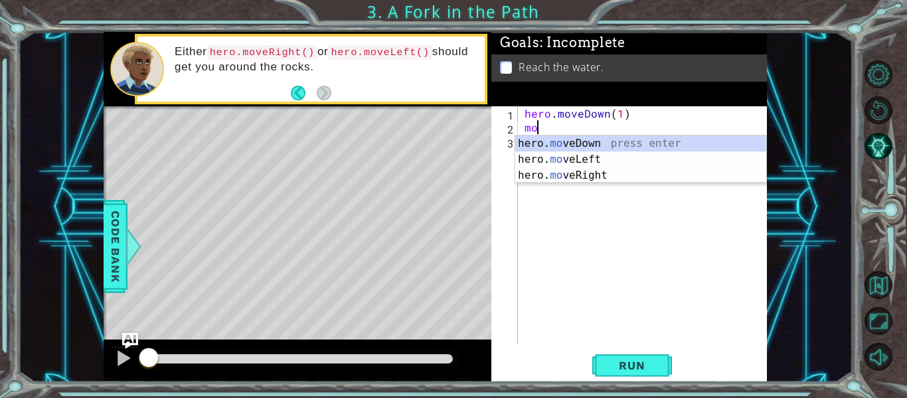
scroll to position [0, 1]
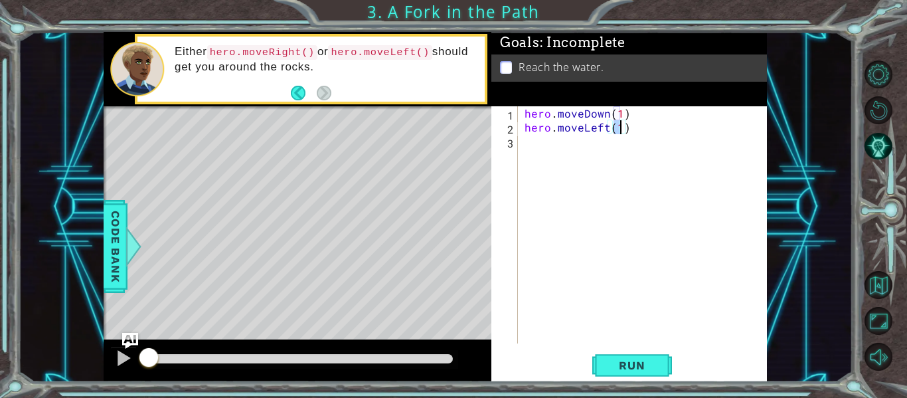
click at [562, 118] on div "hero . moveDown ( 1 ) hero . moveLeft ( 1 )" at bounding box center [646, 238] width 249 height 265
type textarea "hero.moveDown(1) hero.moveLeft(1)"
click at [564, 143] on div "hero . moveDown ( 1 ) hero . moveLeft ( 1 )" at bounding box center [646, 238] width 249 height 265
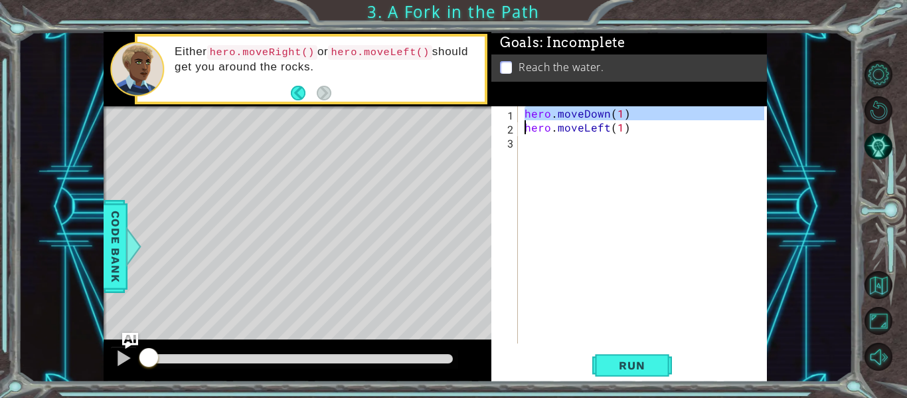
scroll to position [0, 0]
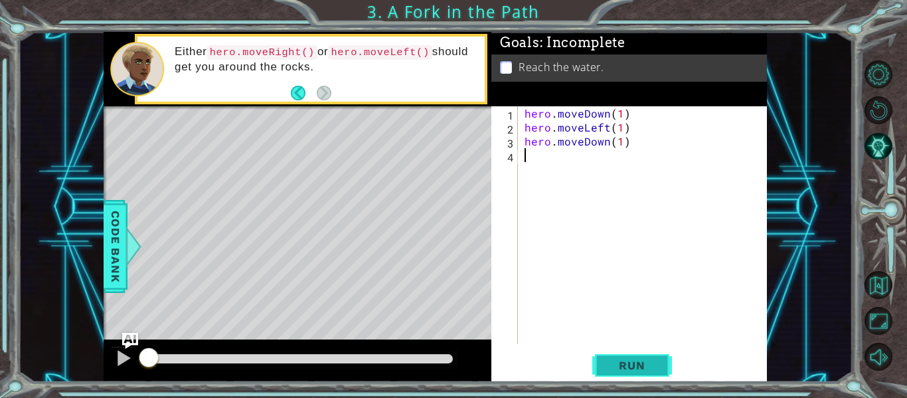
click at [609, 355] on button "Run" at bounding box center [632, 365] width 80 height 27
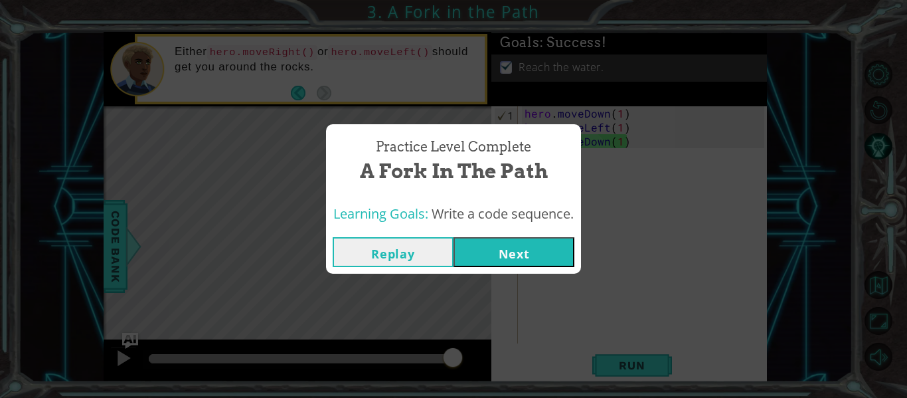
click at [541, 254] on button "Next" at bounding box center [514, 252] width 121 height 30
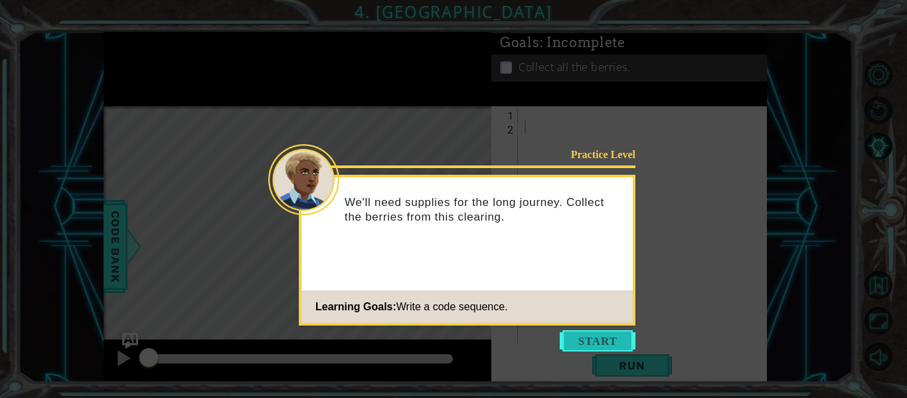
click at [596, 337] on button "Start" at bounding box center [598, 340] width 76 height 21
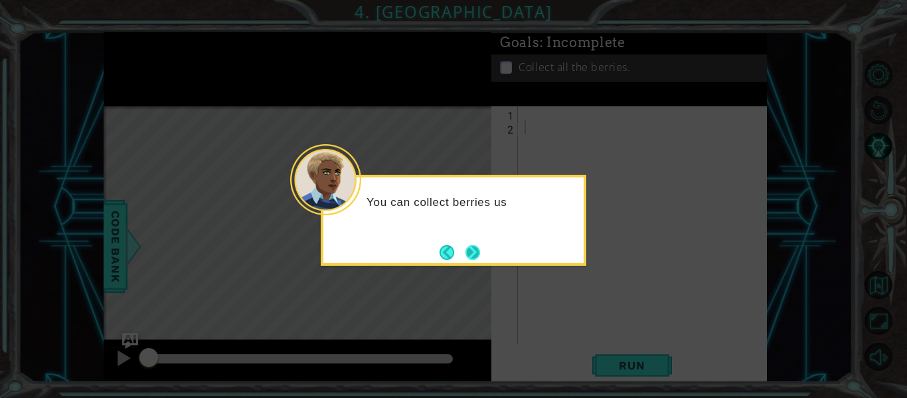
click at [471, 257] on button "Next" at bounding box center [473, 252] width 15 height 15
